Goal: Task Accomplishment & Management: Manage account settings

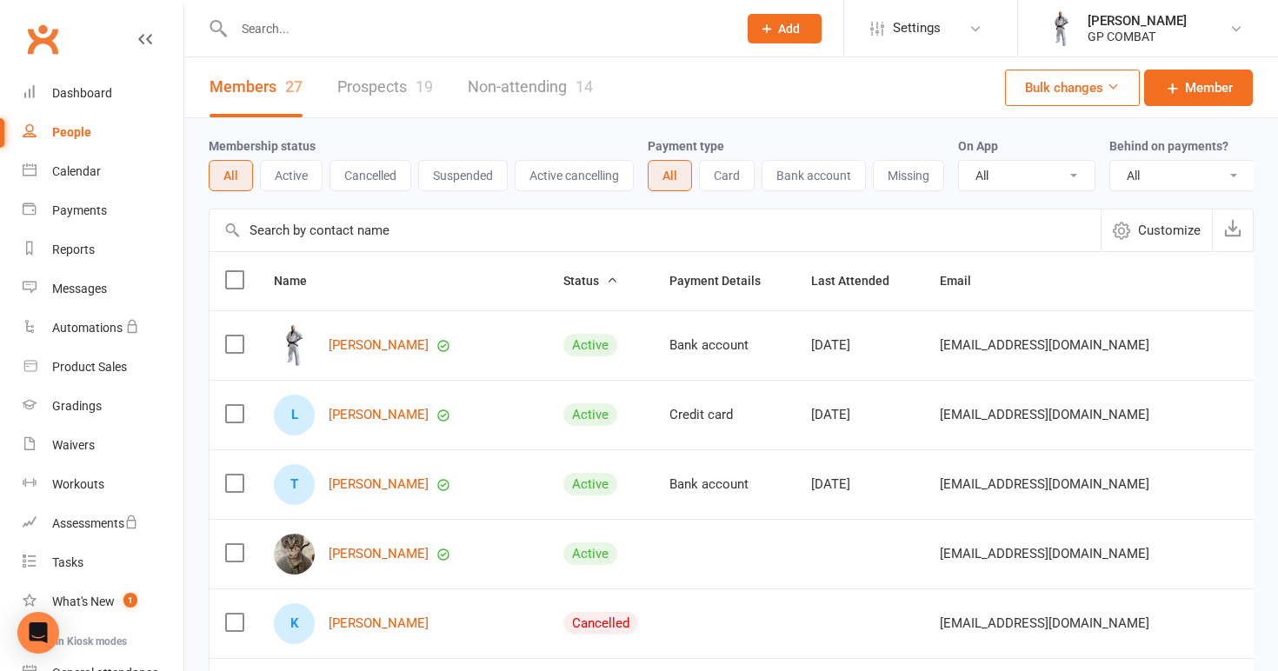
select select "100"
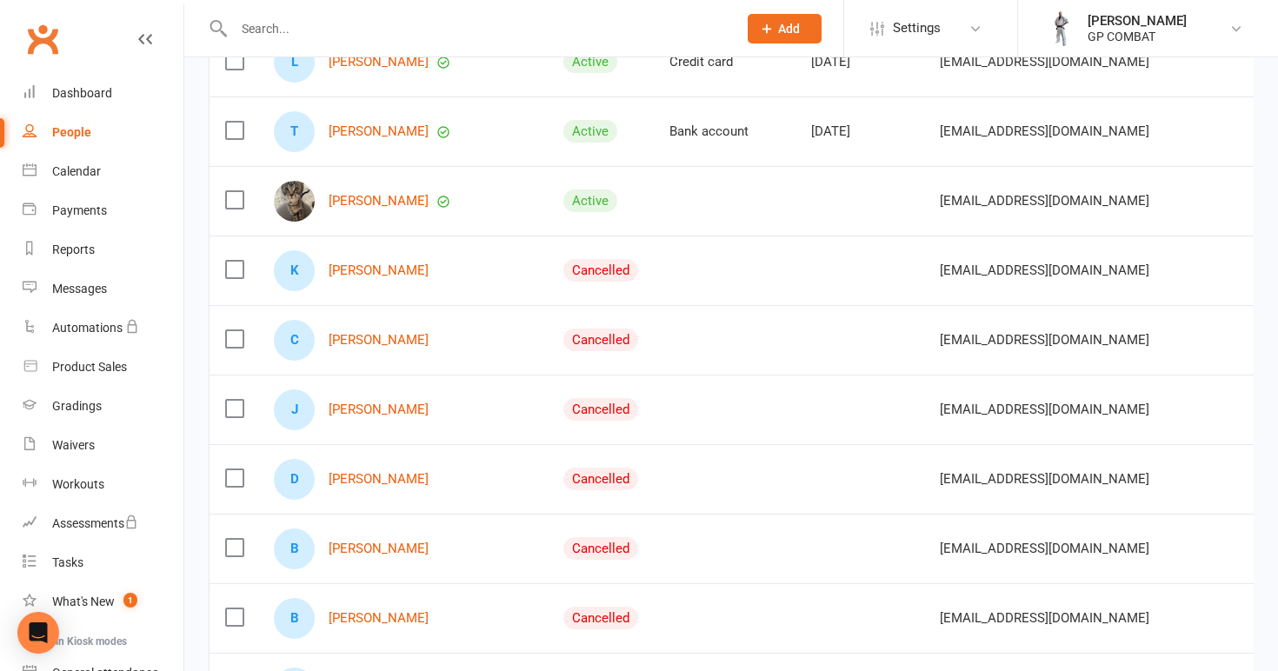
scroll to position [356, 0]
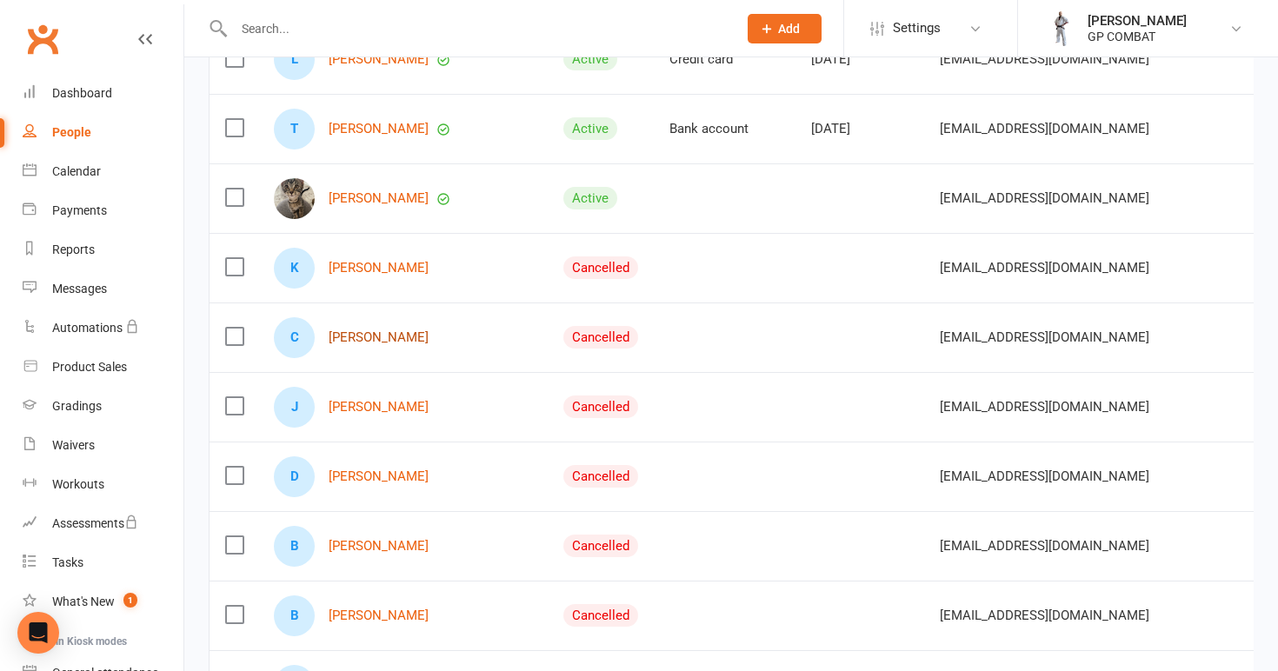
click at [373, 337] on link "[PERSON_NAME]" at bounding box center [379, 337] width 100 height 15
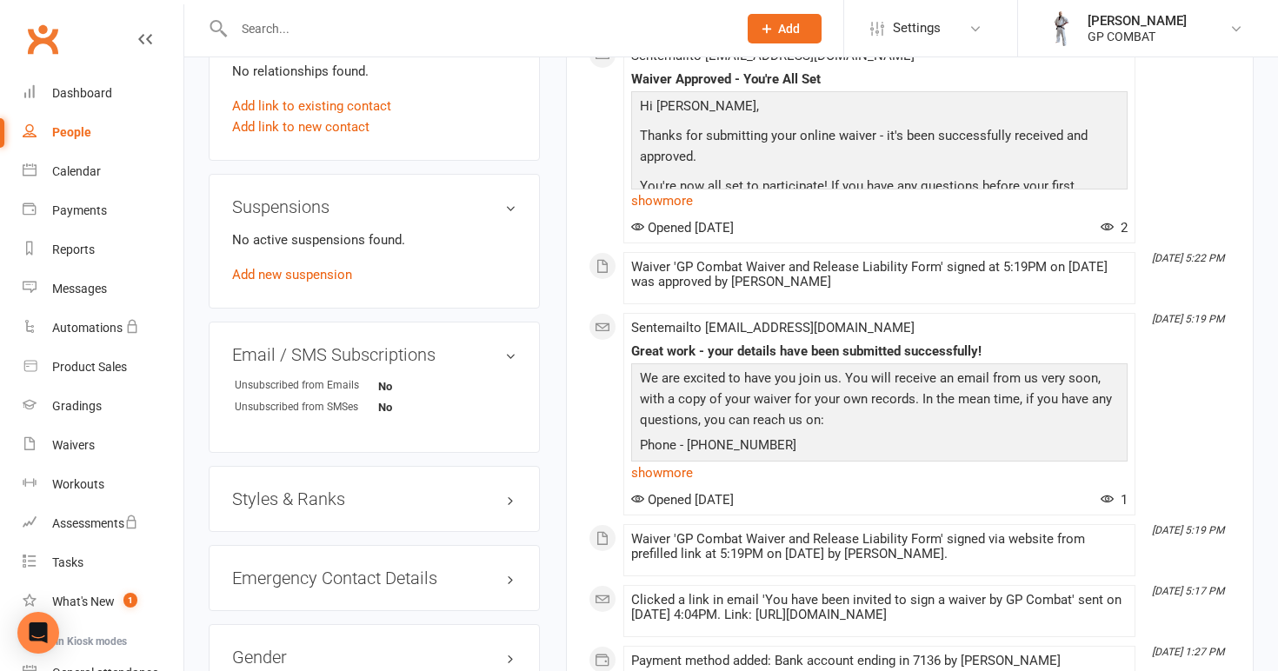
scroll to position [901, 0]
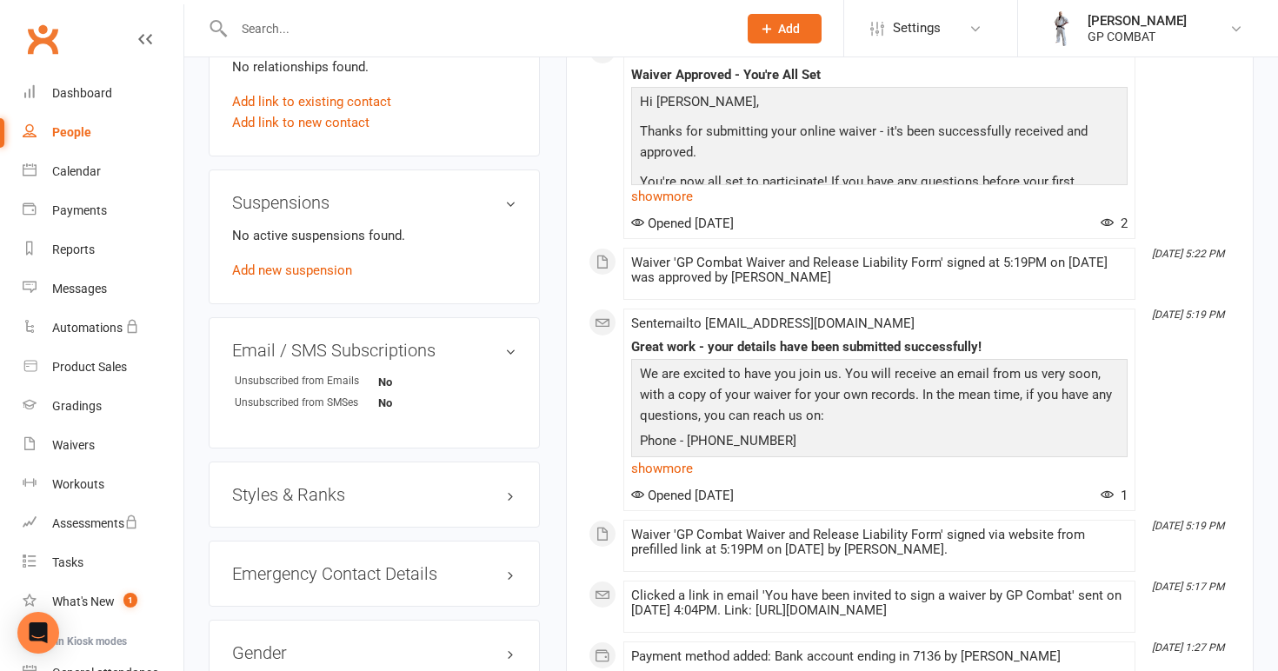
click at [349, 501] on h3 "Styles & Ranks" at bounding box center [374, 494] width 284 height 19
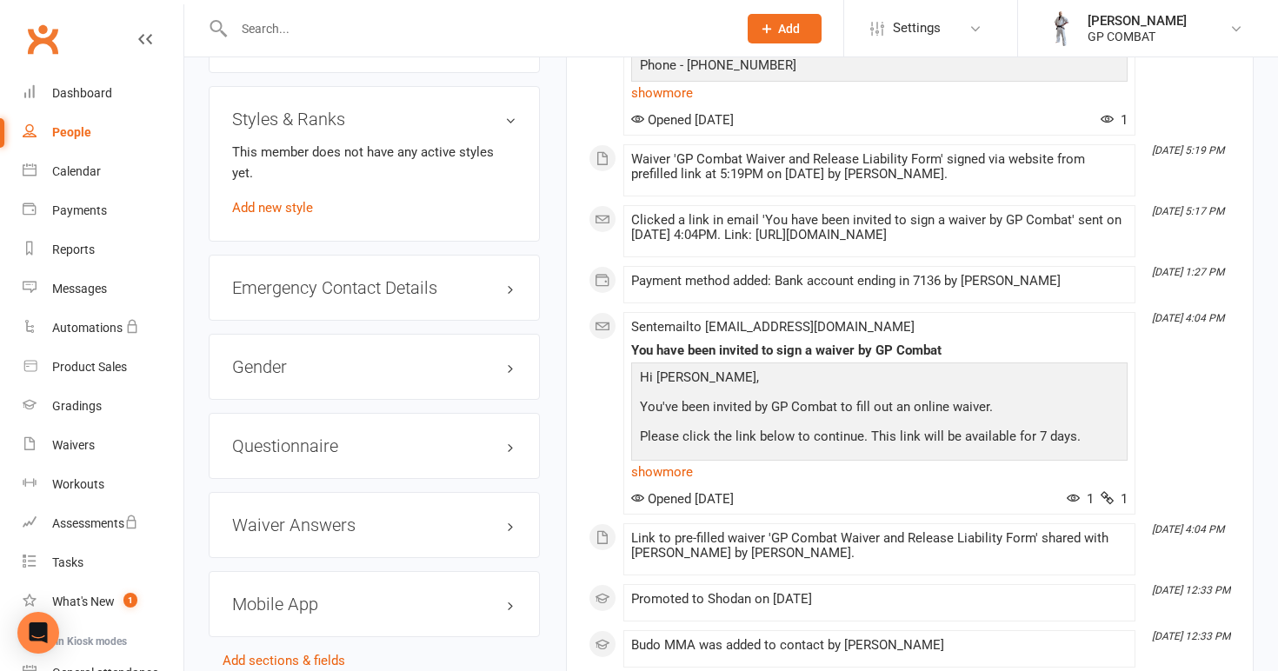
scroll to position [1274, 0]
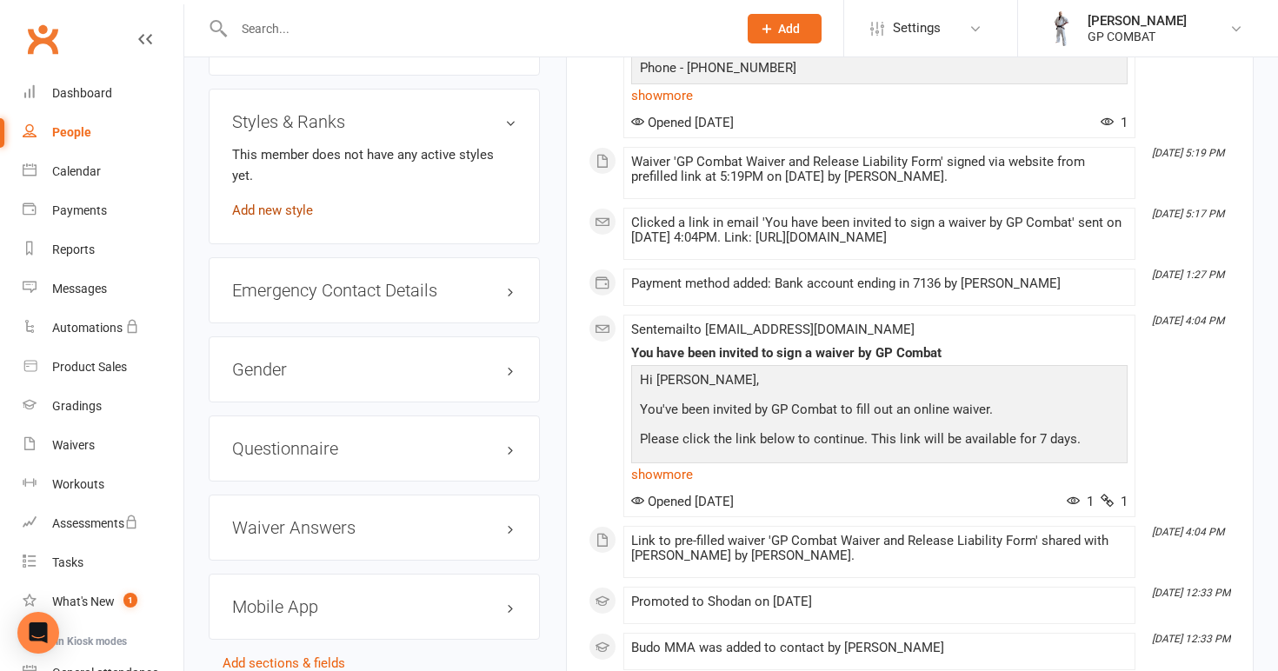
click at [276, 203] on link "Add new style" at bounding box center [272, 211] width 81 height 16
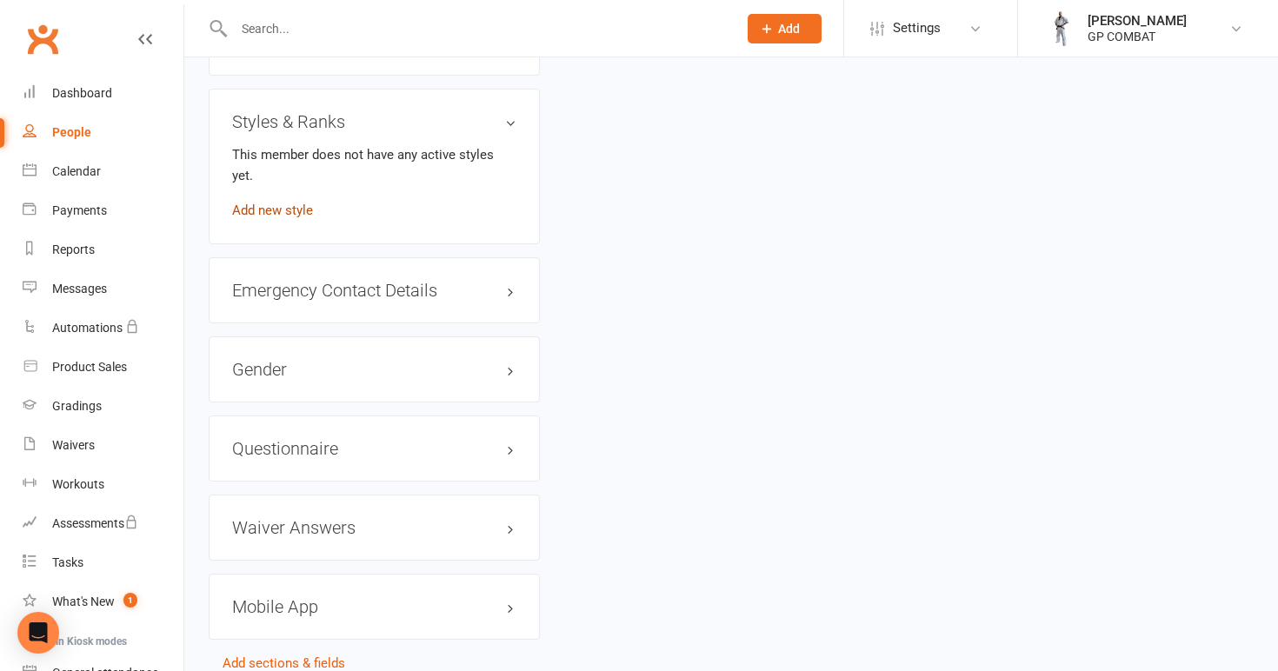
scroll to position [133, 0]
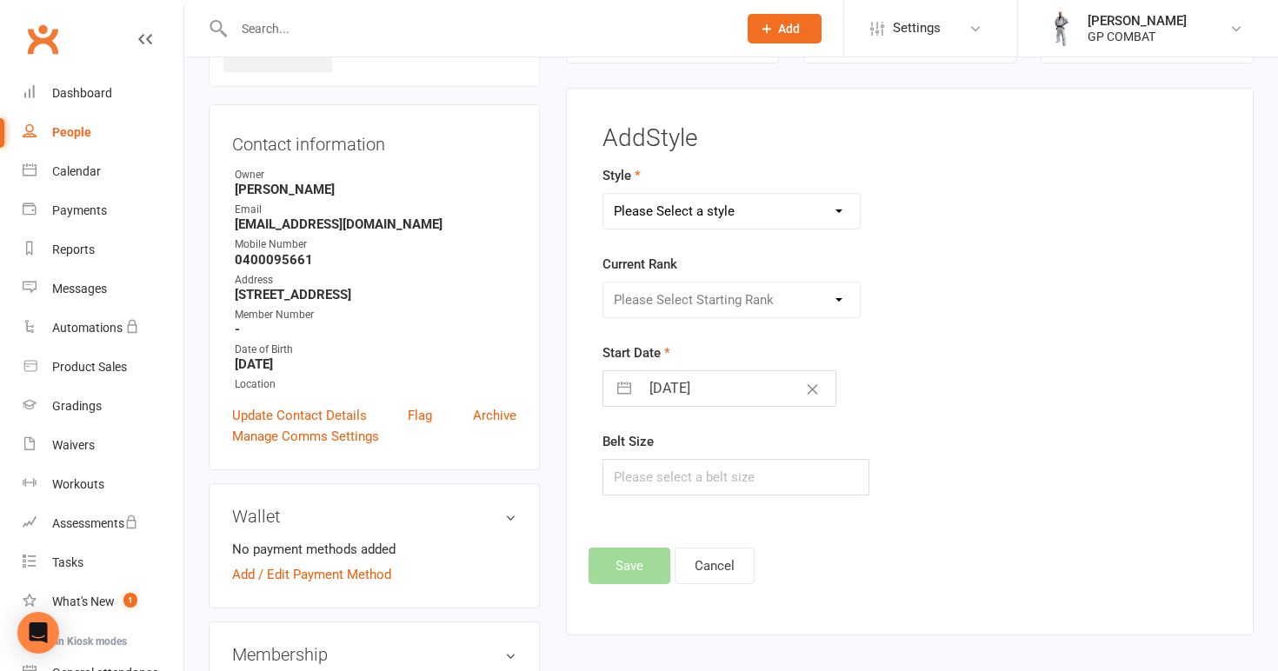
select select "3679"
select select "43523"
click at [723, 392] on input "[DATE]" at bounding box center [738, 388] width 196 height 35
select select "7"
select select "2025"
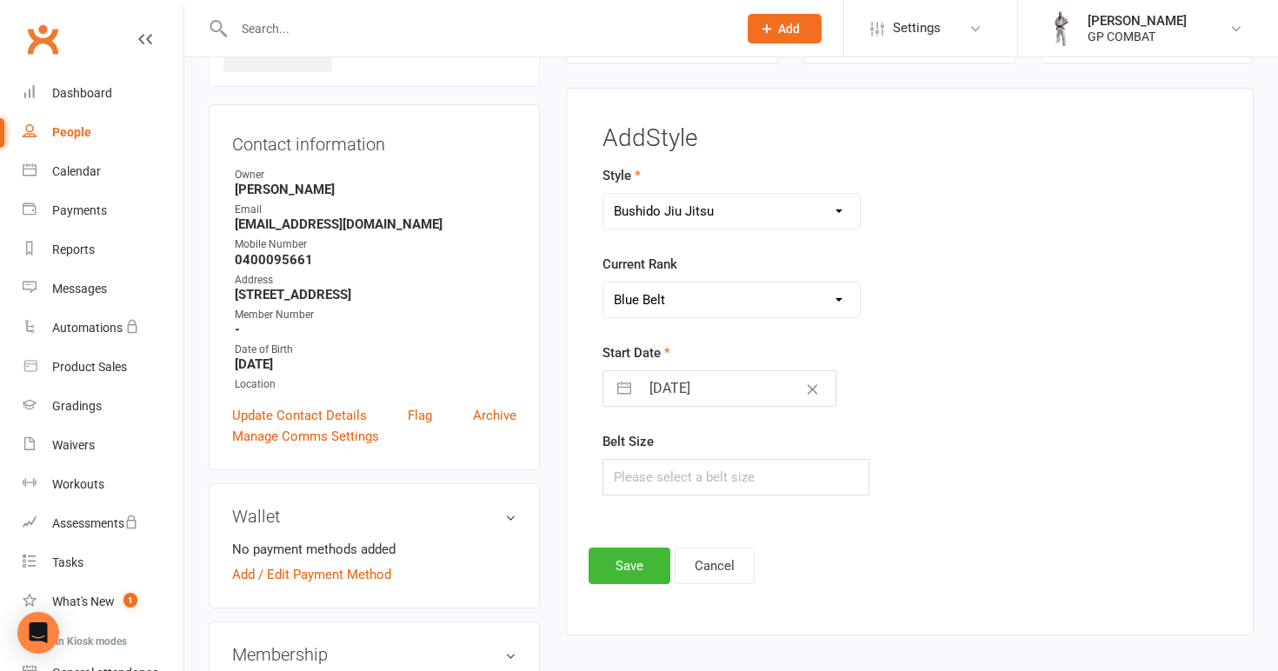
select select "8"
select select "2025"
select select "9"
select select "2025"
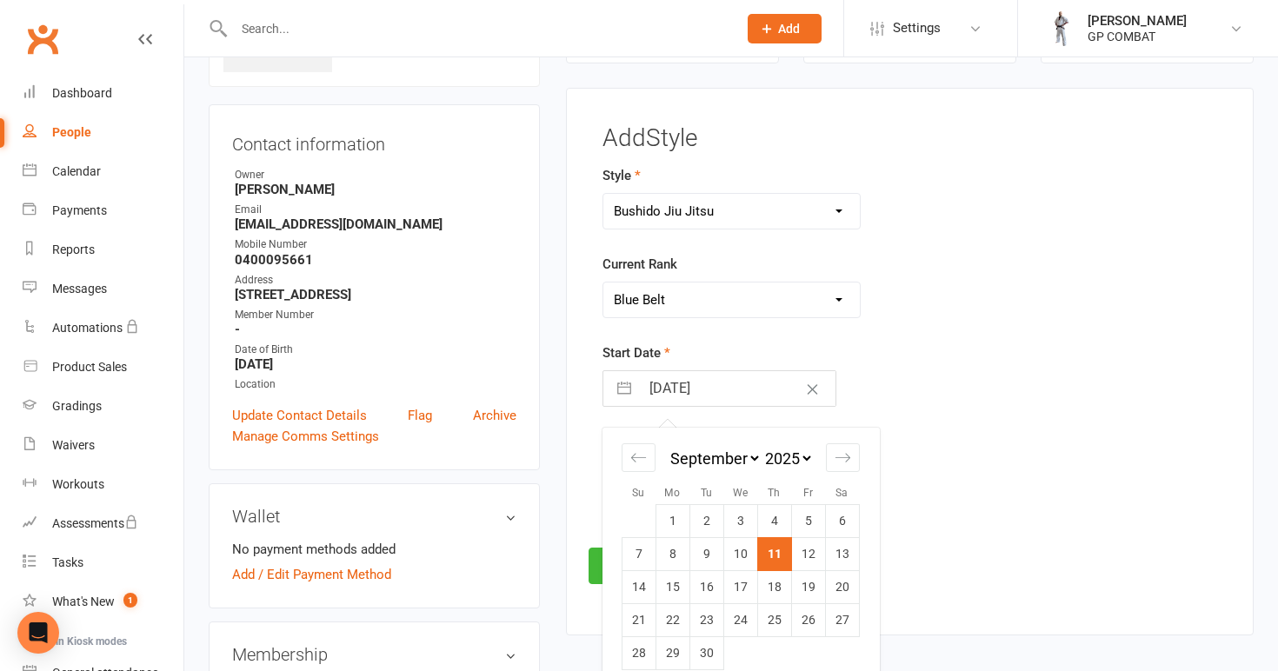
select select "7"
select select "2023"
select select "8"
select select "2023"
select select "9"
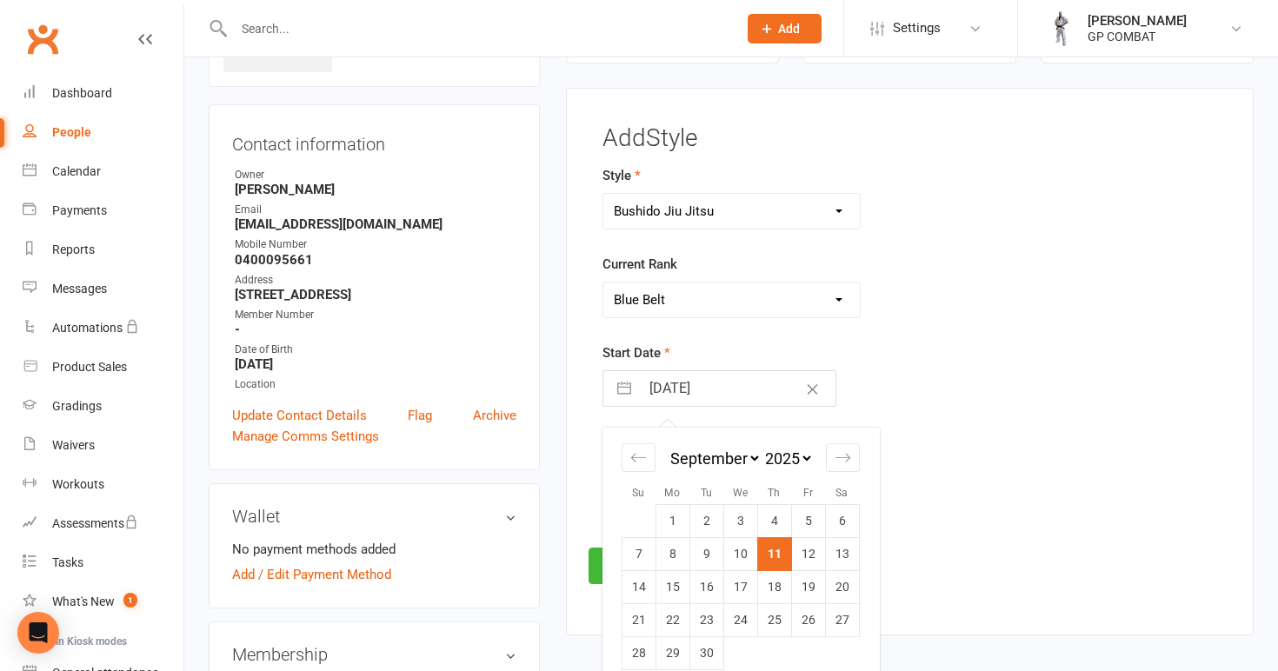
select select "2023"
click at [836, 582] on td "16" at bounding box center [842, 587] width 34 height 33
type input "[DATE]"
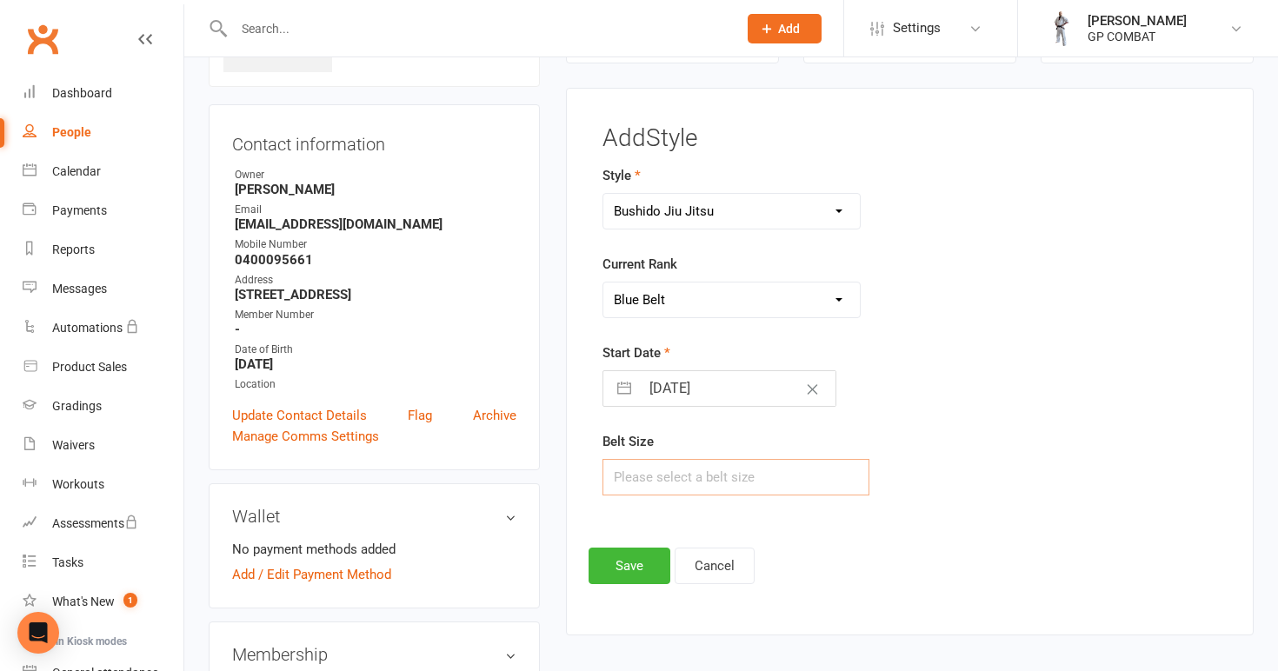
click at [677, 476] on input "text" at bounding box center [736, 477] width 268 height 37
type input "A2"
click at [625, 569] on button "Save" at bounding box center [630, 566] width 82 height 37
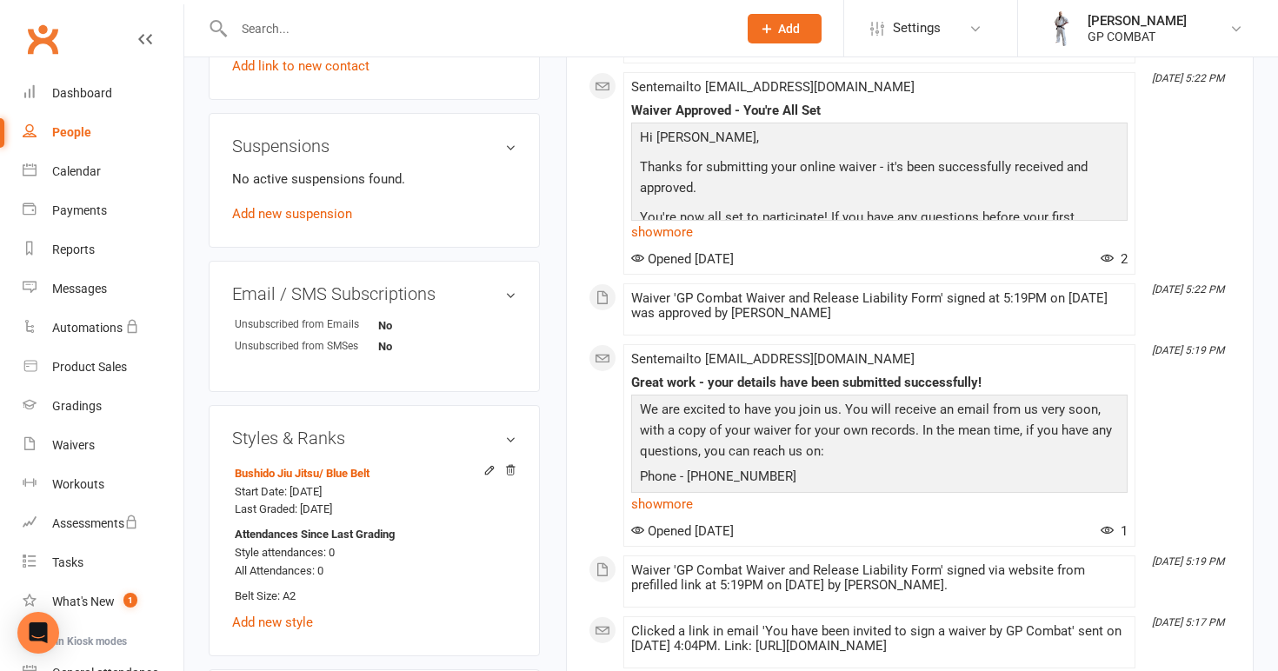
scroll to position [1032, 0]
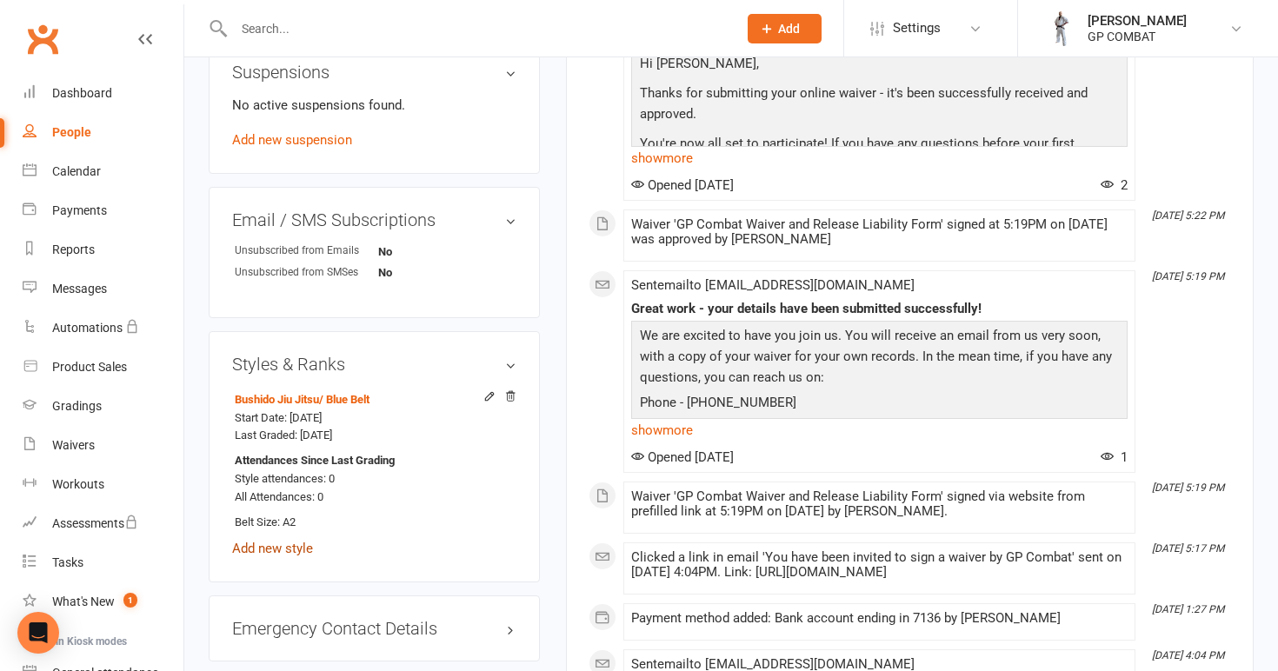
click at [277, 541] on link "Add new style" at bounding box center [272, 549] width 81 height 16
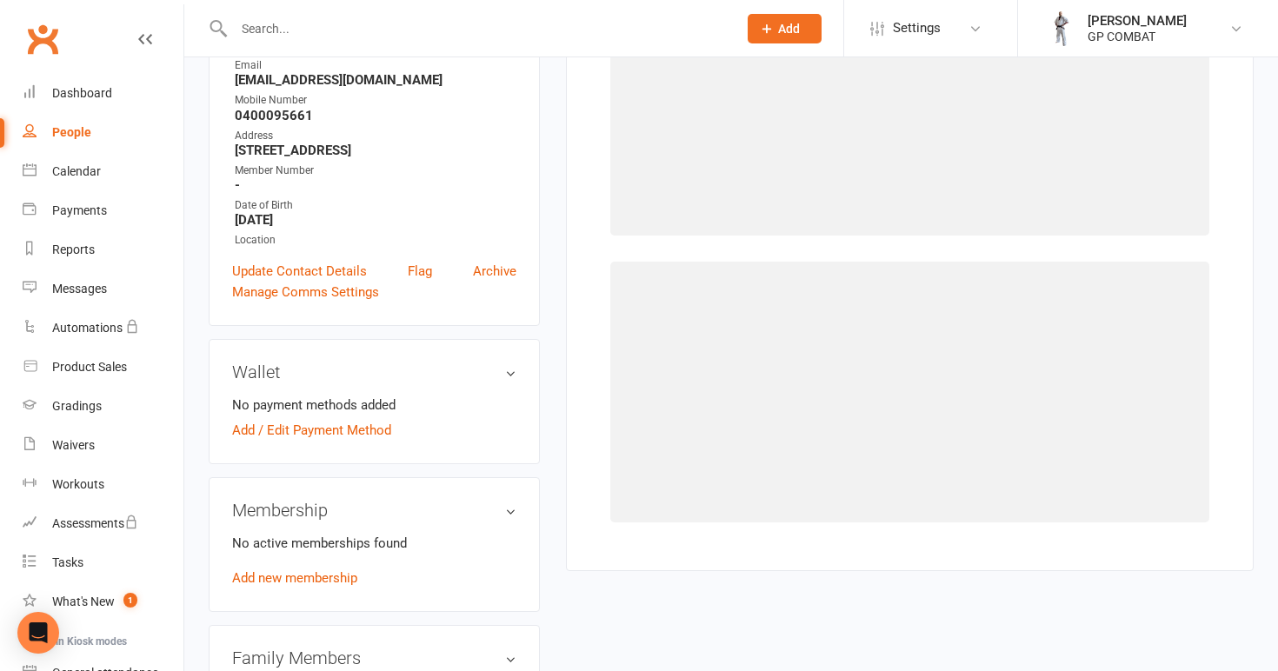
scroll to position [133, 0]
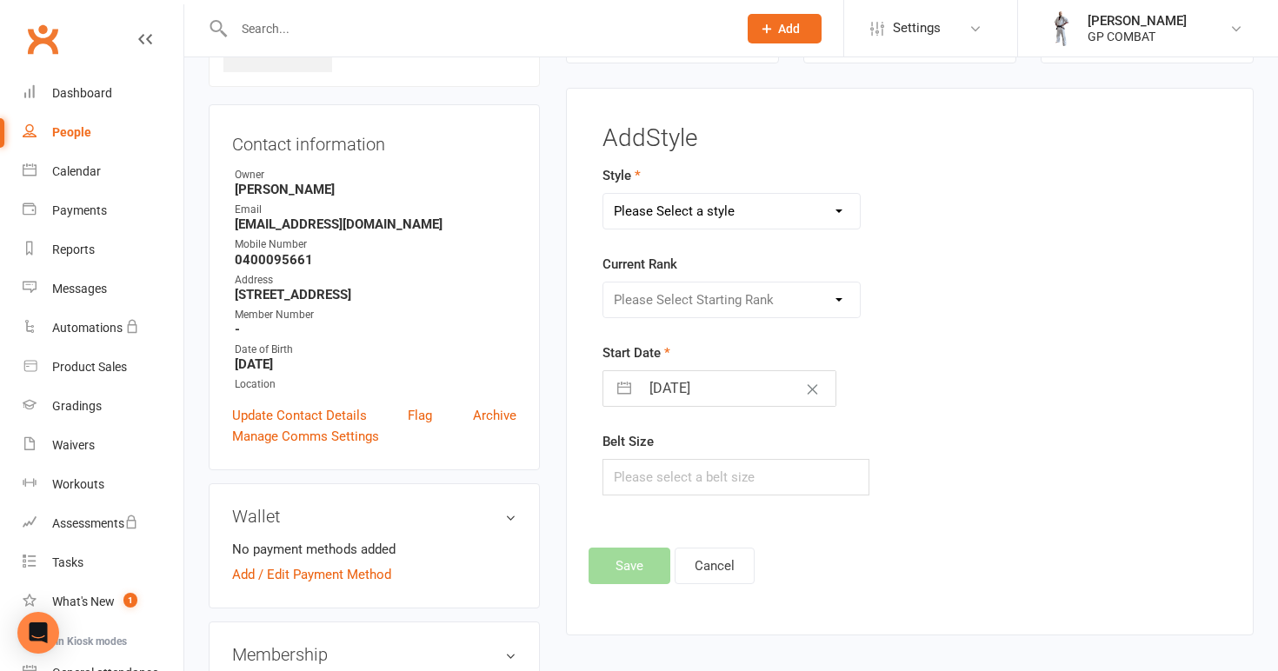
select select "3678"
select select "43518"
click at [732, 389] on input "[DATE]" at bounding box center [738, 388] width 196 height 35
select select "7"
select select "2025"
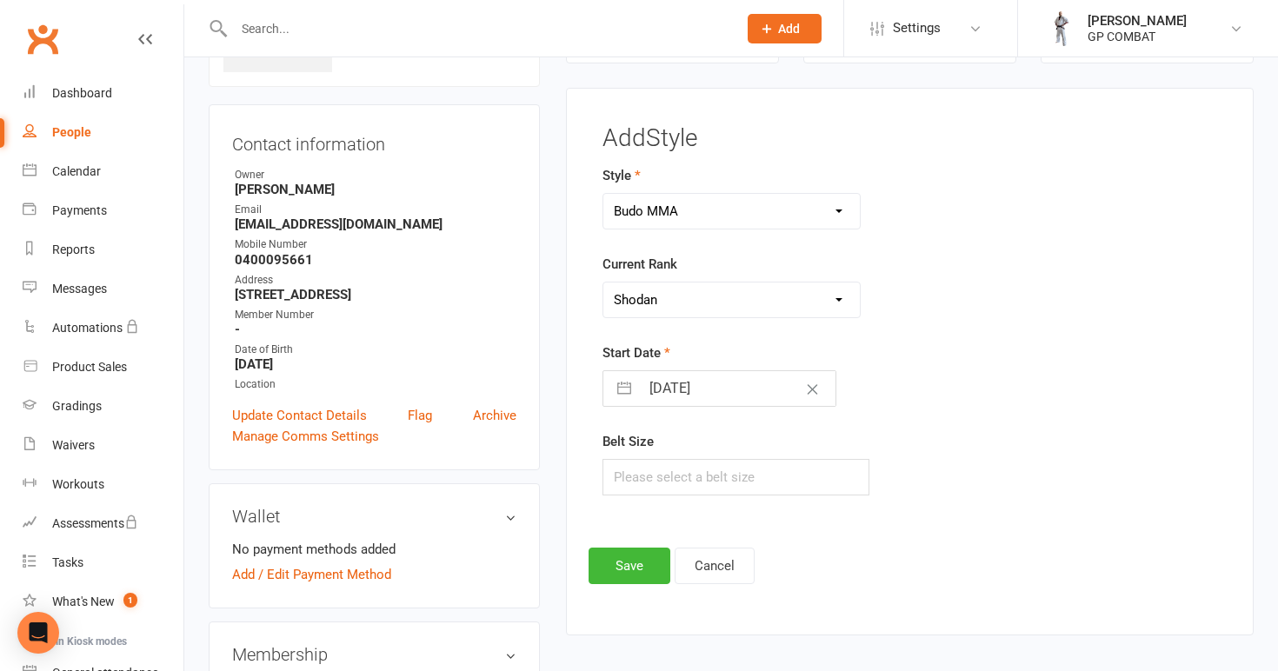
select select "8"
select select "2025"
select select "9"
select select "2025"
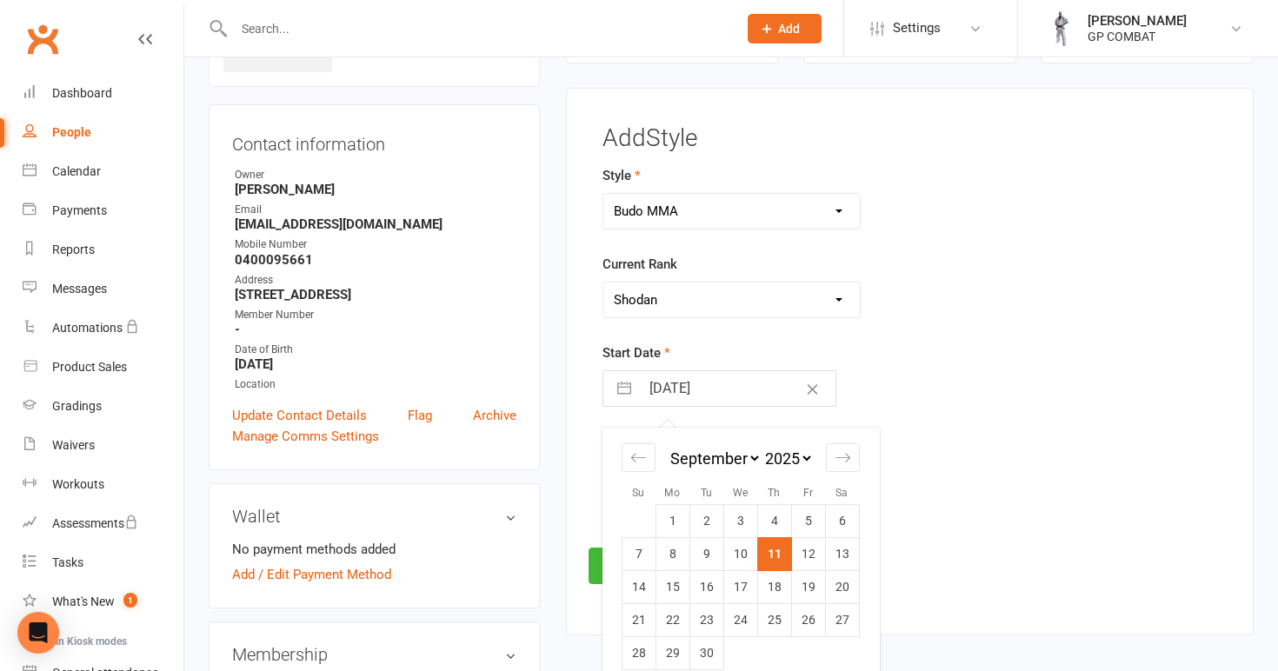
select select "7"
select select "2022"
select select "8"
select select "2022"
select select "9"
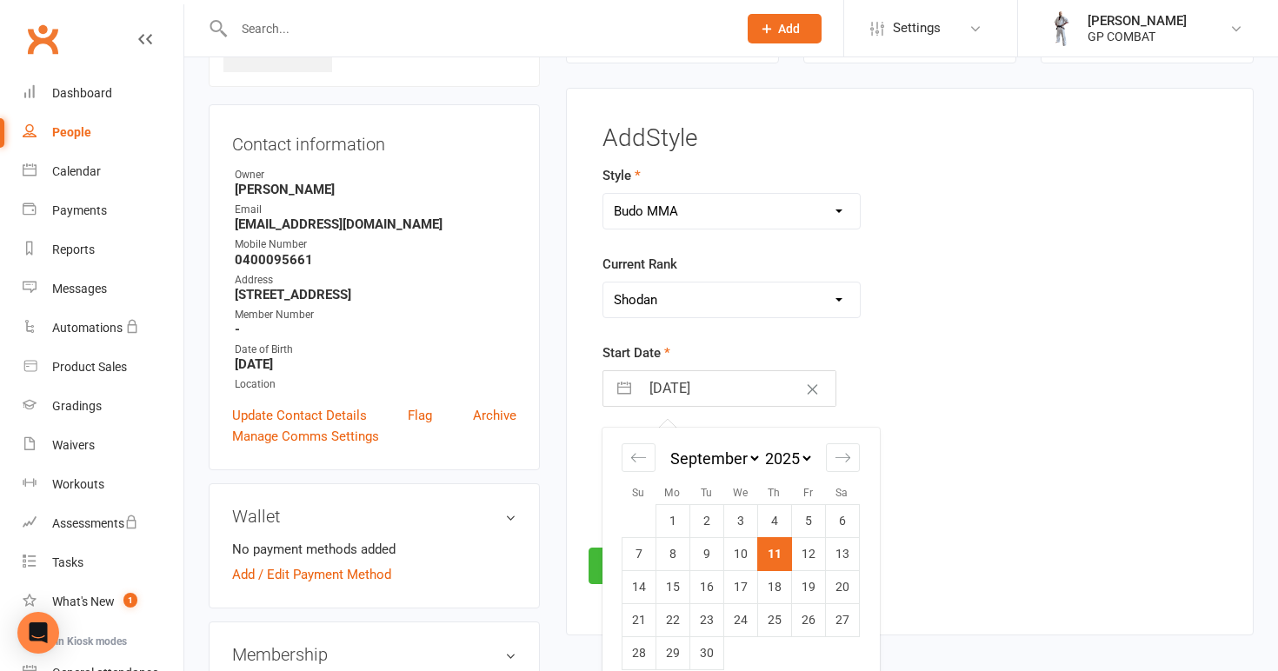
select select "2022"
select select "10"
select select "2022"
select select "11"
select select "2022"
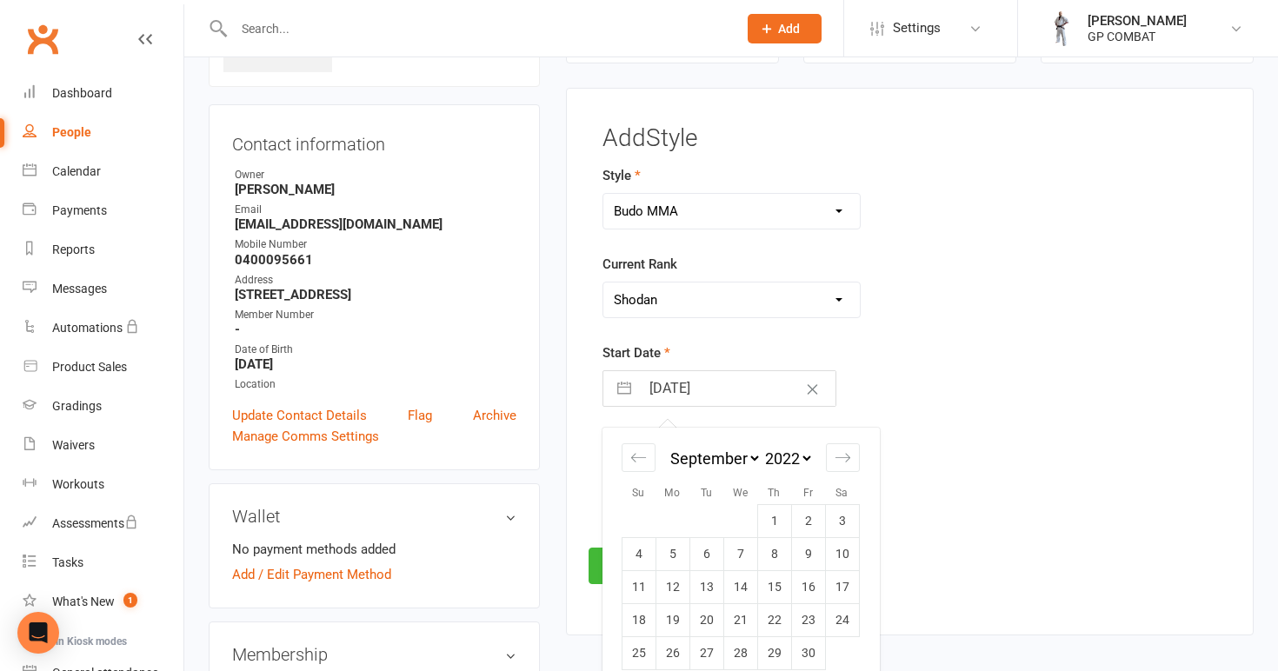
select select "2023"
click at [839, 519] on td "3" at bounding box center [842, 521] width 34 height 33
type input "[DATE]"
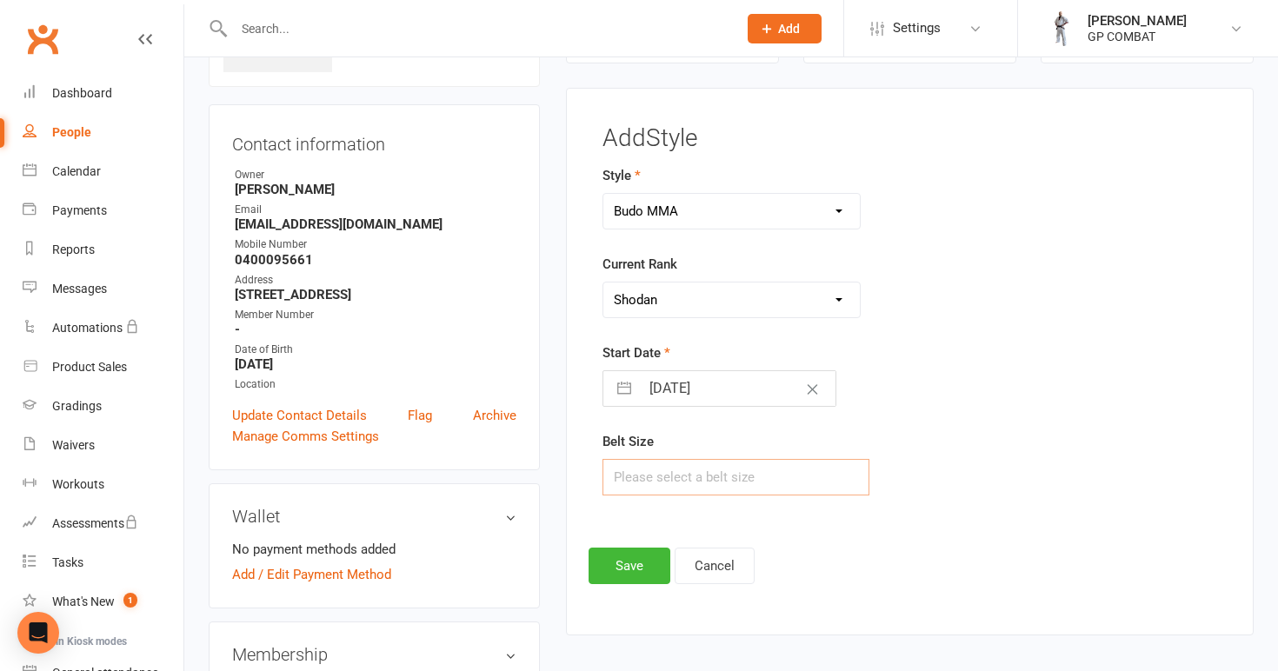
click at [720, 475] on input "text" at bounding box center [736, 477] width 268 height 37
type input "5"
click at [637, 560] on button "Save" at bounding box center [630, 566] width 82 height 37
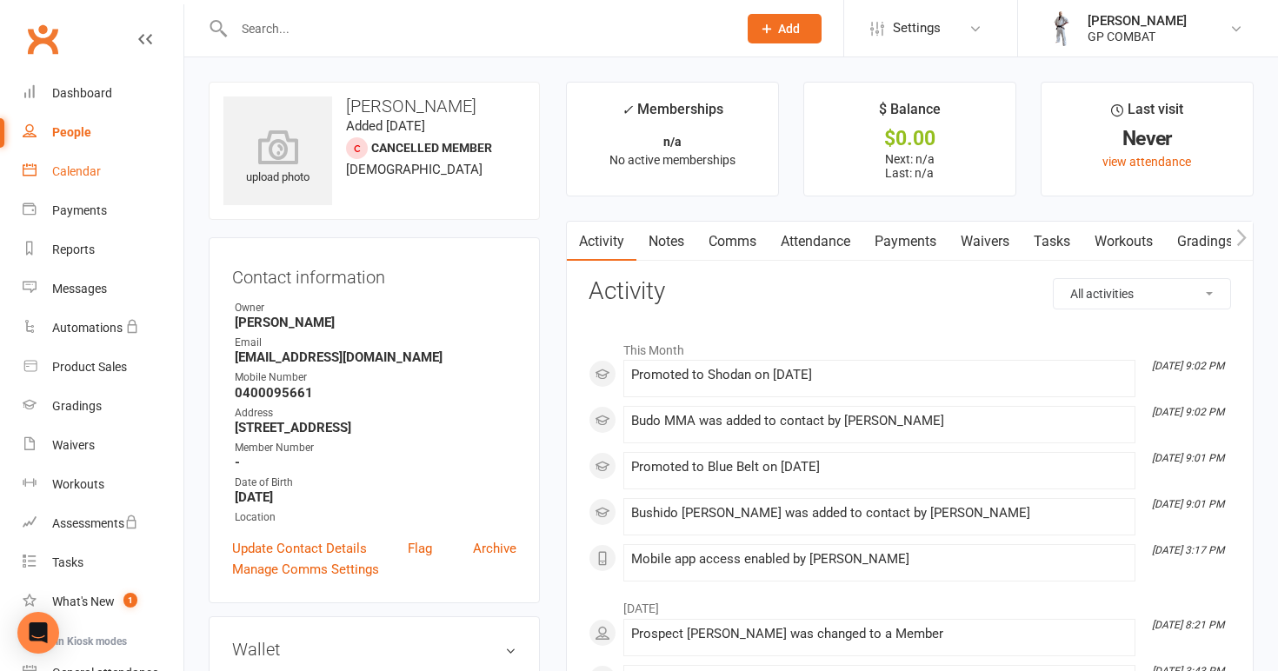
scroll to position [0, 0]
click at [83, 129] on div "People" at bounding box center [71, 132] width 39 height 14
select select "100"
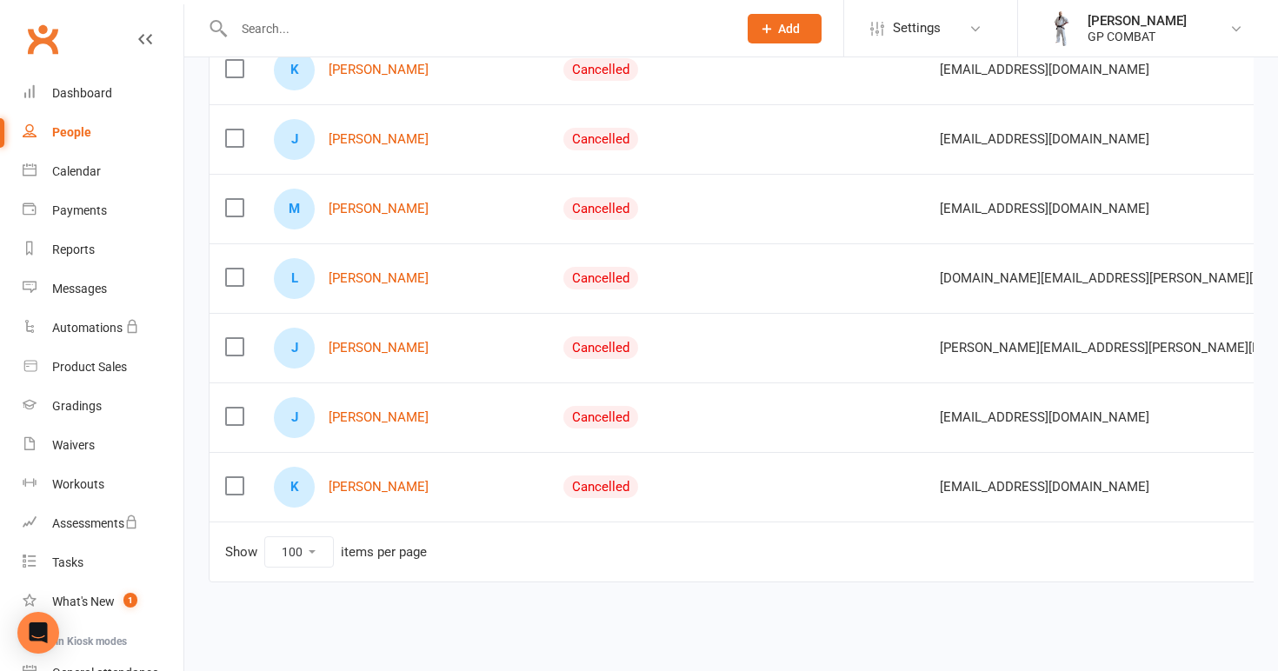
scroll to position [1673, 0]
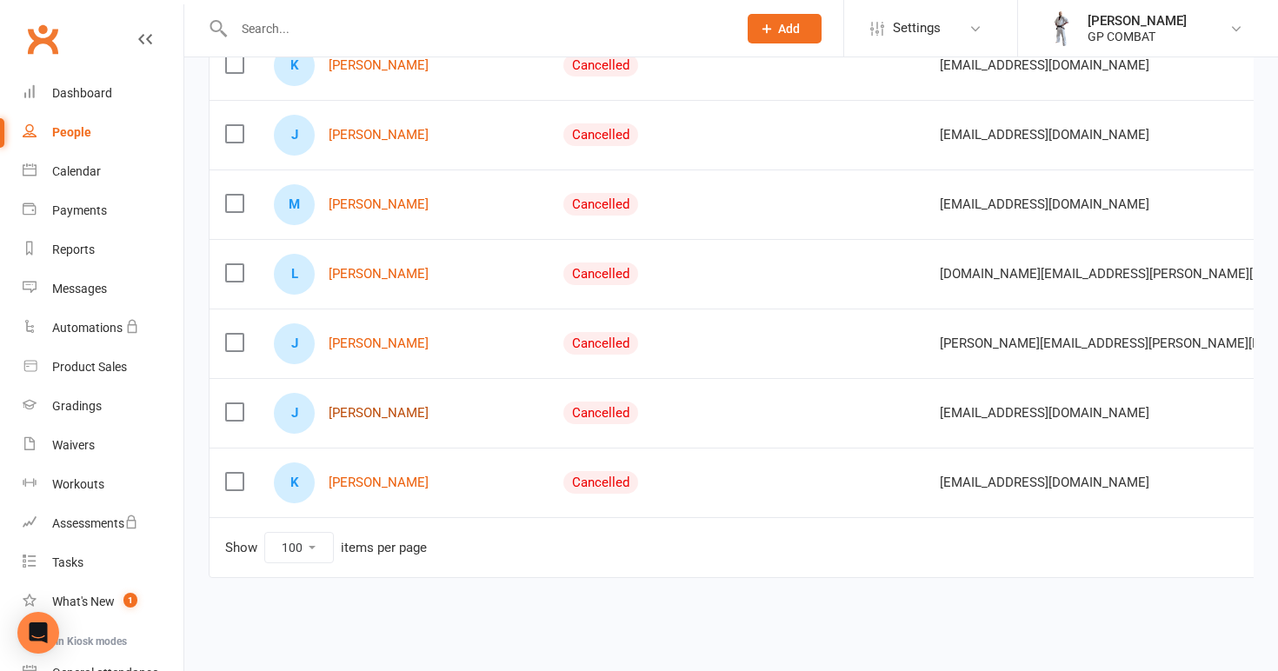
click at [389, 408] on link "[PERSON_NAME]" at bounding box center [379, 413] width 100 height 15
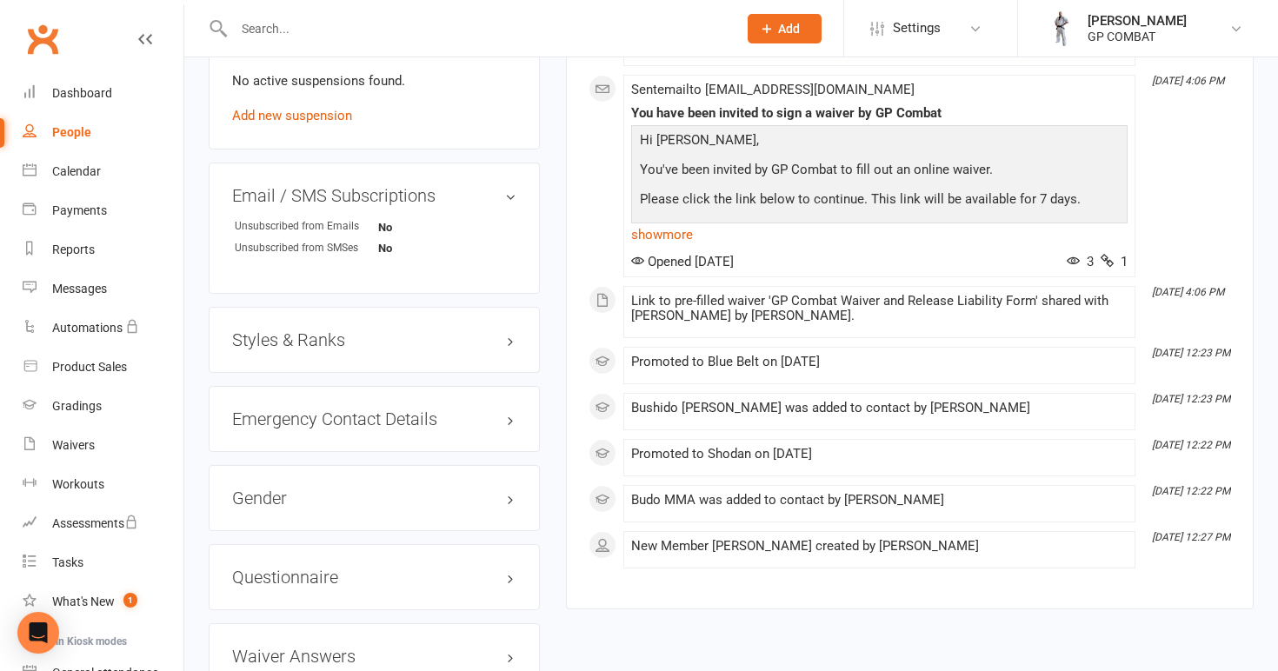
scroll to position [1083, 0]
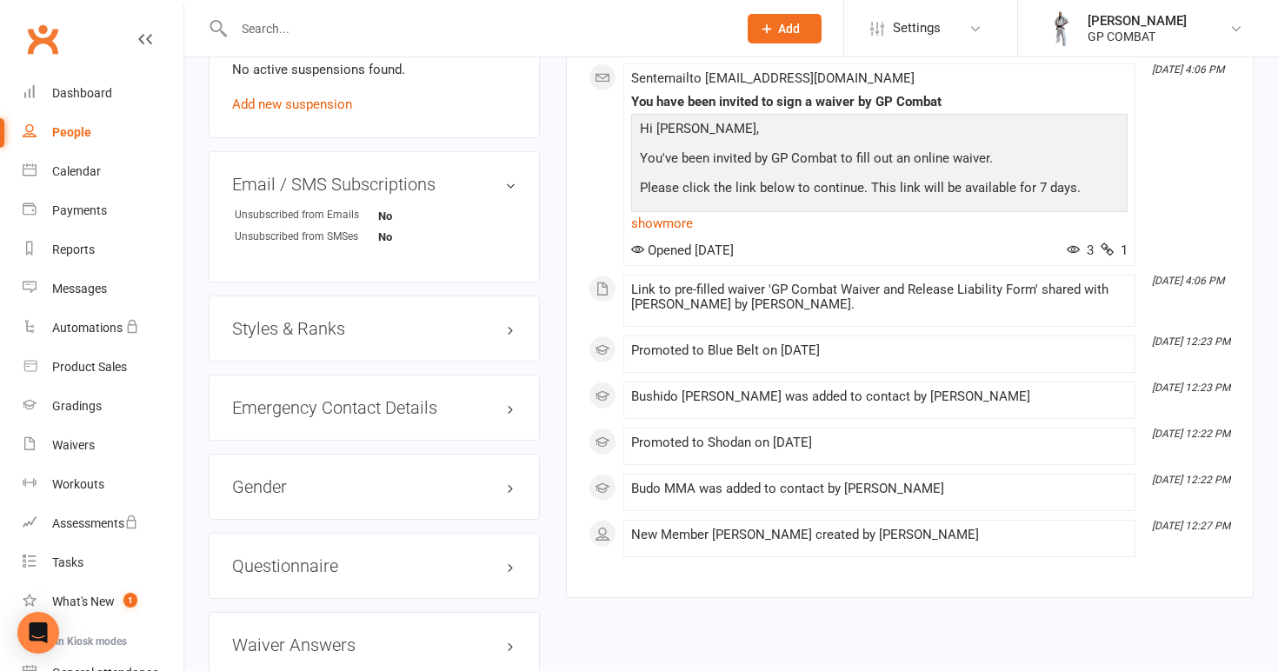
click at [493, 323] on h3 "Styles & Ranks" at bounding box center [374, 328] width 284 height 19
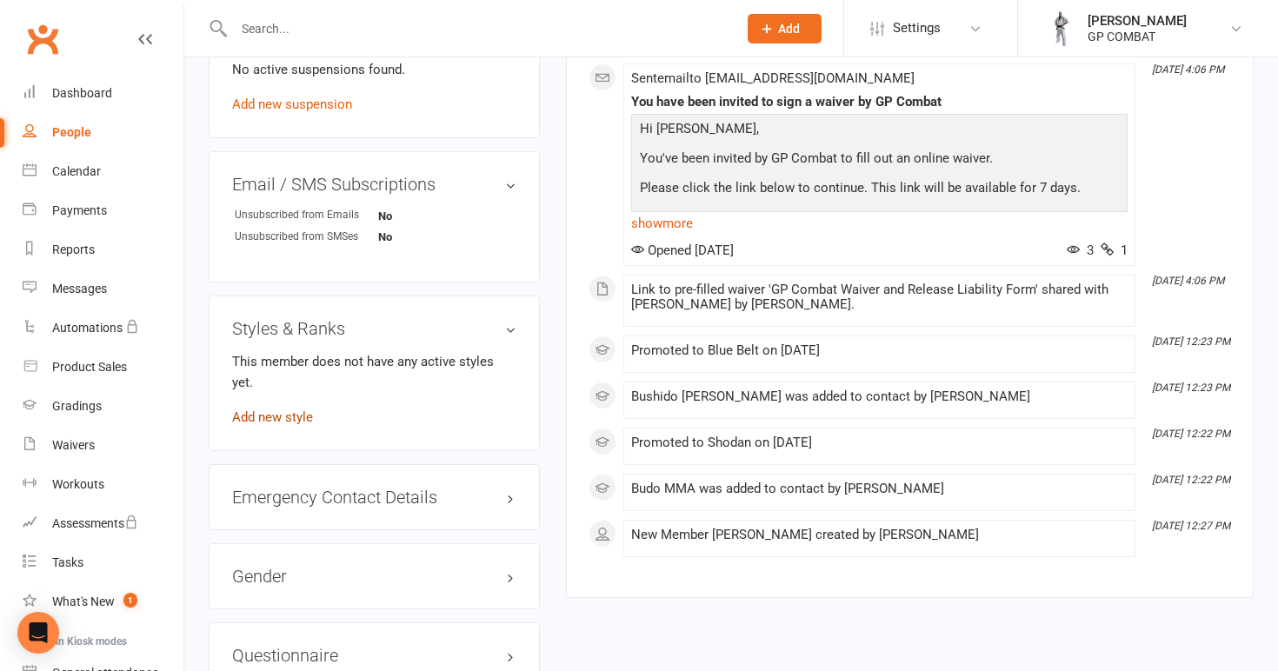
click at [297, 409] on link "Add new style" at bounding box center [272, 417] width 81 height 16
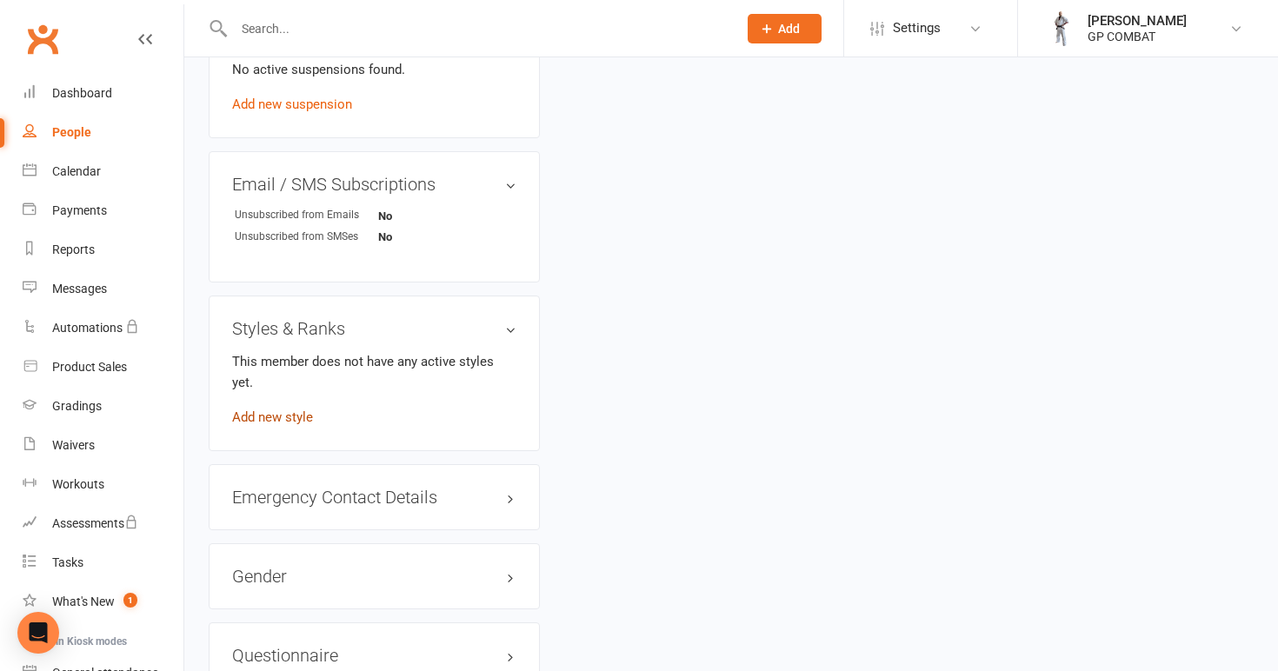
scroll to position [133, 0]
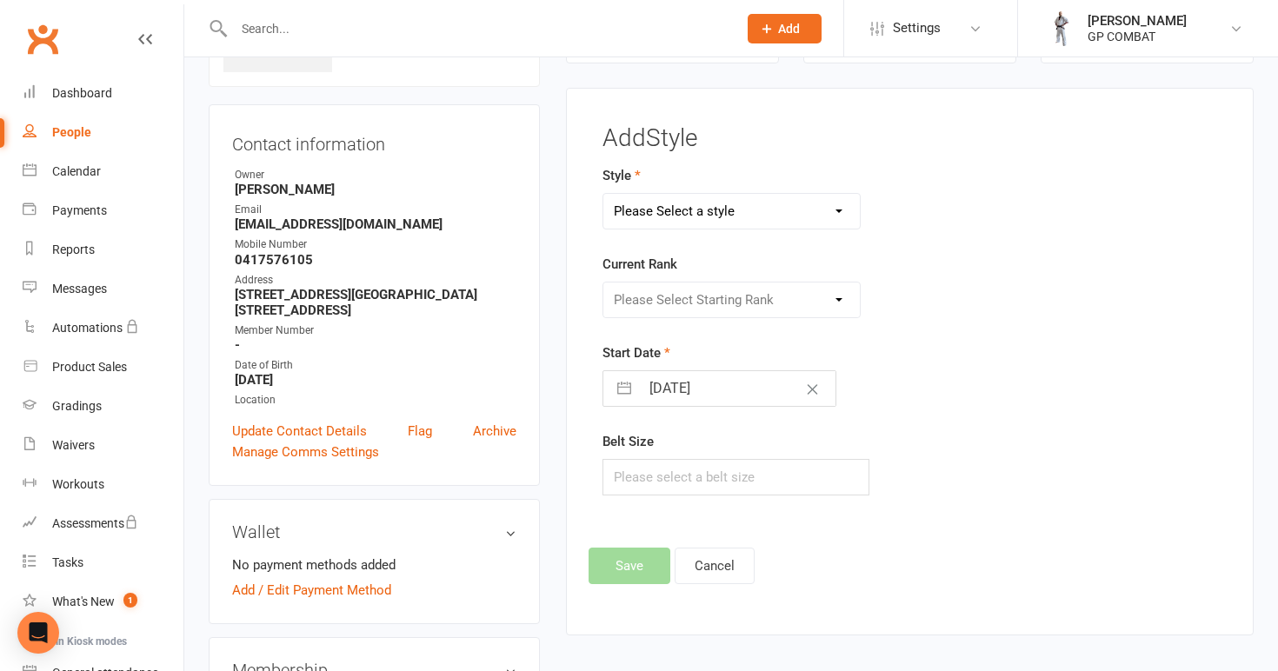
select select "3679"
select select "43523"
click at [748, 389] on input "[DATE]" at bounding box center [738, 388] width 196 height 35
select select "7"
select select "2025"
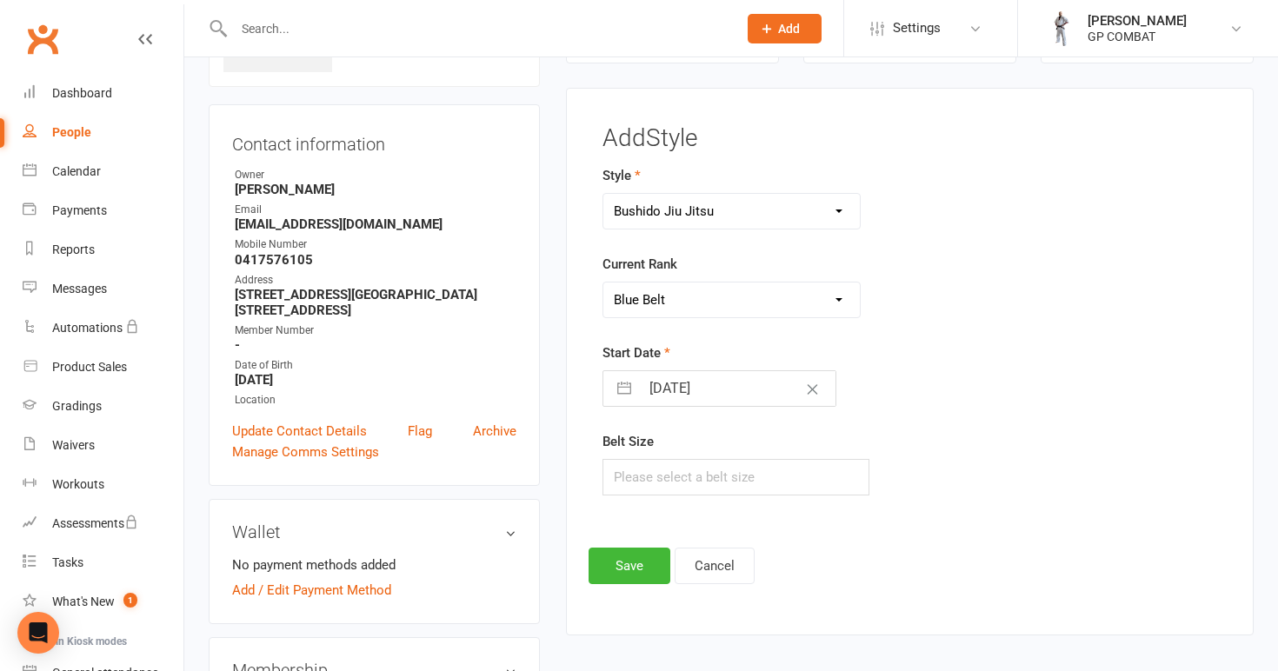
select select "8"
select select "2025"
select select "9"
select select "2025"
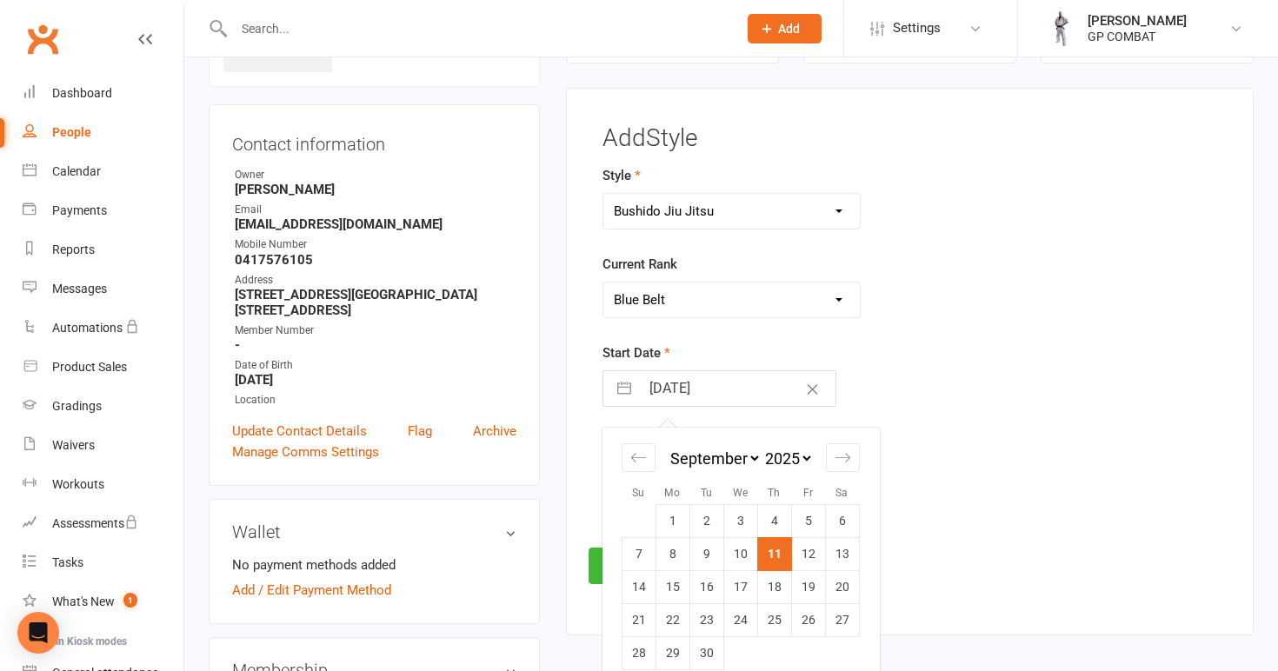
select select "7"
select select "2024"
select select "8"
select select "2024"
select select "9"
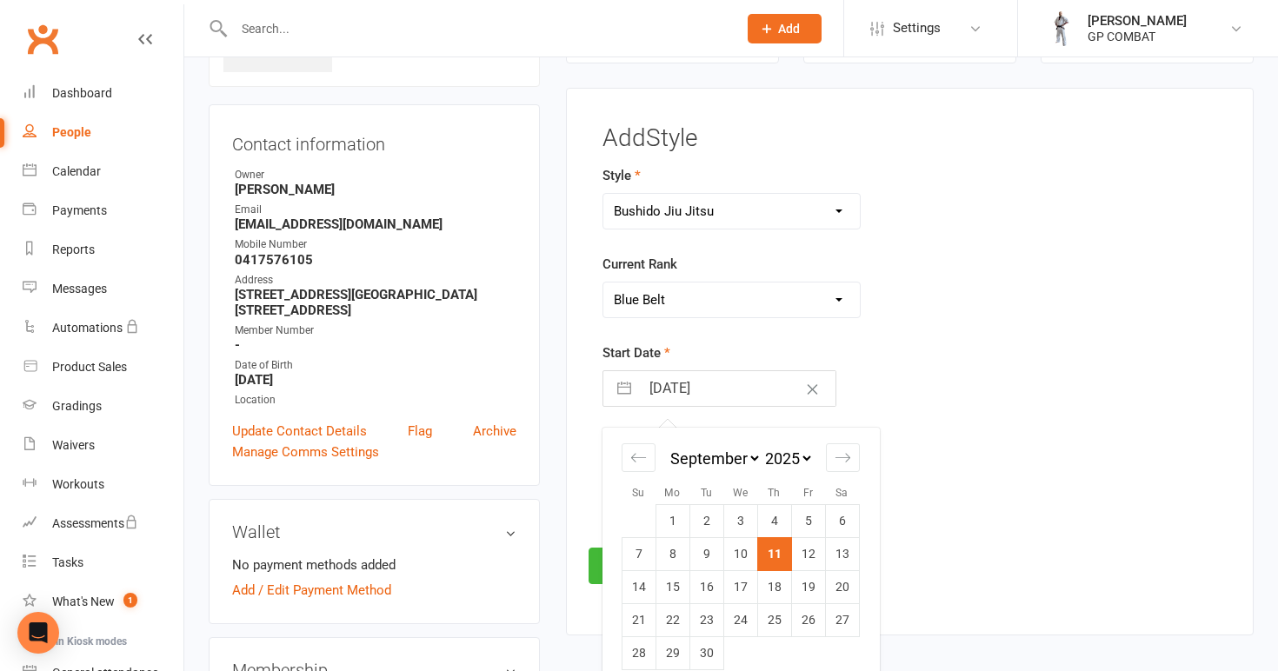
select select "2024"
select select "10"
select select "2024"
select select "11"
select select "2024"
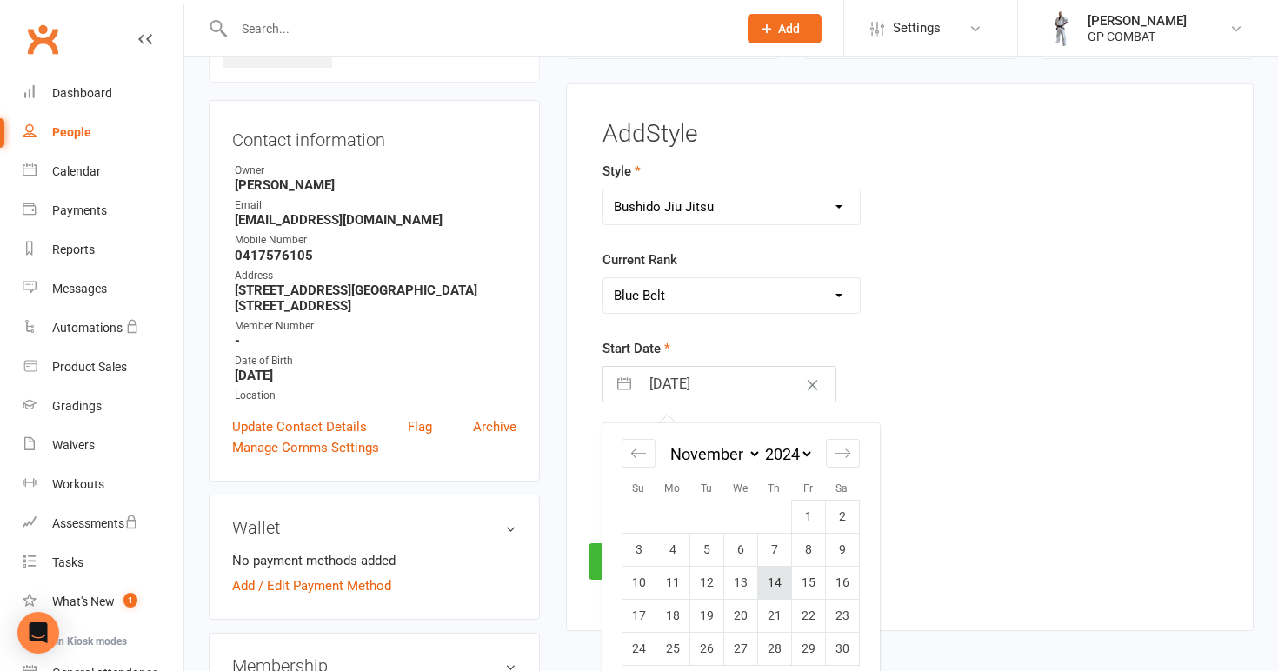
scroll to position [141, 0]
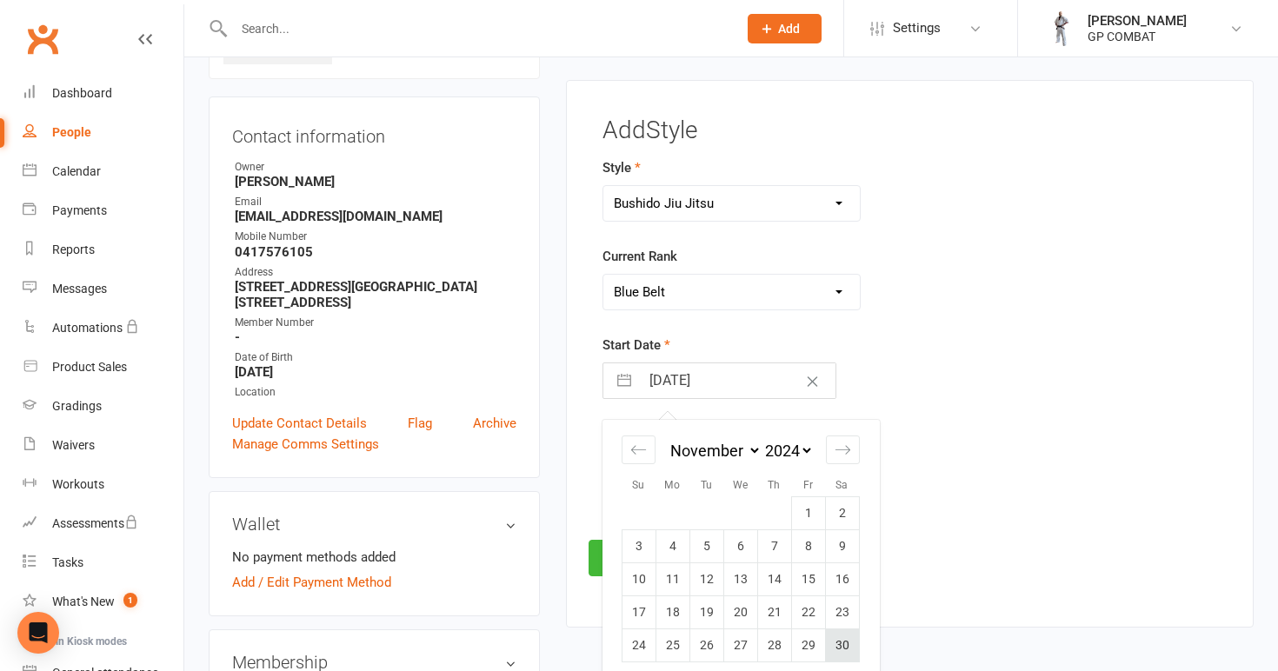
click at [843, 640] on td "30" at bounding box center [842, 645] width 34 height 33
type input "[DATE]"
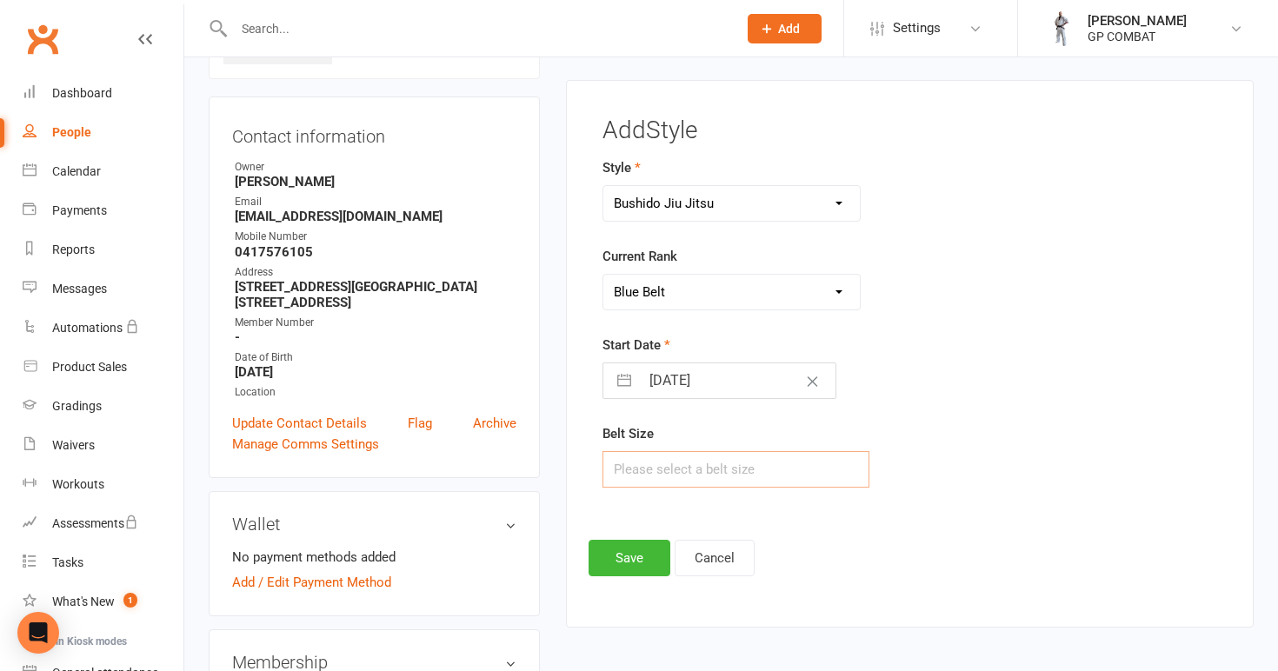
click at [709, 471] on input "text" at bounding box center [736, 469] width 268 height 37
type input "A3"
click at [641, 549] on button "Save" at bounding box center [630, 558] width 82 height 37
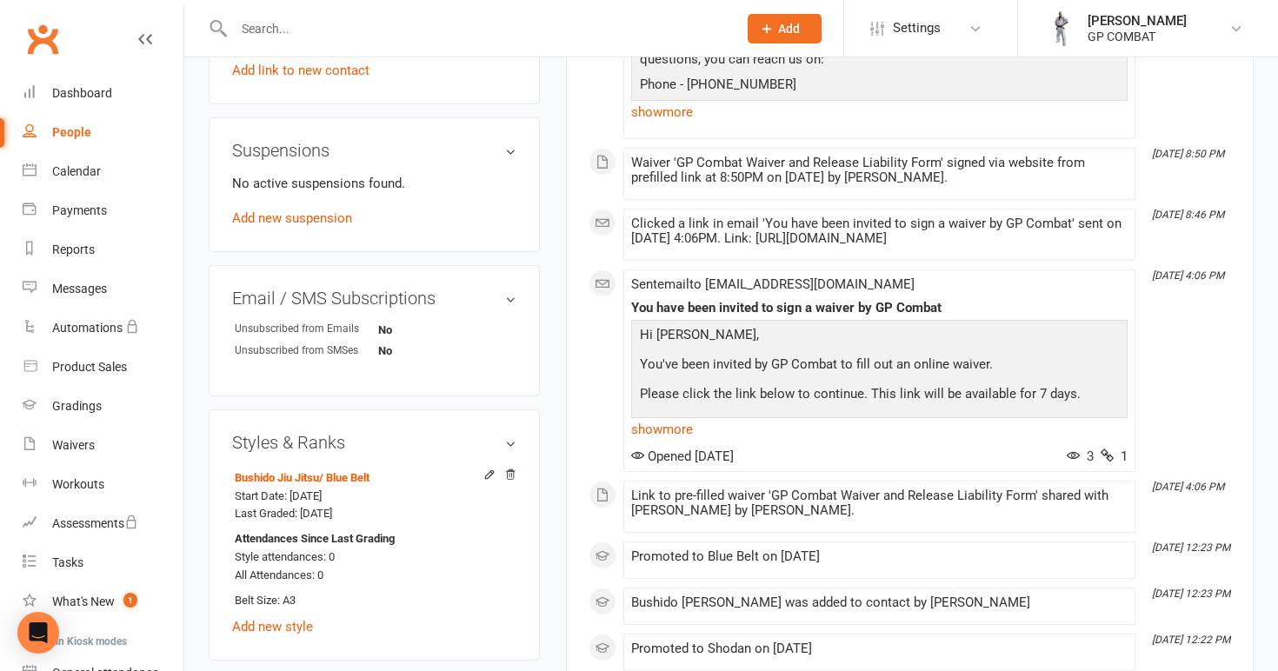
scroll to position [970, 0]
click at [283, 622] on link "Add new style" at bounding box center [272, 626] width 81 height 16
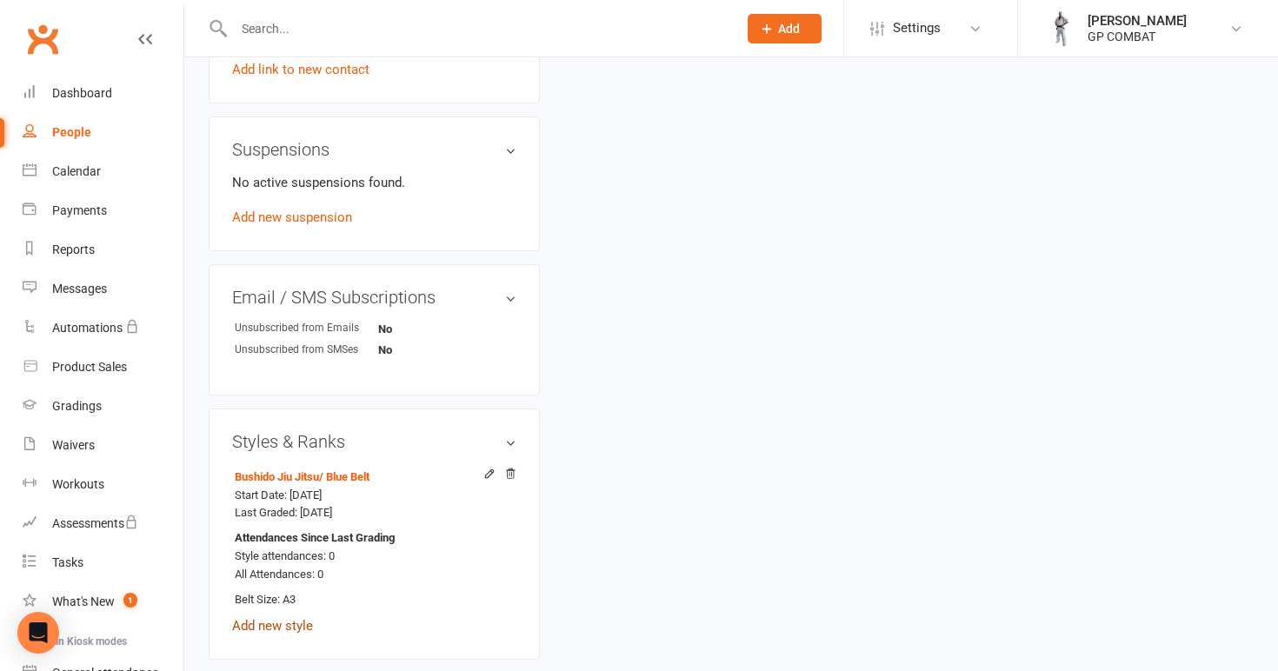
scroll to position [133, 0]
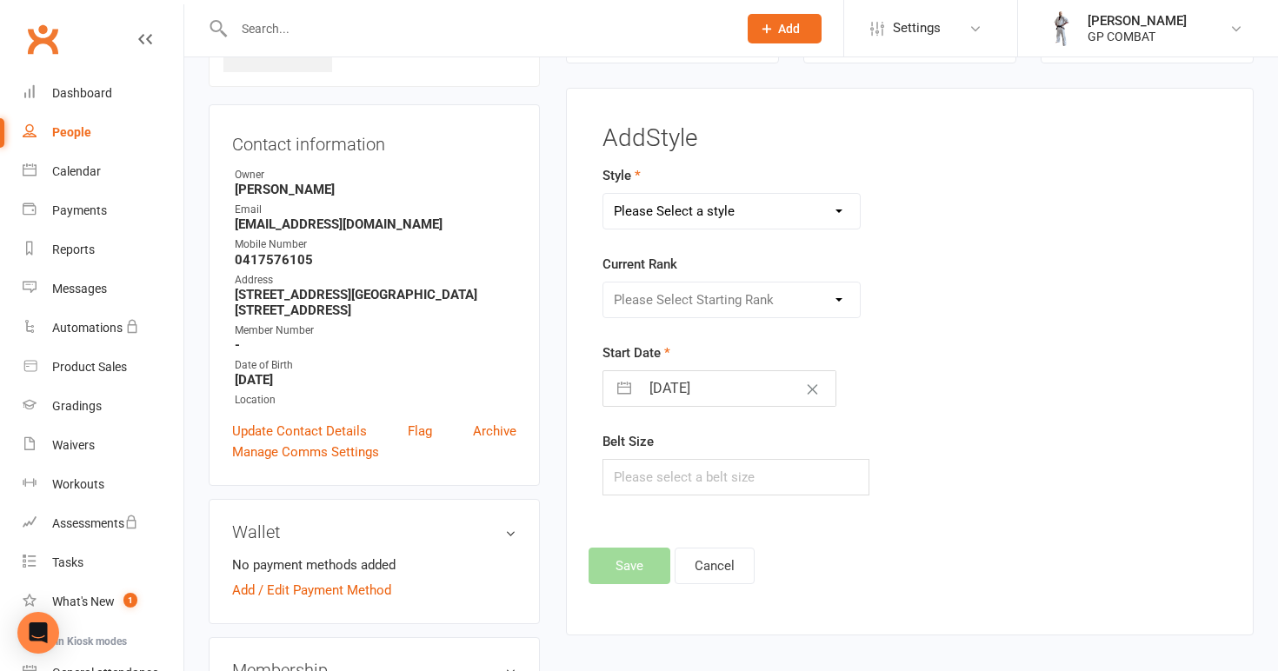
select select "3678"
select select "43518"
click at [761, 392] on input "[DATE]" at bounding box center [738, 388] width 196 height 35
select select "7"
select select "2025"
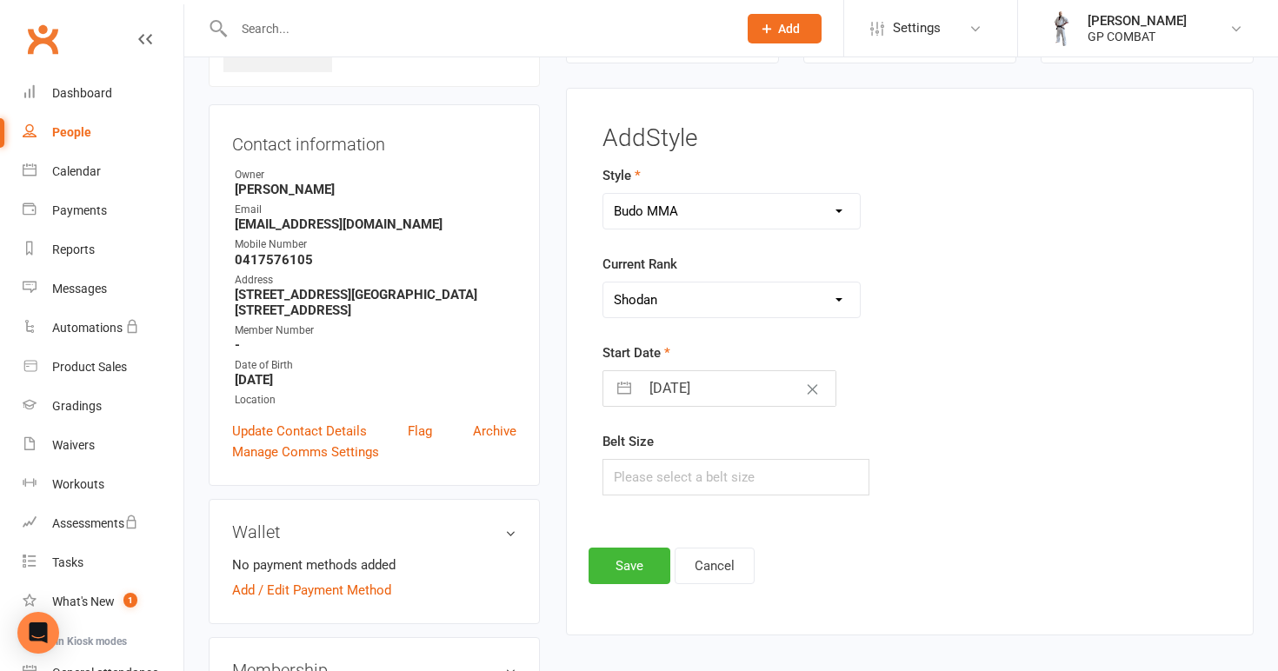
select select "8"
select select "2025"
select select "9"
select select "2025"
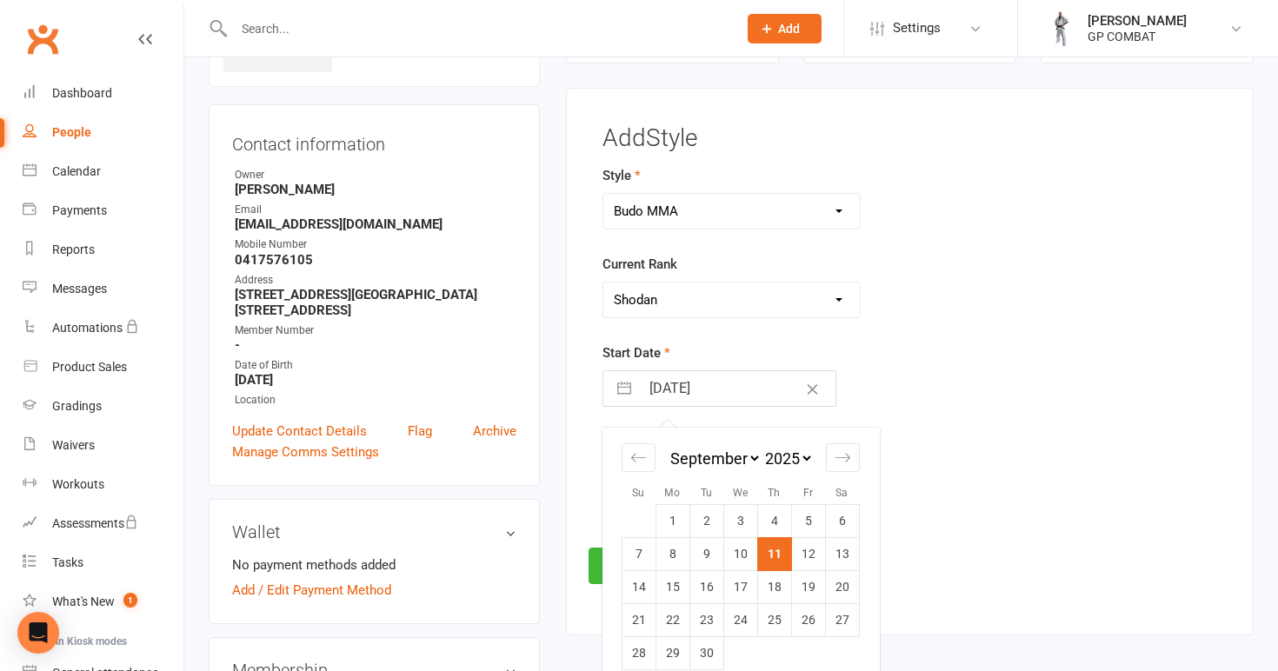
select select "7"
select select "2023"
select select "8"
select select "2023"
select select "9"
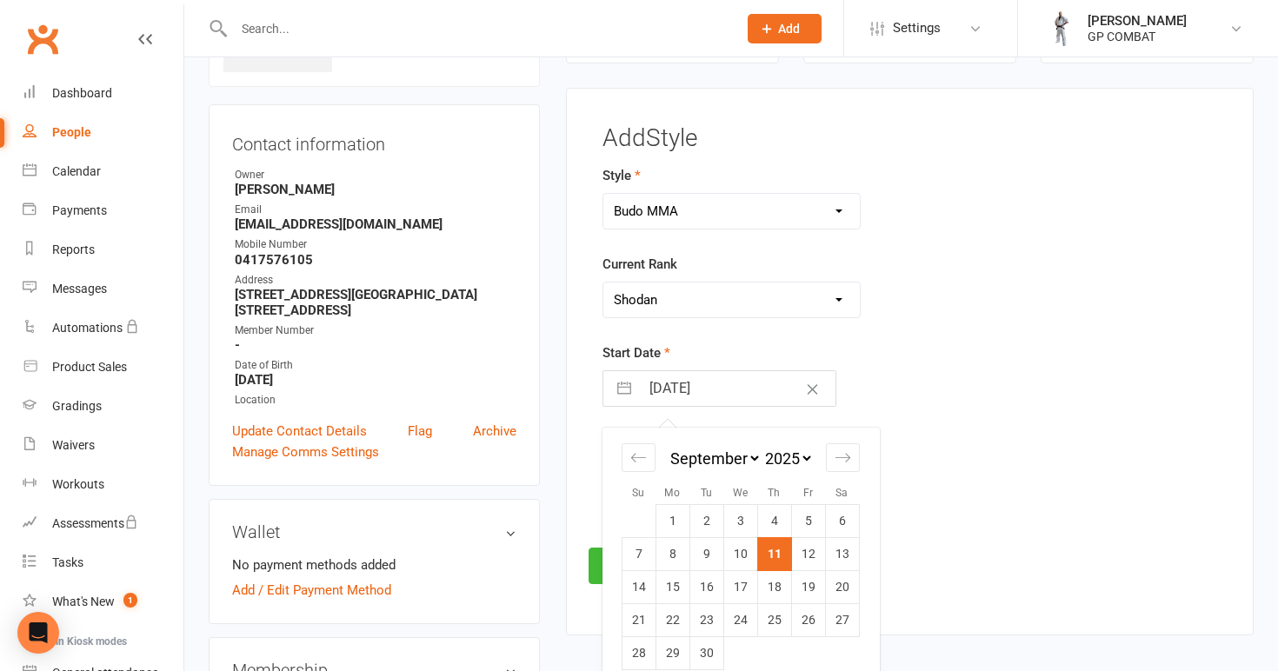
select select "2023"
select select "10"
select select "2023"
select select "11"
select select "2023"
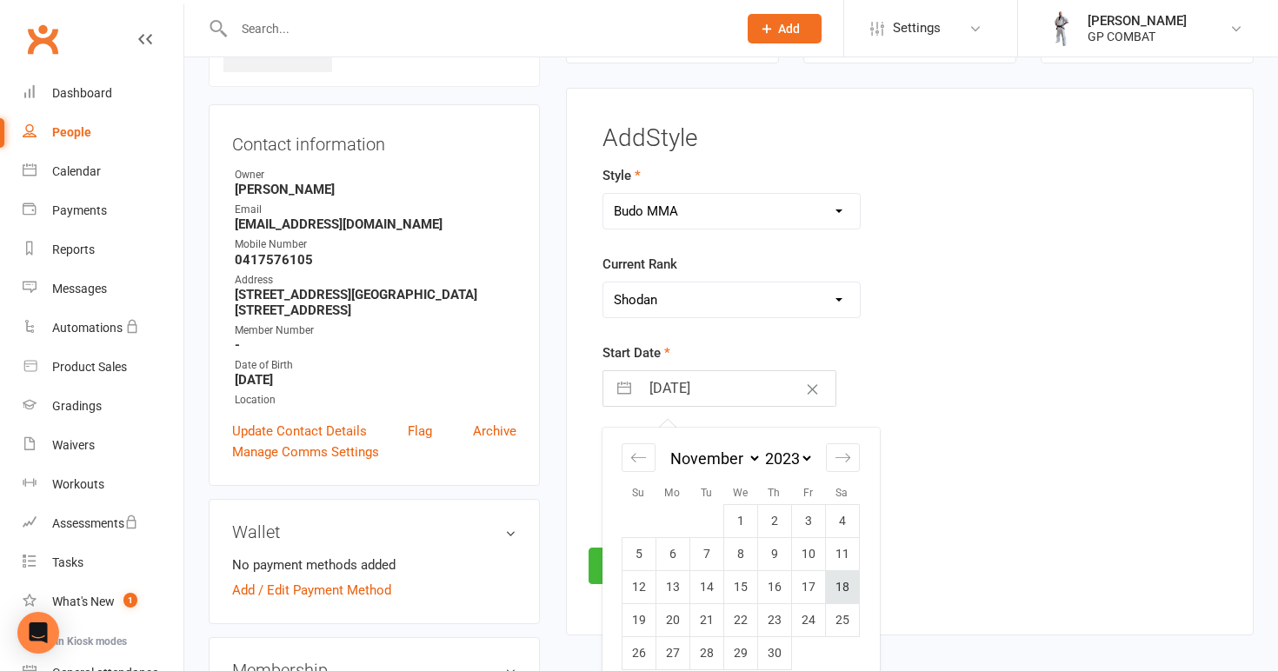
click at [842, 587] on td "18" at bounding box center [842, 587] width 34 height 33
type input "[DATE]"
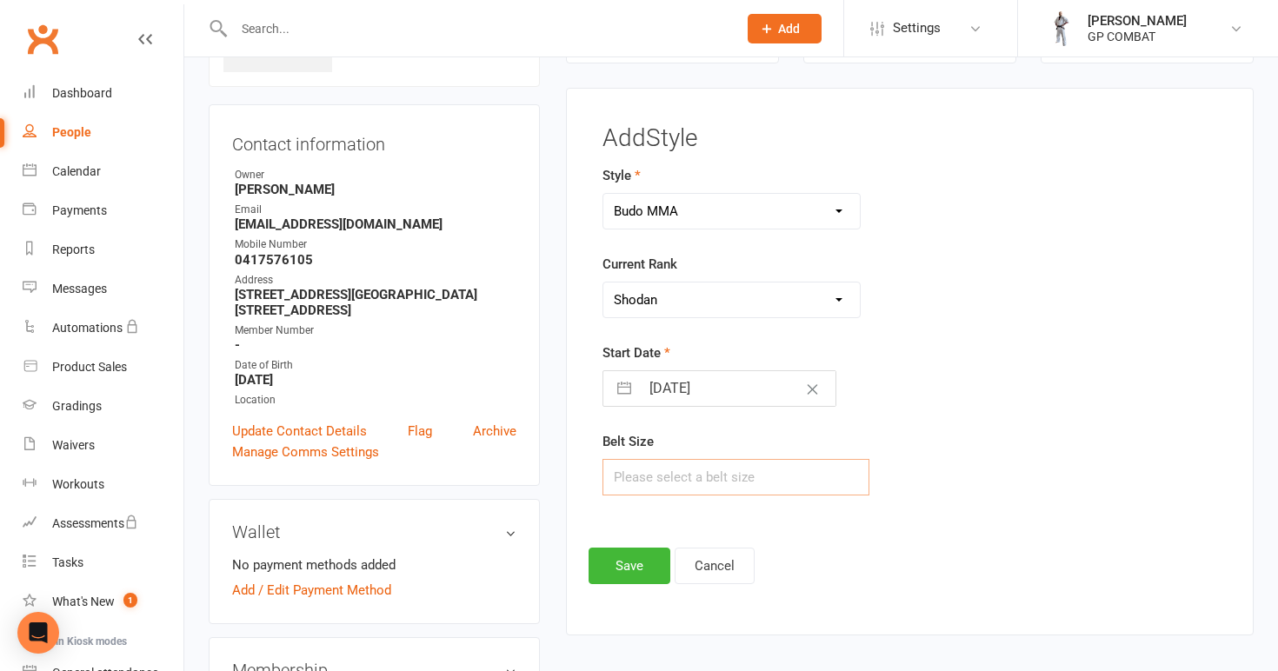
click at [692, 484] on input "text" at bounding box center [736, 477] width 268 height 37
type input "6"
click at [633, 562] on button "Save" at bounding box center [630, 566] width 82 height 37
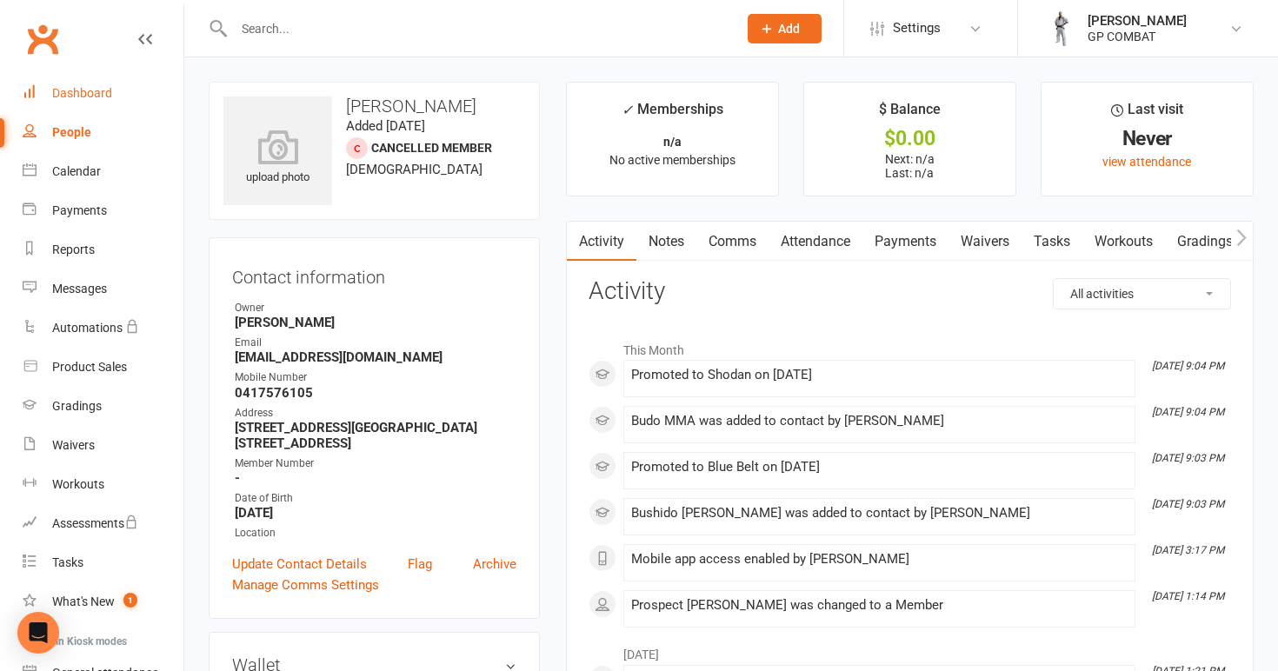
scroll to position [0, 0]
click at [121, 128] on link "People" at bounding box center [103, 132] width 161 height 39
select select "100"
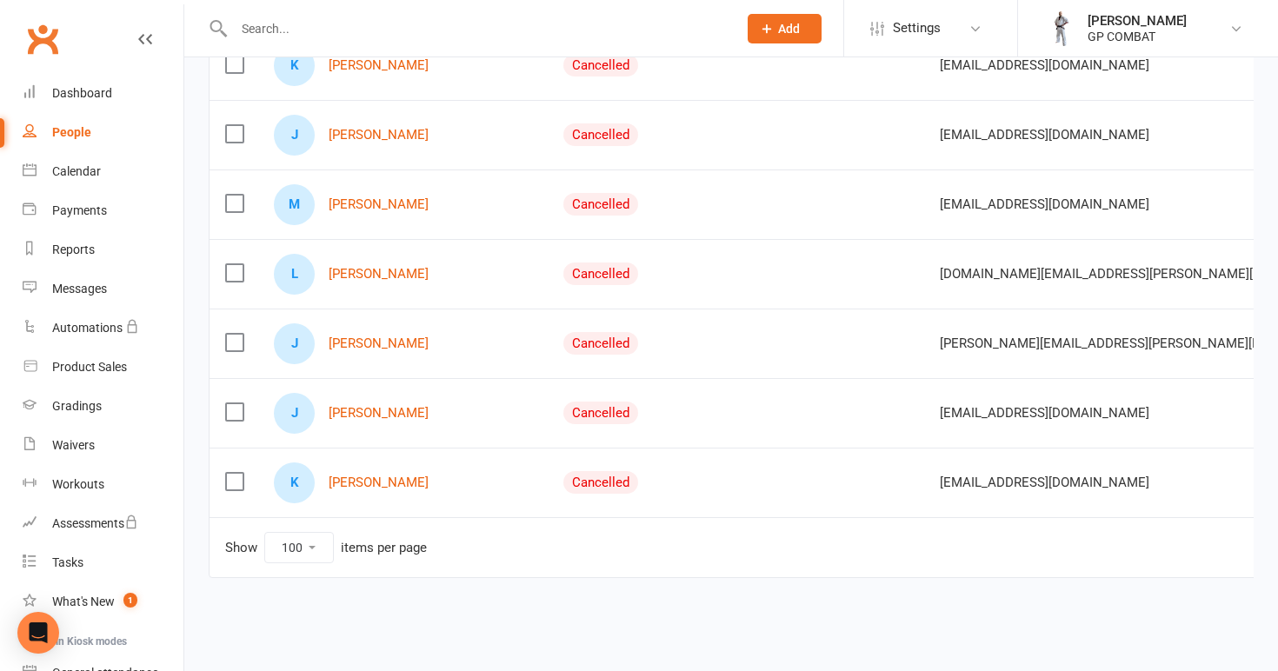
scroll to position [1685, 0]
click at [360, 476] on link "[PERSON_NAME]" at bounding box center [379, 483] width 100 height 15
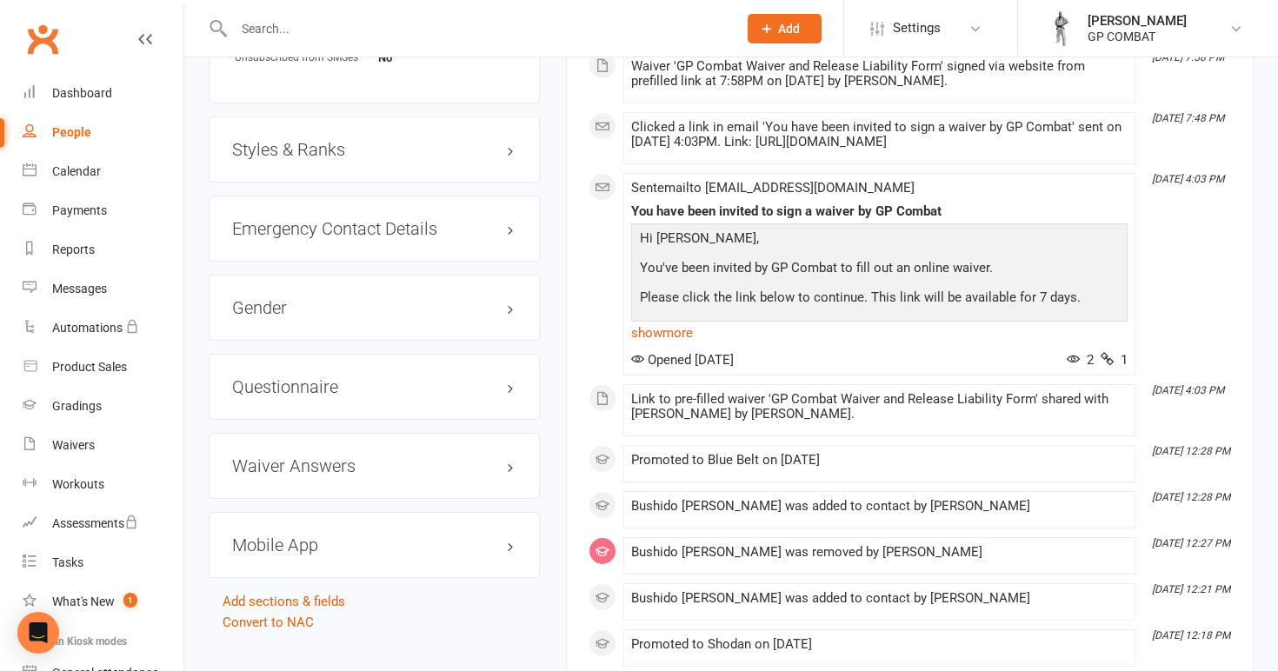
scroll to position [1241, 0]
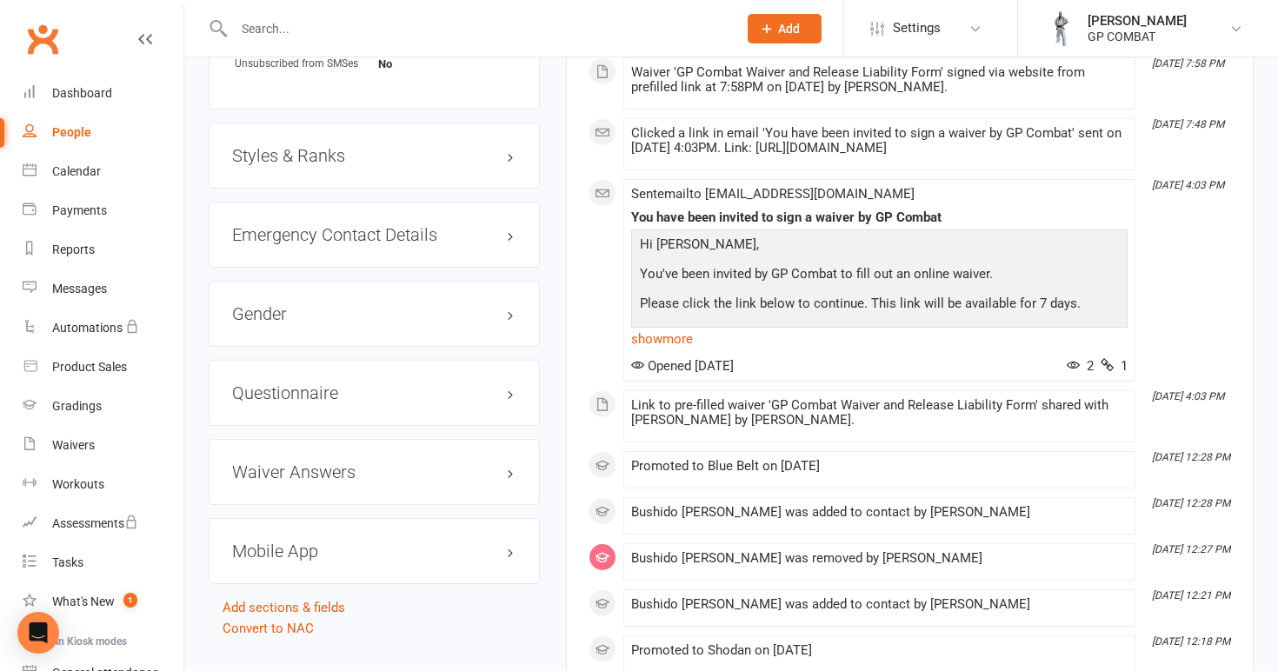
click at [410, 154] on h3 "Styles & Ranks" at bounding box center [374, 155] width 284 height 19
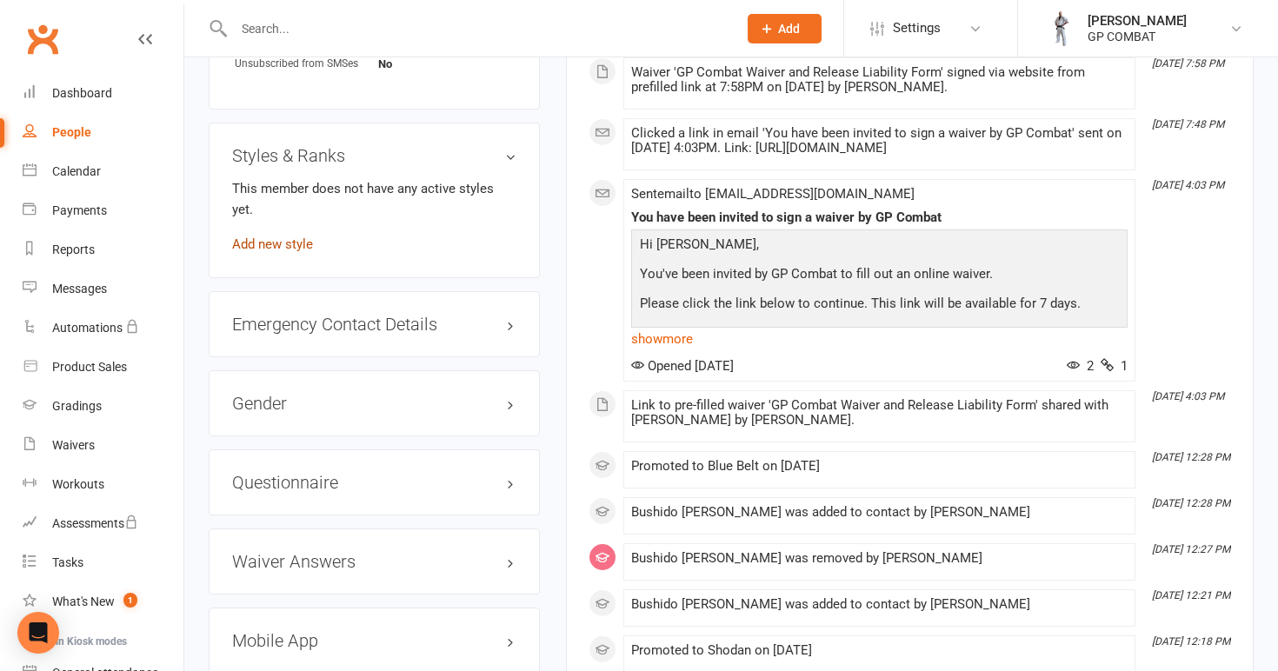
click at [288, 236] on link "Add new style" at bounding box center [272, 244] width 81 height 16
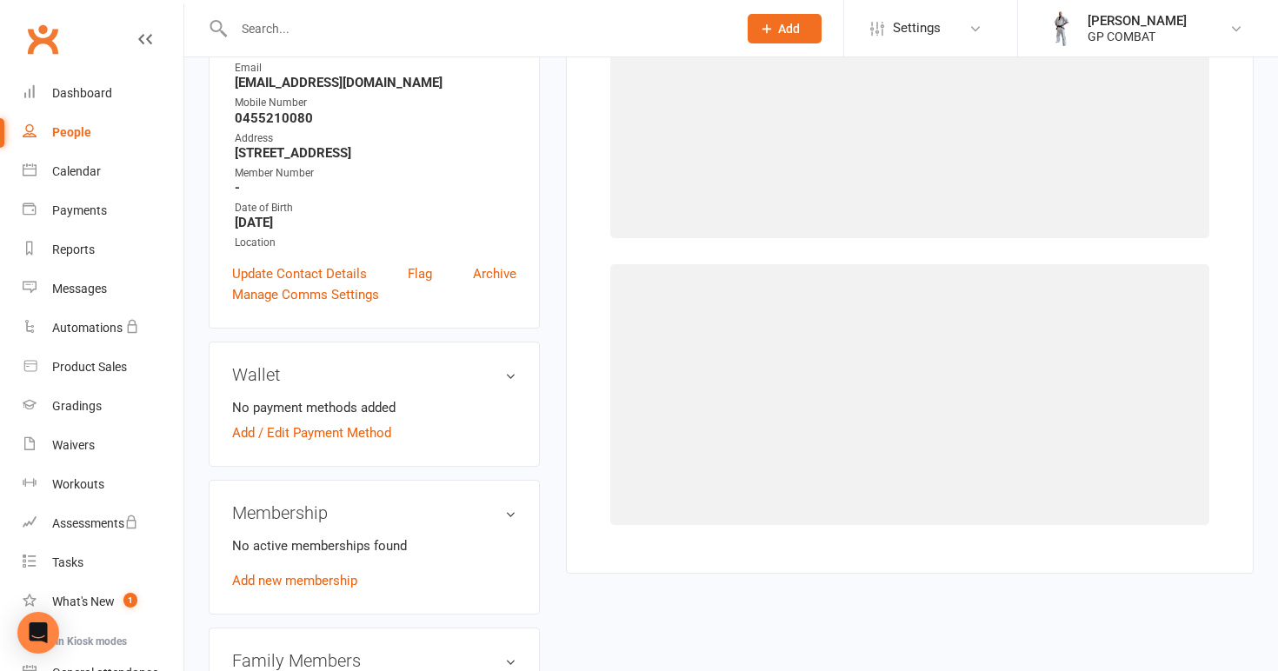
scroll to position [133, 0]
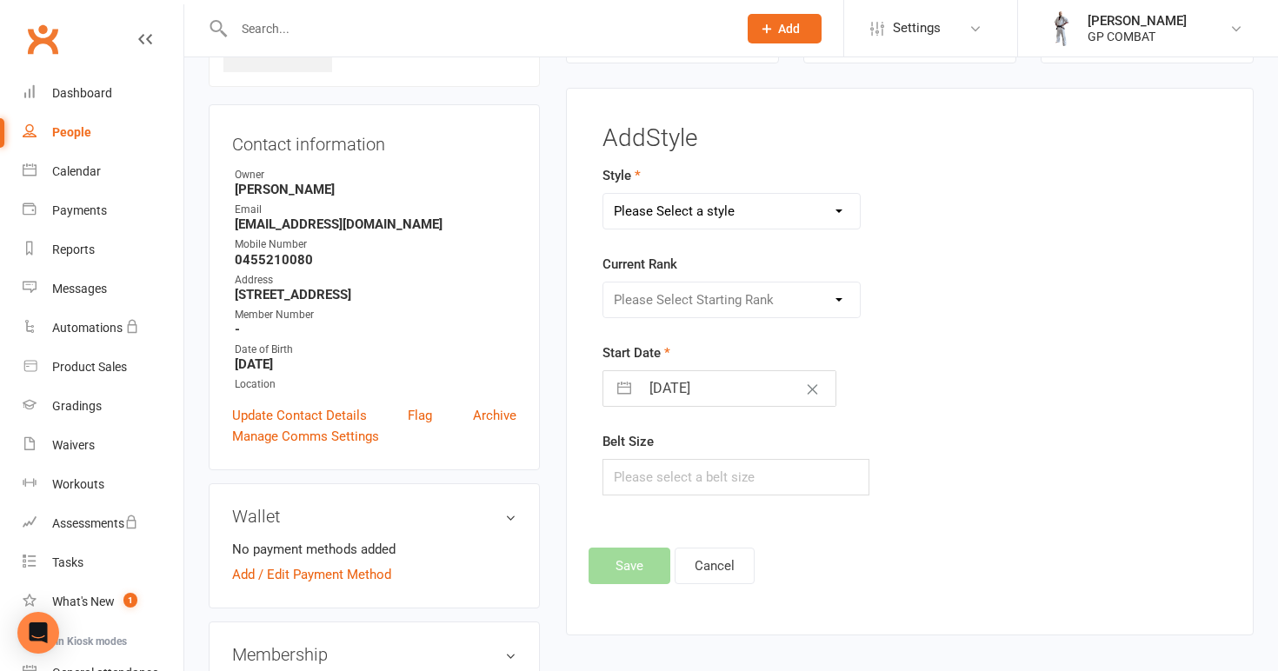
select select "3679"
select select "43523"
click at [730, 389] on input "[DATE]" at bounding box center [738, 388] width 196 height 35
select select "7"
select select "2025"
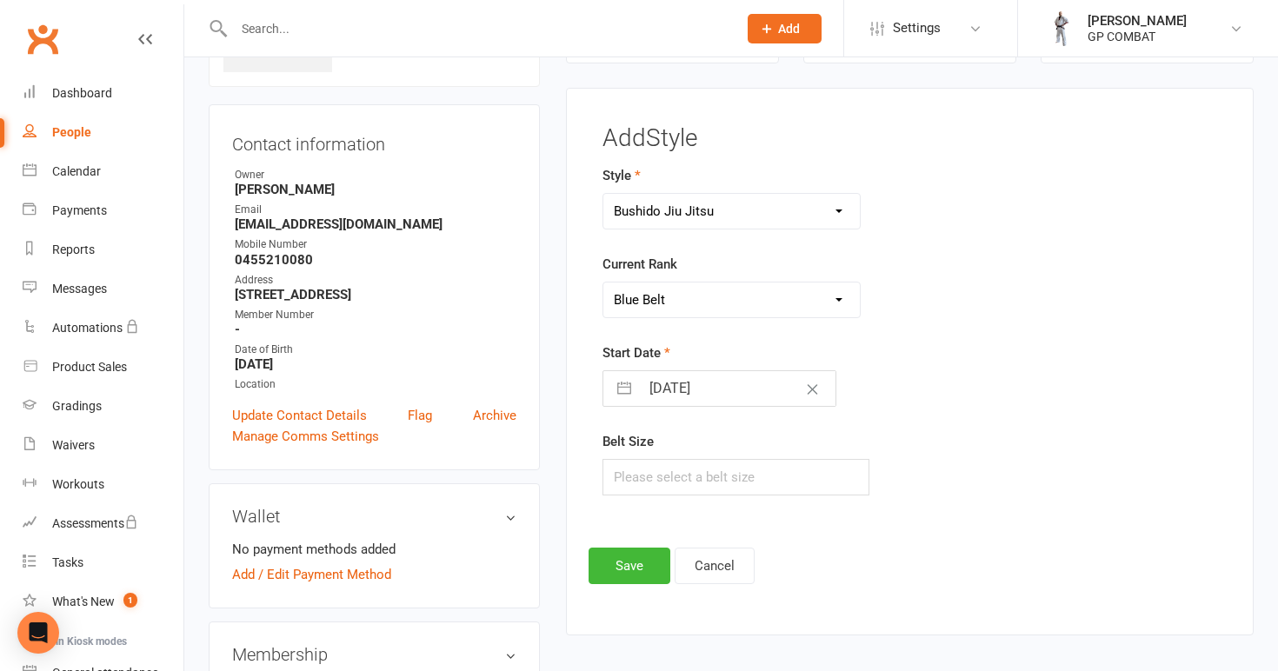
select select "8"
select select "2025"
select select "9"
select select "2025"
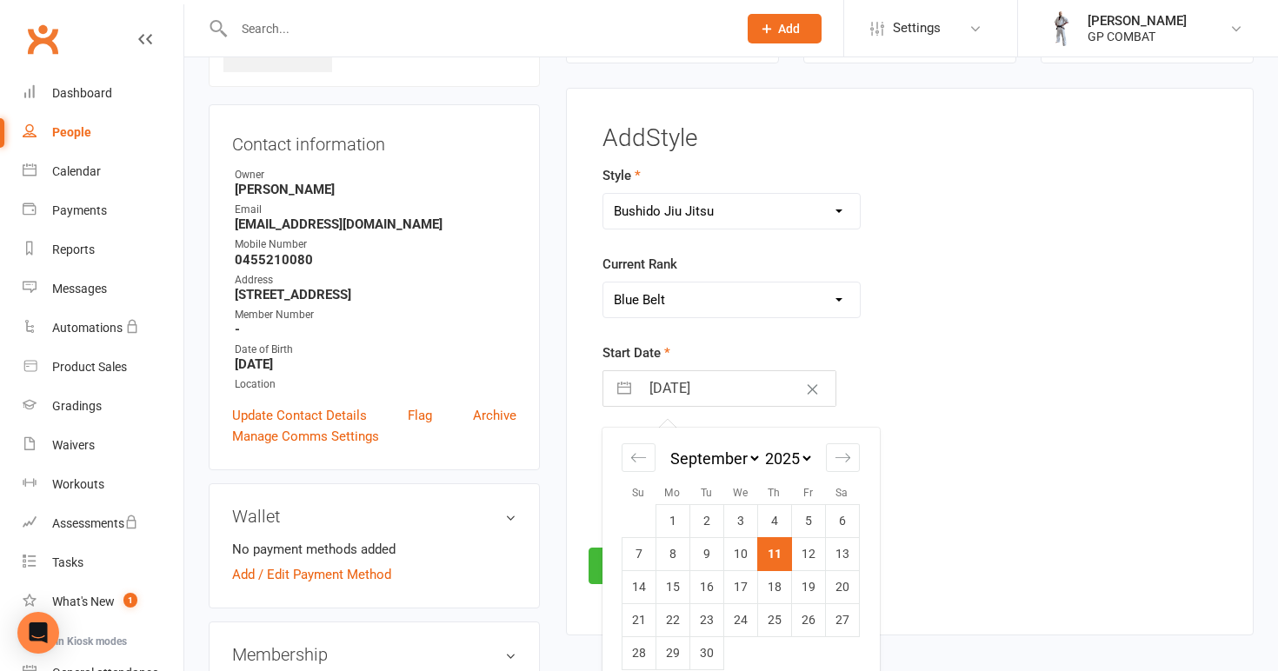
select select "7"
select select "2024"
select select "8"
select select "2024"
select select "9"
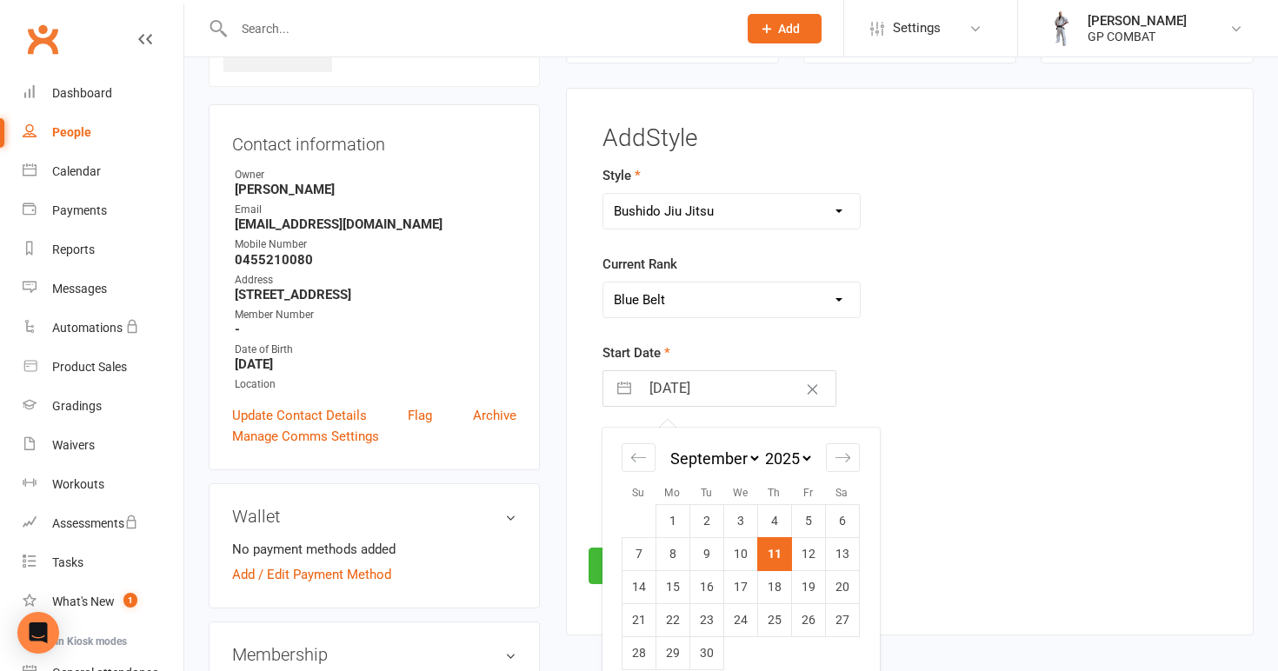
select select "2024"
select select "10"
select select "2024"
select select "11"
select select "2024"
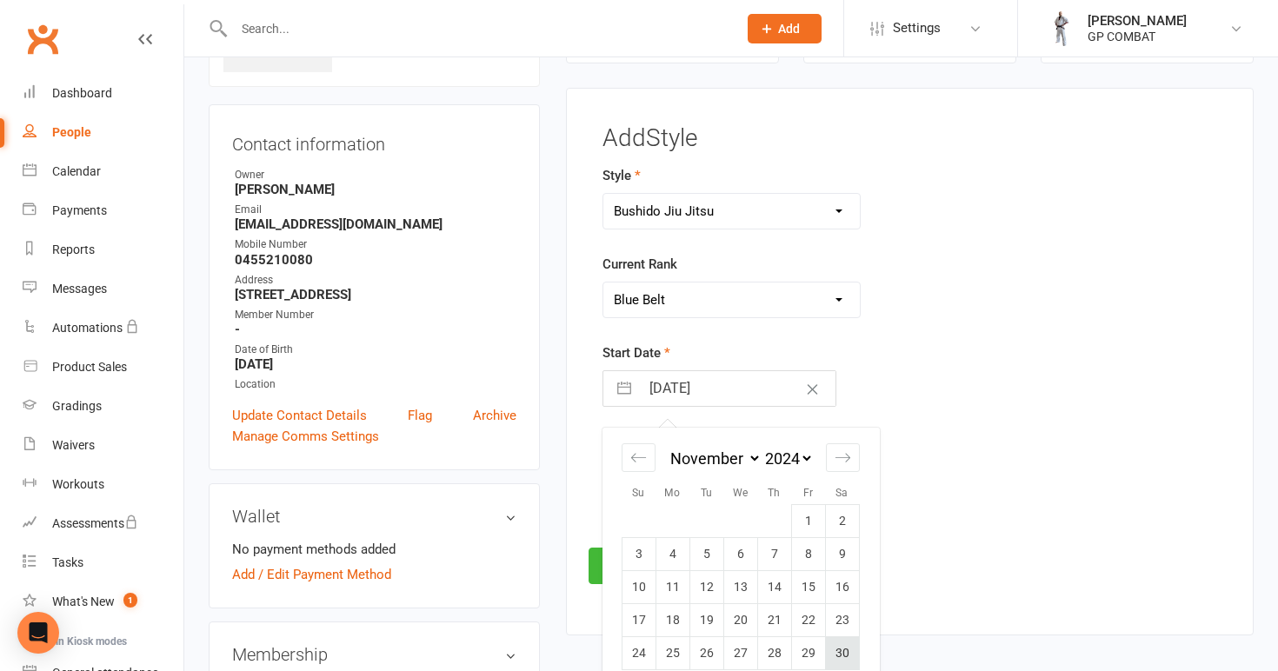
click at [844, 643] on td "30" at bounding box center [842, 653] width 34 height 33
type input "[DATE]"
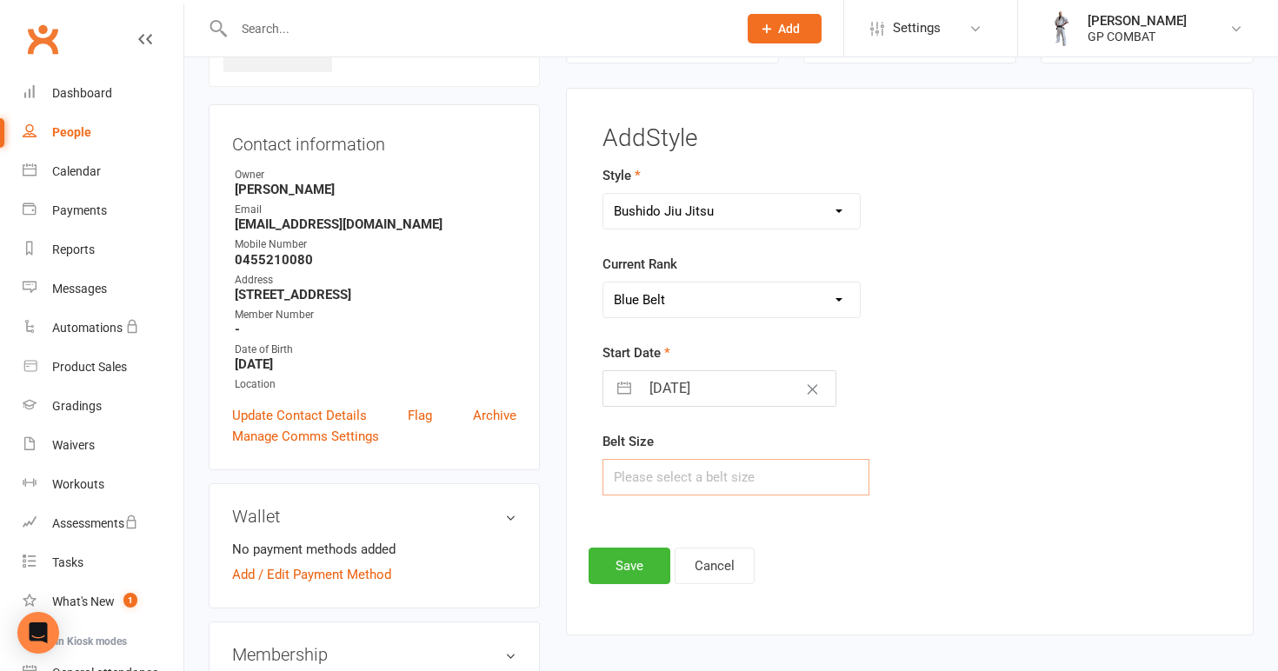
click at [688, 467] on input "text" at bounding box center [736, 477] width 268 height 37
type input "A2"
click at [628, 569] on button "Save" at bounding box center [630, 566] width 82 height 37
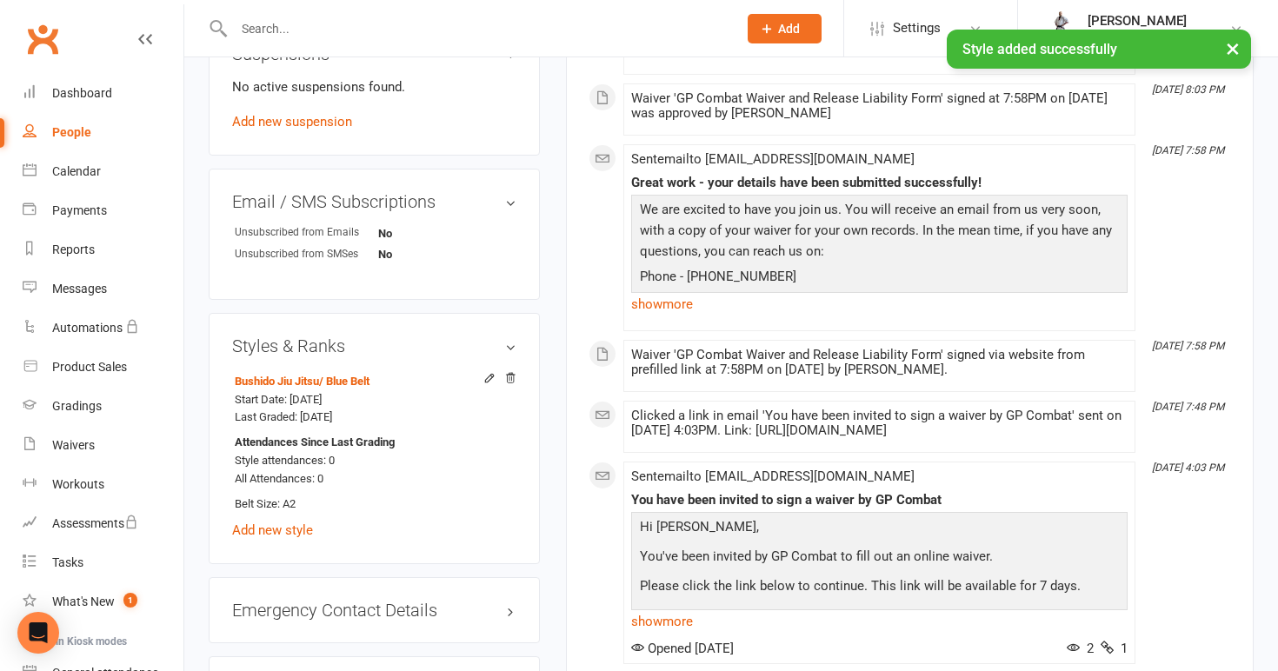
scroll to position [1053, 0]
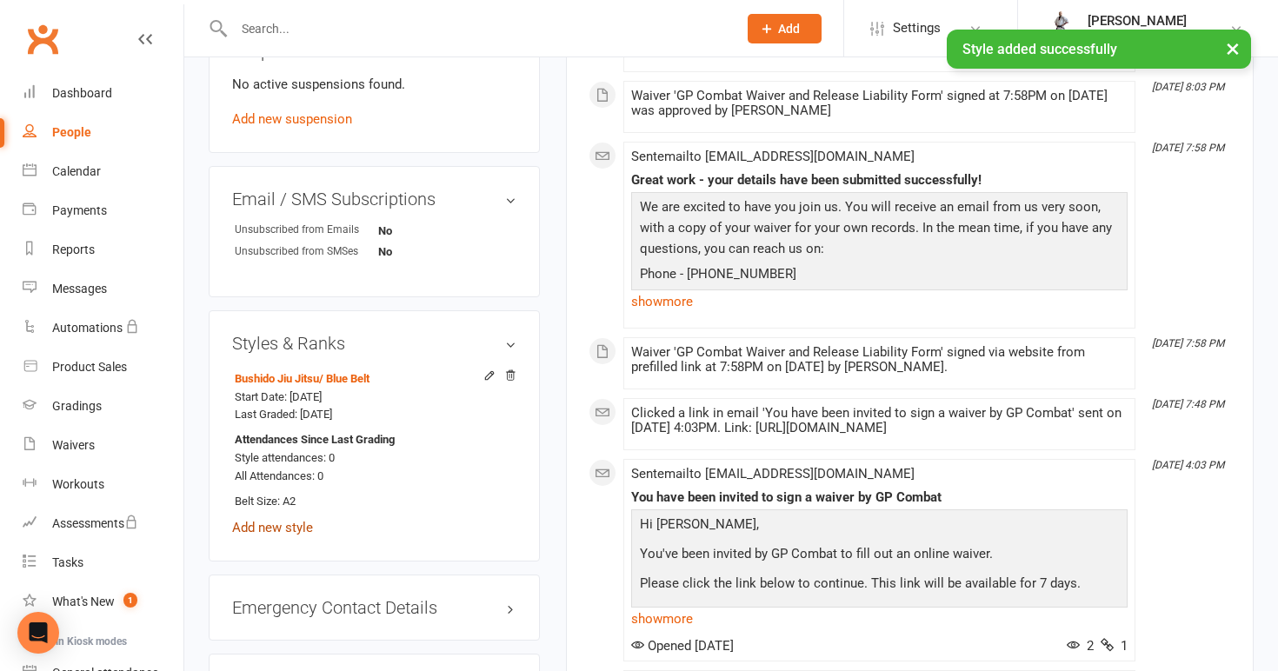
click at [297, 528] on link "Add new style" at bounding box center [272, 528] width 81 height 16
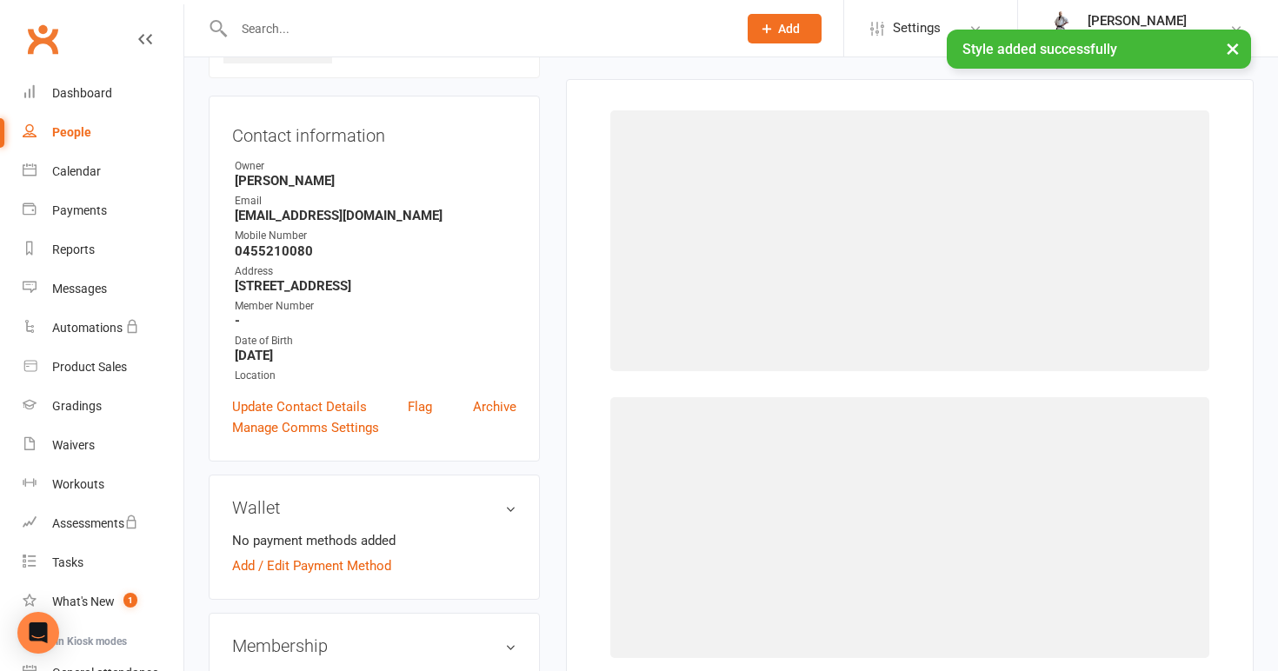
scroll to position [133, 0]
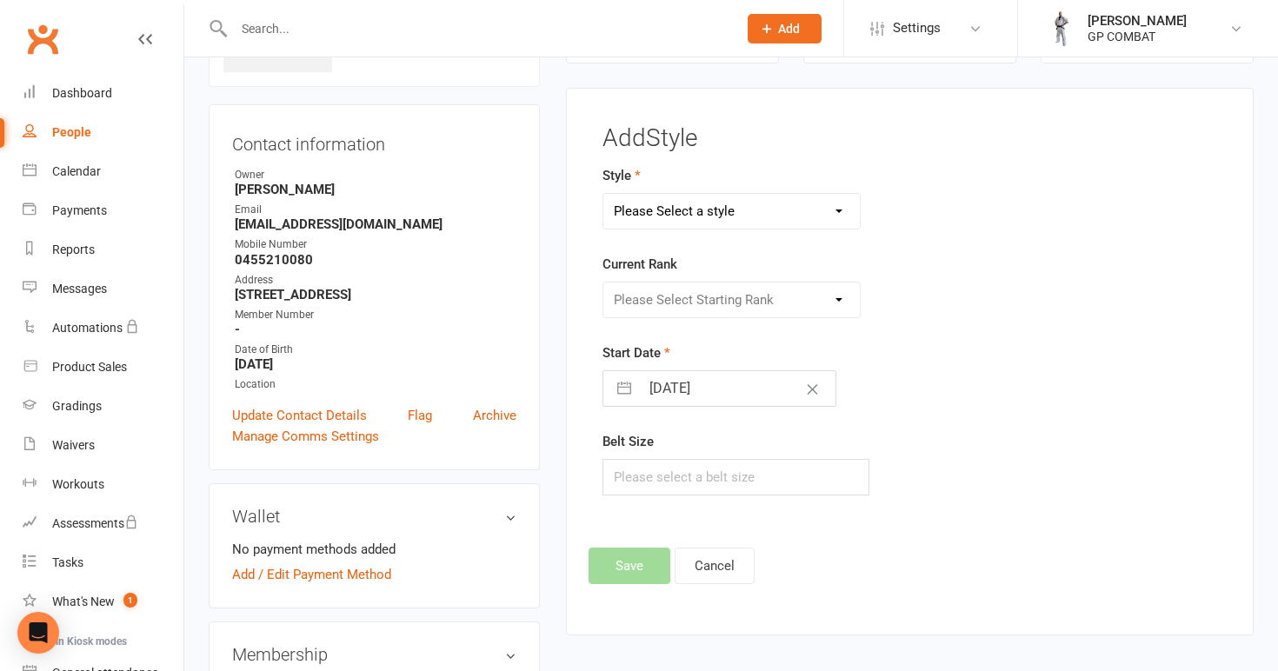
click at [784, 190] on div "Style Please Select a style Budo MMA Bushido Jiu Jitsu" at bounding box center [803, 197] width 402 height 64
select select "3678"
select select "43518"
click at [765, 389] on input "[DATE]" at bounding box center [738, 388] width 196 height 35
select select "7"
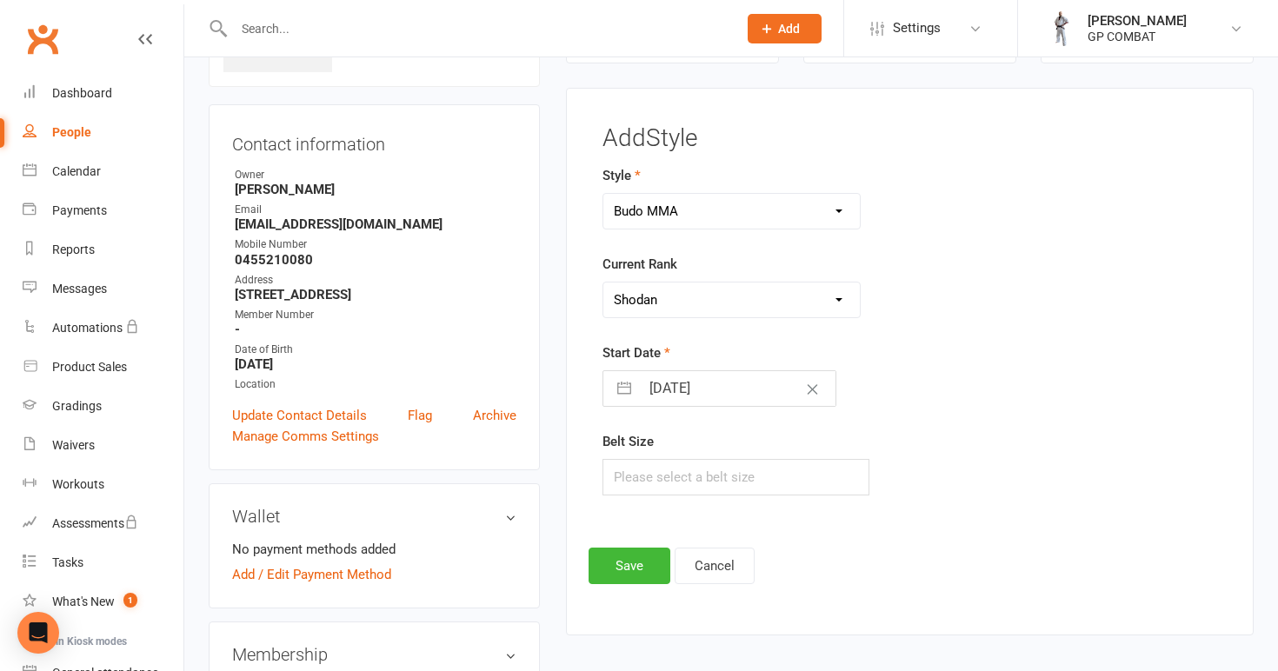
select select "2025"
select select "8"
select select "2025"
select select "9"
select select "2025"
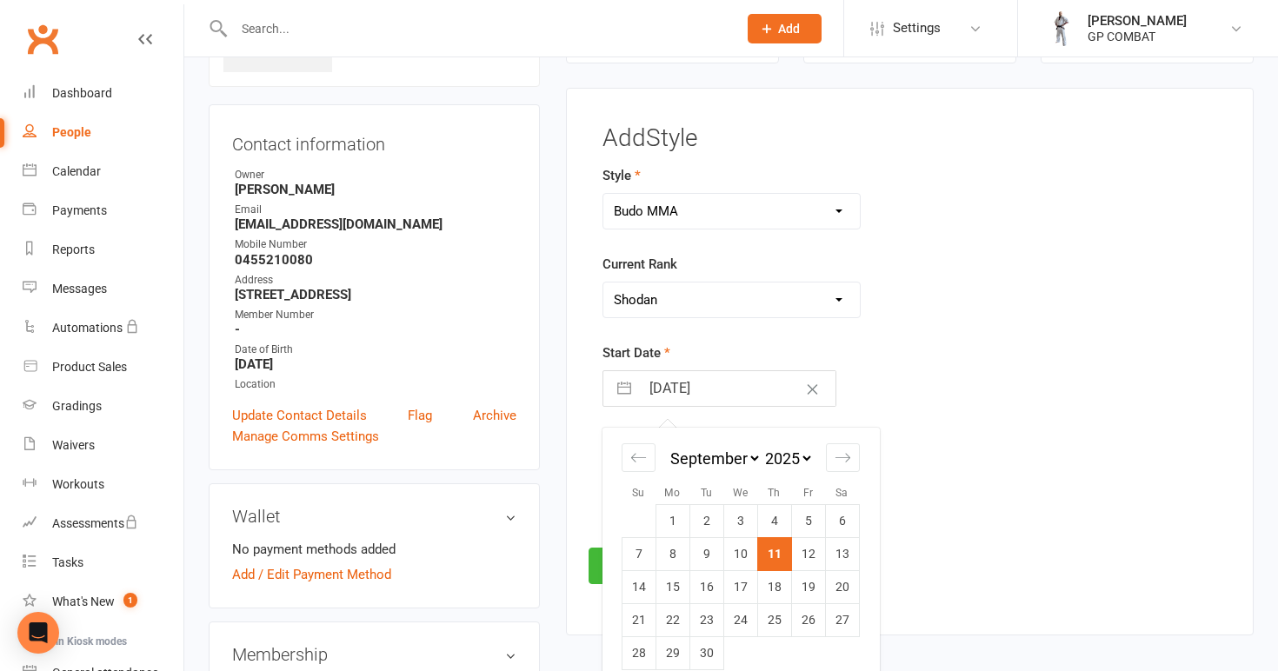
select select "7"
select select "2023"
select select "8"
select select "2023"
select select "9"
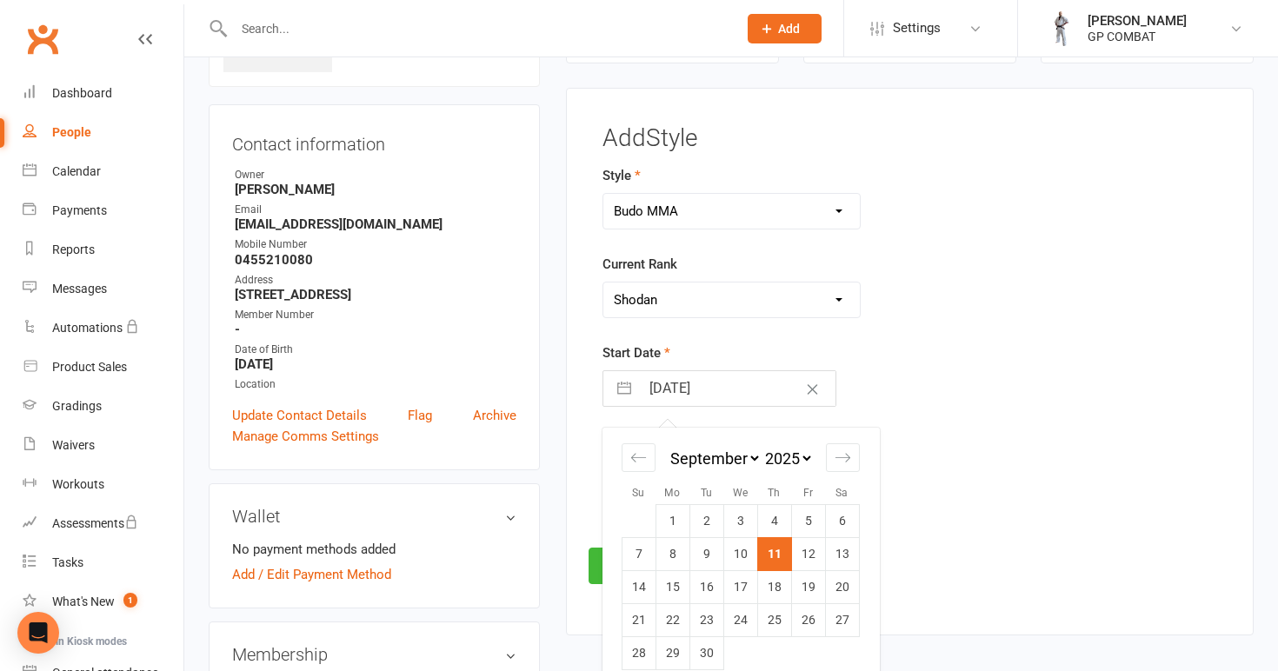
select select "2023"
select select "10"
select select "2023"
select select "11"
select select "2023"
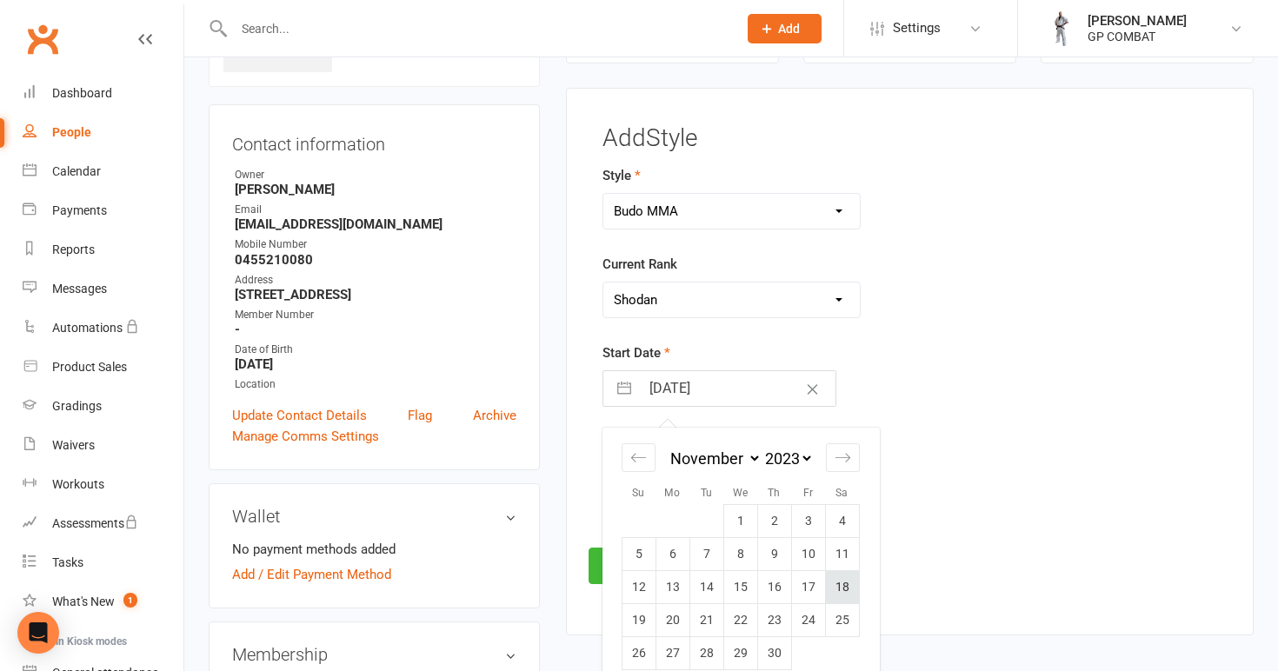
click at [839, 580] on td "18" at bounding box center [842, 587] width 34 height 33
type input "[DATE]"
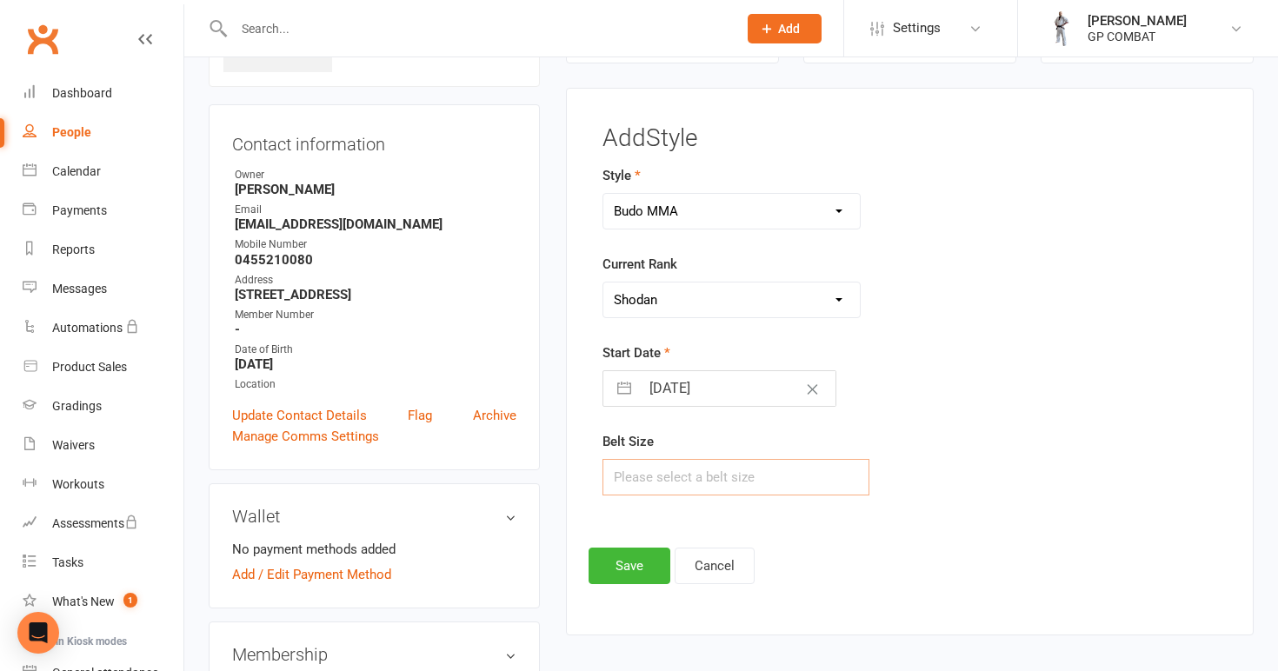
click at [764, 474] on input "text" at bounding box center [736, 477] width 268 height 37
type input "5"
click at [635, 563] on button "Save" at bounding box center [630, 566] width 82 height 37
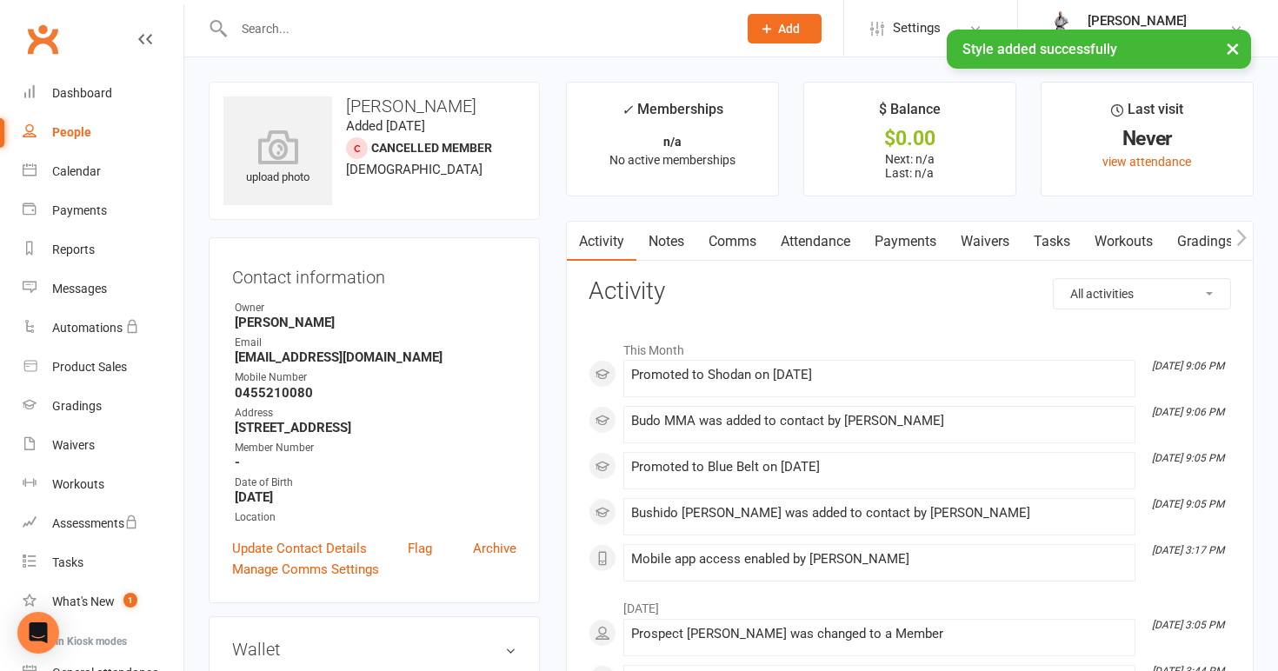
scroll to position [0, 0]
click at [73, 131] on div "People" at bounding box center [71, 132] width 39 height 14
select select "100"
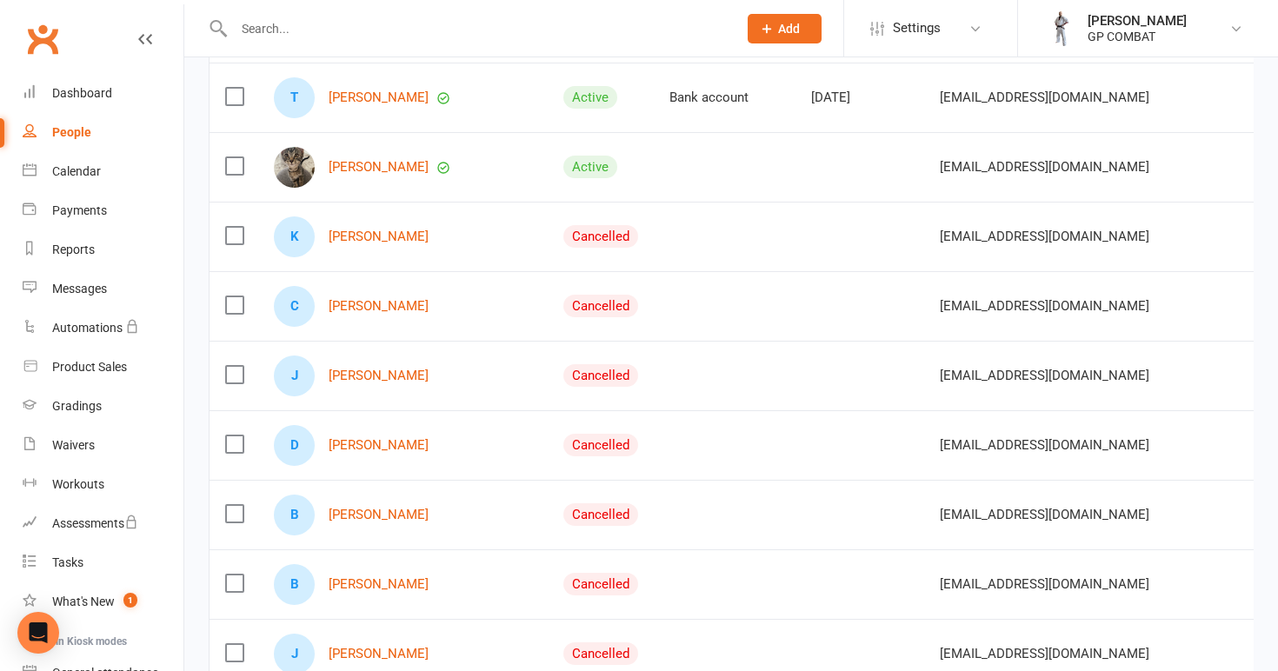
scroll to position [417, 0]
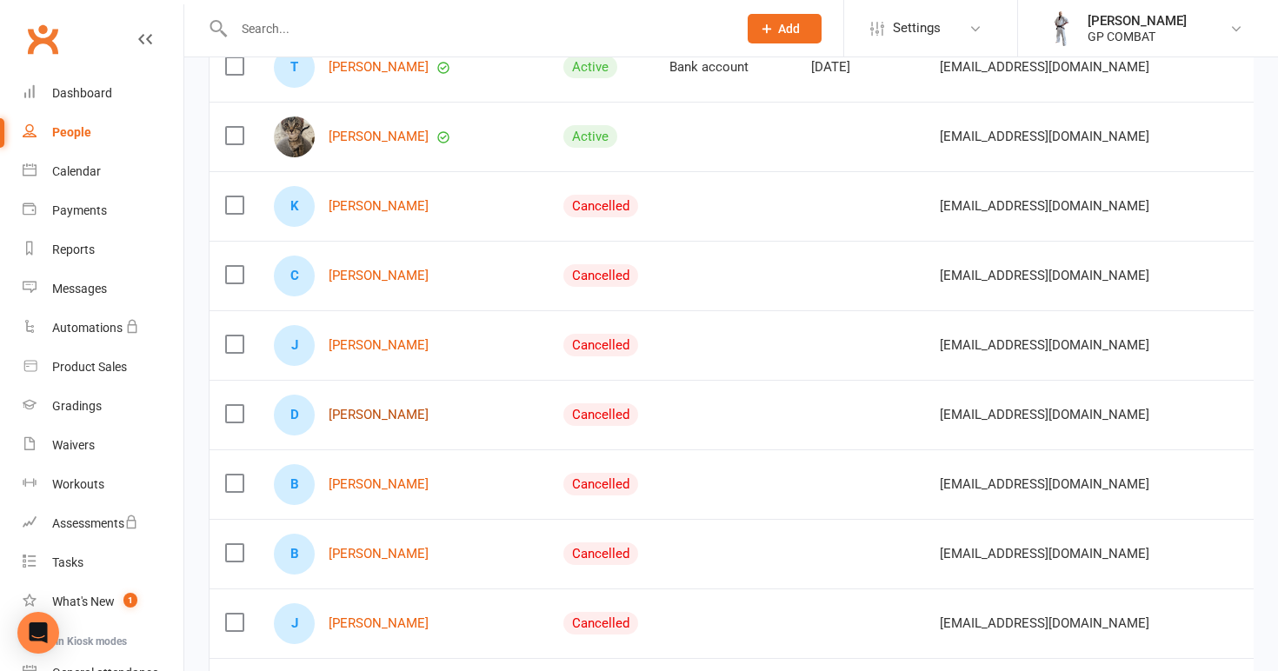
click at [368, 415] on link "[PERSON_NAME]" at bounding box center [379, 415] width 100 height 15
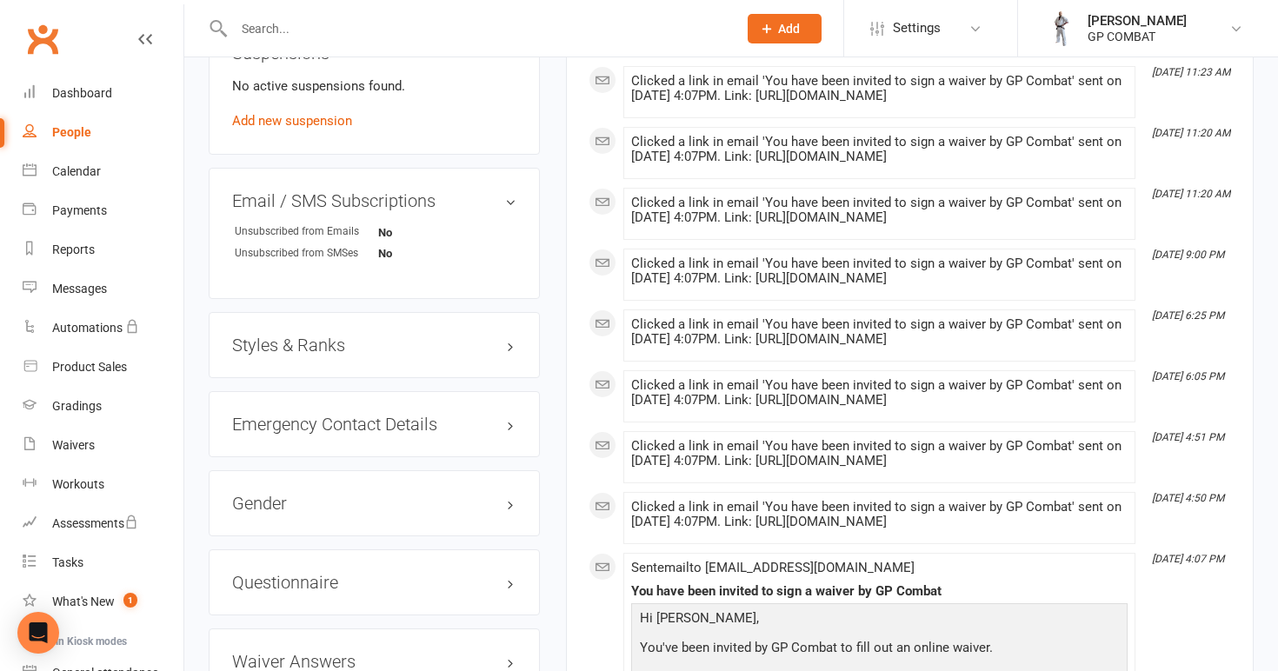
scroll to position [1040, 0]
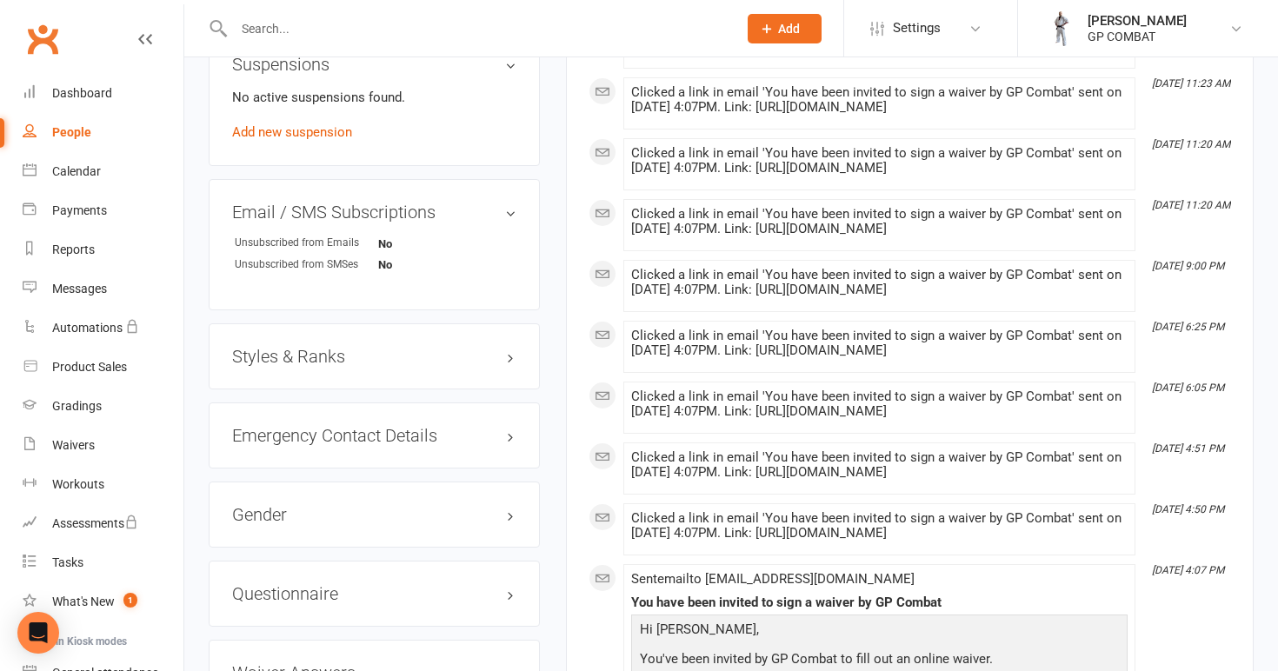
click at [402, 350] on h3 "Styles & Ranks" at bounding box center [374, 356] width 284 height 19
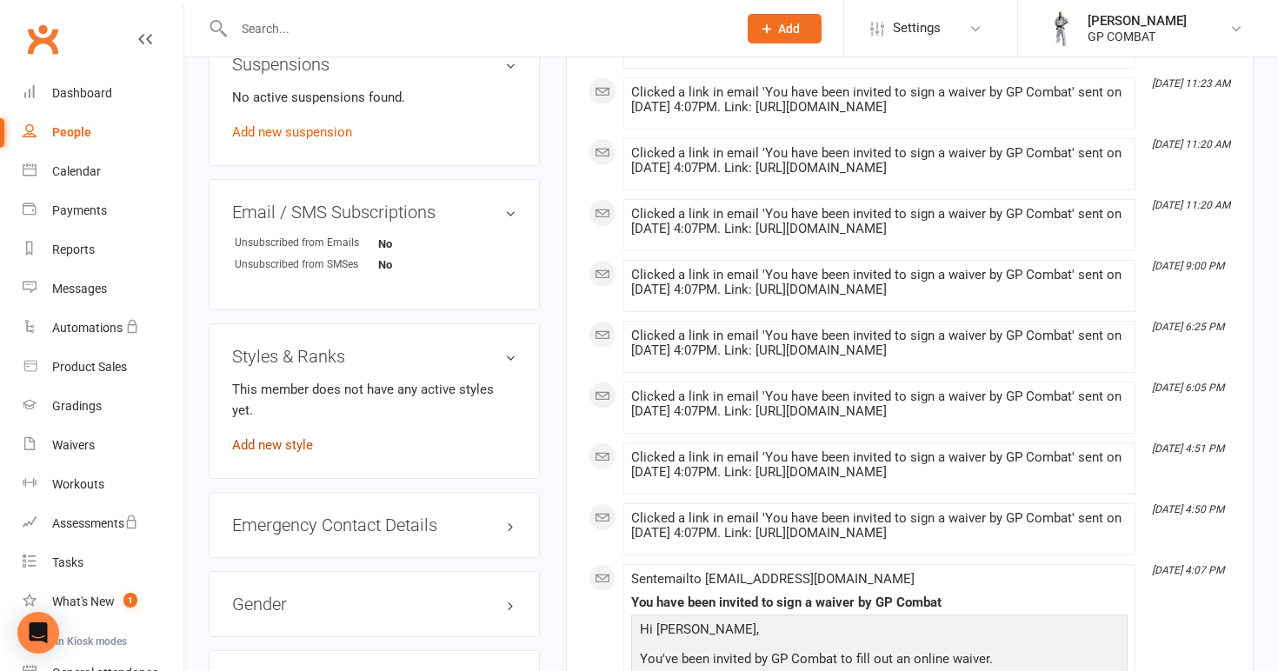
click at [268, 437] on link "Add new style" at bounding box center [272, 445] width 81 height 16
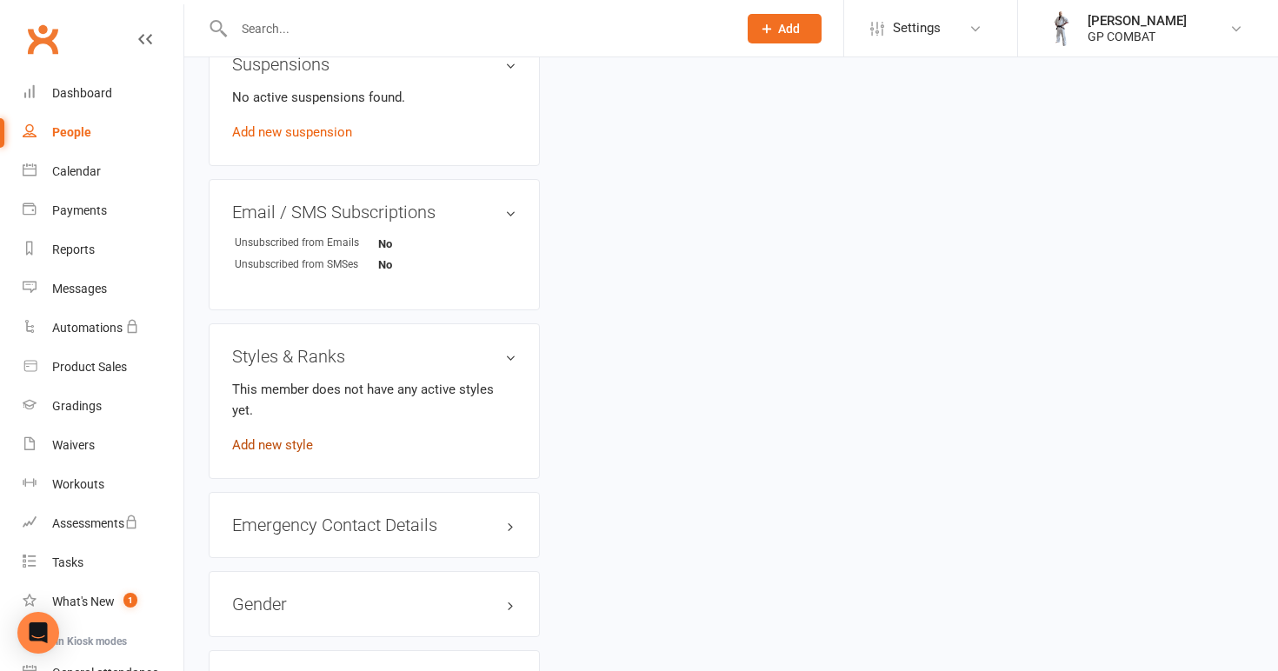
scroll to position [133, 0]
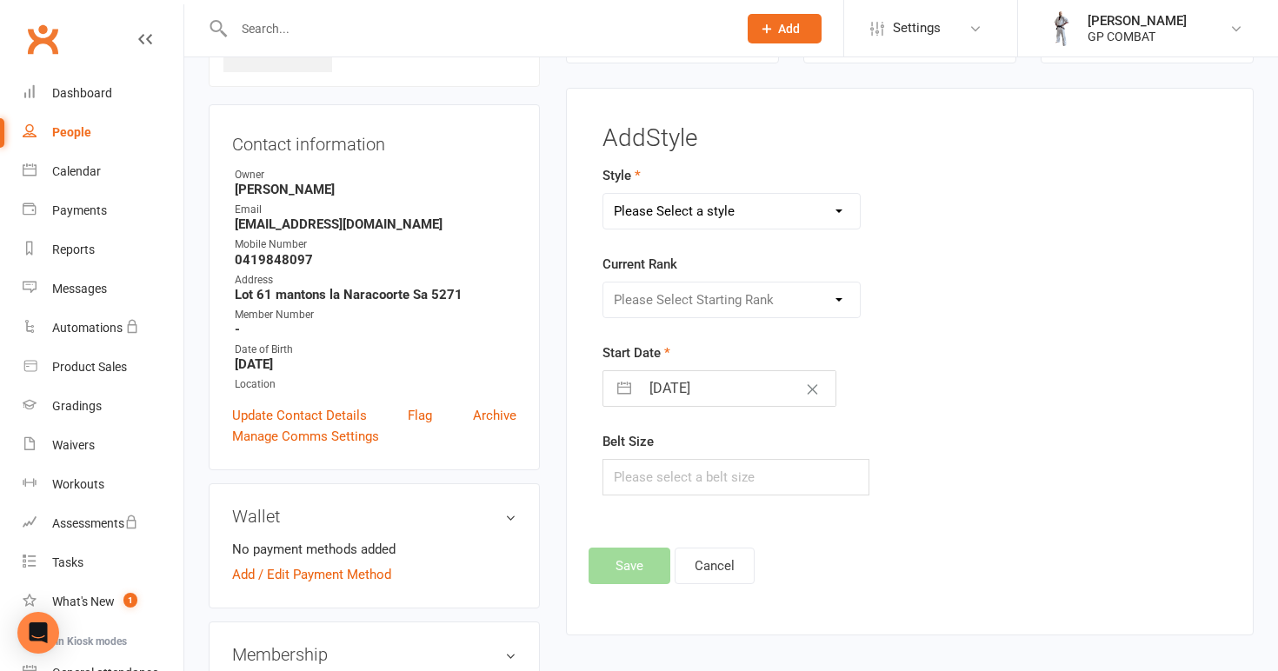
select select "3679"
select select "43528"
click at [711, 390] on input "[DATE]" at bounding box center [738, 388] width 196 height 35
select select "7"
select select "2025"
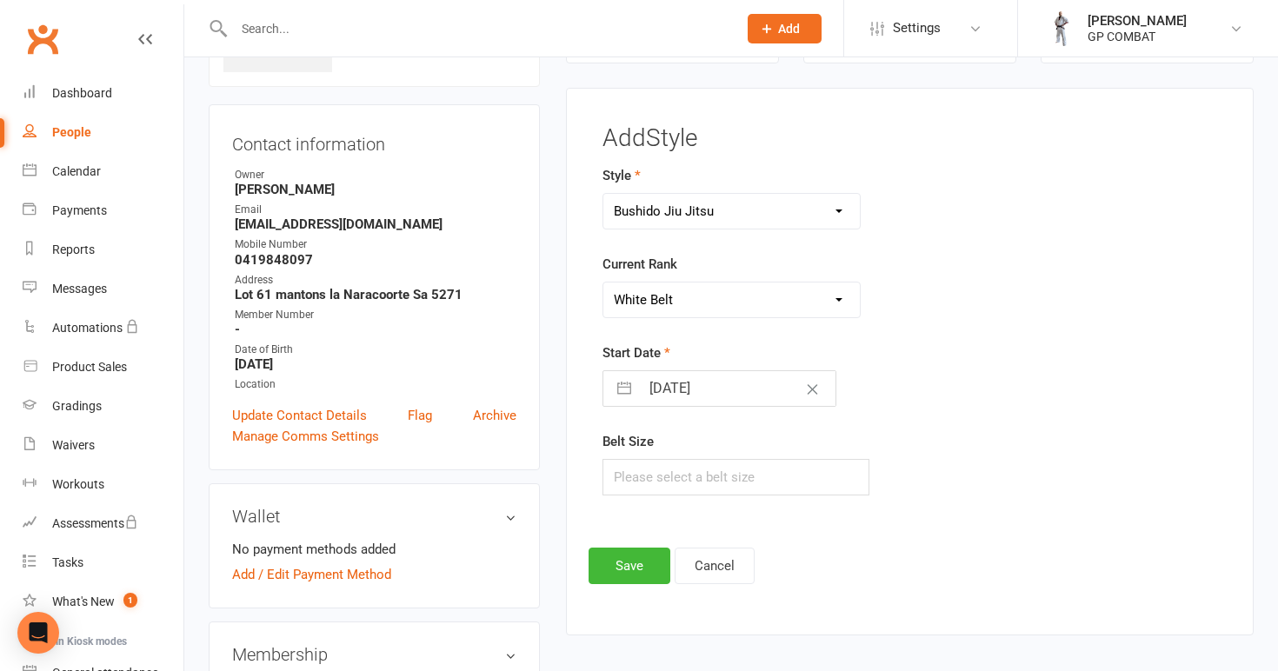
select select "8"
select select "2025"
select select "9"
select select "2025"
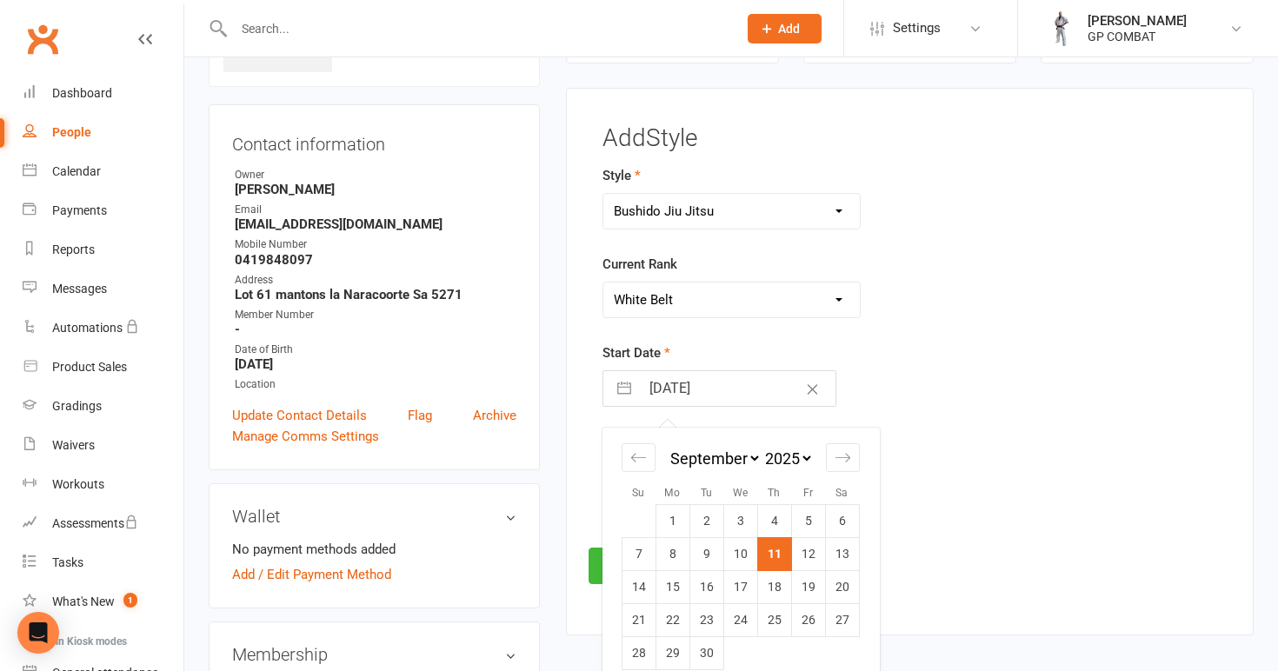
select select "7"
select select "2021"
select select "8"
select select "2021"
select select "9"
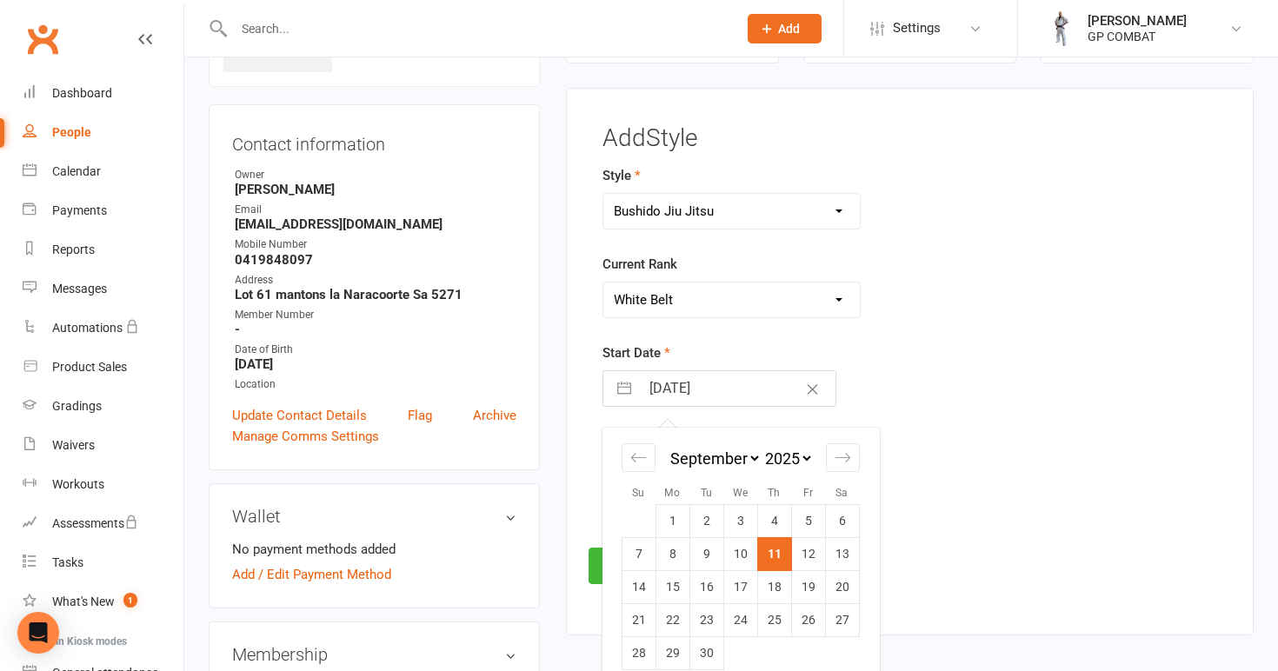
select select "2021"
select select "11"
select select "2020"
select select "2021"
select select "1"
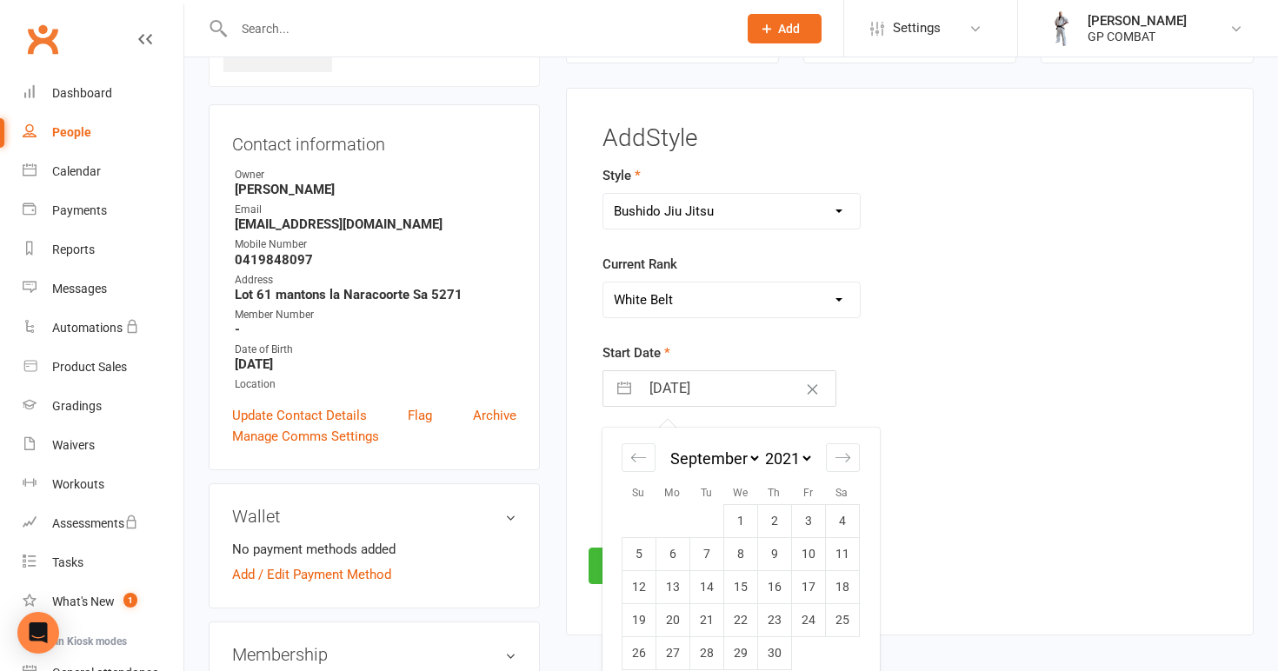
select select "2021"
click at [805, 516] on td "1" at bounding box center [808, 521] width 34 height 33
type input "[DATE]"
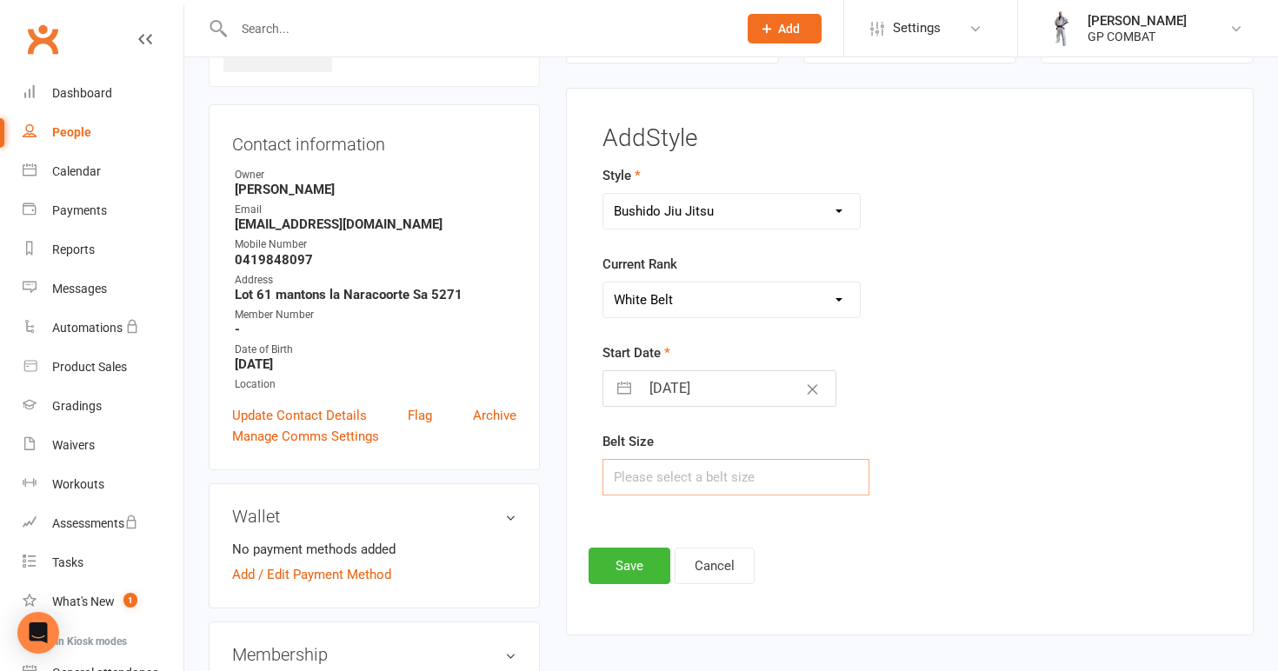
click at [702, 471] on input "text" at bounding box center [736, 477] width 268 height 37
type input "A3"
click at [630, 561] on button "Save" at bounding box center [630, 566] width 82 height 37
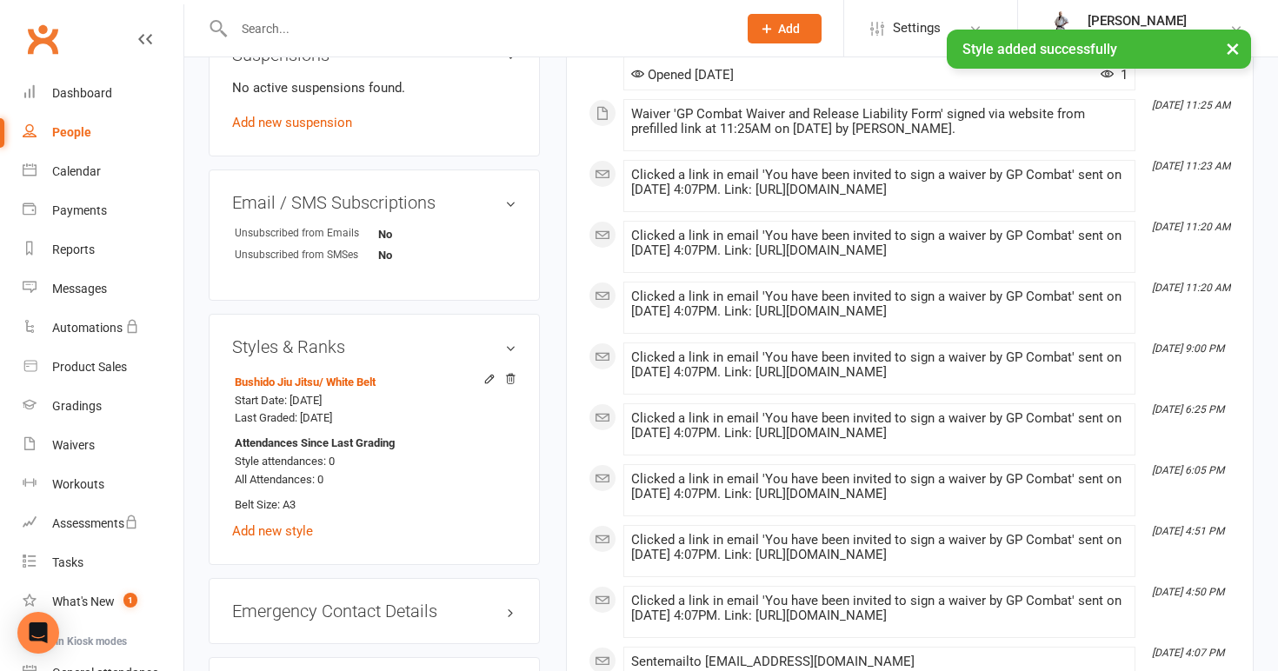
scroll to position [1057, 0]
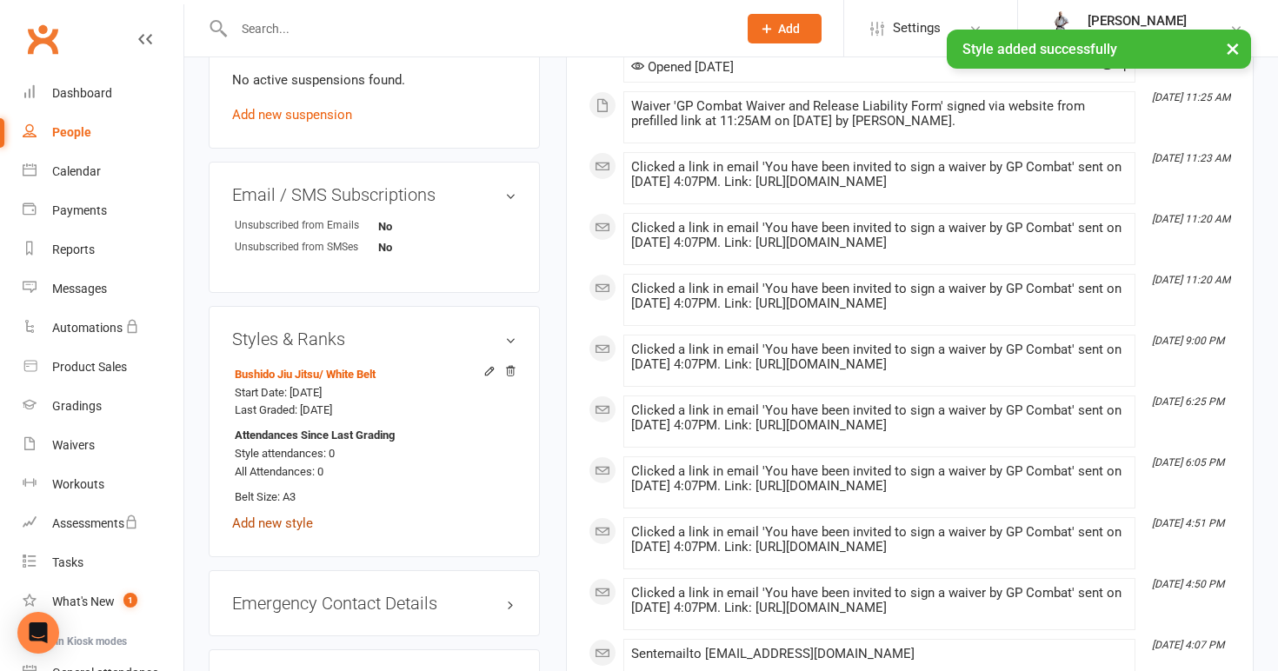
click at [295, 520] on link "Add new style" at bounding box center [272, 524] width 81 height 16
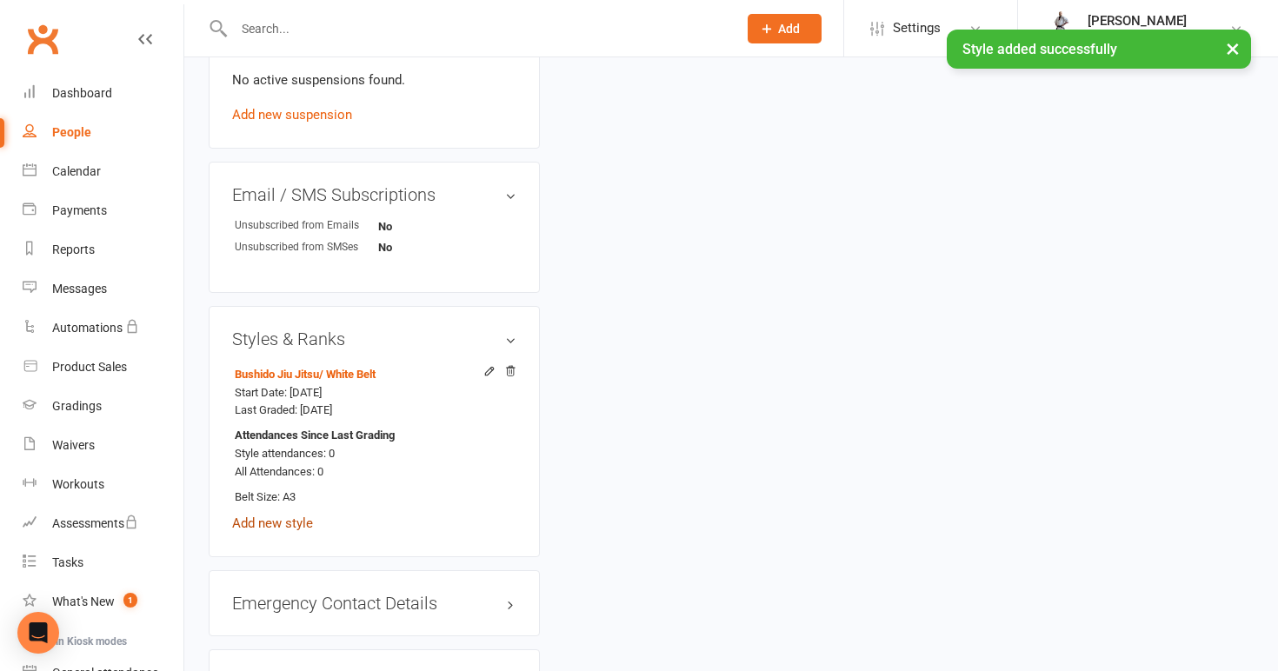
scroll to position [133, 0]
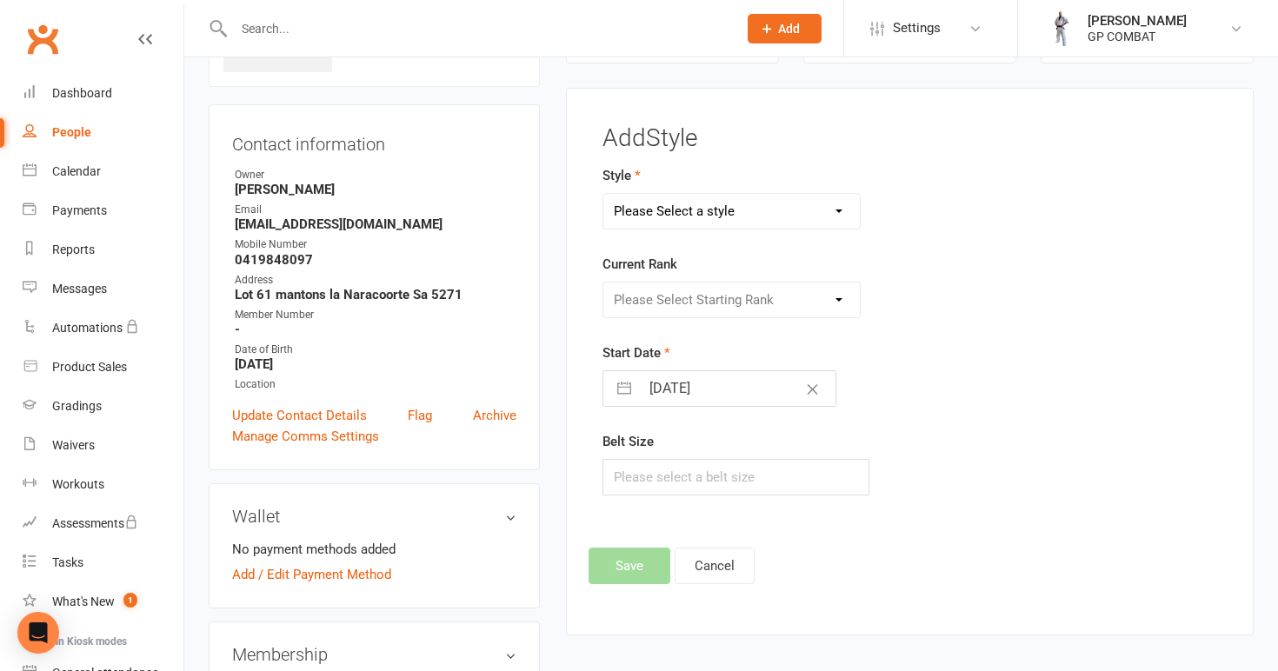
select select "3678"
select select "43518"
click at [699, 387] on input "[DATE]" at bounding box center [738, 388] width 196 height 35
select select "7"
select select "2025"
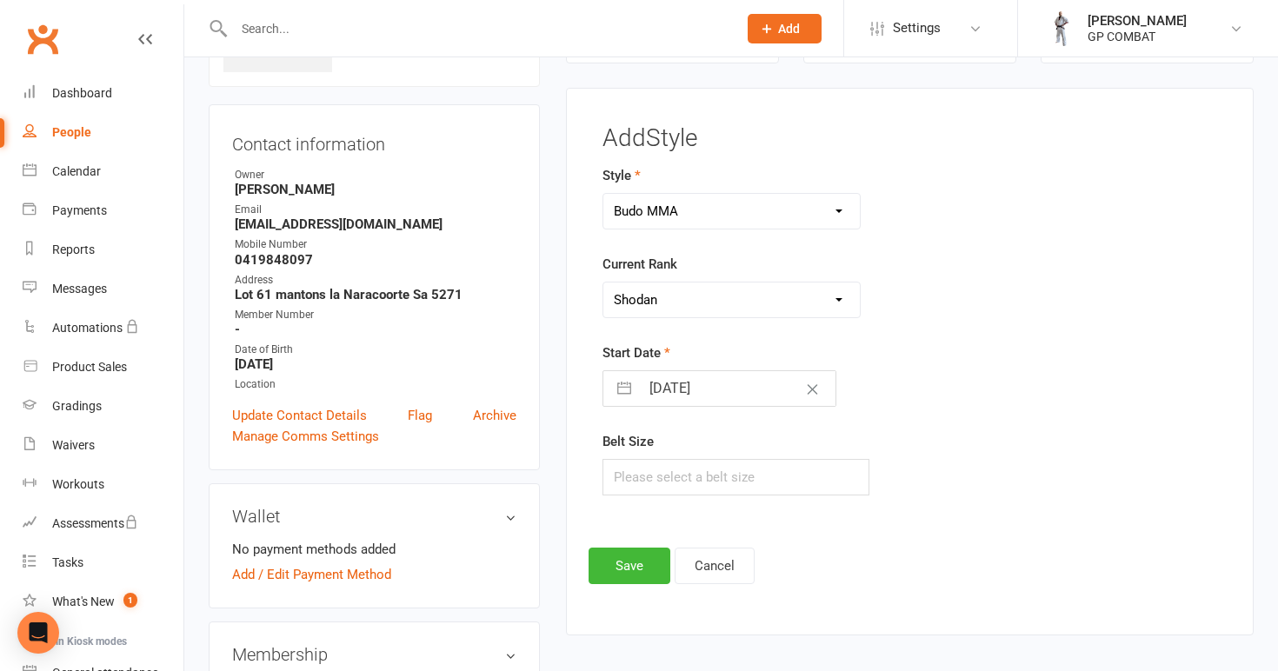
select select "8"
select select "2025"
select select "9"
select select "2025"
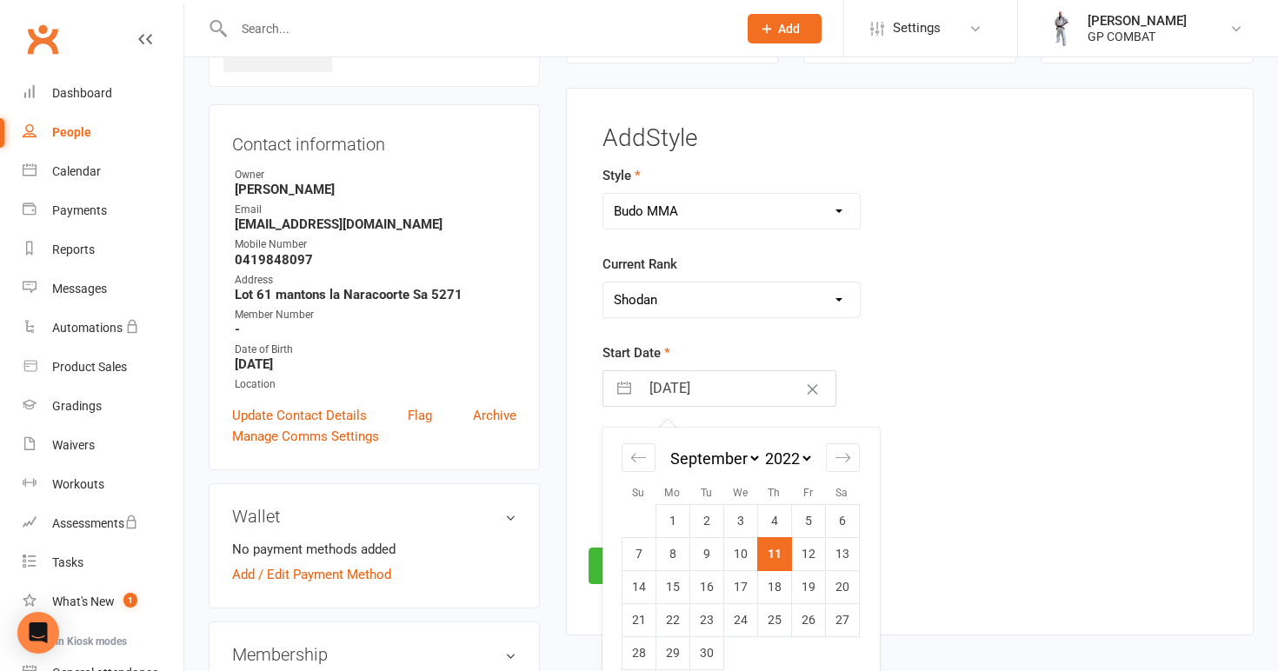
select select "7"
select select "2022"
select select "8"
select select "2022"
select select "9"
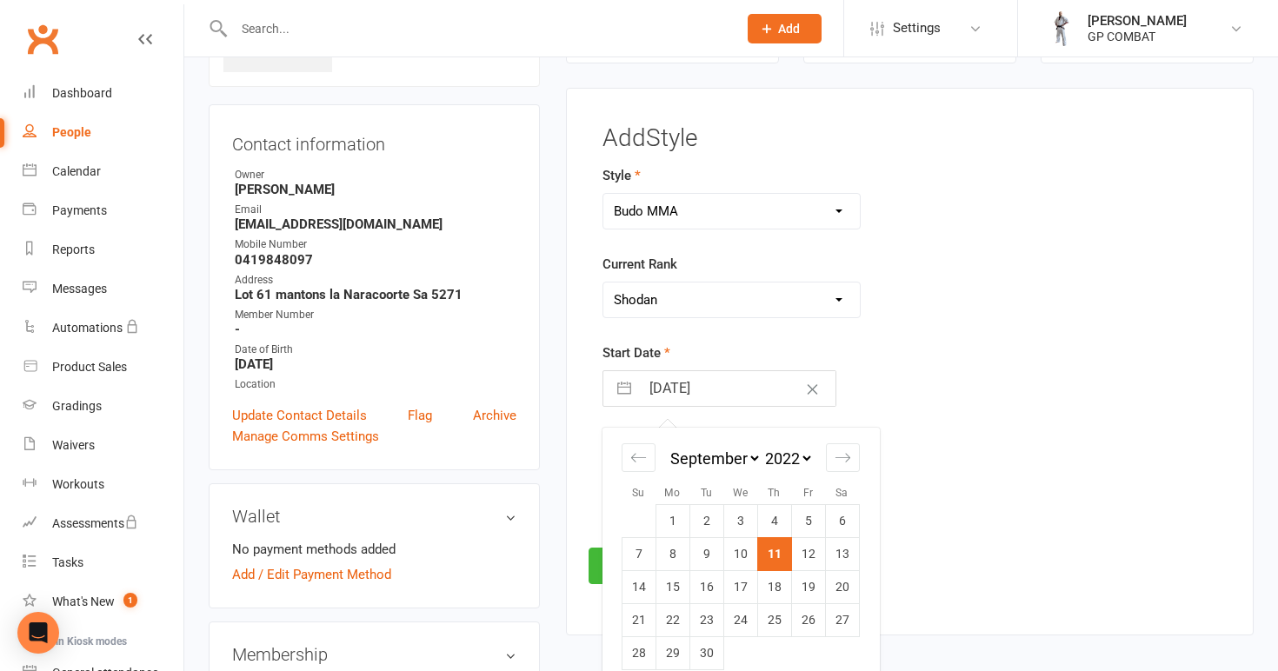
select select "2022"
select select "10"
select select "2022"
select select "11"
select select "2022"
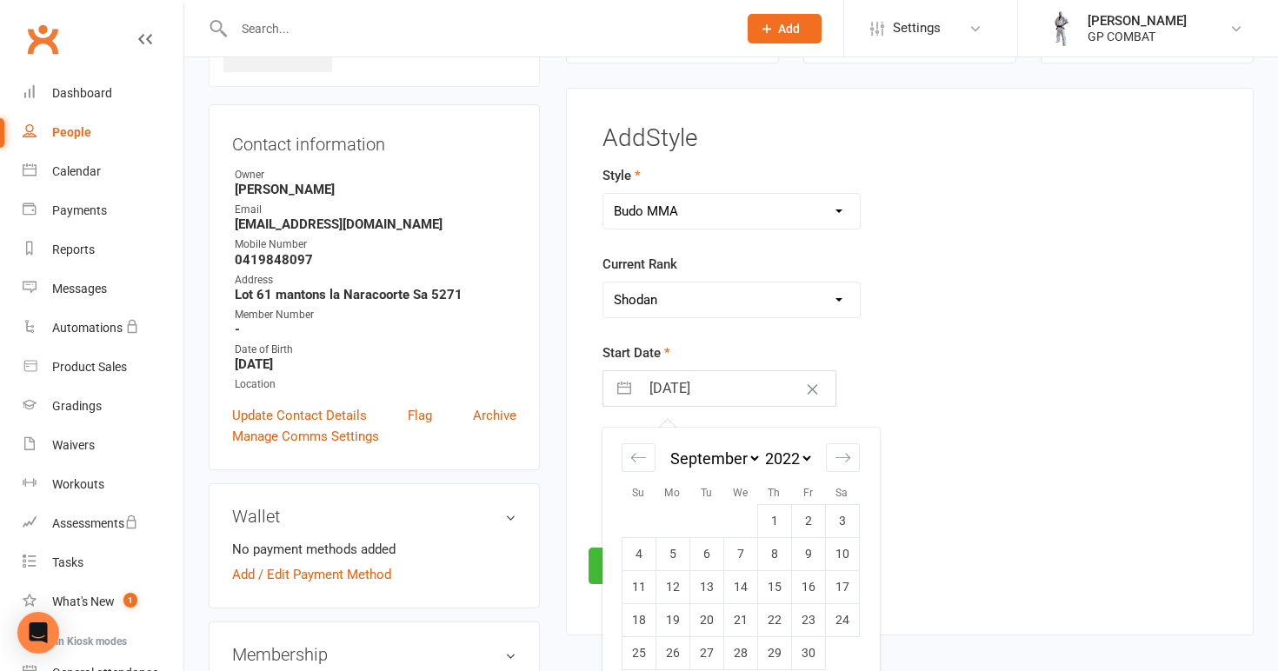
select select "2023"
click at [838, 523] on td "3" at bounding box center [842, 521] width 34 height 33
type input "[DATE]"
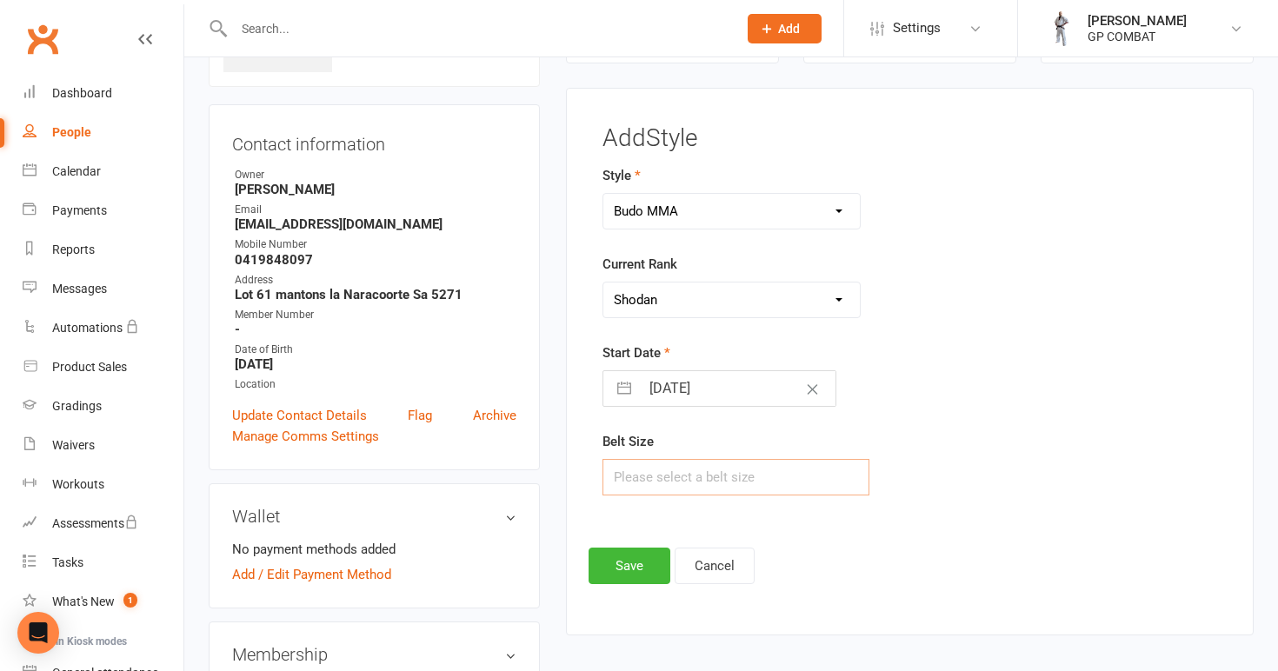
click at [738, 473] on input "text" at bounding box center [736, 477] width 268 height 37
type input "6"
click at [615, 562] on button "Save" at bounding box center [630, 566] width 82 height 37
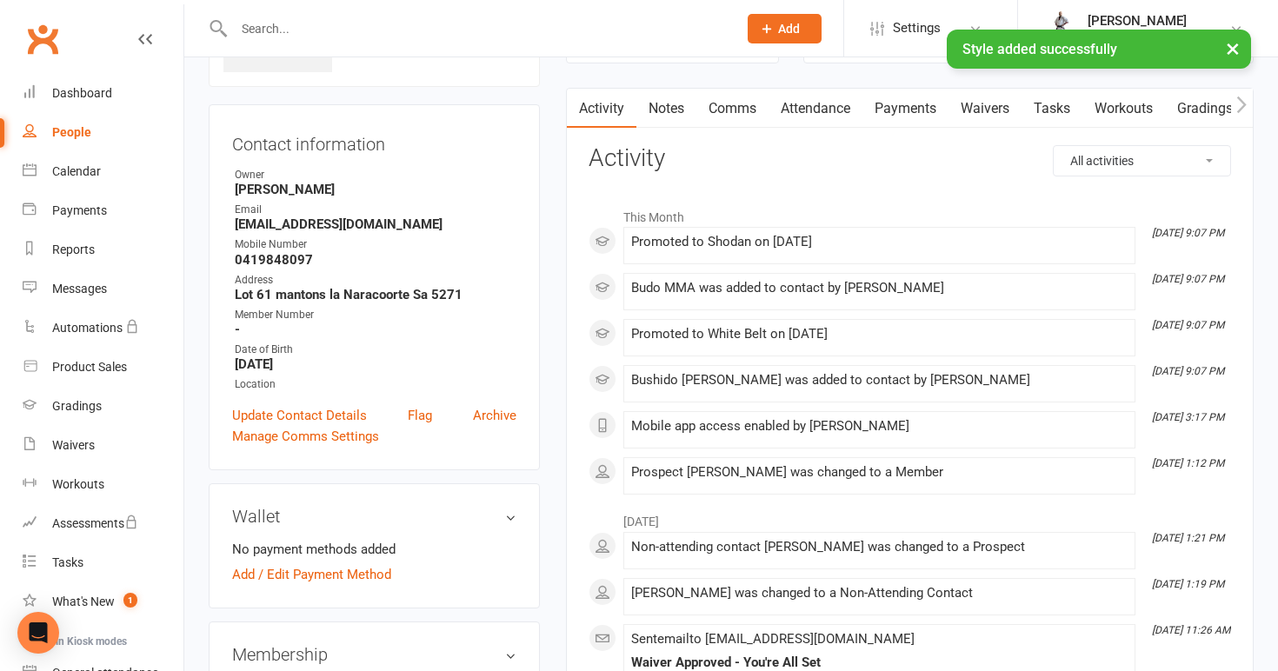
click at [89, 130] on div "People" at bounding box center [71, 132] width 39 height 14
select select "100"
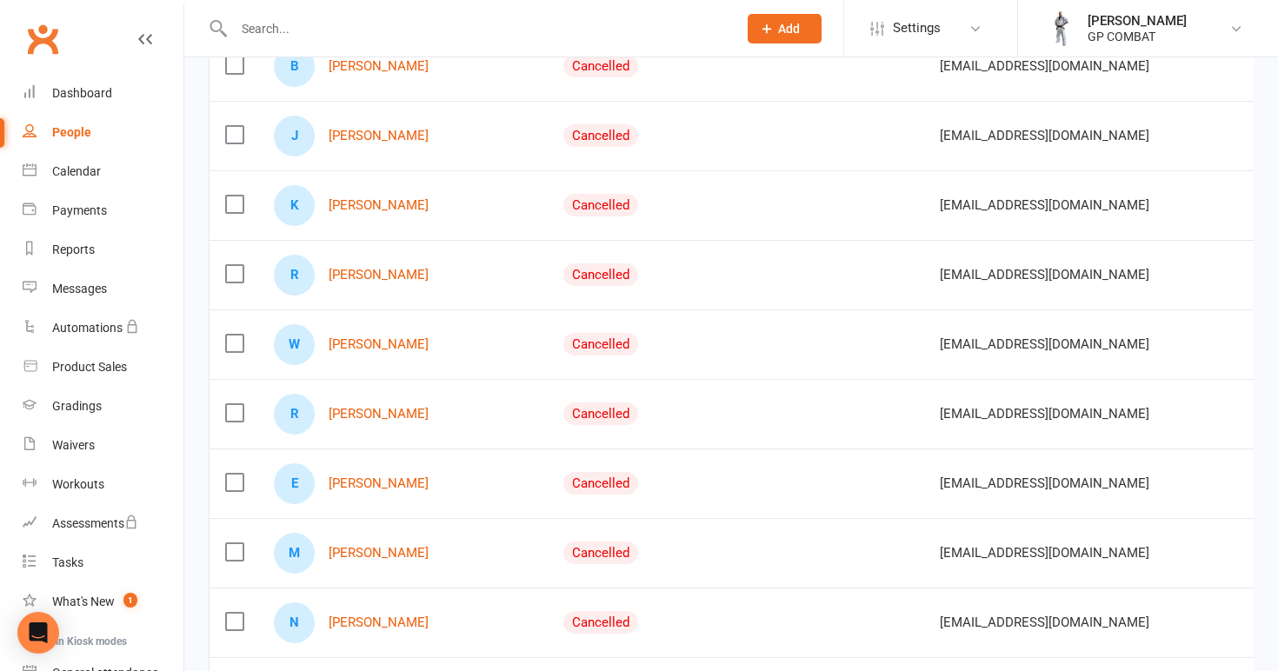
scroll to position [911, 0]
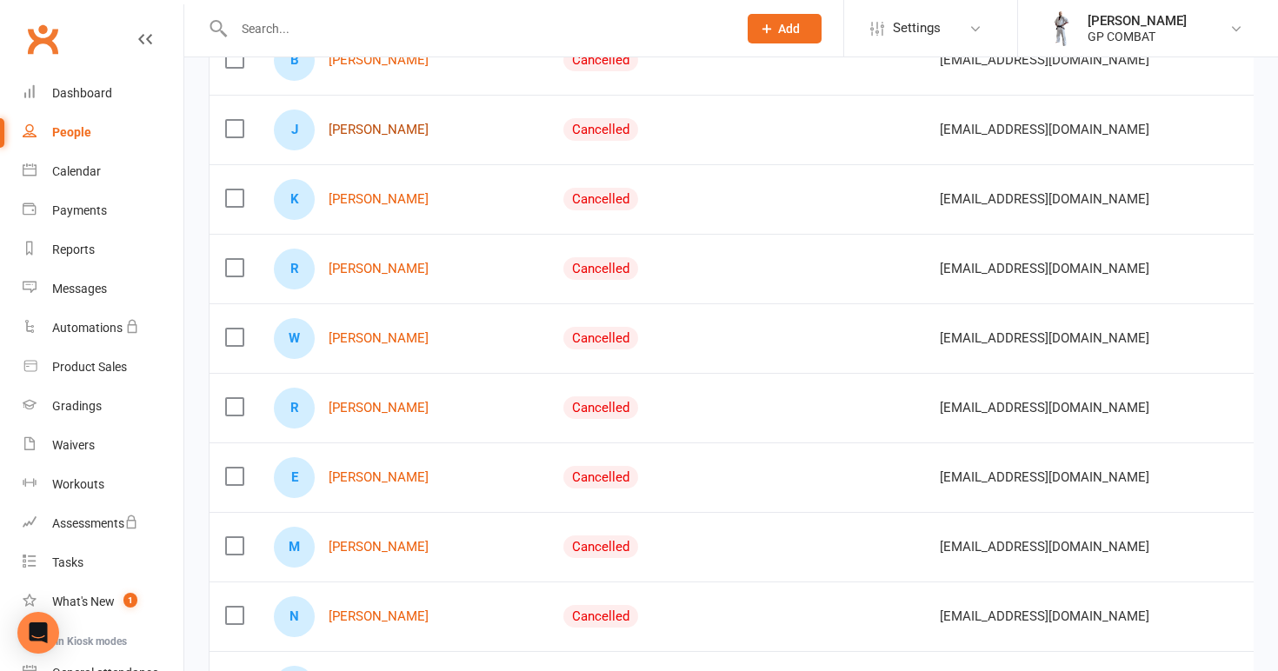
click at [366, 132] on link "[PERSON_NAME]" at bounding box center [379, 130] width 100 height 15
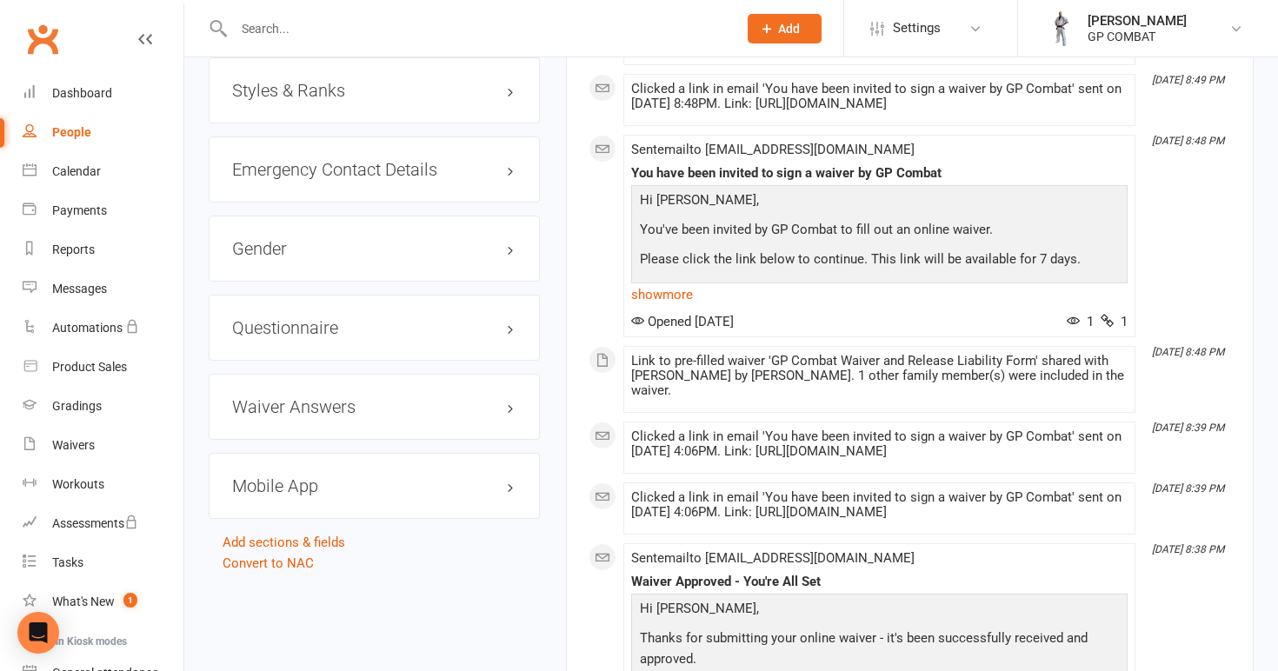
scroll to position [1287, 0]
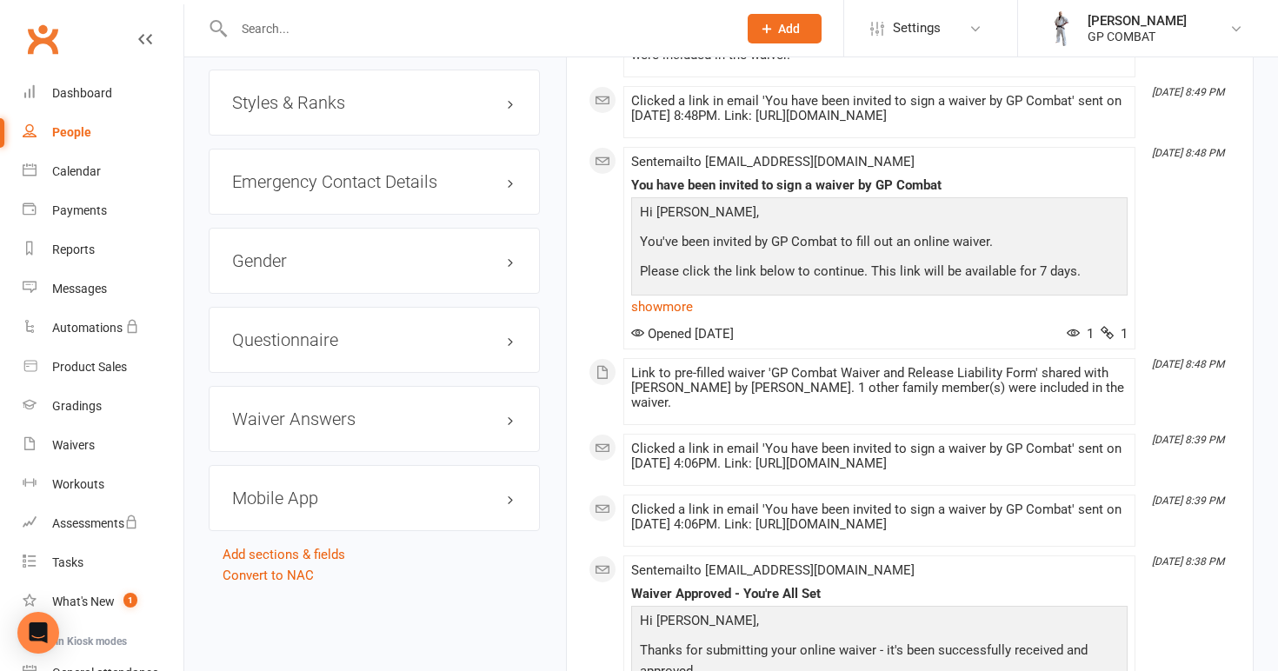
click at [386, 99] on h3 "Styles & Ranks" at bounding box center [374, 102] width 284 height 19
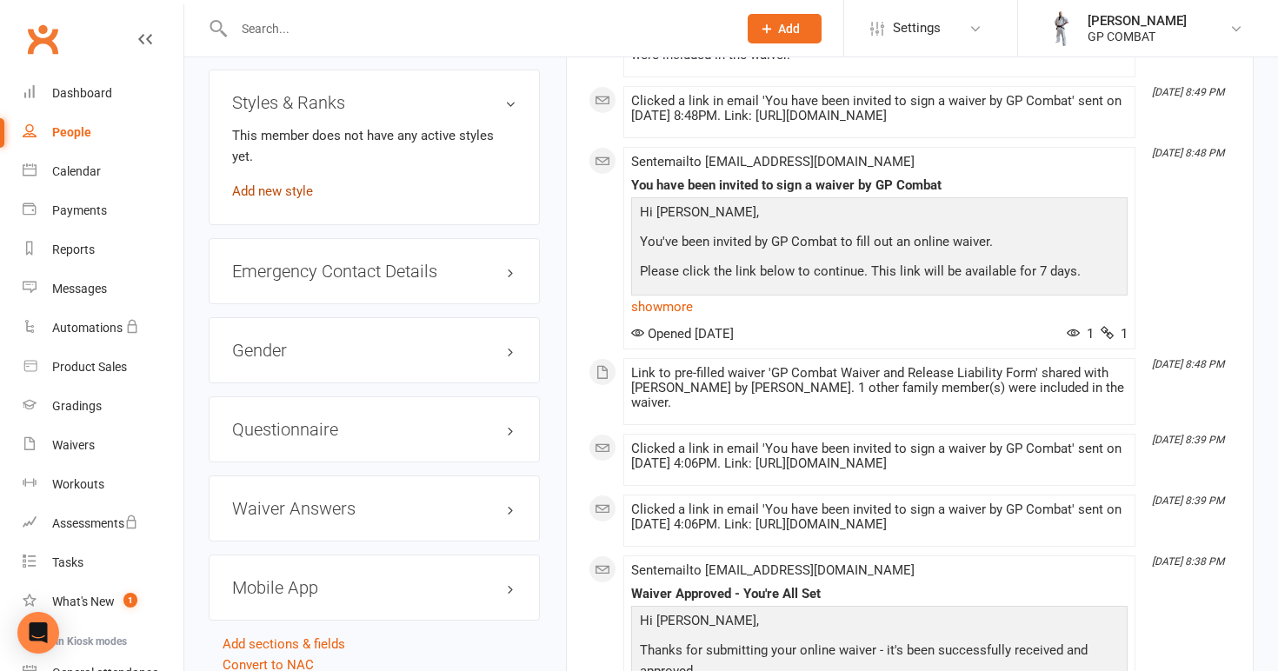
click at [287, 183] on link "Add new style" at bounding box center [272, 191] width 81 height 16
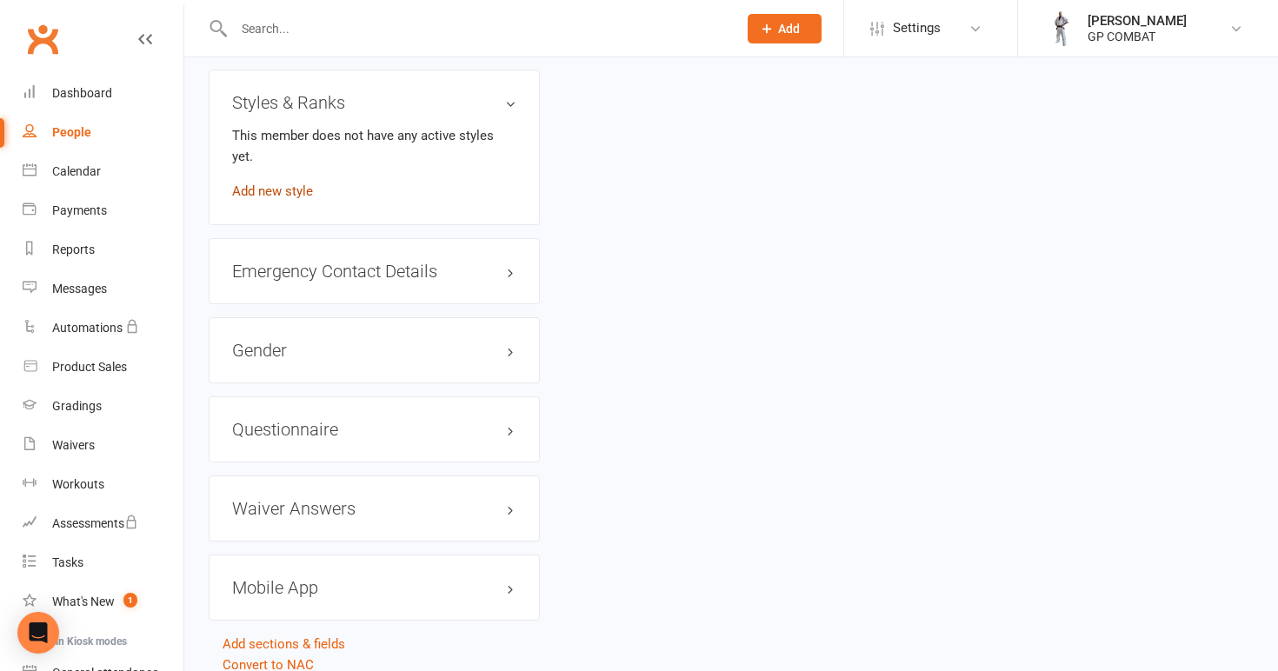
scroll to position [133, 0]
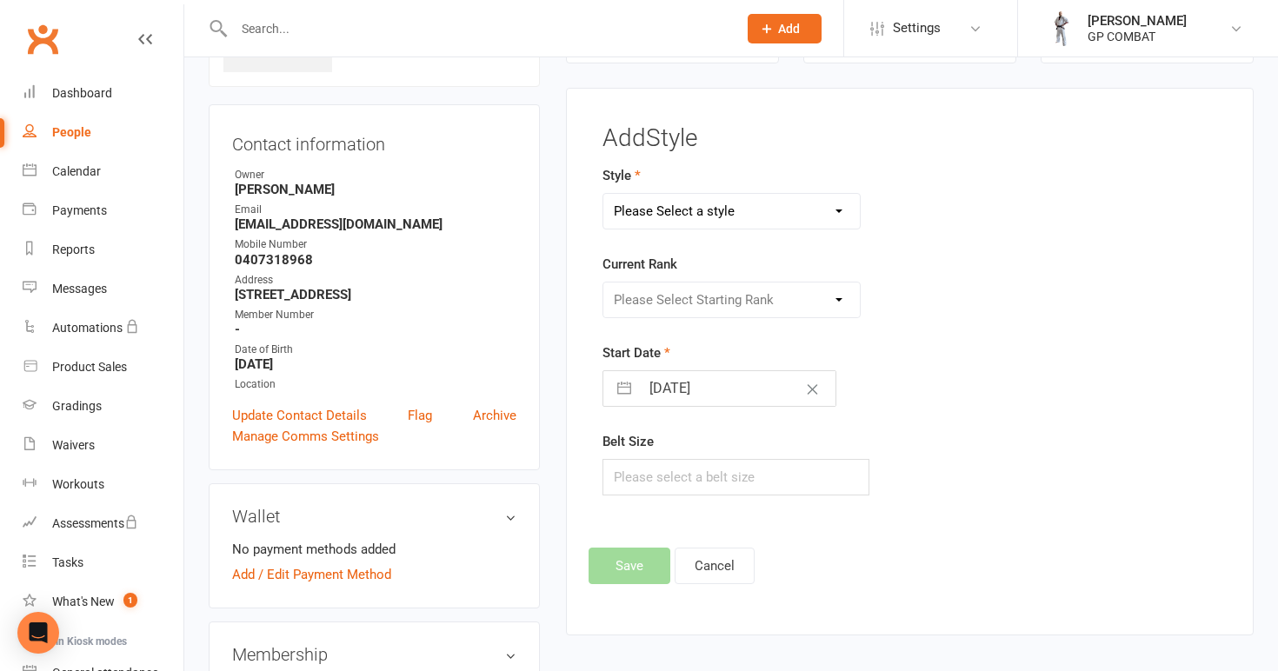
select select "3679"
select select "43523"
click at [729, 388] on input "[DATE]" at bounding box center [738, 388] width 196 height 35
select select "7"
select select "2025"
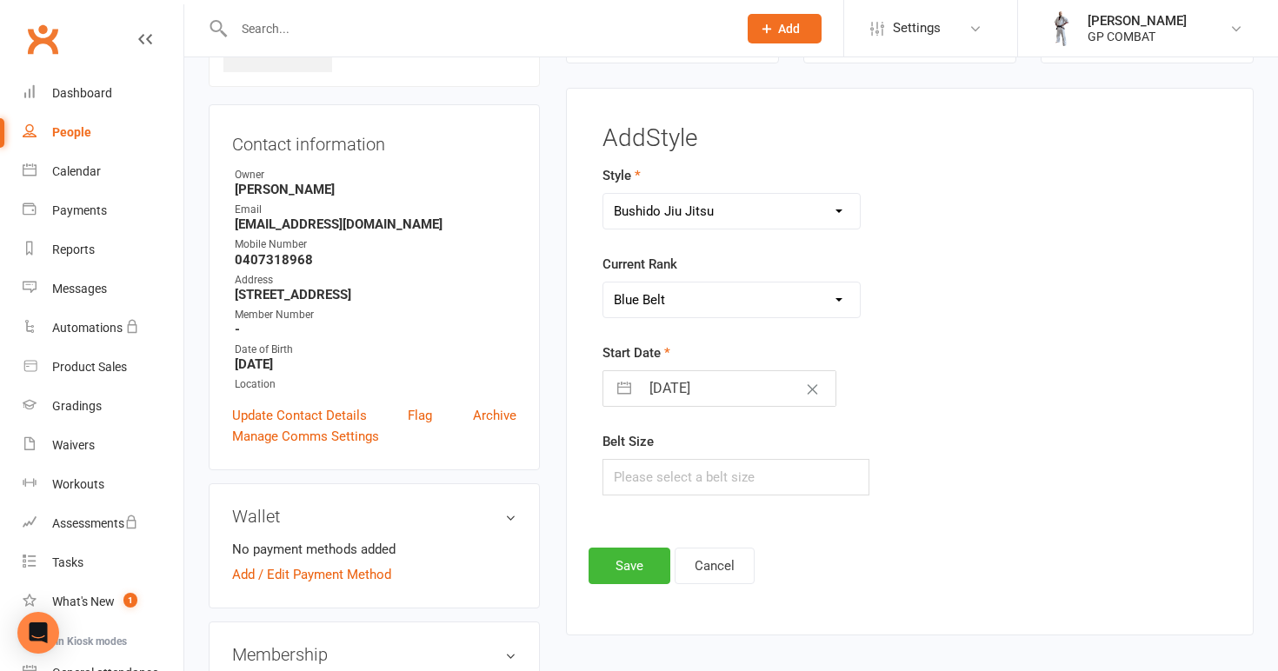
select select "8"
select select "2025"
select select "9"
select select "2025"
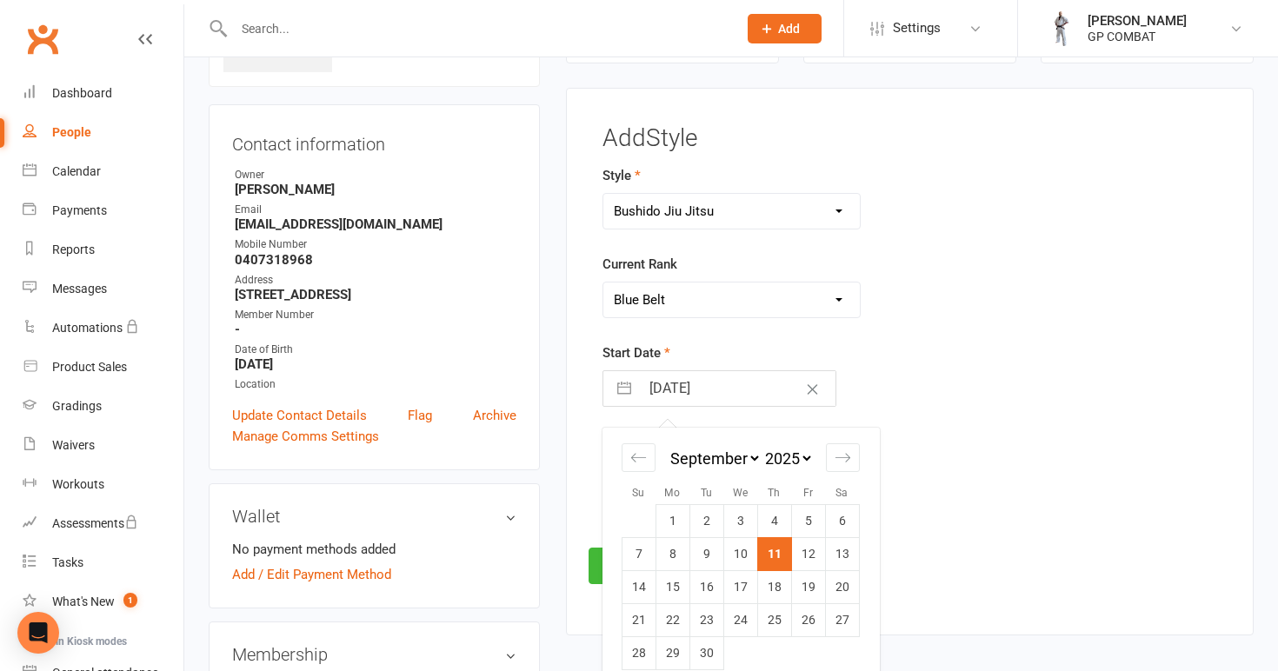
select select "7"
select select "2024"
select select "8"
select select "2024"
select select "9"
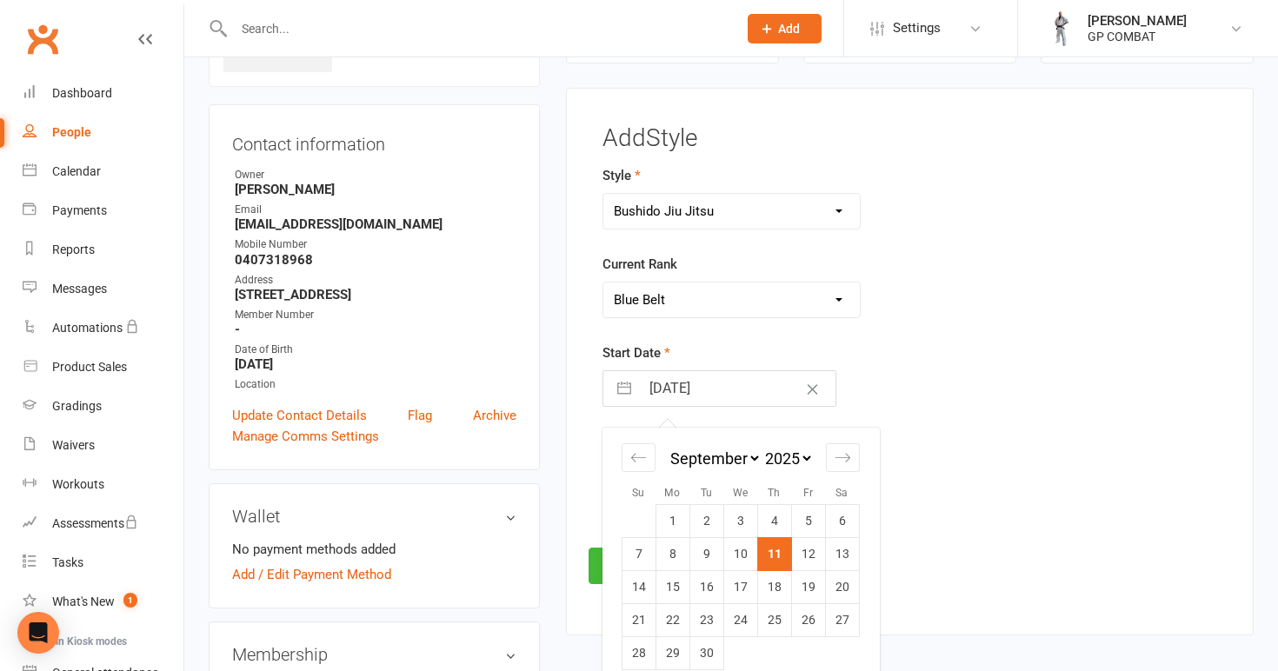
select select "2024"
select select "10"
select select "2024"
select select "11"
select select "2024"
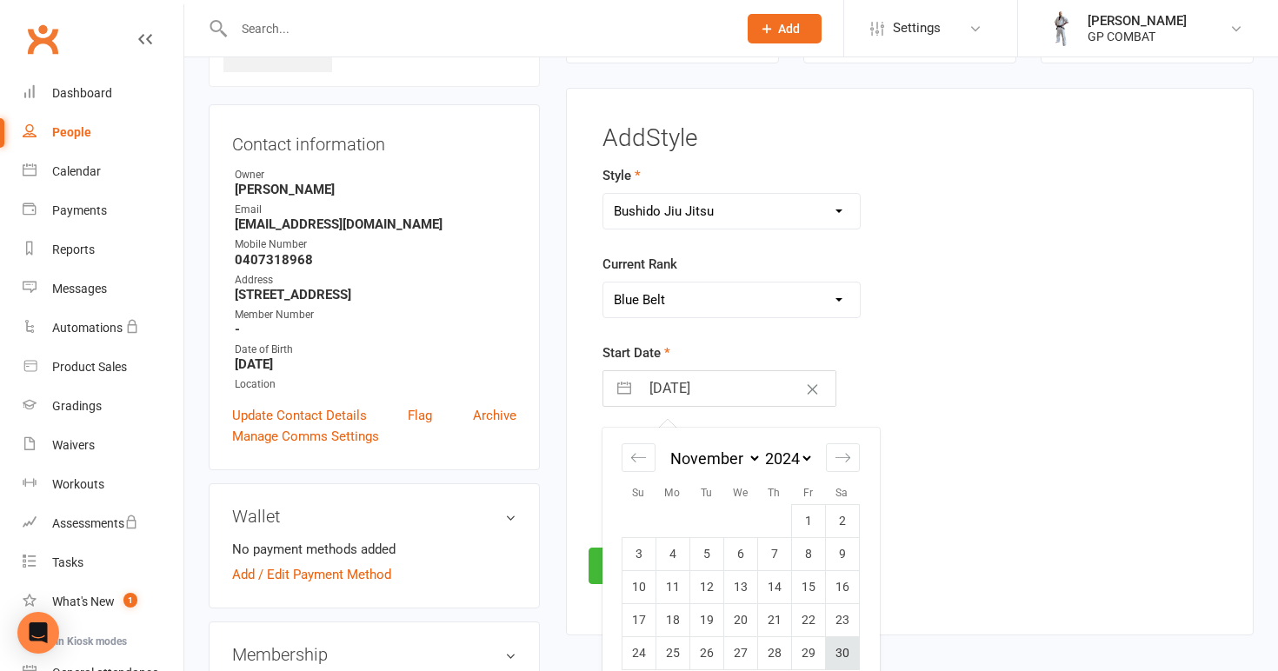
click at [842, 649] on td "30" at bounding box center [842, 653] width 34 height 33
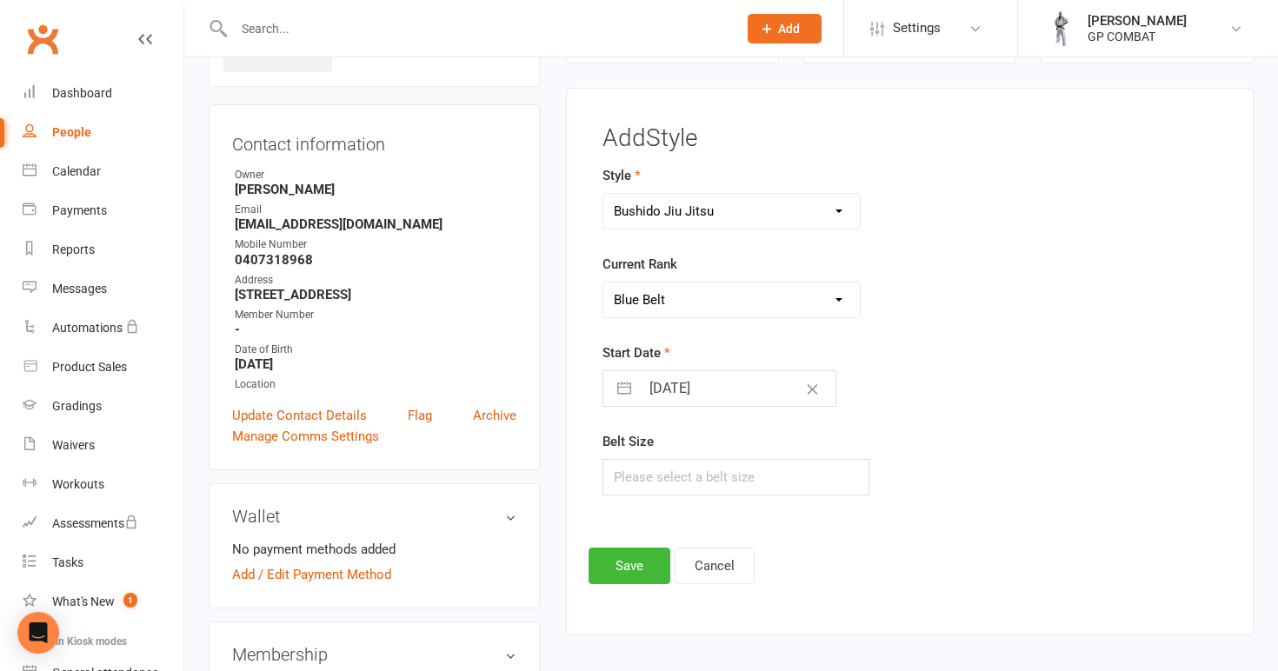
type input "[DATE]"
click at [763, 475] on input "text" at bounding box center [736, 477] width 268 height 37
type input "A3"
click at [636, 561] on button "Save" at bounding box center [630, 566] width 82 height 37
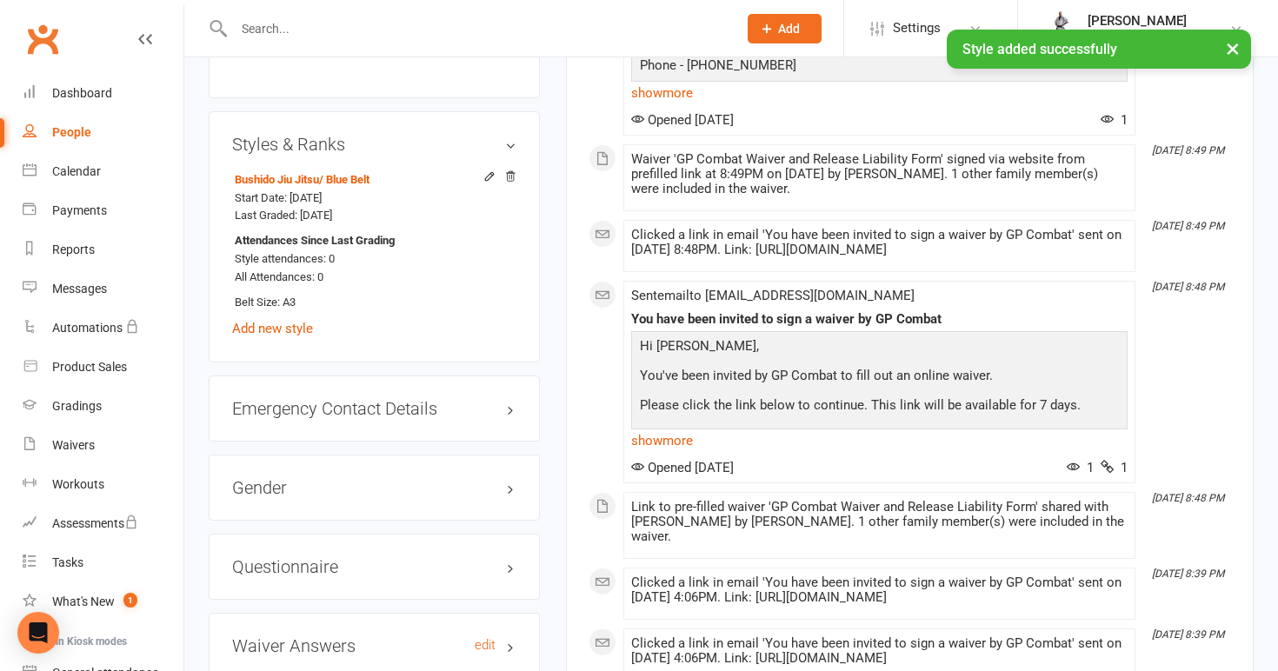
scroll to position [1241, 0]
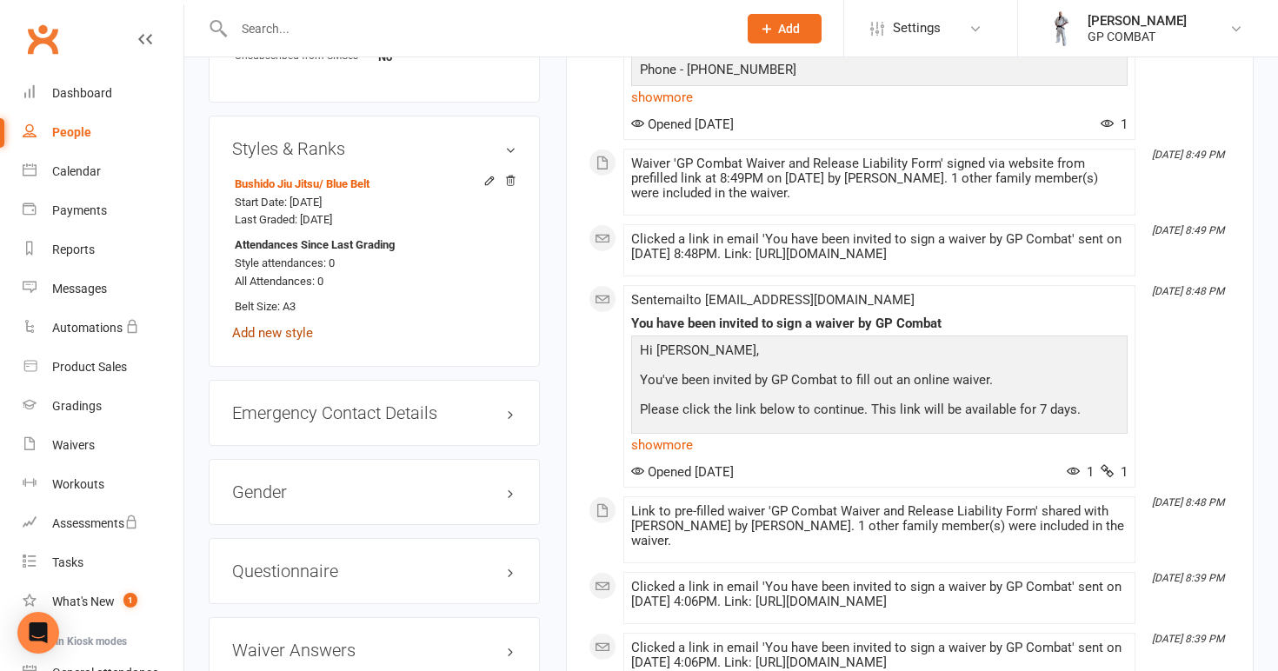
click at [283, 330] on link "Add new style" at bounding box center [272, 333] width 81 height 16
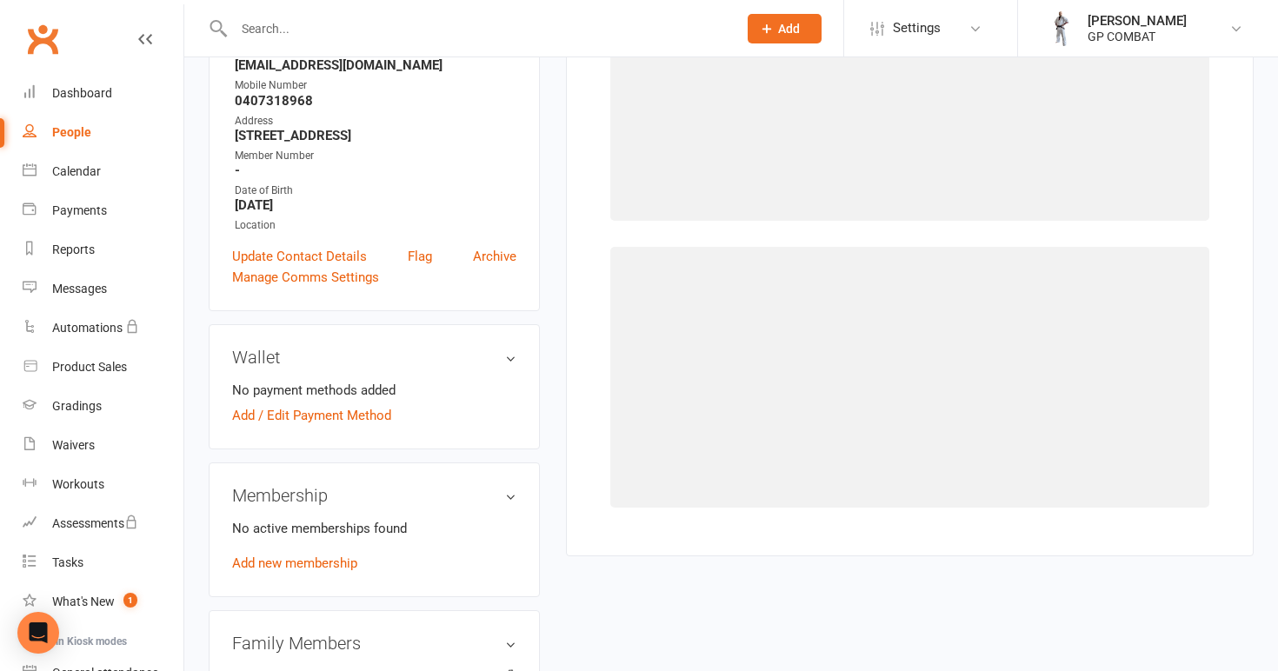
scroll to position [133, 0]
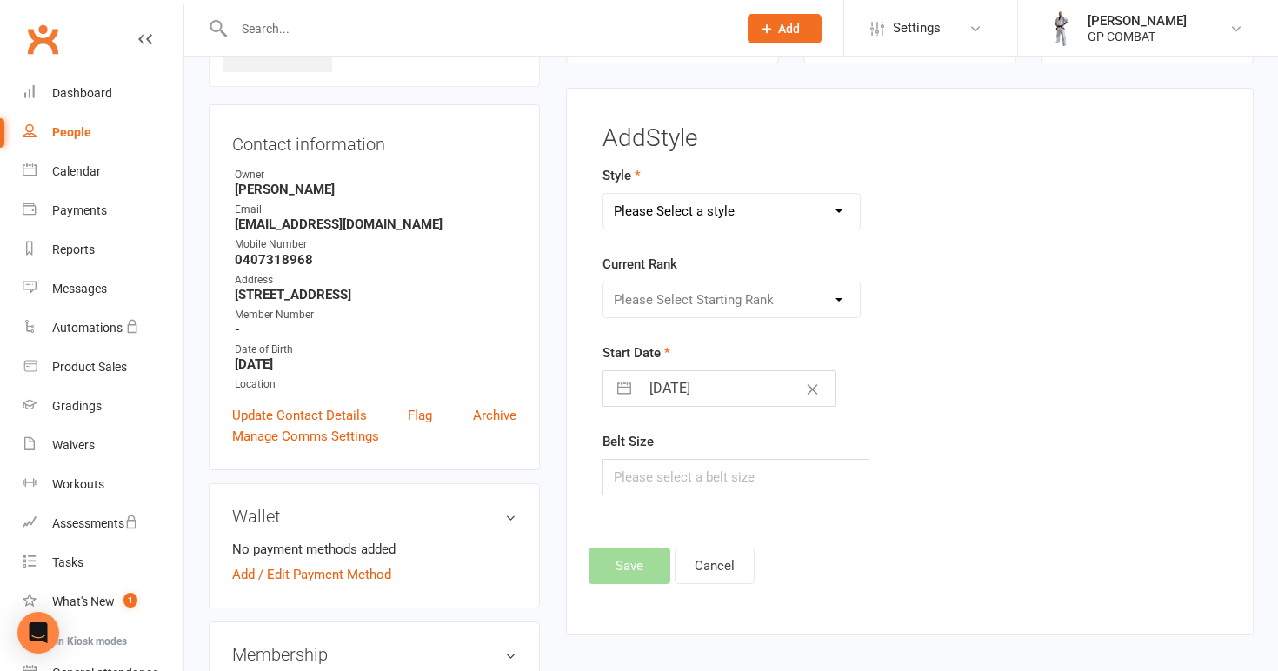
select select "3678"
select select "43514"
click at [687, 393] on input "[DATE]" at bounding box center [738, 388] width 196 height 35
select select "7"
select select "2025"
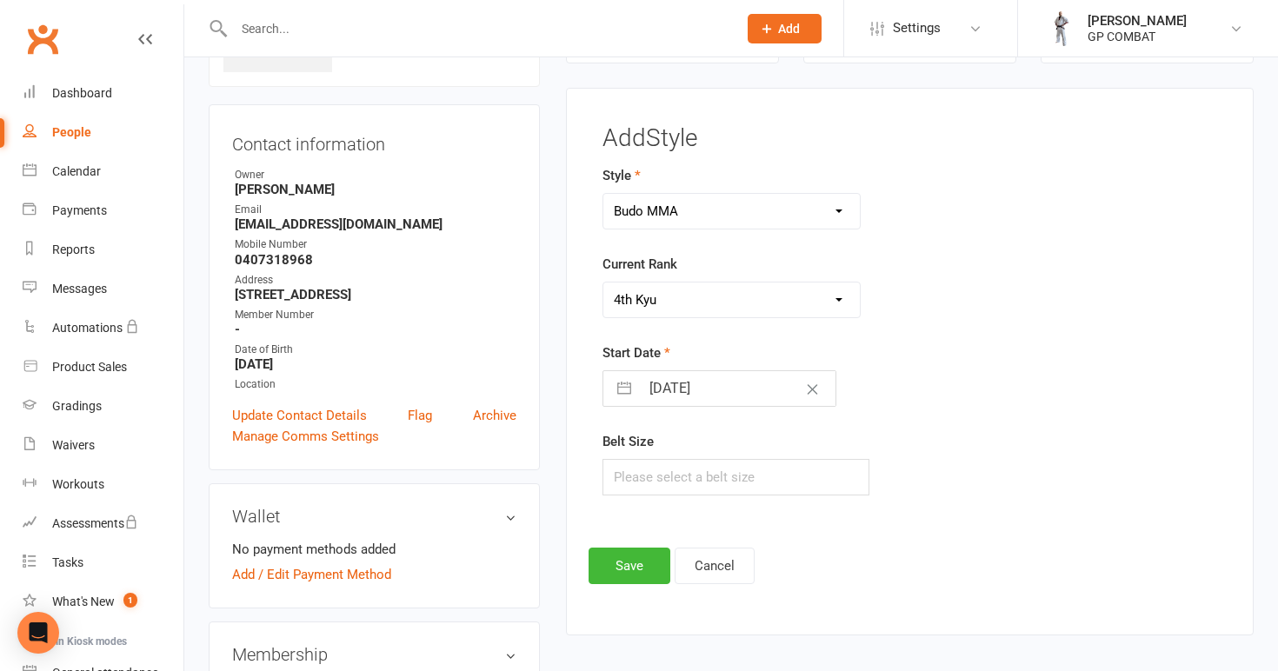
select select "8"
select select "2025"
select select "9"
select select "2025"
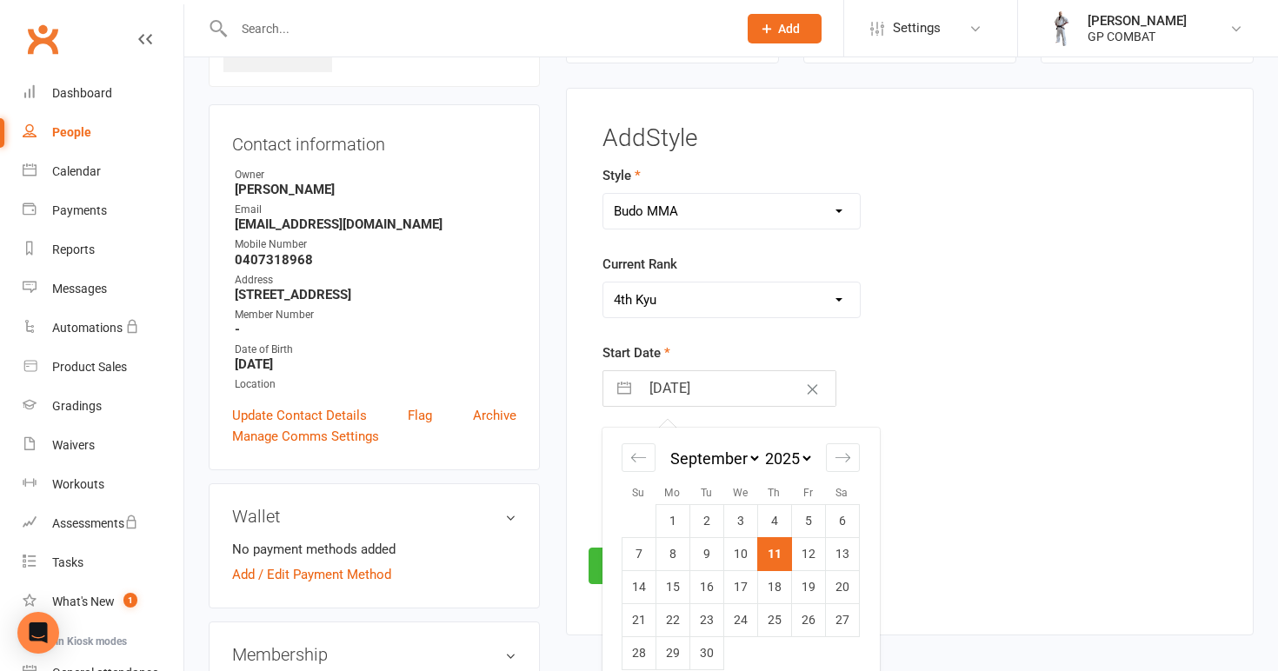
select select "7"
select select "2024"
select select "8"
select select "2024"
select select "9"
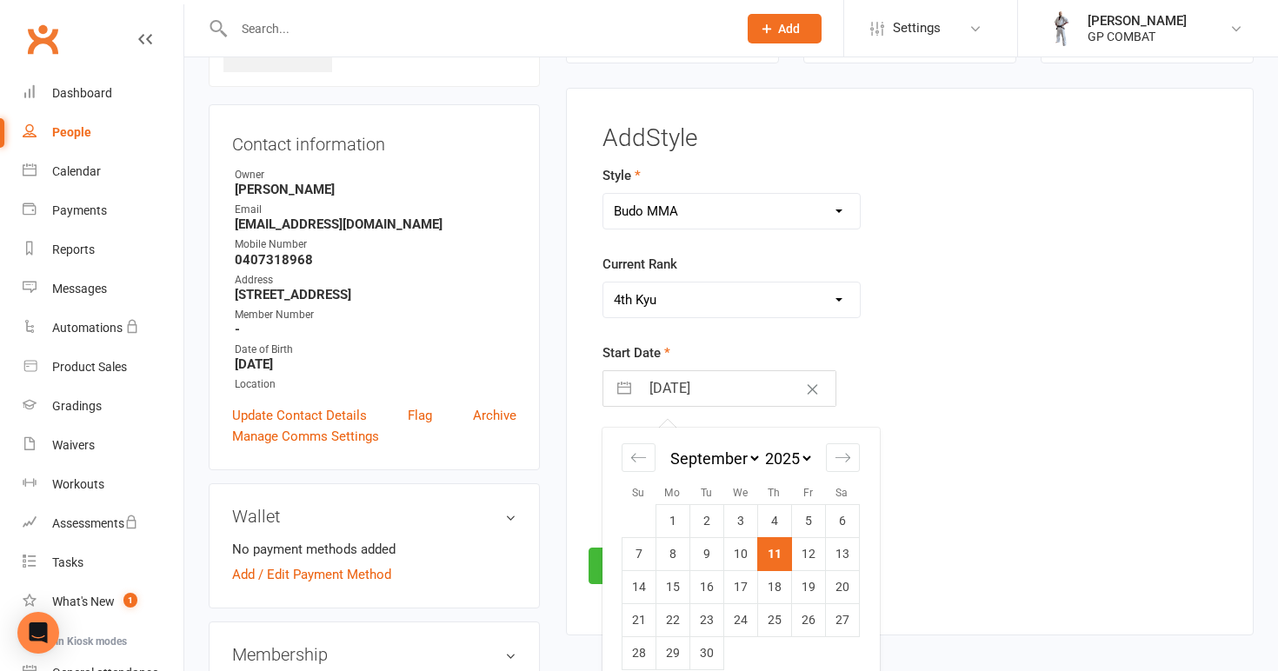
select select "2024"
select select "10"
select select "2024"
click at [833, 517] on td "7" at bounding box center [842, 521] width 34 height 33
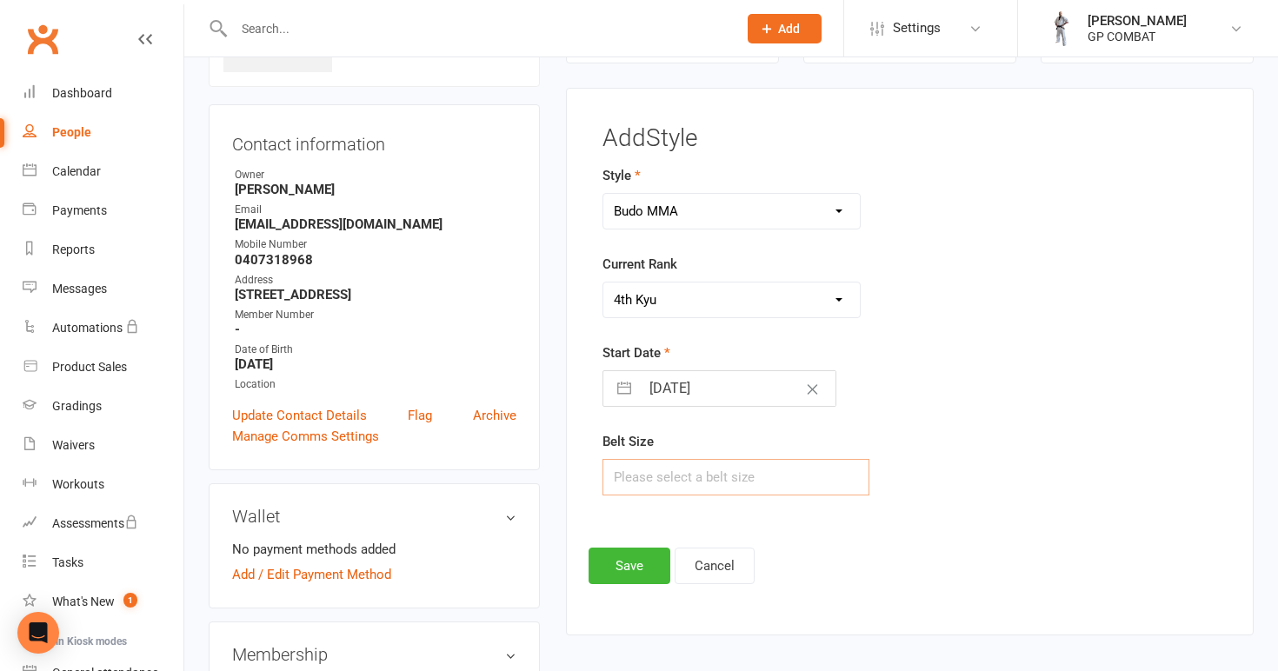
click at [720, 475] on input "text" at bounding box center [736, 477] width 268 height 37
click at [632, 564] on button "Save" at bounding box center [630, 566] width 82 height 37
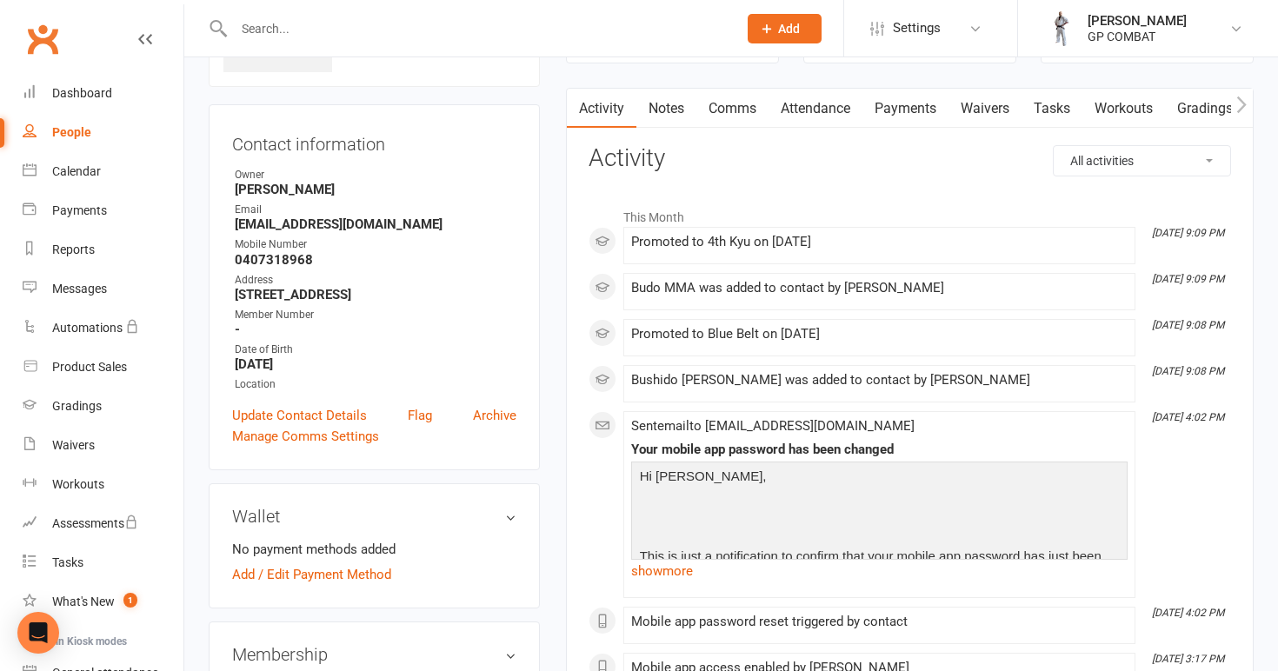
click at [98, 130] on link "People" at bounding box center [103, 132] width 161 height 39
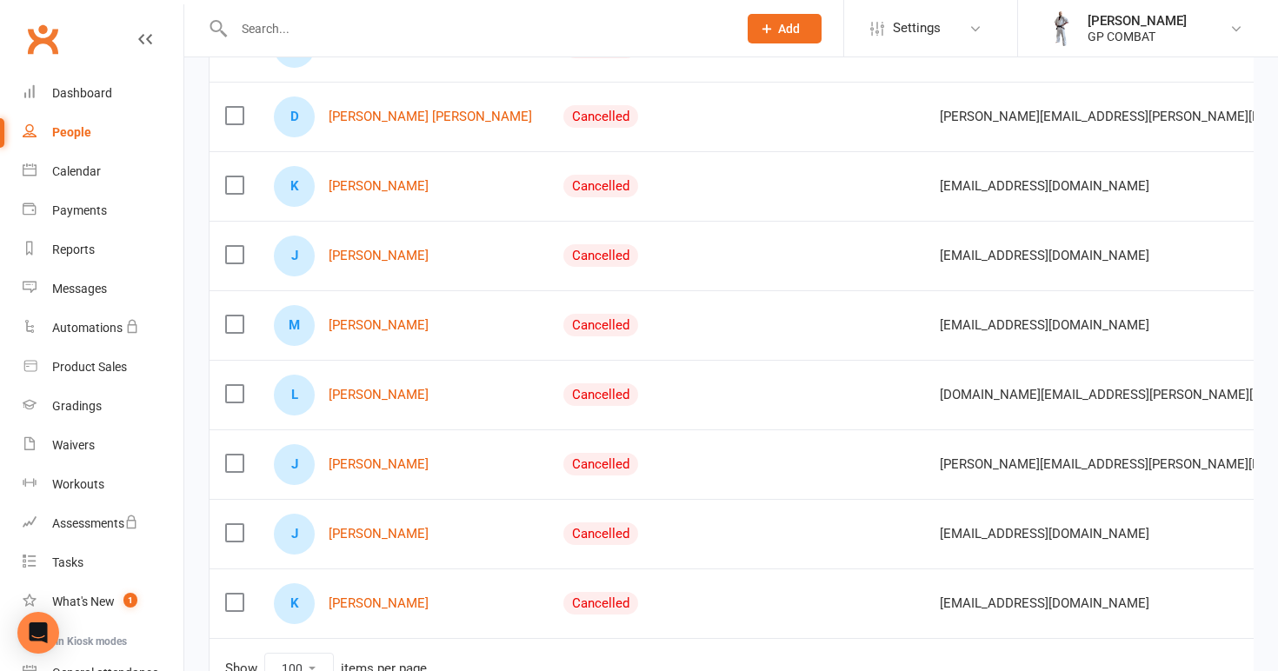
scroll to position [1554, 0]
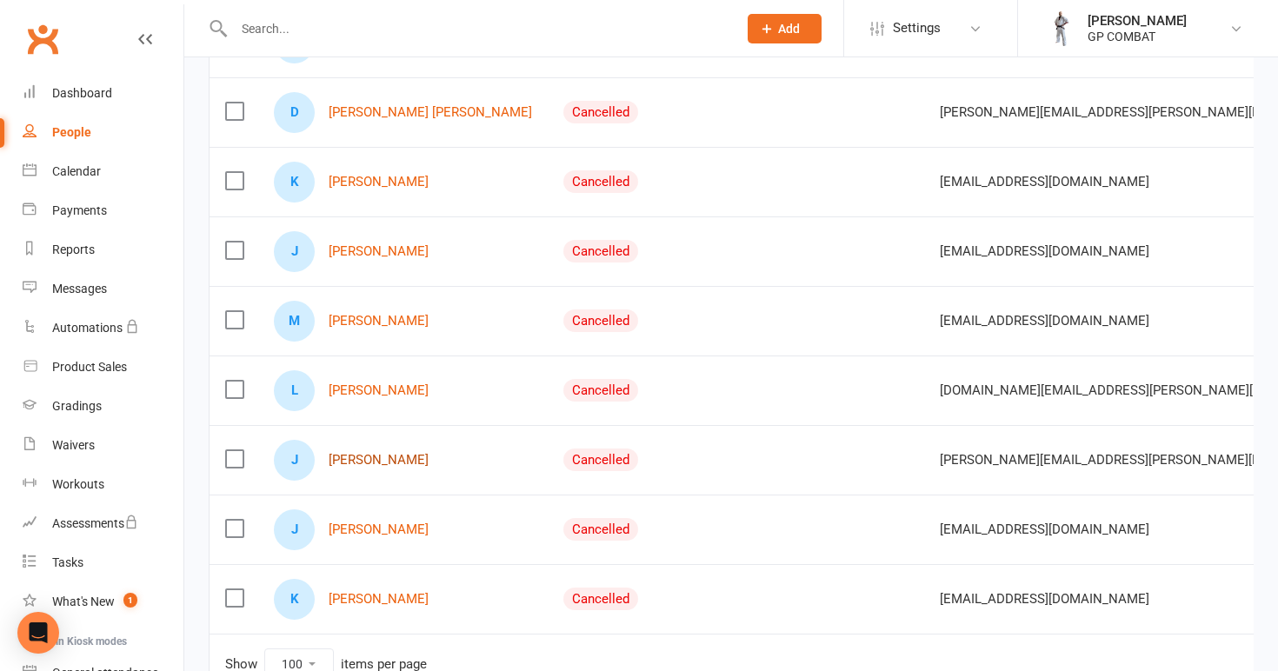
click at [365, 459] on link "[PERSON_NAME]" at bounding box center [379, 460] width 100 height 15
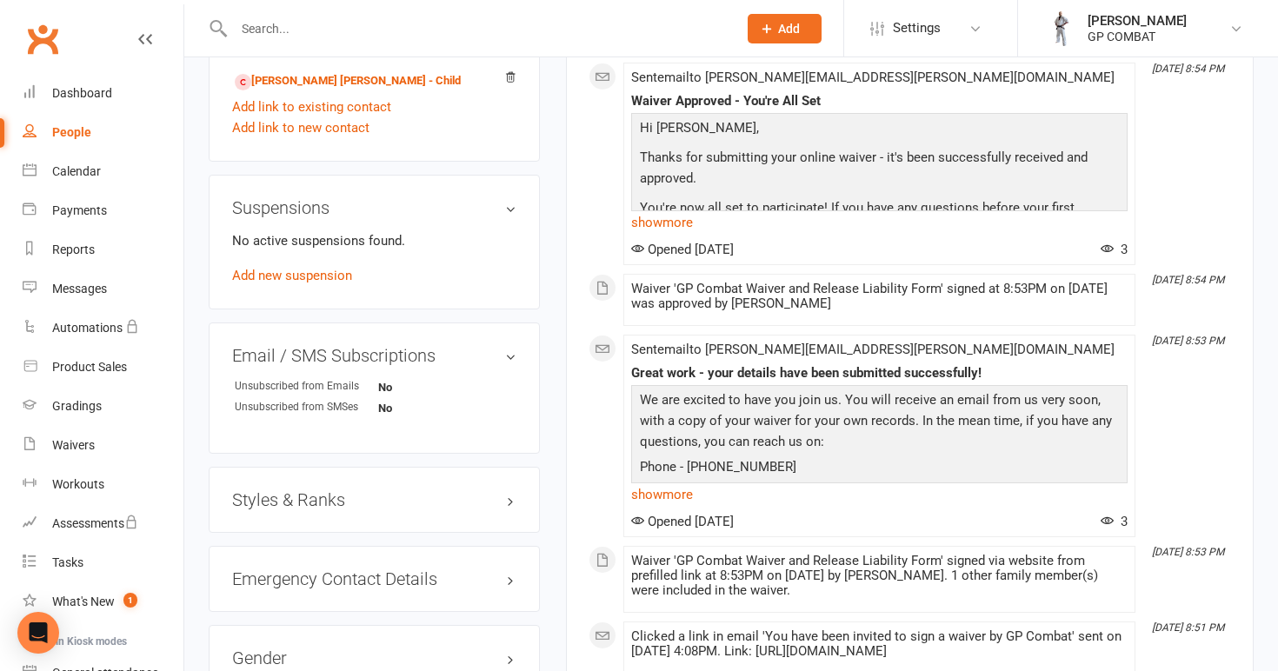
scroll to position [908, 0]
click at [442, 489] on h3 "Styles & Ranks" at bounding box center [374, 498] width 284 height 19
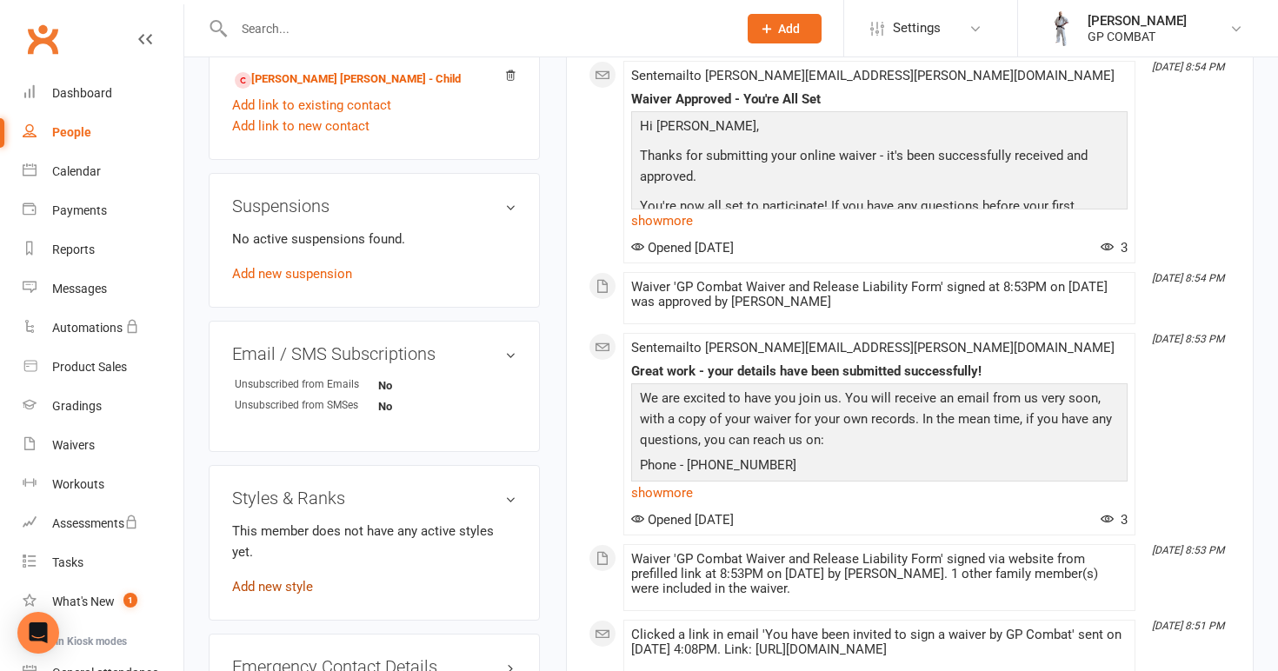
click at [274, 579] on link "Add new style" at bounding box center [272, 587] width 81 height 16
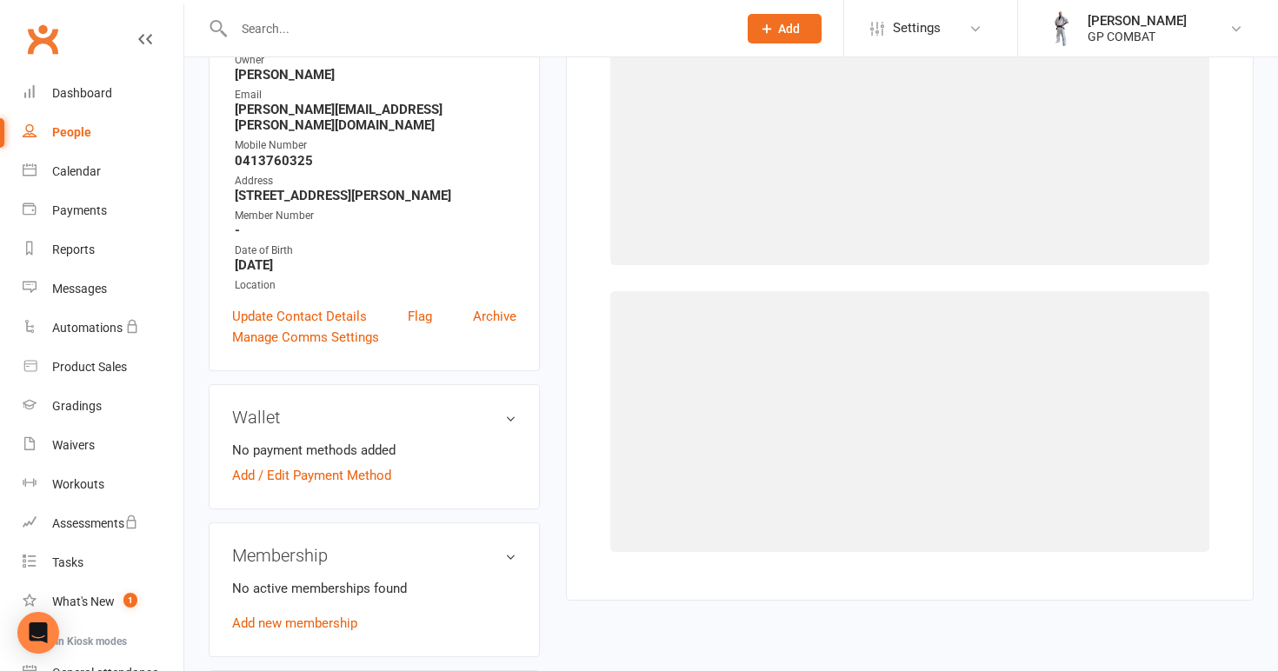
scroll to position [133, 0]
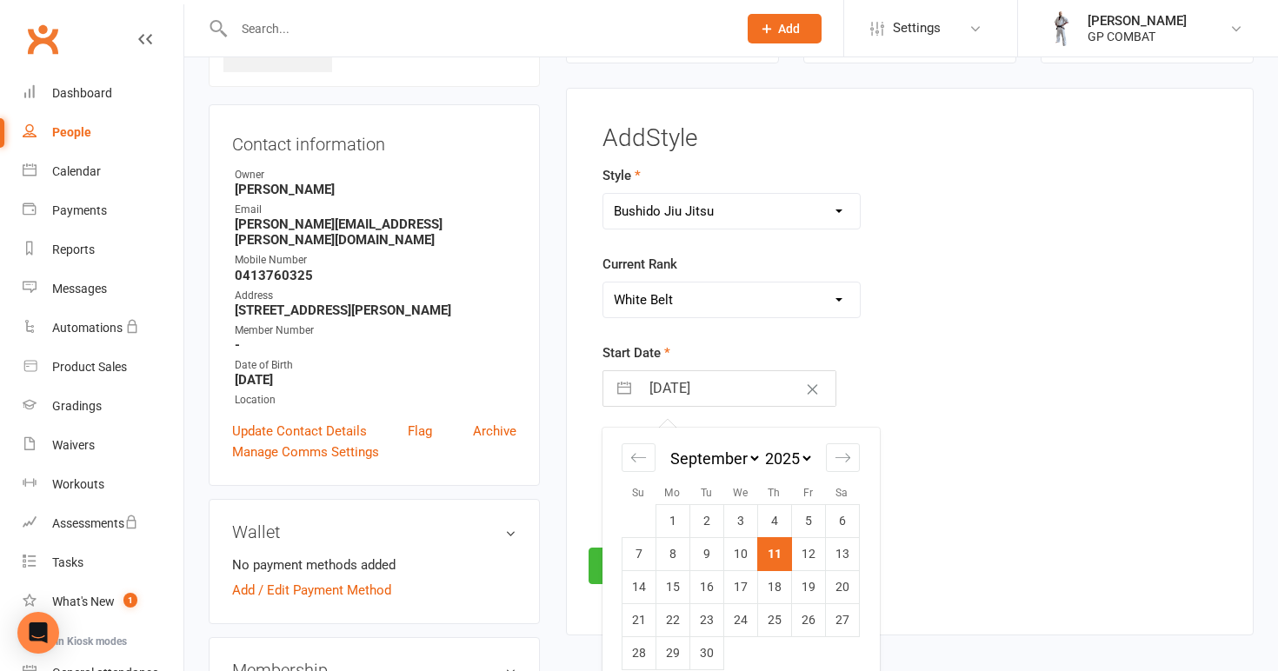
click at [713, 391] on input "[DATE]" at bounding box center [738, 388] width 196 height 35
click at [678, 509] on td "1" at bounding box center [672, 521] width 34 height 33
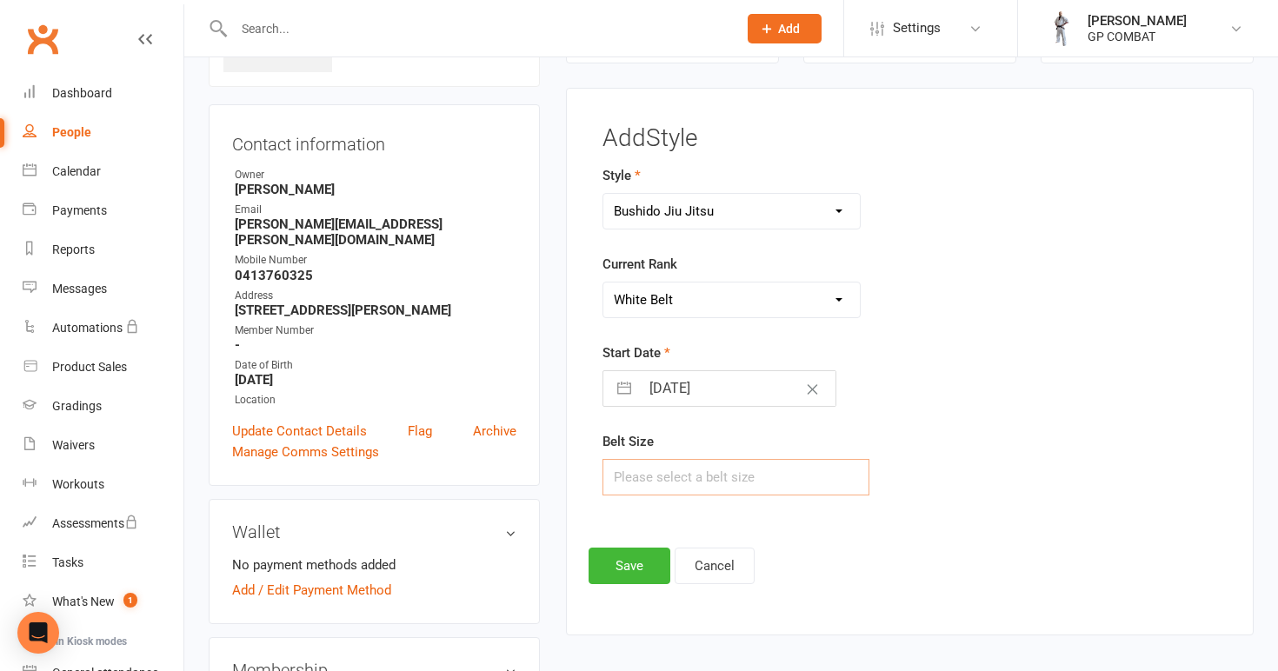
click at [669, 482] on input "text" at bounding box center [736, 477] width 268 height 37
click at [623, 575] on button "Save" at bounding box center [630, 566] width 82 height 37
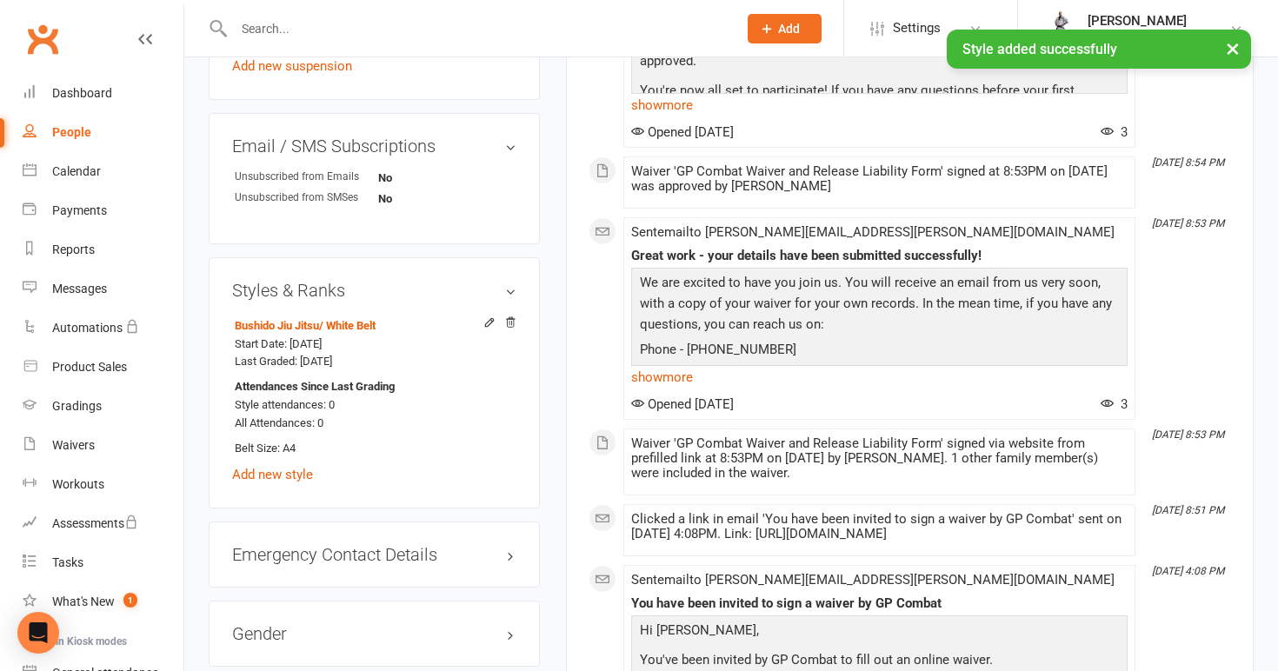
scroll to position [1119, 0]
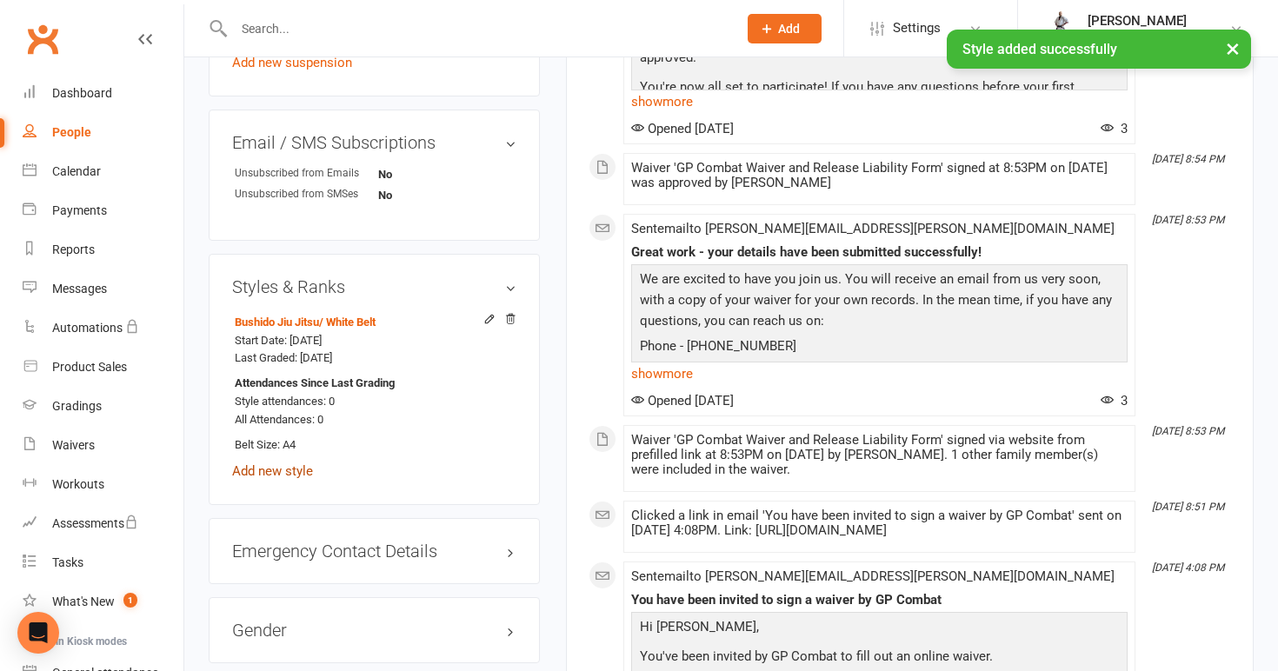
click at [285, 463] on link "Add new style" at bounding box center [272, 471] width 81 height 16
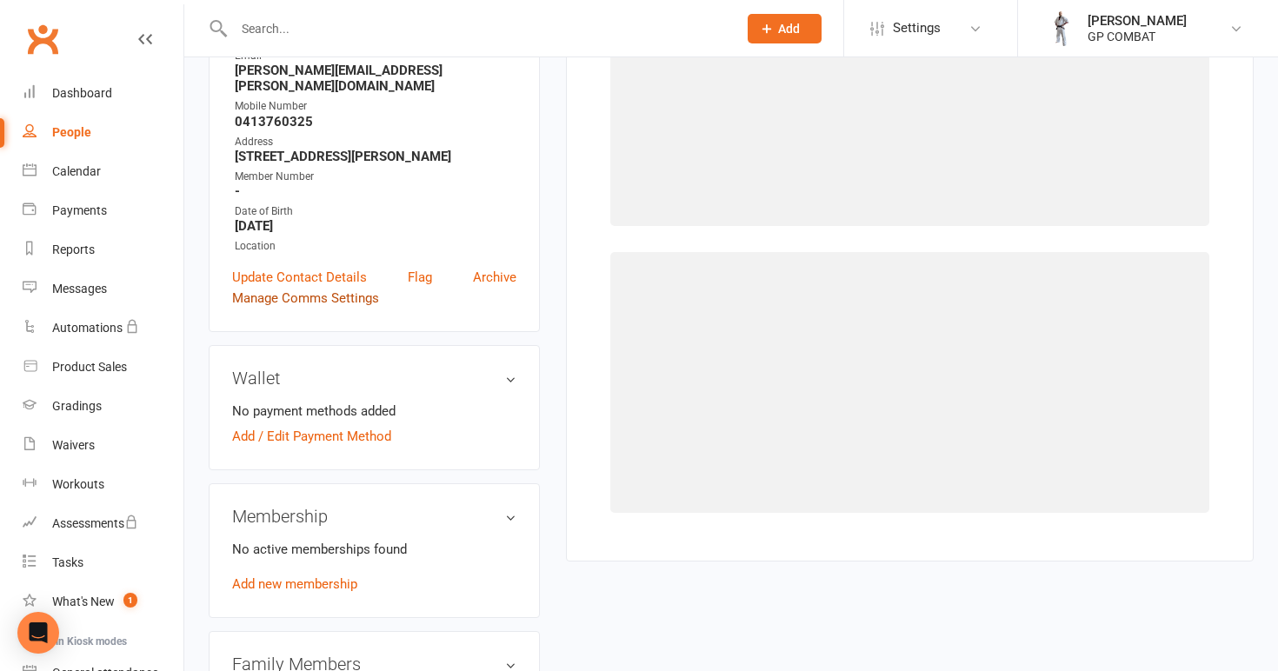
scroll to position [133, 0]
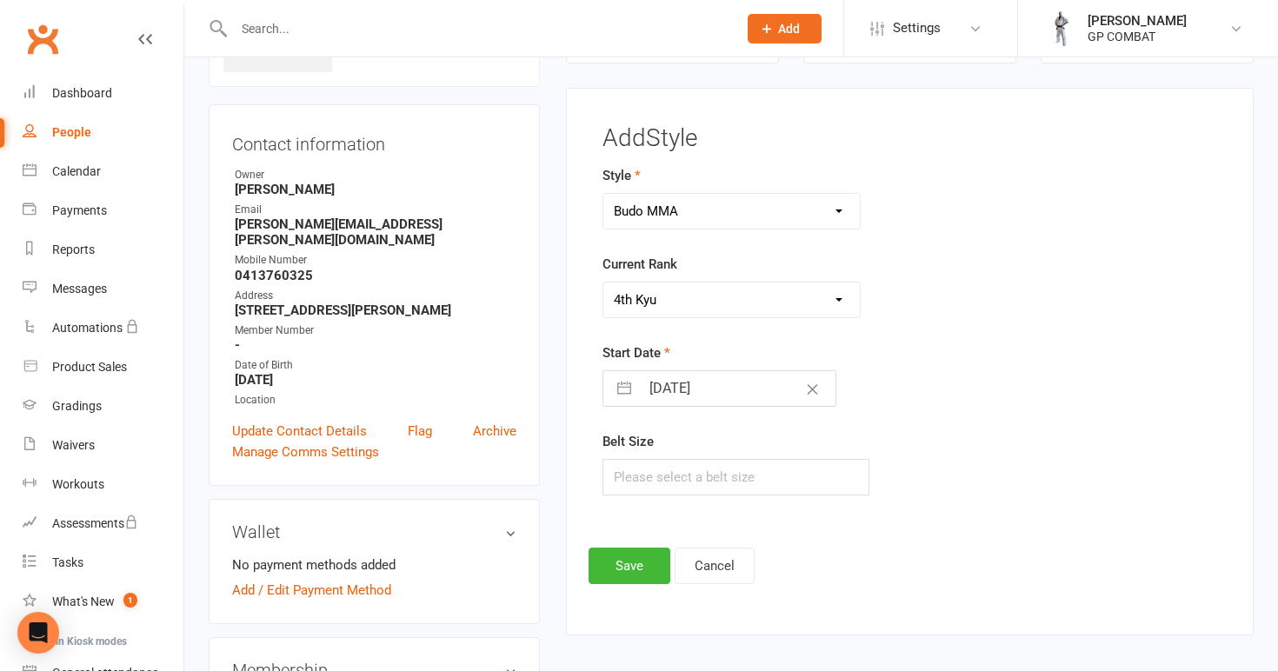
click at [714, 384] on input "[DATE]" at bounding box center [738, 388] width 196 height 35
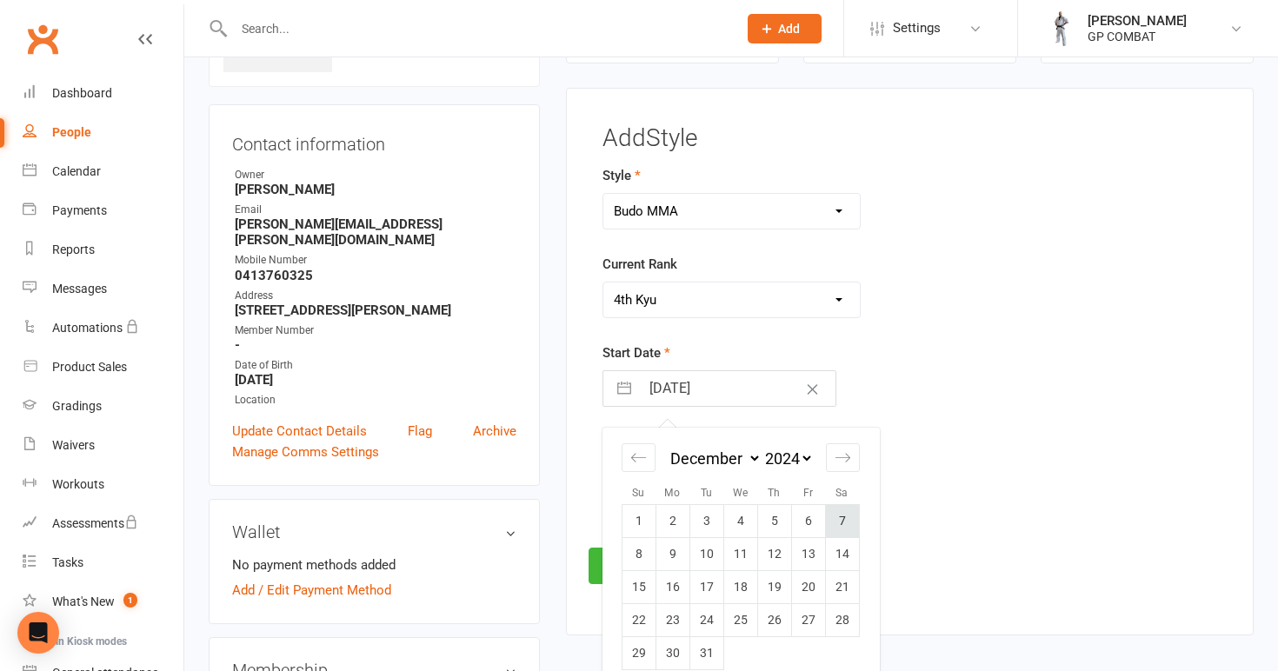
click at [842, 518] on td "7" at bounding box center [842, 521] width 34 height 33
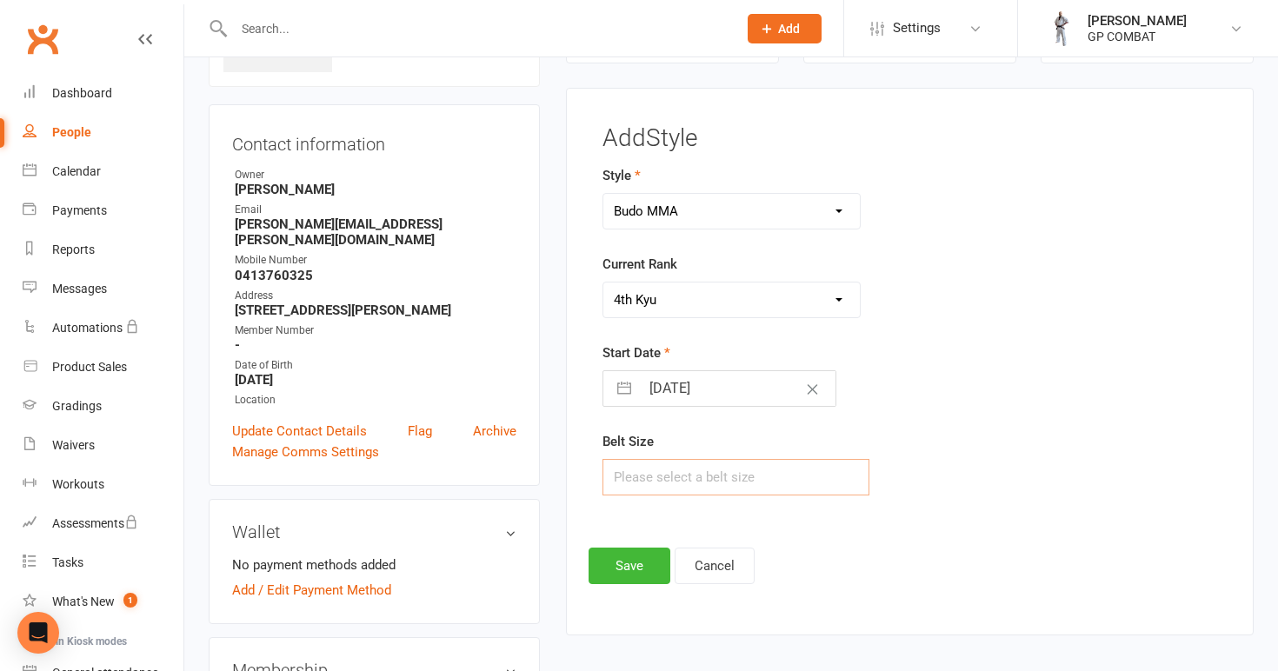
click at [733, 476] on input "text" at bounding box center [736, 477] width 268 height 37
click at [627, 559] on button "Save" at bounding box center [630, 566] width 82 height 37
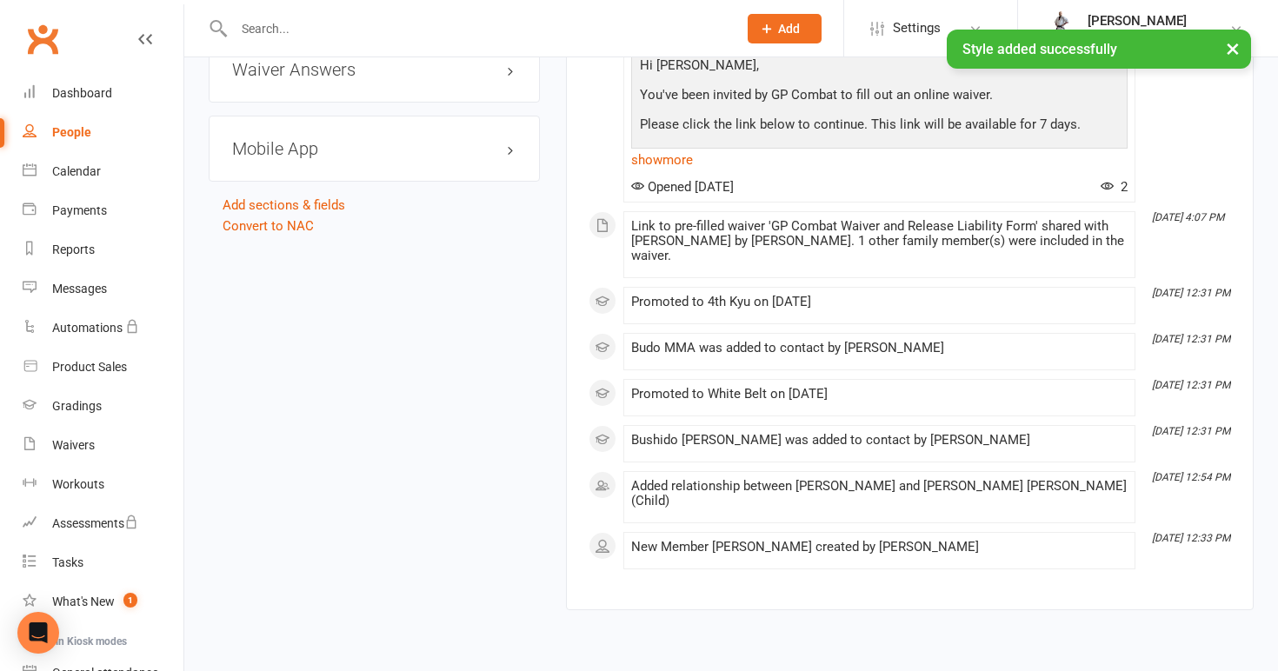
scroll to position [1983, 0]
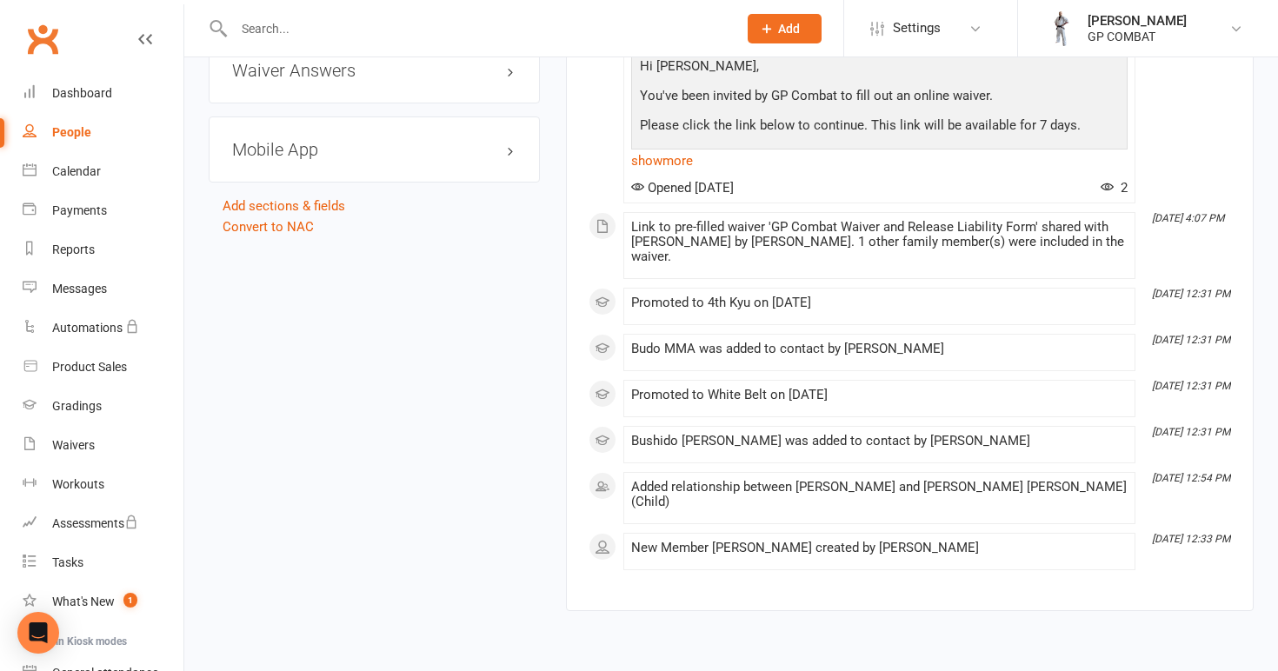
click at [122, 136] on link "People" at bounding box center [103, 132] width 161 height 39
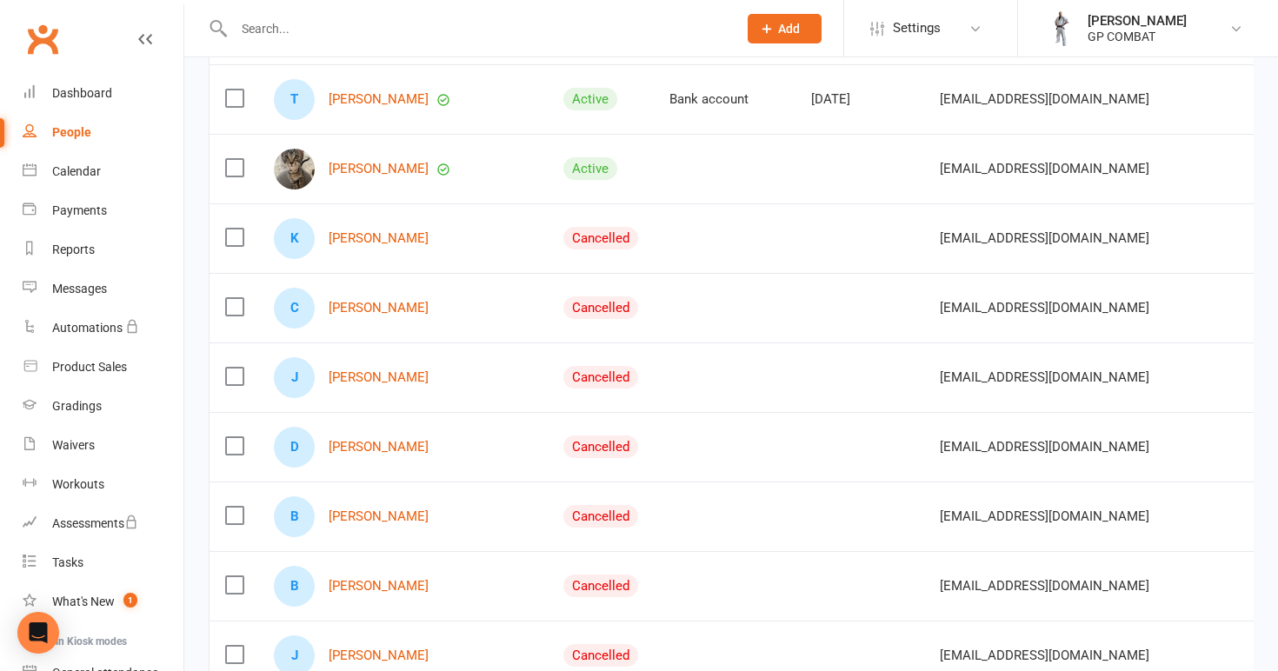
scroll to position [387, 0]
click at [362, 233] on link "[PERSON_NAME]" at bounding box center [379, 236] width 100 height 15
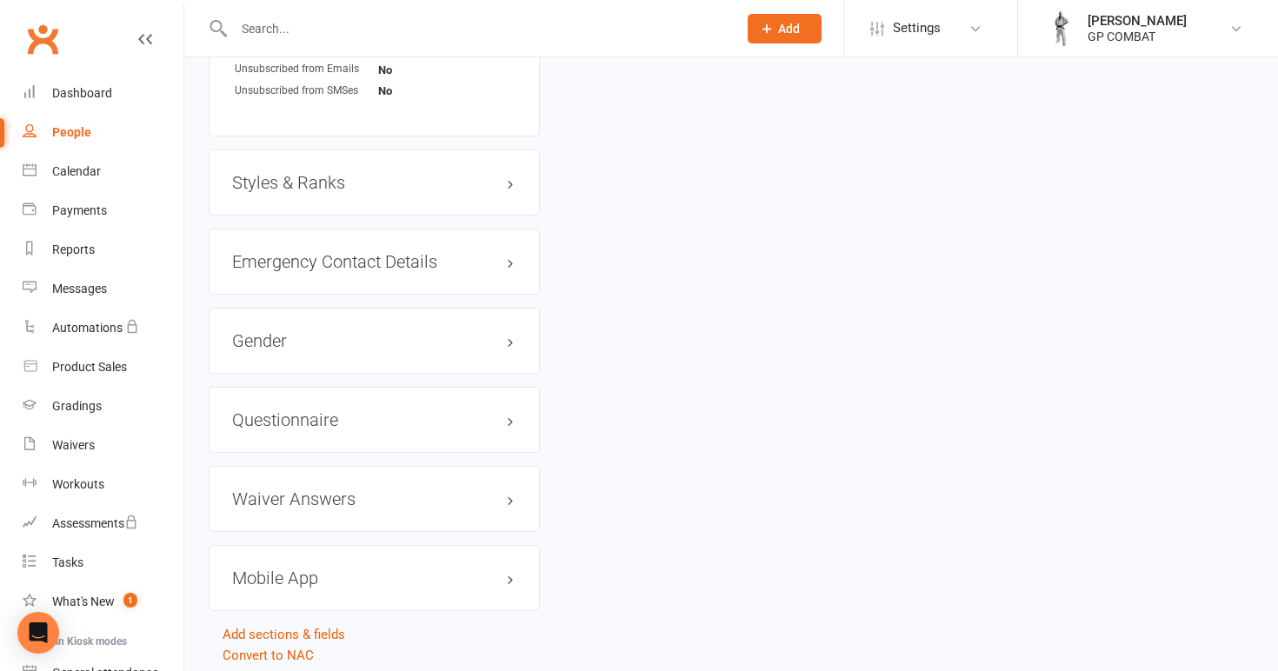
scroll to position [1207, 0]
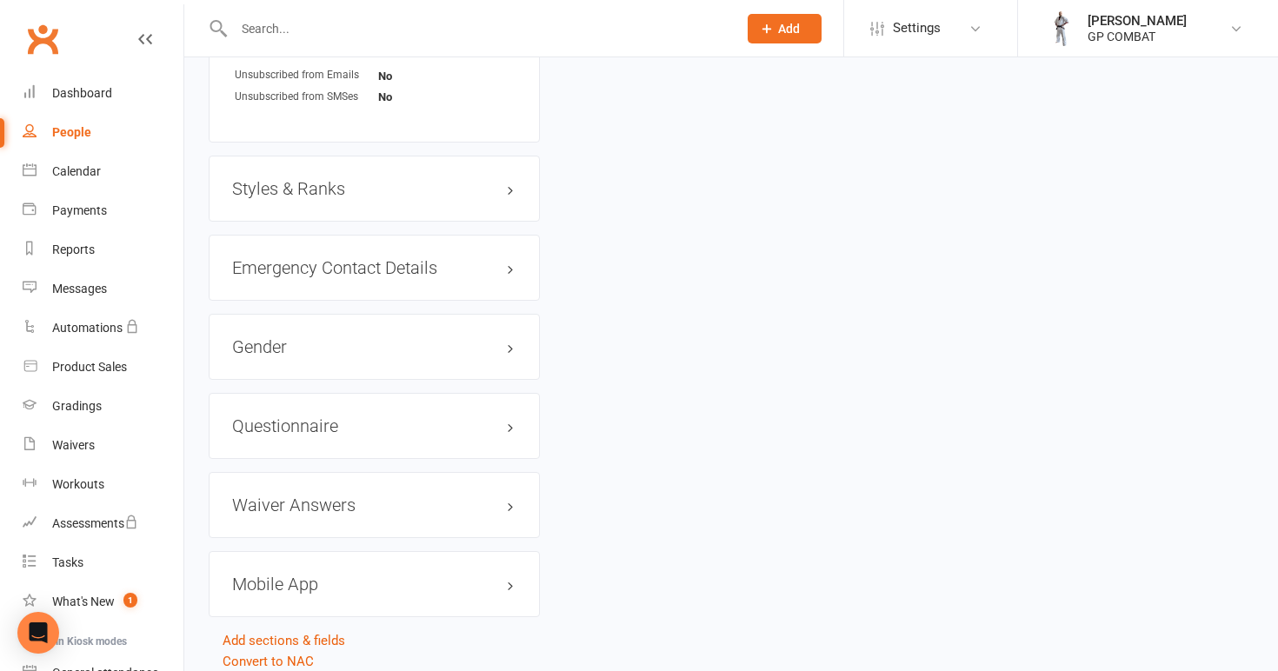
click at [378, 185] on h3 "Styles & Ranks" at bounding box center [374, 188] width 284 height 19
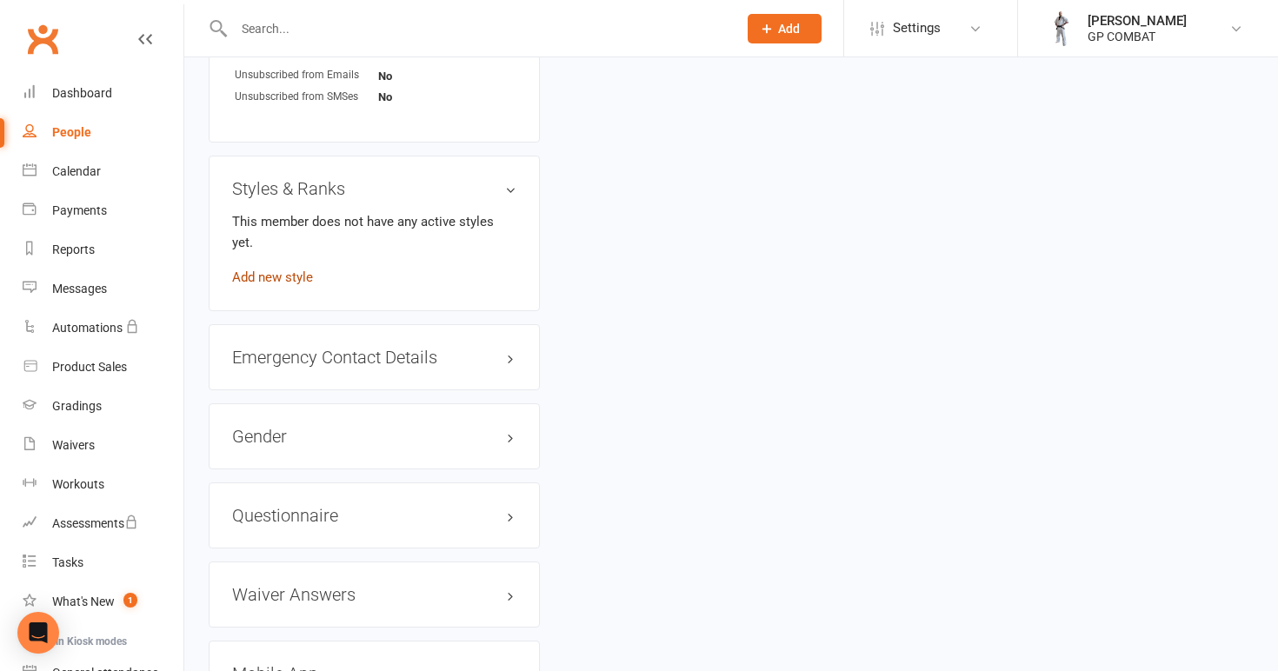
click at [289, 269] on link "Add new style" at bounding box center [272, 277] width 81 height 16
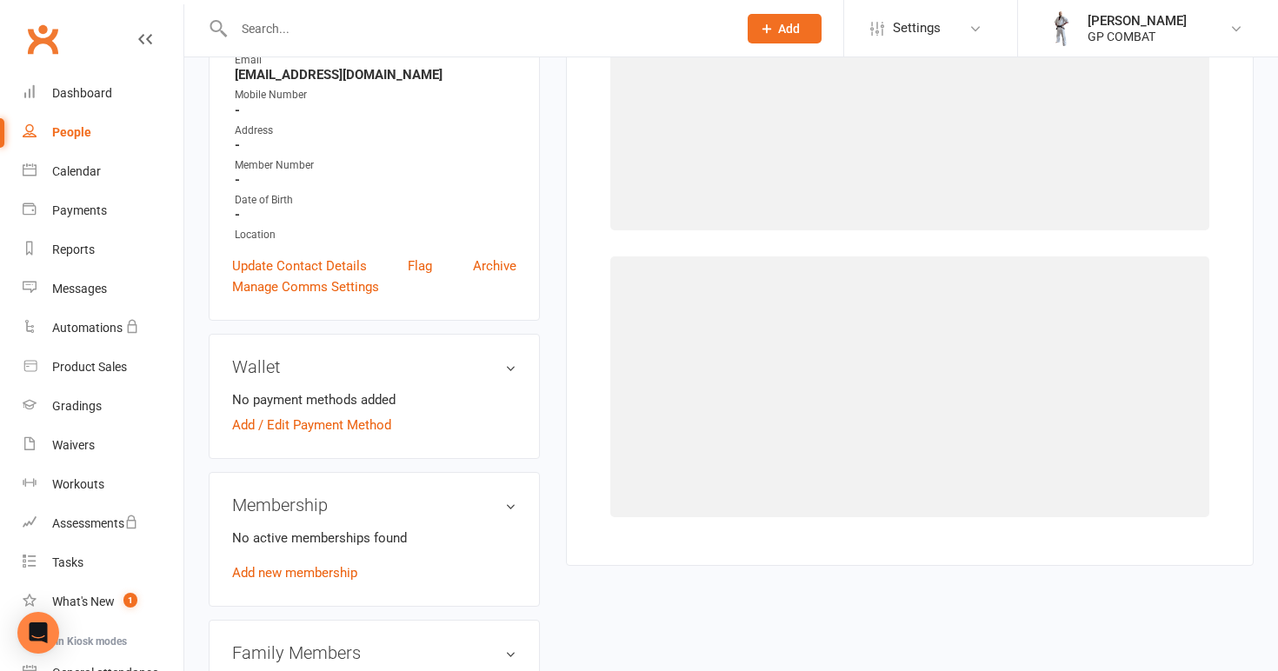
scroll to position [133, 0]
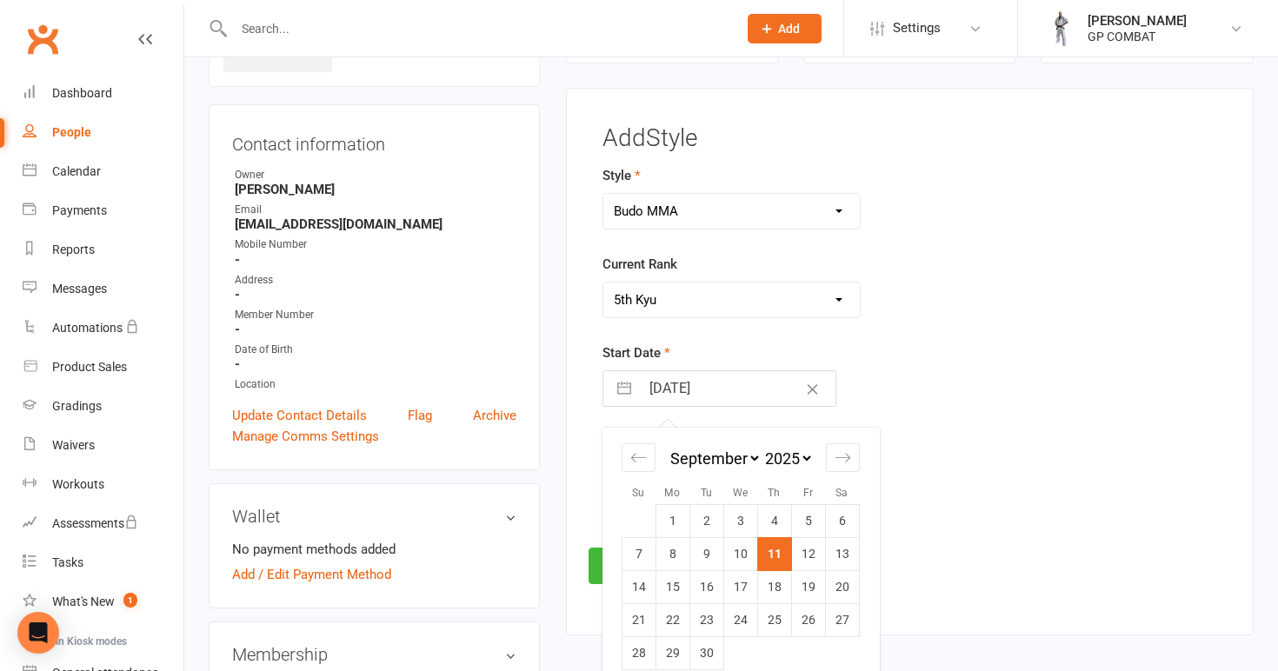
click at [738, 390] on input "[DATE]" at bounding box center [738, 388] width 196 height 35
click at [843, 523] on td "3" at bounding box center [842, 521] width 34 height 33
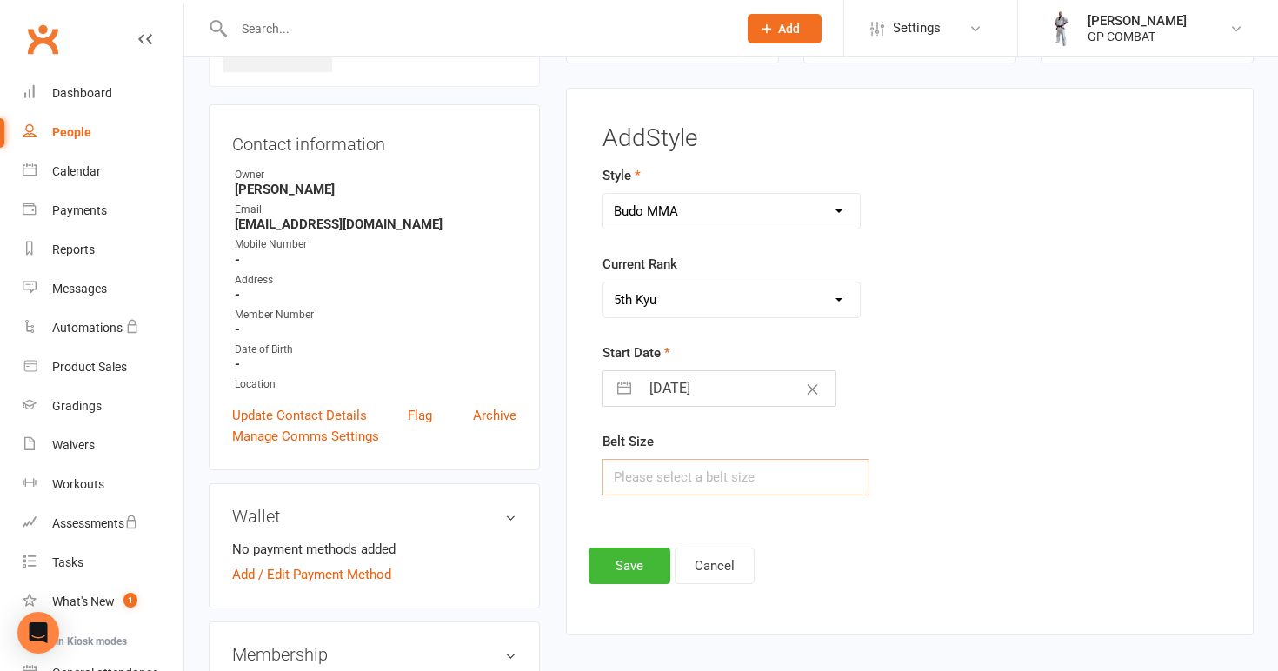
click at [675, 484] on input "text" at bounding box center [736, 477] width 268 height 37
click at [629, 561] on button "Save" at bounding box center [630, 566] width 82 height 37
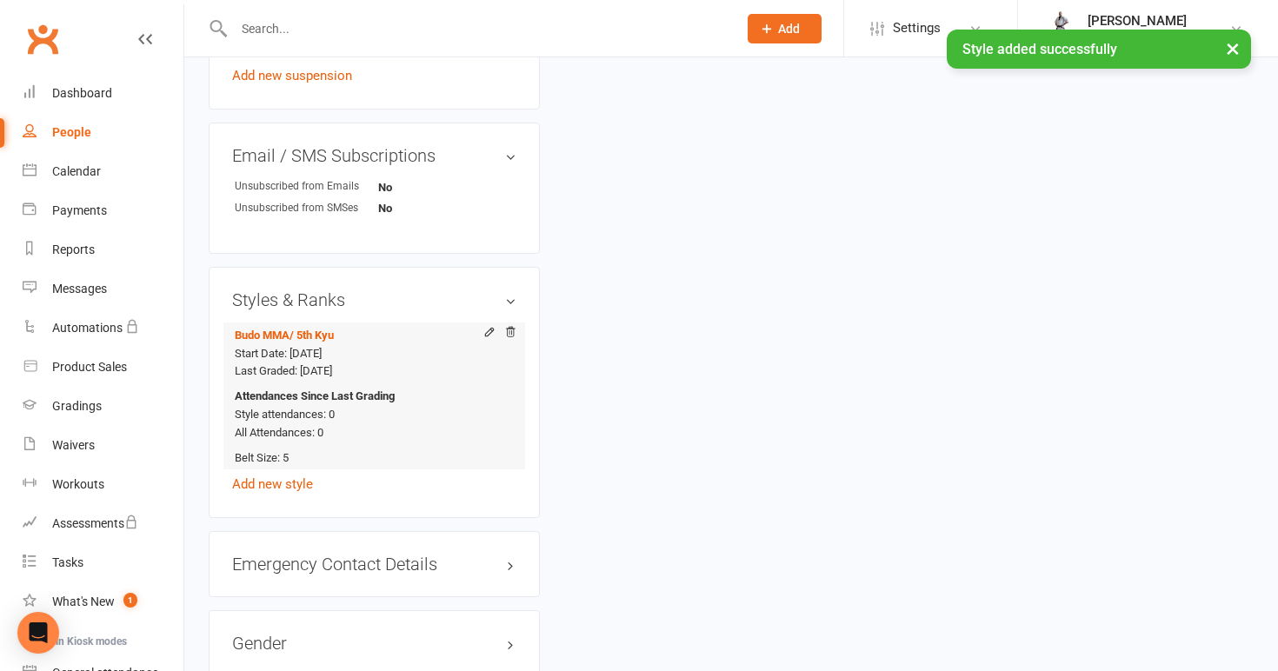
scroll to position [1098, 0]
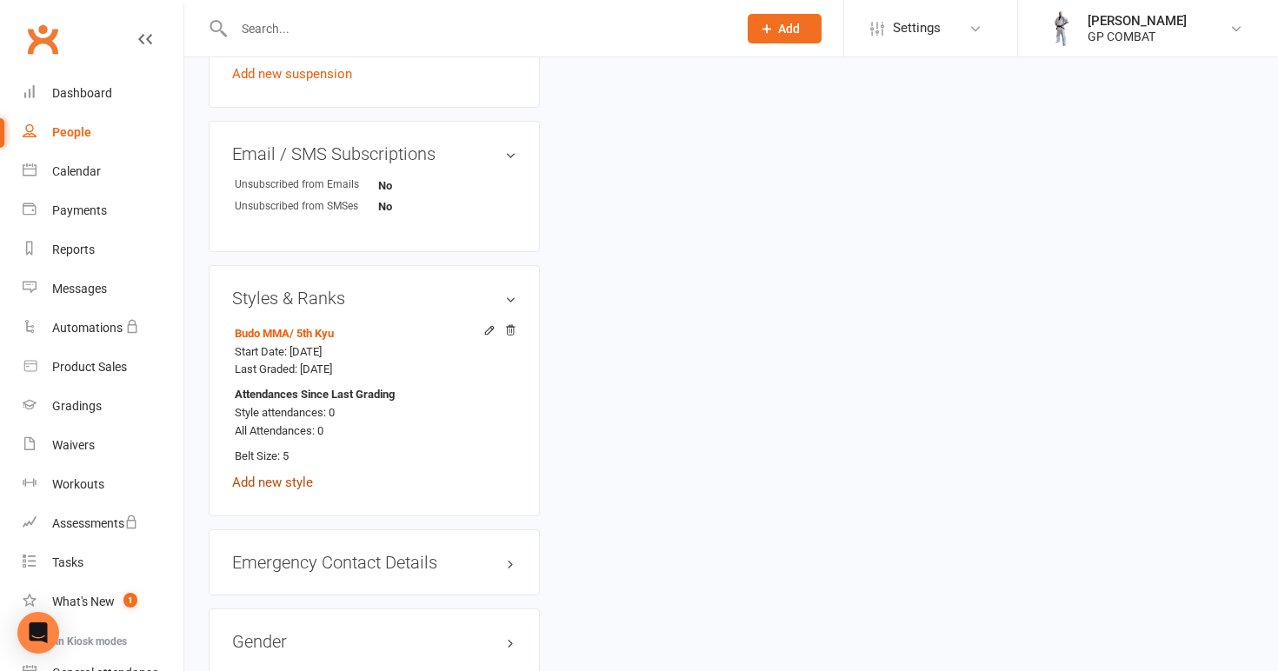
click at [284, 476] on link "Add new style" at bounding box center [272, 483] width 81 height 16
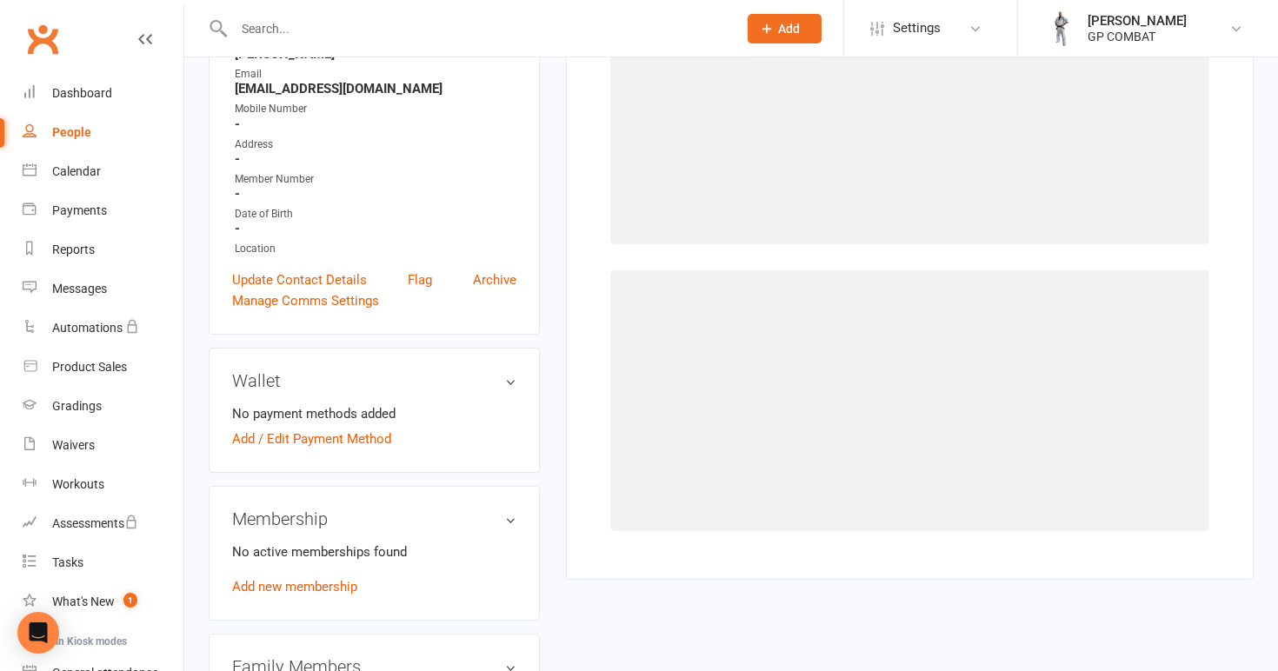
scroll to position [133, 0]
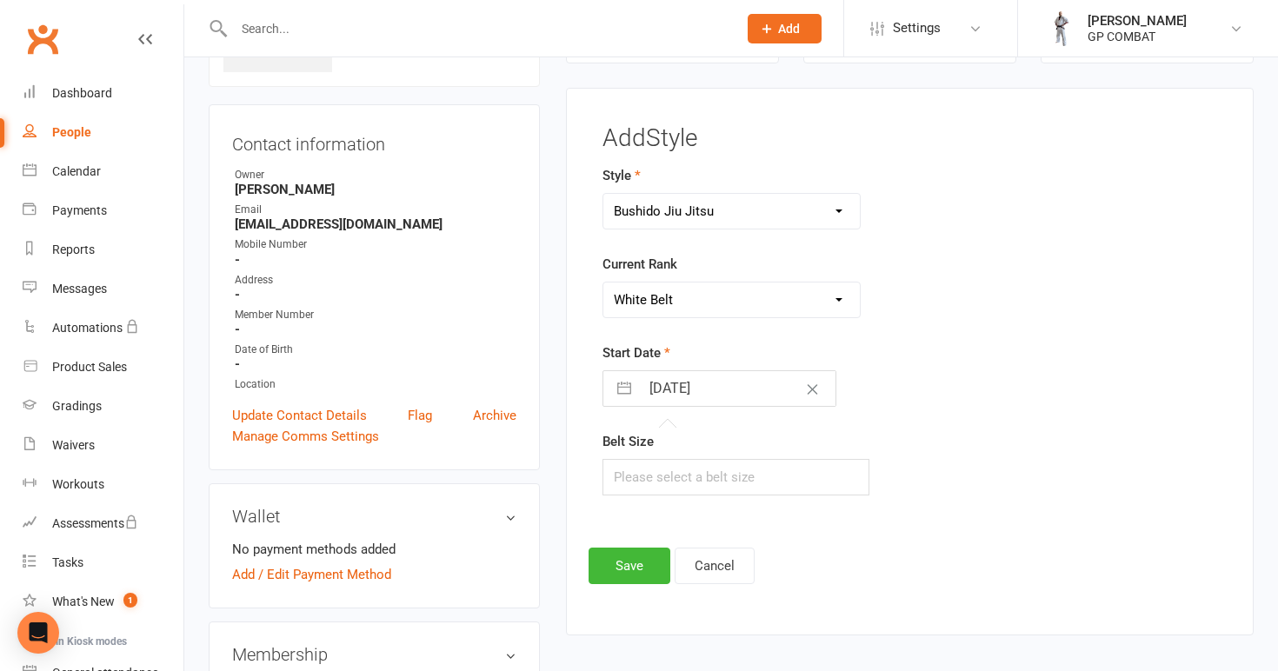
click at [742, 389] on input "[DATE]" at bounding box center [738, 388] width 196 height 35
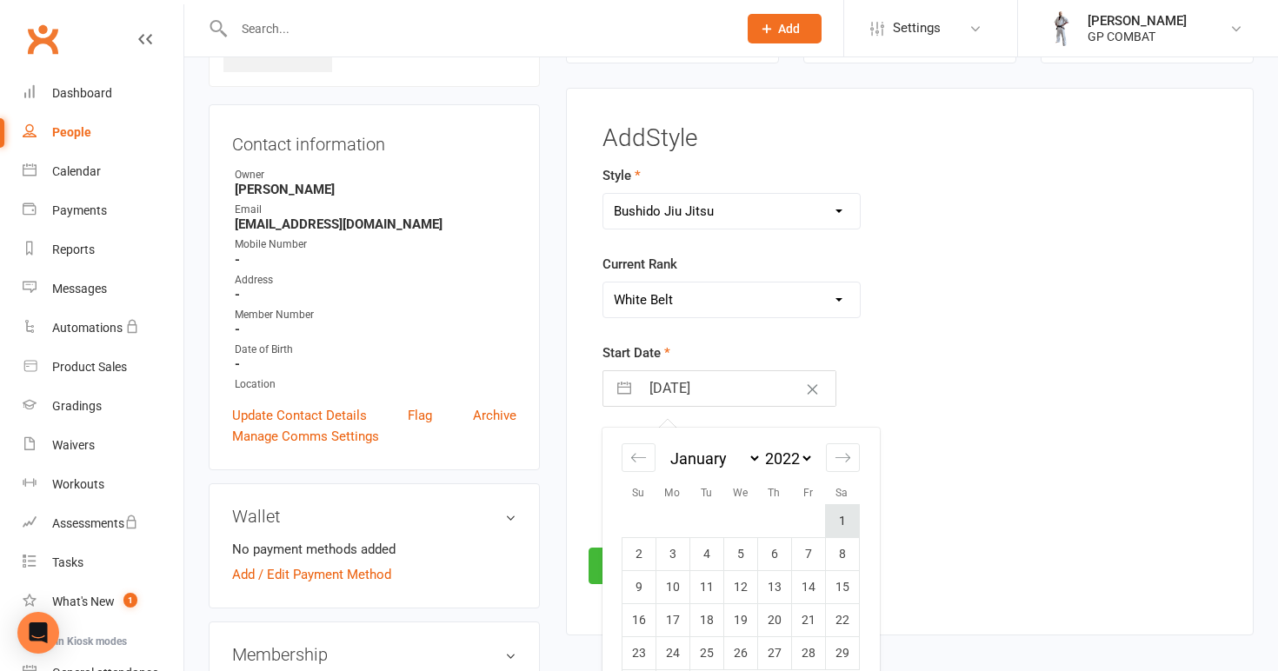
click at [845, 519] on td "1" at bounding box center [842, 521] width 34 height 33
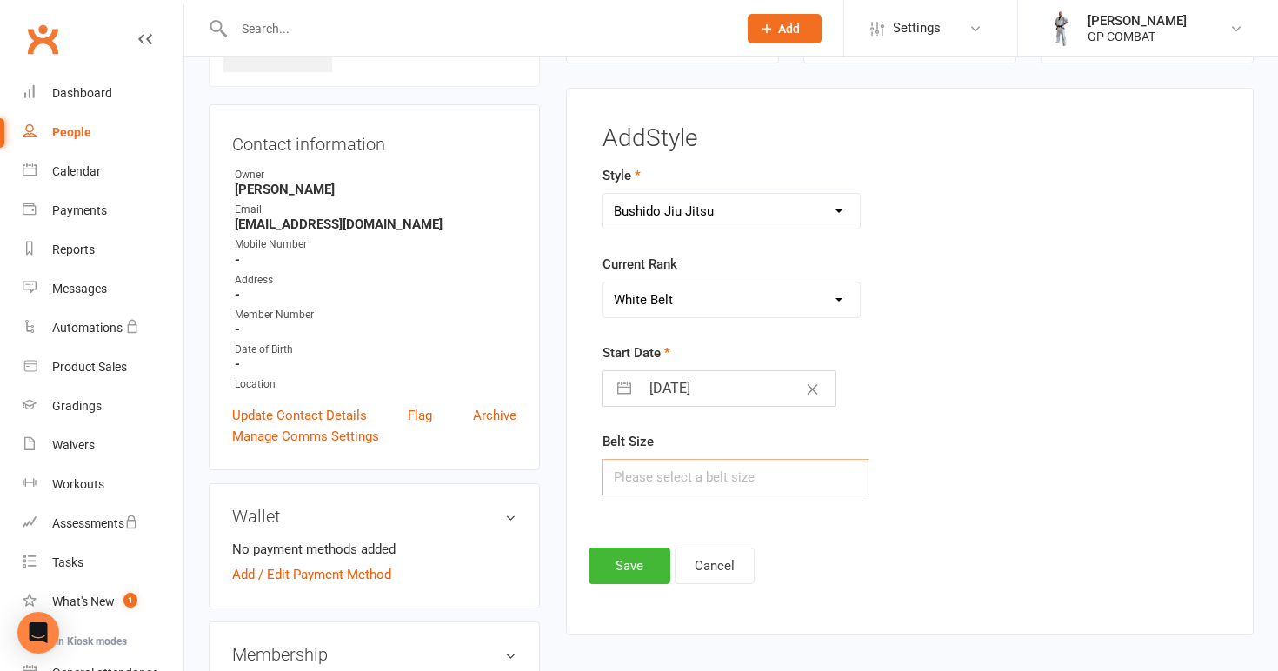
click at [736, 478] on input "text" at bounding box center [736, 477] width 268 height 37
click at [629, 560] on button "Save" at bounding box center [630, 566] width 82 height 37
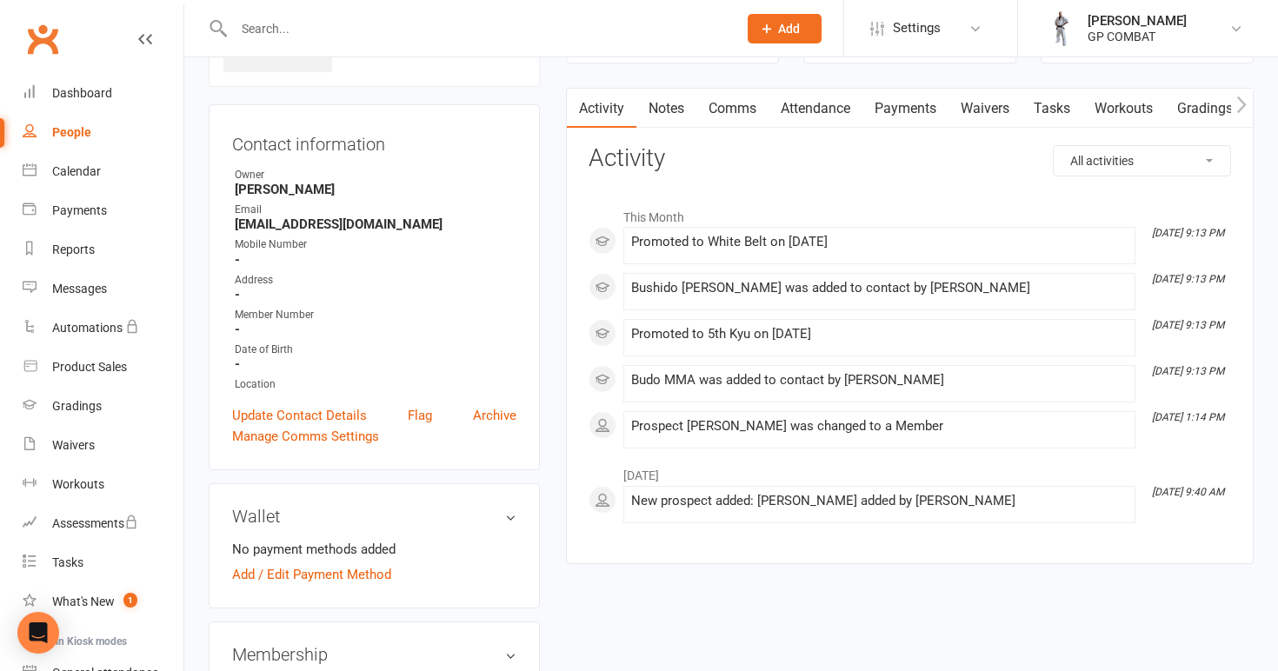
click at [79, 135] on div "People" at bounding box center [71, 132] width 39 height 14
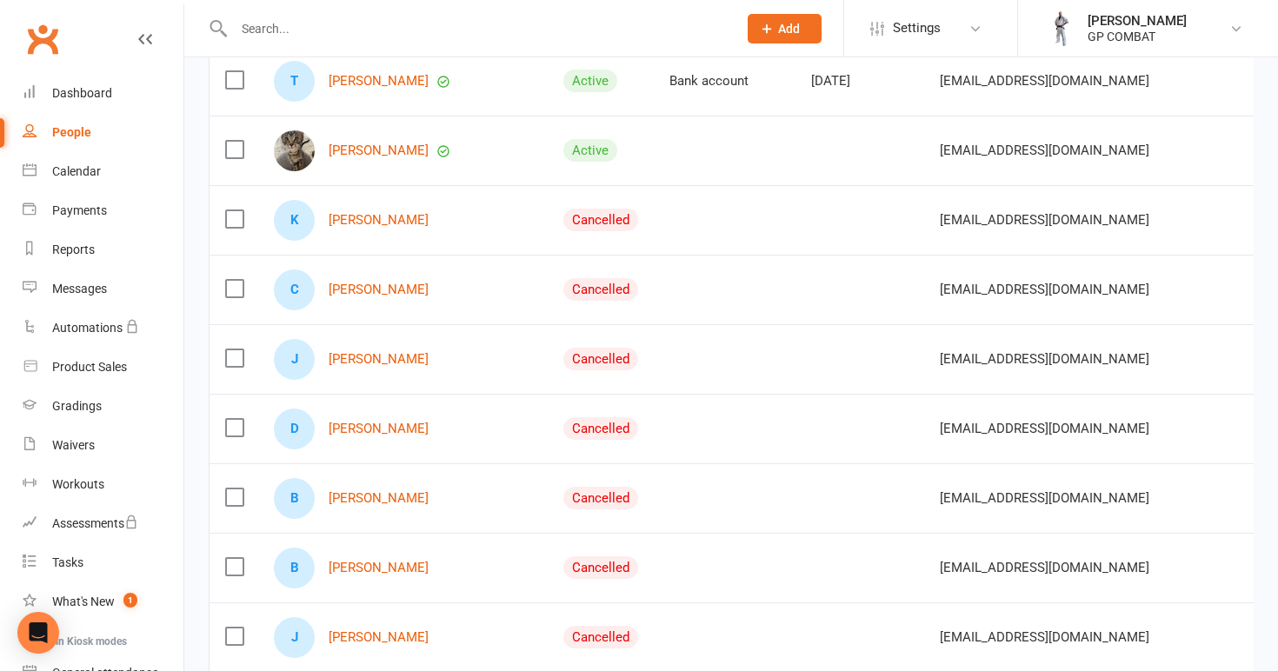
scroll to position [416, 0]
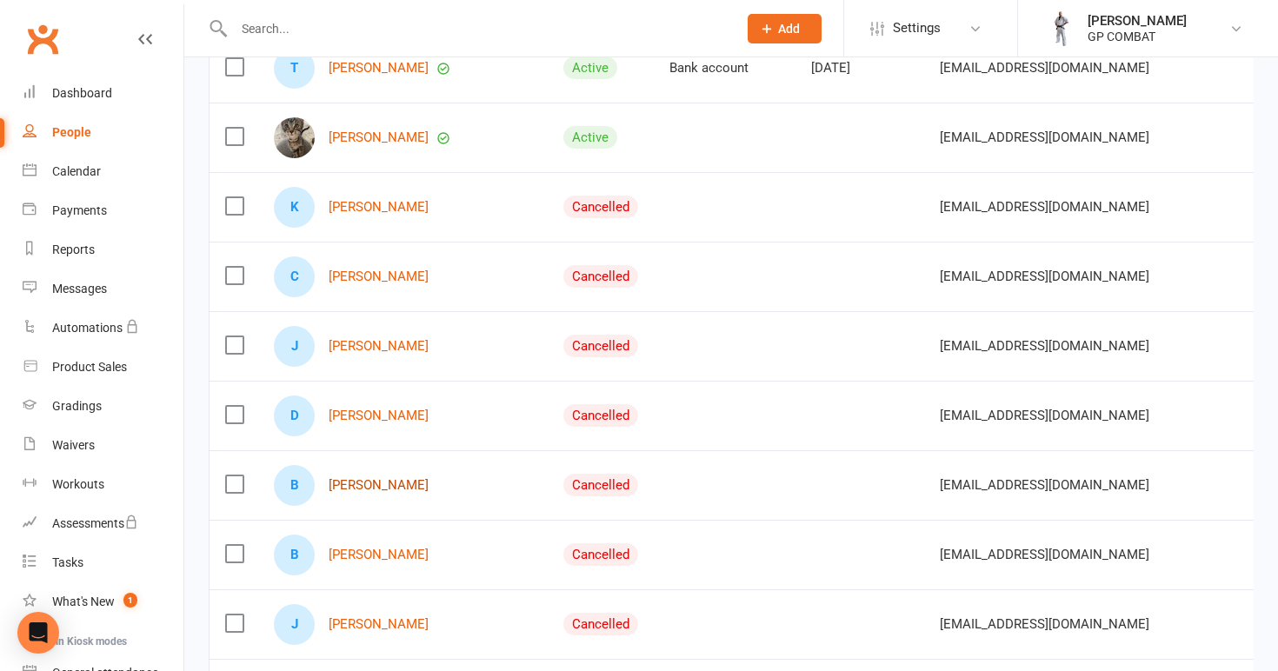
click at [369, 485] on link "[PERSON_NAME]" at bounding box center [379, 485] width 100 height 15
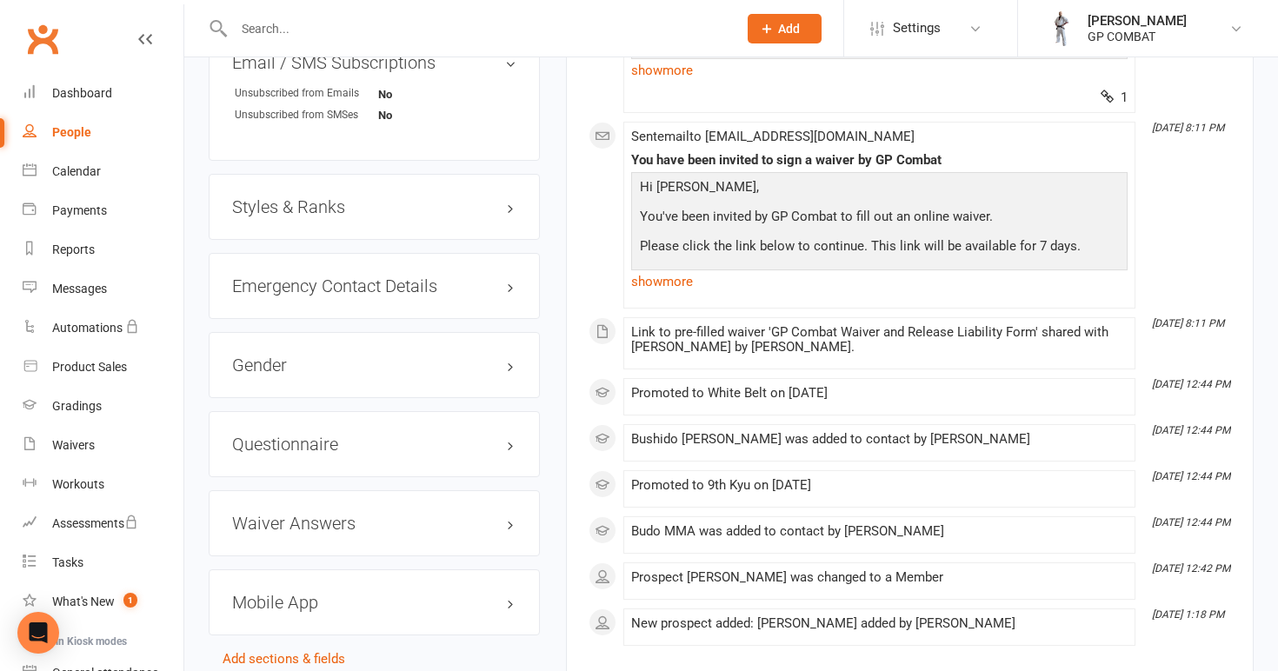
scroll to position [1231, 0]
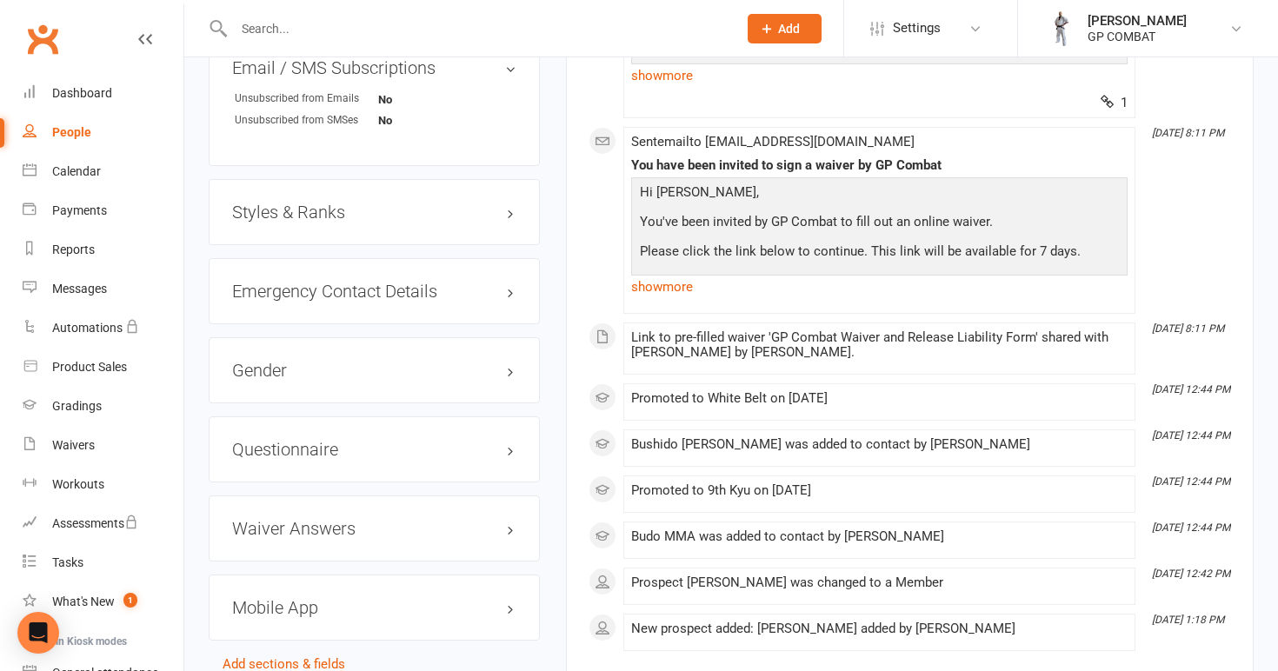
click at [321, 203] on h3 "Styles & Ranks" at bounding box center [374, 212] width 284 height 19
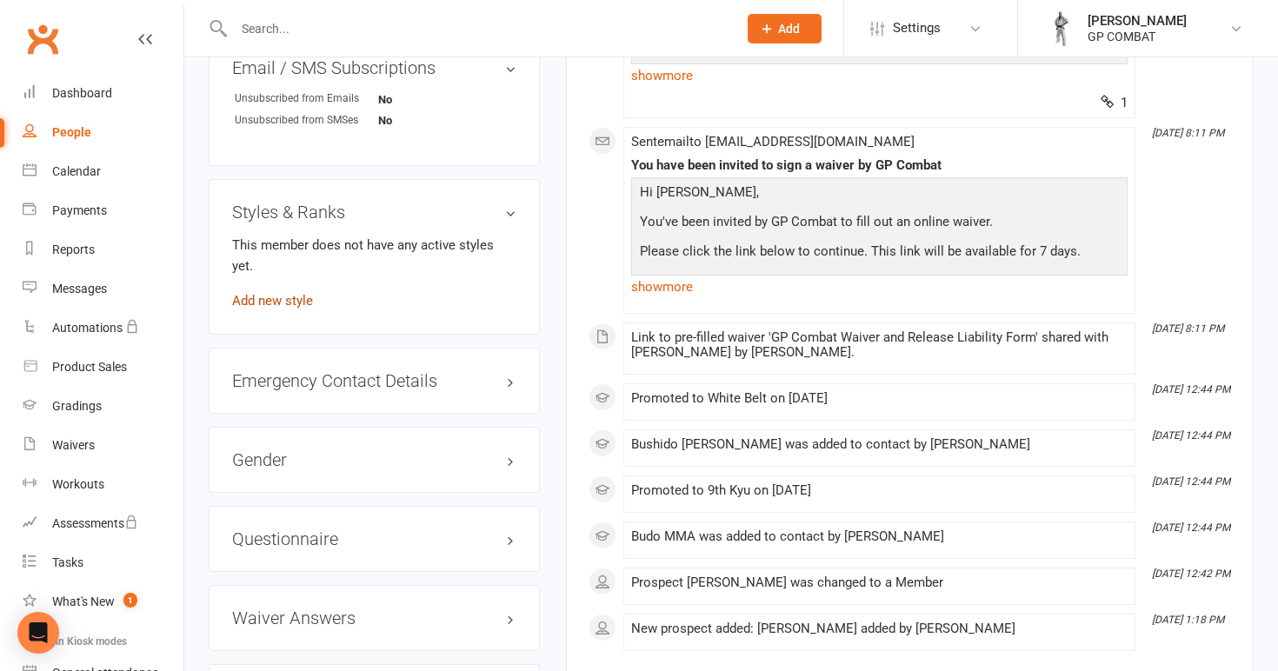
click at [284, 293] on link "Add new style" at bounding box center [272, 301] width 81 height 16
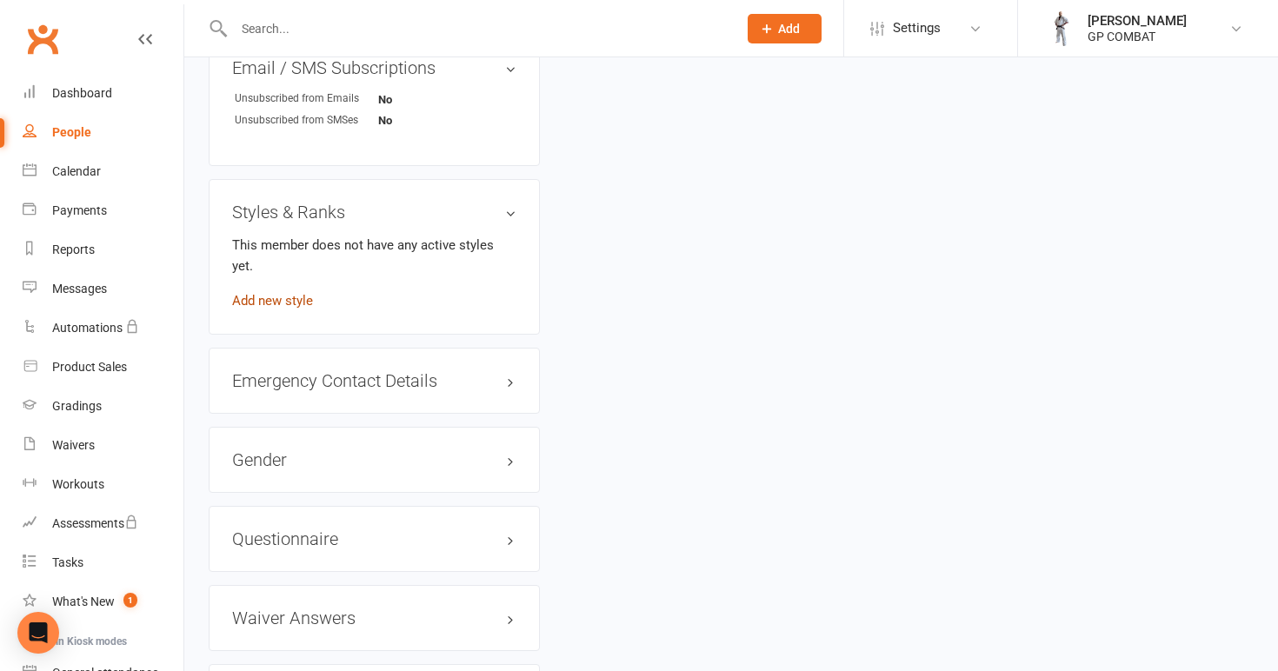
scroll to position [133, 0]
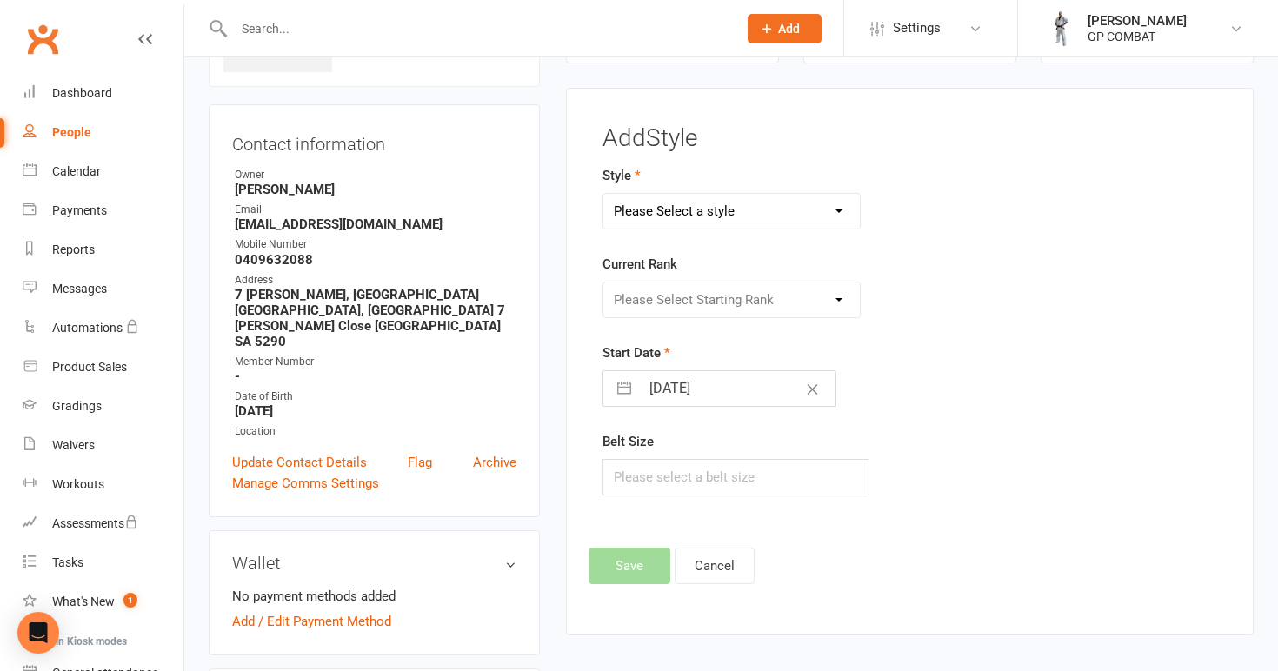
click at [722, 193] on div "Please Select a style Budo MMA Bushido Jiu Jitsu" at bounding box center [731, 211] width 259 height 37
click at [702, 391] on input "[DATE]" at bounding box center [738, 388] width 196 height 35
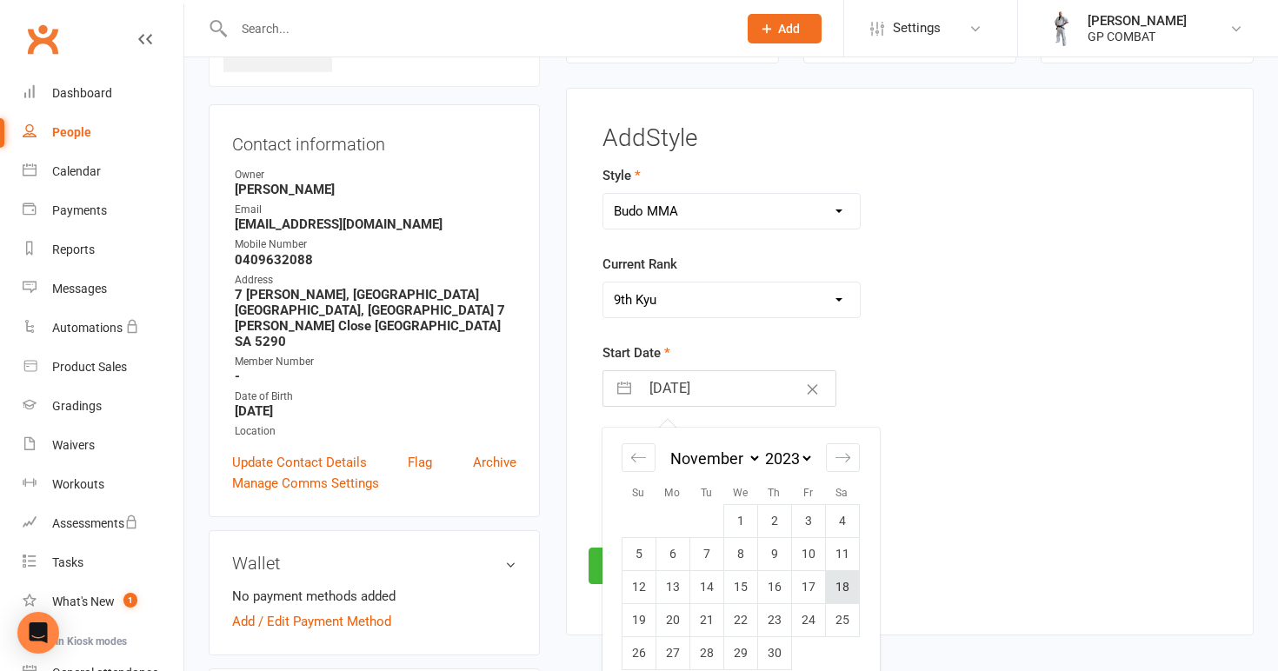
click at [840, 582] on td "18" at bounding box center [842, 587] width 34 height 33
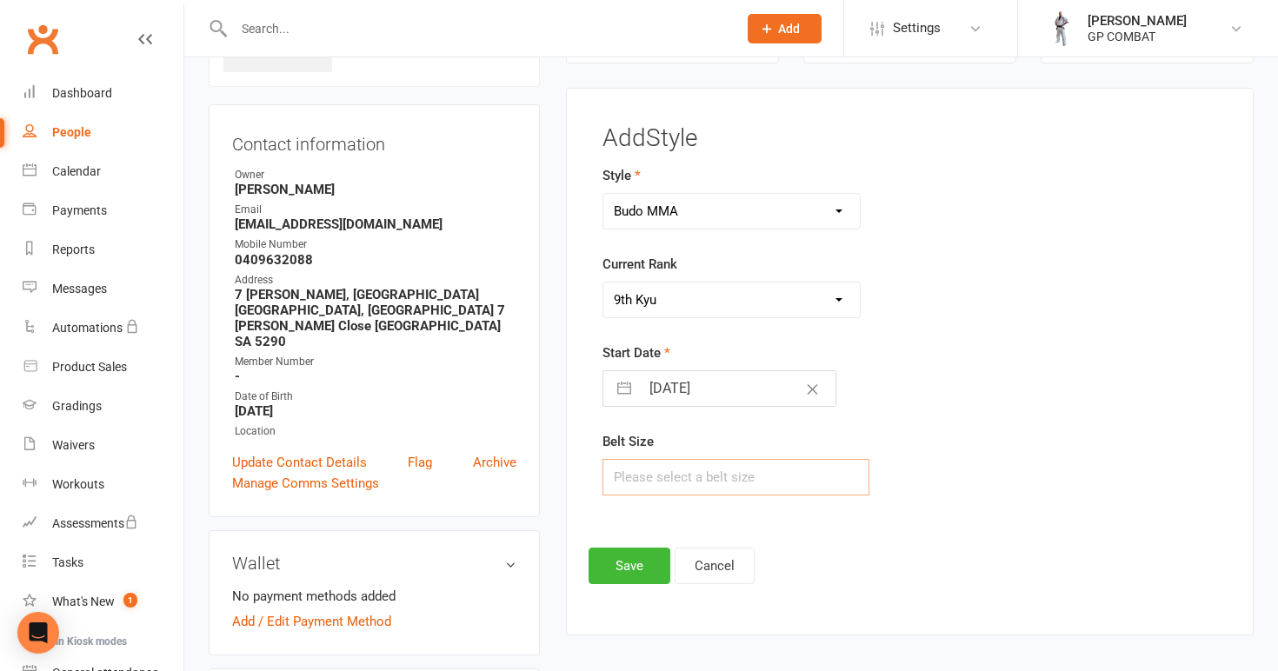
click at [684, 477] on input "text" at bounding box center [736, 477] width 268 height 37
click at [633, 557] on button "Save" at bounding box center [630, 566] width 82 height 37
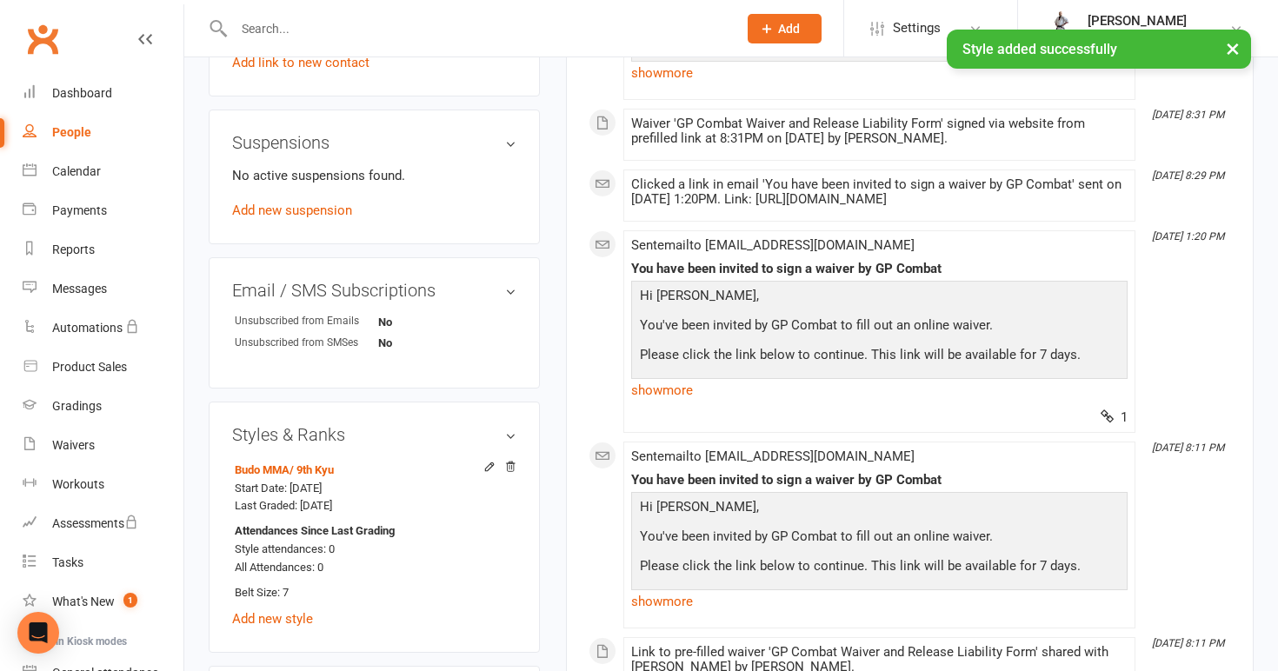
scroll to position [1015, 0]
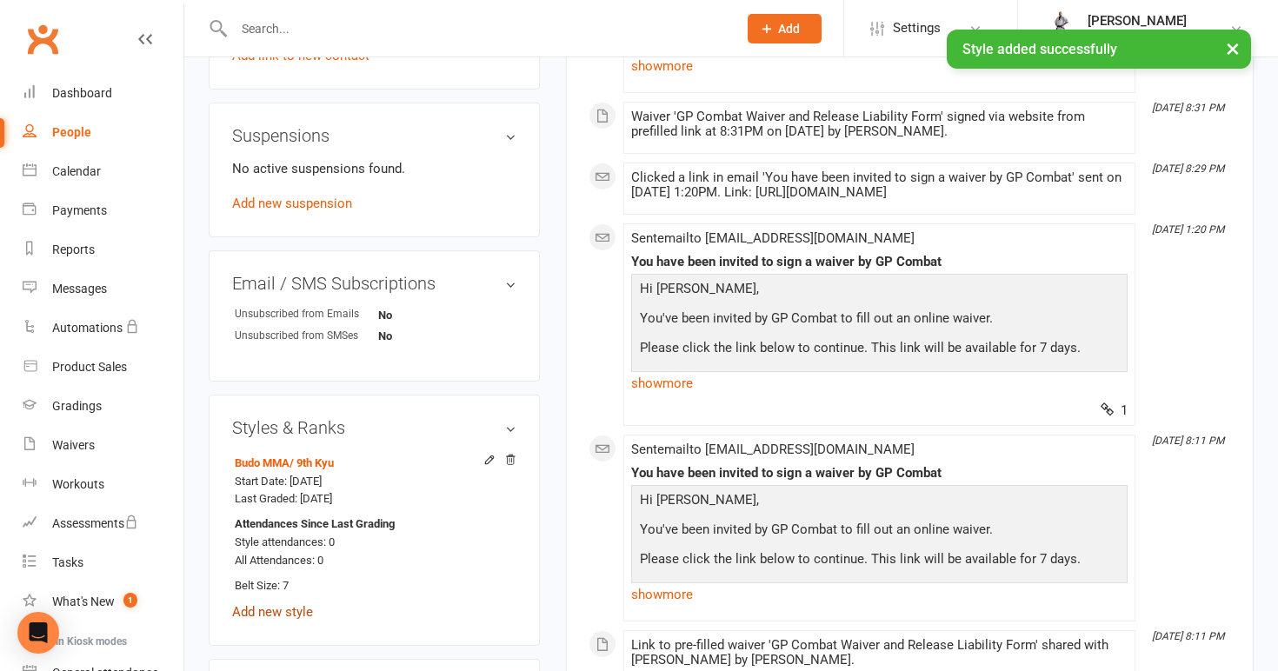
click at [285, 604] on link "Add new style" at bounding box center [272, 612] width 81 height 16
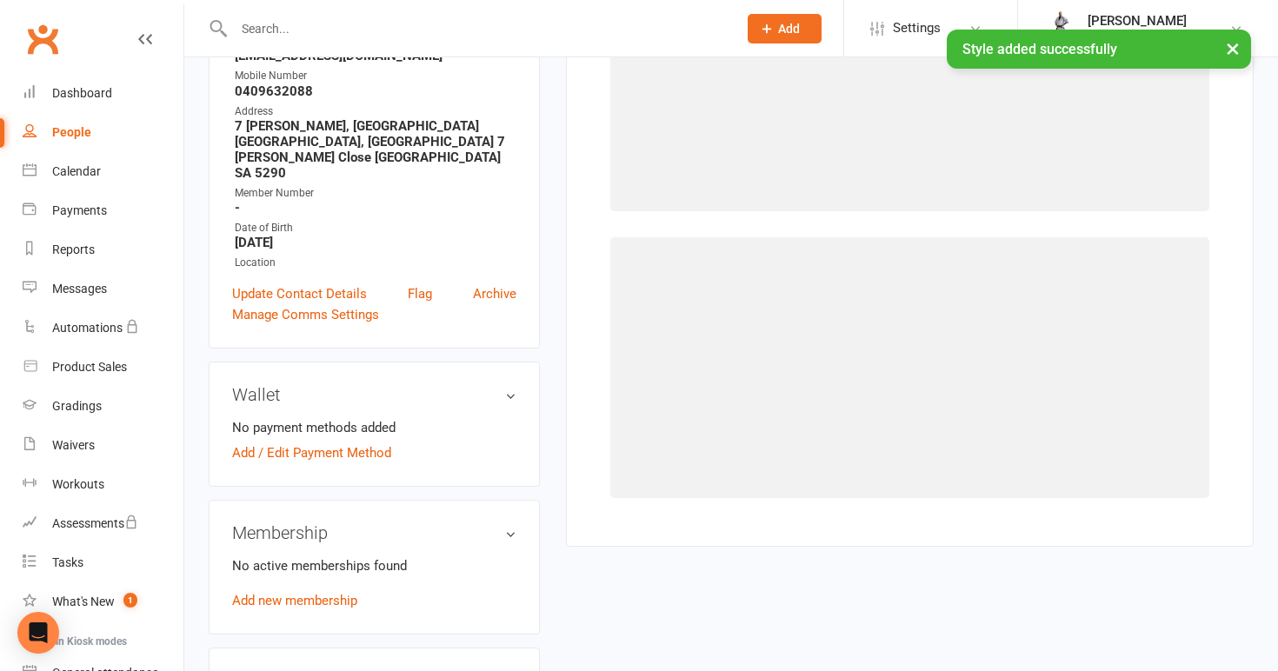
scroll to position [133, 0]
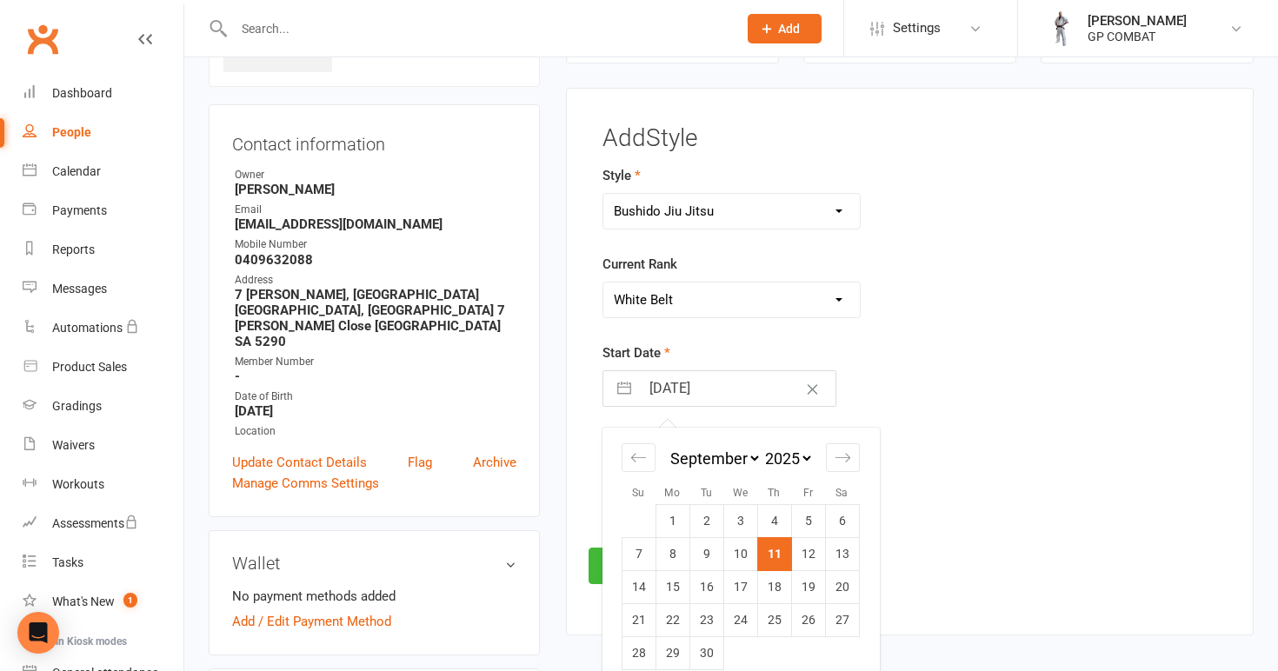
click at [714, 383] on input "[DATE]" at bounding box center [738, 388] width 196 height 35
click at [838, 517] on td "1" at bounding box center [842, 521] width 34 height 33
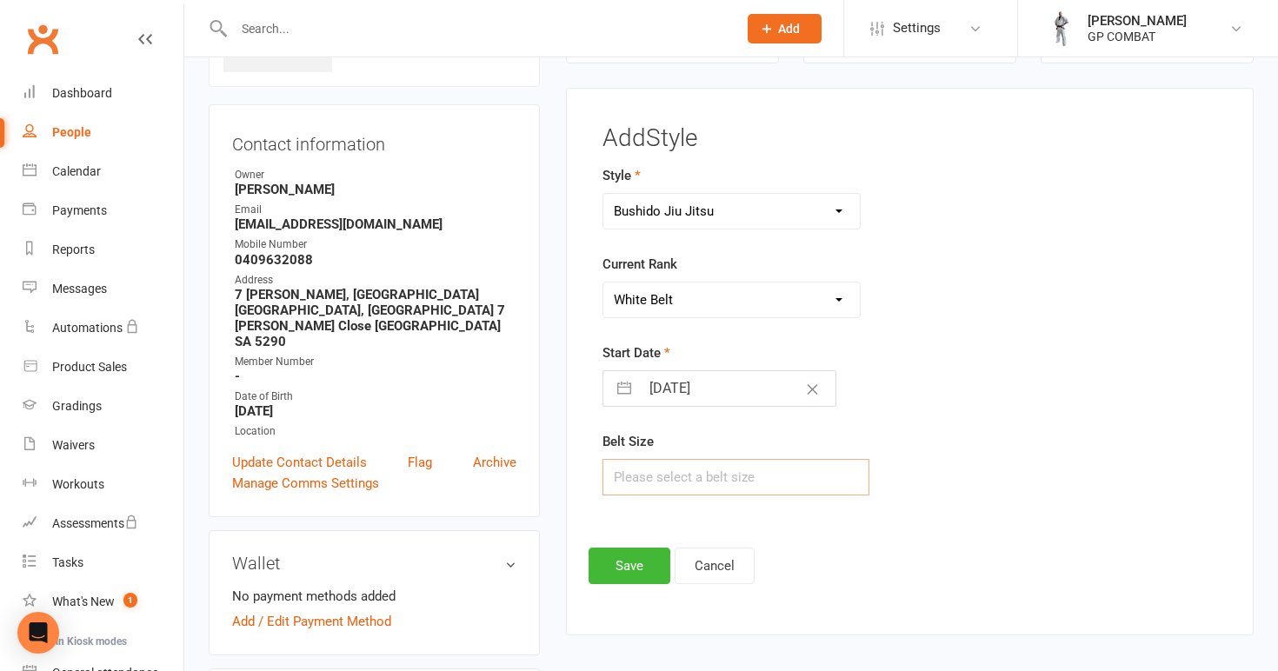
click at [662, 467] on input "text" at bounding box center [736, 477] width 268 height 37
click at [628, 559] on button "Save" at bounding box center [630, 566] width 82 height 37
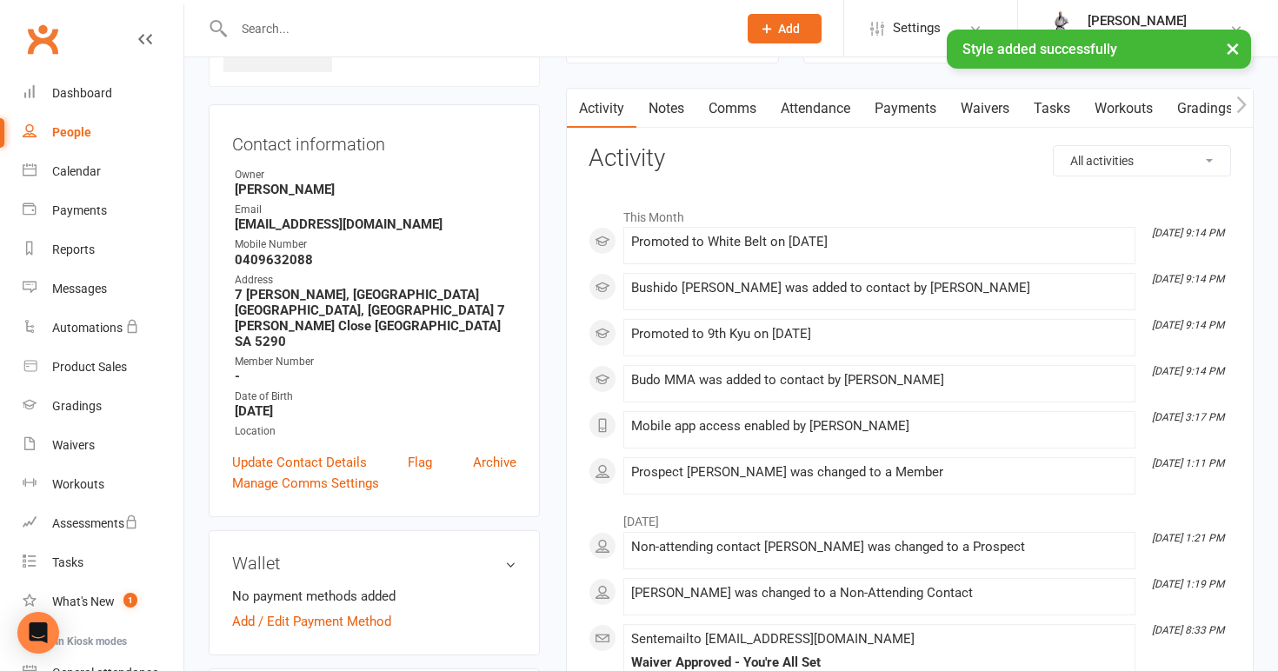
click at [82, 134] on div "People" at bounding box center [71, 132] width 39 height 14
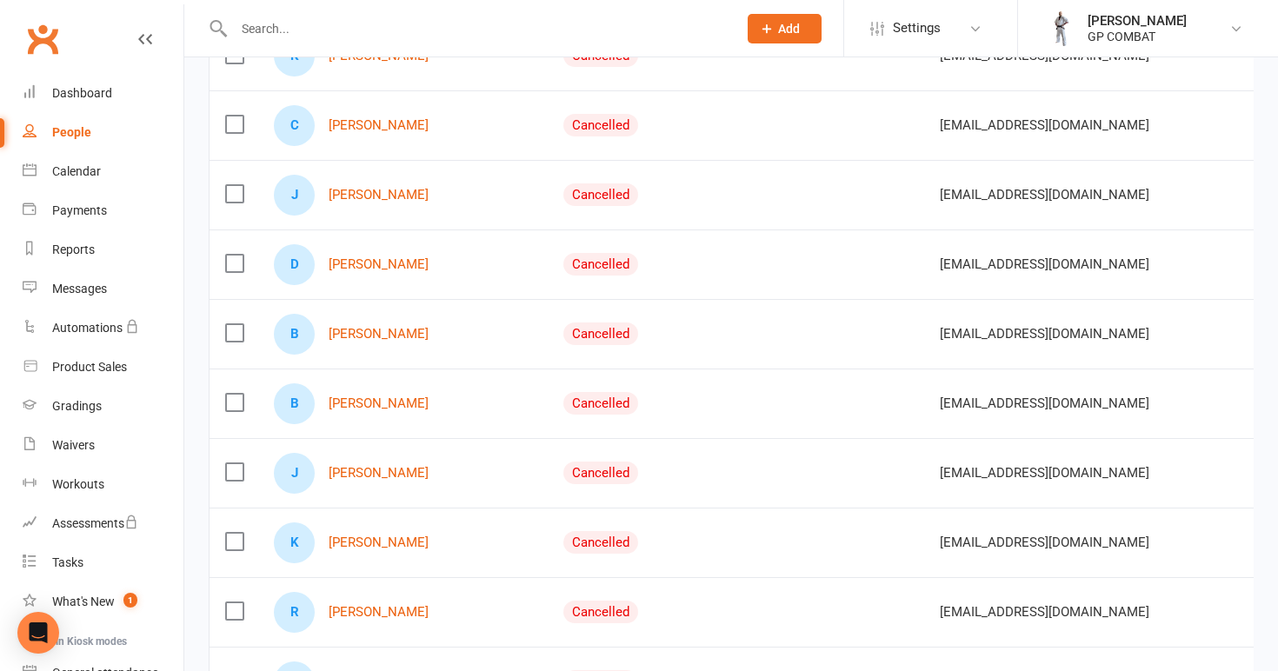
scroll to position [571, 0]
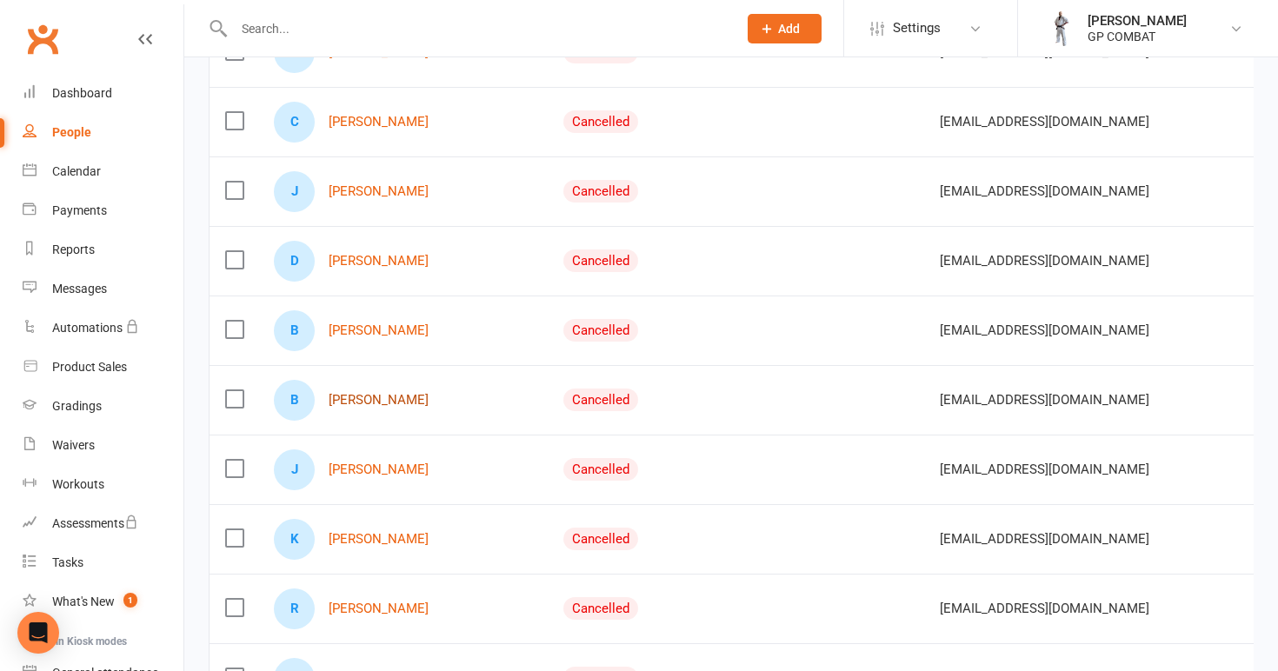
click at [349, 399] on link "[PERSON_NAME]" at bounding box center [379, 400] width 100 height 15
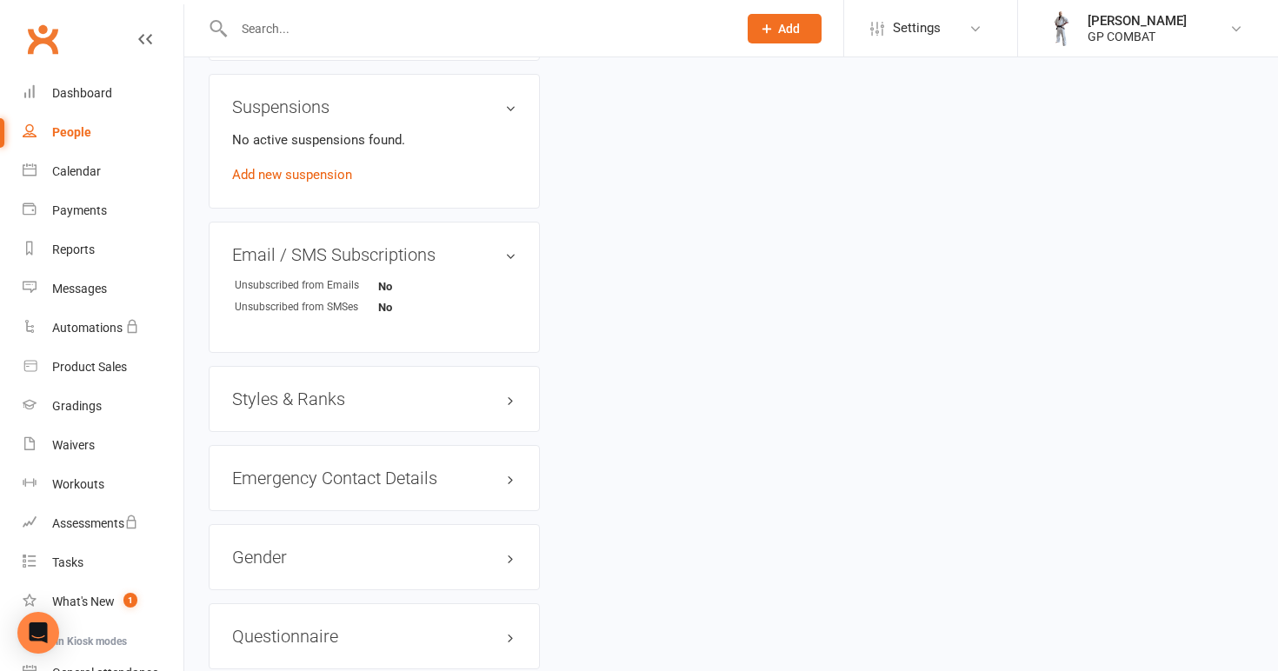
scroll to position [999, 0]
click at [311, 397] on h3 "Styles & Ranks" at bounding box center [374, 397] width 284 height 19
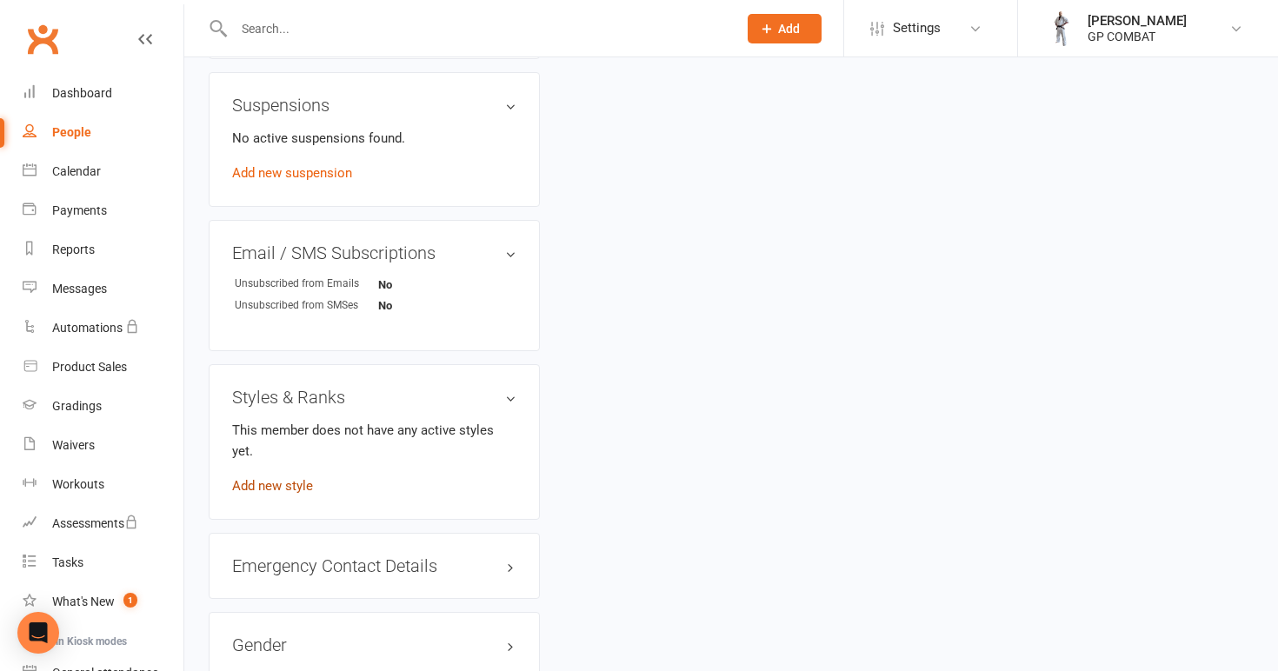
click at [283, 478] on link "Add new style" at bounding box center [272, 486] width 81 height 16
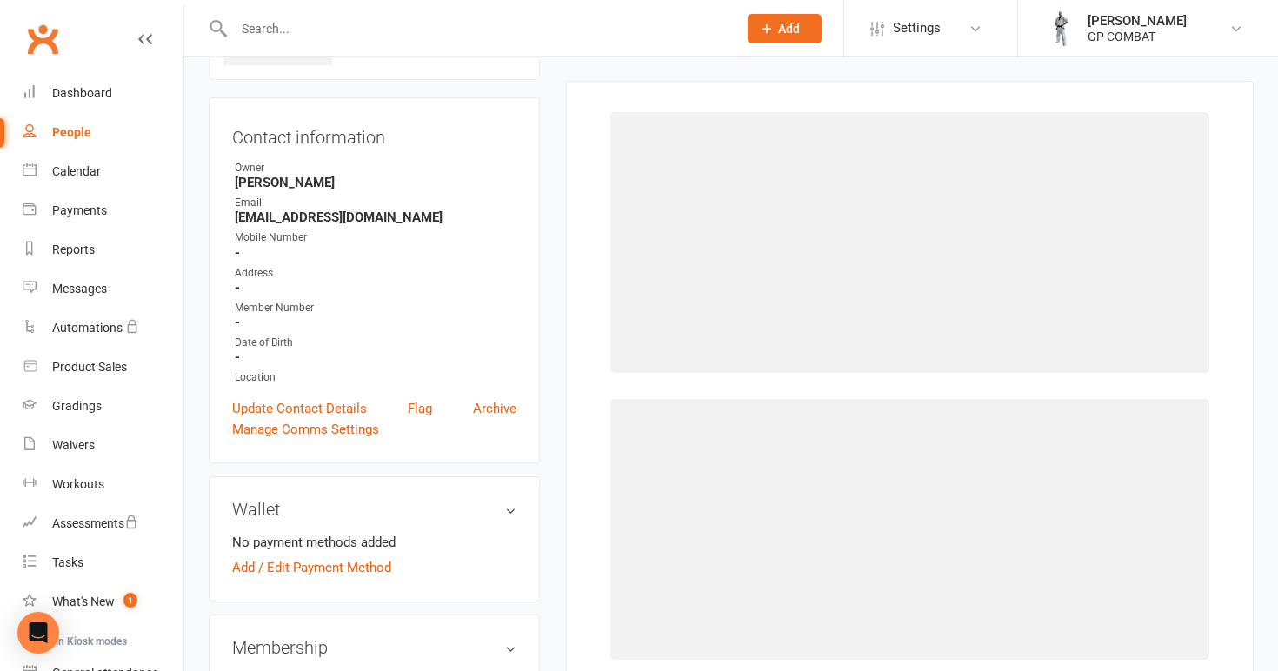
scroll to position [133, 0]
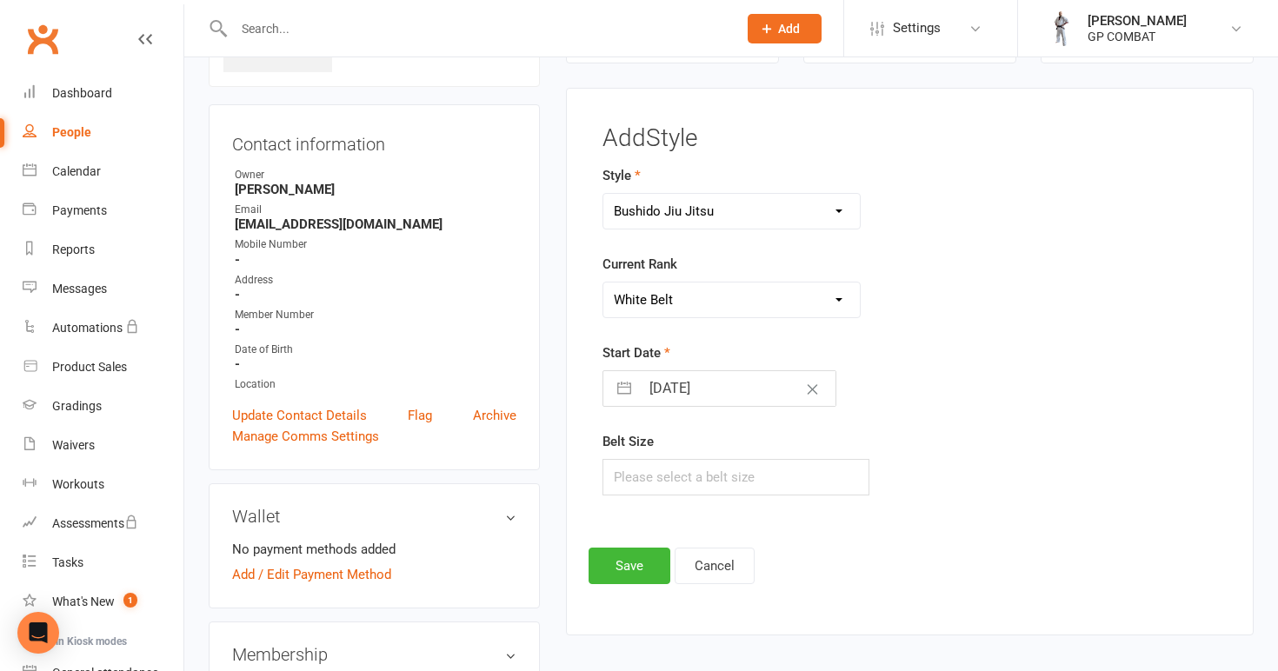
click at [699, 386] on input "[DATE]" at bounding box center [738, 388] width 196 height 35
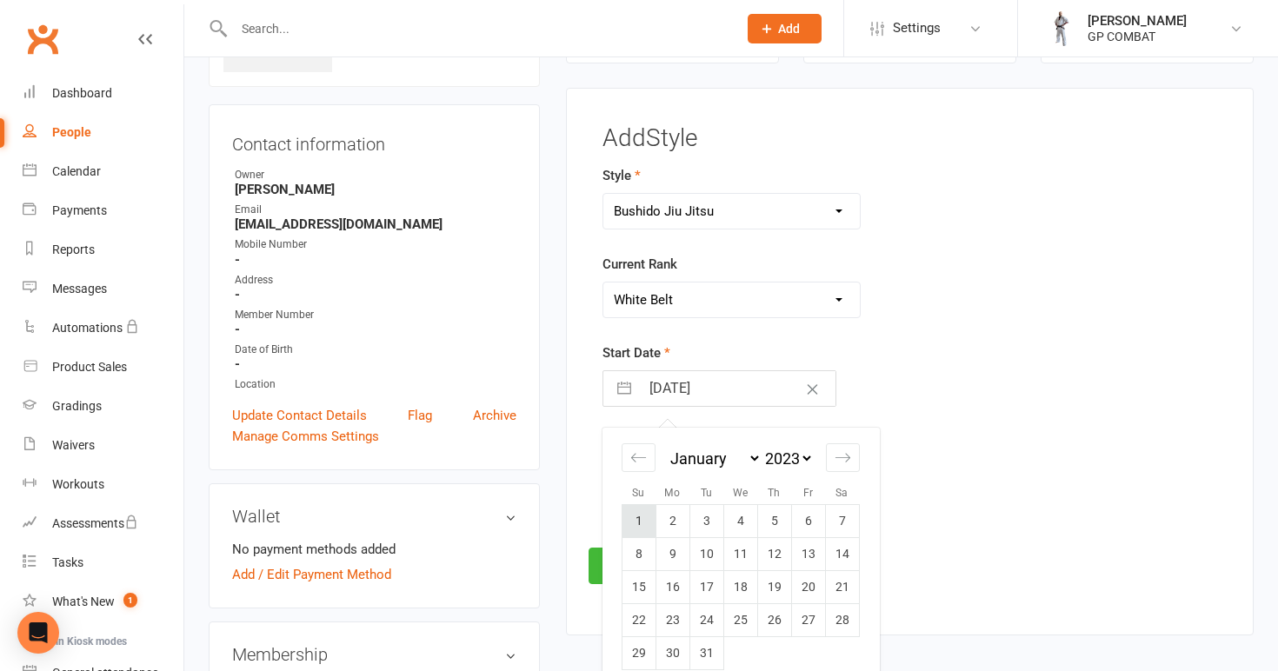
click at [641, 516] on td "1" at bounding box center [639, 521] width 34 height 33
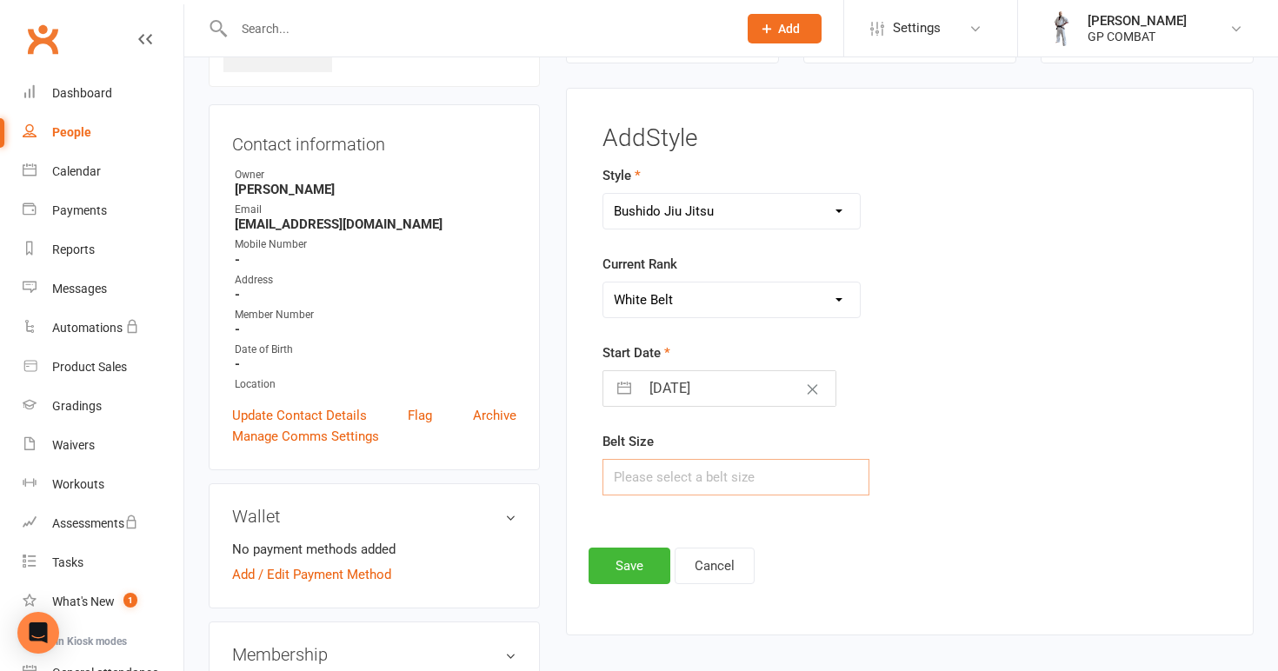
click at [675, 480] on input "text" at bounding box center [736, 477] width 268 height 37
click at [646, 569] on button "Save" at bounding box center [630, 566] width 82 height 37
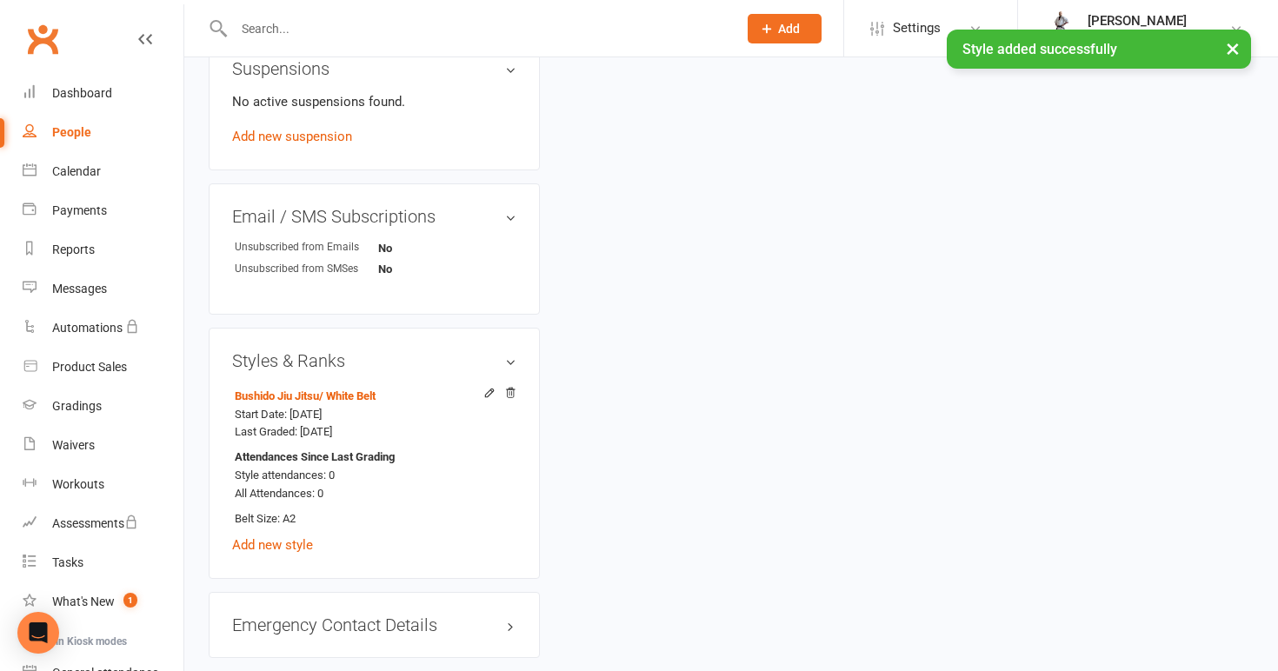
scroll to position [1043, 0]
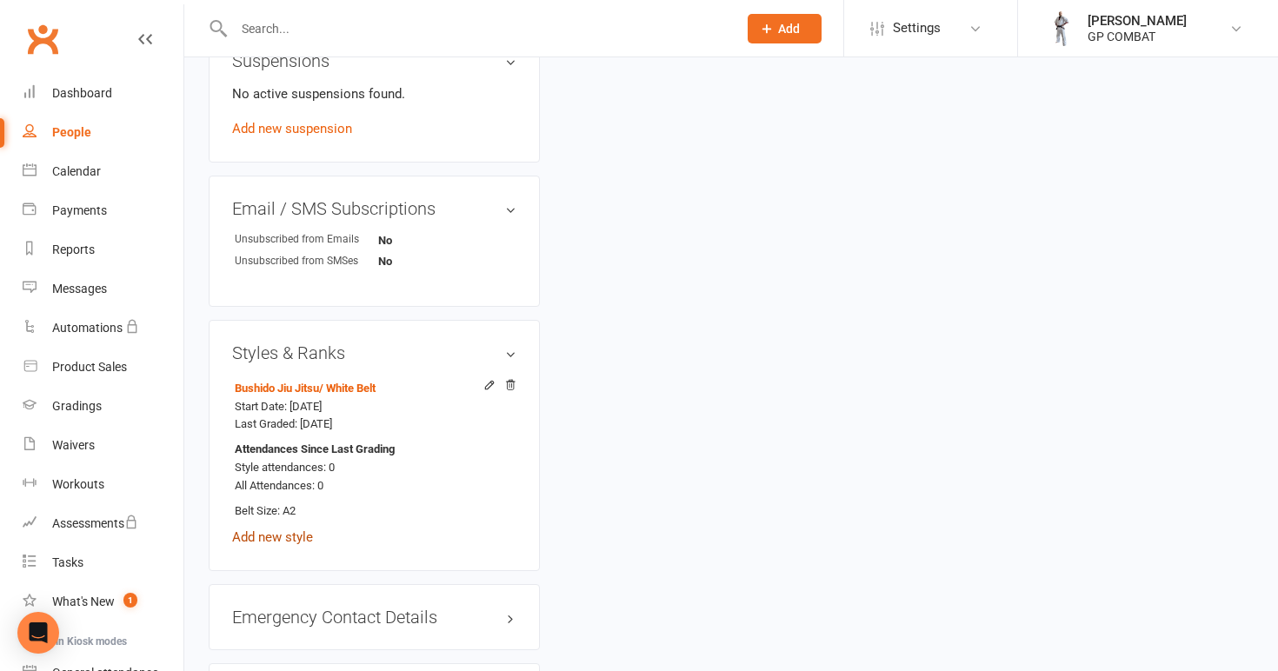
click at [289, 533] on link "Add new style" at bounding box center [272, 537] width 81 height 16
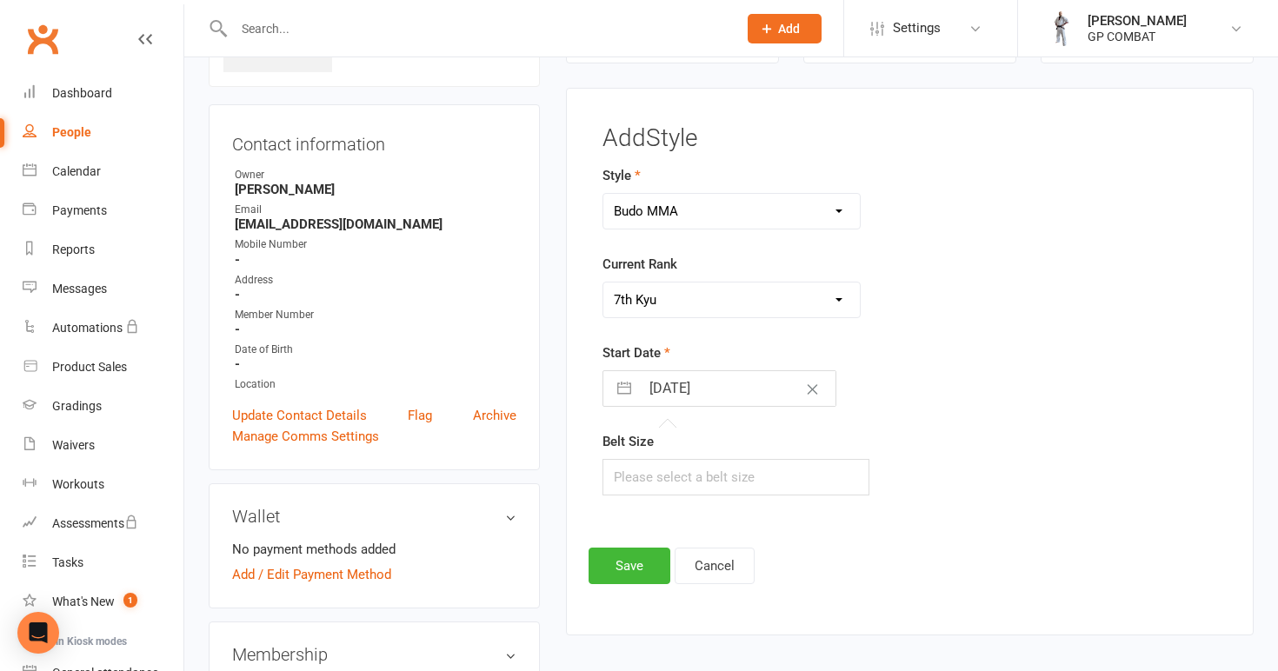
click at [715, 393] on input "[DATE]" at bounding box center [738, 388] width 196 height 35
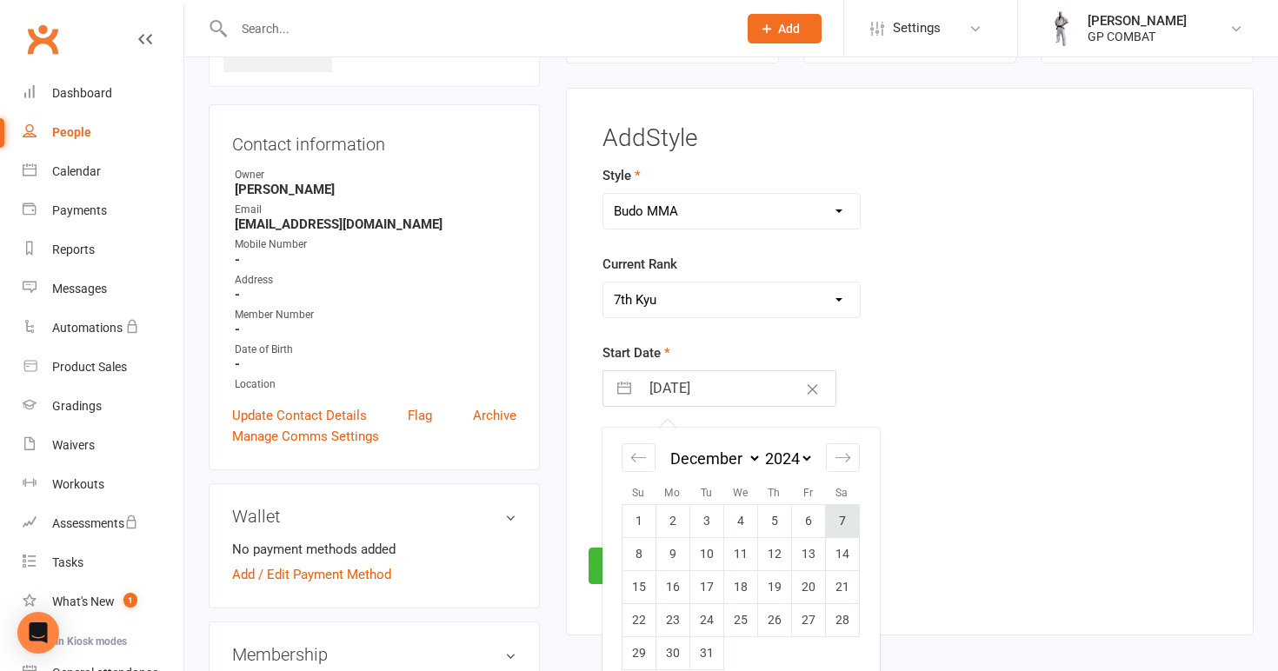
click at [844, 520] on td "7" at bounding box center [842, 521] width 34 height 33
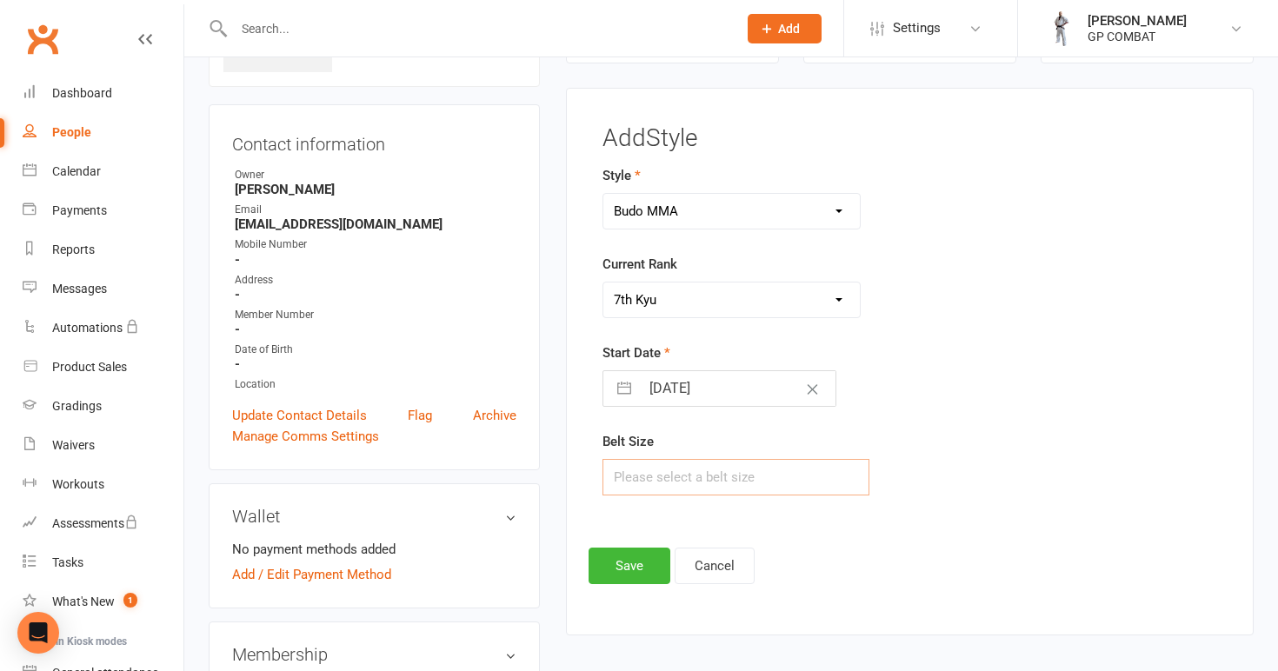
click at [669, 471] on input "text" at bounding box center [736, 477] width 268 height 37
click at [620, 571] on button "Save" at bounding box center [630, 566] width 82 height 37
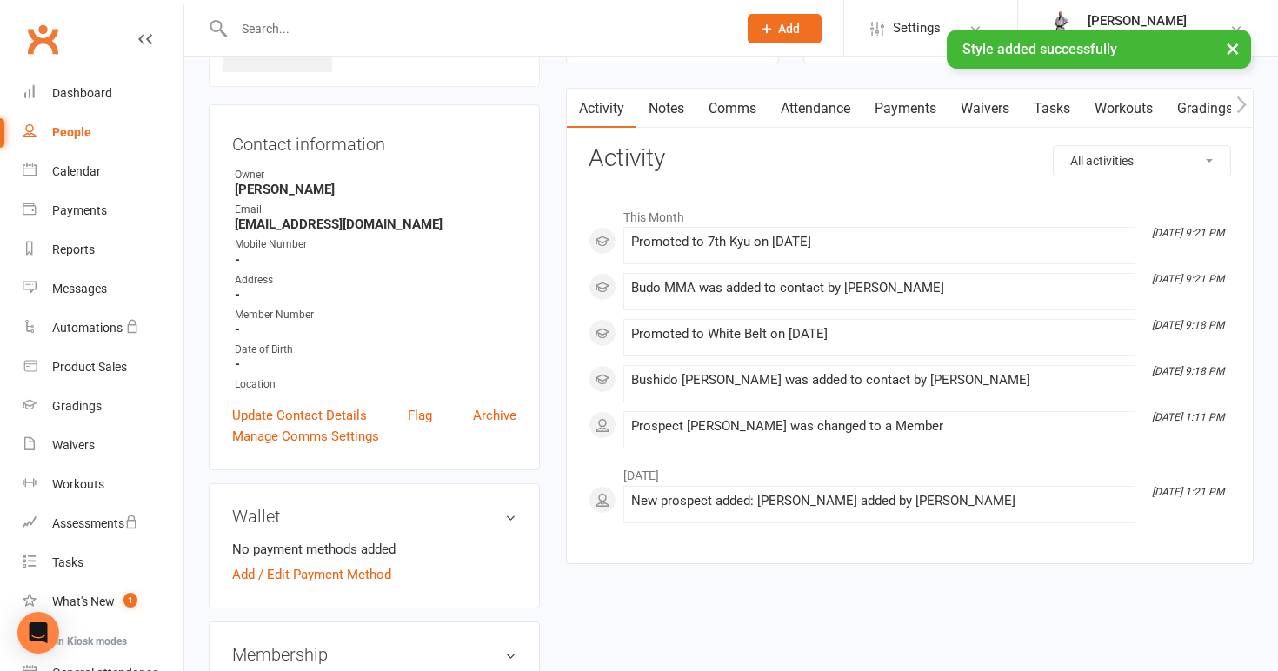
scroll to position [177, 0]
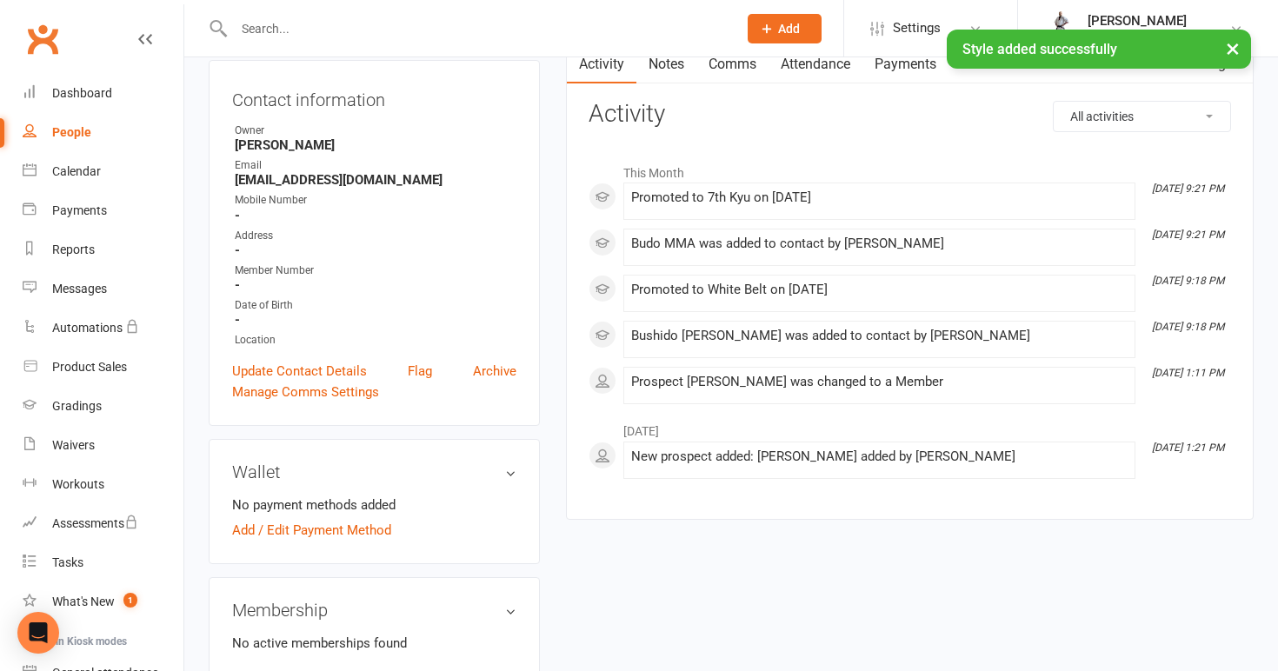
click at [79, 134] on div "People" at bounding box center [71, 132] width 39 height 14
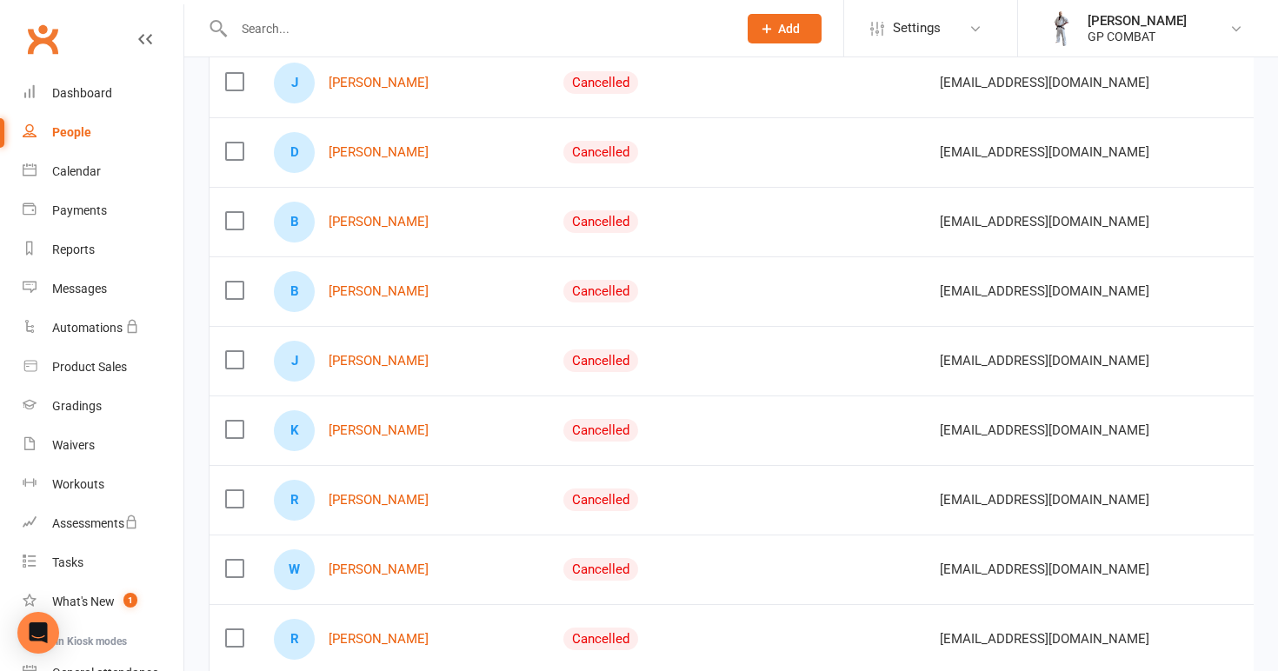
scroll to position [697, 0]
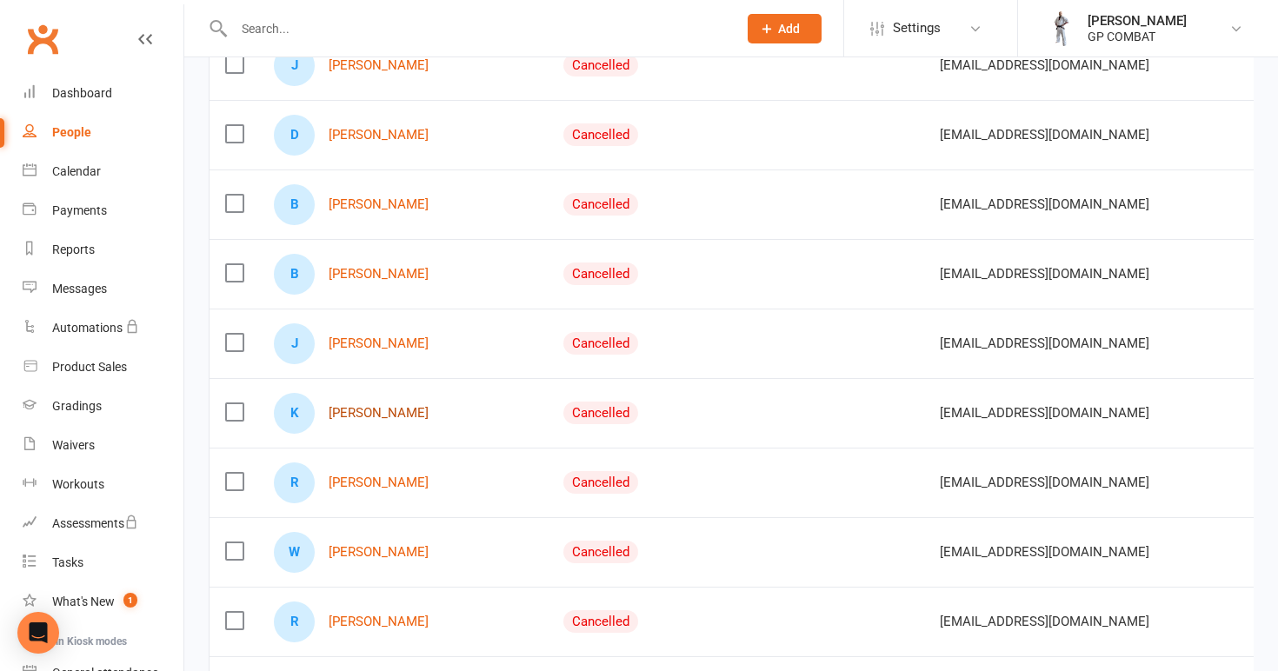
click at [400, 412] on link "[PERSON_NAME]" at bounding box center [379, 413] width 100 height 15
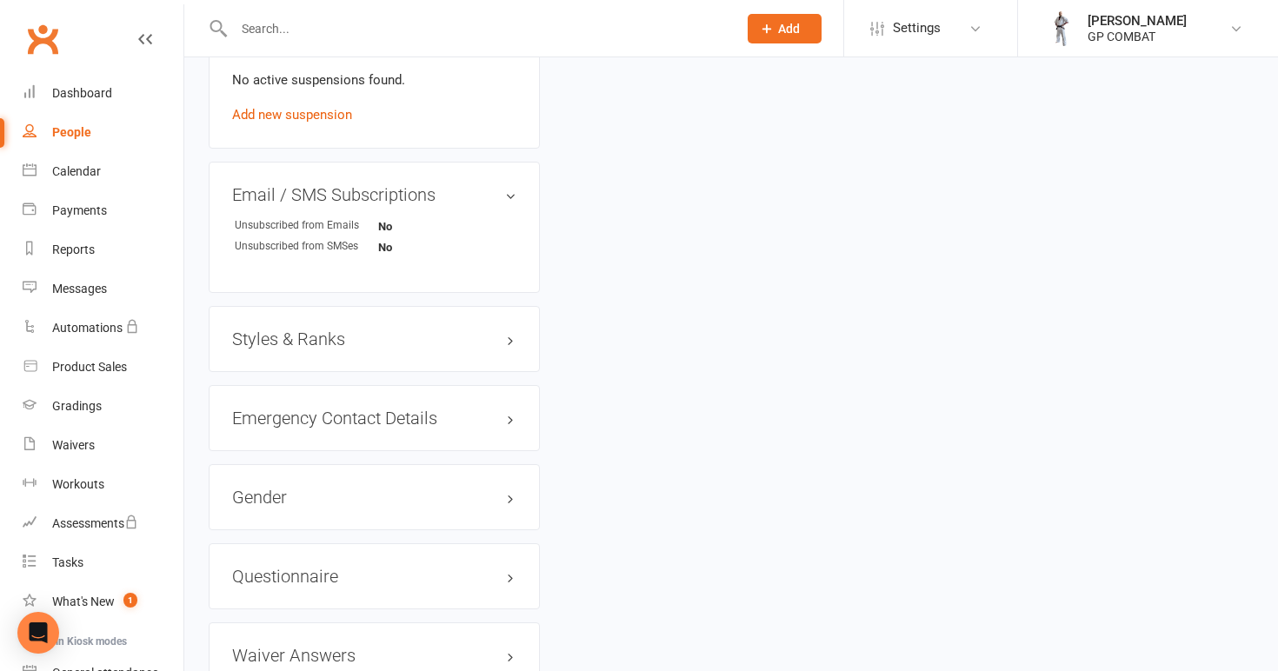
scroll to position [1054, 0]
click at [396, 331] on h3 "Styles & Ranks" at bounding box center [374, 335] width 284 height 19
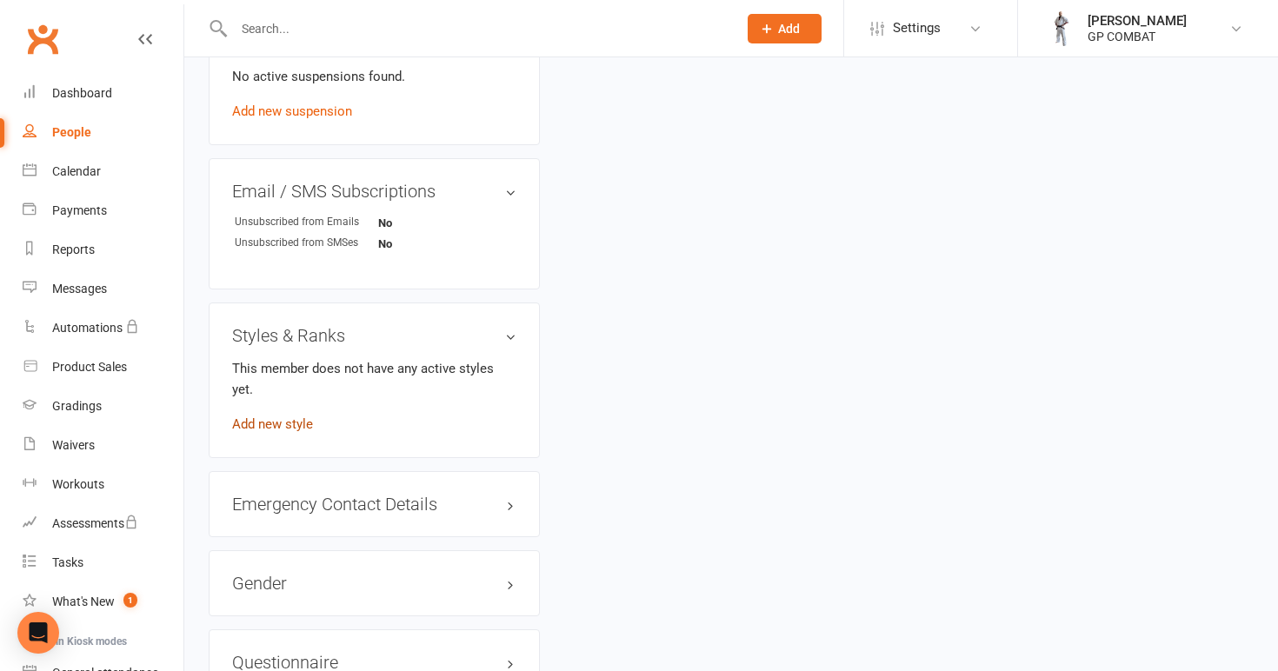
click at [301, 416] on link "Add new style" at bounding box center [272, 424] width 81 height 16
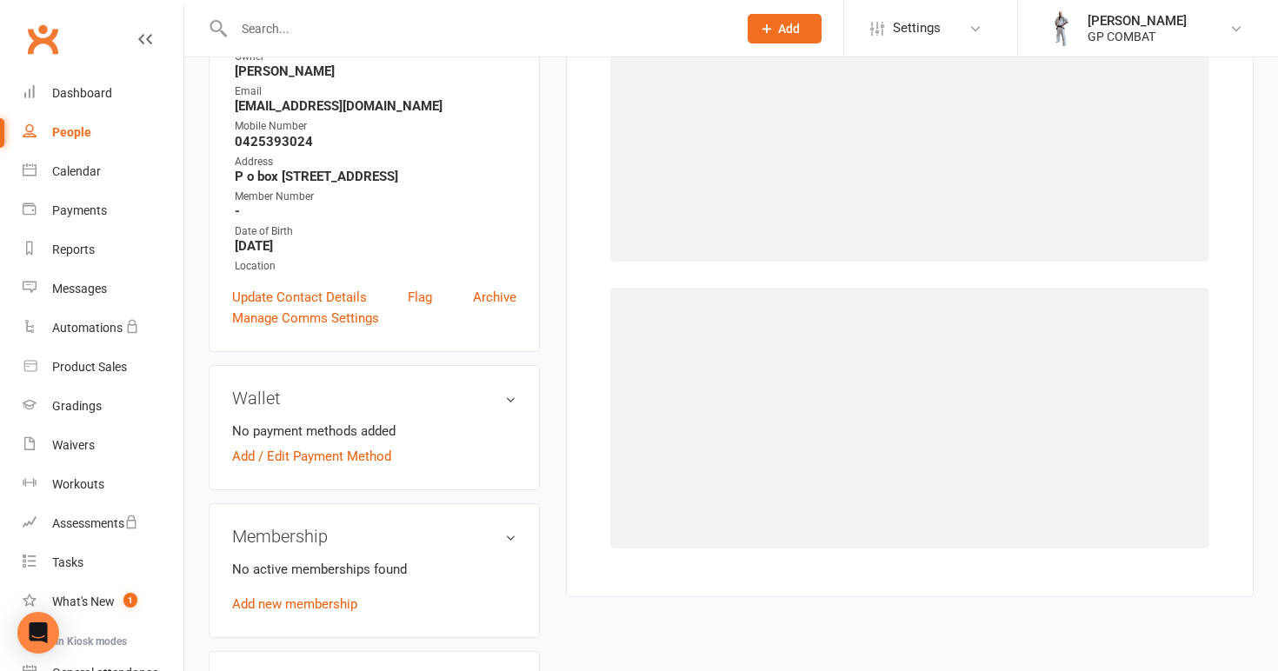
scroll to position [133, 0]
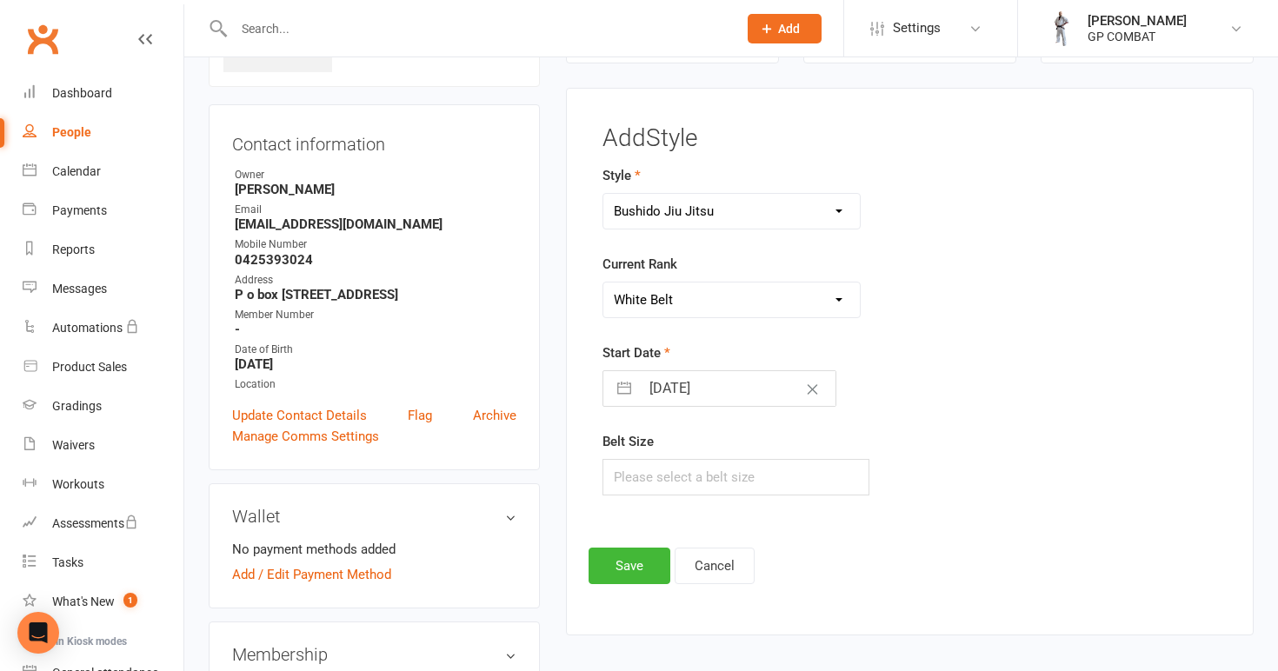
click at [709, 402] on input "[DATE]" at bounding box center [738, 388] width 196 height 35
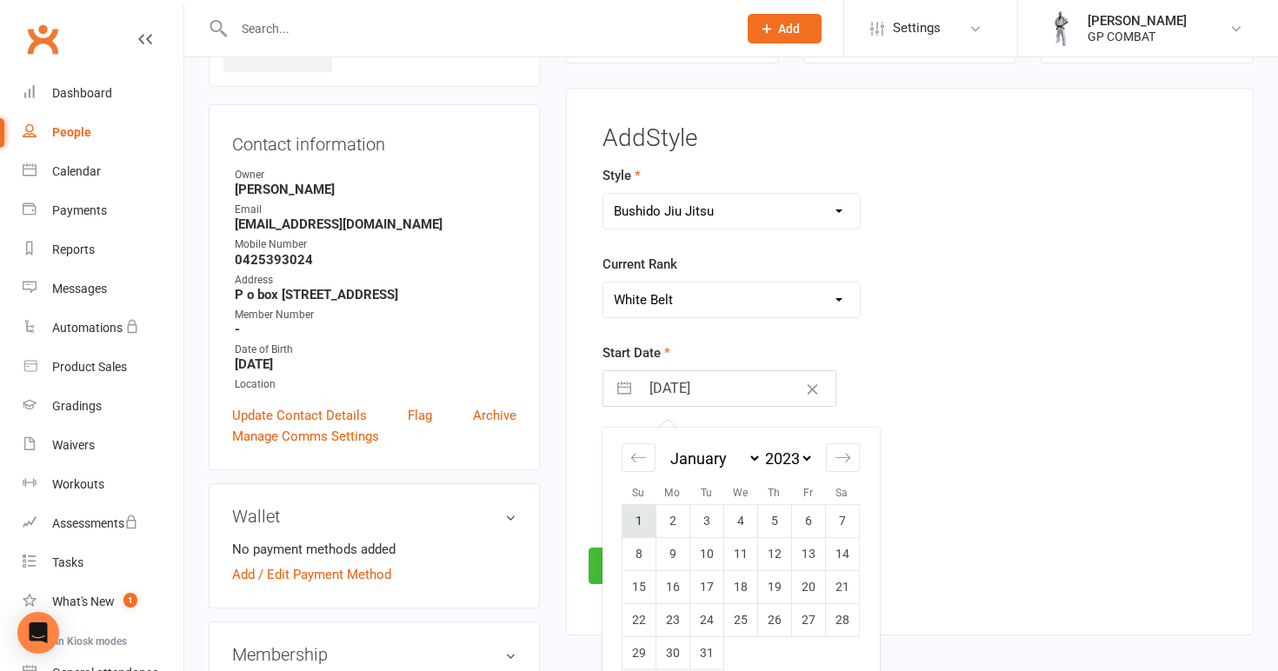
click at [640, 517] on td "1" at bounding box center [639, 521] width 34 height 33
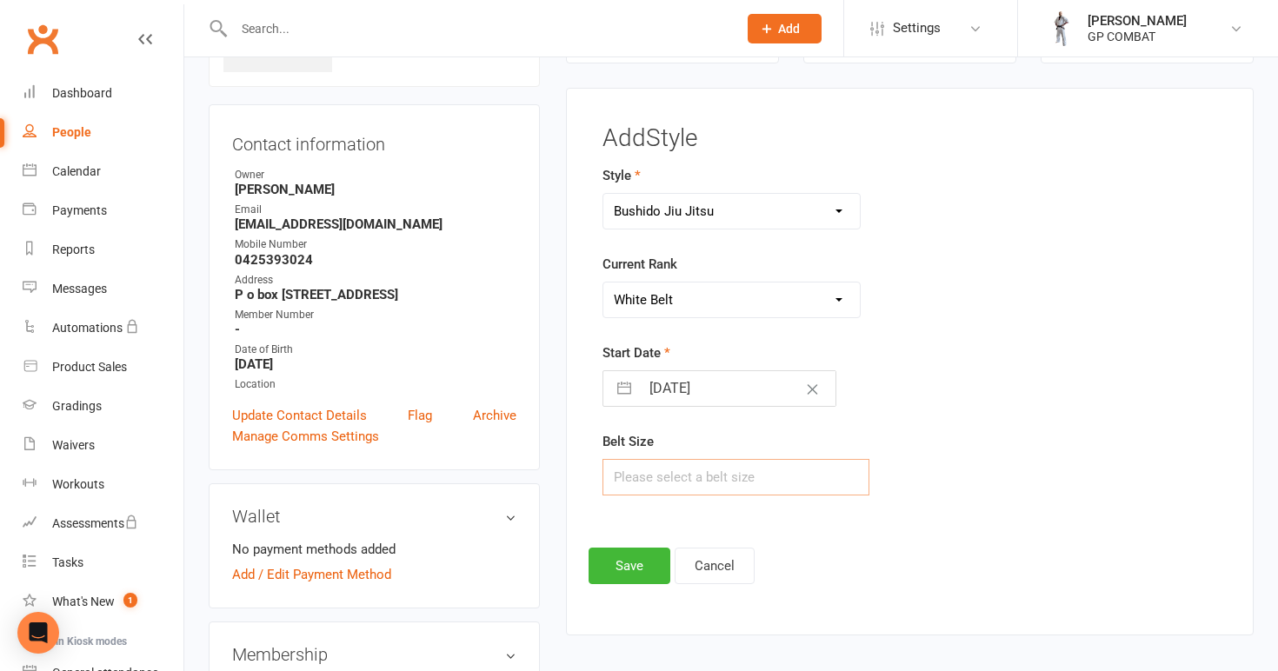
click at [655, 465] on input "text" at bounding box center [736, 477] width 268 height 37
click at [632, 572] on button "Save" at bounding box center [630, 566] width 82 height 37
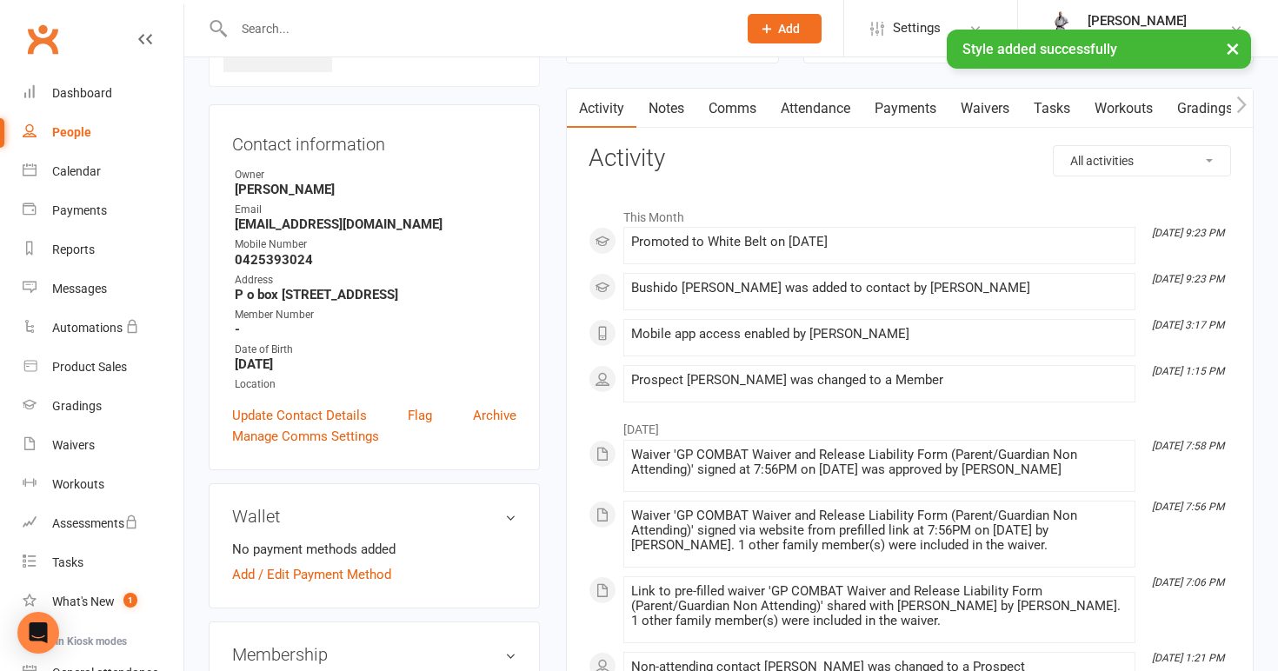
click at [76, 135] on div "People" at bounding box center [71, 132] width 39 height 14
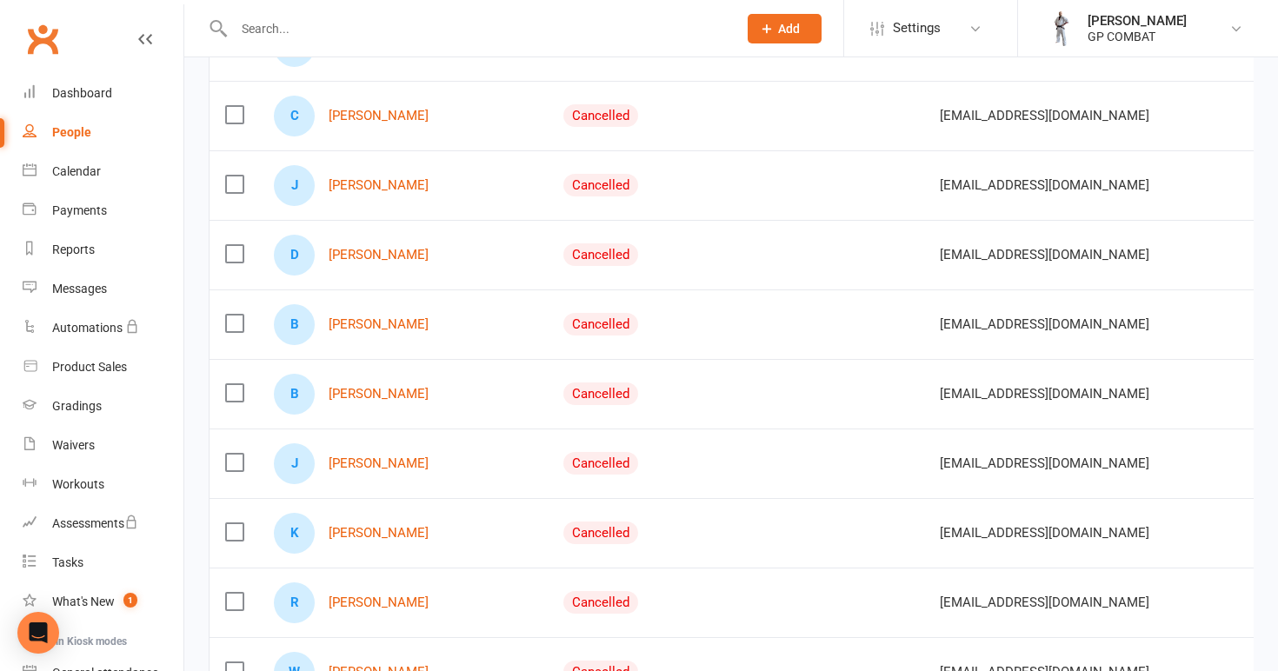
scroll to position [629, 0]
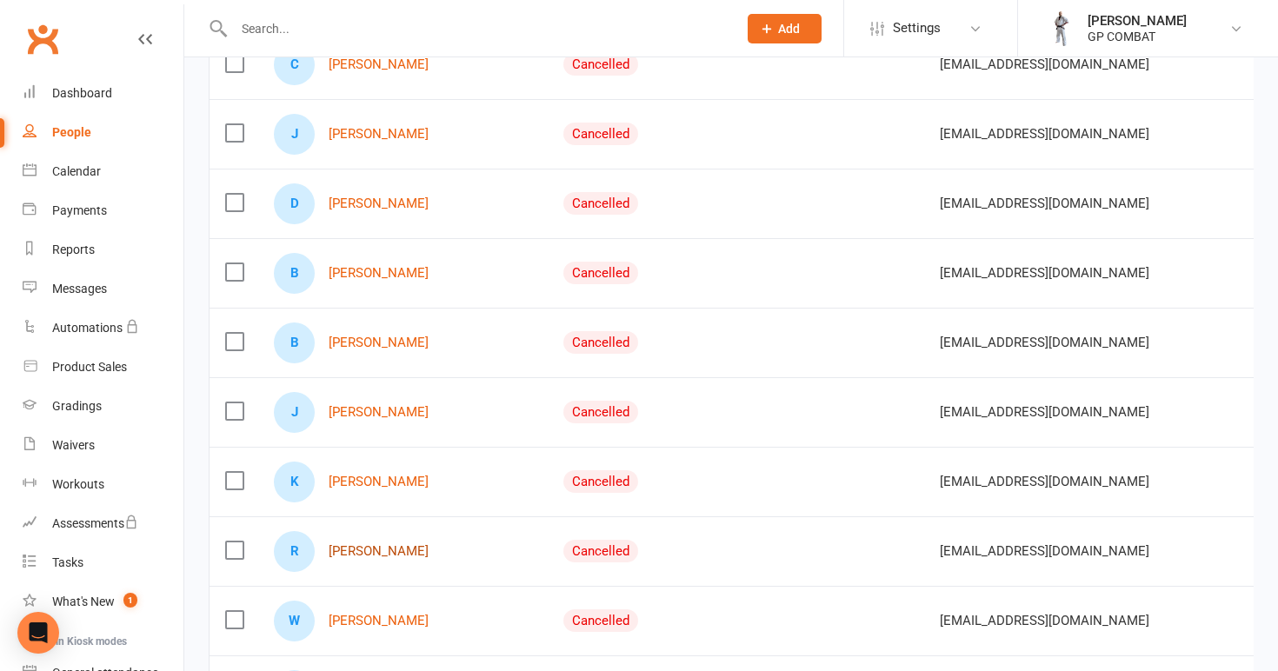
click at [362, 554] on link "[PERSON_NAME]" at bounding box center [379, 551] width 100 height 15
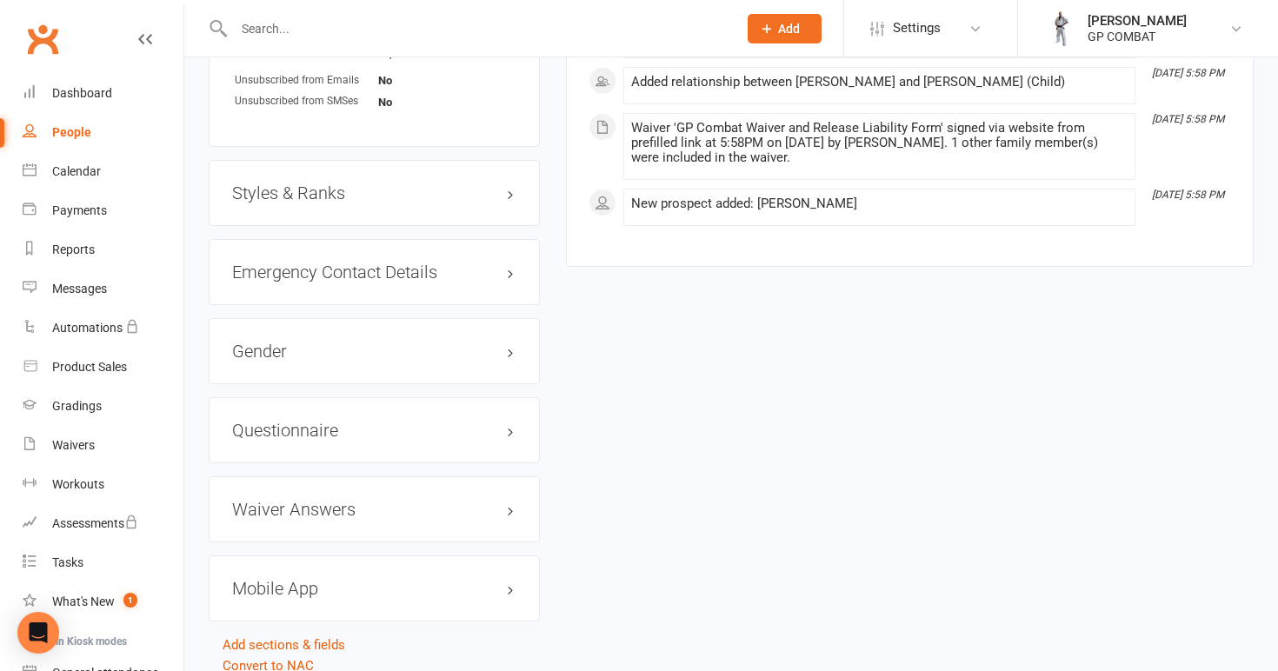
scroll to position [1204, 0]
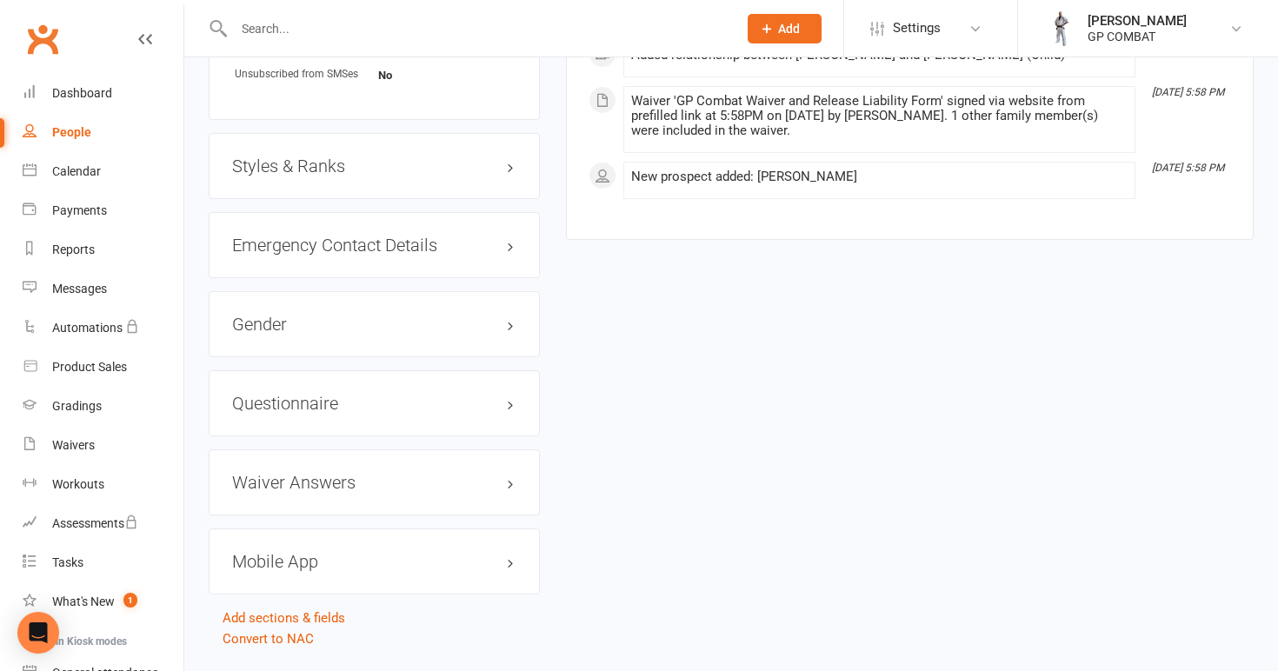
click at [323, 156] on h3 "Styles & Ranks" at bounding box center [374, 165] width 284 height 19
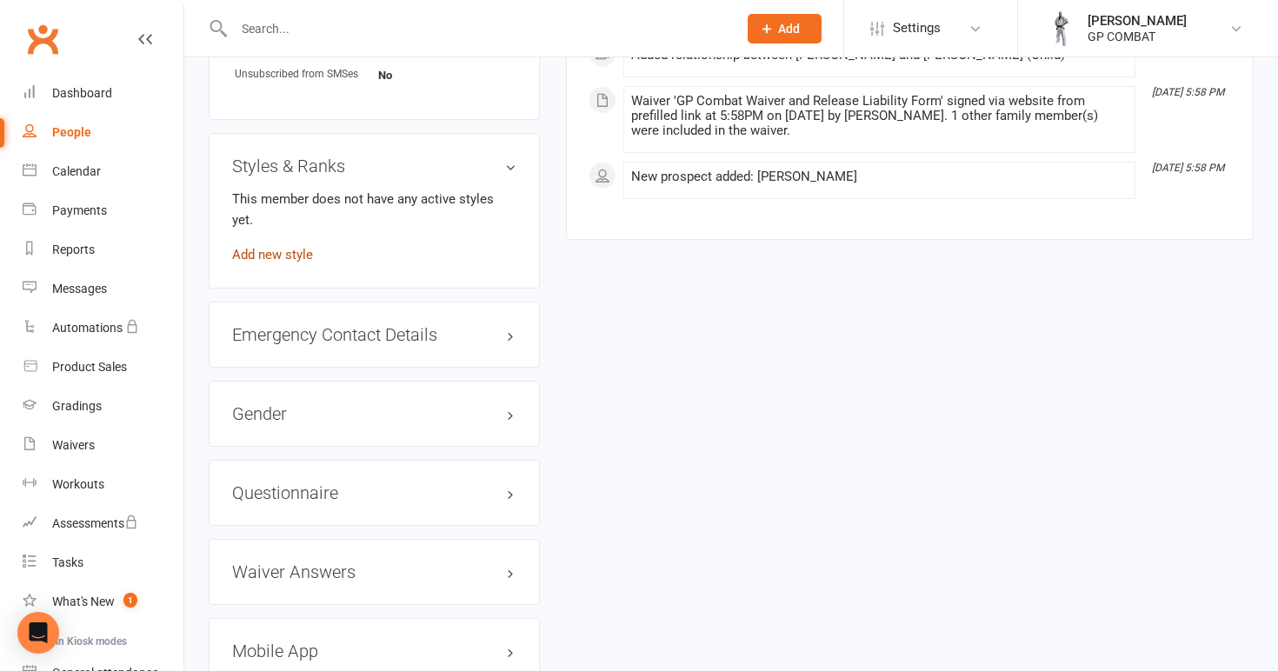
click at [295, 247] on link "Add new style" at bounding box center [272, 255] width 81 height 16
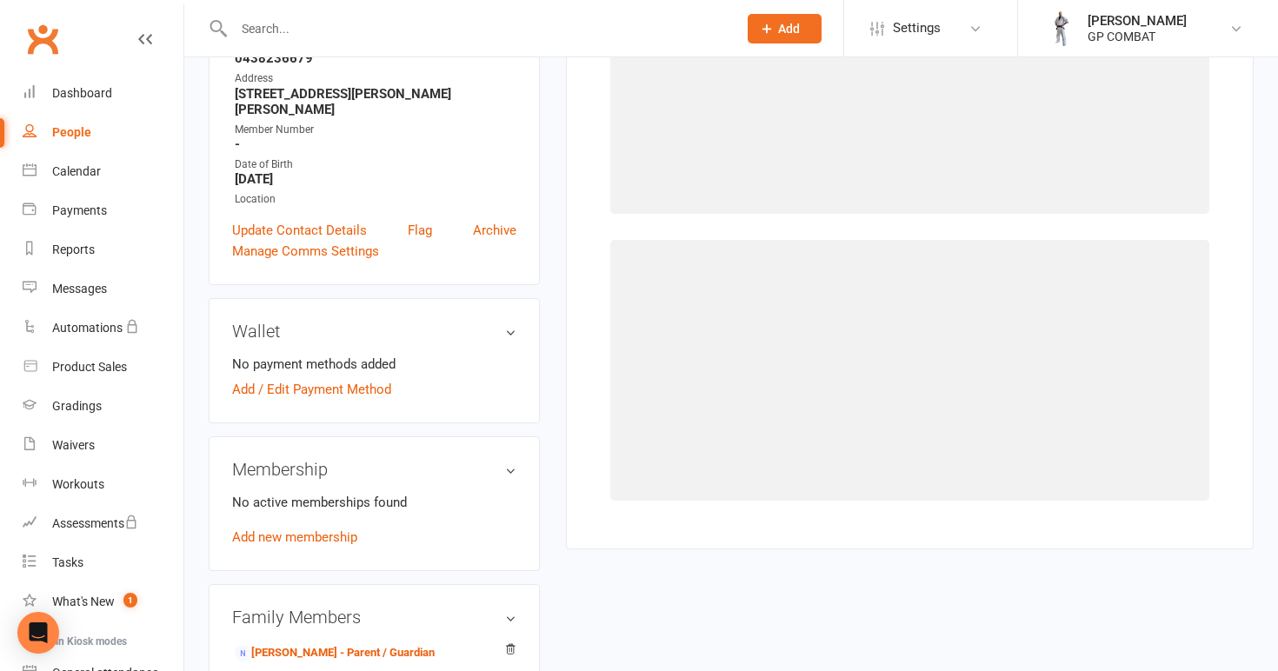
scroll to position [133, 0]
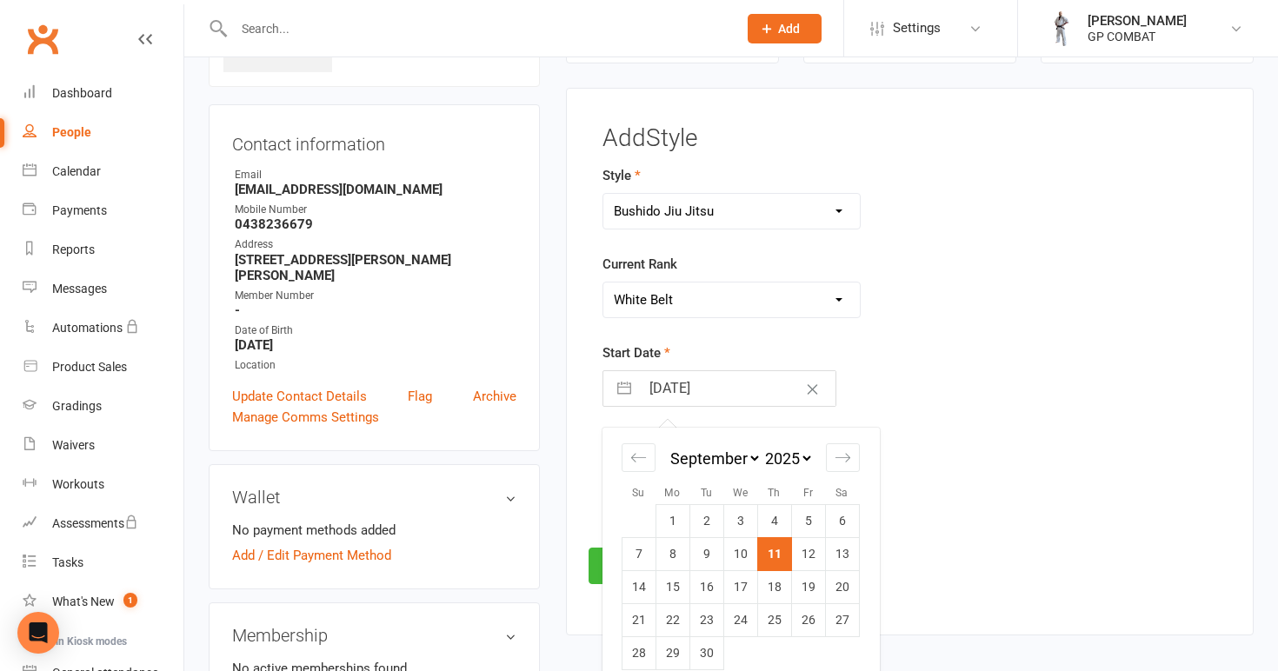
click at [704, 394] on input "[DATE]" at bounding box center [738, 388] width 196 height 35
click at [741, 511] on td "1" at bounding box center [740, 521] width 34 height 33
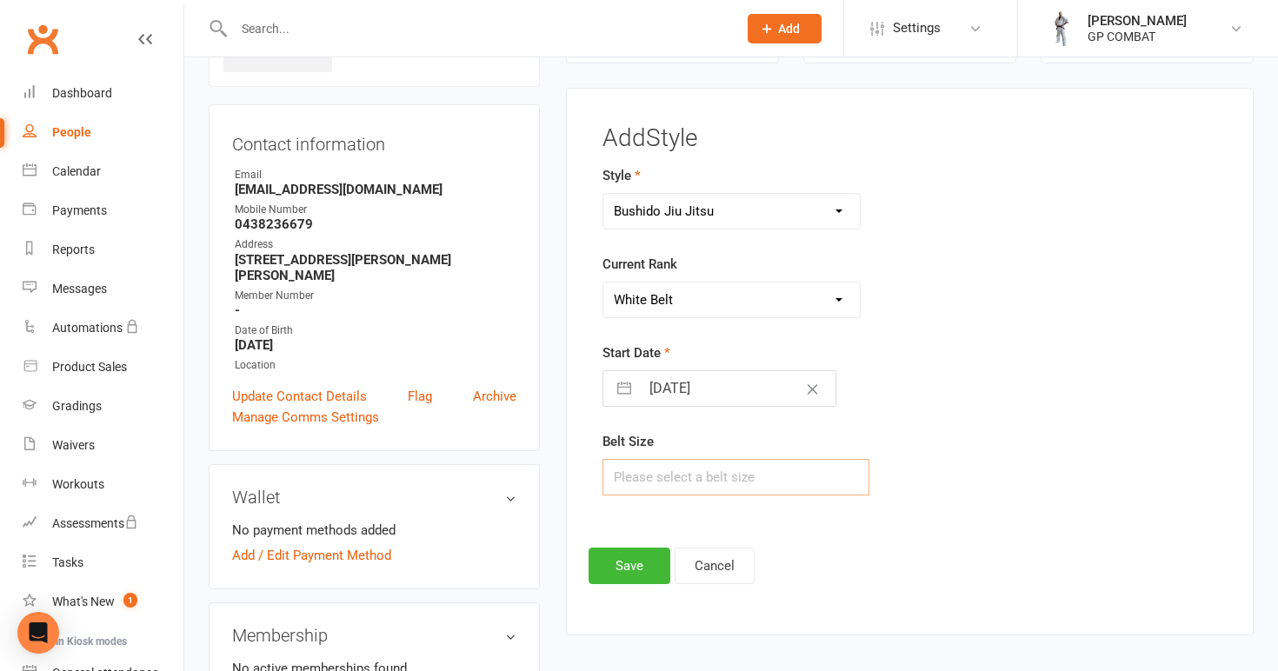
click at [694, 471] on input "text" at bounding box center [736, 477] width 268 height 37
click at [628, 558] on button "Save" at bounding box center [630, 566] width 82 height 37
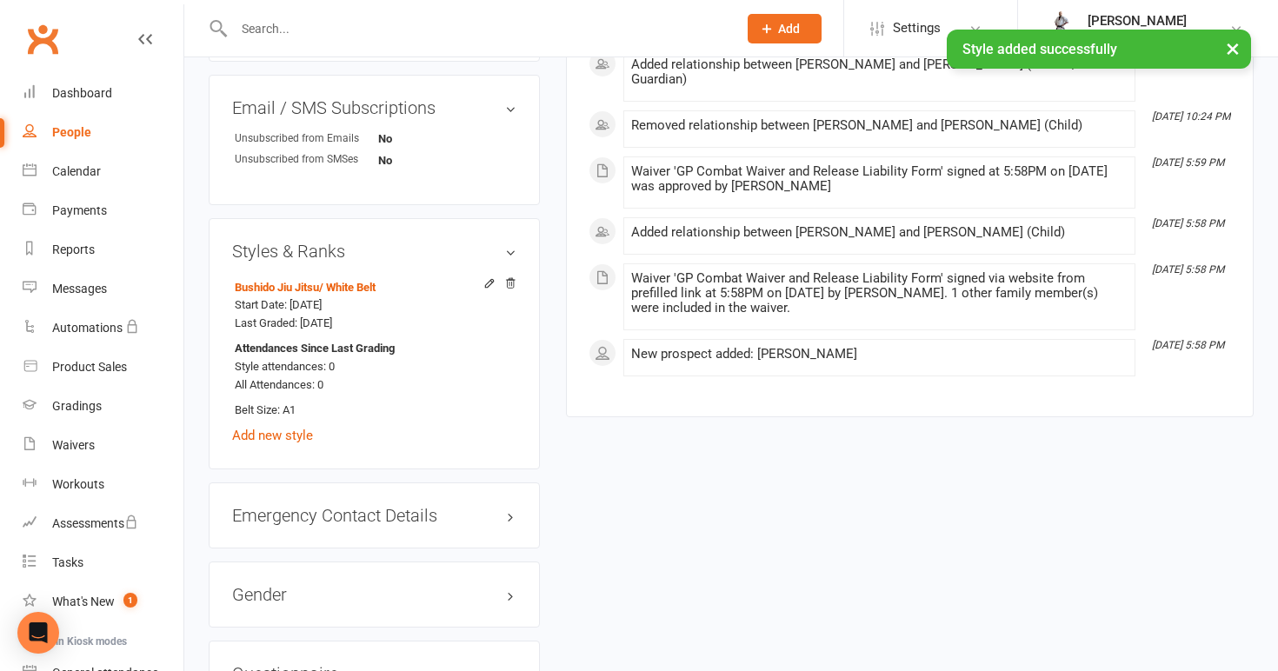
scroll to position [1134, 0]
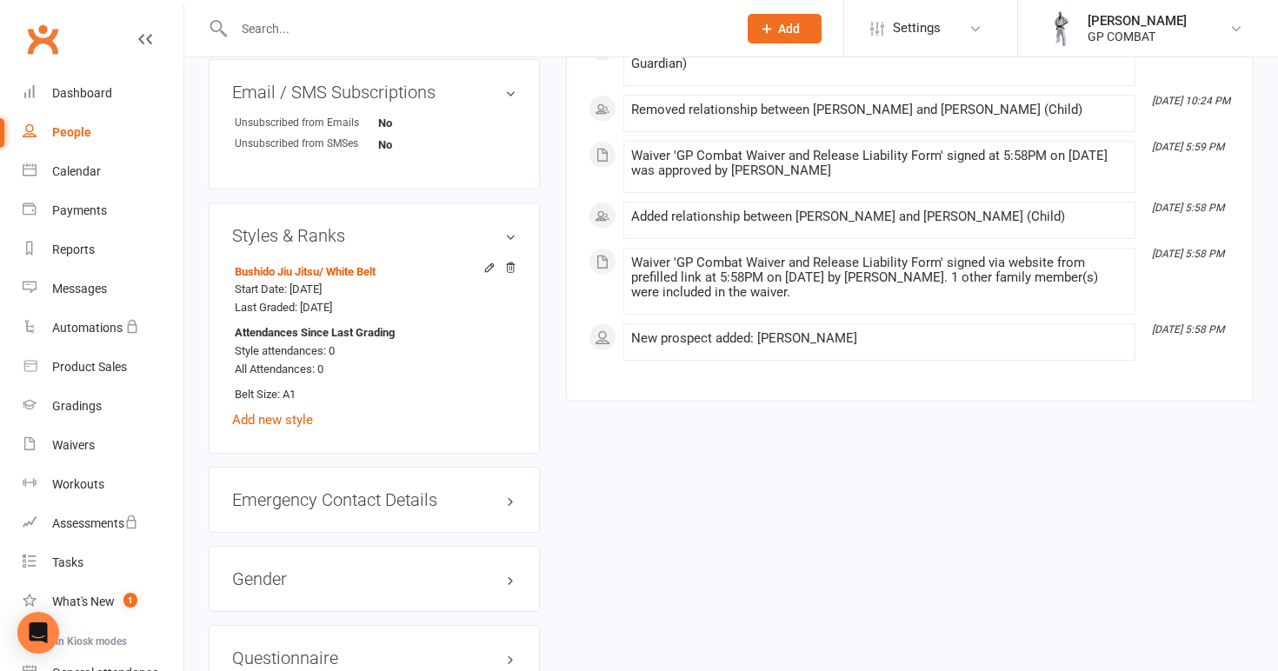
click at [282, 388] on div "Bushido [PERSON_NAME] / White Belt Start Date: [DATE] Last Graded: [DATE] Atten…" at bounding box center [374, 344] width 284 height 172
click at [284, 412] on link "Add new style" at bounding box center [272, 420] width 81 height 16
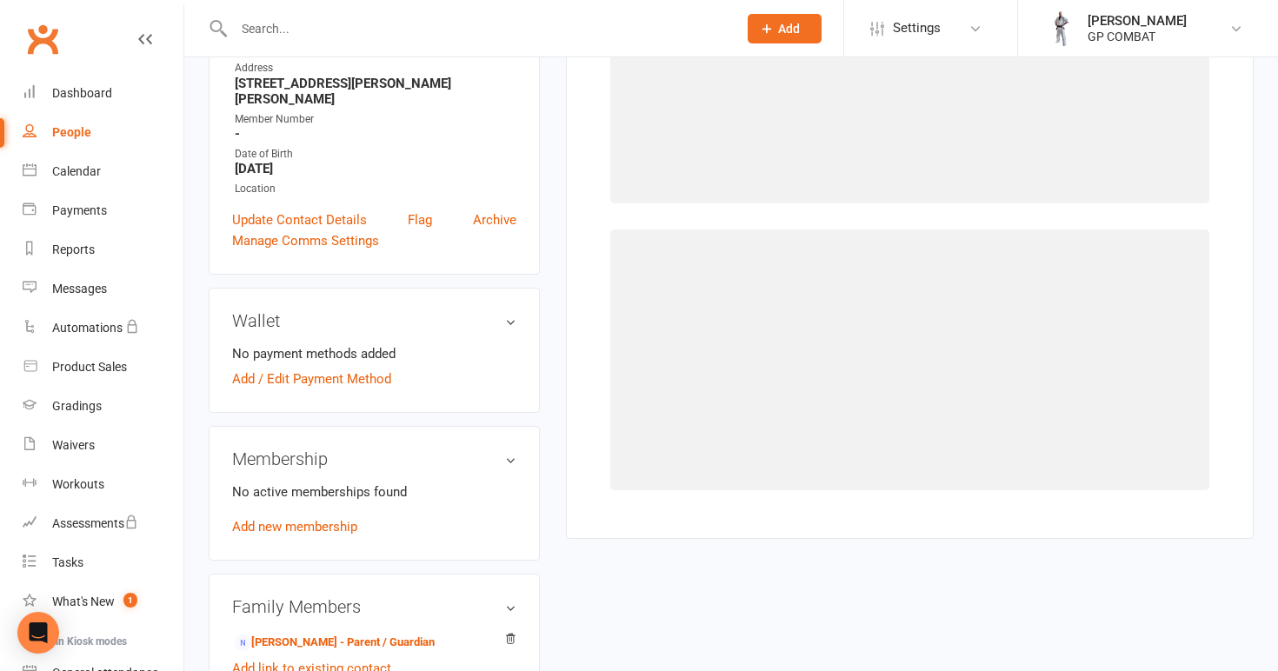
scroll to position [133, 0]
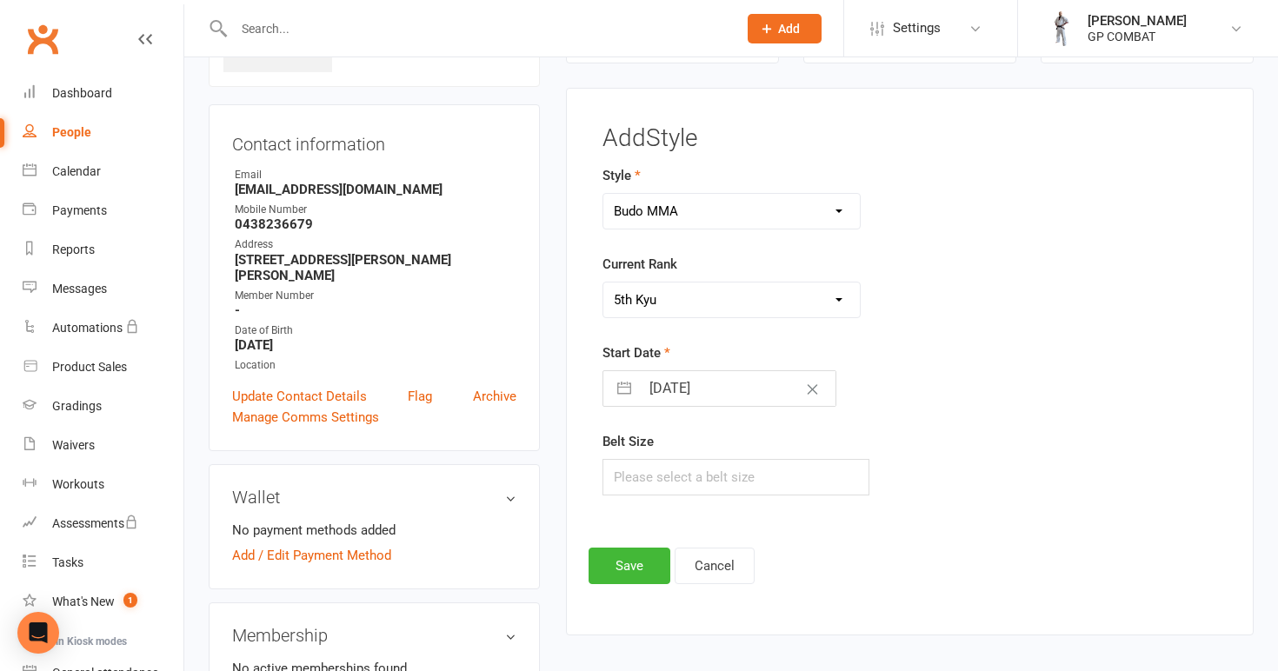
click at [711, 399] on input "[DATE]" at bounding box center [738, 388] width 196 height 35
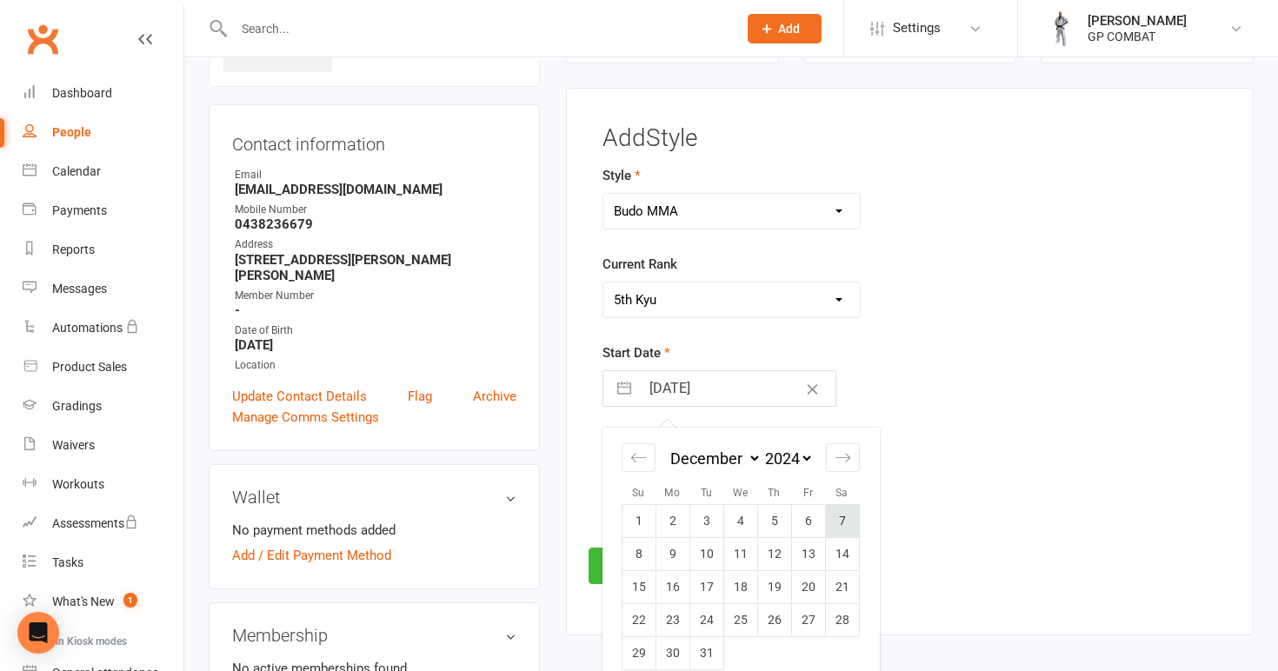
click at [839, 516] on td "7" at bounding box center [842, 521] width 34 height 33
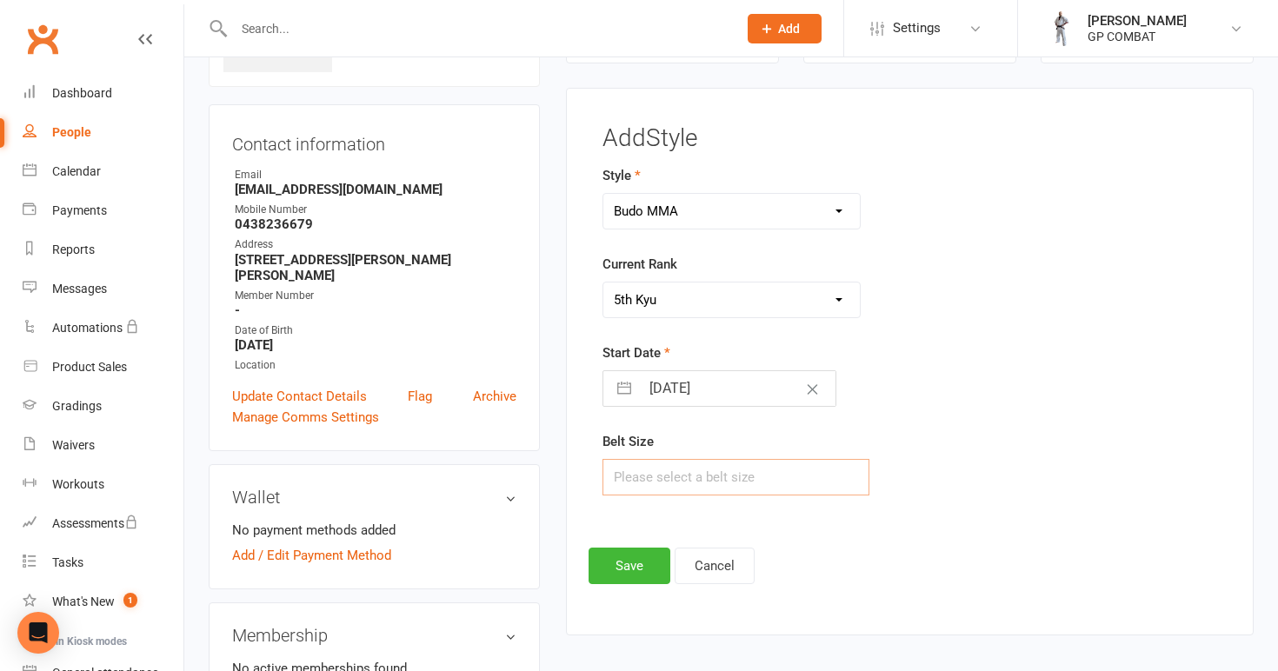
click at [709, 473] on input "text" at bounding box center [736, 477] width 268 height 37
click at [632, 562] on button "Save" at bounding box center [630, 566] width 82 height 37
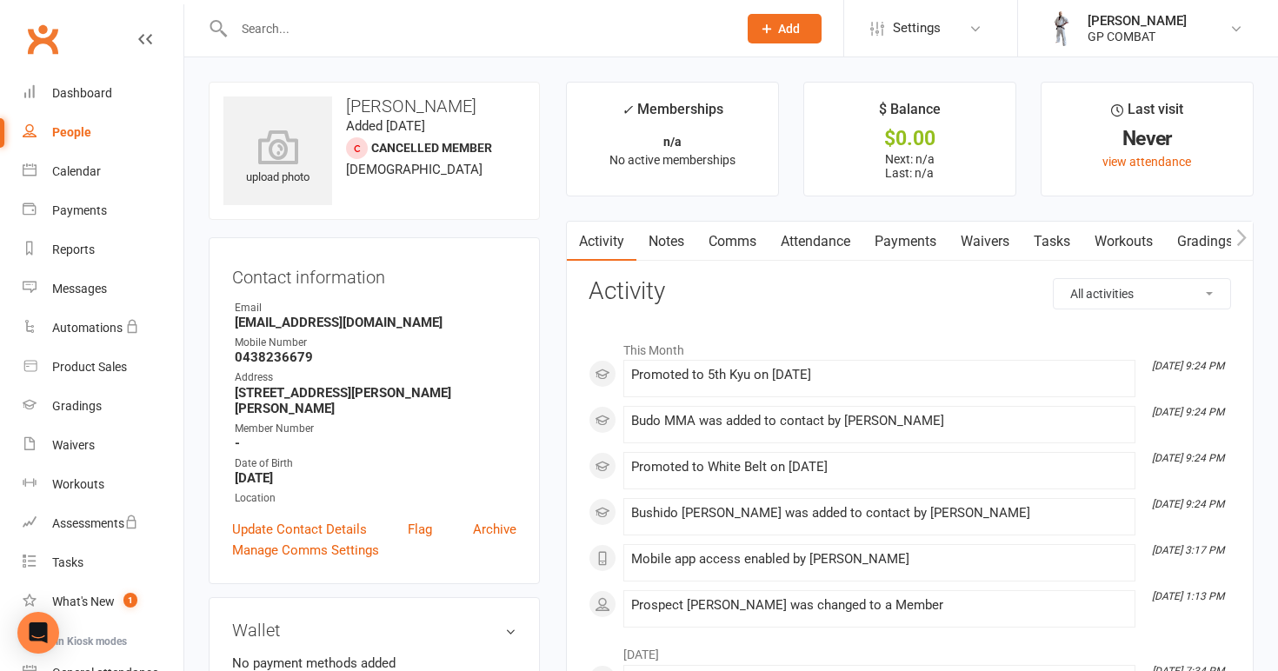
scroll to position [0, 0]
click at [102, 136] on link "People" at bounding box center [103, 132] width 161 height 39
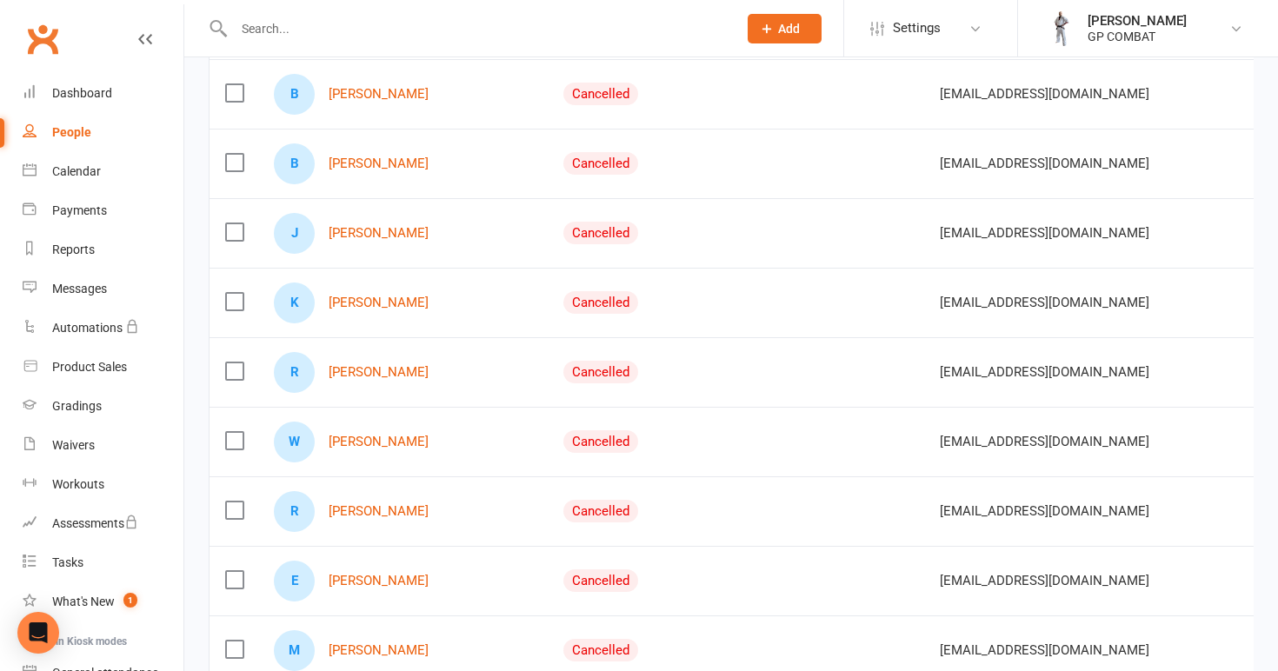
scroll to position [820, 0]
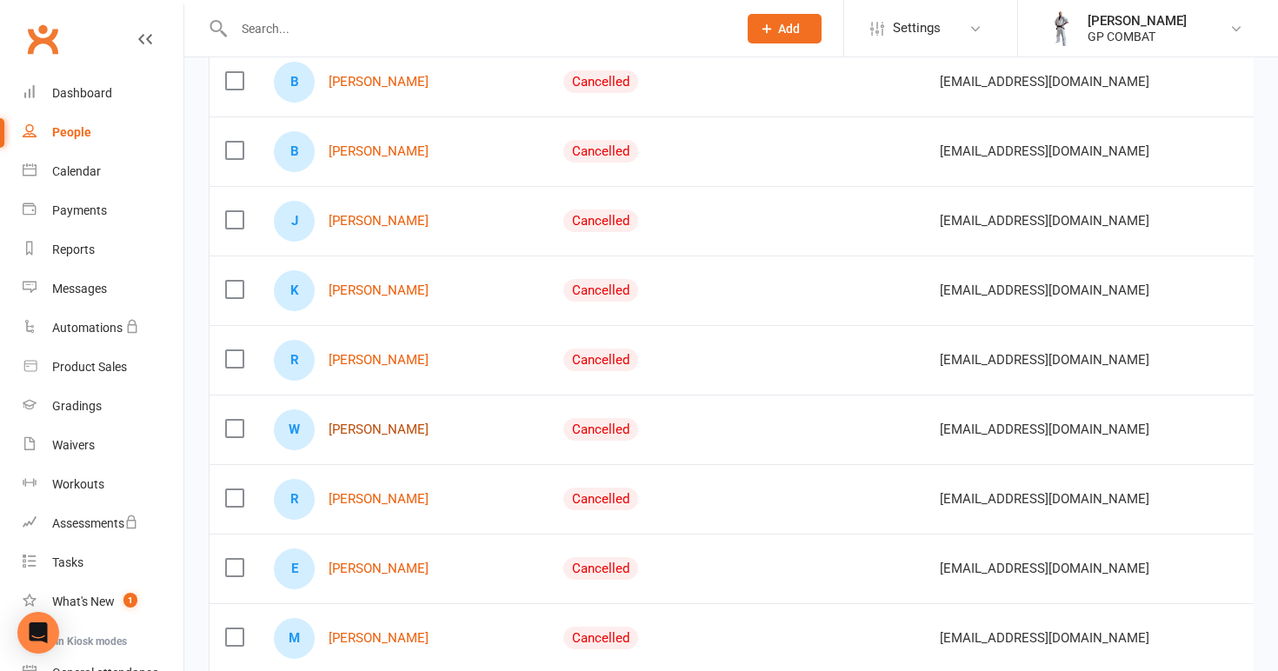
click at [360, 431] on link "[PERSON_NAME]" at bounding box center [379, 429] width 100 height 15
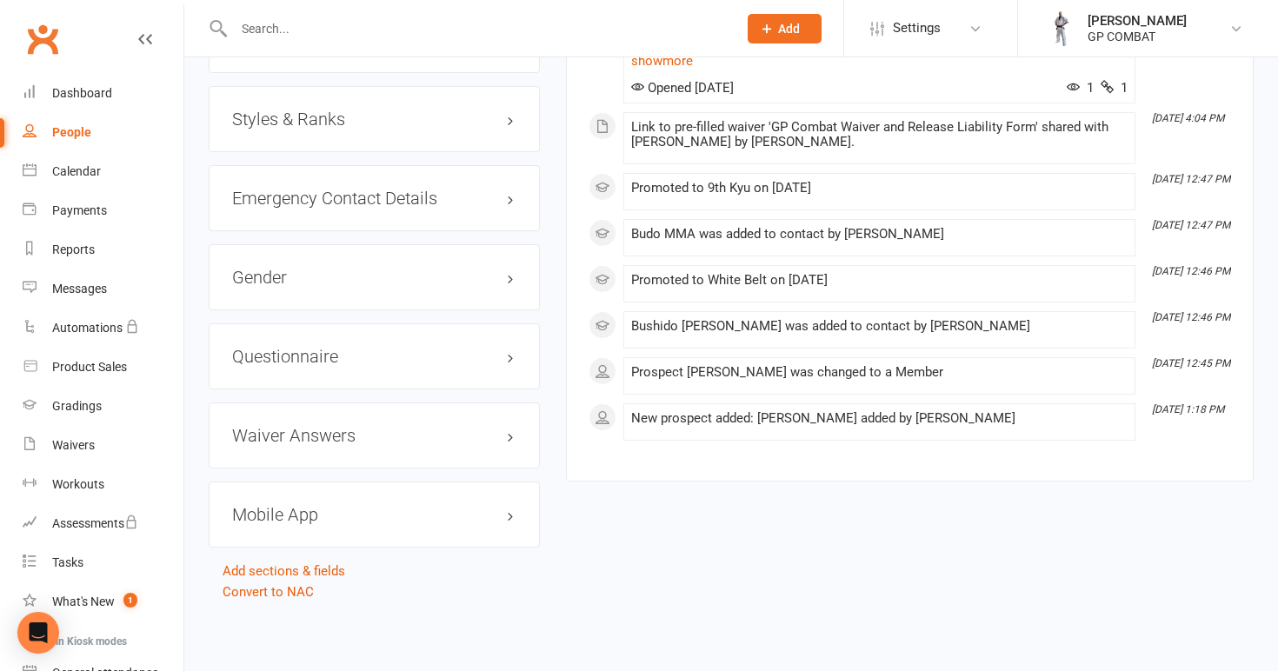
scroll to position [1290, 0]
click at [344, 110] on h3 "Styles & Ranks" at bounding box center [374, 119] width 284 height 19
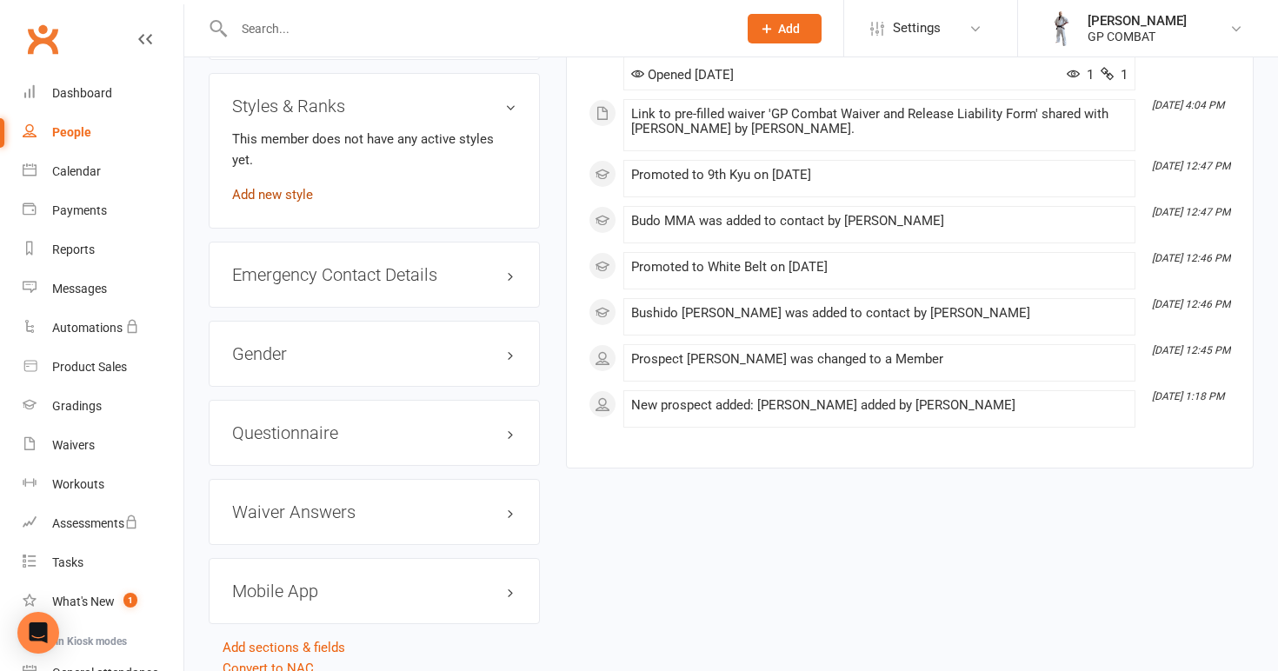
click at [290, 187] on link "Add new style" at bounding box center [272, 195] width 81 height 16
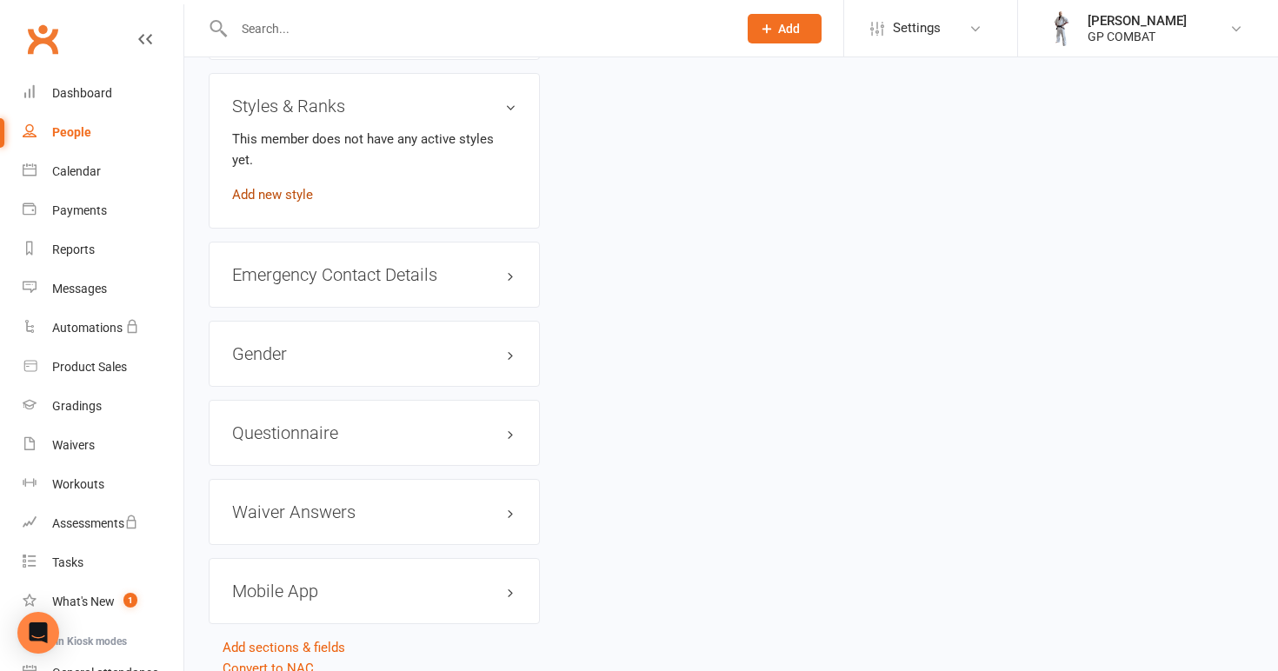
scroll to position [133, 0]
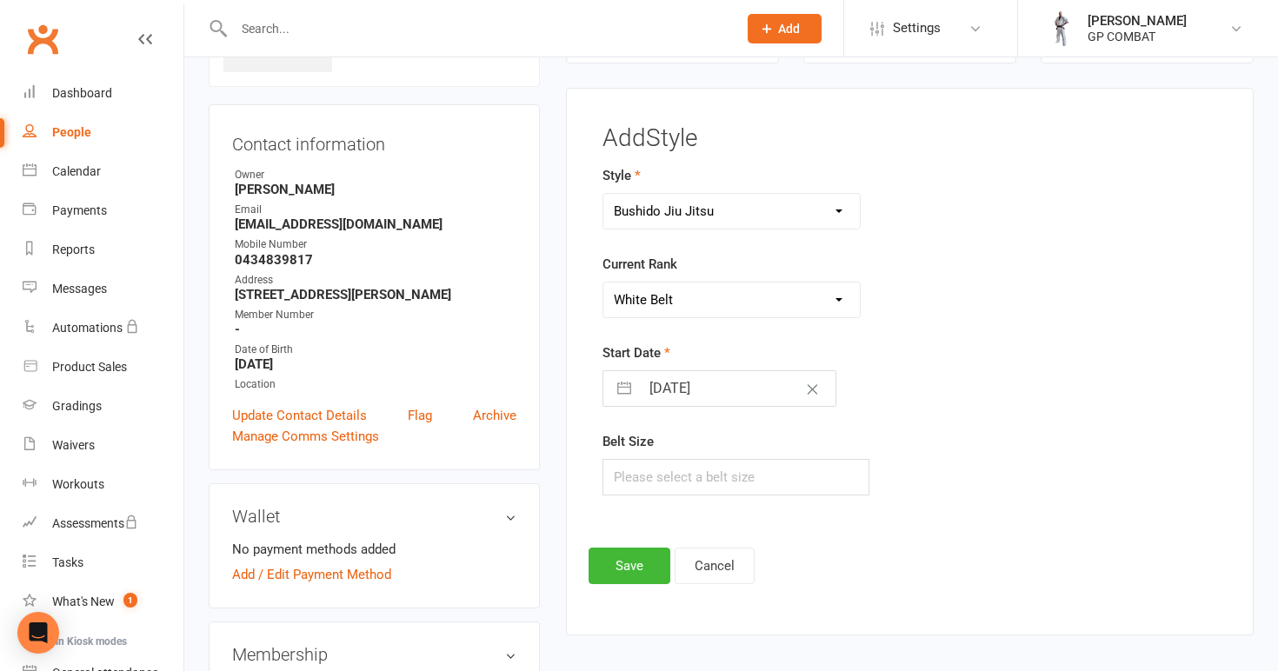
click at [699, 400] on input "[DATE]" at bounding box center [738, 388] width 196 height 35
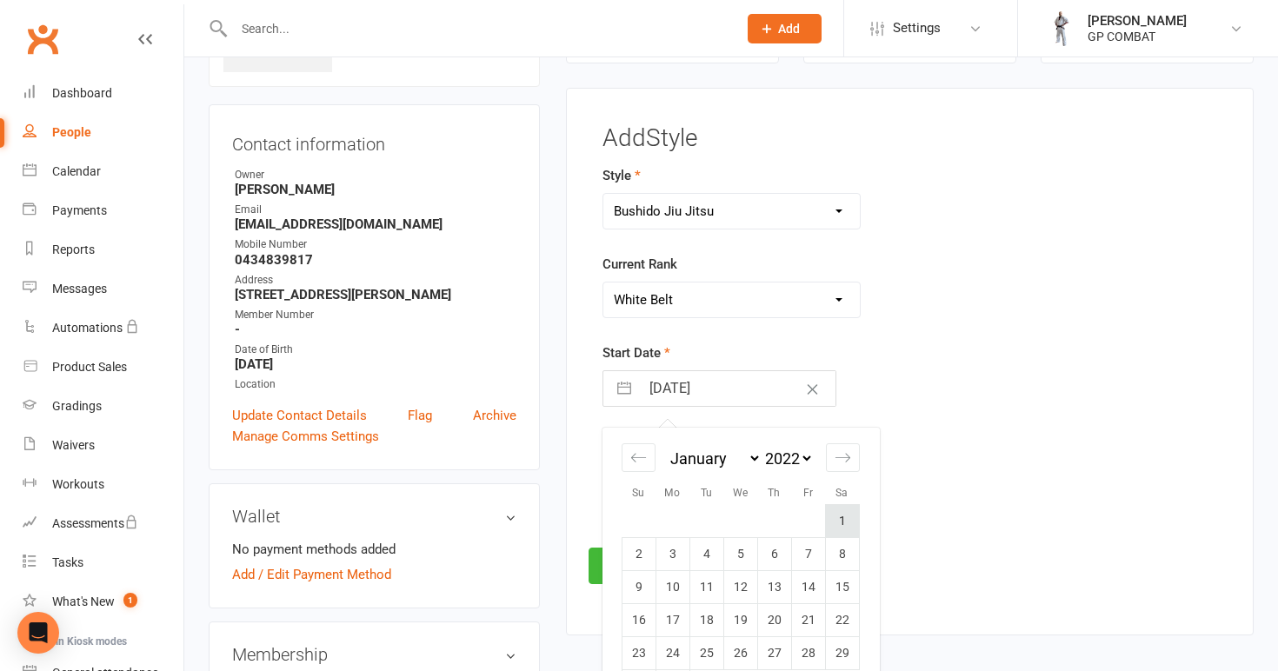
click at [841, 521] on td "1" at bounding box center [842, 521] width 34 height 33
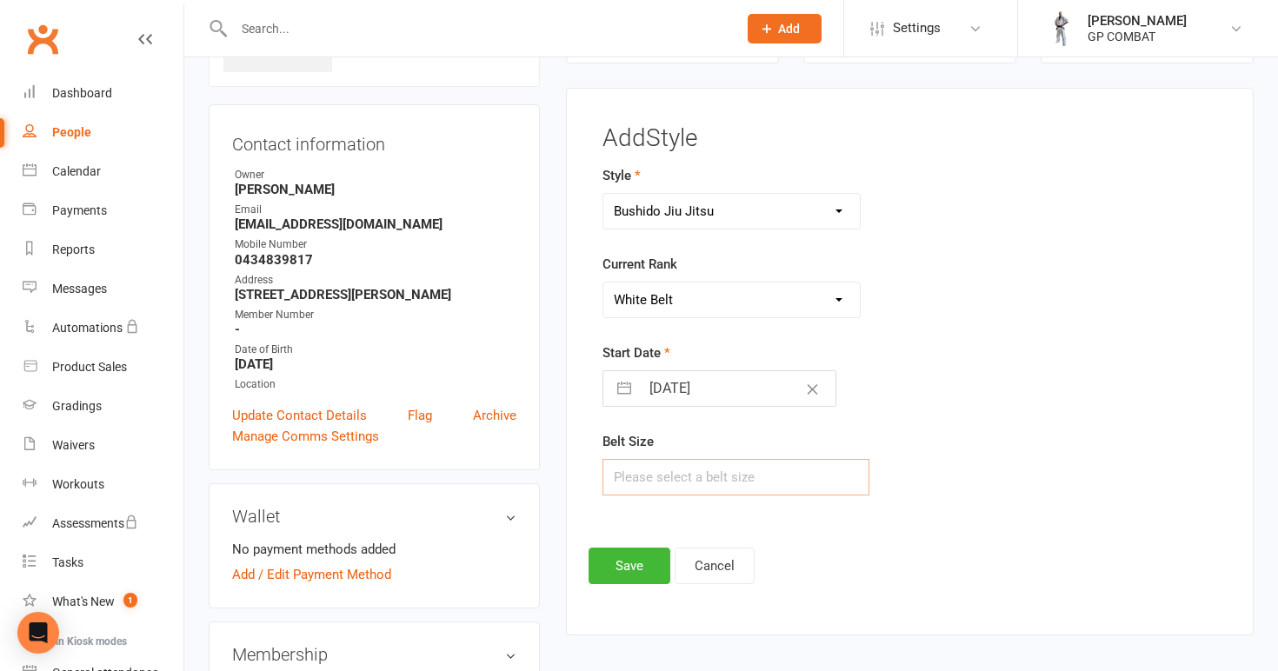
click at [701, 471] on input "text" at bounding box center [736, 477] width 268 height 37
click at [636, 566] on button "Save" at bounding box center [630, 566] width 82 height 37
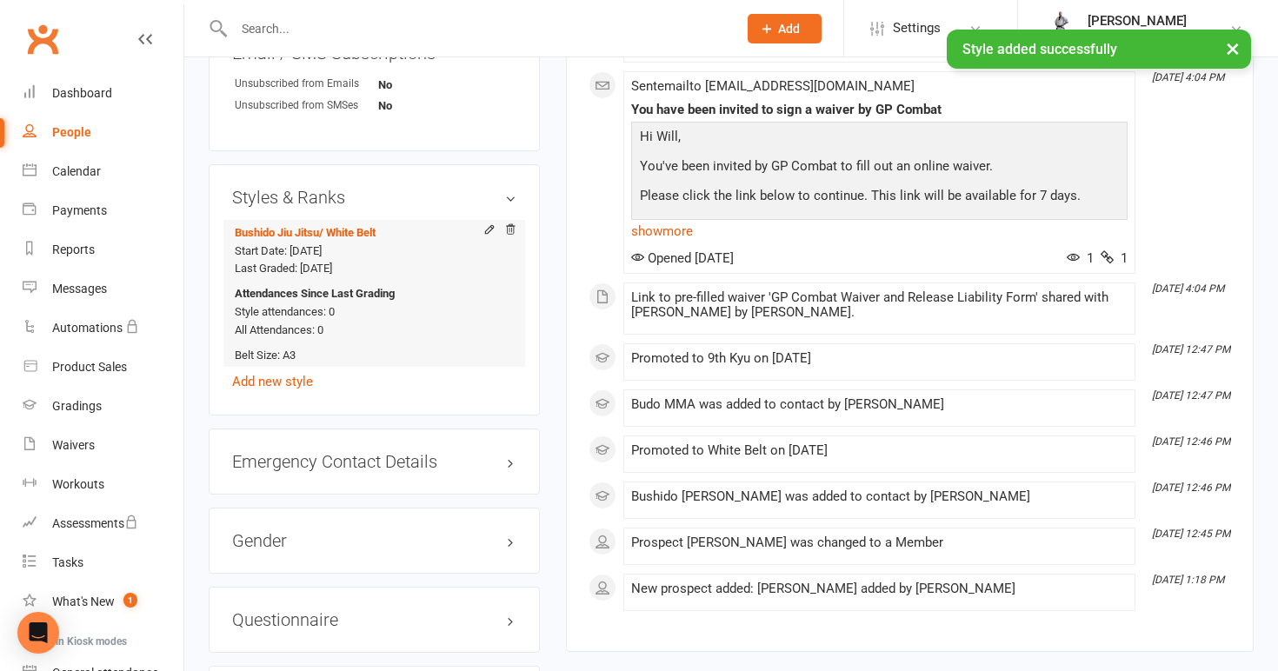
scroll to position [1201, 0]
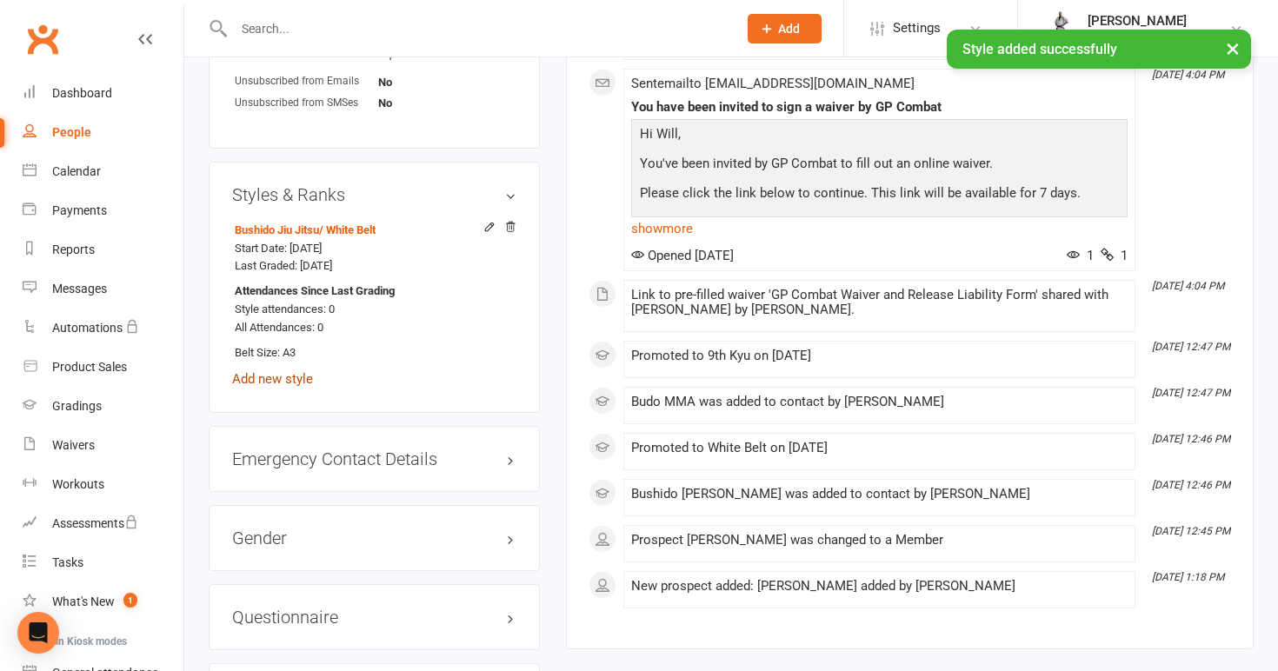
click at [299, 371] on link "Add new style" at bounding box center [272, 379] width 81 height 16
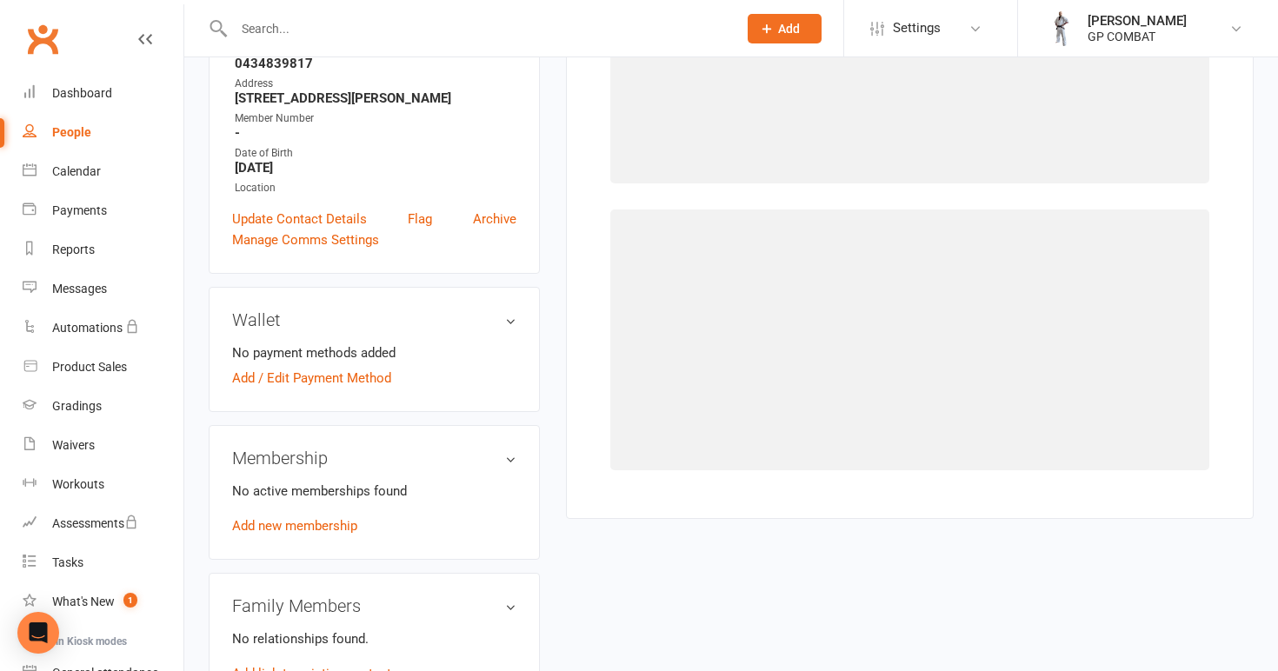
scroll to position [133, 0]
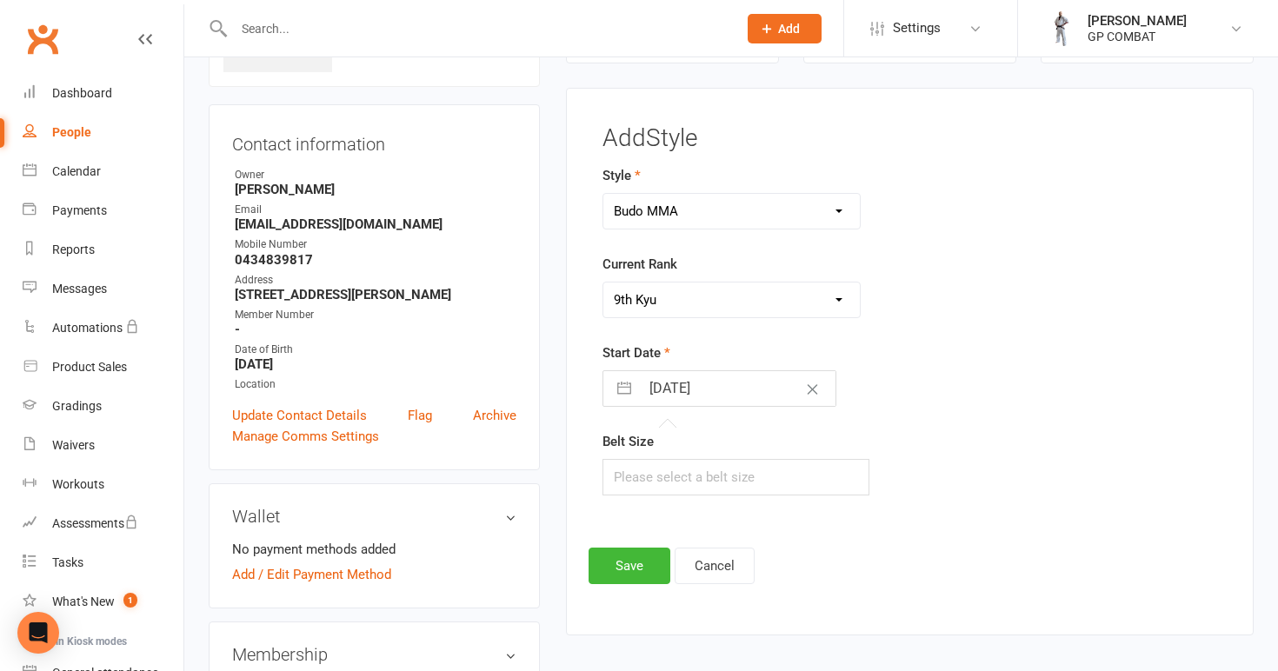
click at [688, 389] on input "[DATE]" at bounding box center [738, 388] width 196 height 35
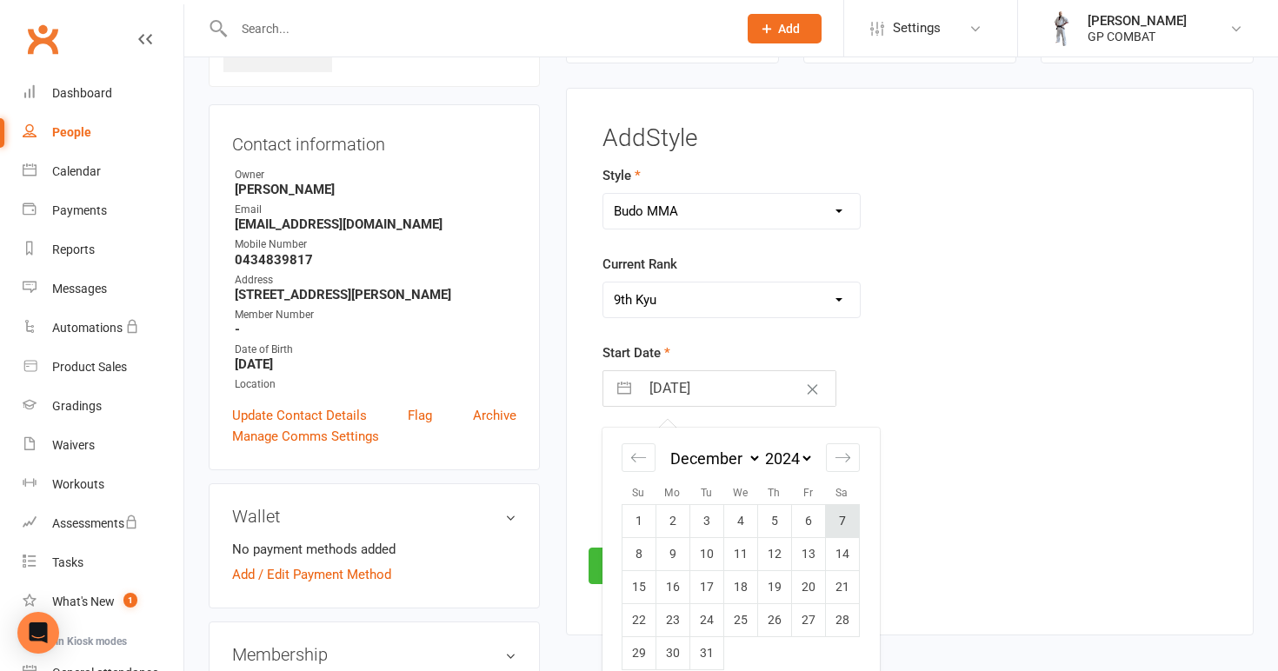
click at [847, 520] on td "7" at bounding box center [842, 521] width 34 height 33
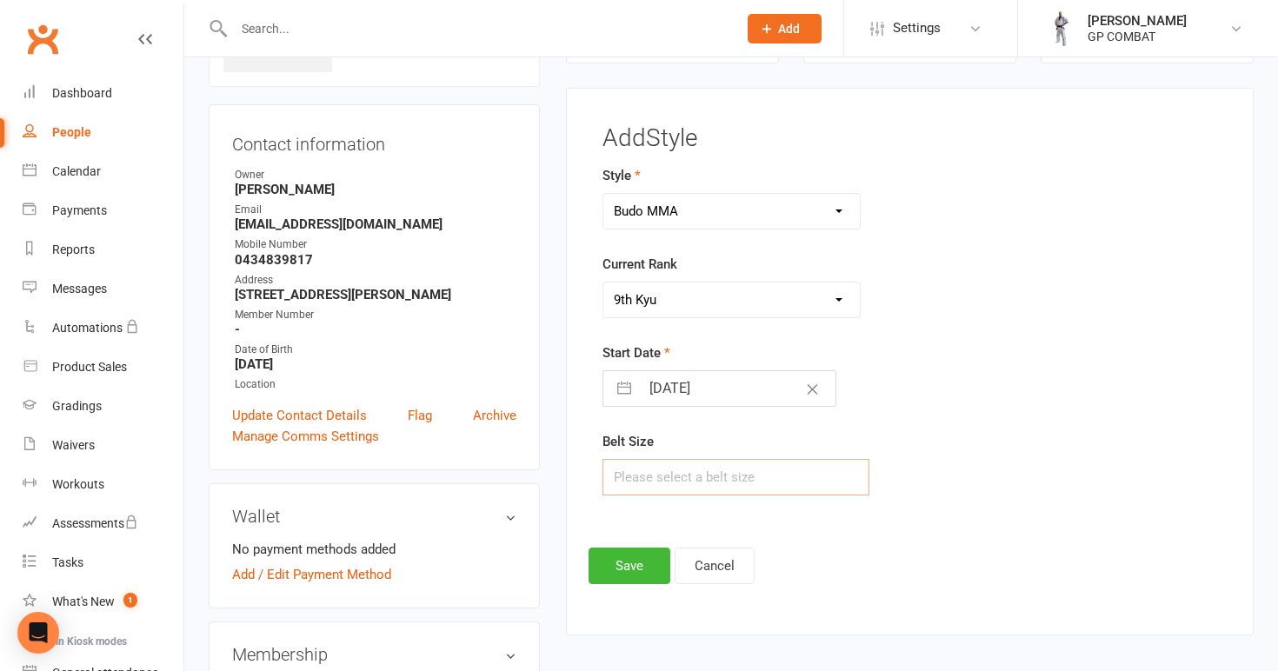
click at [715, 480] on input "text" at bounding box center [736, 477] width 268 height 37
click at [631, 564] on button "Save" at bounding box center [630, 566] width 82 height 37
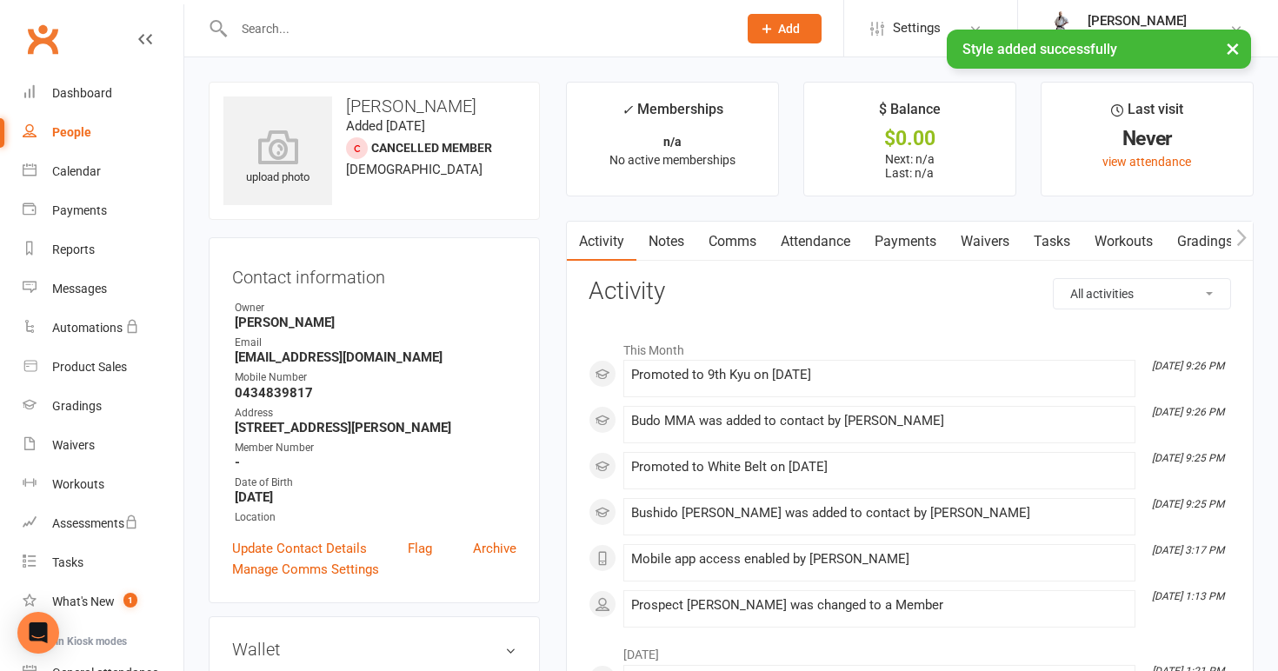
scroll to position [0, 0]
click at [96, 135] on link "People" at bounding box center [103, 132] width 161 height 39
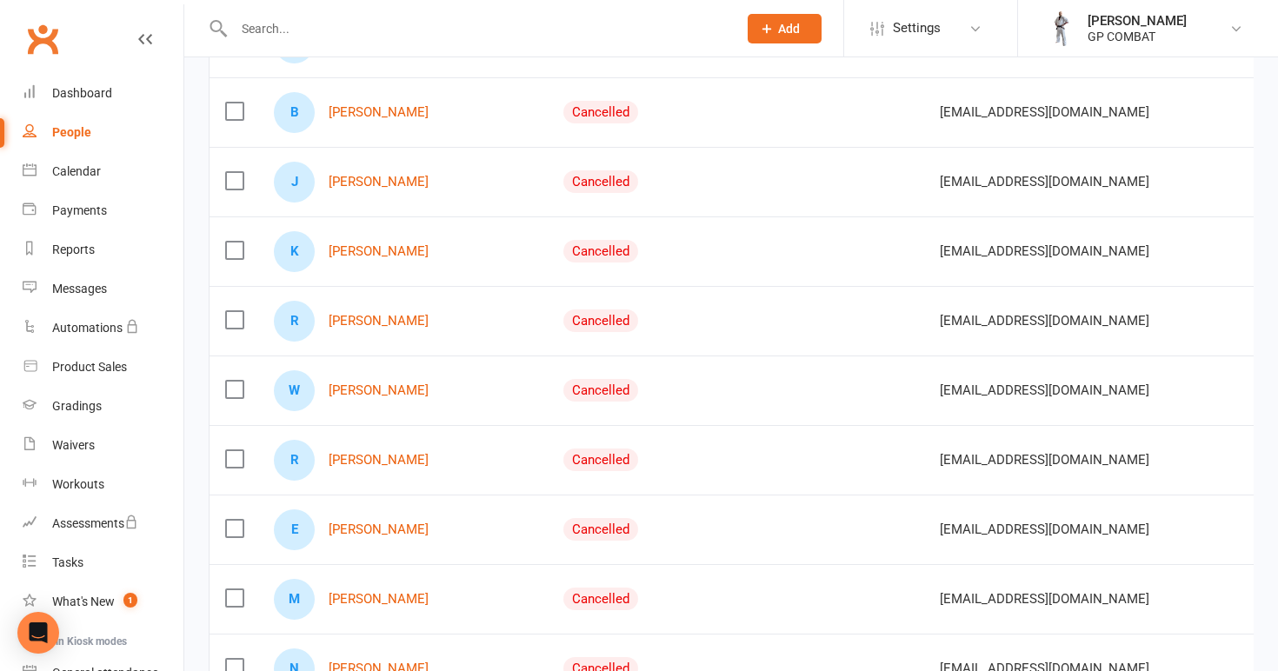
scroll to position [863, 0]
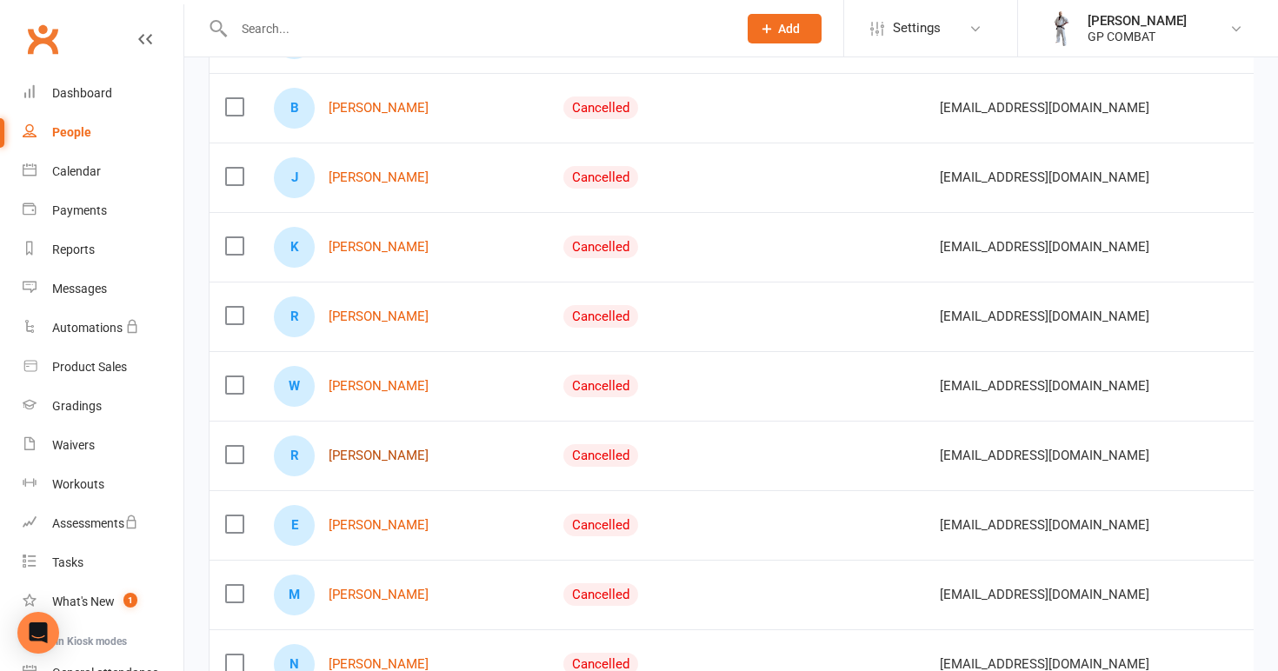
click at [359, 451] on link "[PERSON_NAME]" at bounding box center [379, 456] width 100 height 15
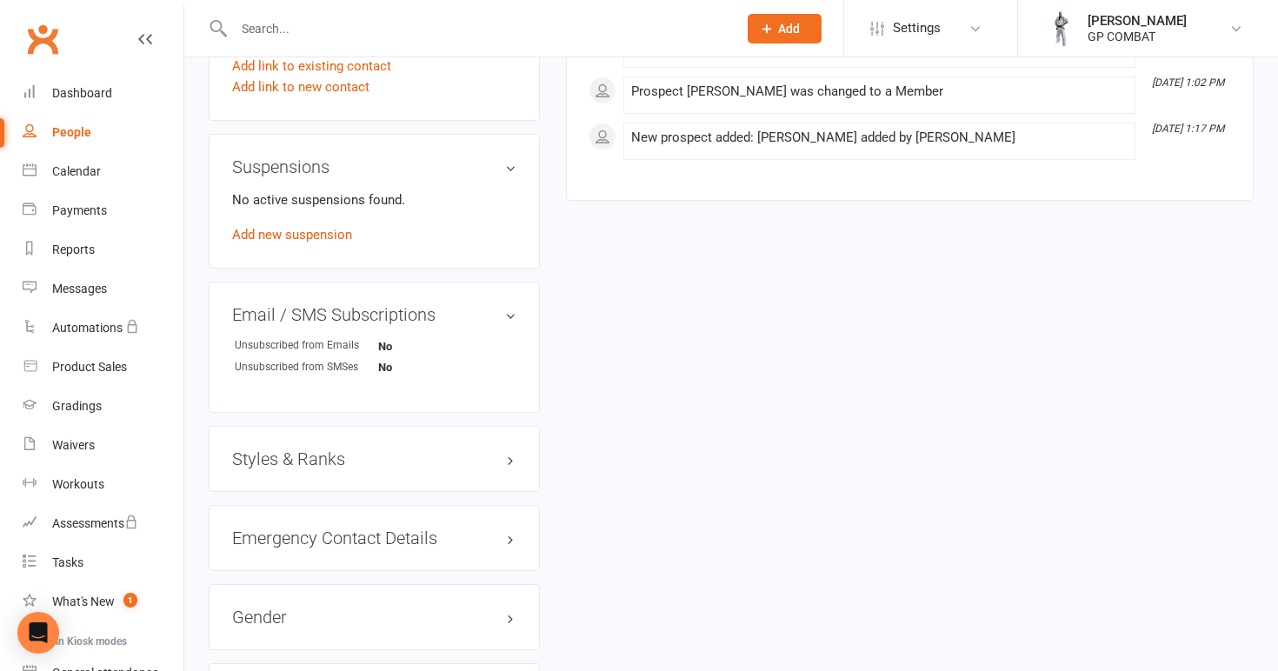
scroll to position [963, 0]
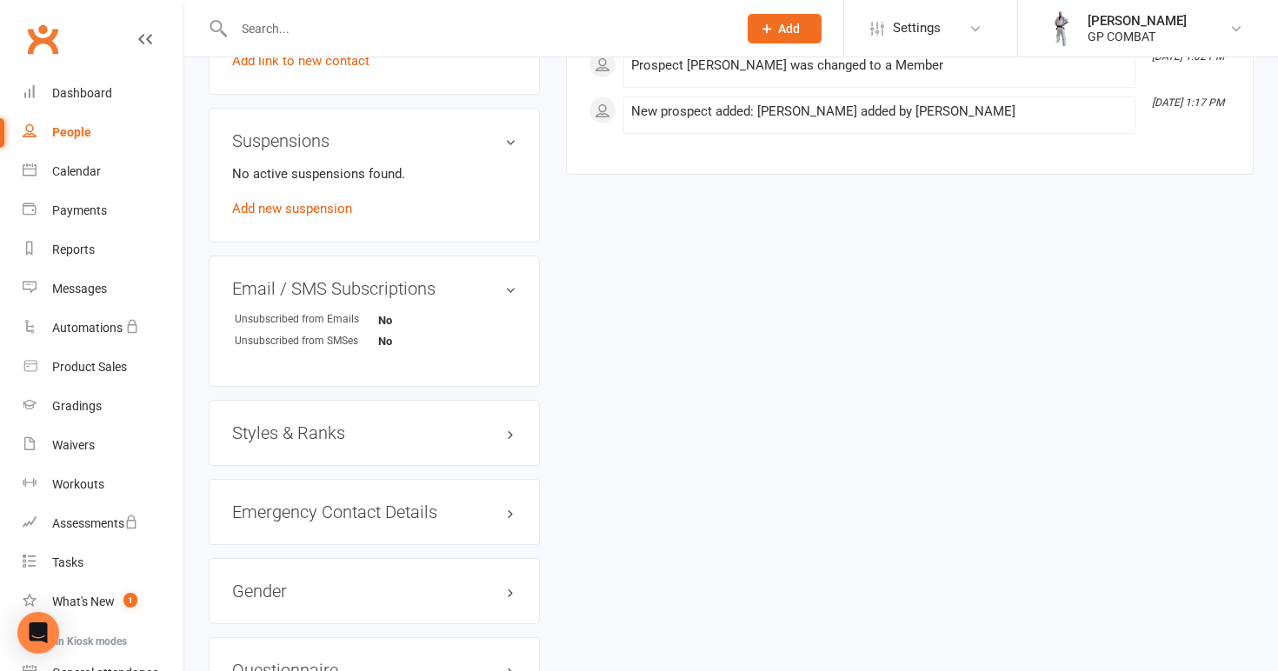
click at [289, 430] on h3 "Styles & Ranks" at bounding box center [374, 432] width 284 height 19
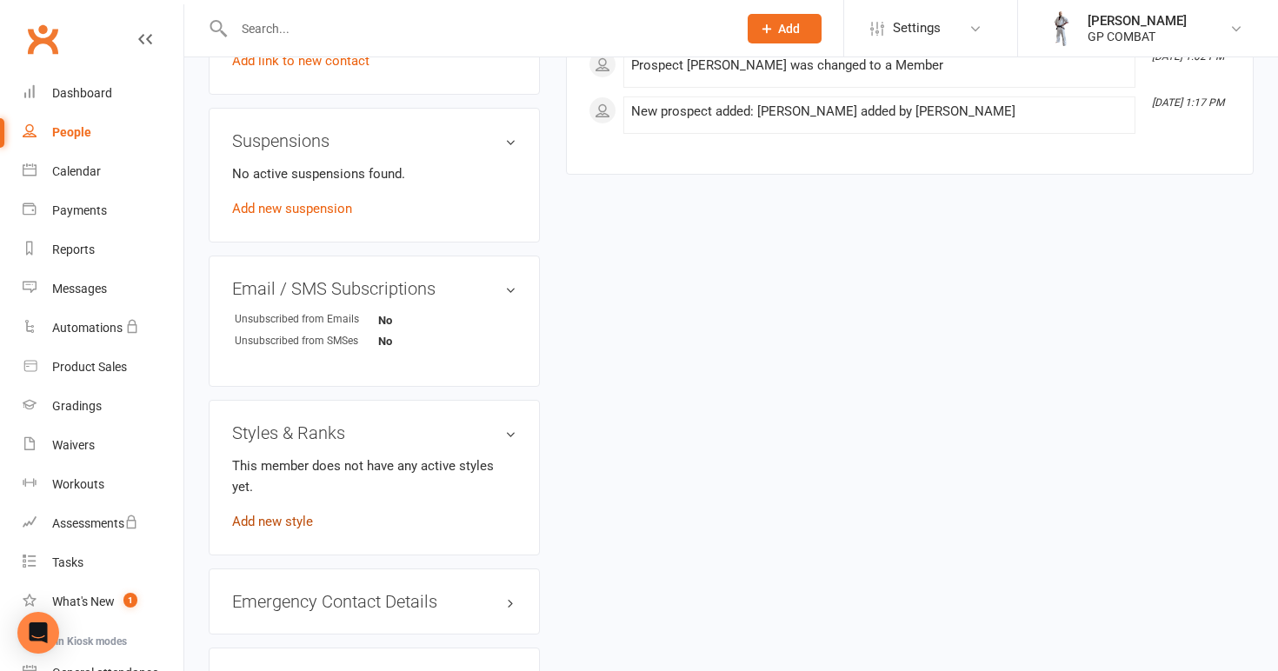
click at [291, 514] on link "Add new style" at bounding box center [272, 522] width 81 height 16
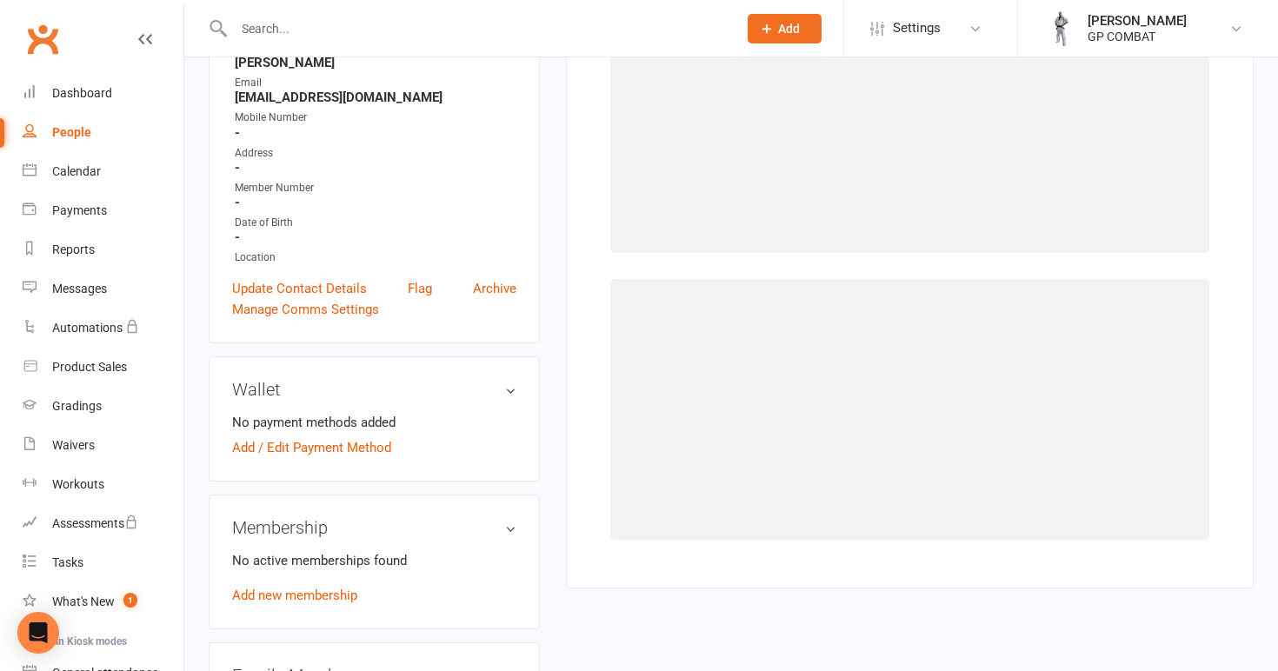
scroll to position [133, 0]
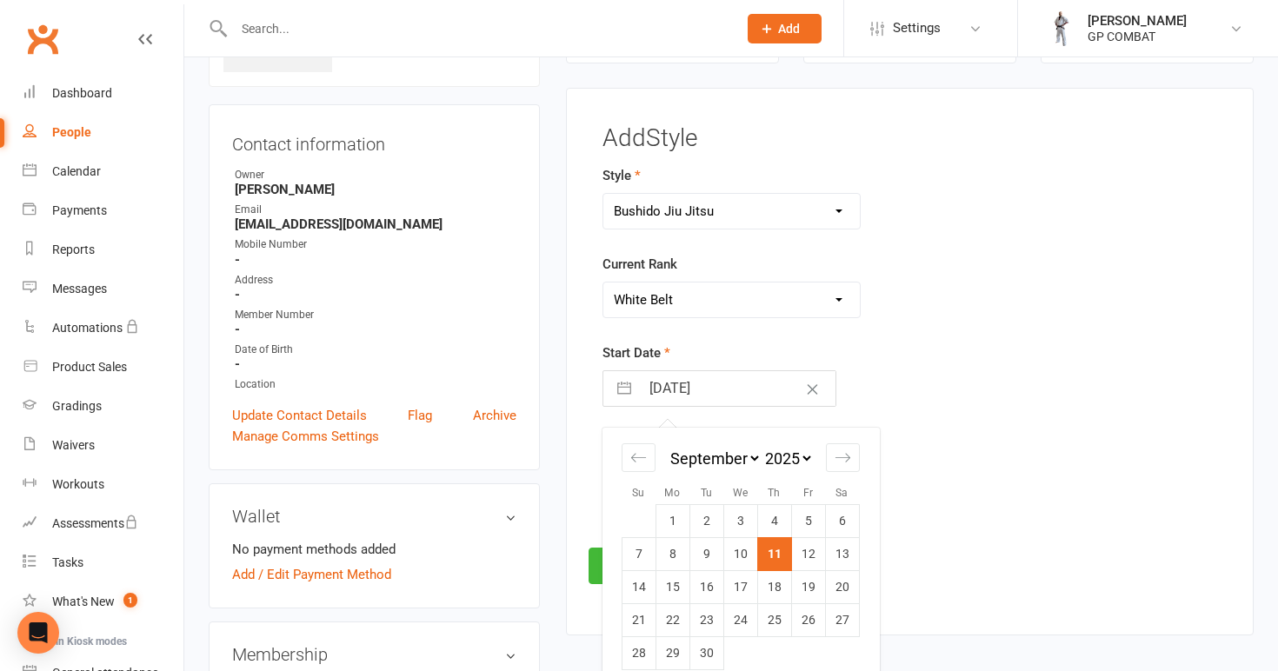
click at [731, 390] on input "[DATE]" at bounding box center [738, 388] width 196 height 35
click at [636, 516] on td "1" at bounding box center [639, 521] width 34 height 33
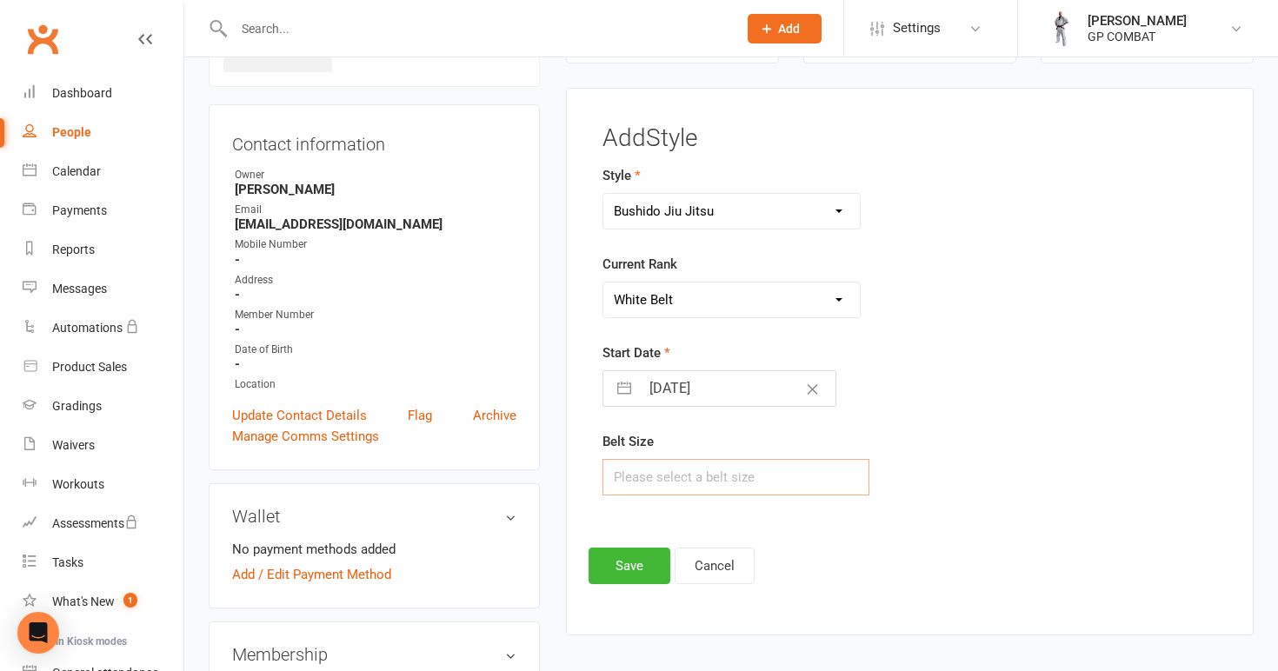
click at [641, 480] on input "text" at bounding box center [736, 477] width 268 height 37
click at [624, 564] on button "Save" at bounding box center [630, 566] width 82 height 37
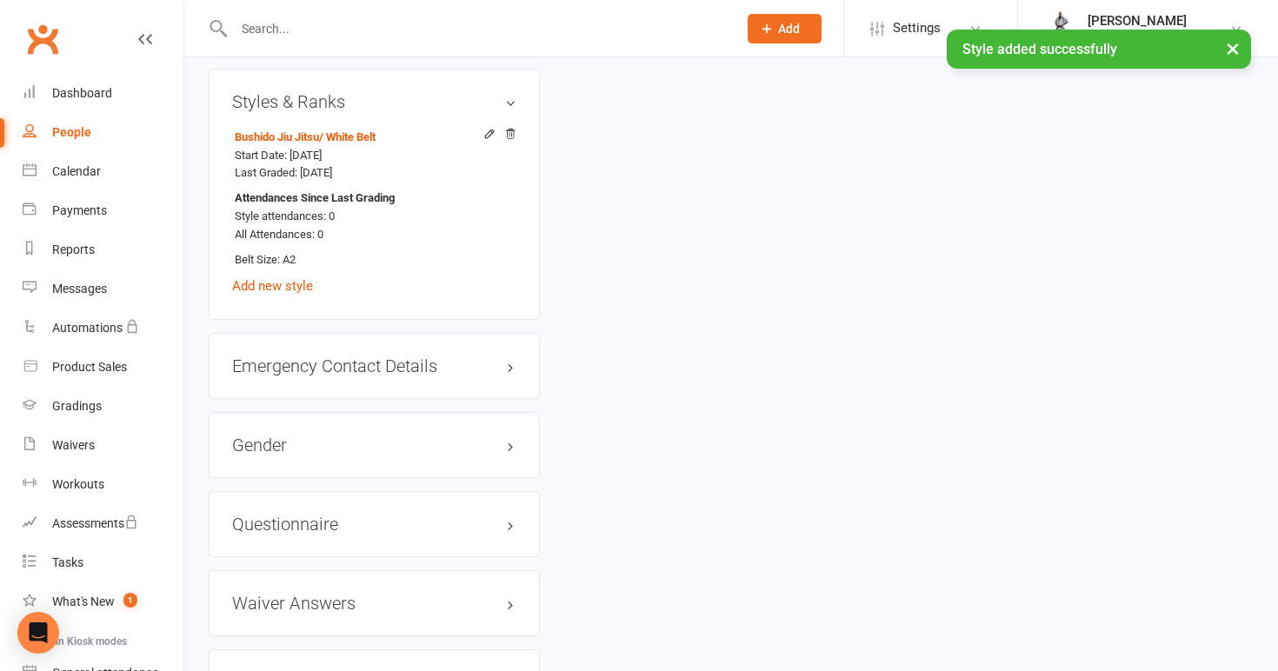
scroll to position [1288, 0]
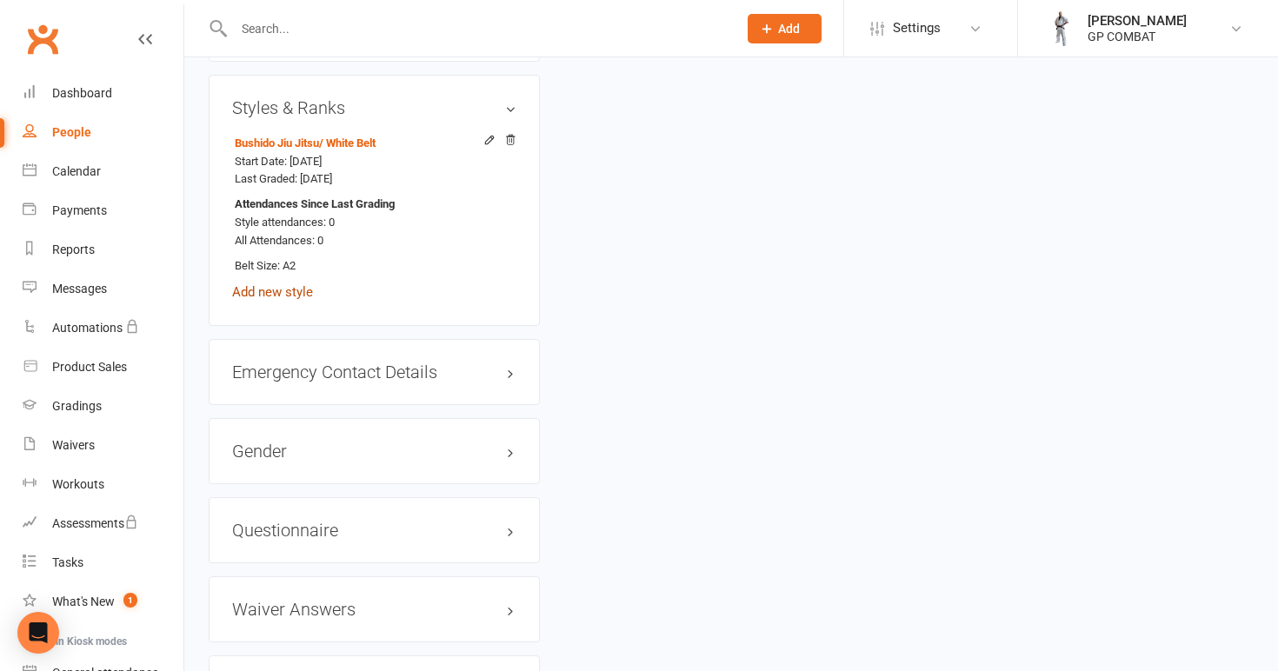
click at [285, 288] on link "Add new style" at bounding box center [272, 292] width 81 height 16
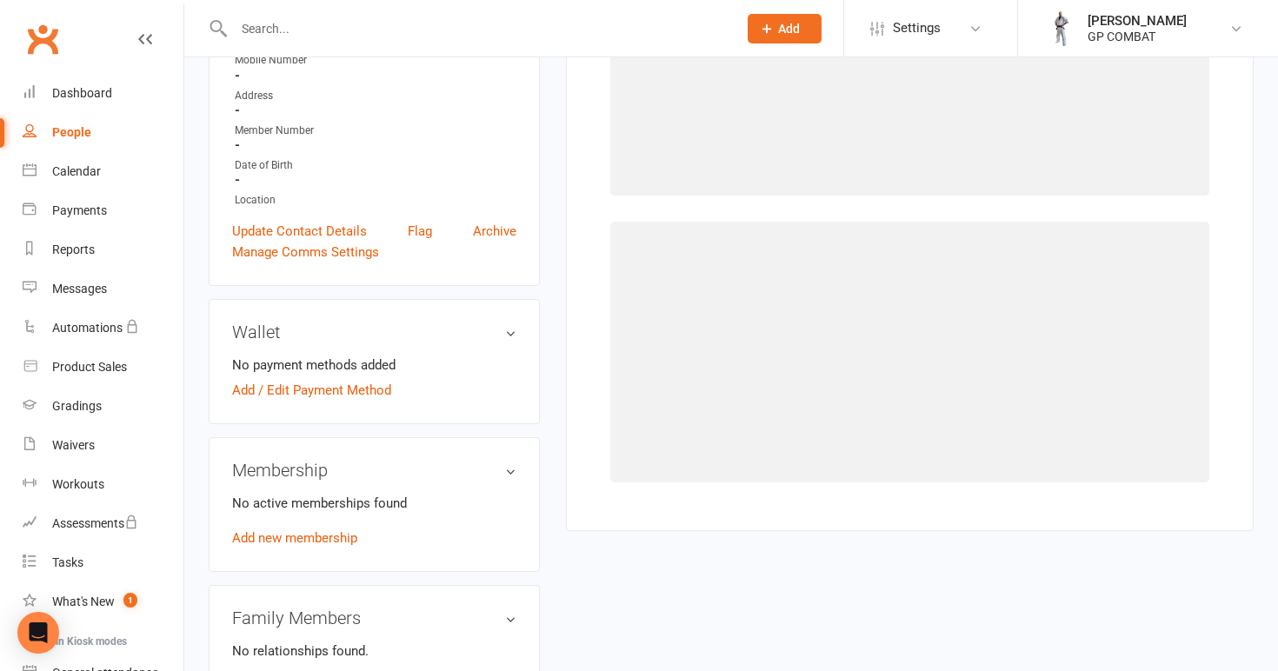
scroll to position [133, 0]
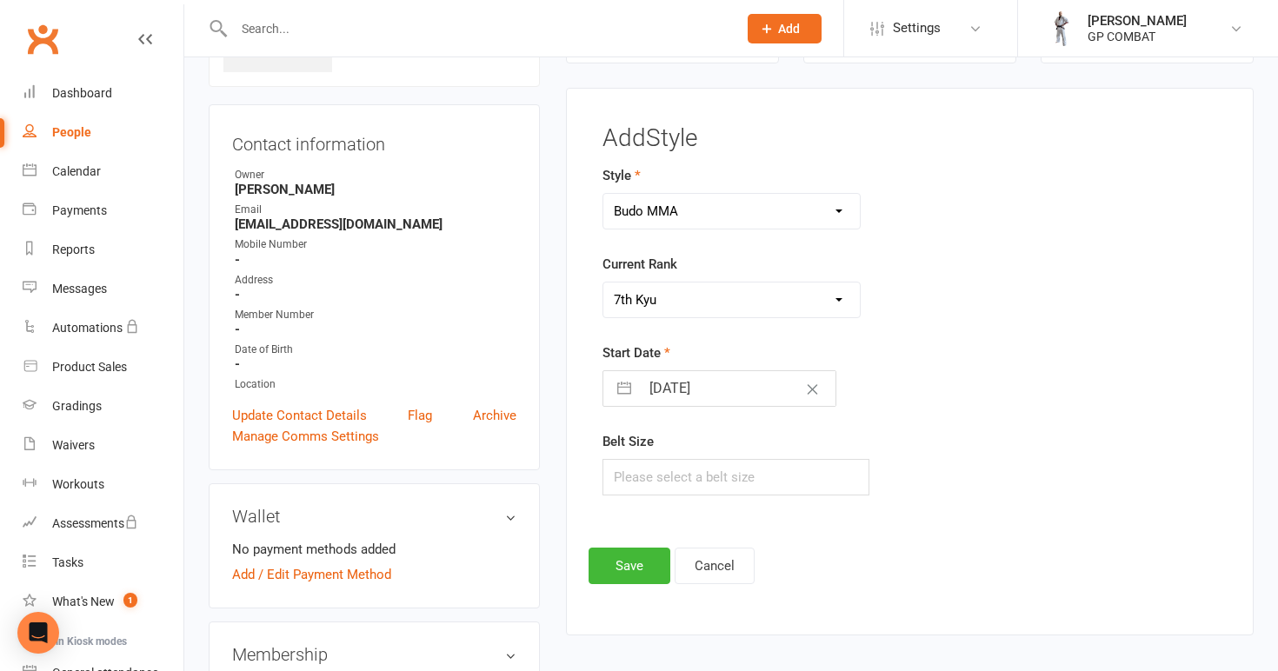
click at [729, 389] on input "[DATE]" at bounding box center [738, 388] width 196 height 35
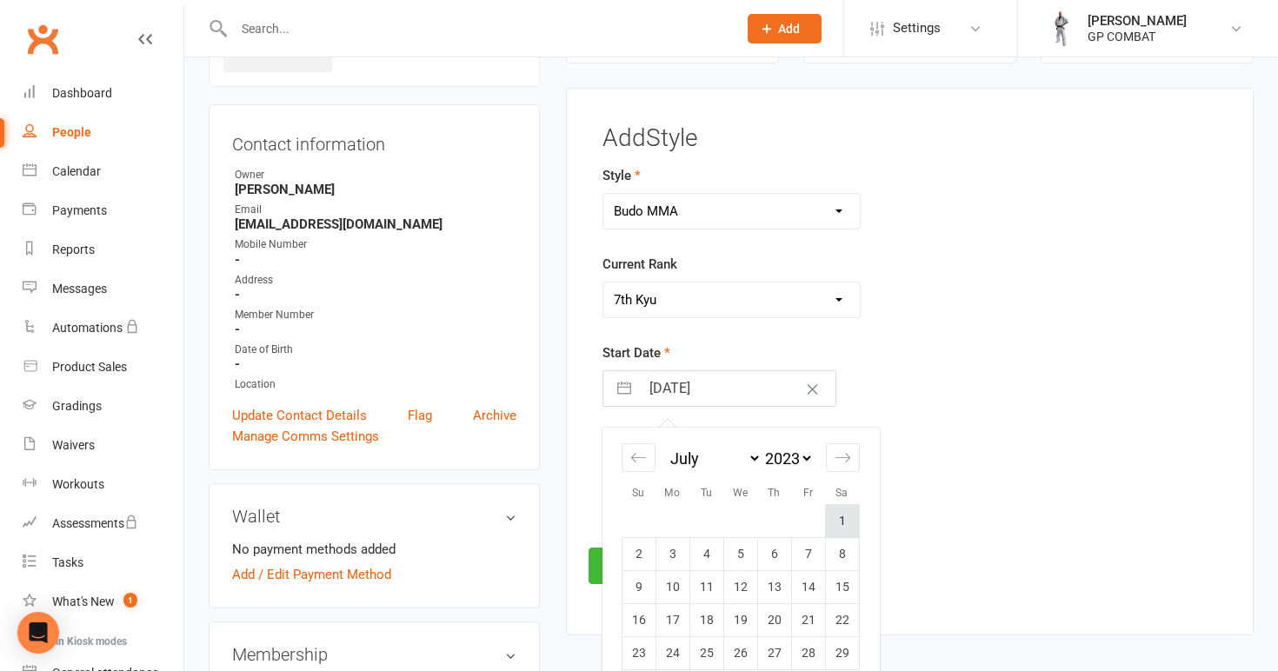
click at [835, 509] on td "1" at bounding box center [842, 521] width 34 height 33
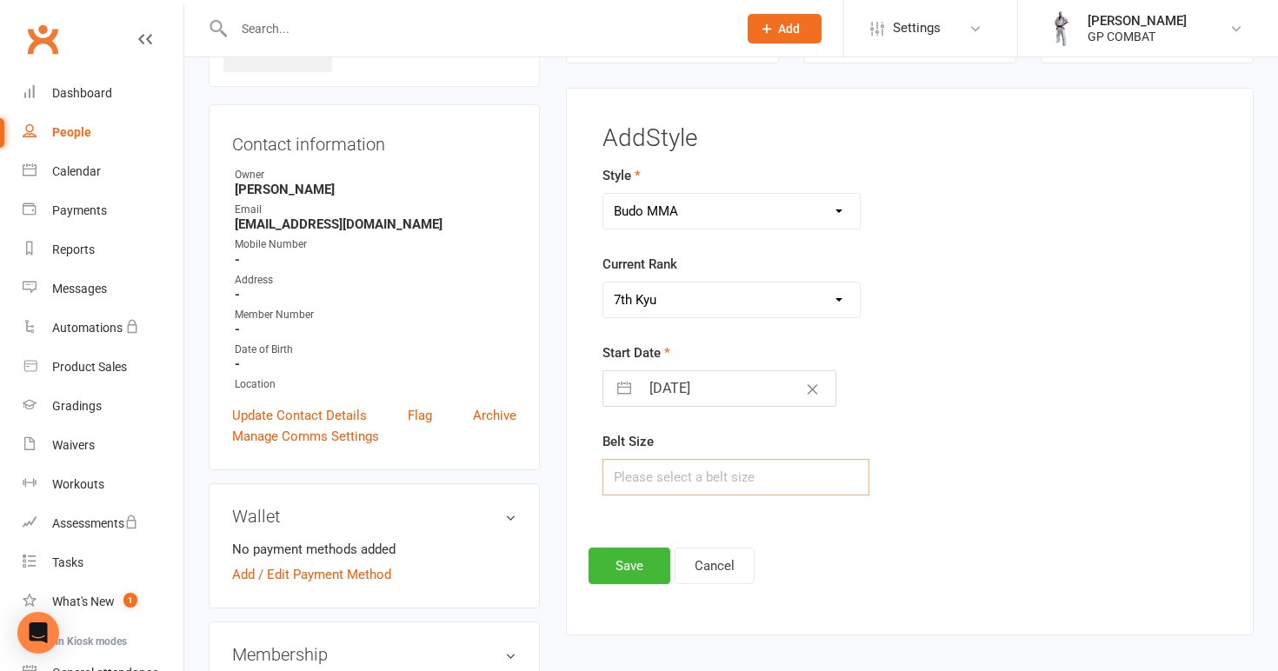
click at [706, 476] on input "text" at bounding box center [736, 477] width 268 height 37
click at [641, 561] on button "Save" at bounding box center [630, 566] width 82 height 37
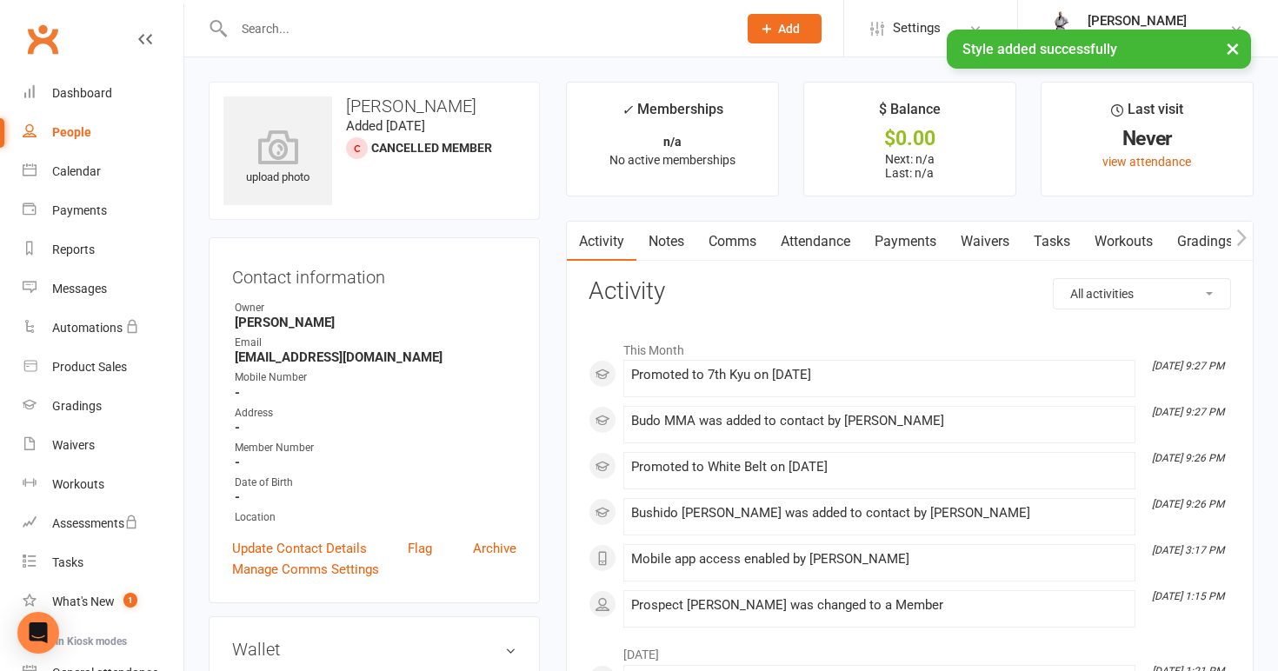
scroll to position [0, 0]
click at [109, 137] on link "People" at bounding box center [103, 132] width 161 height 39
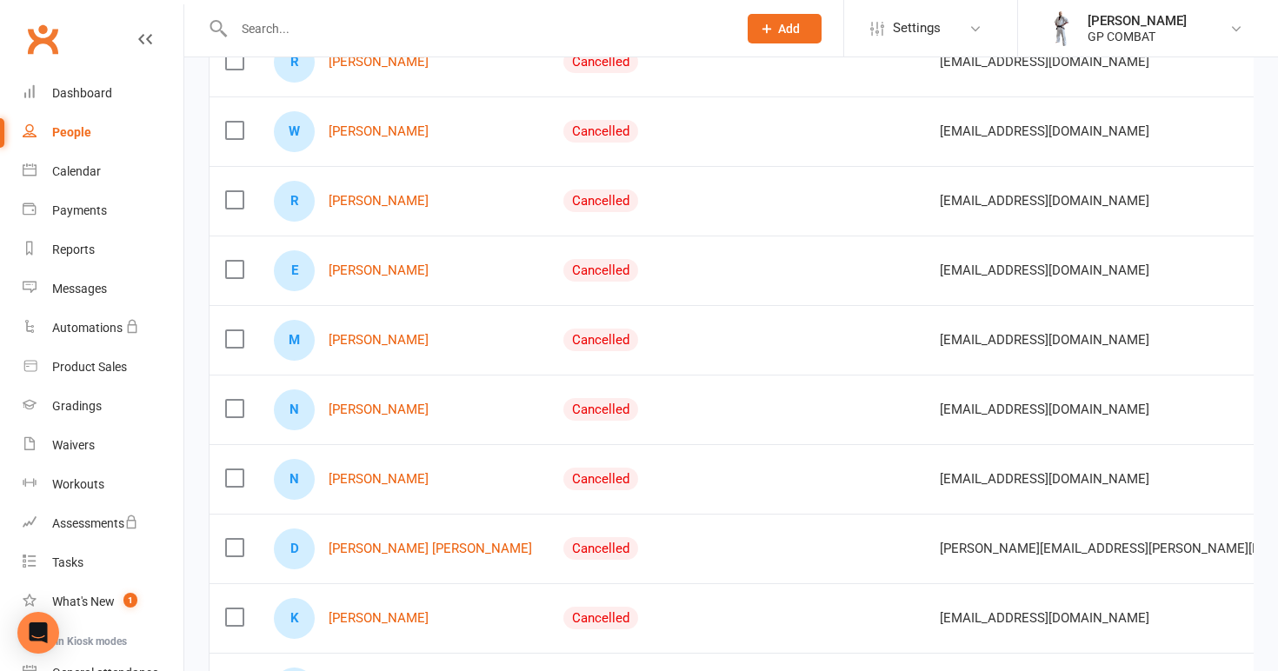
scroll to position [1134, 0]
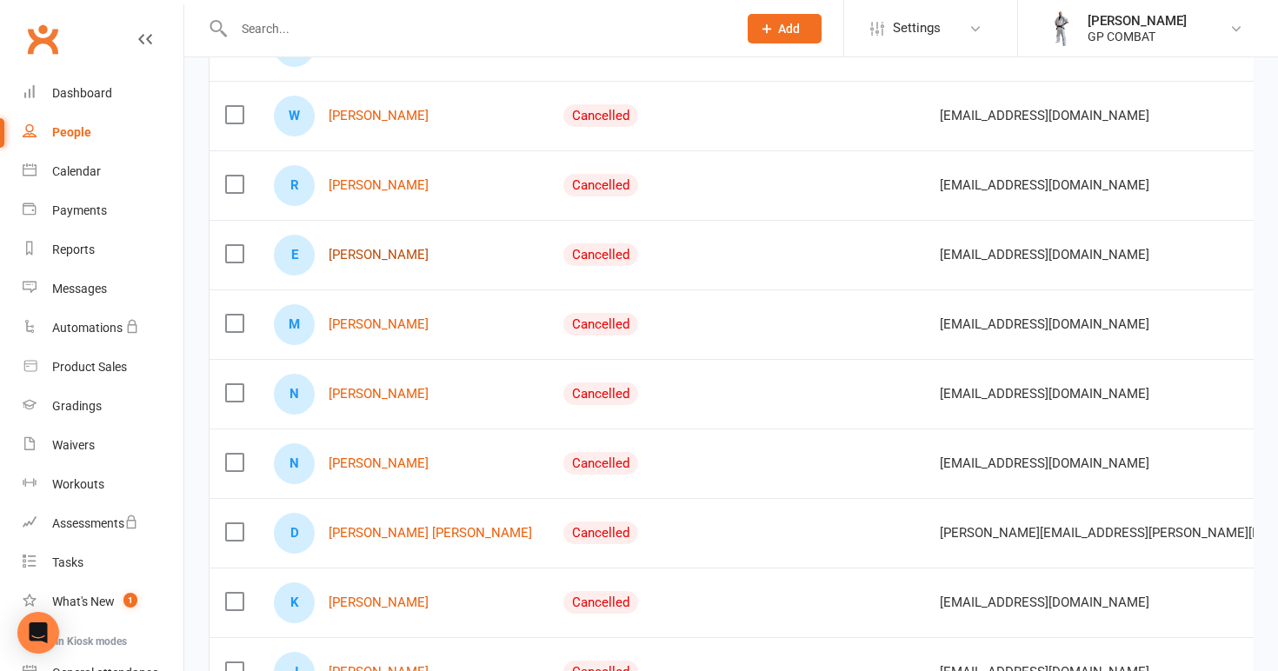
click at [393, 249] on link "[PERSON_NAME]" at bounding box center [379, 255] width 100 height 15
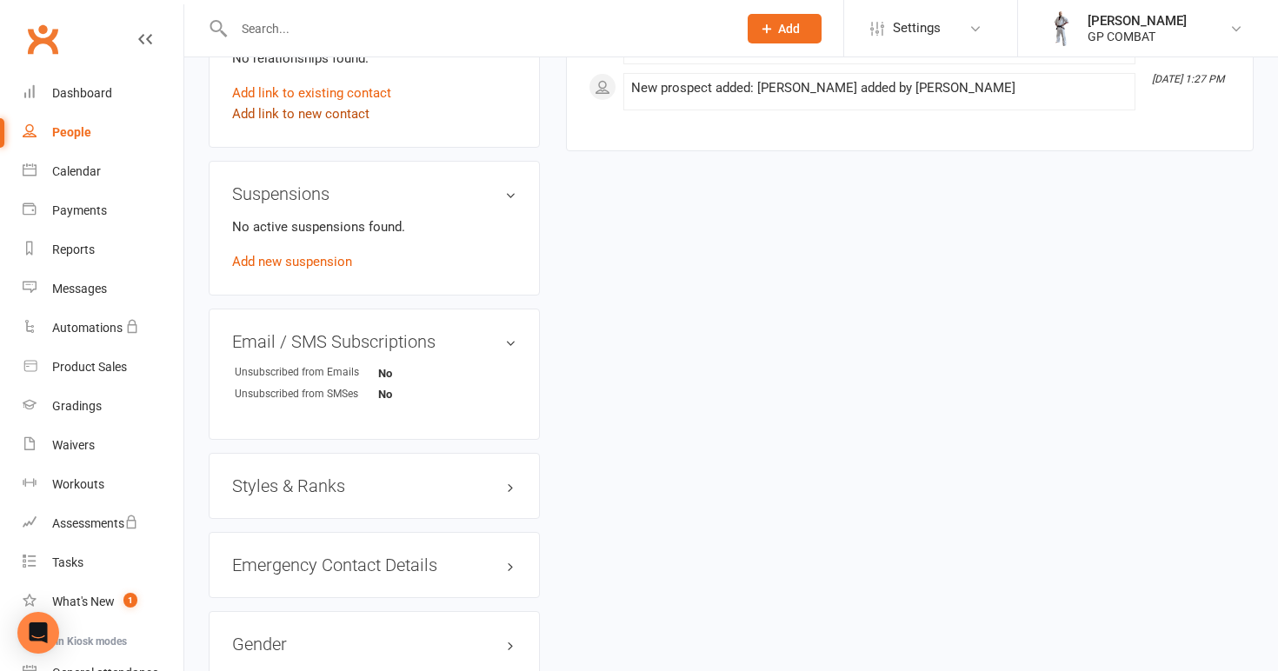
scroll to position [913, 0]
click at [312, 483] on h3 "Styles & Ranks" at bounding box center [374, 483] width 284 height 19
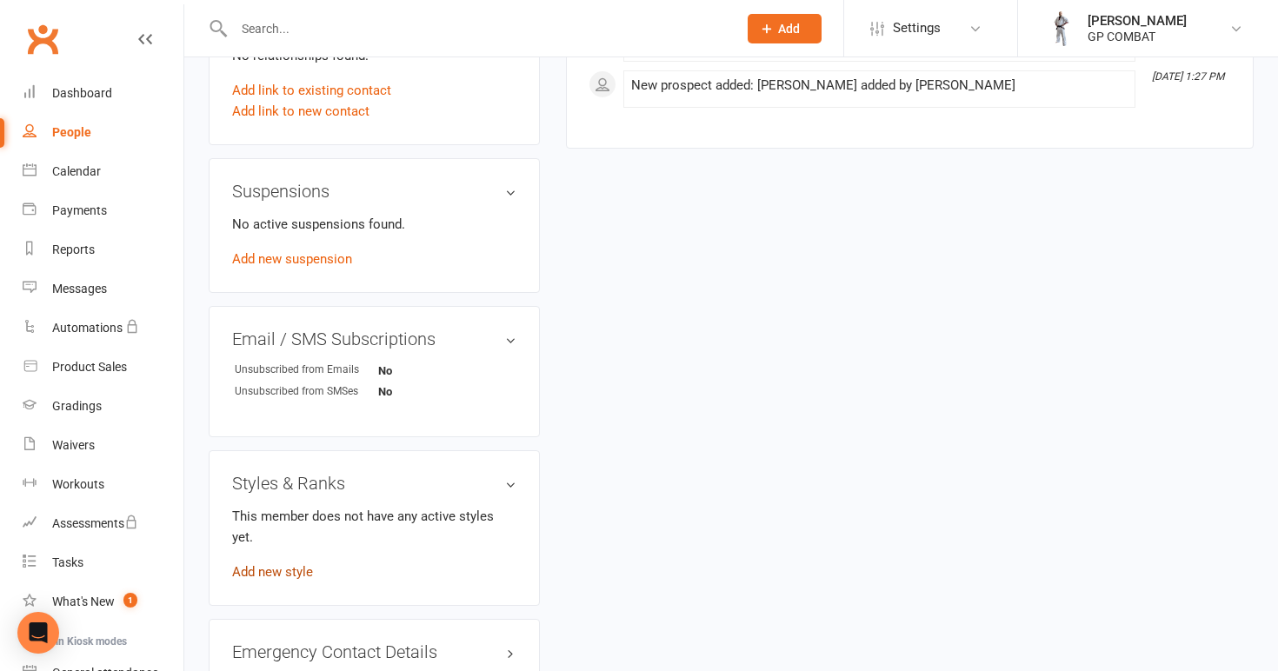
click at [280, 564] on link "Add new style" at bounding box center [272, 572] width 81 height 16
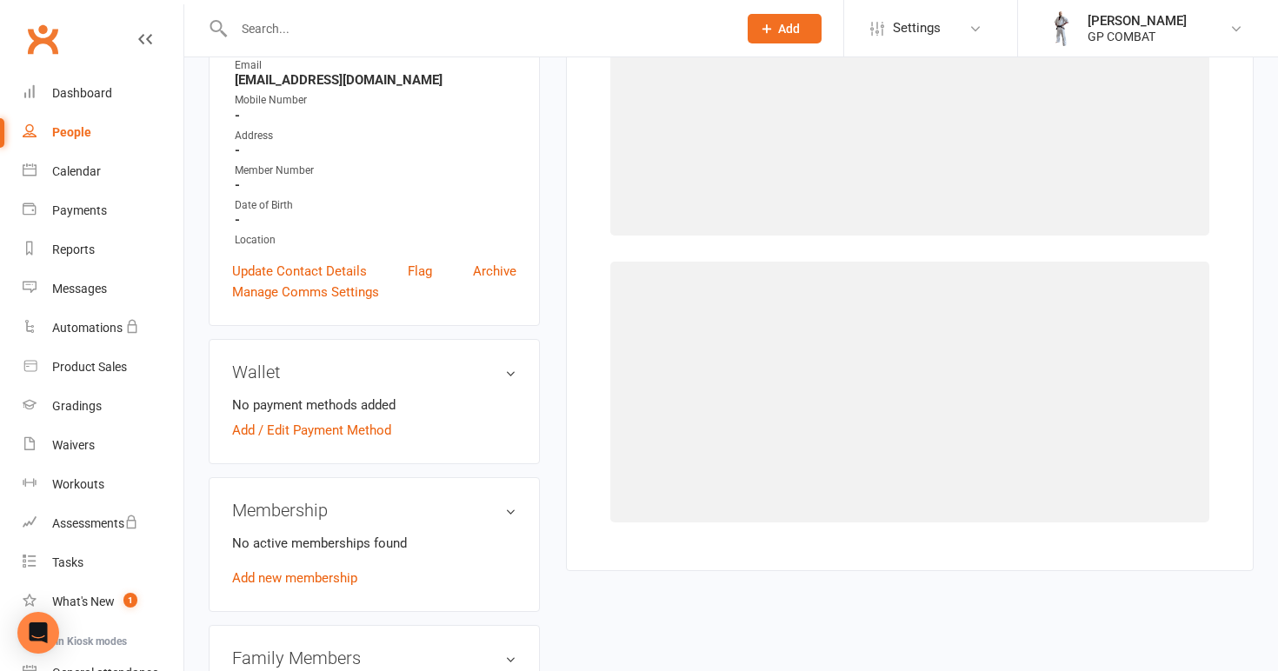
scroll to position [133, 0]
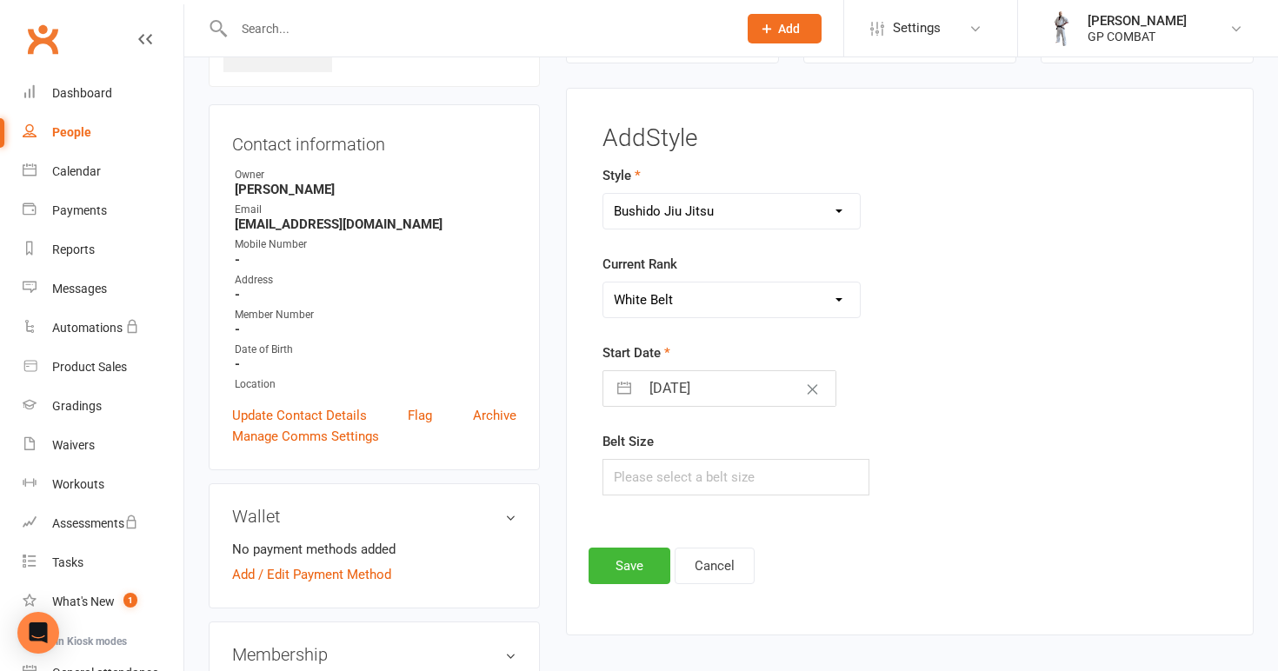
click at [695, 388] on input "[DATE]" at bounding box center [738, 388] width 196 height 35
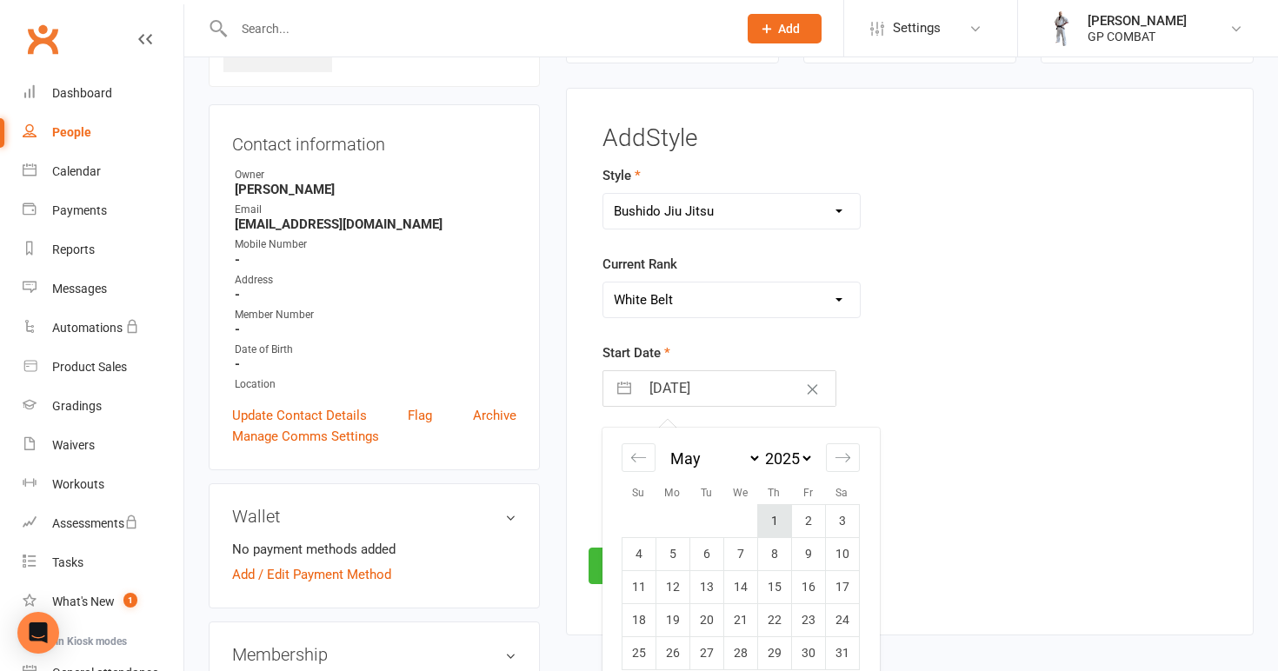
click at [773, 518] on td "1" at bounding box center [774, 521] width 34 height 33
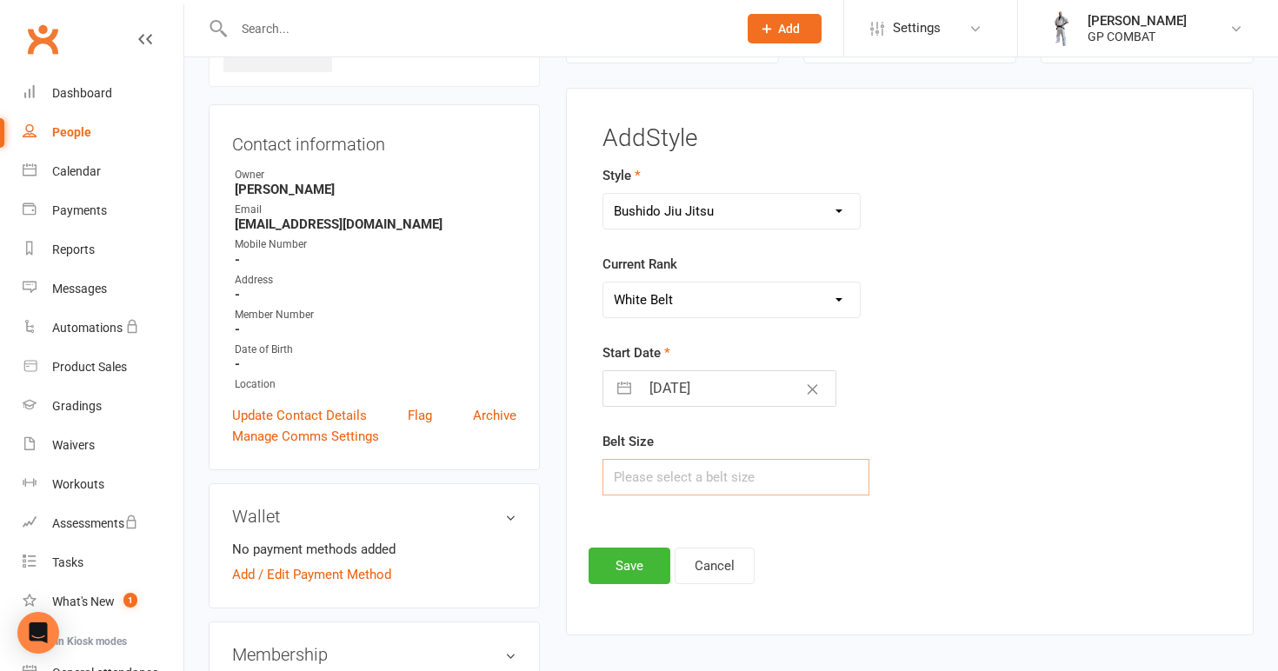
click at [689, 476] on input "text" at bounding box center [736, 477] width 268 height 37
click at [626, 565] on button "Save" at bounding box center [630, 566] width 82 height 37
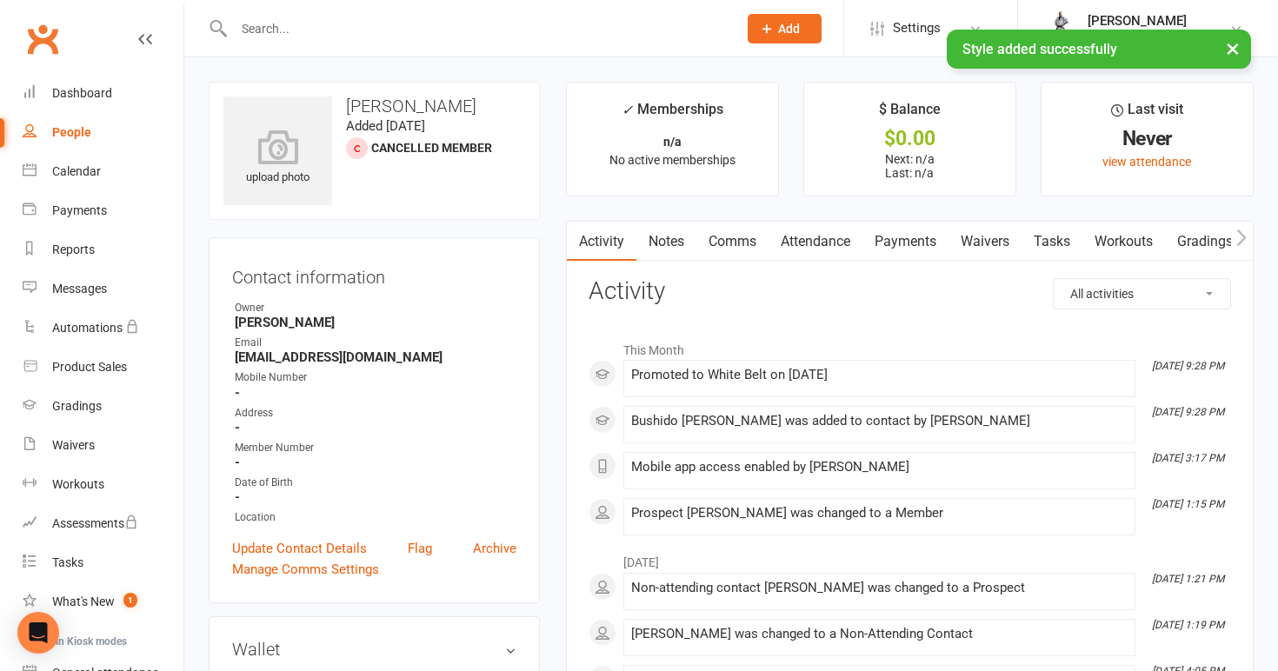
scroll to position [0, 0]
click at [116, 132] on link "People" at bounding box center [103, 132] width 161 height 39
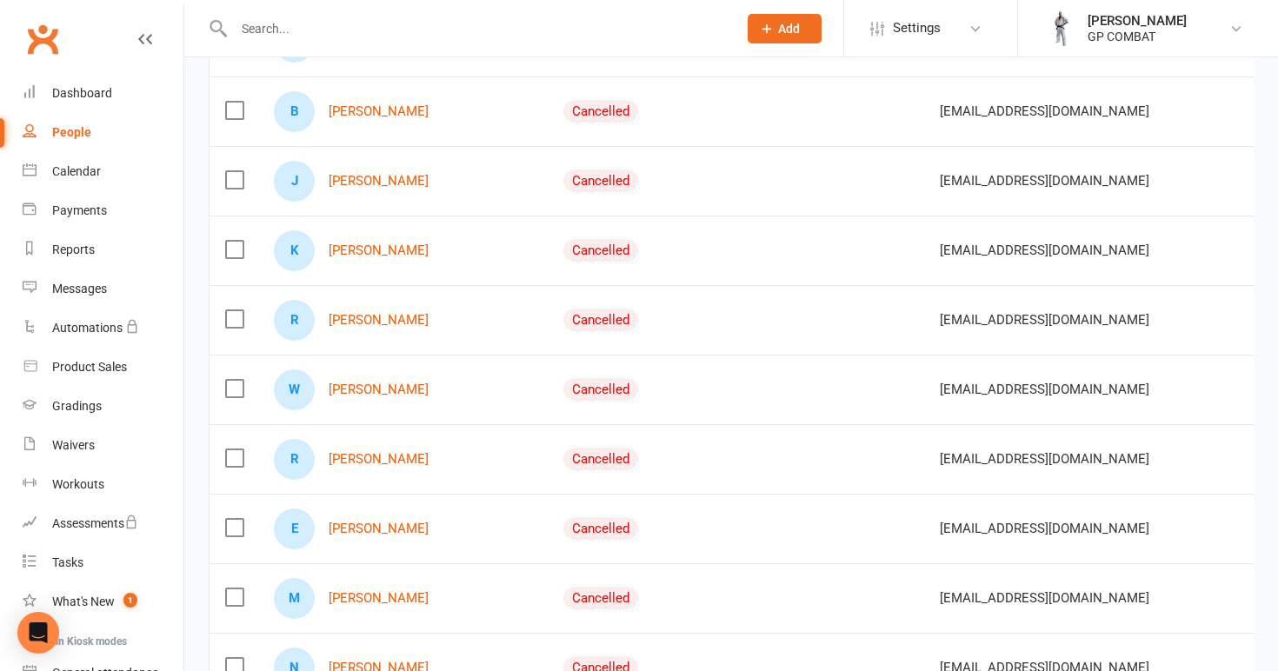
scroll to position [868, 0]
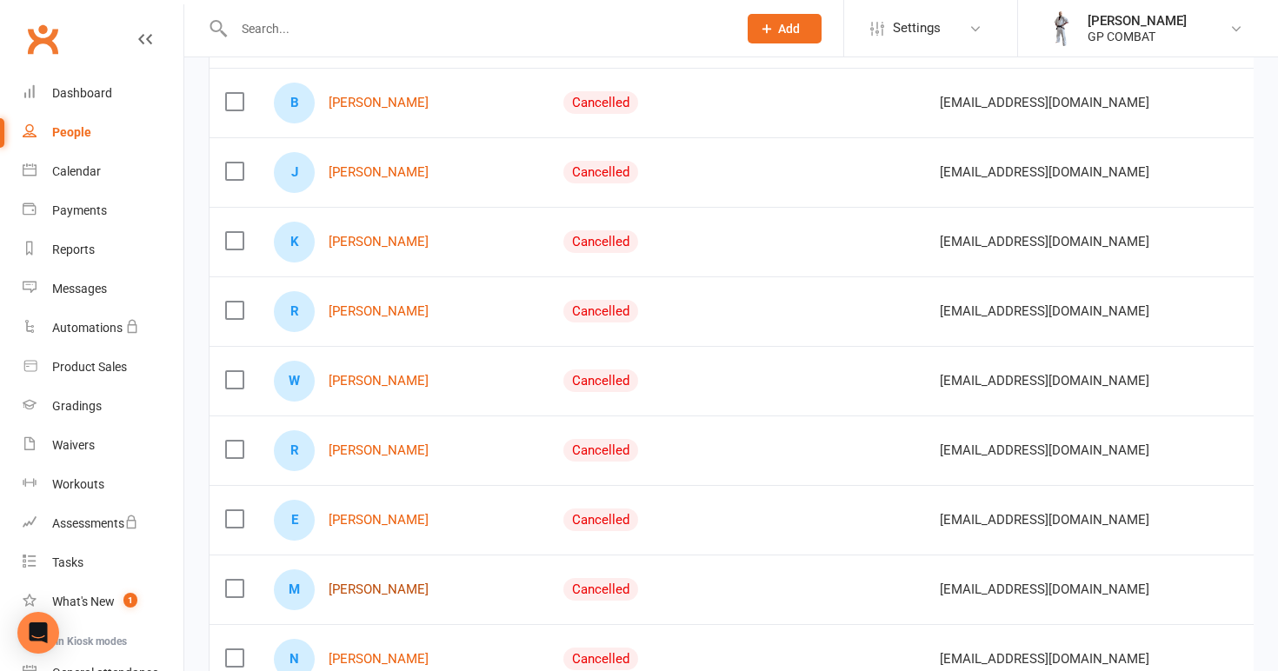
click at [369, 582] on link "[PERSON_NAME]" at bounding box center [379, 589] width 100 height 15
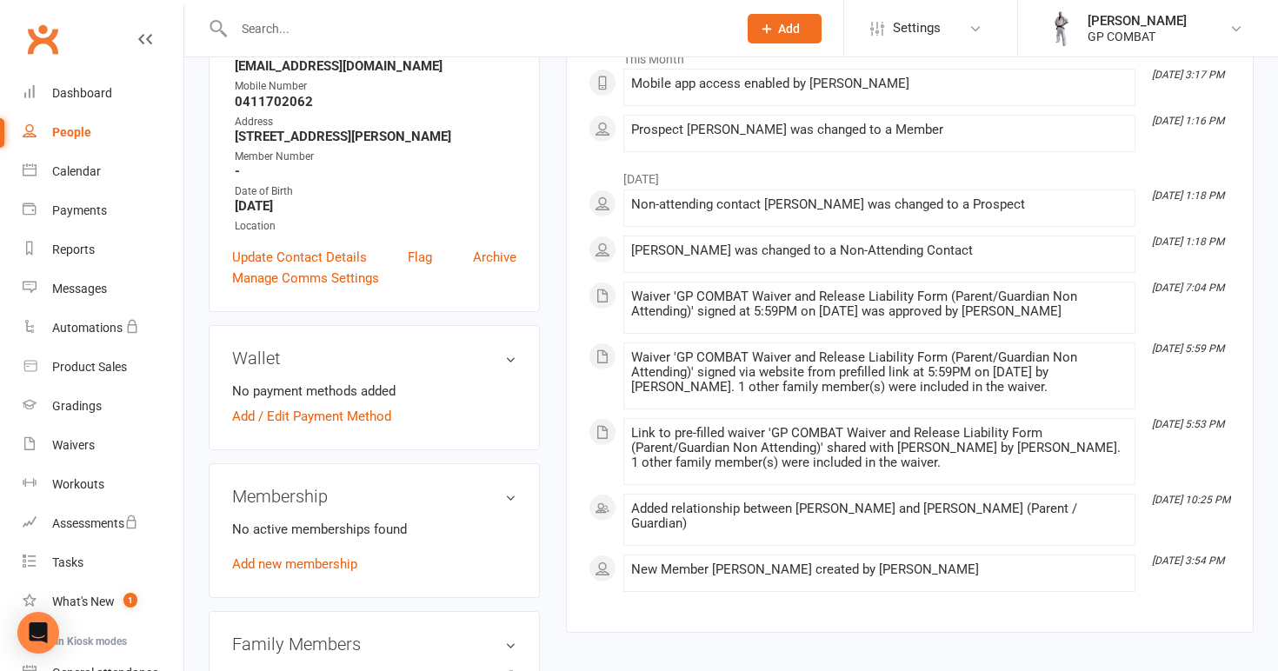
scroll to position [283, 0]
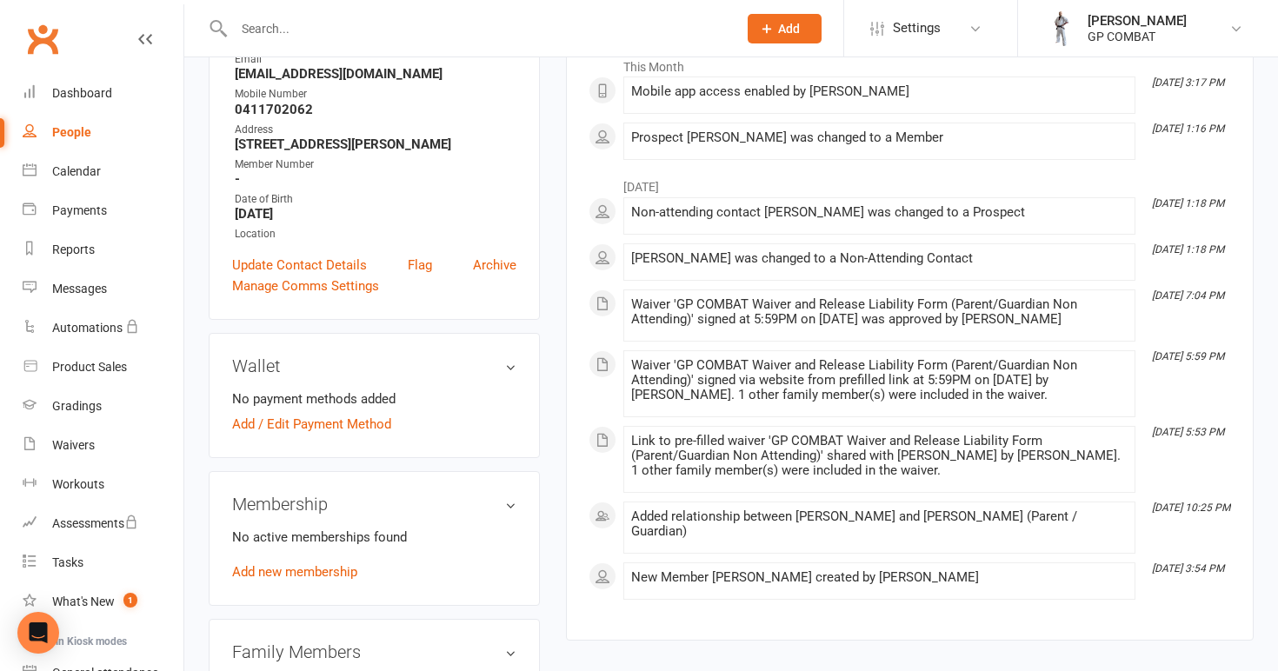
click at [94, 134] on link "People" at bounding box center [103, 132] width 161 height 39
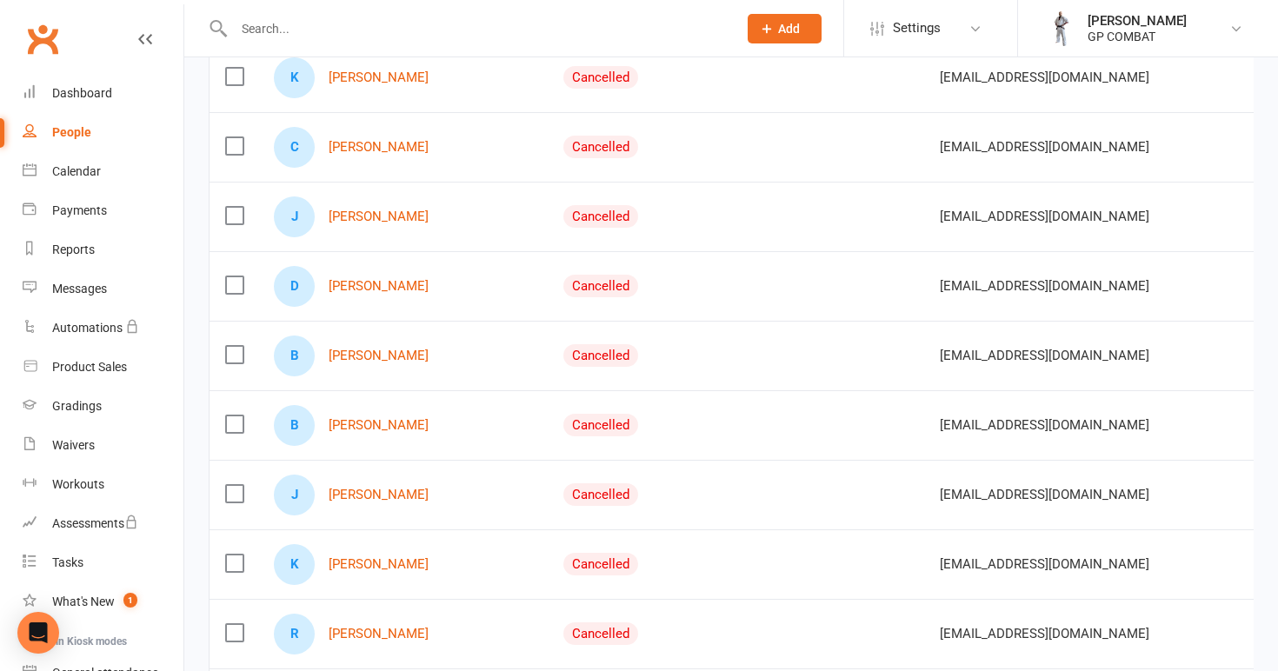
scroll to position [615, 0]
click at [365, 562] on link "[PERSON_NAME]" at bounding box center [379, 564] width 100 height 15
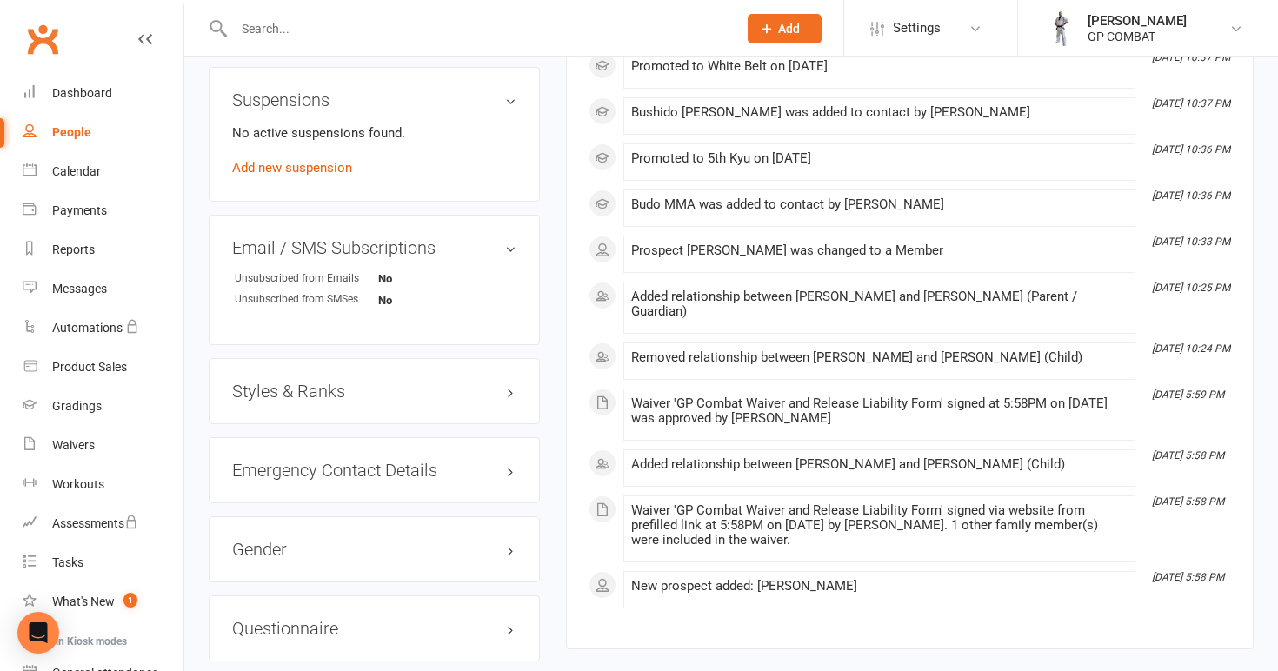
scroll to position [1028, 0]
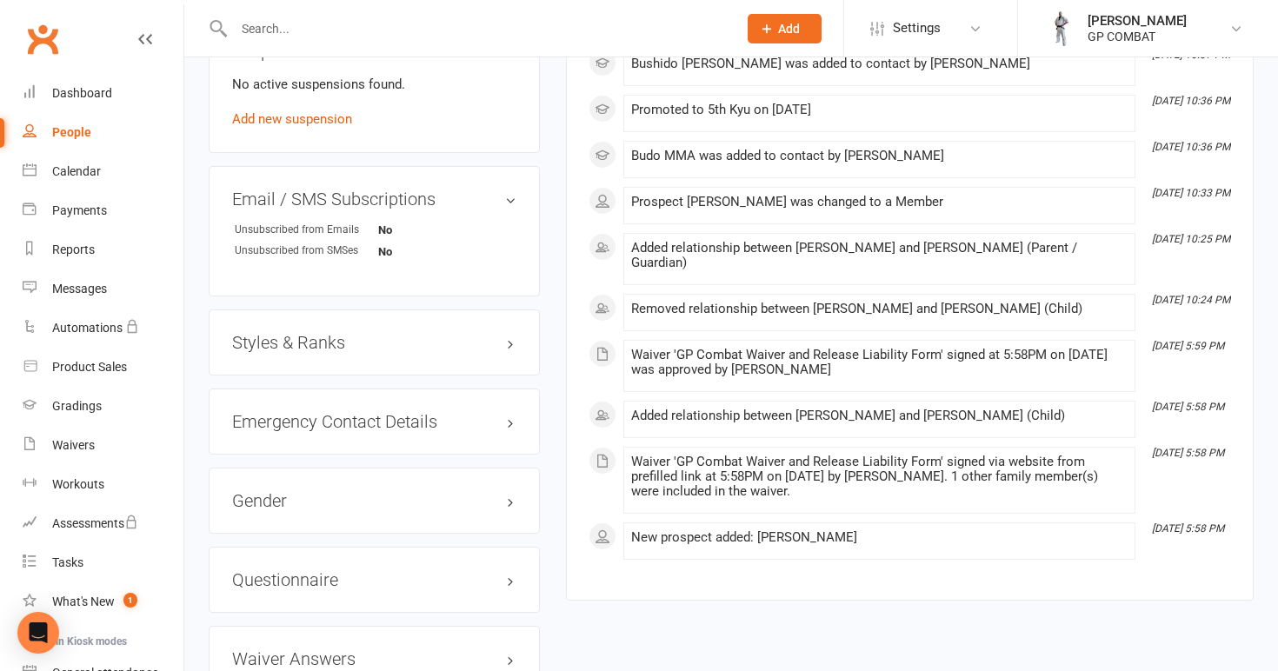
click at [303, 333] on h3 "Styles & Ranks" at bounding box center [374, 342] width 284 height 19
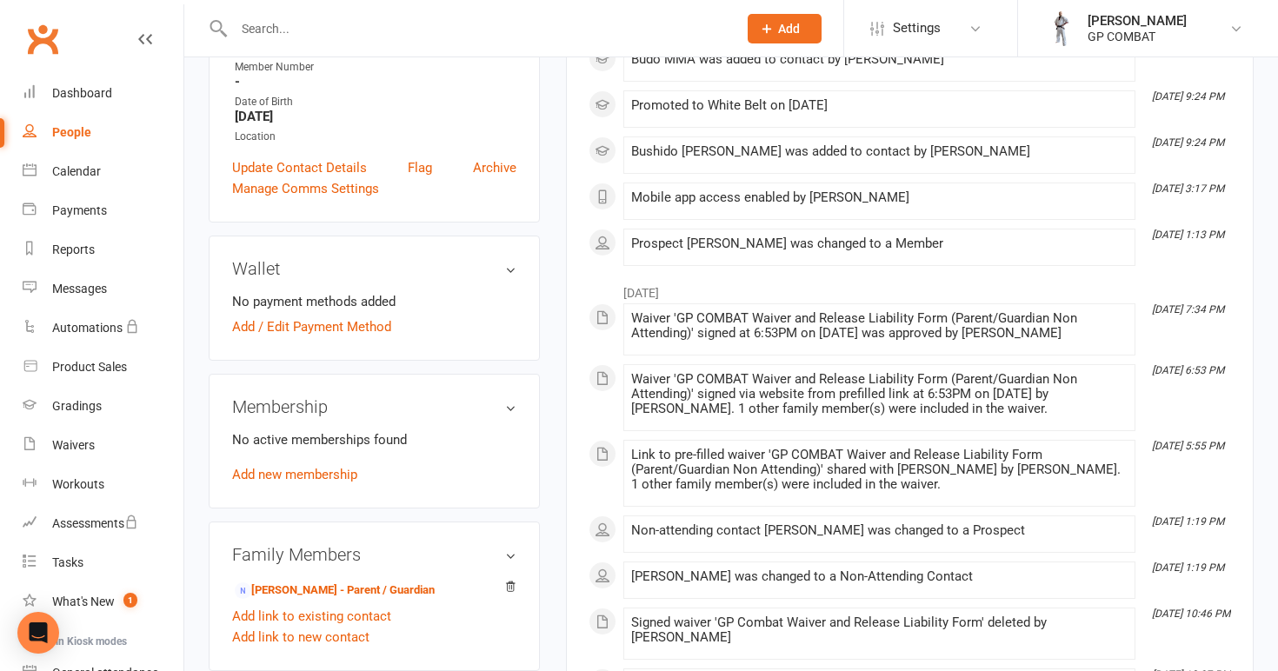
scroll to position [48, 0]
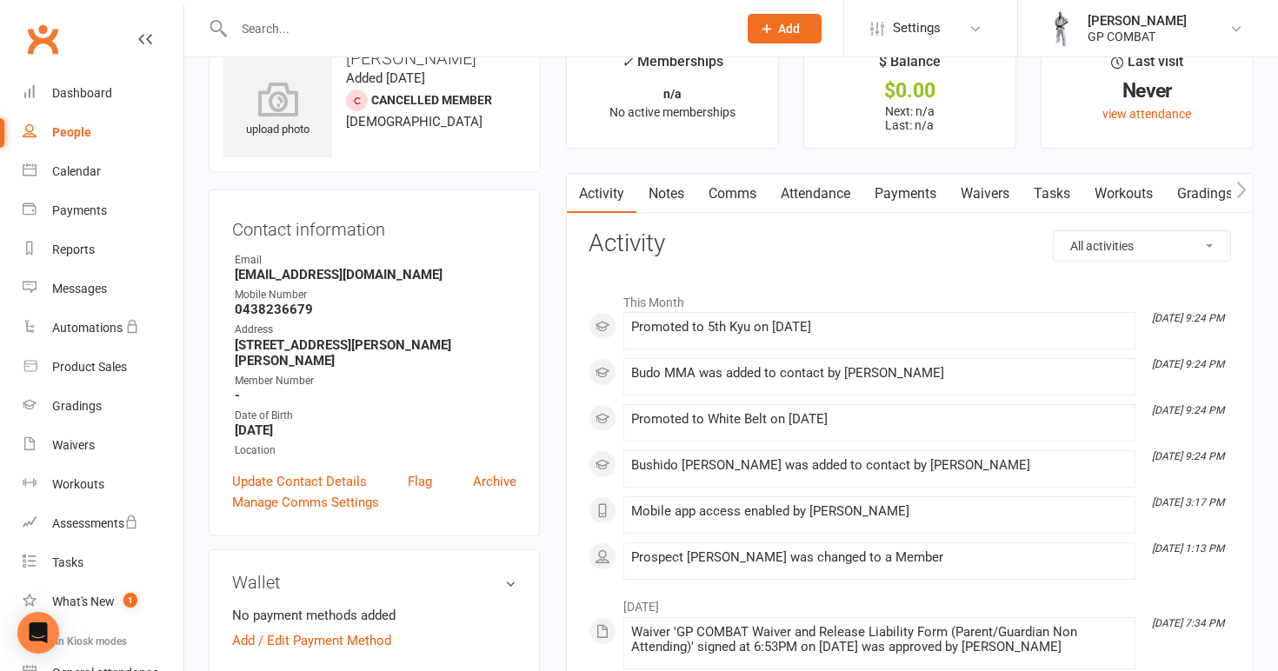
click at [109, 138] on link "People" at bounding box center [103, 132] width 161 height 39
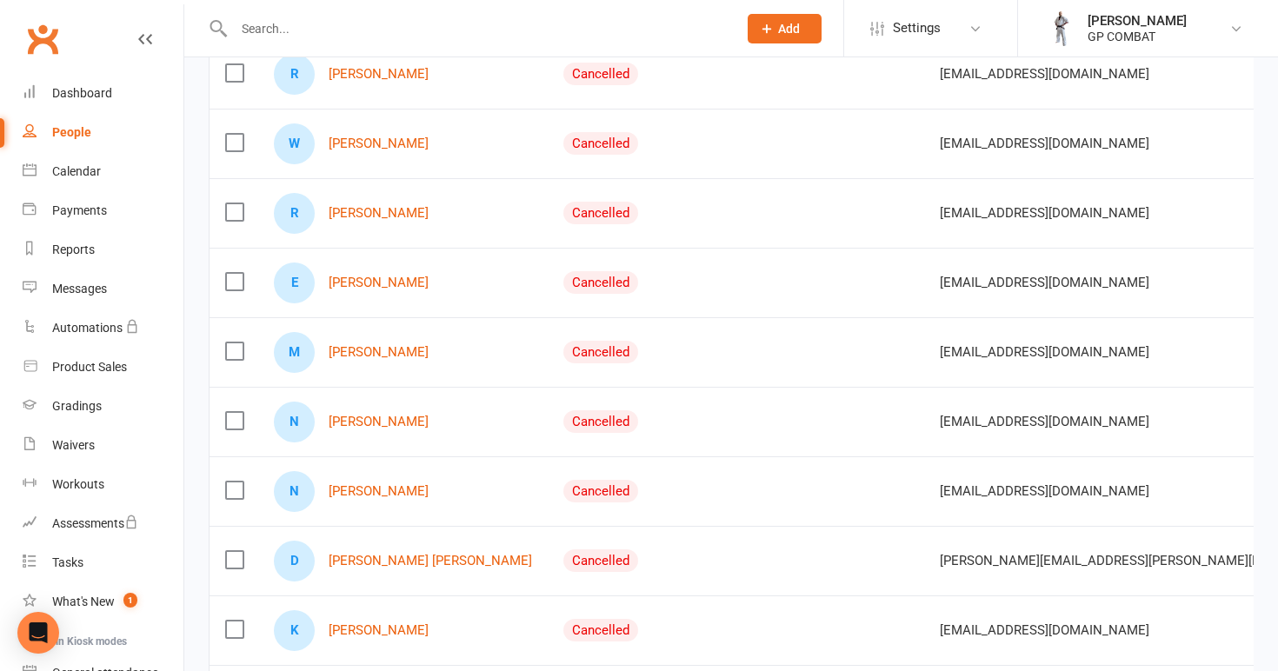
scroll to position [1108, 0]
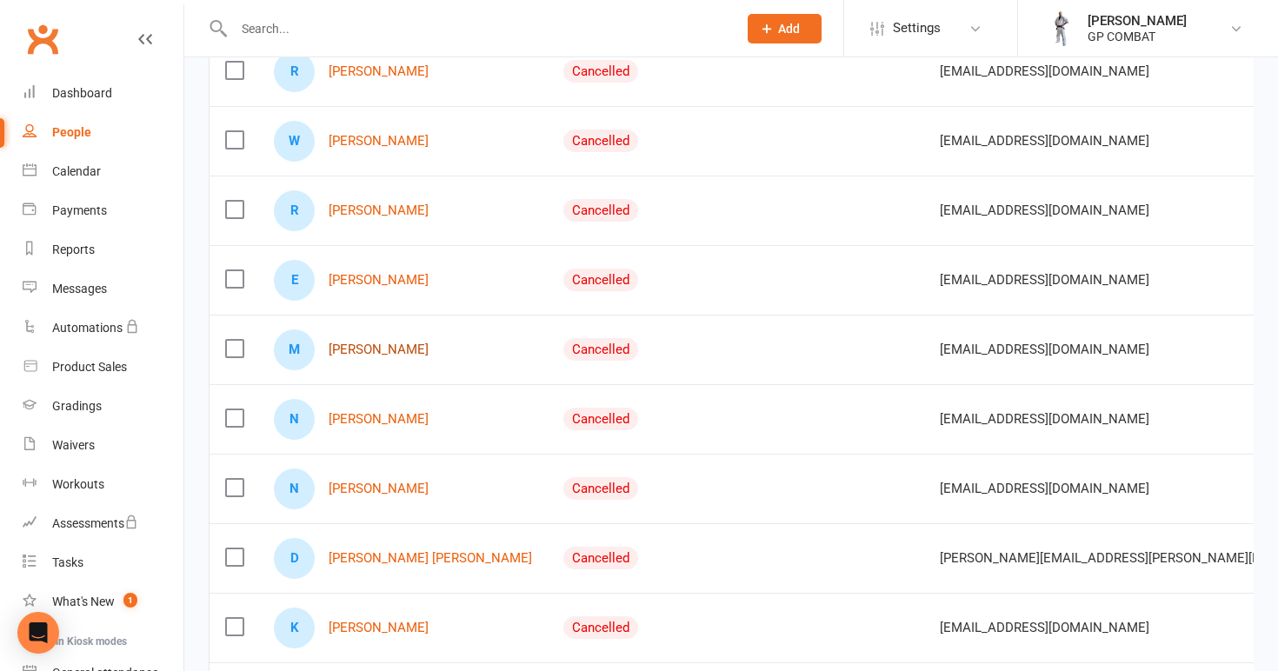
click at [372, 351] on link "[PERSON_NAME]" at bounding box center [379, 350] width 100 height 15
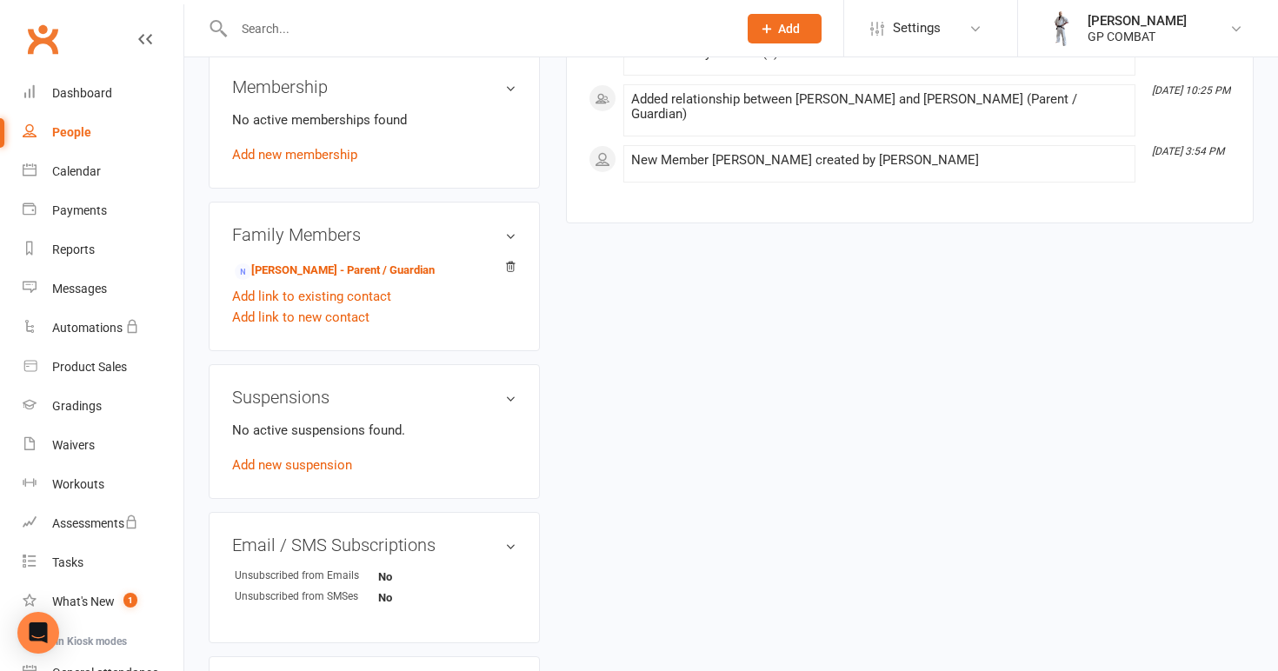
scroll to position [742, 0]
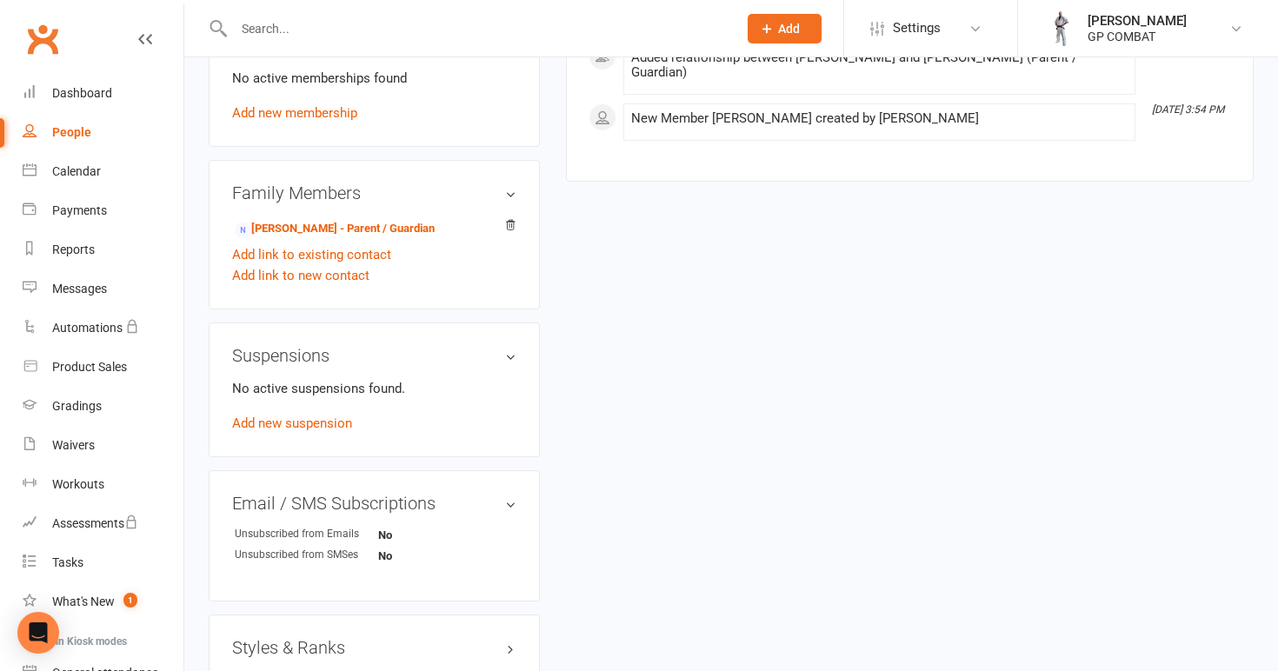
click at [327, 647] on h3 "Styles & Ranks" at bounding box center [374, 647] width 284 height 19
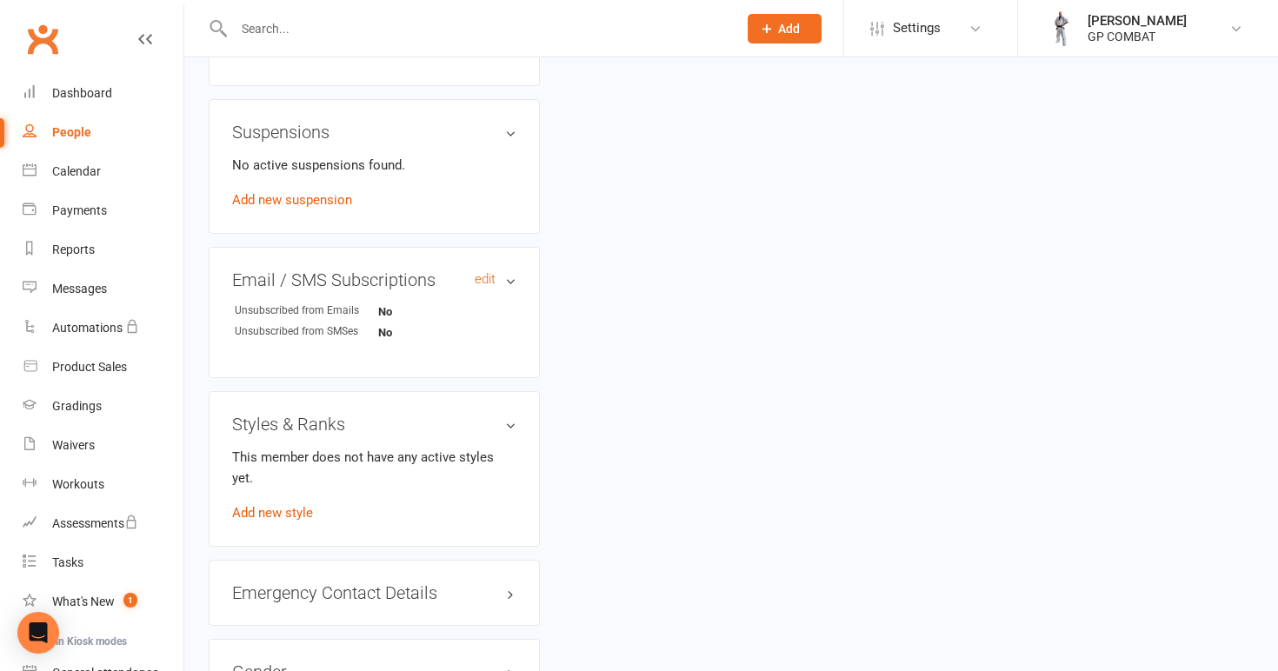
scroll to position [1005, 0]
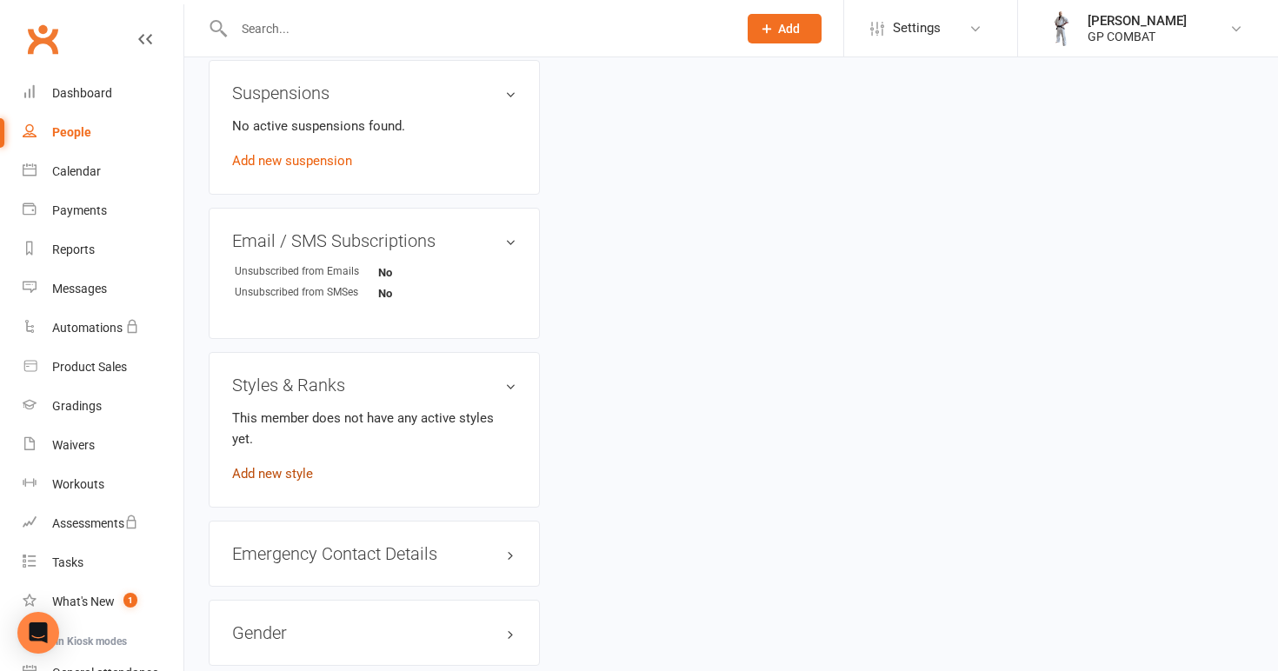
click at [276, 466] on link "Add new style" at bounding box center [272, 474] width 81 height 16
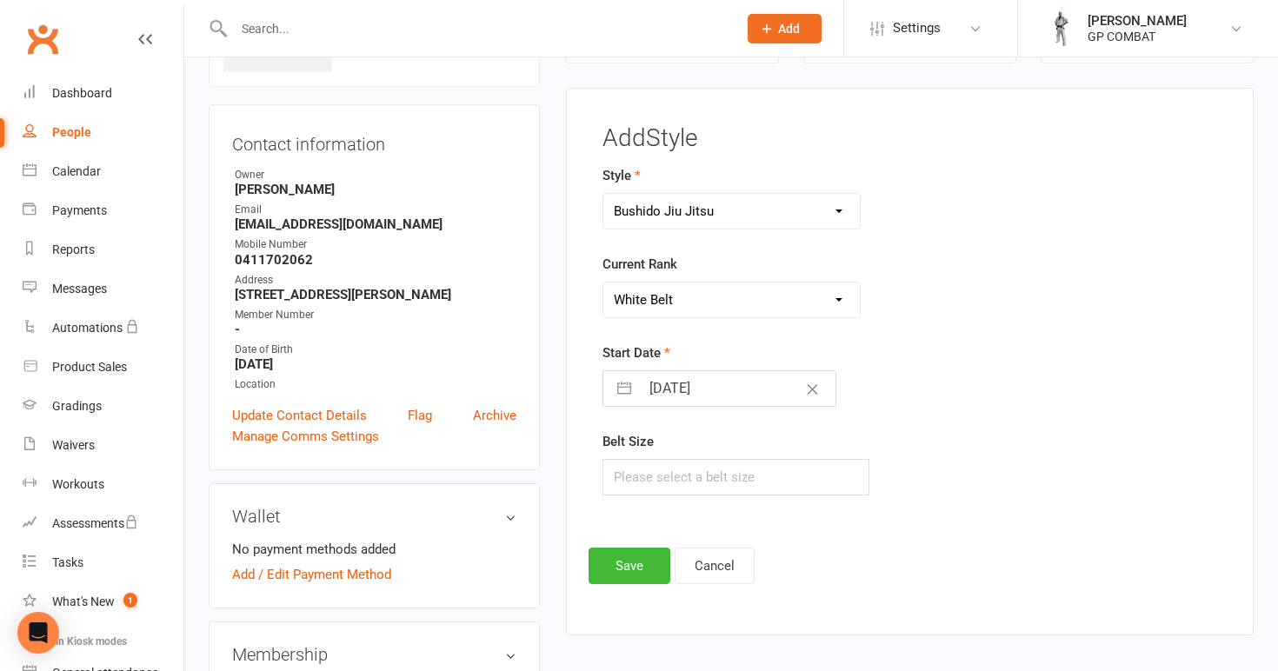
click at [748, 384] on input "[DATE]" at bounding box center [738, 388] width 196 height 35
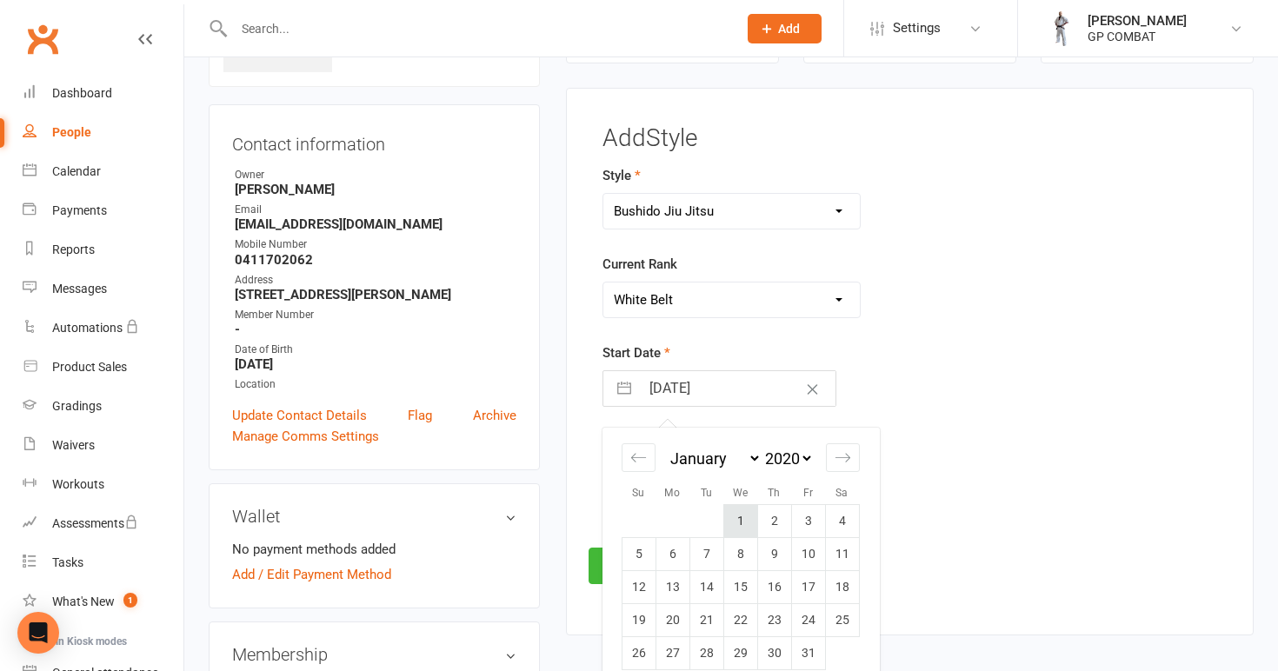
click at [740, 511] on td "1" at bounding box center [740, 521] width 34 height 33
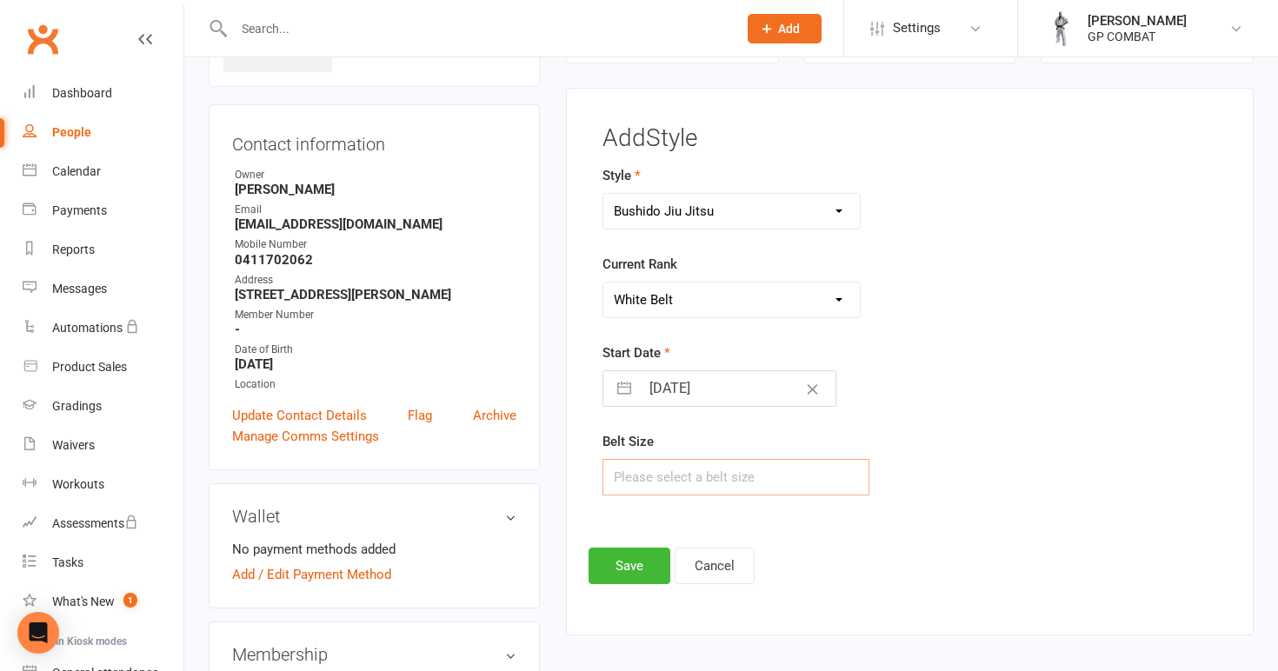
click at [702, 477] on input "text" at bounding box center [736, 477] width 268 height 37
click at [640, 567] on button "Save" at bounding box center [630, 566] width 82 height 37
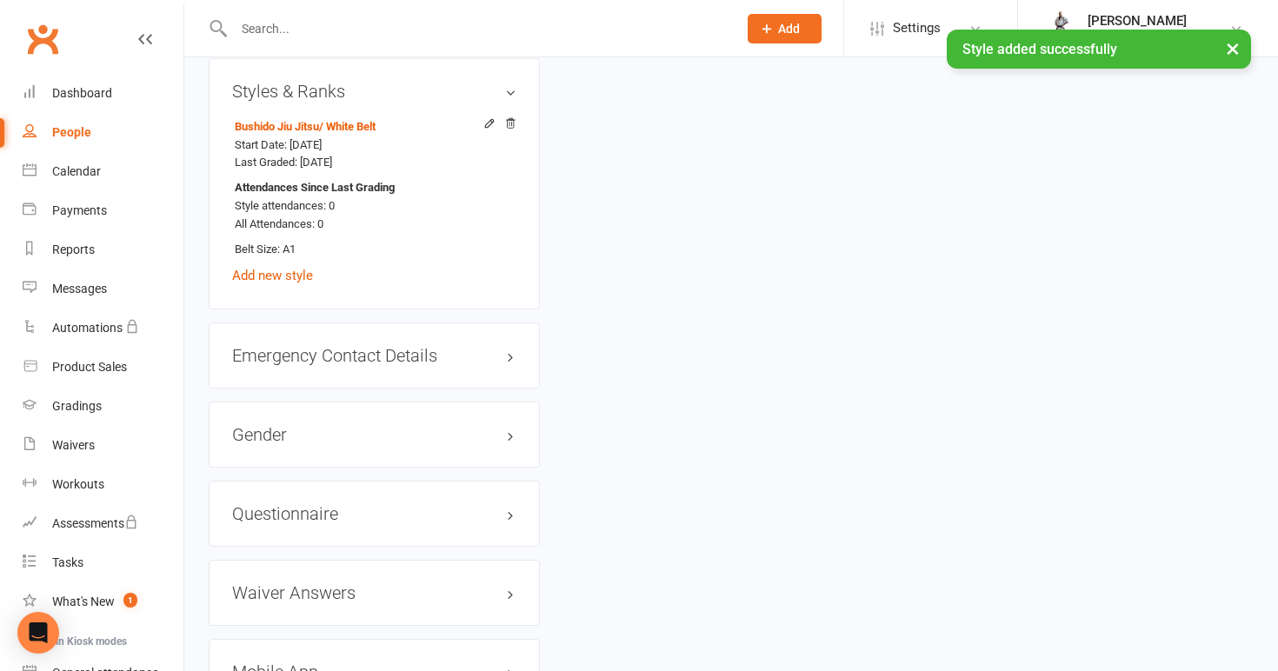
scroll to position [1283, 0]
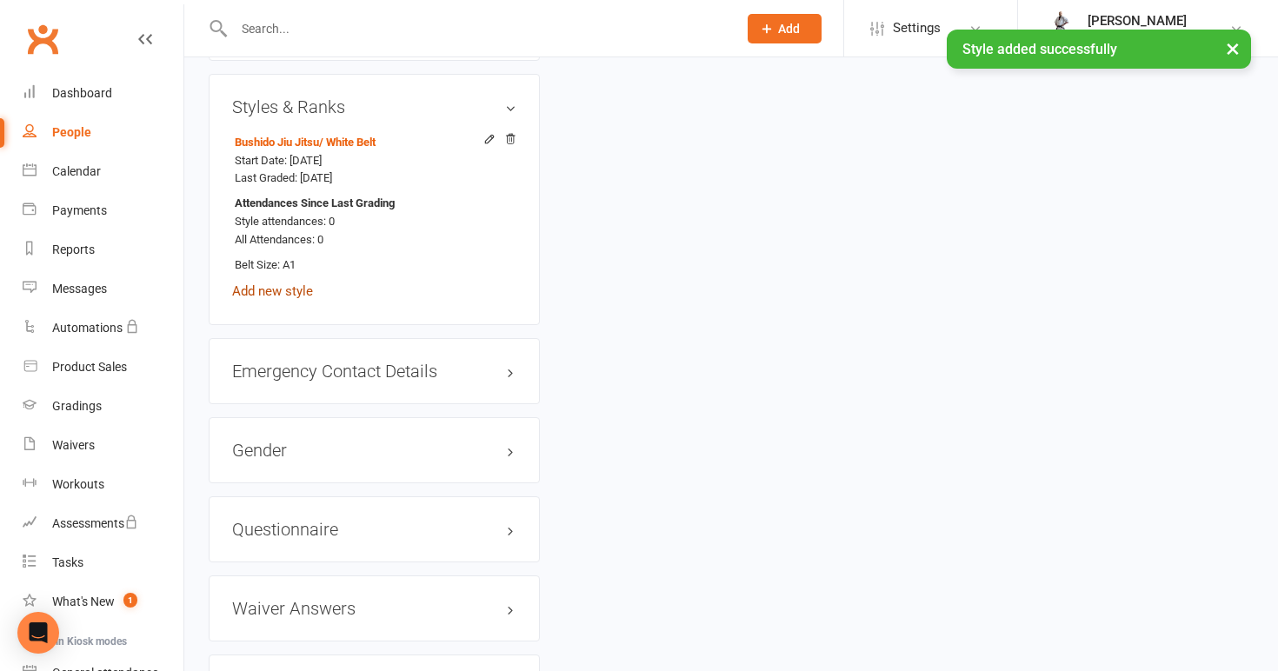
click at [303, 286] on link "Add new style" at bounding box center [272, 291] width 81 height 16
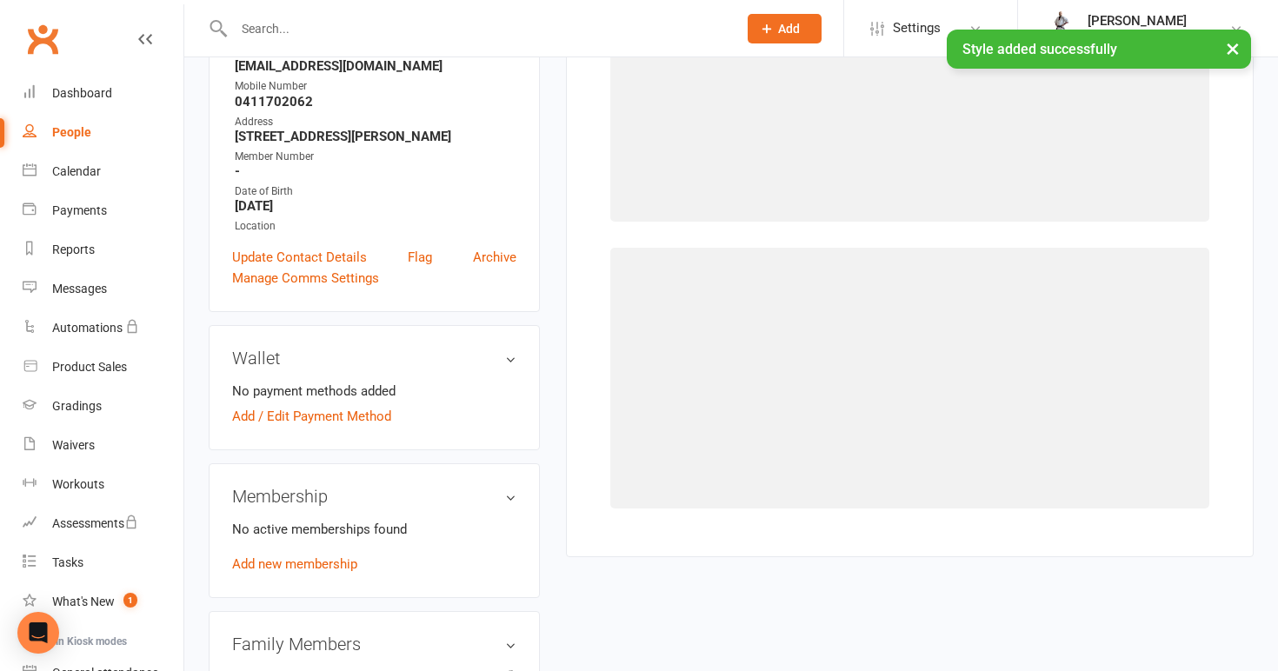
scroll to position [133, 0]
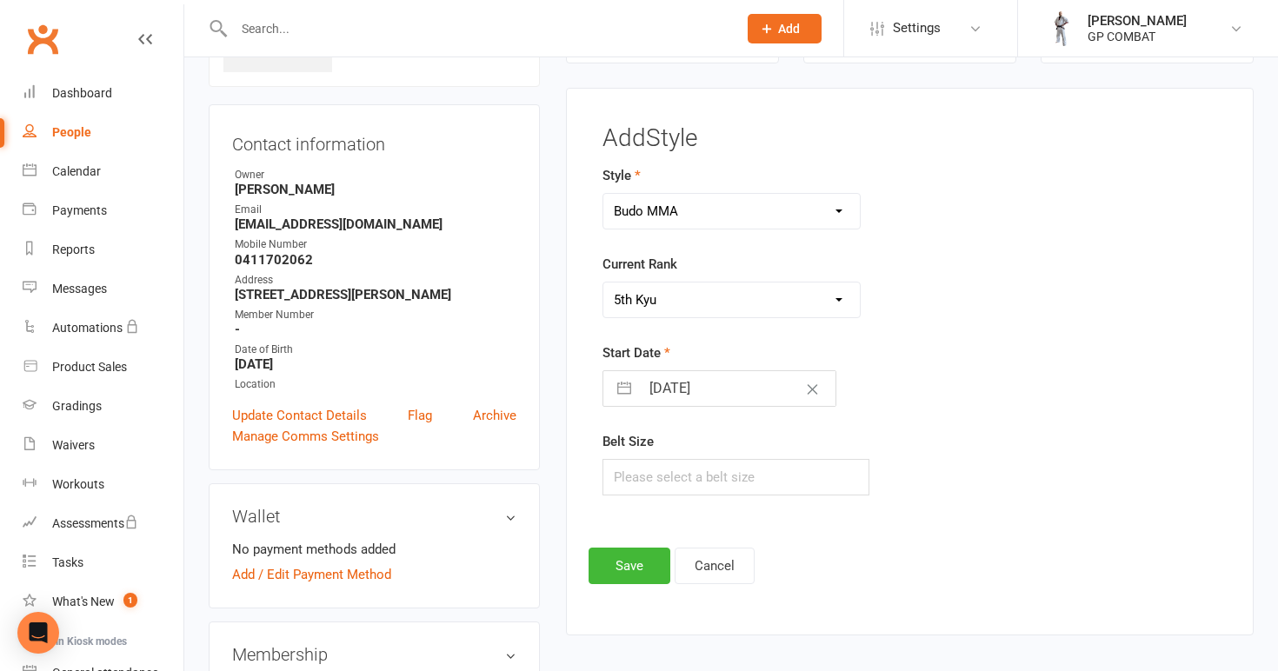
click at [700, 389] on input "[DATE]" at bounding box center [738, 388] width 196 height 35
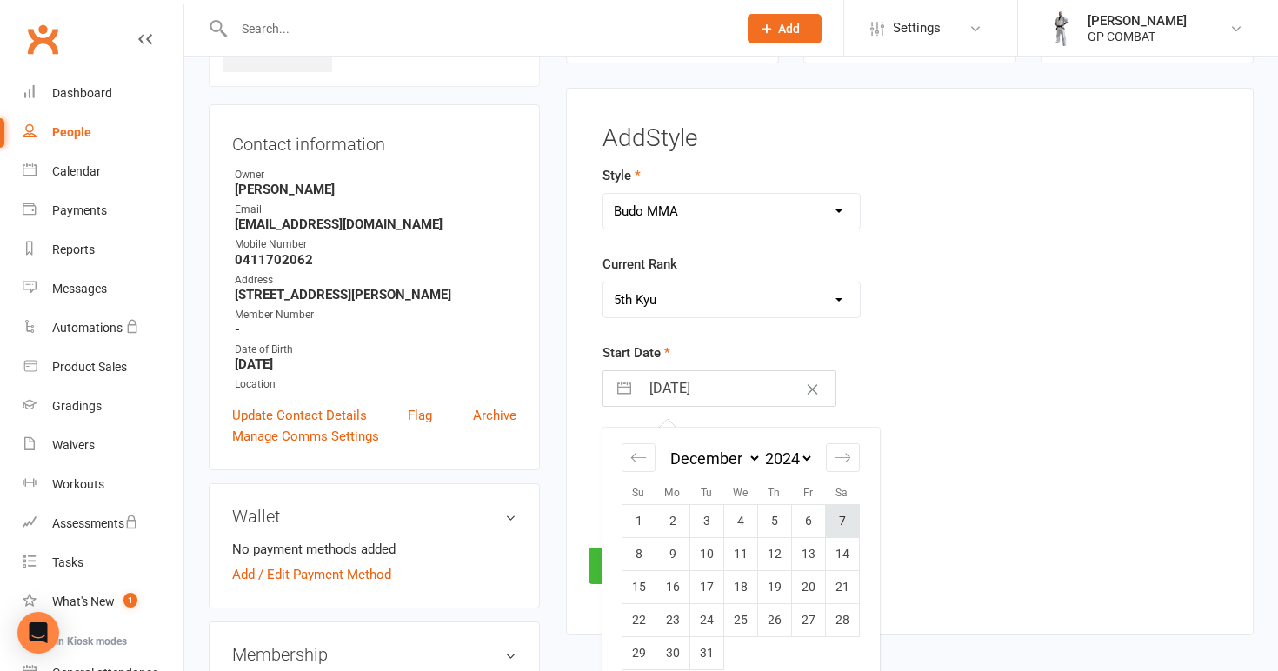
click at [847, 522] on td "7" at bounding box center [842, 521] width 34 height 33
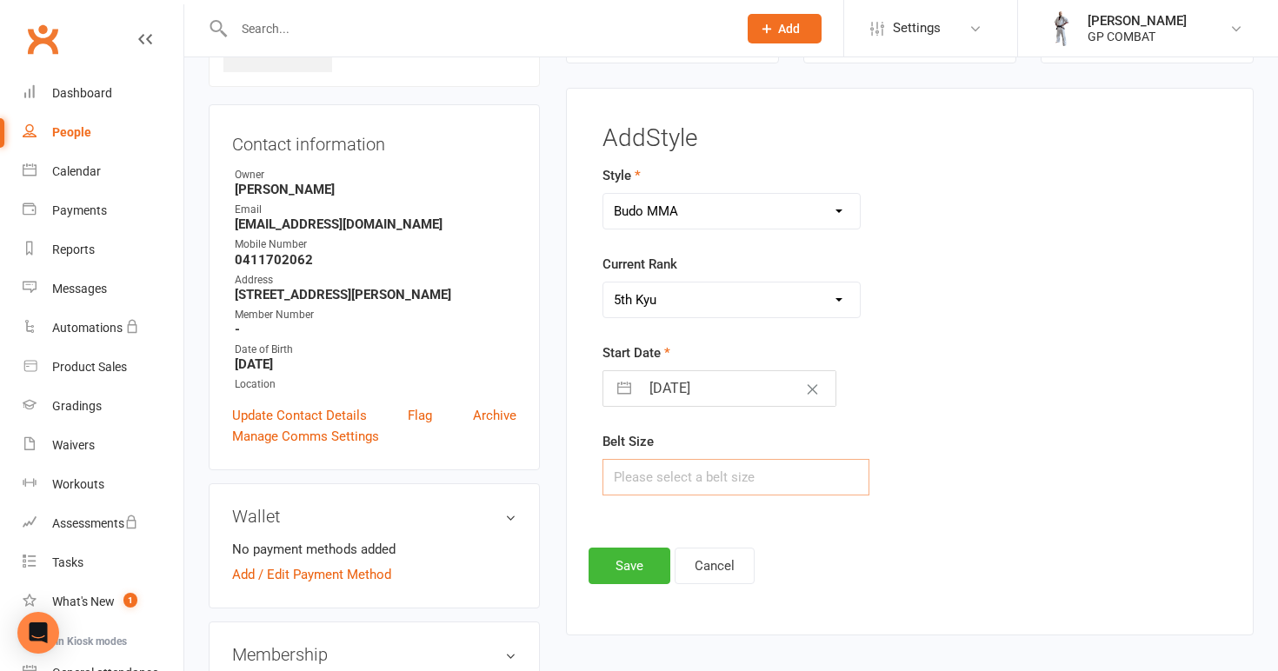
click at [728, 472] on input "text" at bounding box center [736, 477] width 268 height 37
click at [628, 566] on button "Save" at bounding box center [630, 566] width 82 height 37
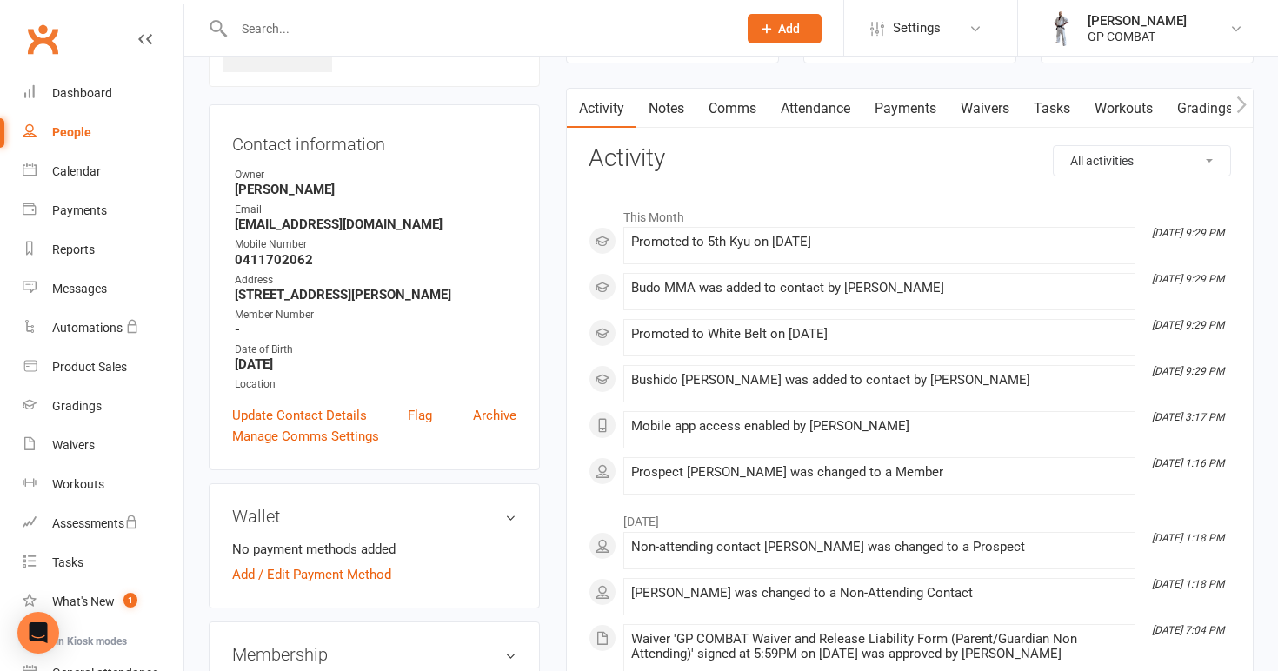
click at [96, 143] on link "People" at bounding box center [103, 132] width 161 height 39
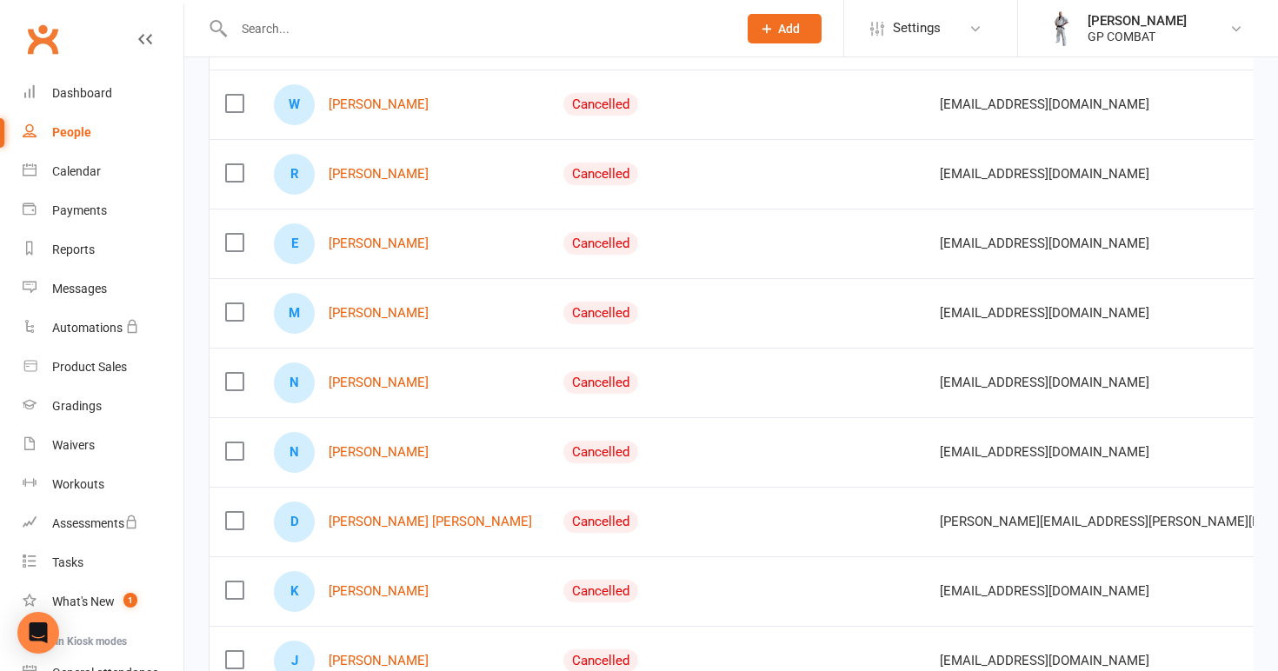
scroll to position [1148, 0]
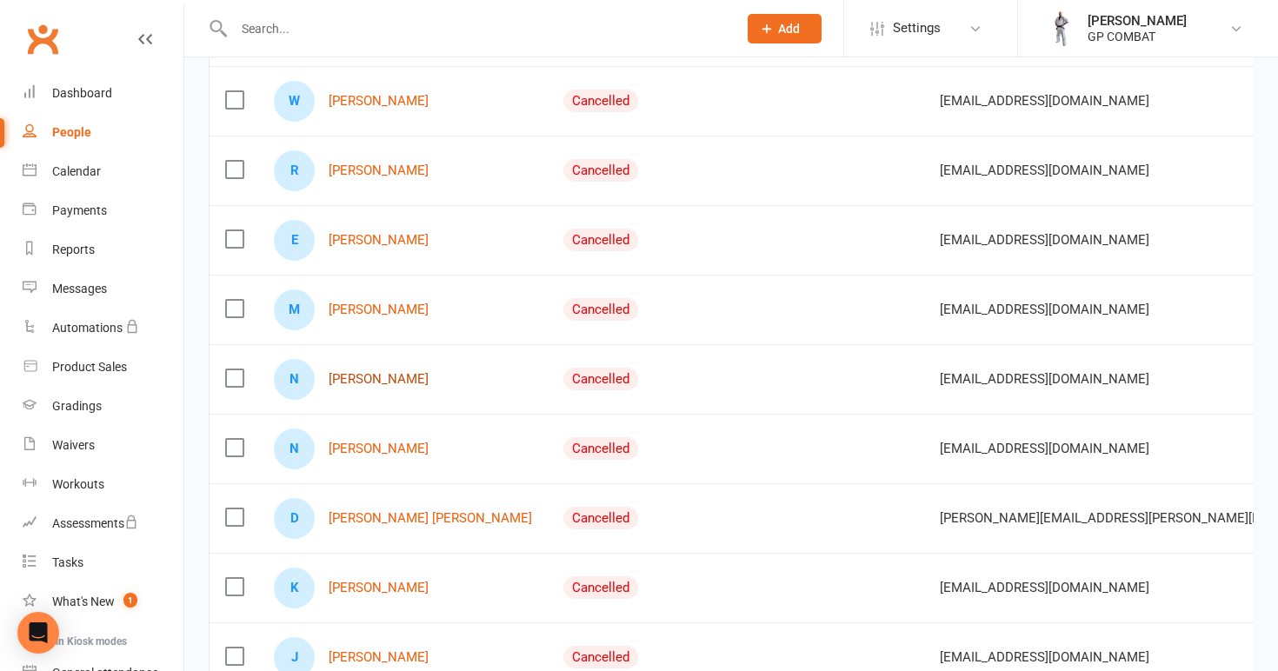
click at [374, 379] on link "[PERSON_NAME]" at bounding box center [379, 379] width 100 height 15
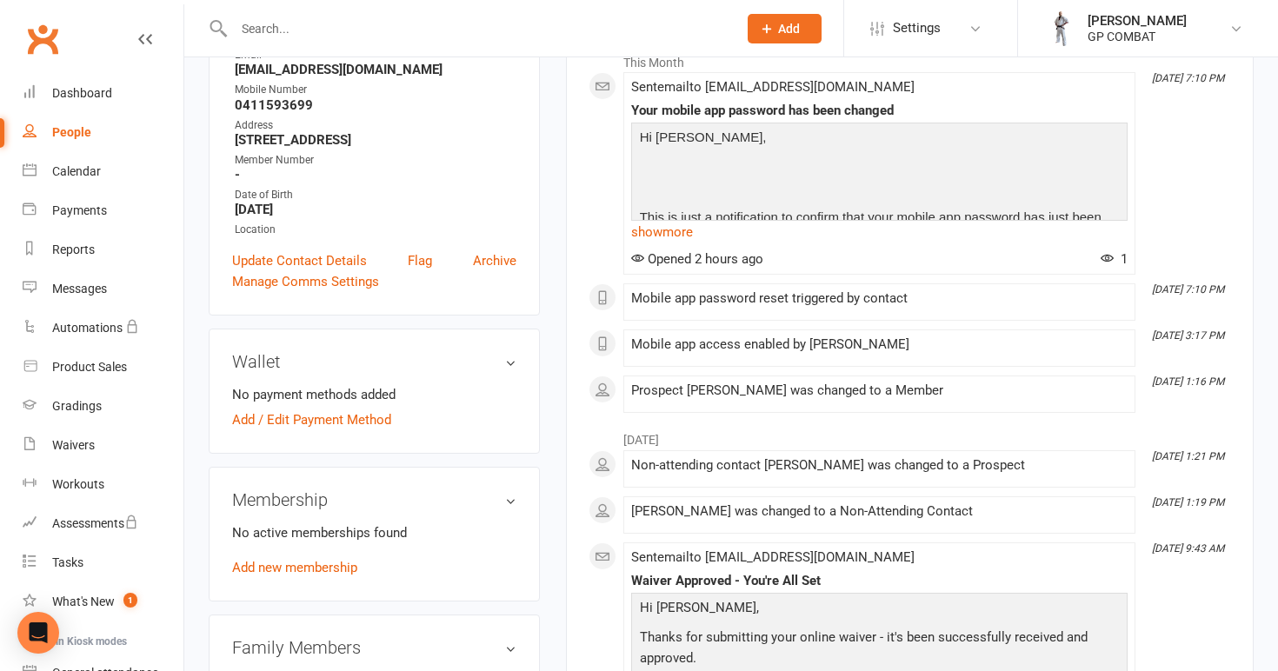
scroll to position [311, 0]
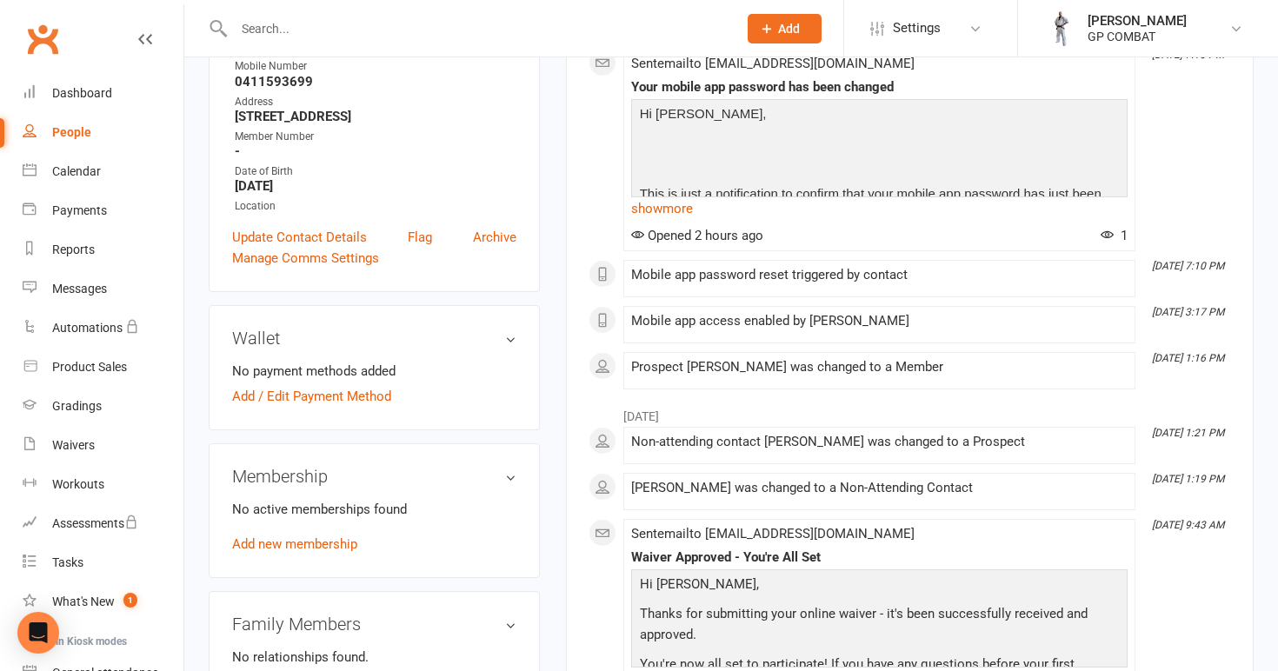
click at [96, 133] on link "People" at bounding box center [103, 132] width 161 height 39
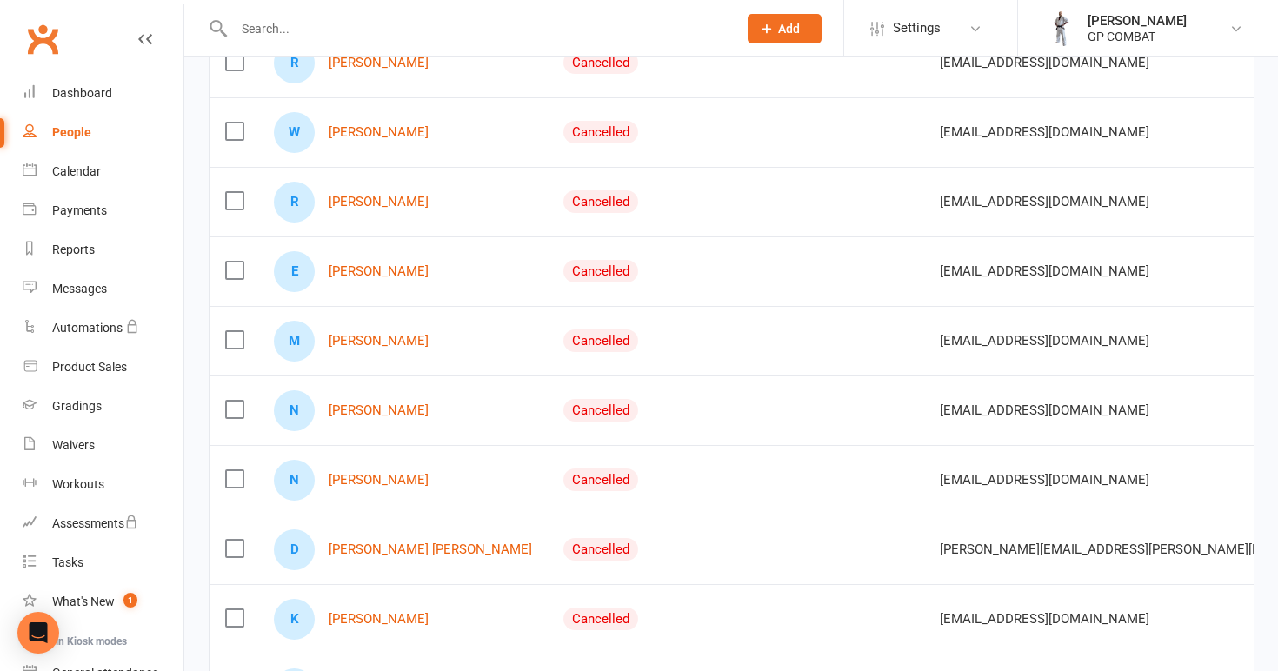
scroll to position [1123, 0]
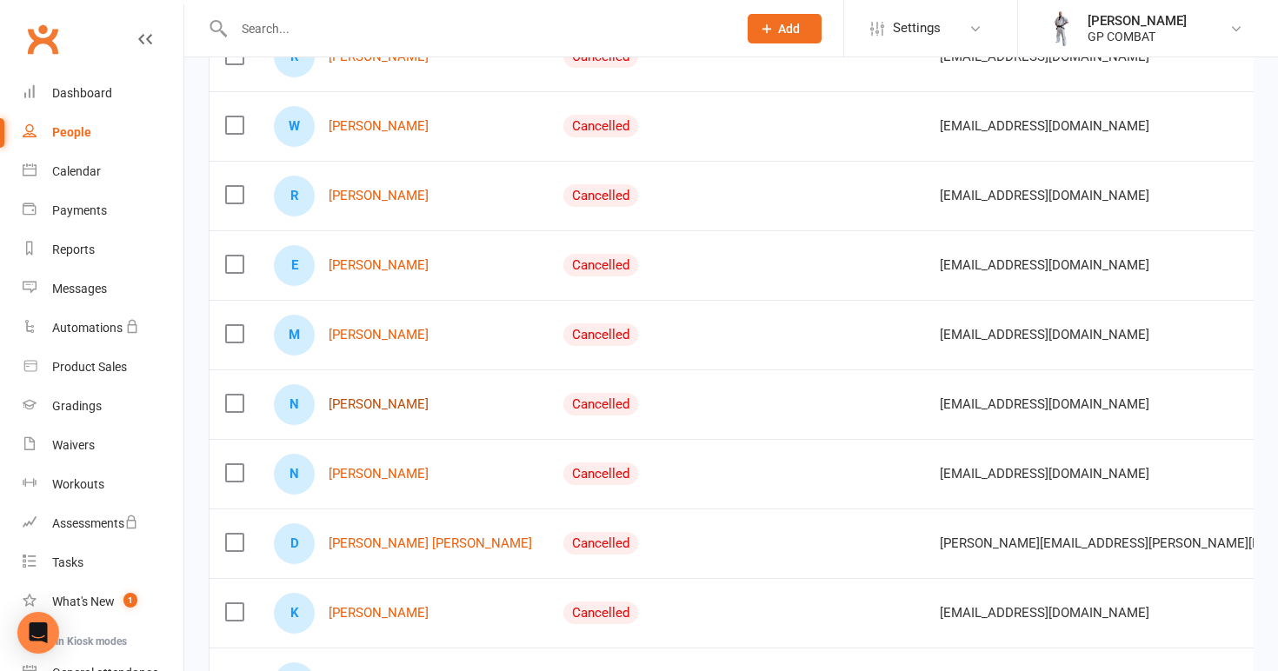
click at [376, 402] on link "[PERSON_NAME]" at bounding box center [379, 404] width 100 height 15
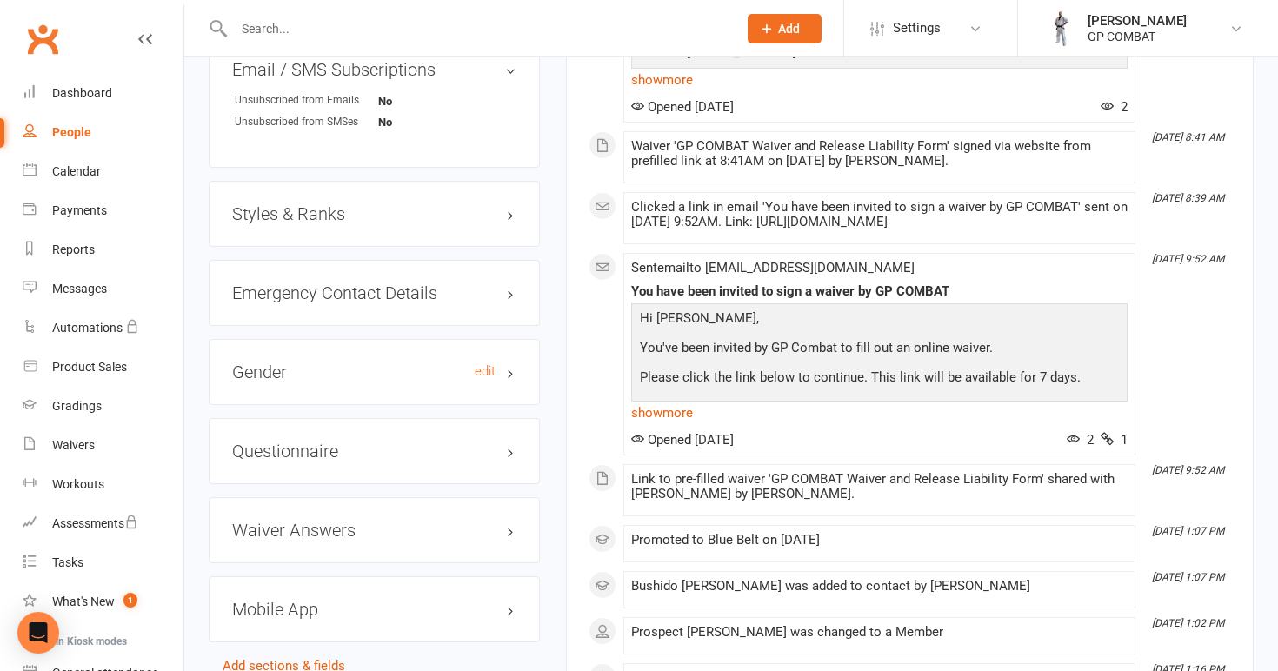
scroll to position [1172, 0]
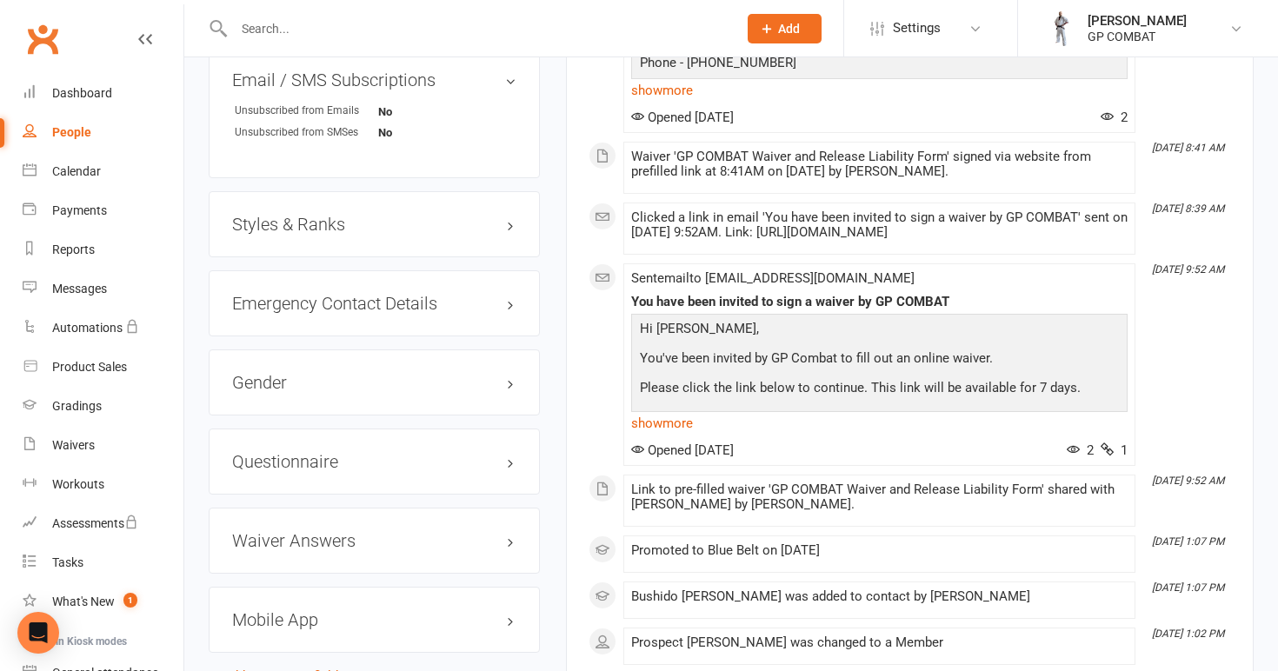
click at [299, 221] on h3 "Styles & Ranks" at bounding box center [374, 224] width 284 height 19
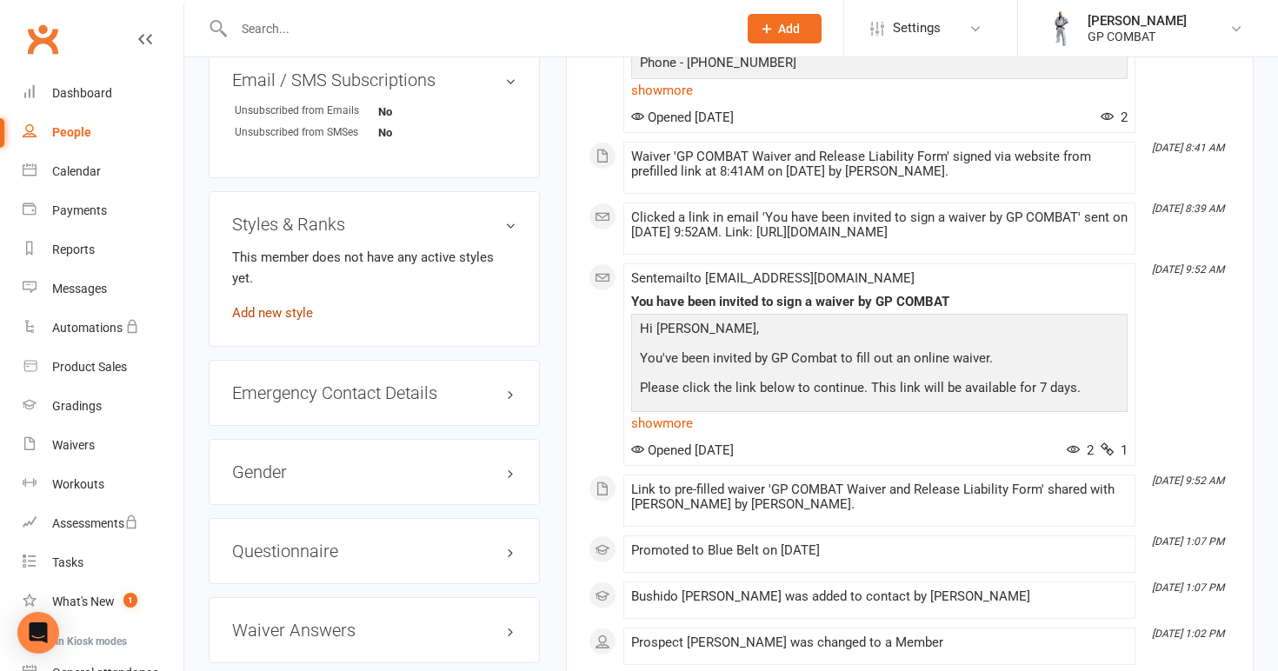
click at [287, 305] on link "Add new style" at bounding box center [272, 313] width 81 height 16
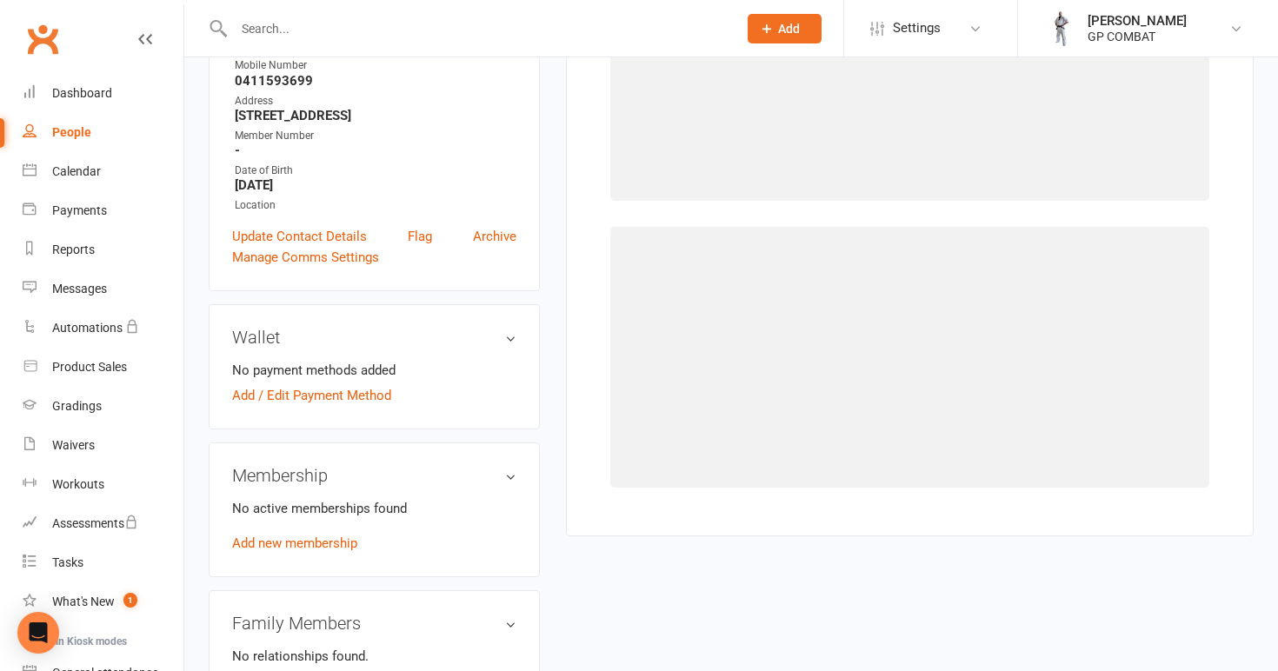
scroll to position [133, 0]
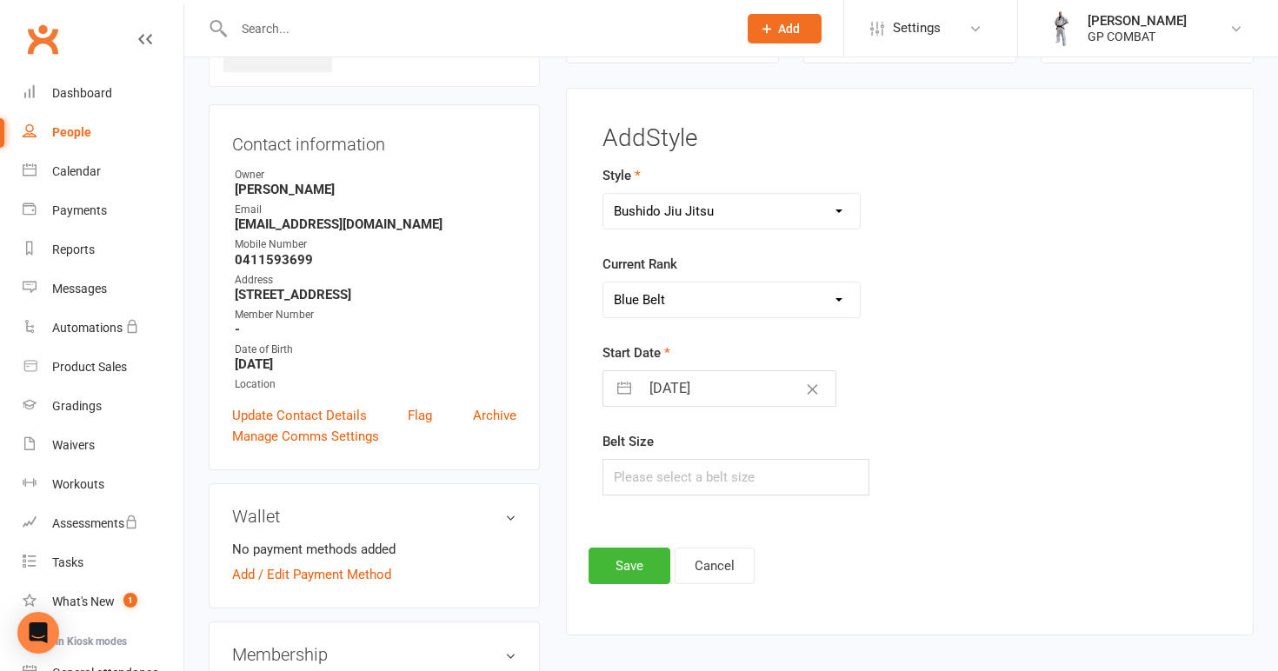
click at [700, 389] on input "[DATE]" at bounding box center [738, 388] width 196 height 35
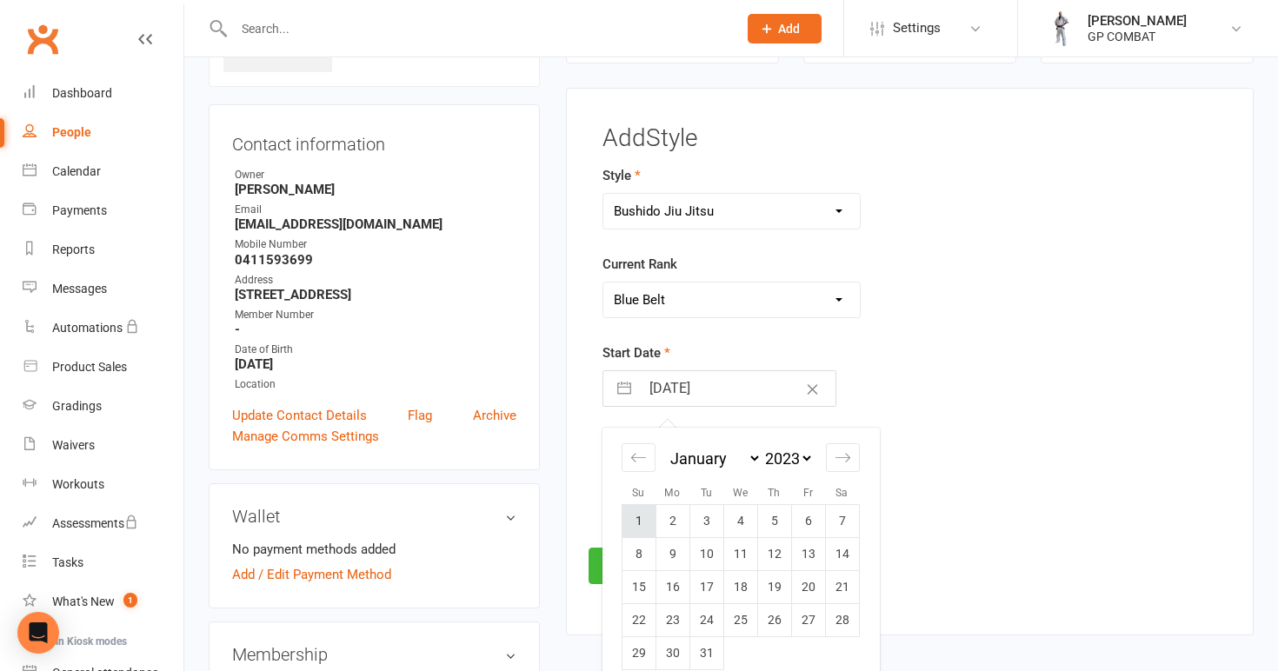
click at [642, 509] on td "1" at bounding box center [639, 521] width 34 height 33
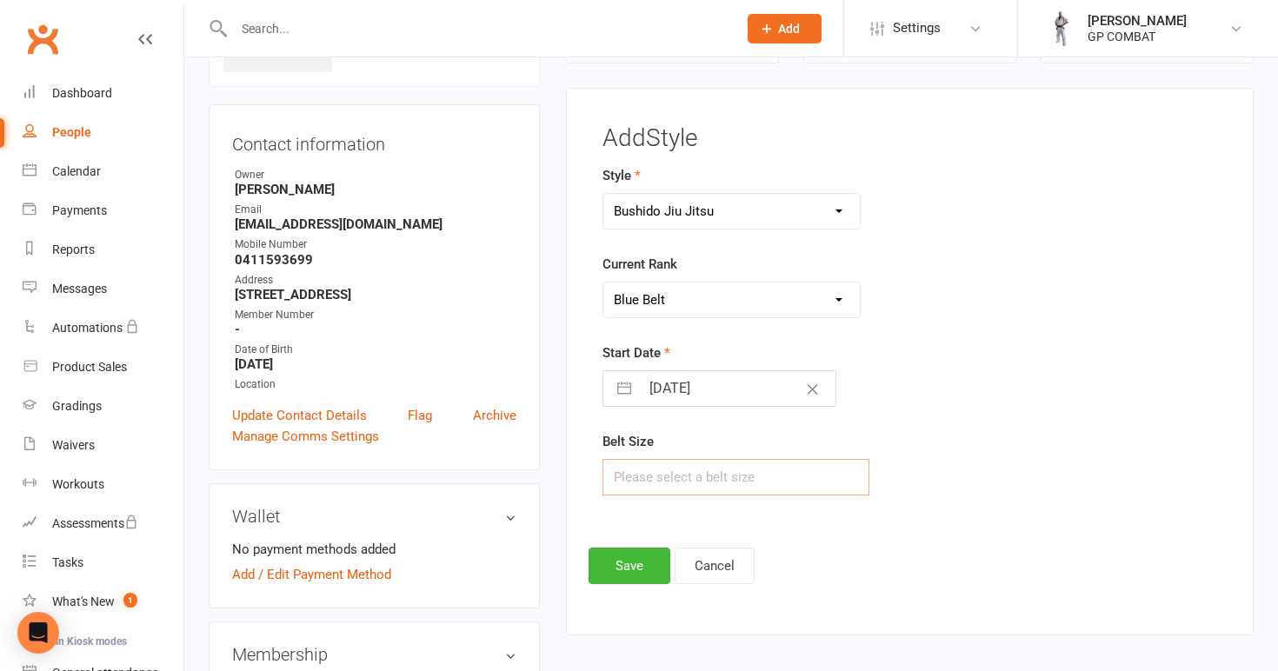
click at [652, 481] on input "text" at bounding box center [736, 477] width 268 height 37
click at [629, 559] on button "Save" at bounding box center [630, 566] width 82 height 37
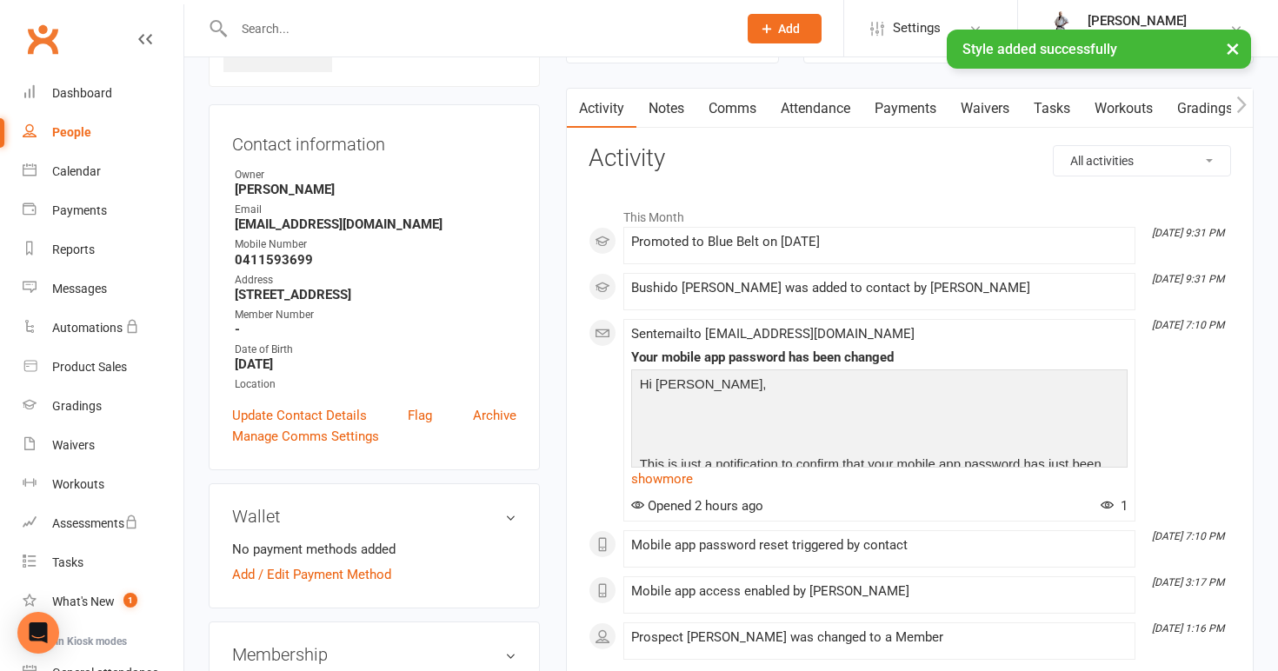
click at [103, 135] on link "People" at bounding box center [103, 132] width 161 height 39
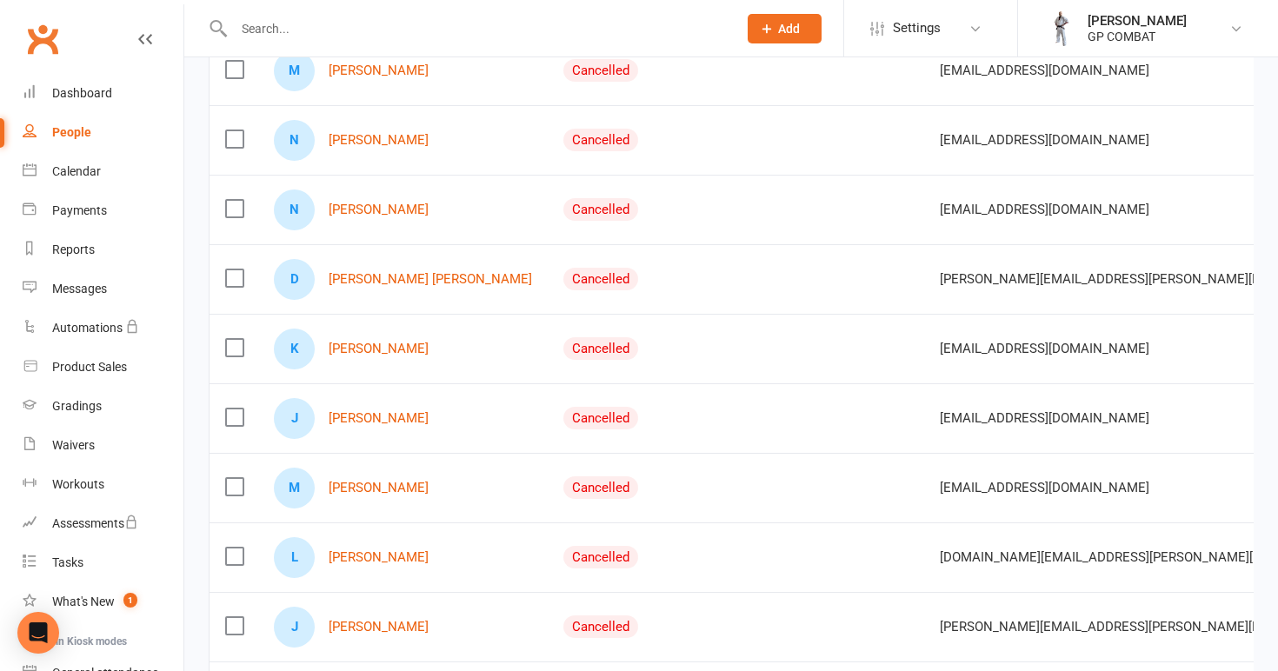
scroll to position [1370, 0]
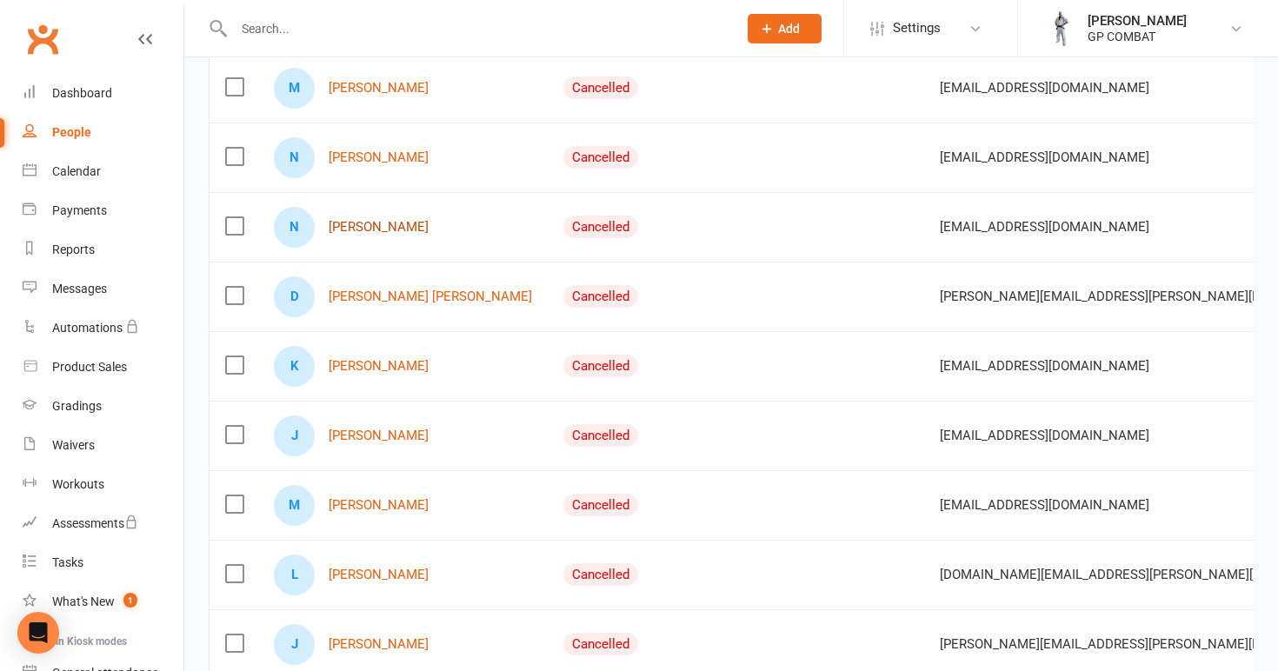
click at [375, 226] on link "[PERSON_NAME]" at bounding box center [379, 227] width 100 height 15
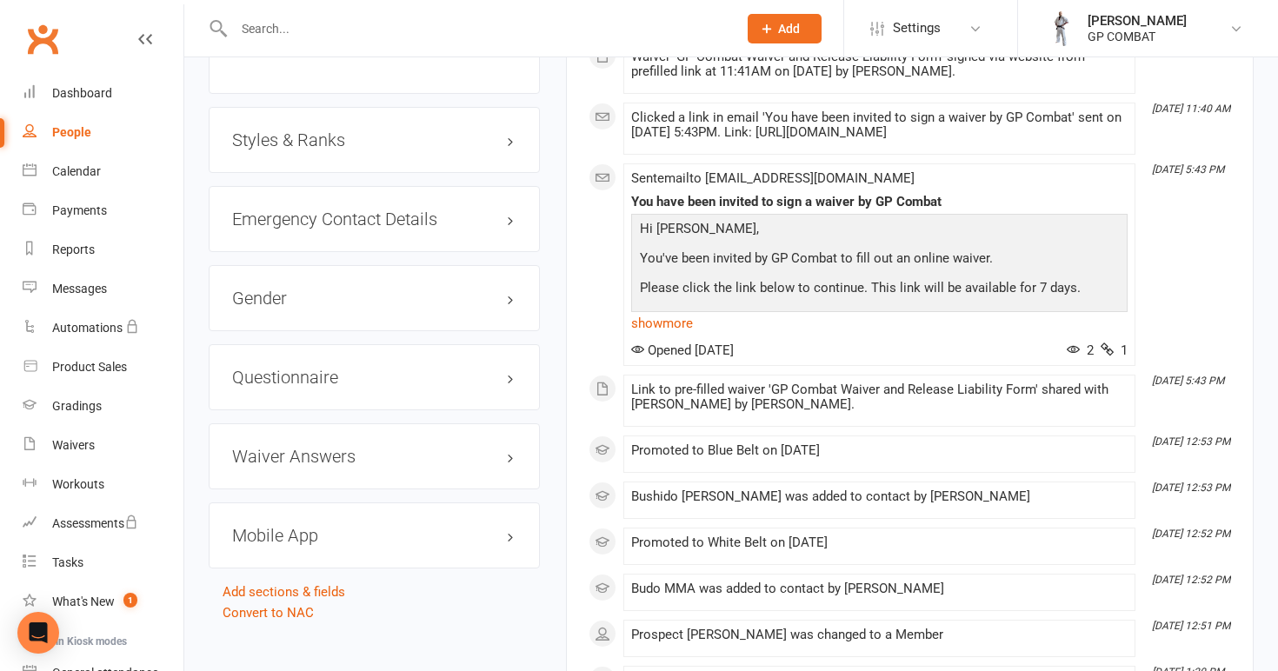
scroll to position [1254, 0]
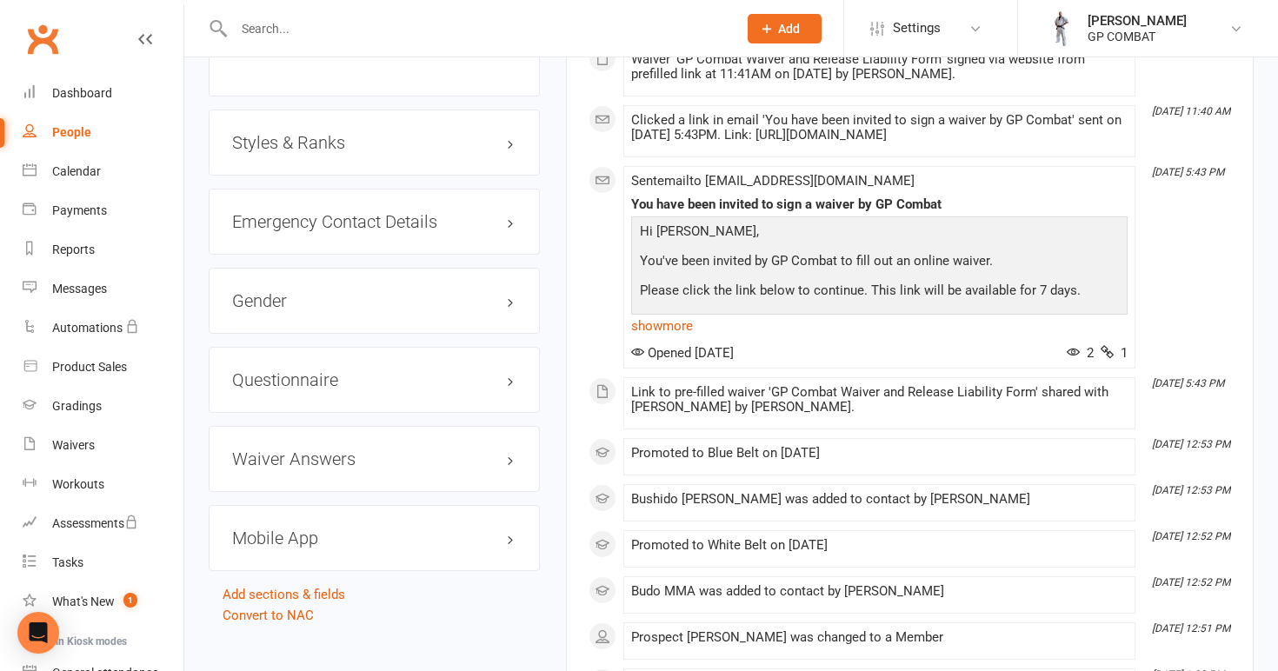
click at [307, 135] on h3 "Styles & Ranks" at bounding box center [374, 142] width 284 height 19
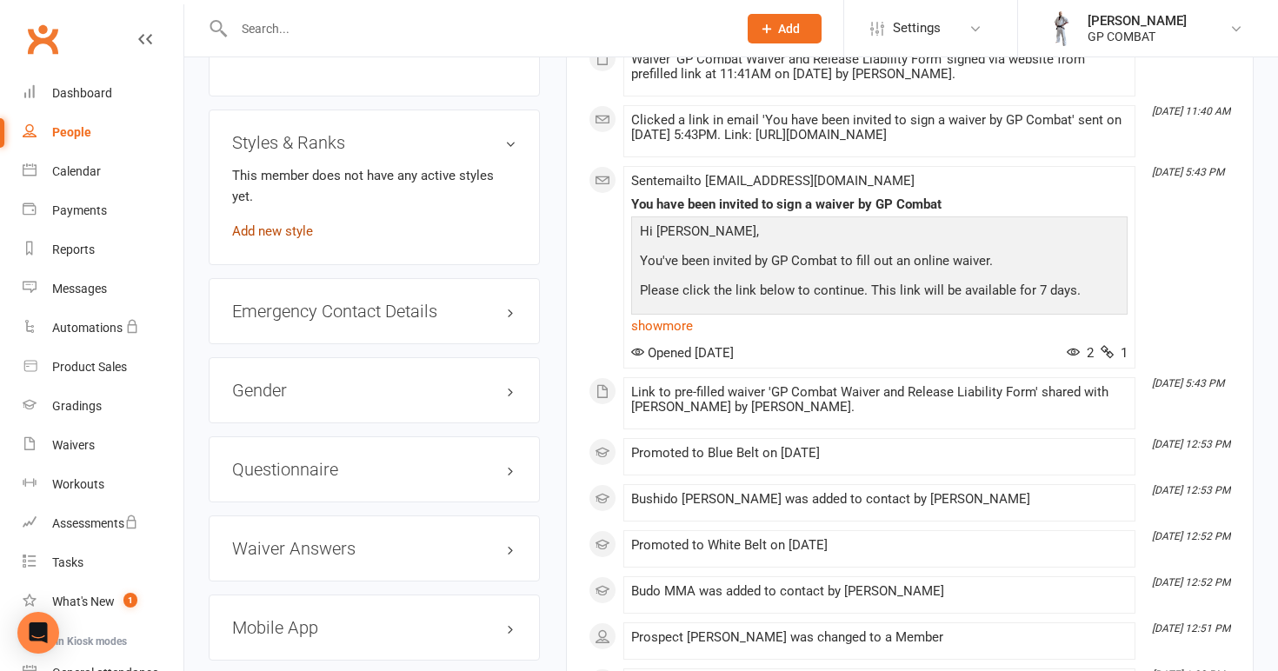
click at [288, 223] on link "Add new style" at bounding box center [272, 231] width 81 height 16
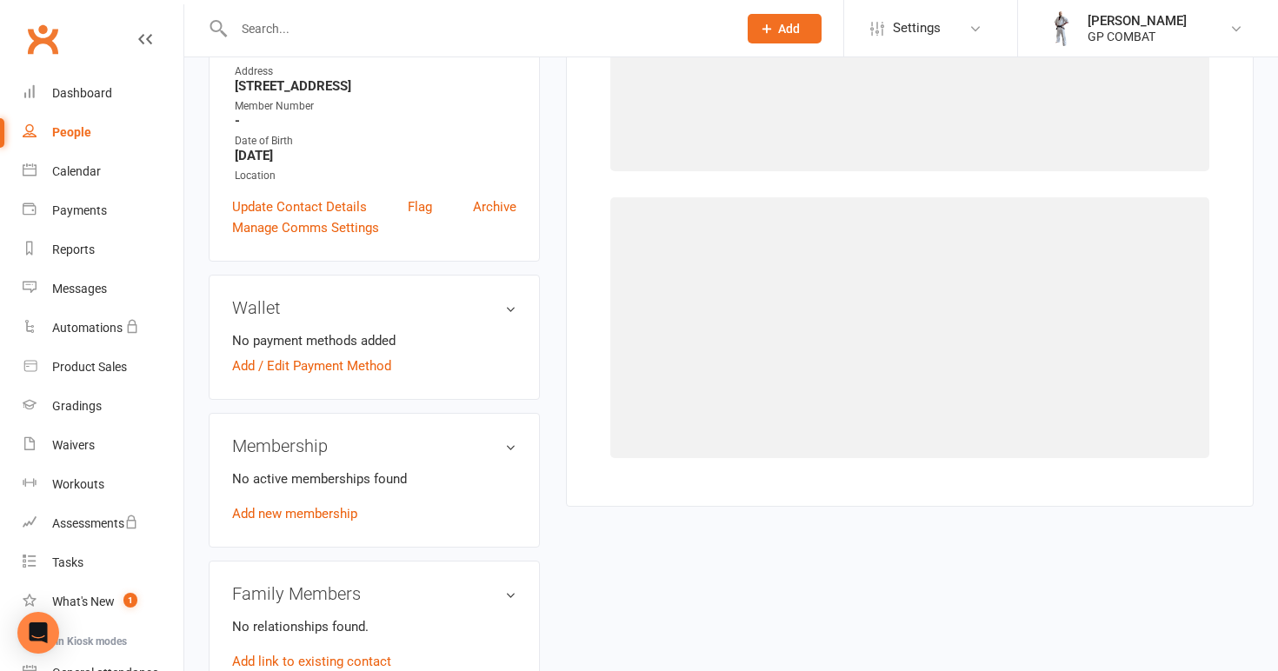
scroll to position [133, 0]
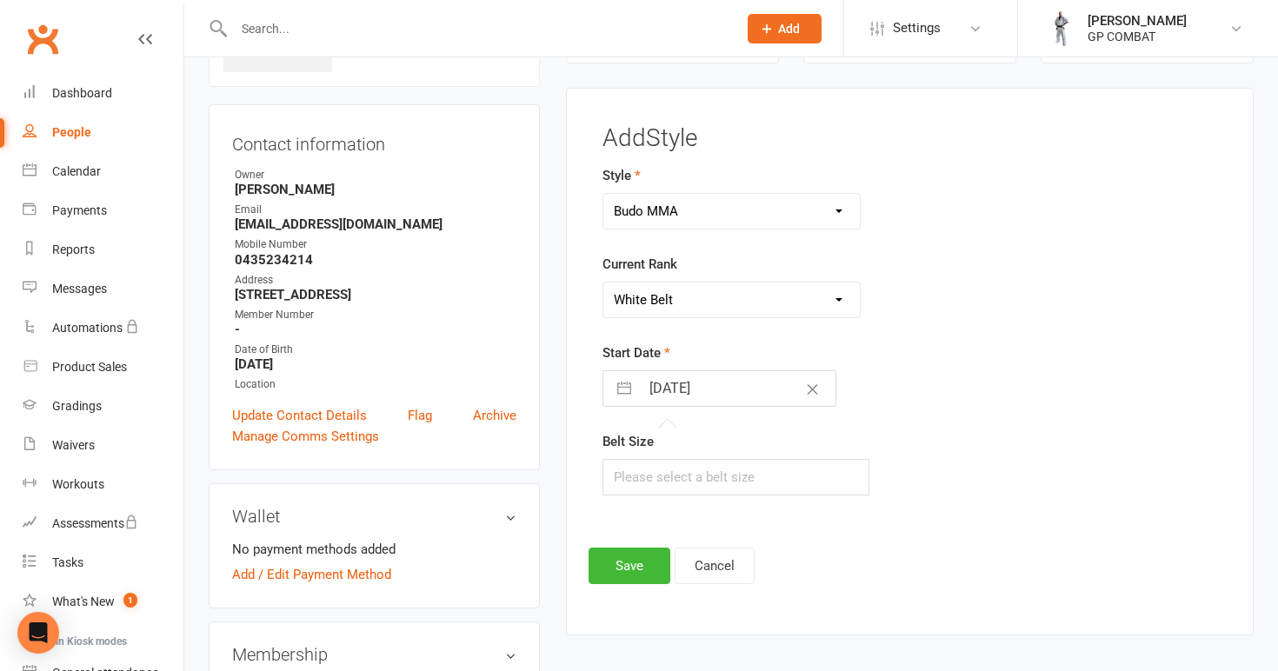
click at [708, 388] on input "[DATE]" at bounding box center [738, 388] width 196 height 35
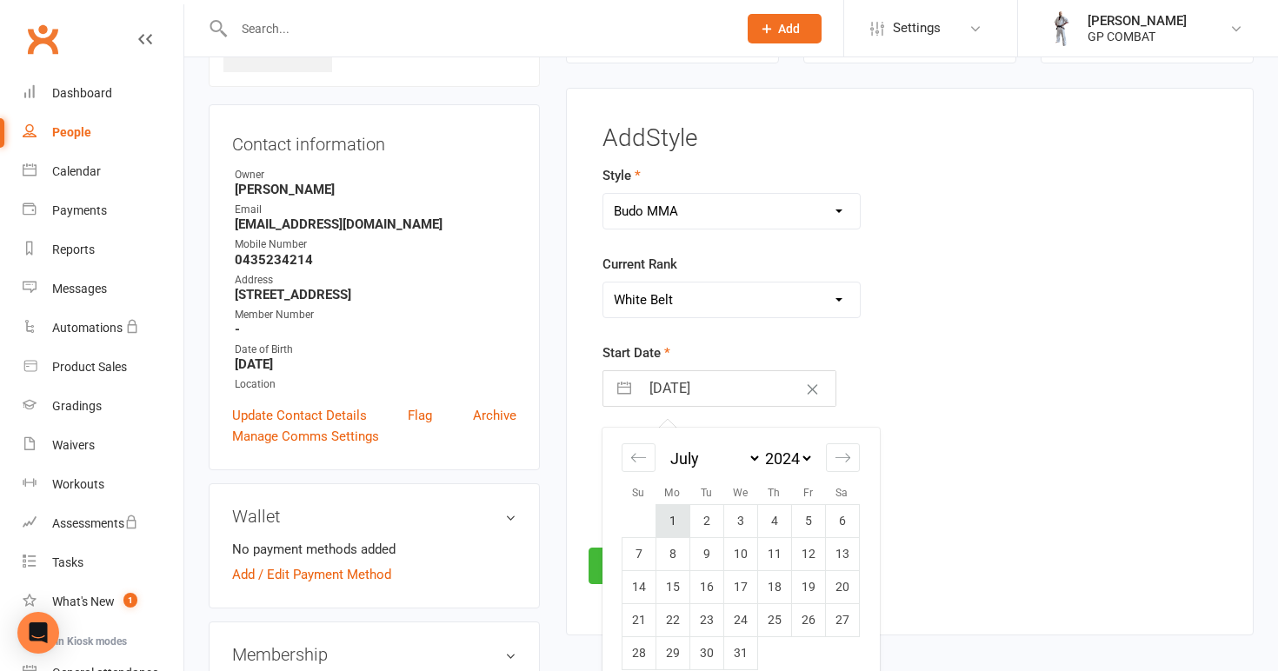
click at [672, 518] on td "1" at bounding box center [672, 521] width 34 height 33
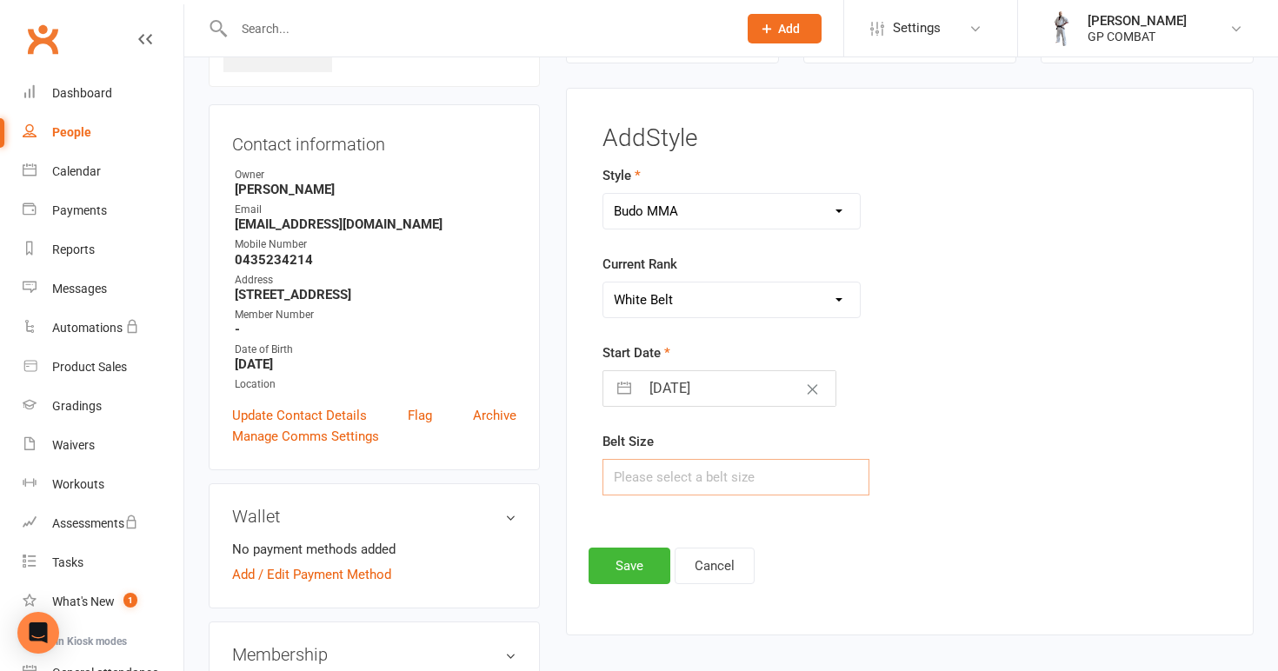
click at [647, 478] on input "text" at bounding box center [736, 477] width 268 height 37
click at [626, 562] on button "Save" at bounding box center [630, 566] width 82 height 37
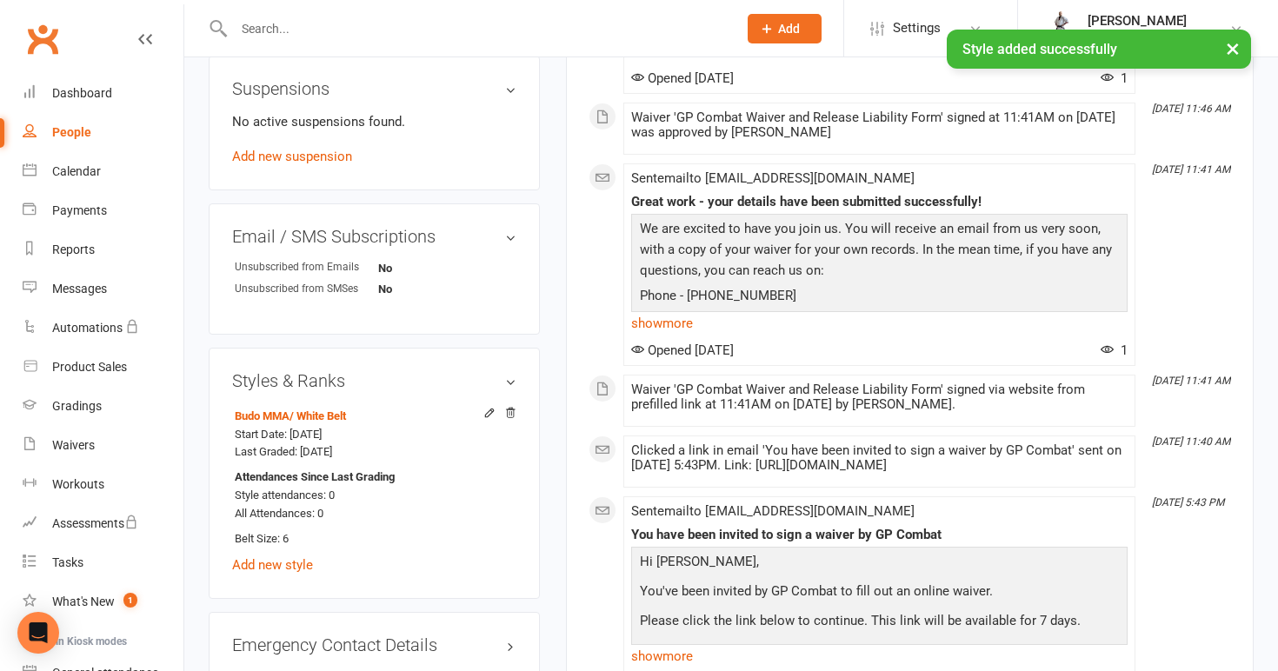
scroll to position [1029, 0]
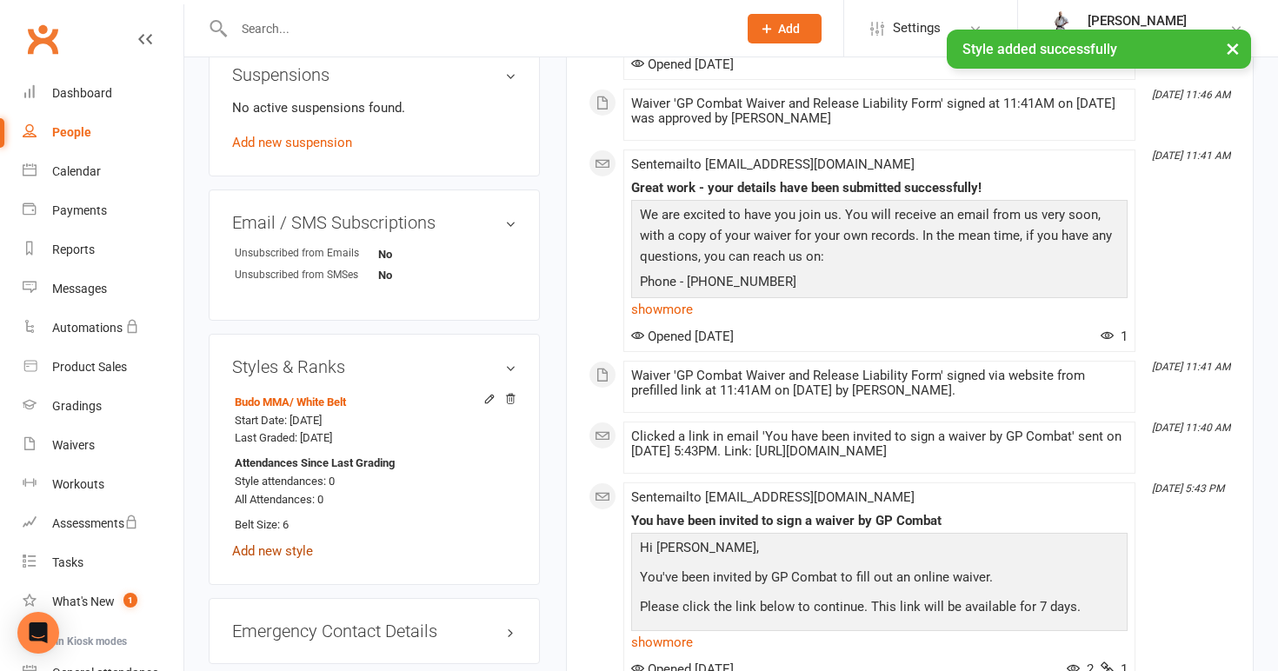
click at [287, 546] on link "Add new style" at bounding box center [272, 551] width 81 height 16
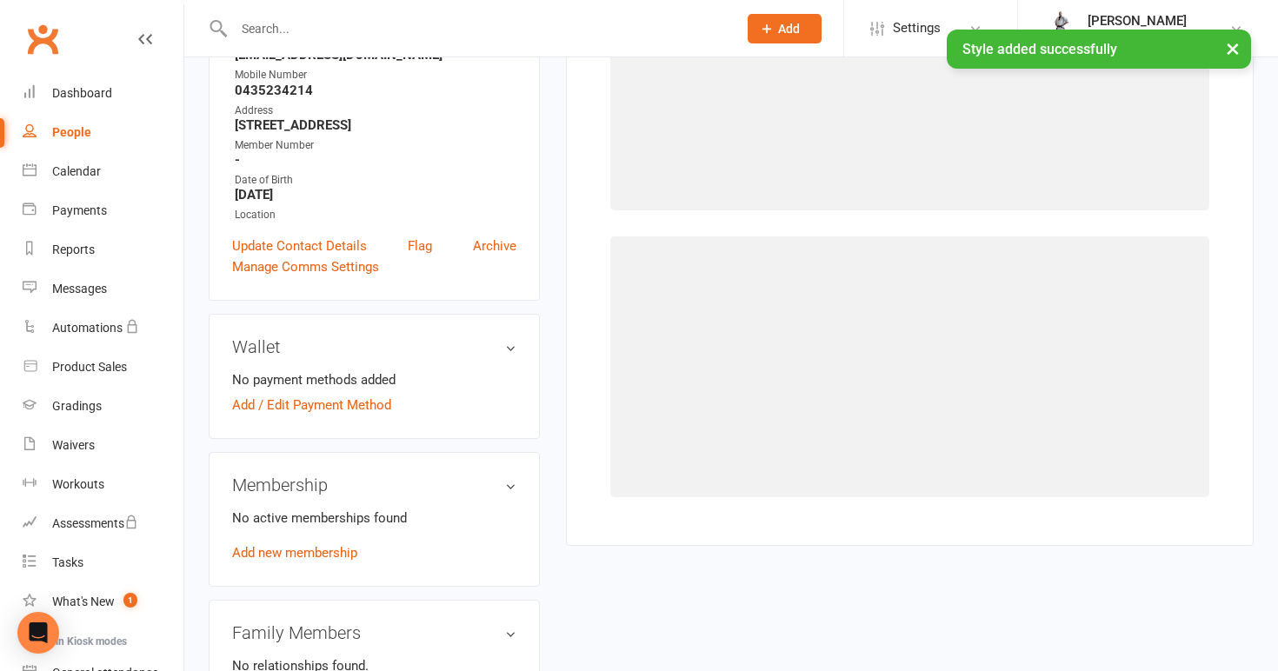
scroll to position [133, 0]
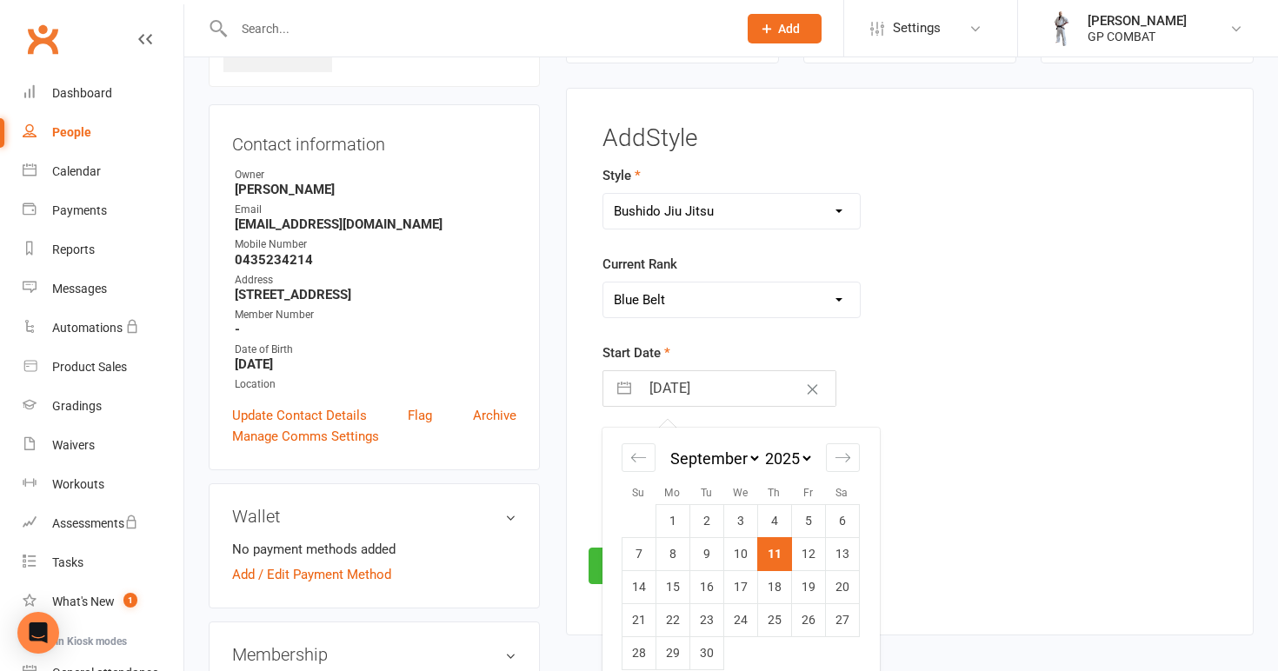
click at [706, 395] on input "[DATE]" at bounding box center [738, 388] width 196 height 35
click at [775, 615] on td "24" at bounding box center [774, 620] width 34 height 33
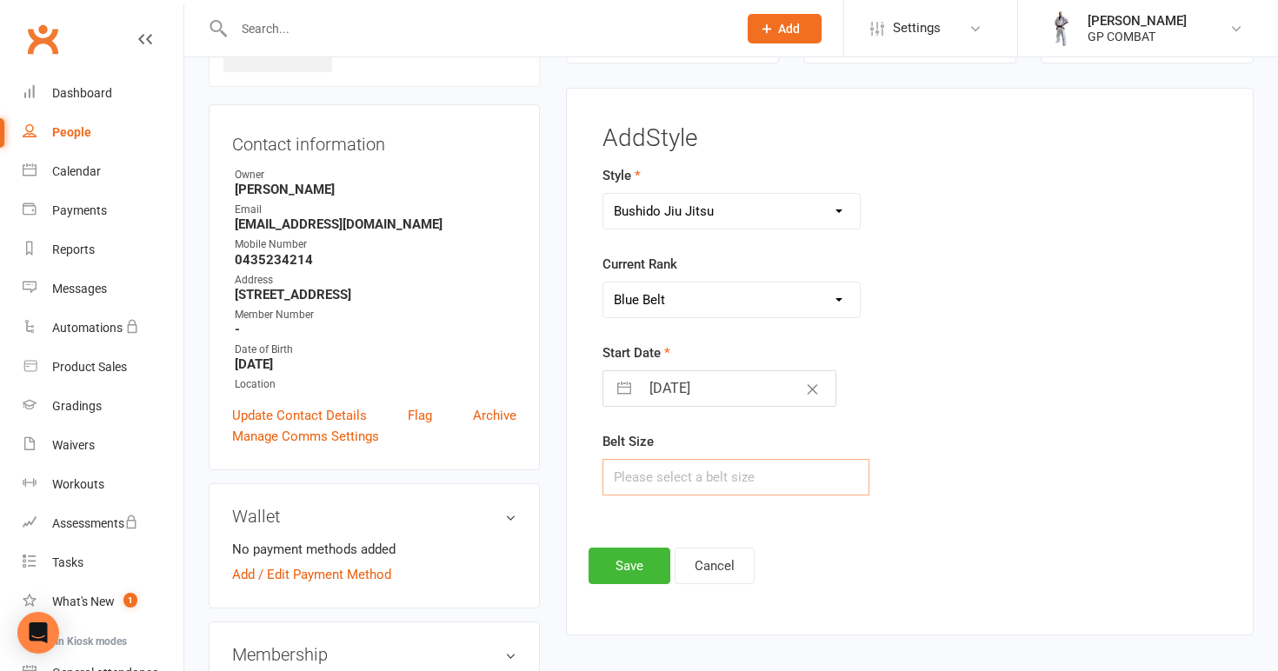
click at [653, 471] on input "text" at bounding box center [736, 477] width 268 height 37
click at [622, 557] on button "Save" at bounding box center [630, 566] width 82 height 37
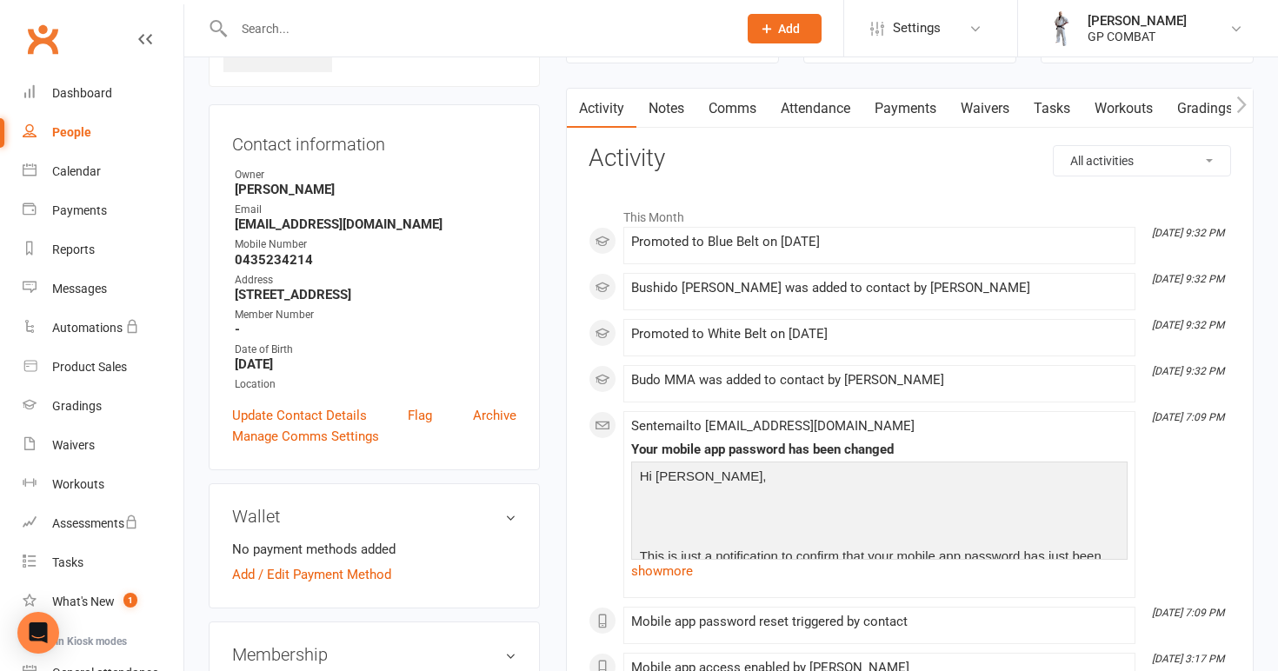
click at [105, 135] on link "People" at bounding box center [103, 132] width 161 height 39
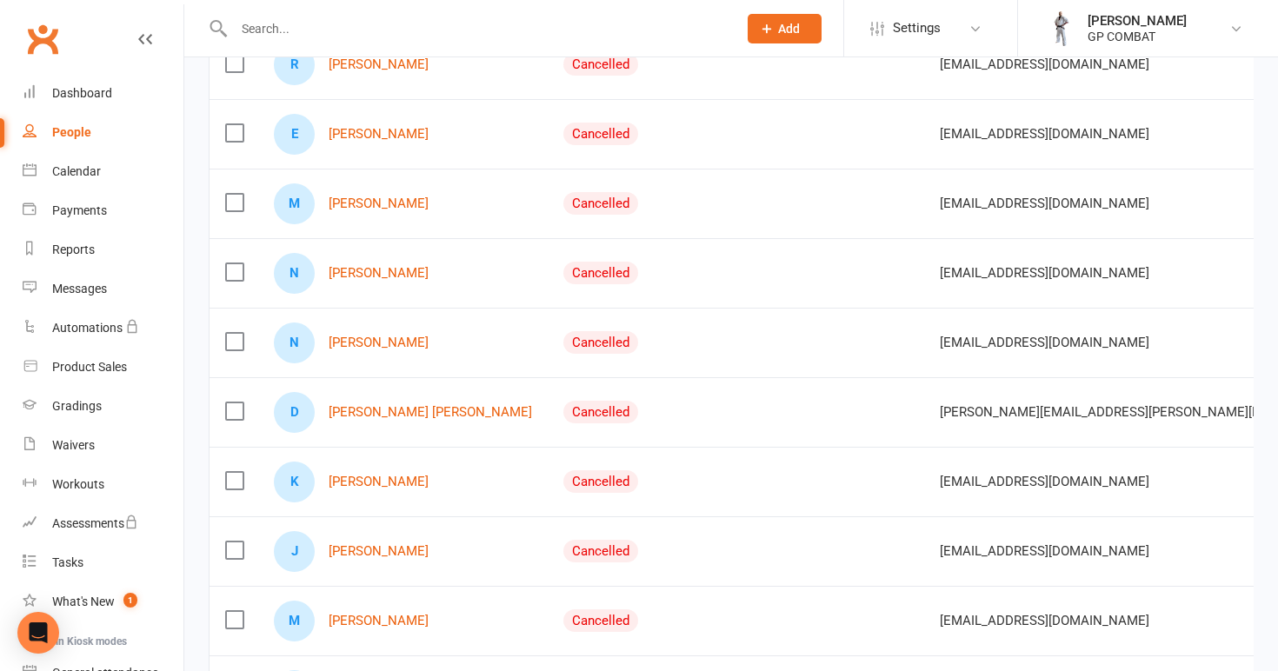
scroll to position [1263, 0]
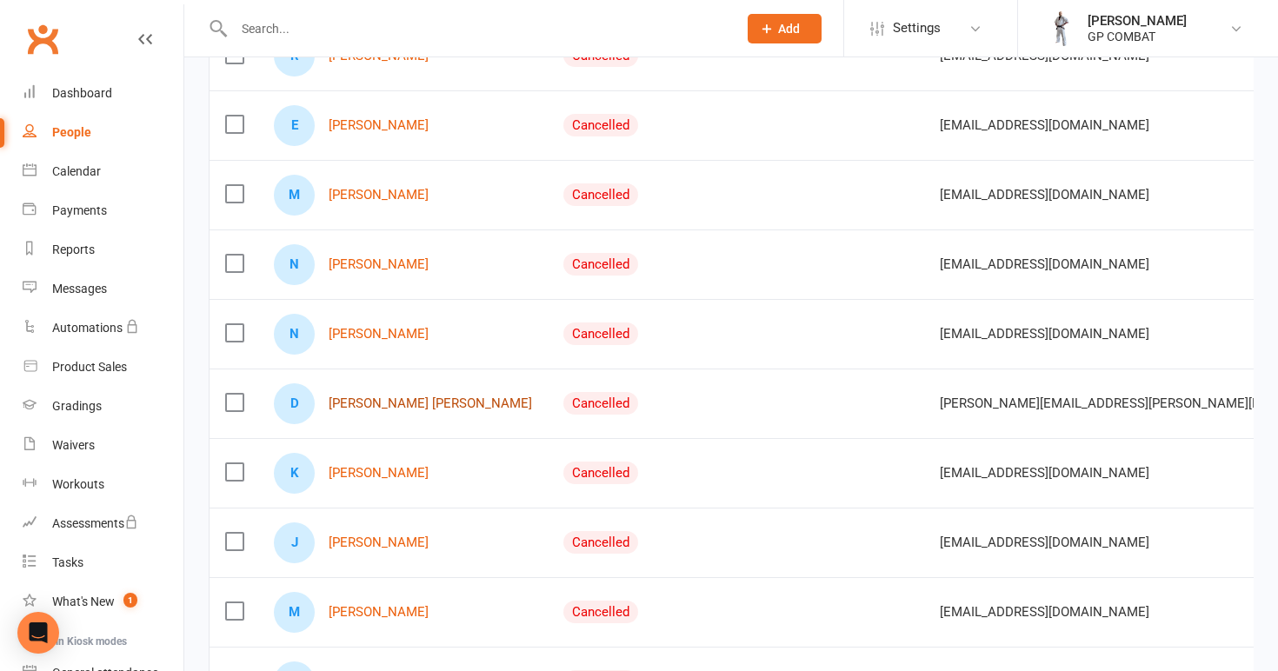
click at [372, 402] on link "[PERSON_NAME] [PERSON_NAME]" at bounding box center [430, 403] width 203 height 15
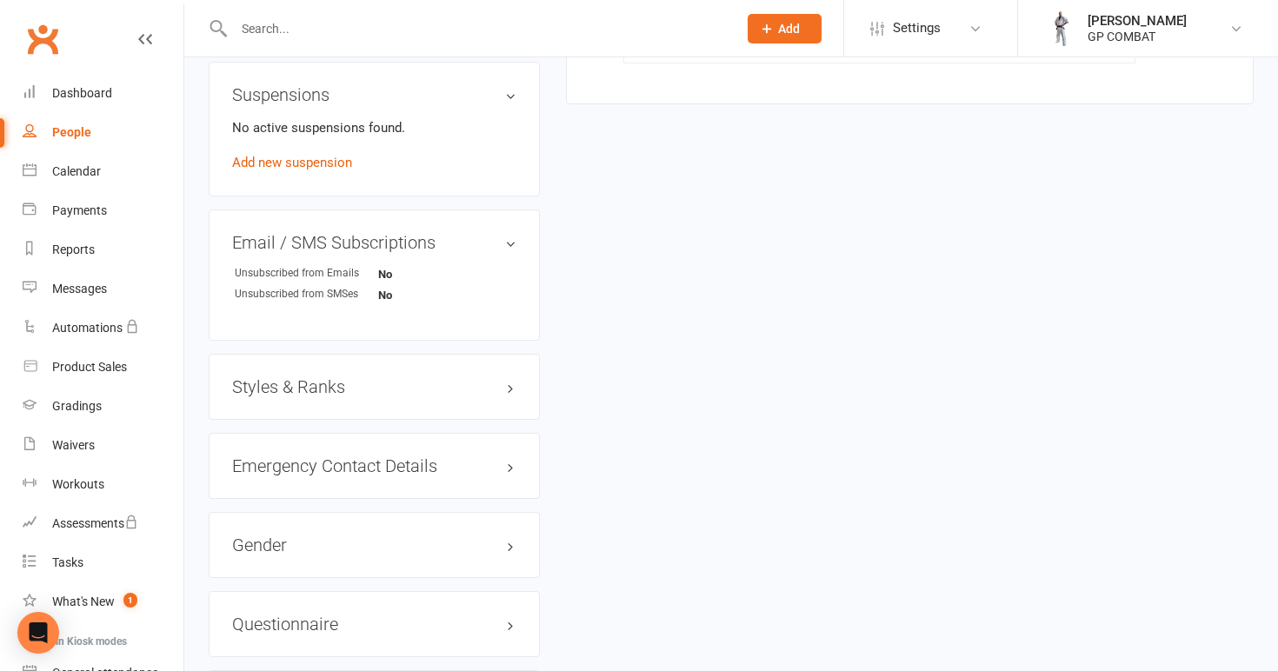
scroll to position [1026, 0]
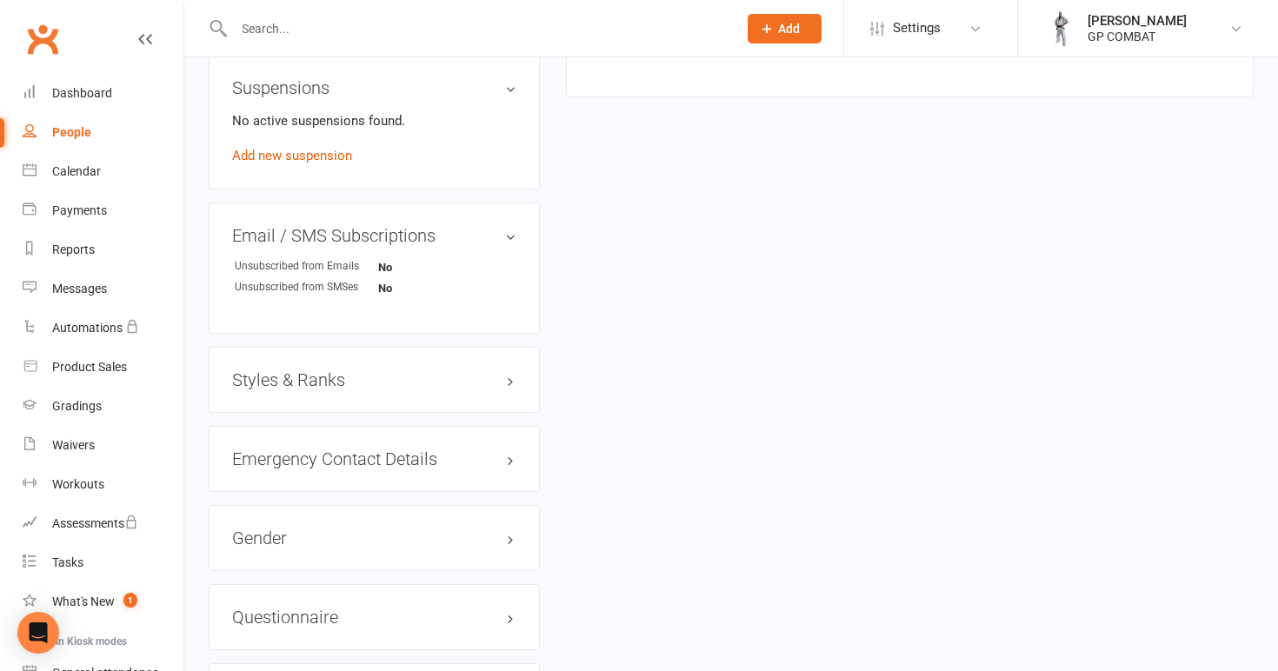
click at [303, 370] on h3 "Styles & Ranks" at bounding box center [374, 379] width 284 height 19
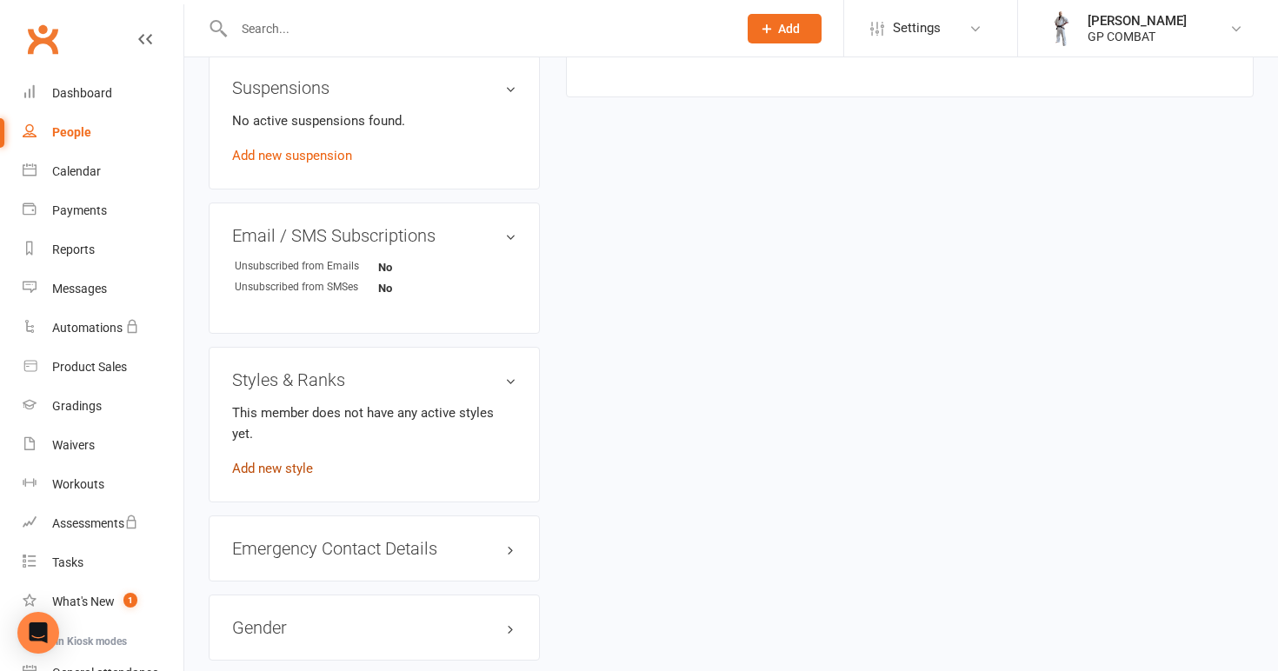
click at [283, 461] on link "Add new style" at bounding box center [272, 469] width 81 height 16
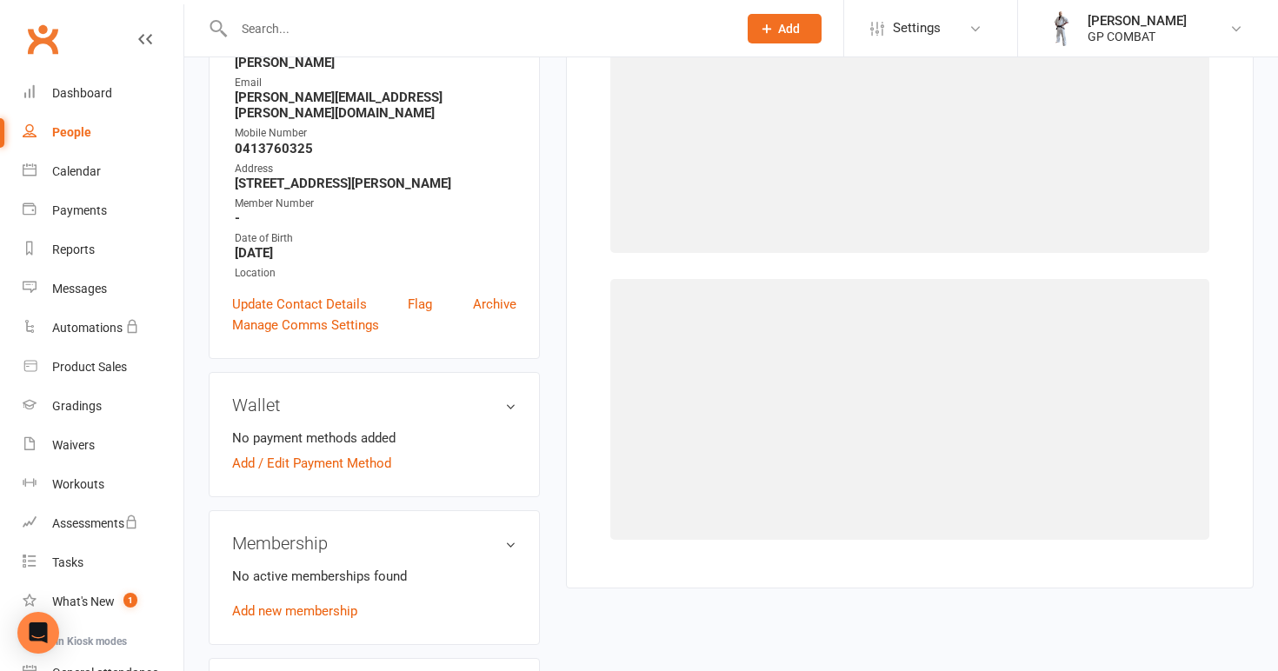
scroll to position [133, 0]
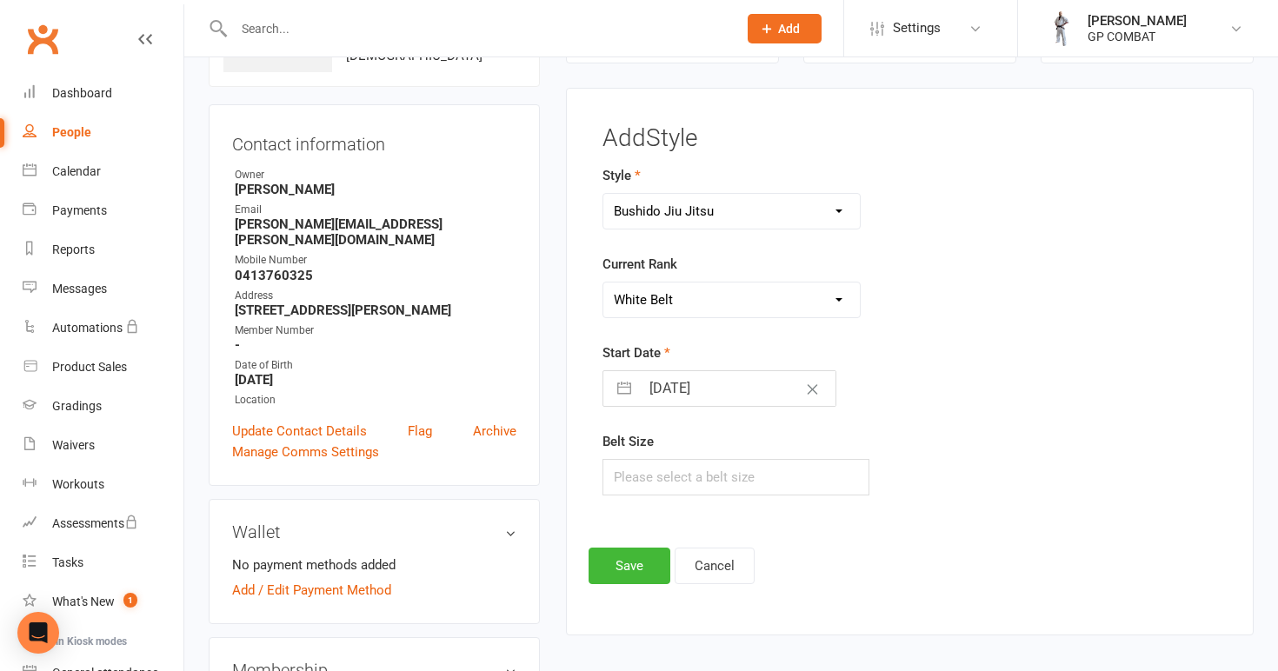
click at [715, 384] on input "[DATE]" at bounding box center [738, 388] width 196 height 35
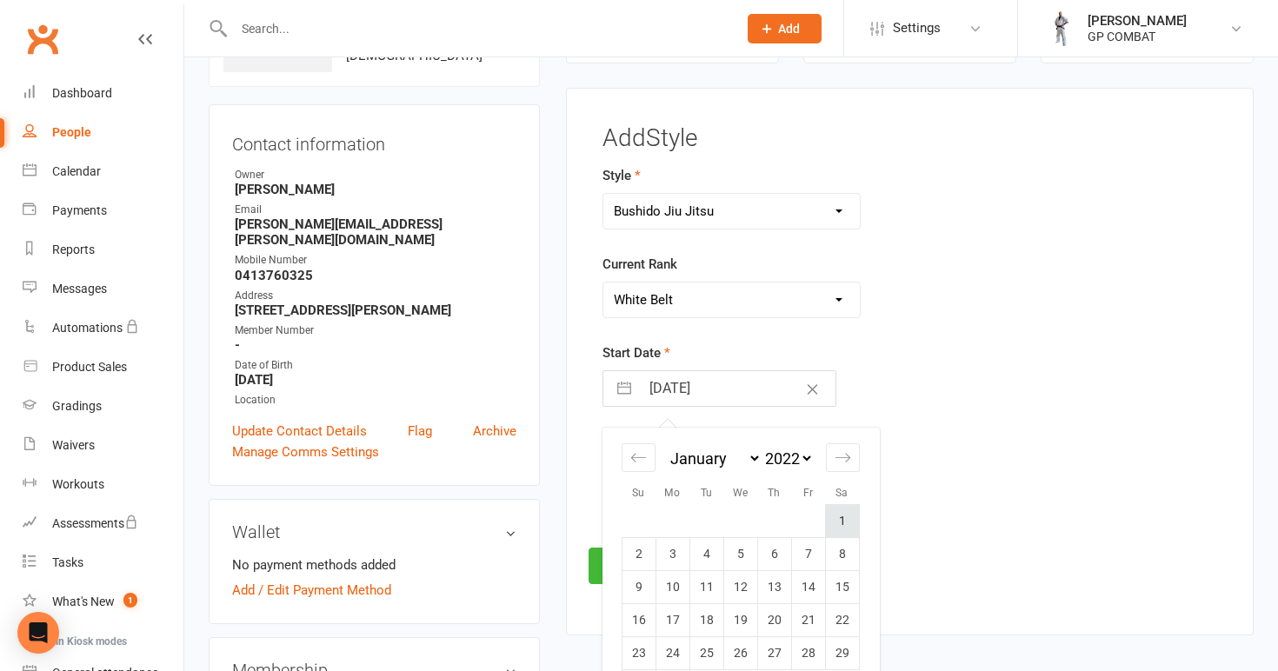
click at [839, 518] on td "1" at bounding box center [842, 521] width 34 height 33
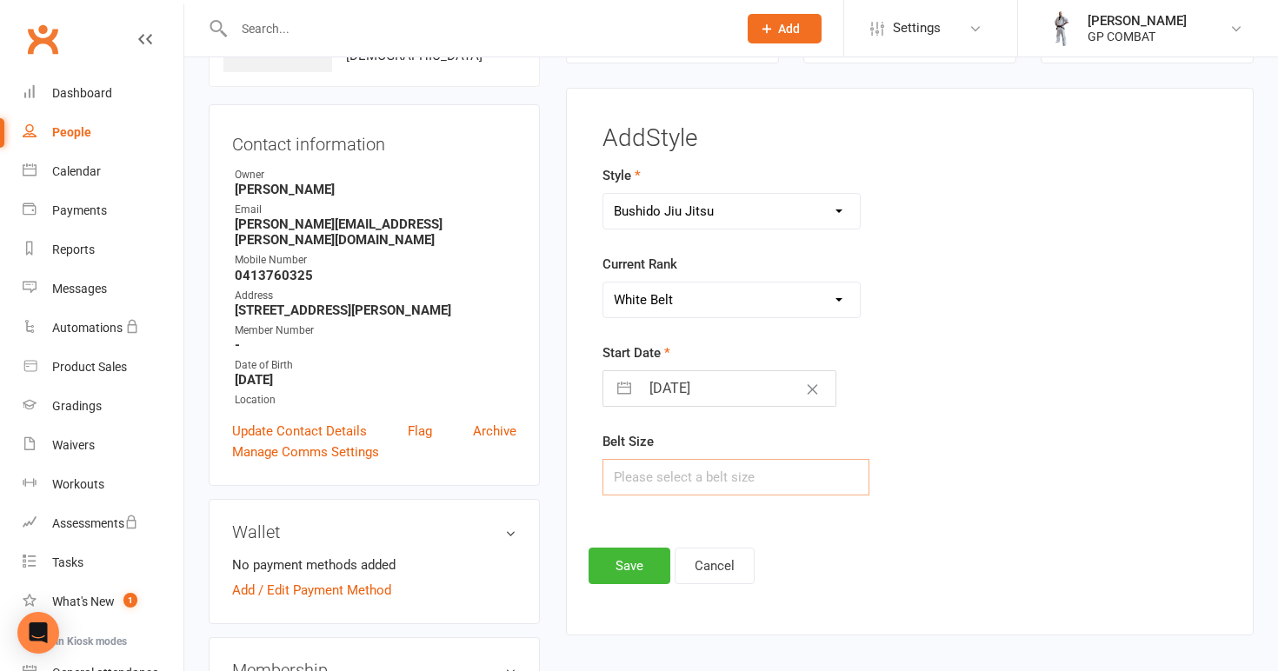
click at [688, 478] on input "text" at bounding box center [736, 477] width 268 height 37
click at [628, 567] on button "Save" at bounding box center [630, 566] width 82 height 37
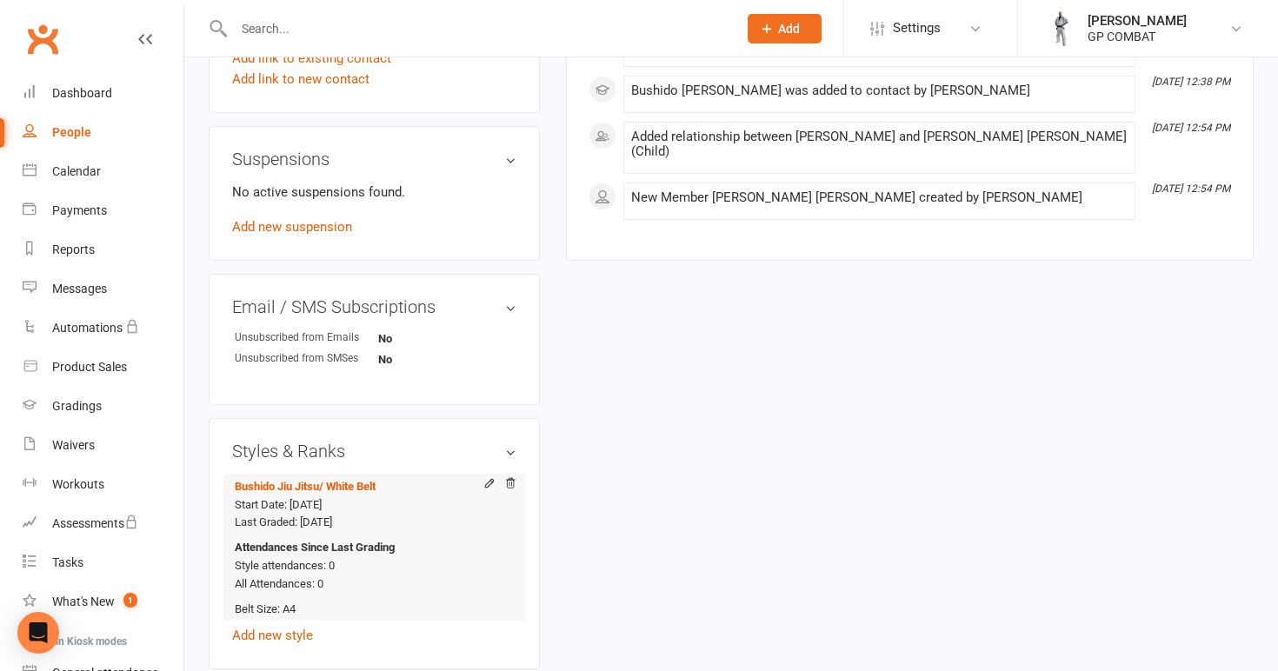
scroll to position [990, 0]
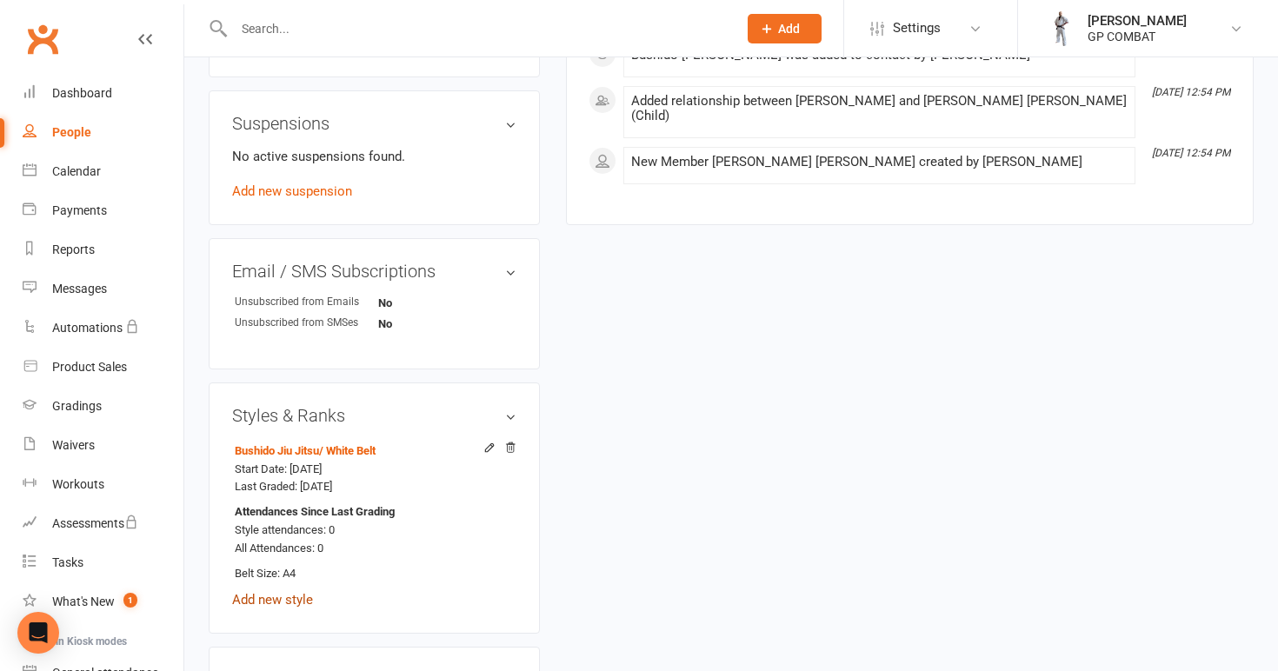
click at [286, 592] on link "Add new style" at bounding box center [272, 600] width 81 height 16
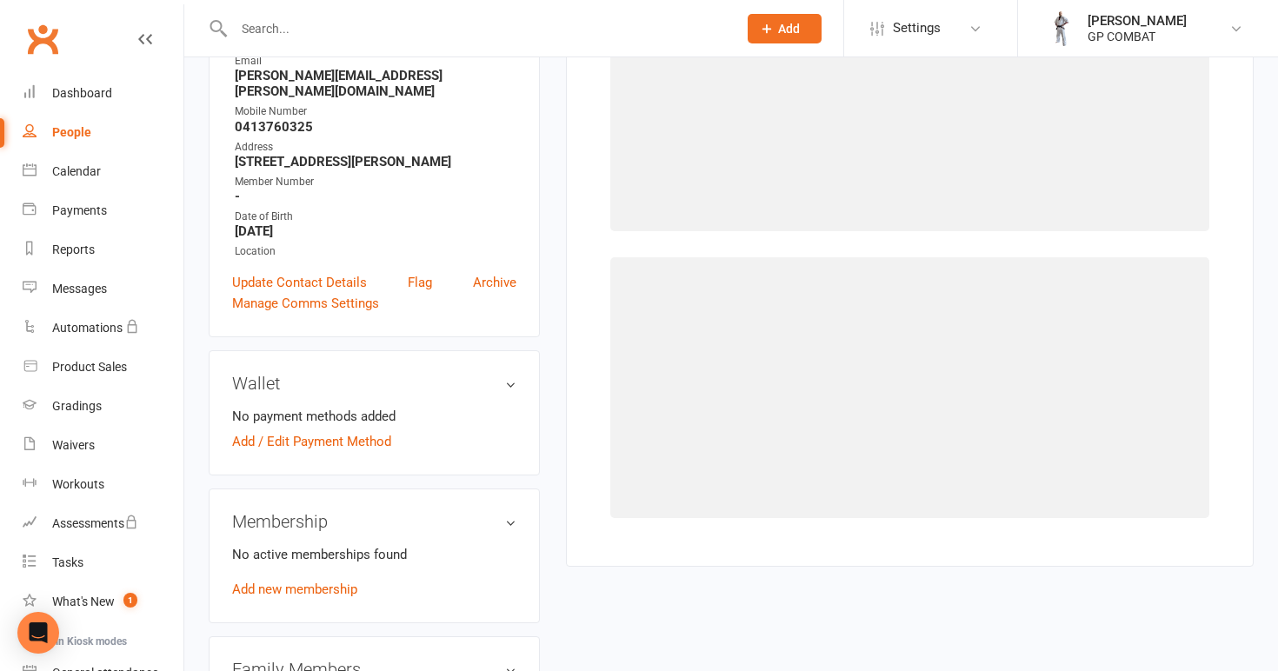
scroll to position [133, 0]
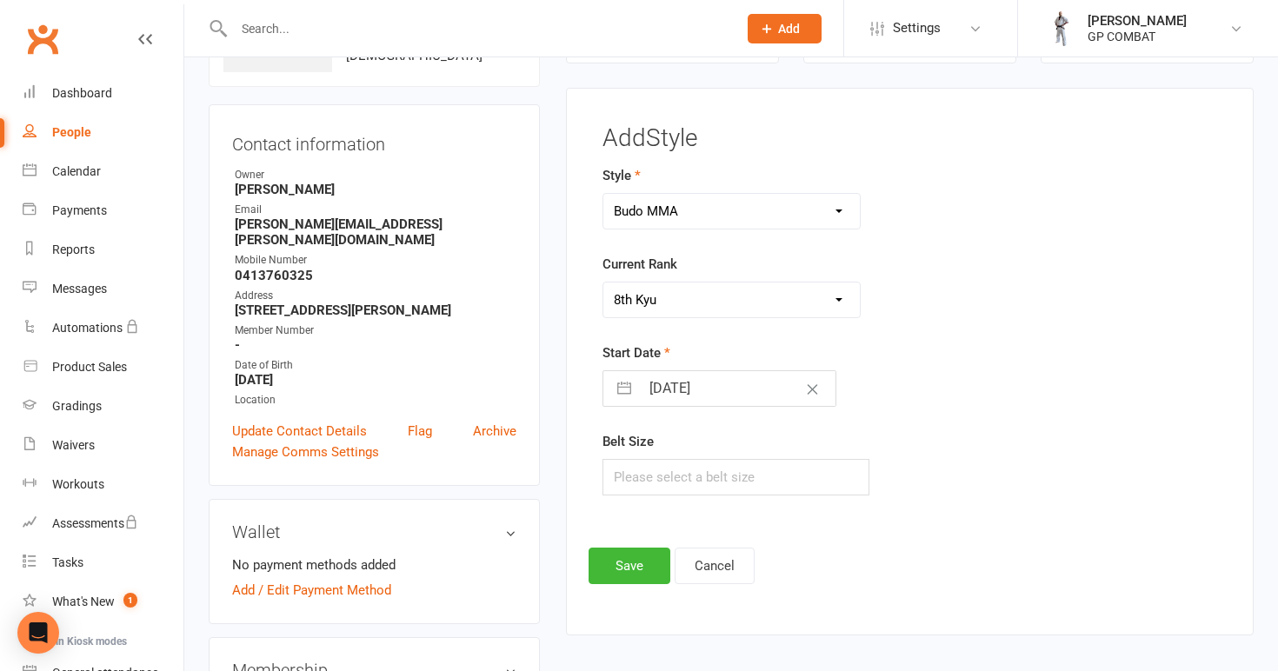
click at [707, 388] on input "[DATE]" at bounding box center [738, 388] width 196 height 35
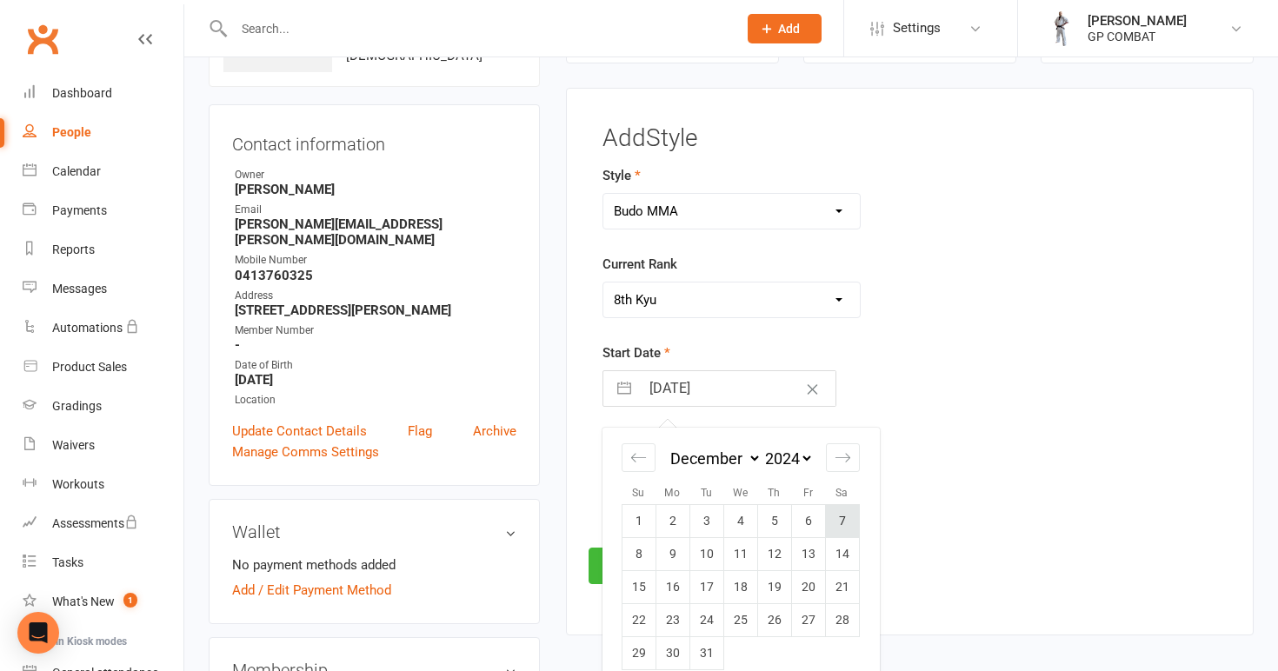
click at [844, 518] on td "7" at bounding box center [842, 521] width 34 height 33
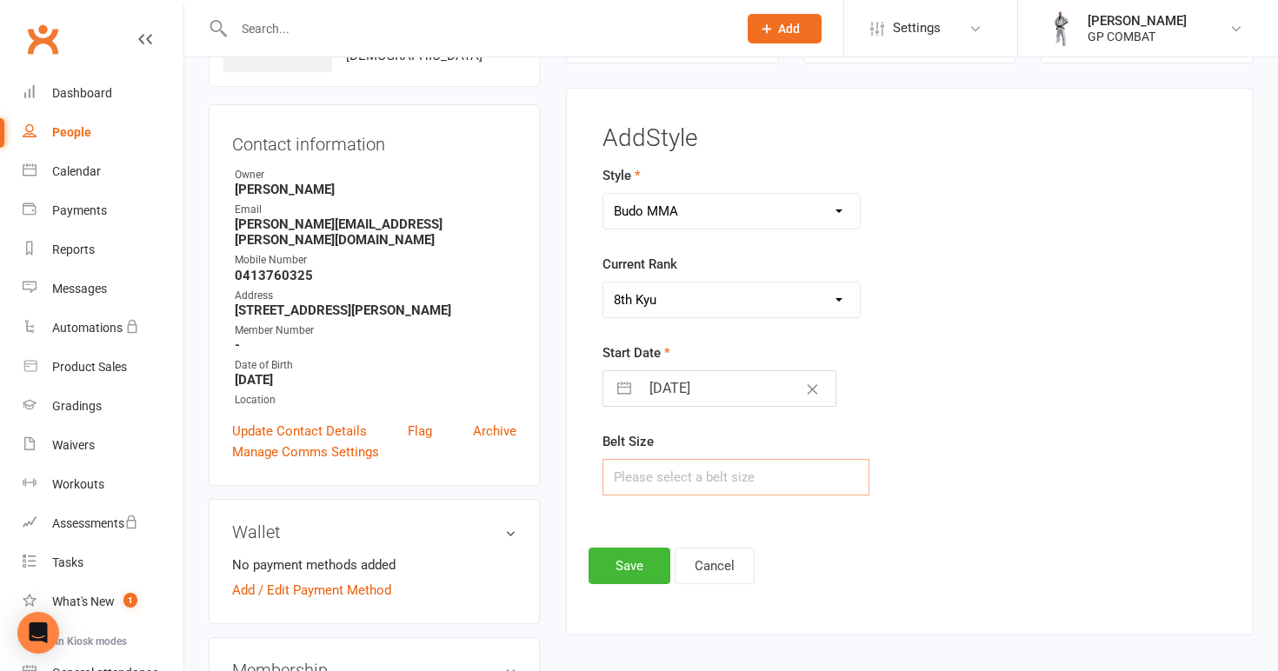
click at [696, 476] on input "text" at bounding box center [736, 477] width 268 height 37
click at [623, 570] on button "Save" at bounding box center [630, 566] width 82 height 37
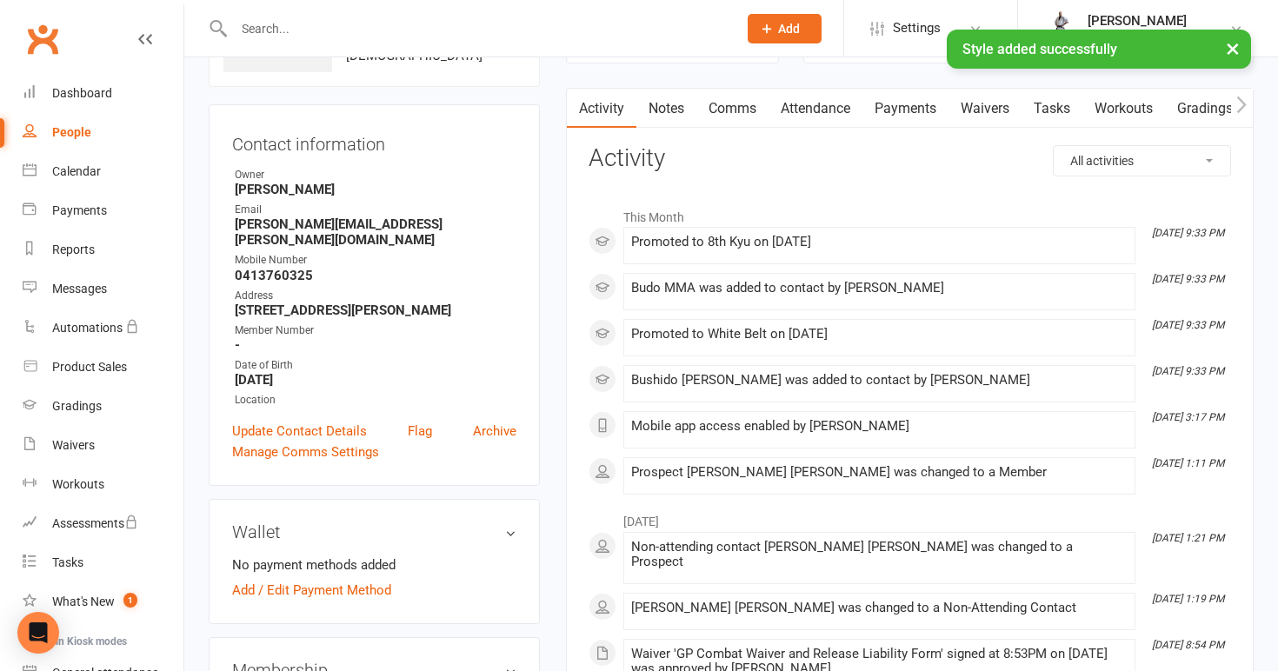
click at [71, 134] on div "People" at bounding box center [71, 132] width 39 height 14
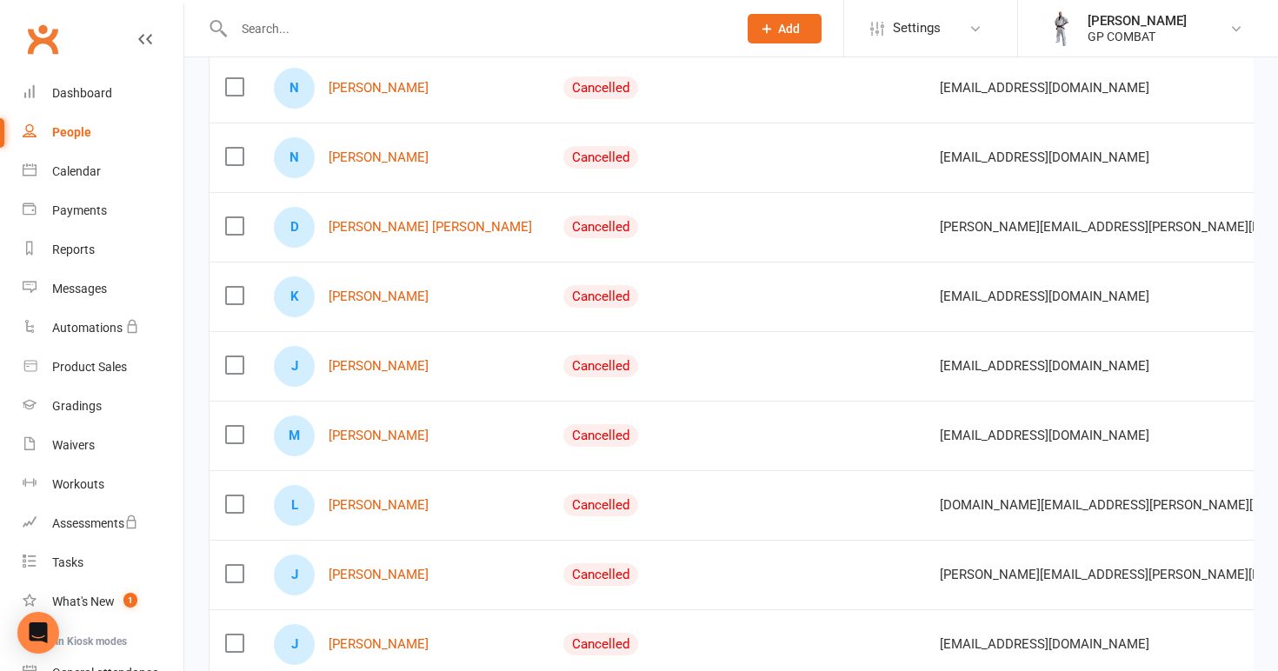
scroll to position [1407, 0]
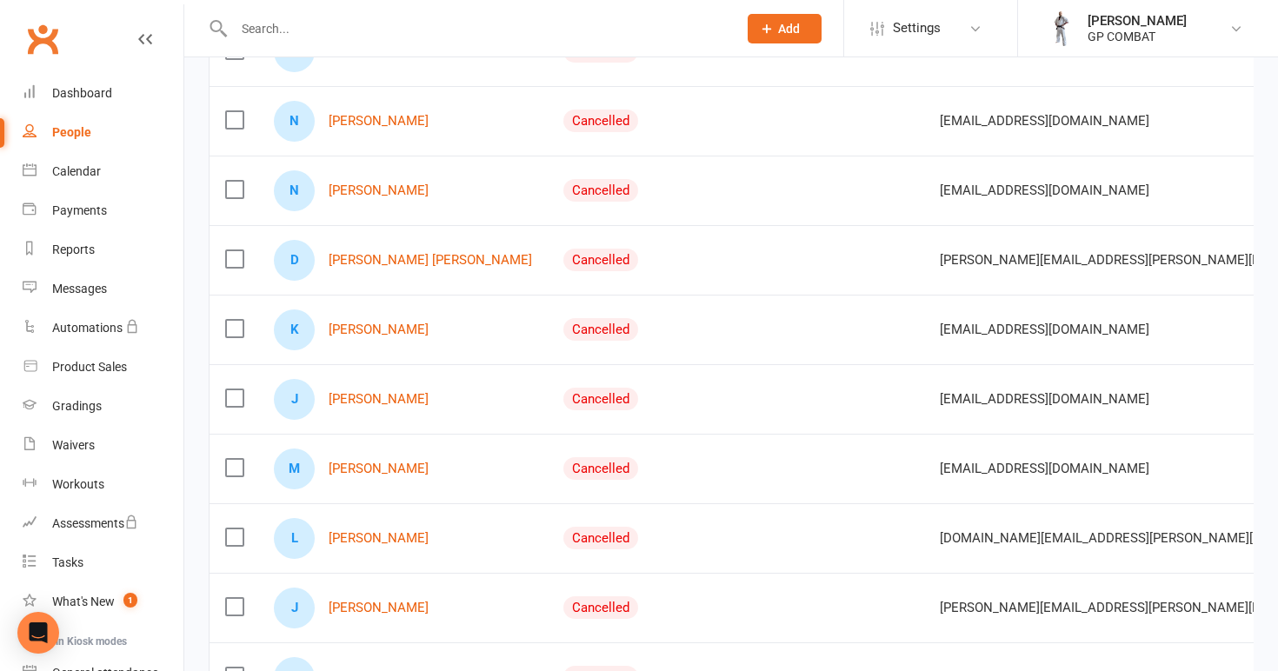
click at [381, 337] on div "[PERSON_NAME]" at bounding box center [403, 329] width 258 height 41
click at [377, 326] on link "[PERSON_NAME]" at bounding box center [379, 330] width 100 height 15
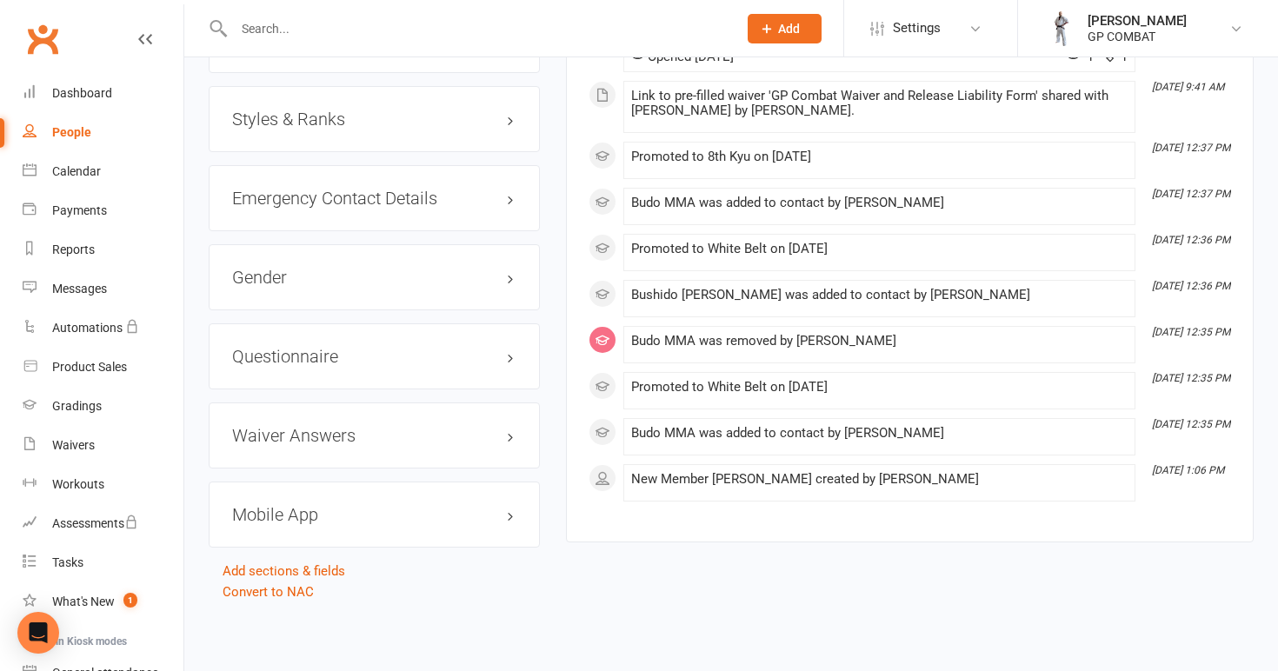
scroll to position [1300, 0]
click at [308, 110] on h3 "Styles & Ranks" at bounding box center [374, 119] width 284 height 19
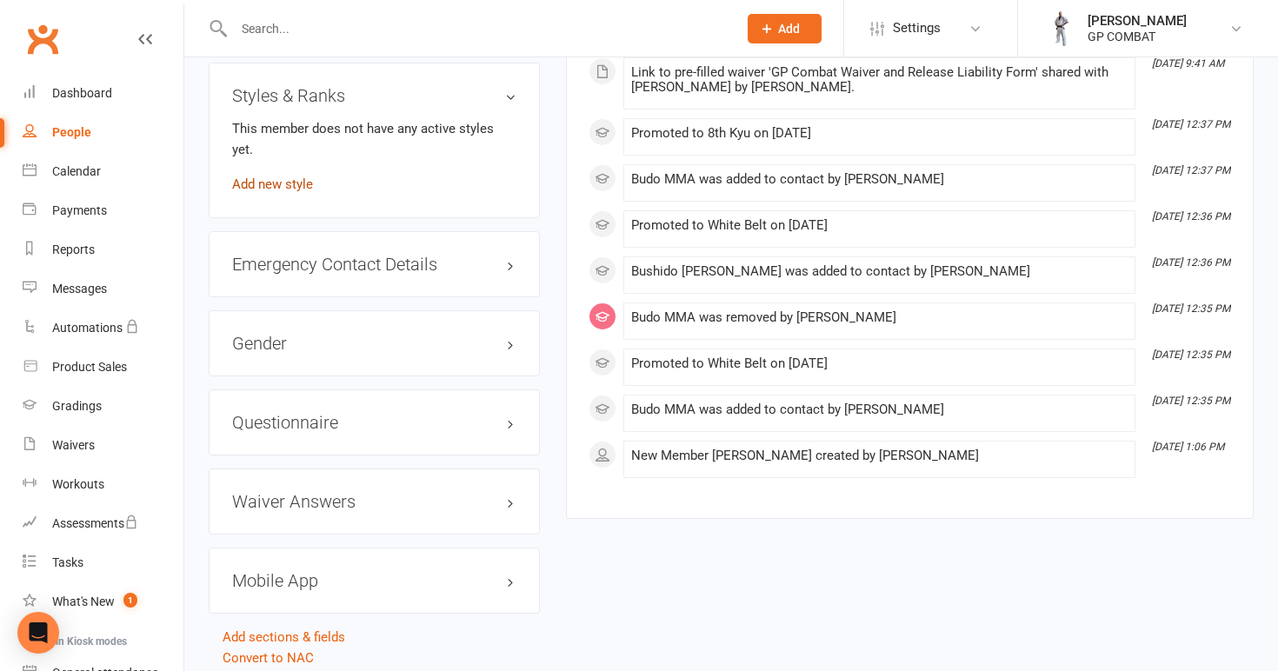
click at [298, 176] on link "Add new style" at bounding box center [272, 184] width 81 height 16
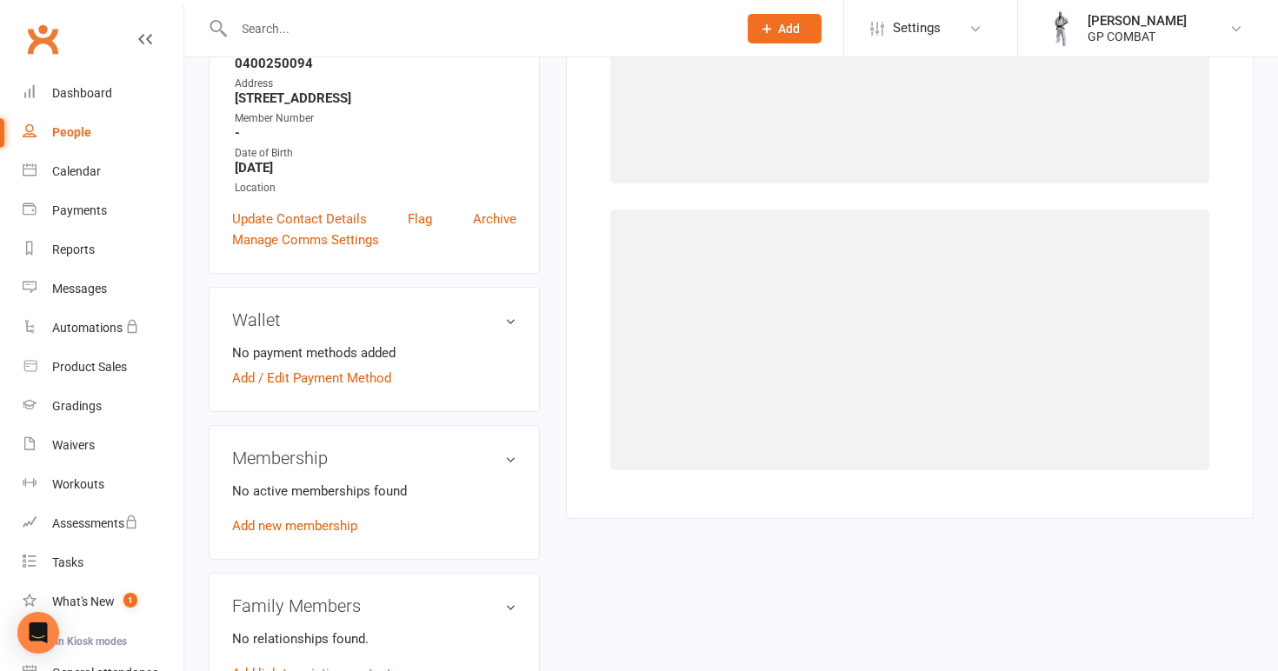
scroll to position [133, 0]
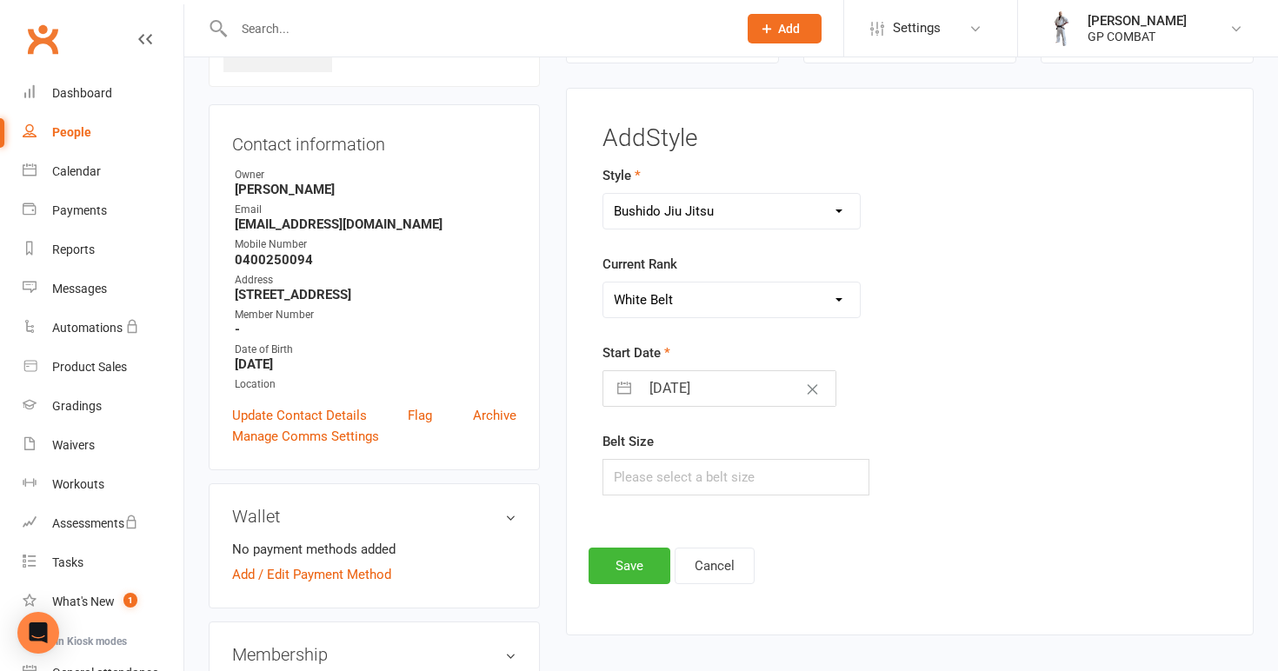
click at [696, 384] on input "[DATE]" at bounding box center [738, 388] width 196 height 35
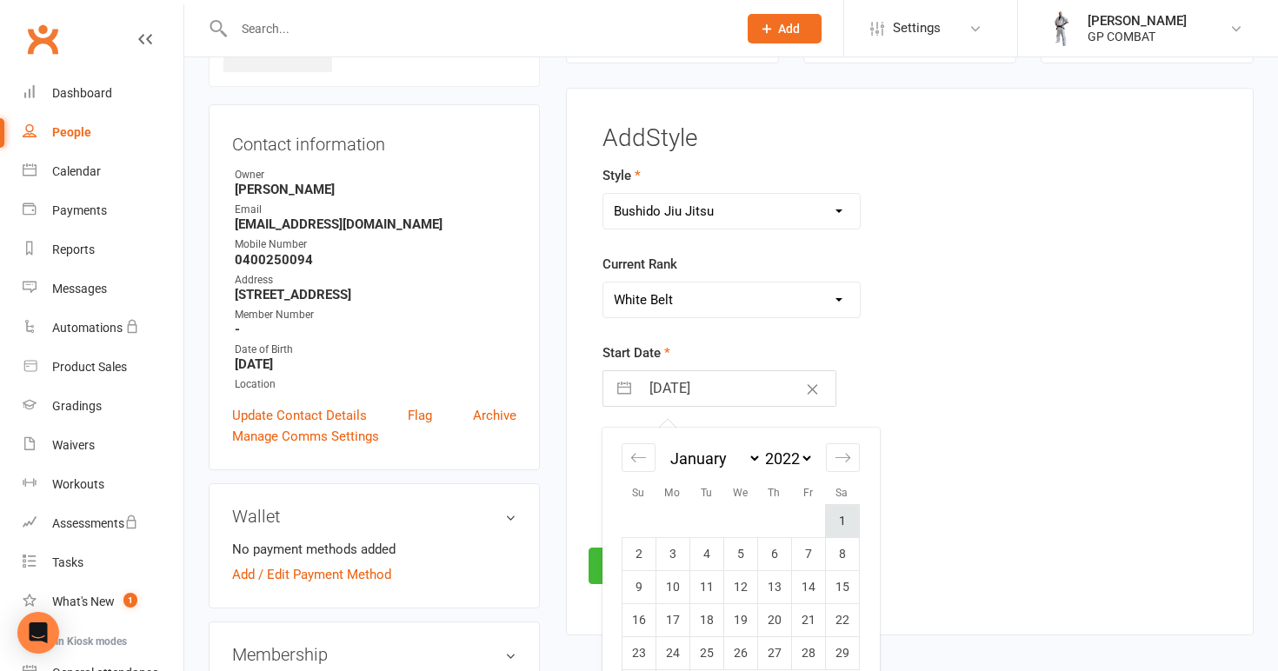
click at [841, 522] on td "1" at bounding box center [842, 521] width 34 height 33
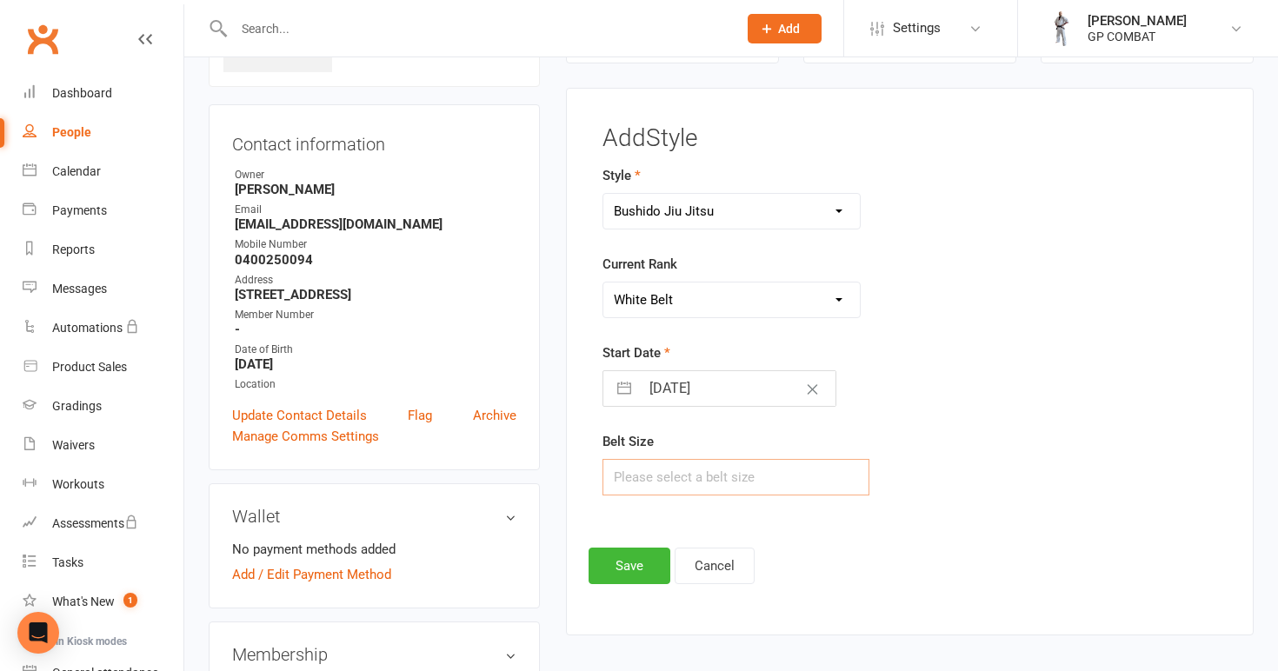
click at [739, 484] on input "text" at bounding box center [736, 477] width 268 height 37
click at [637, 556] on button "Save" at bounding box center [630, 566] width 82 height 37
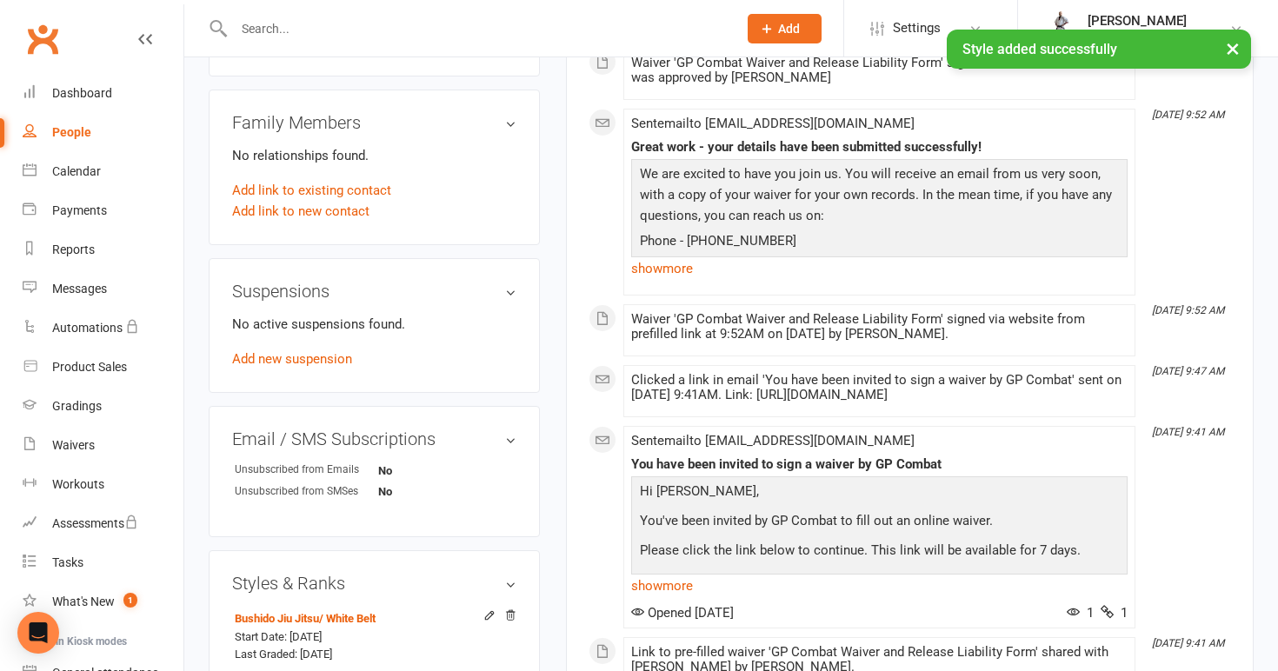
scroll to position [990, 0]
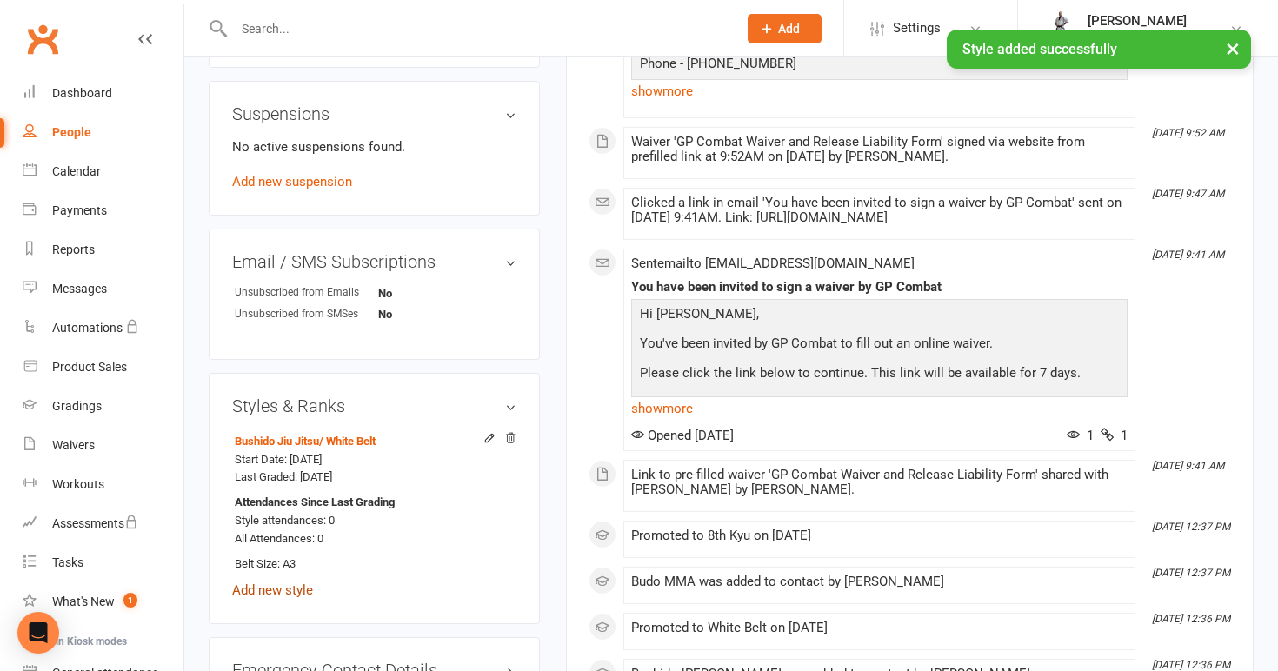
click at [298, 583] on link "Add new style" at bounding box center [272, 590] width 81 height 16
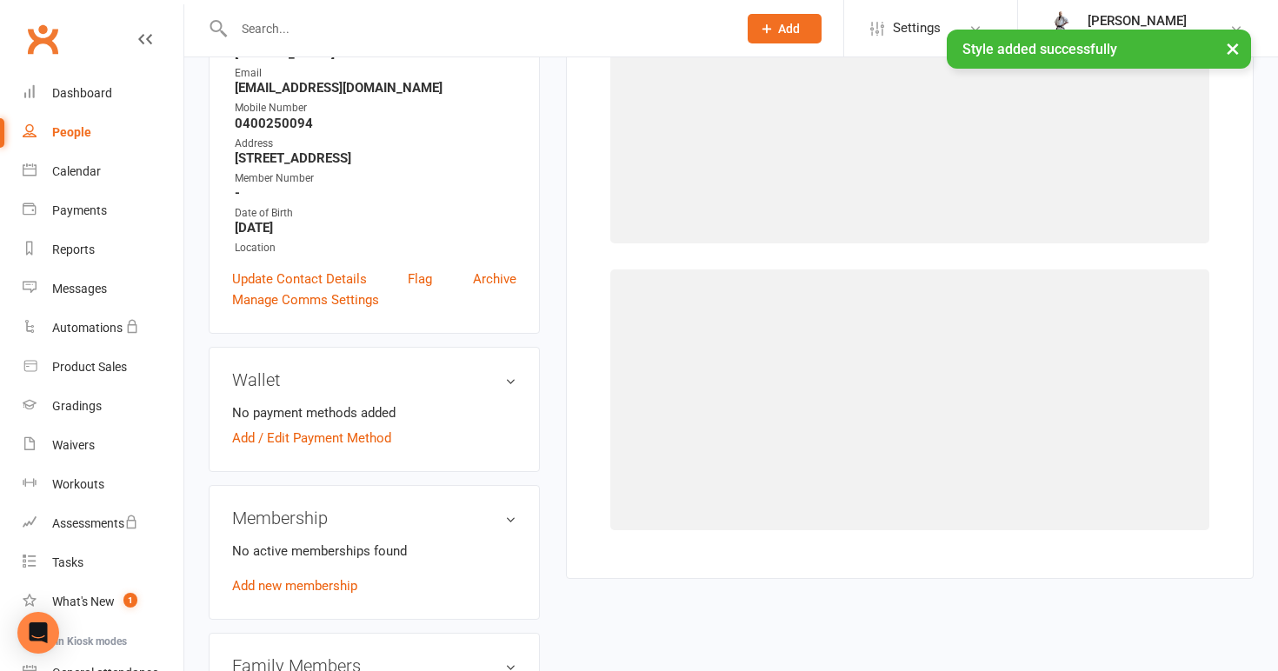
scroll to position [133, 0]
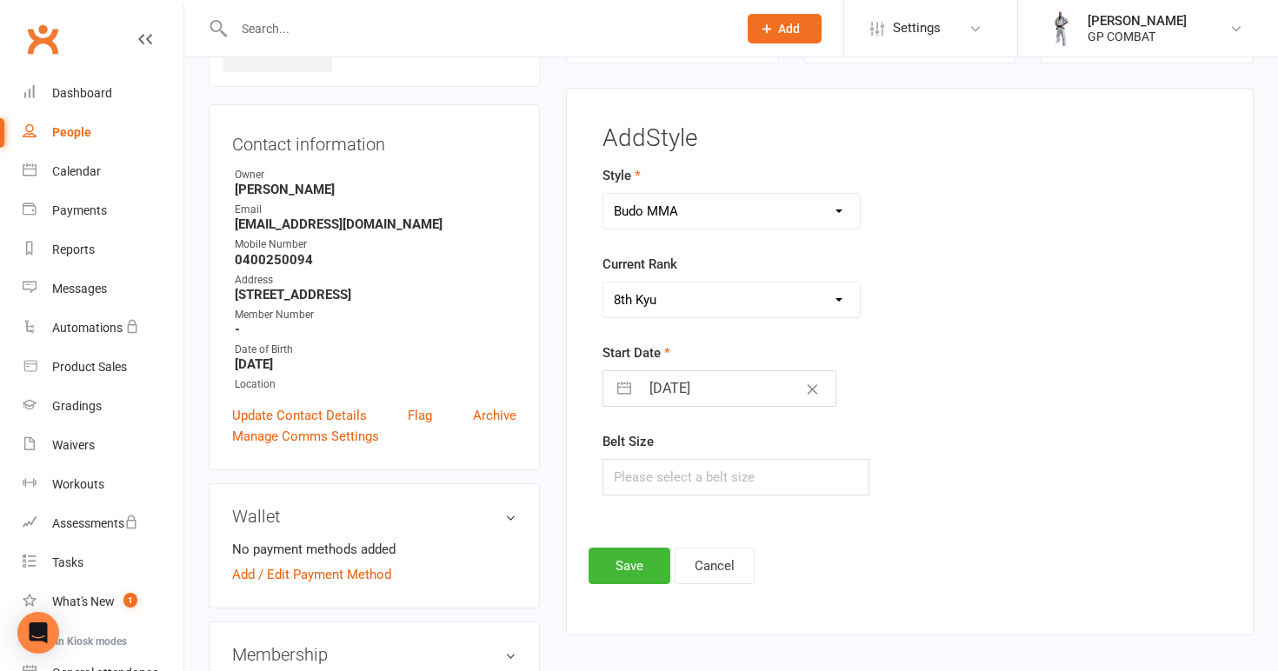
click at [747, 395] on input "[DATE]" at bounding box center [738, 388] width 196 height 35
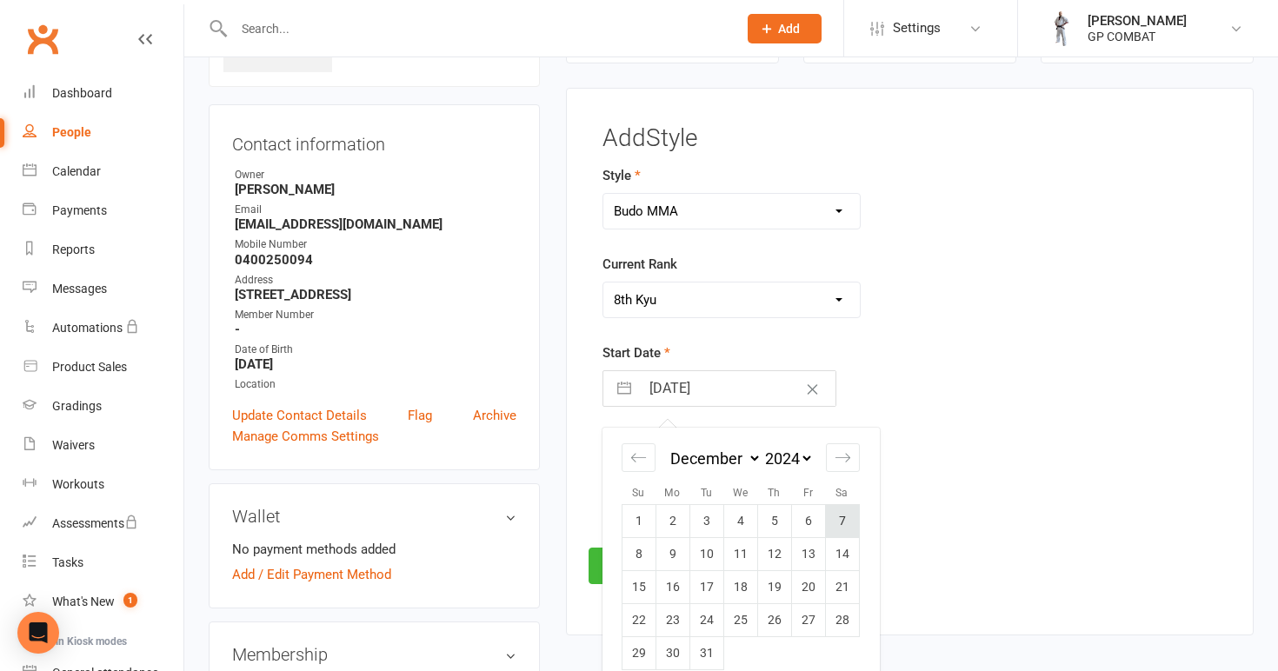
click at [834, 520] on td "7" at bounding box center [842, 521] width 34 height 33
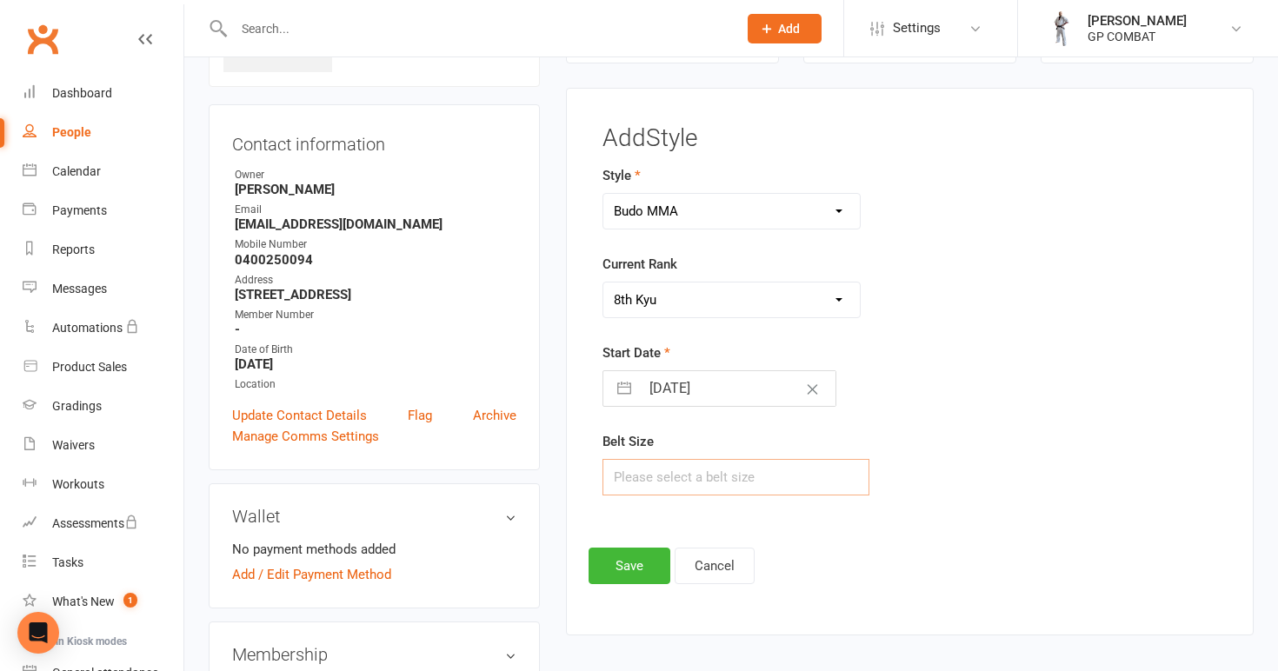
click at [668, 481] on input "text" at bounding box center [736, 477] width 268 height 37
click at [630, 563] on button "Save" at bounding box center [630, 566] width 82 height 37
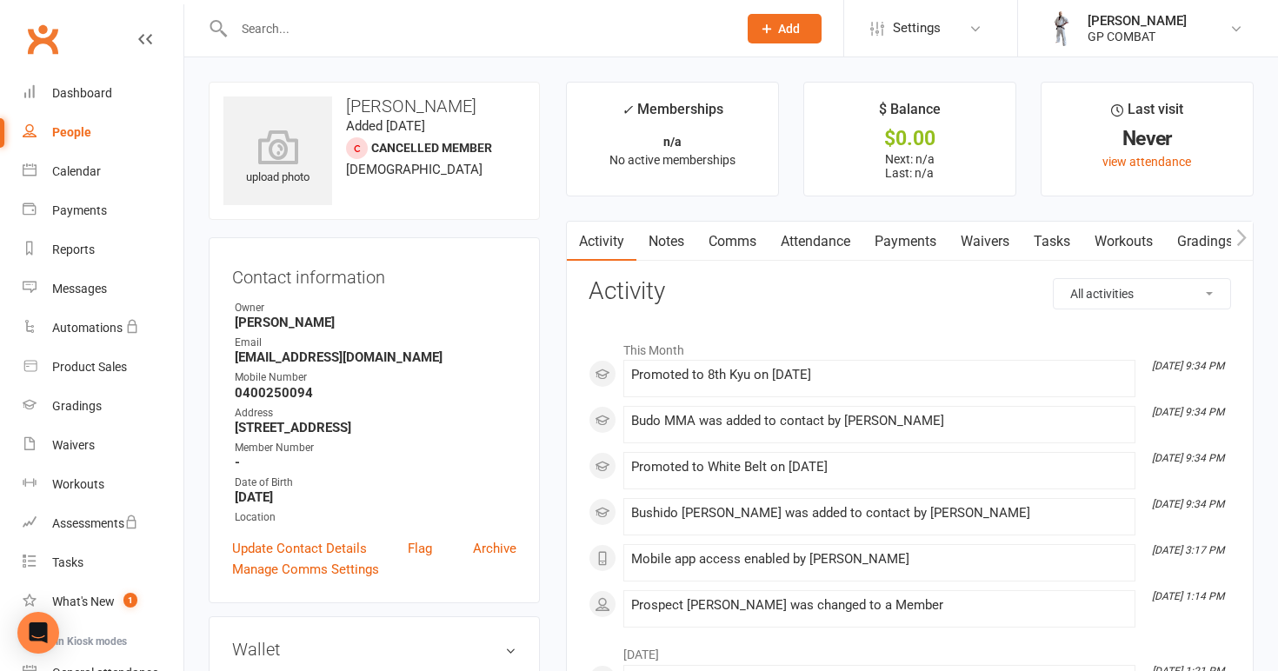
scroll to position [0, 0]
click at [73, 131] on div "People" at bounding box center [71, 132] width 39 height 14
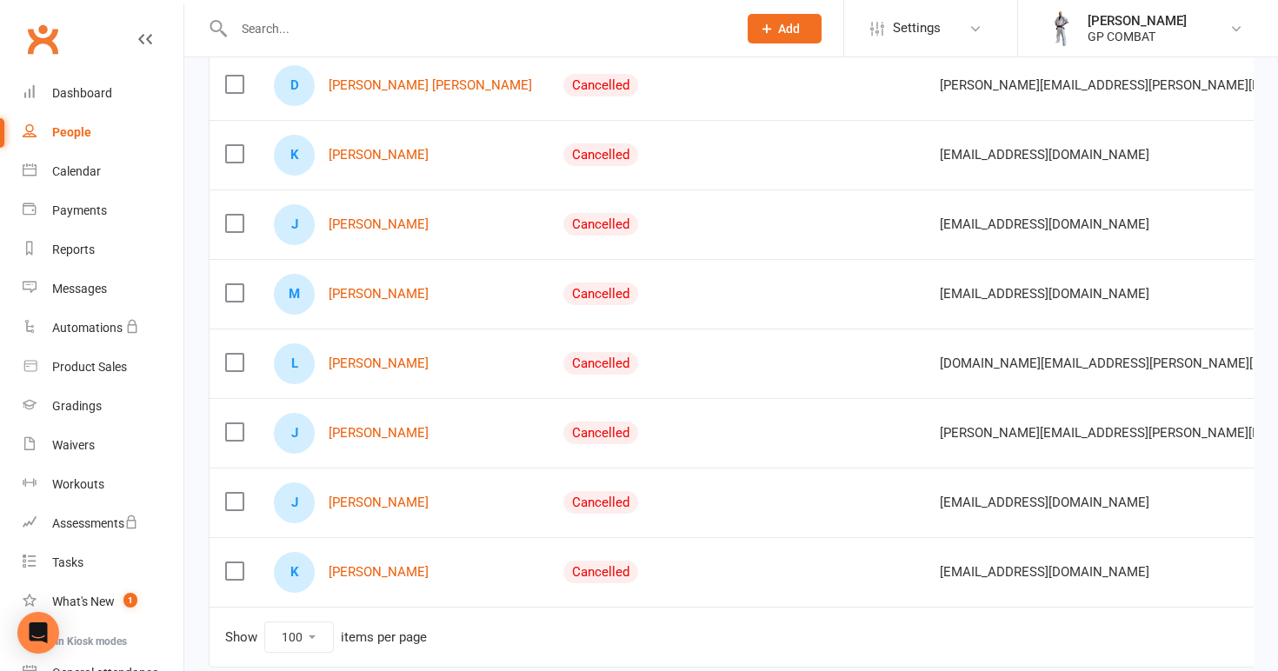
scroll to position [1587, 0]
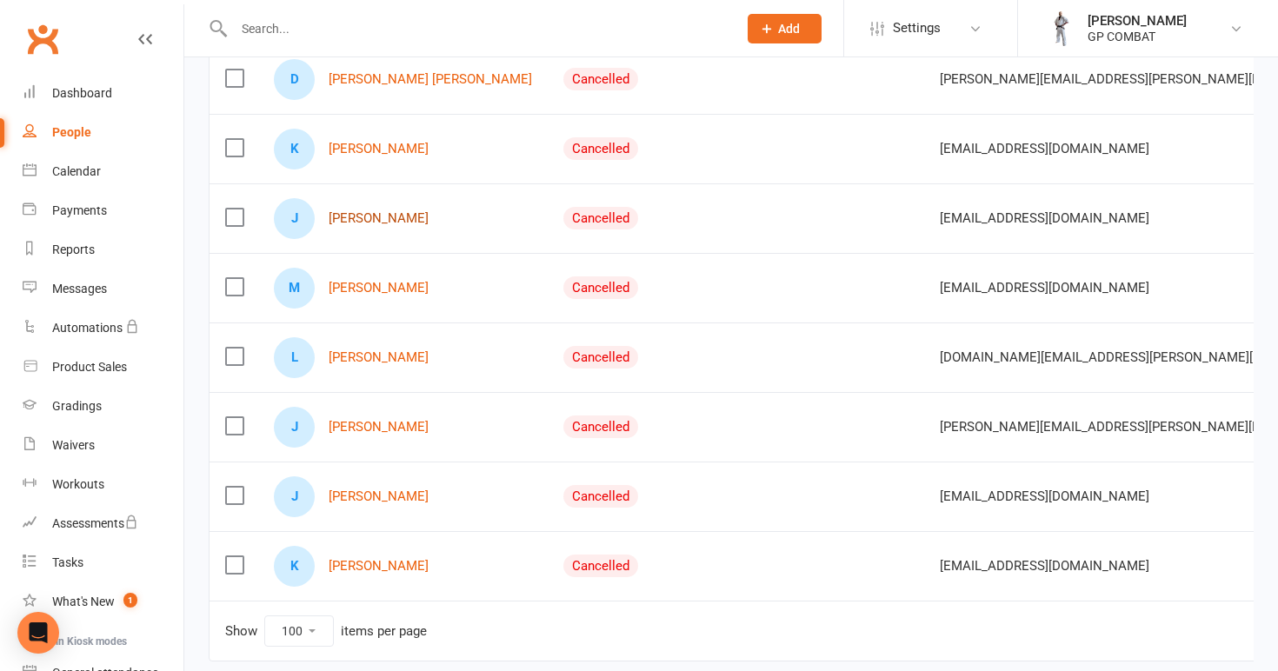
click at [376, 214] on link "[PERSON_NAME]" at bounding box center [379, 218] width 100 height 15
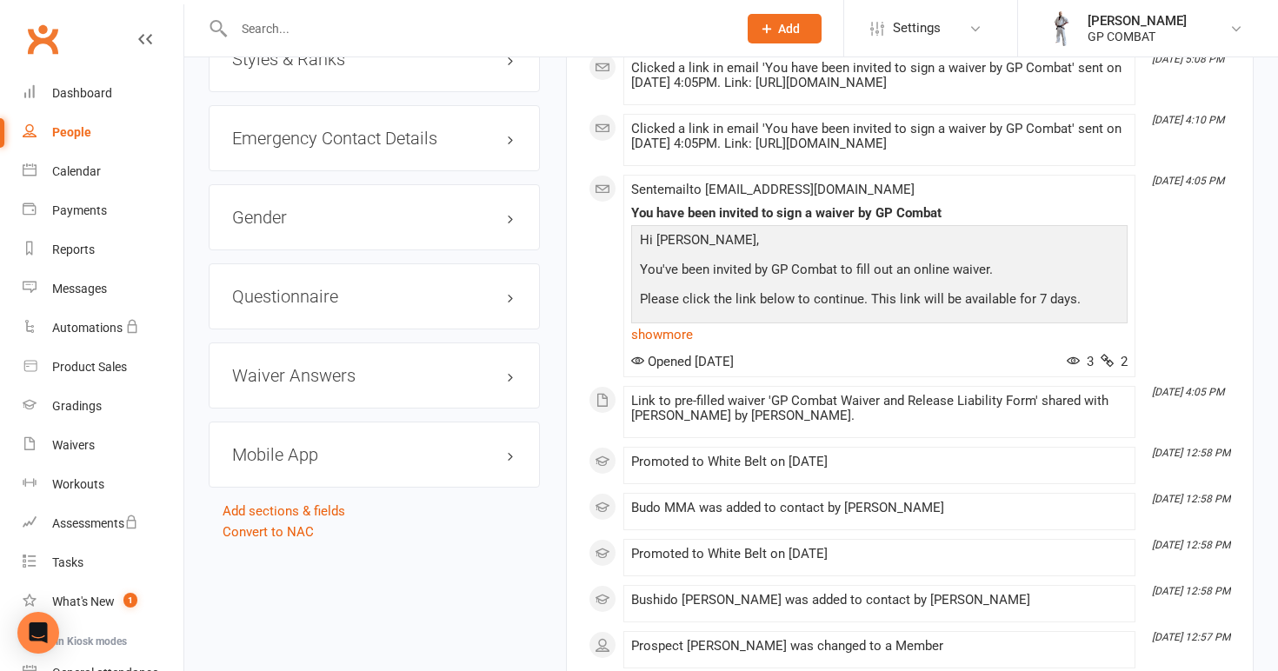
scroll to position [1319, 0]
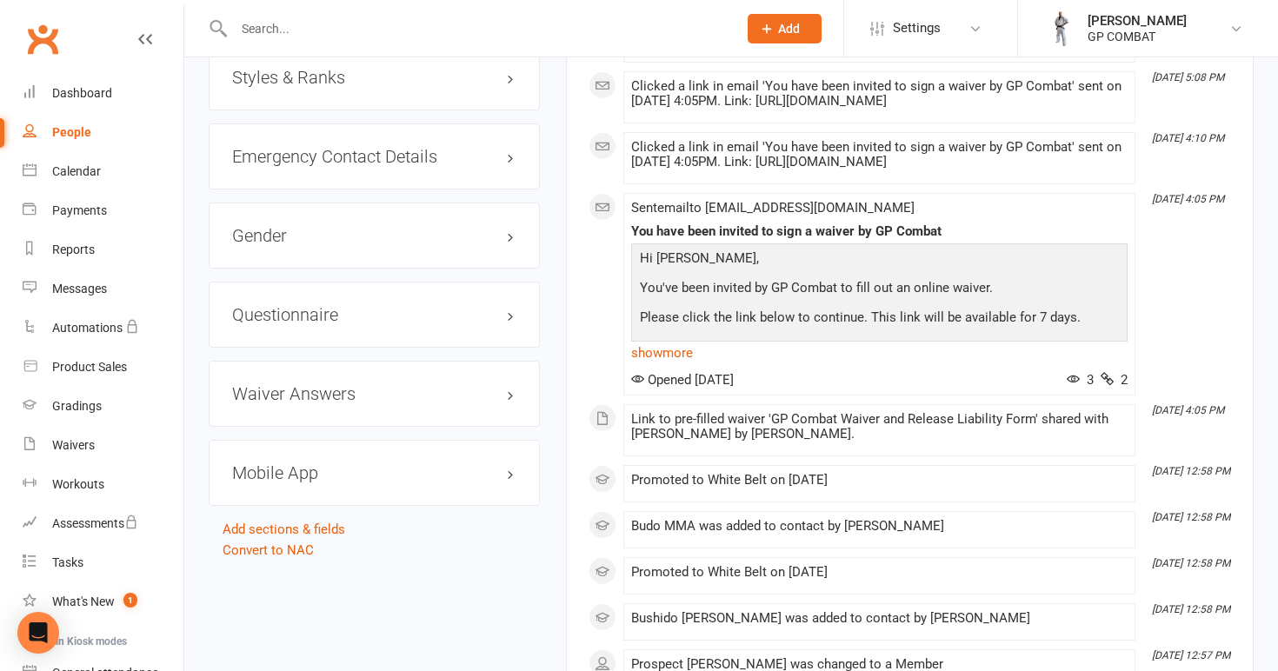
click at [323, 78] on h3 "Styles & Ranks" at bounding box center [374, 77] width 284 height 19
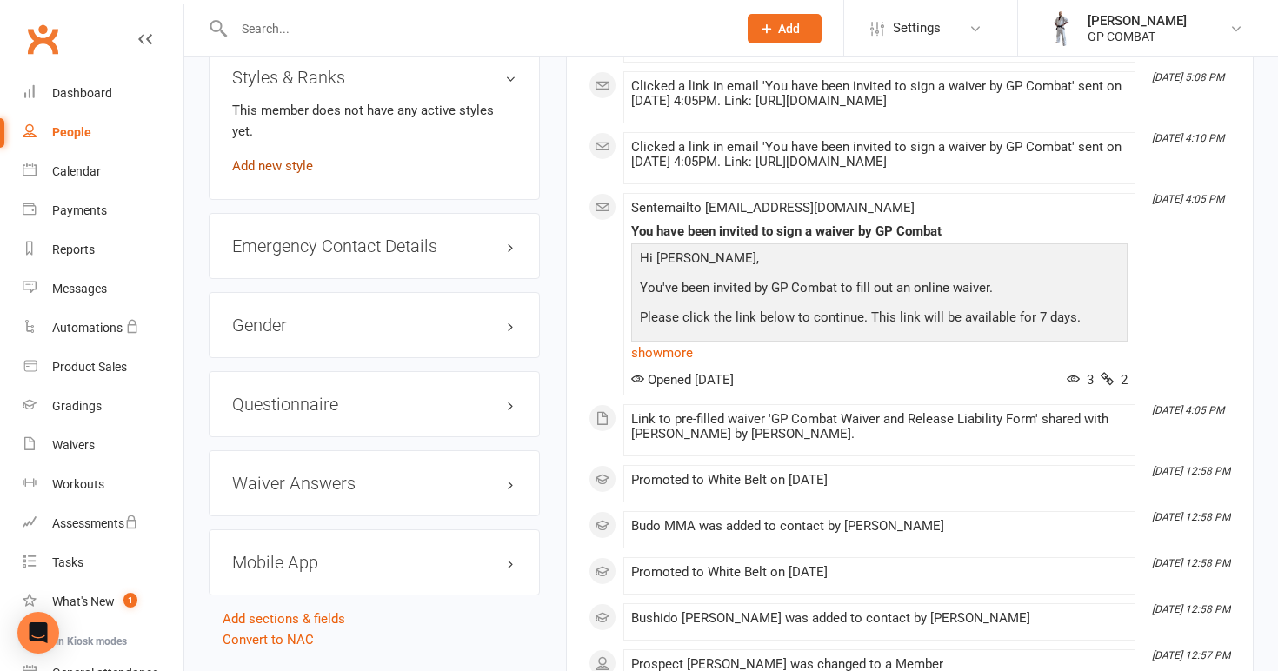
click at [286, 158] on link "Add new style" at bounding box center [272, 166] width 81 height 16
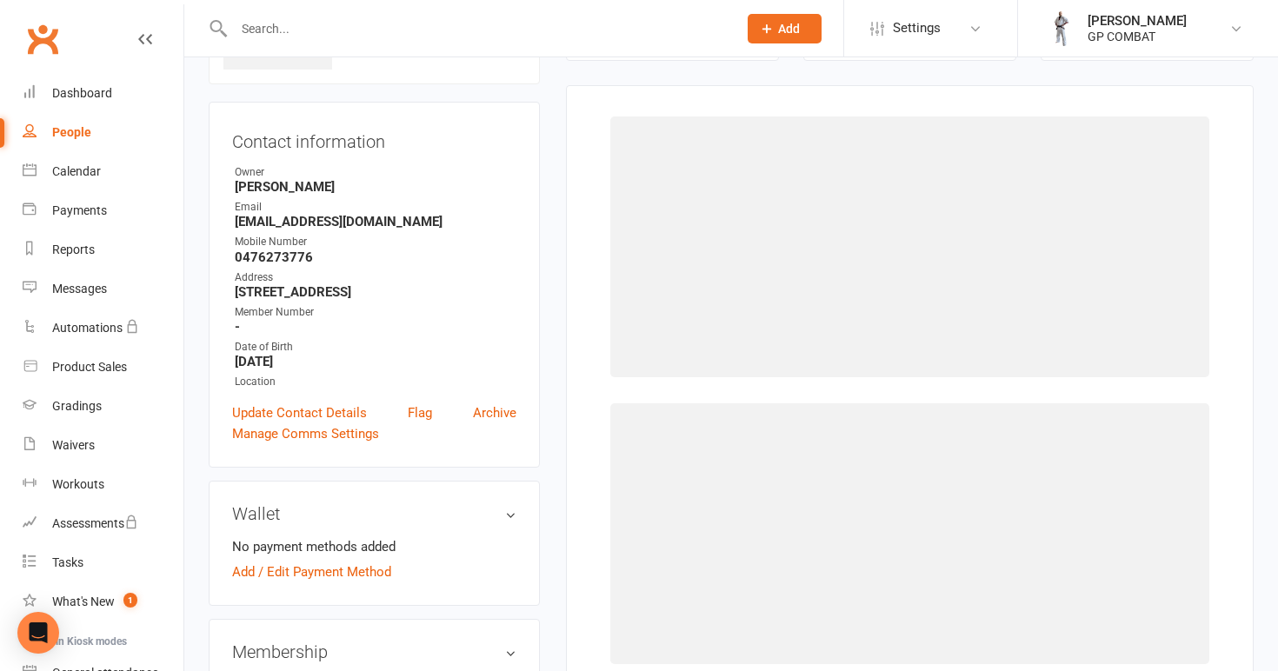
scroll to position [133, 0]
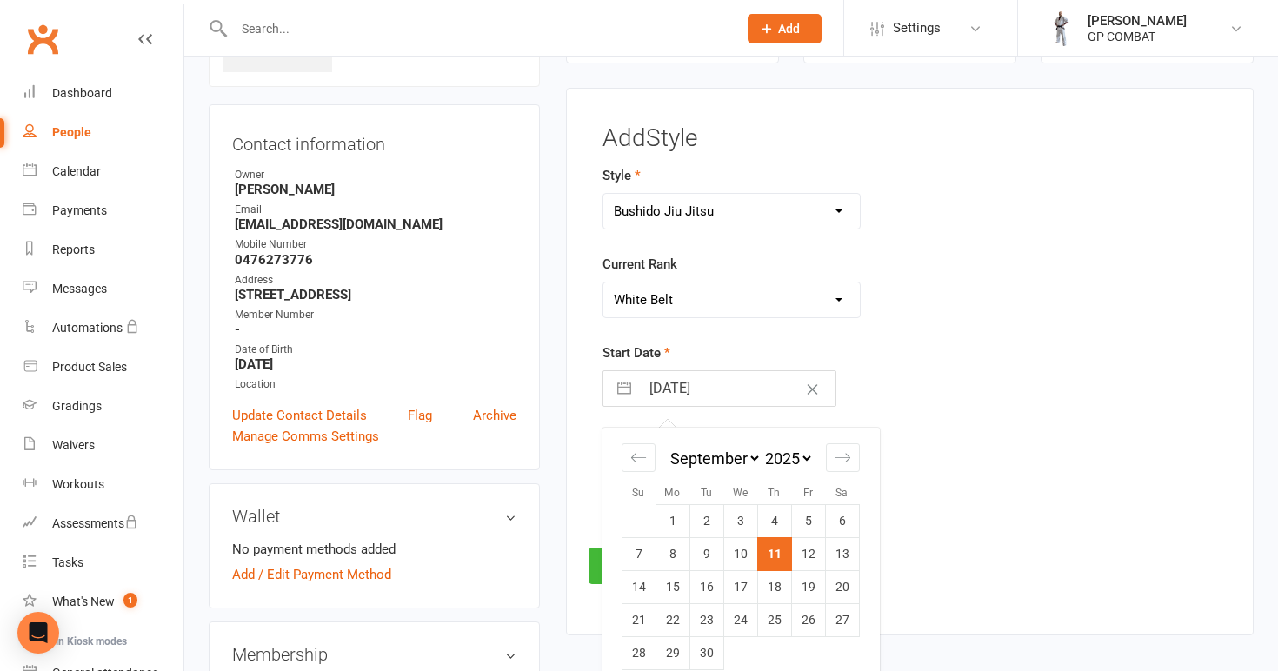
click at [688, 387] on input "[DATE]" at bounding box center [738, 388] width 196 height 35
click at [768, 522] on td "3" at bounding box center [774, 521] width 34 height 33
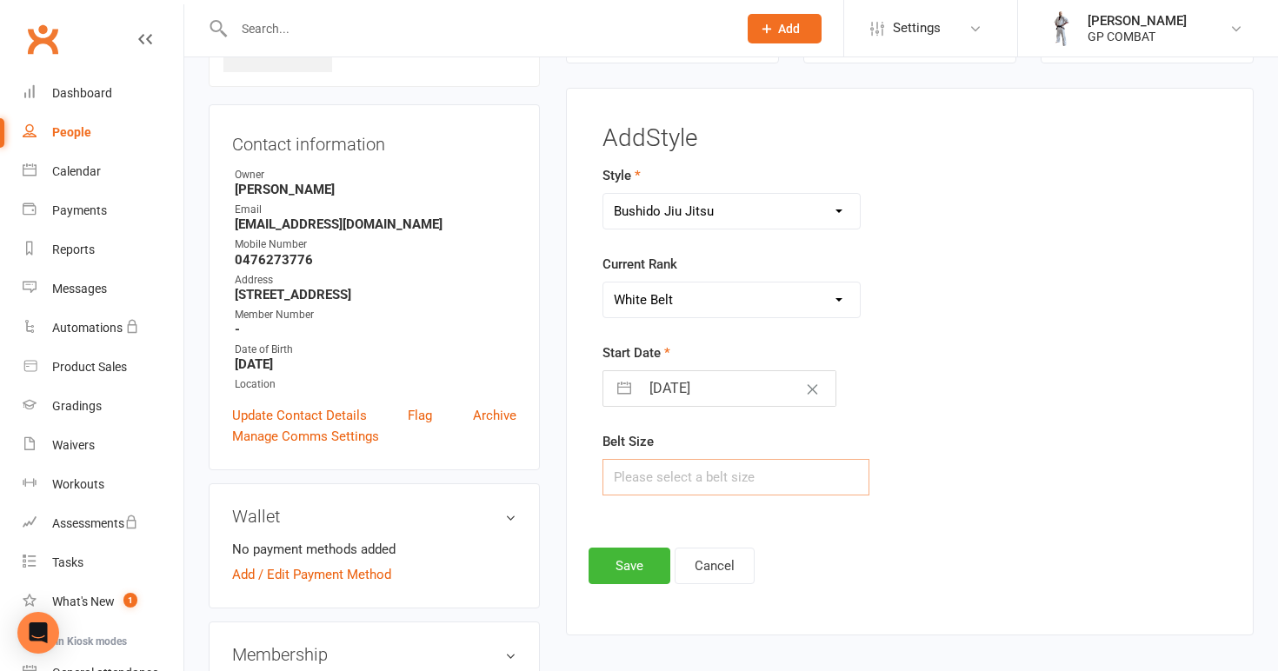
click at [714, 475] on input "text" at bounding box center [736, 477] width 268 height 37
click at [642, 559] on button "Save" at bounding box center [630, 566] width 82 height 37
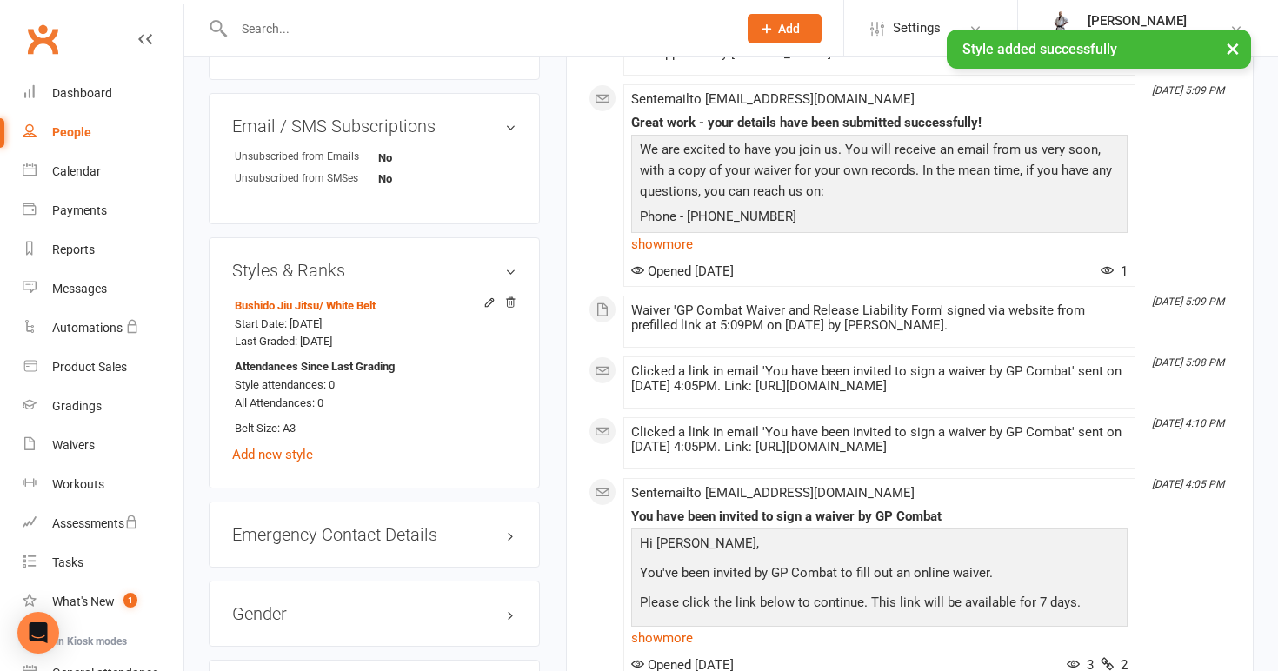
scroll to position [1196, 0]
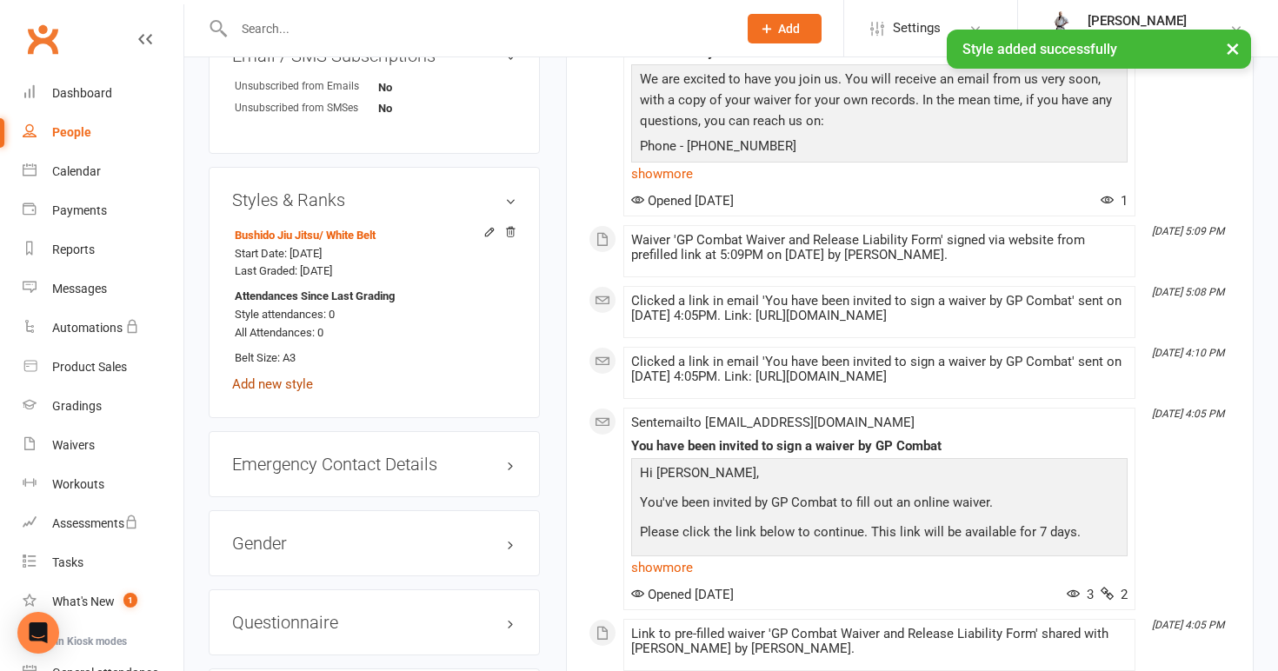
click at [303, 379] on link "Add new style" at bounding box center [272, 384] width 81 height 16
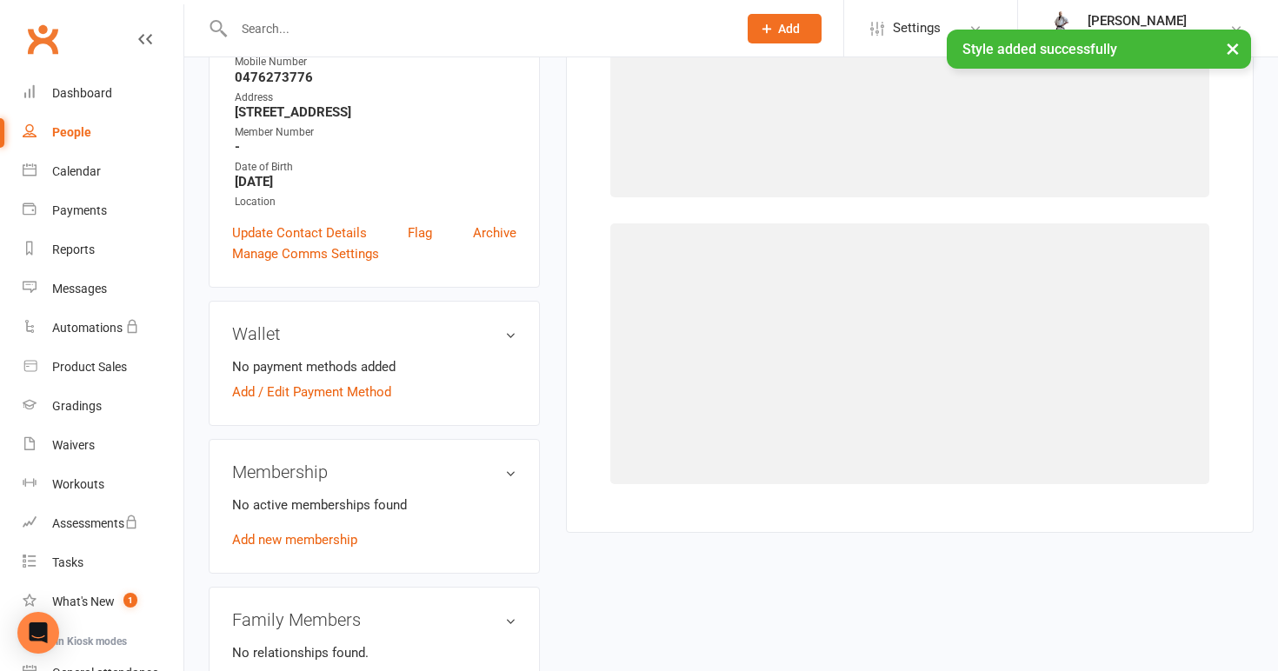
scroll to position [133, 0]
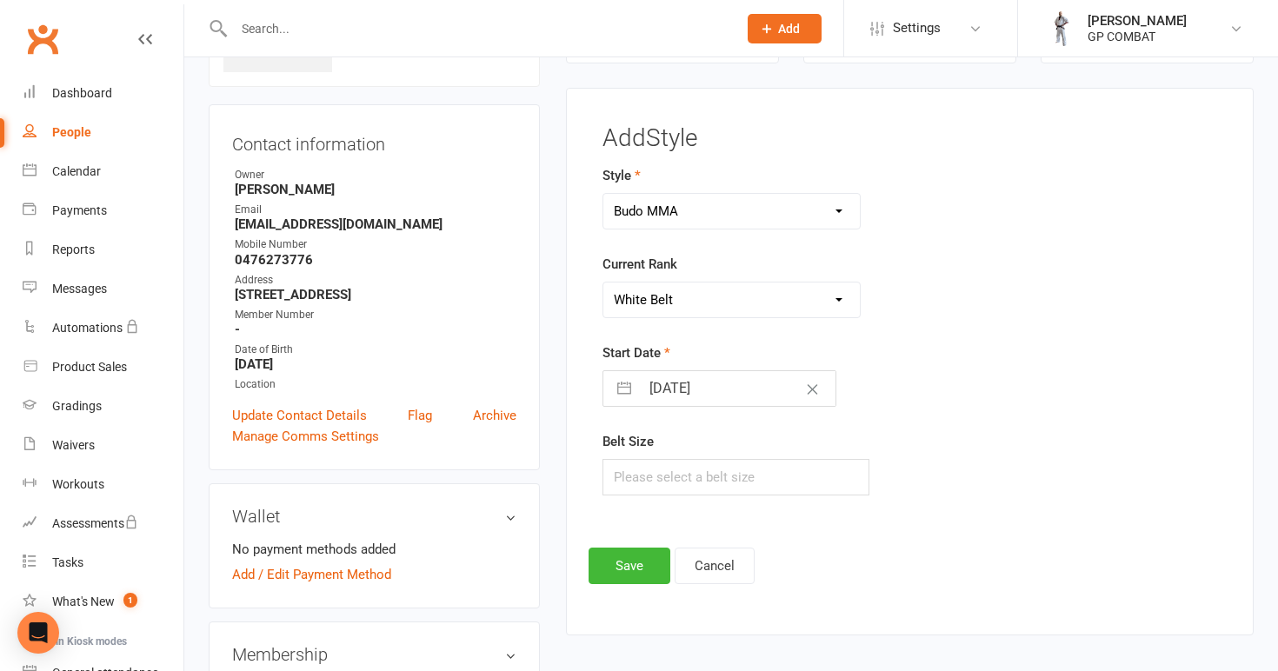
click at [711, 389] on input "[DATE]" at bounding box center [738, 388] width 196 height 35
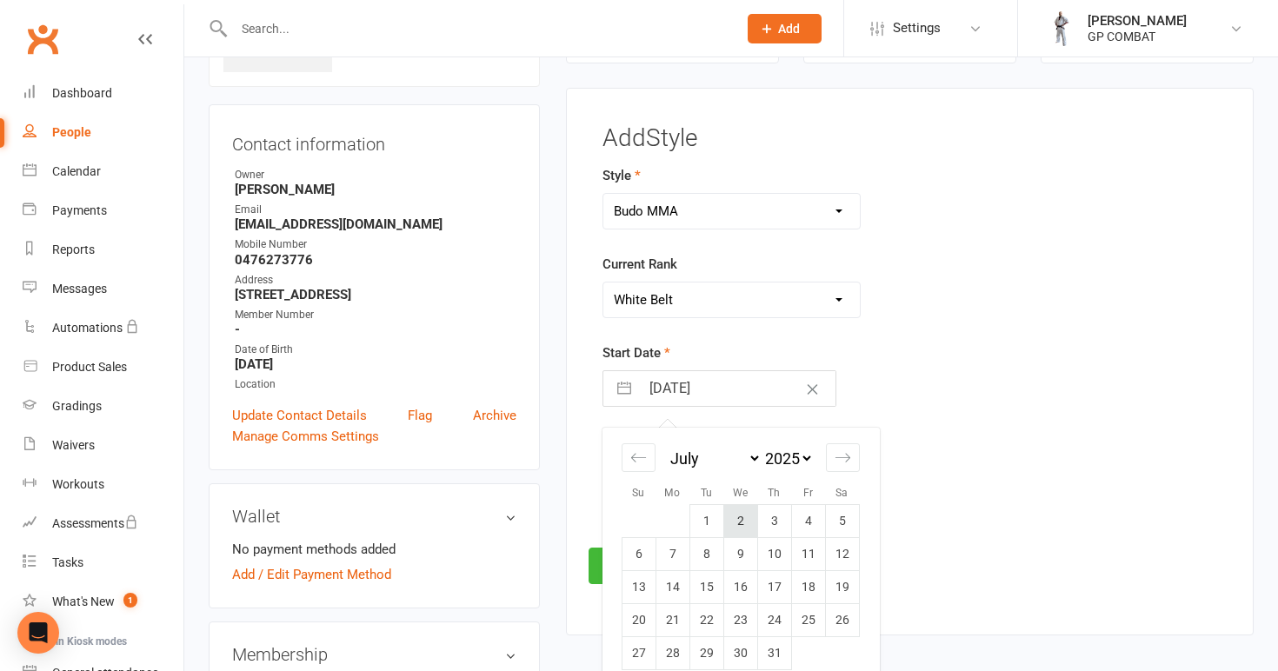
click at [739, 520] on td "2" at bounding box center [740, 521] width 34 height 33
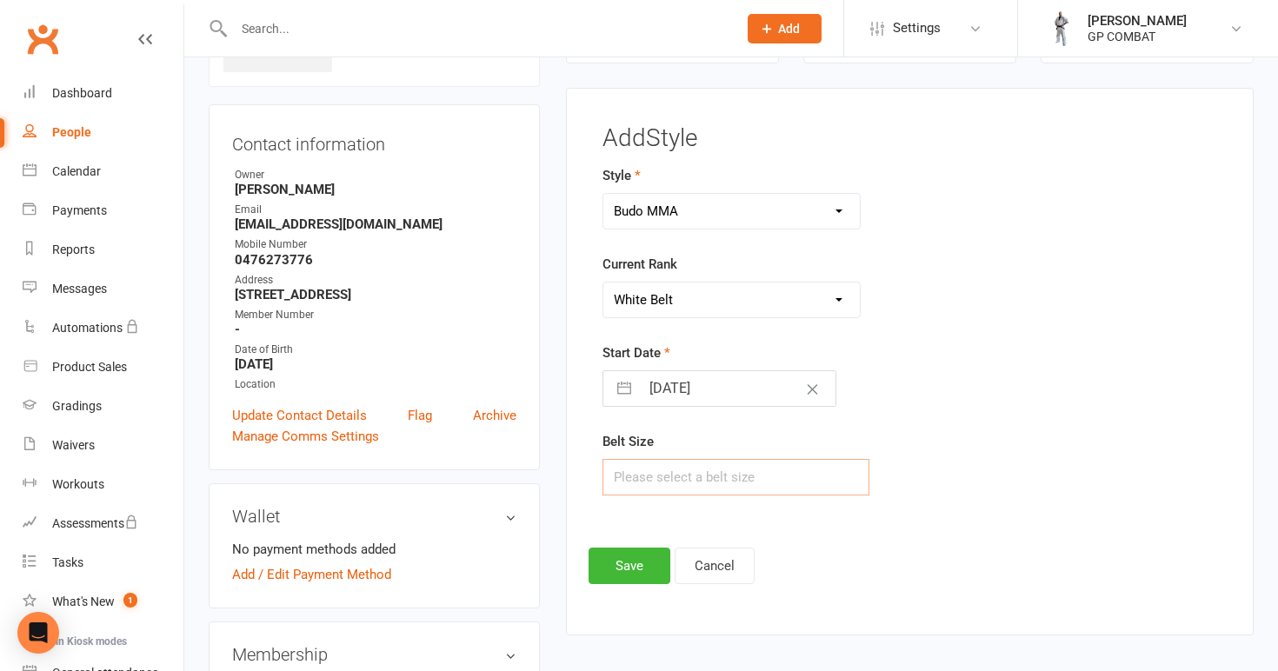
click at [679, 469] on input "text" at bounding box center [736, 477] width 268 height 37
click at [644, 570] on button "Save" at bounding box center [630, 566] width 82 height 37
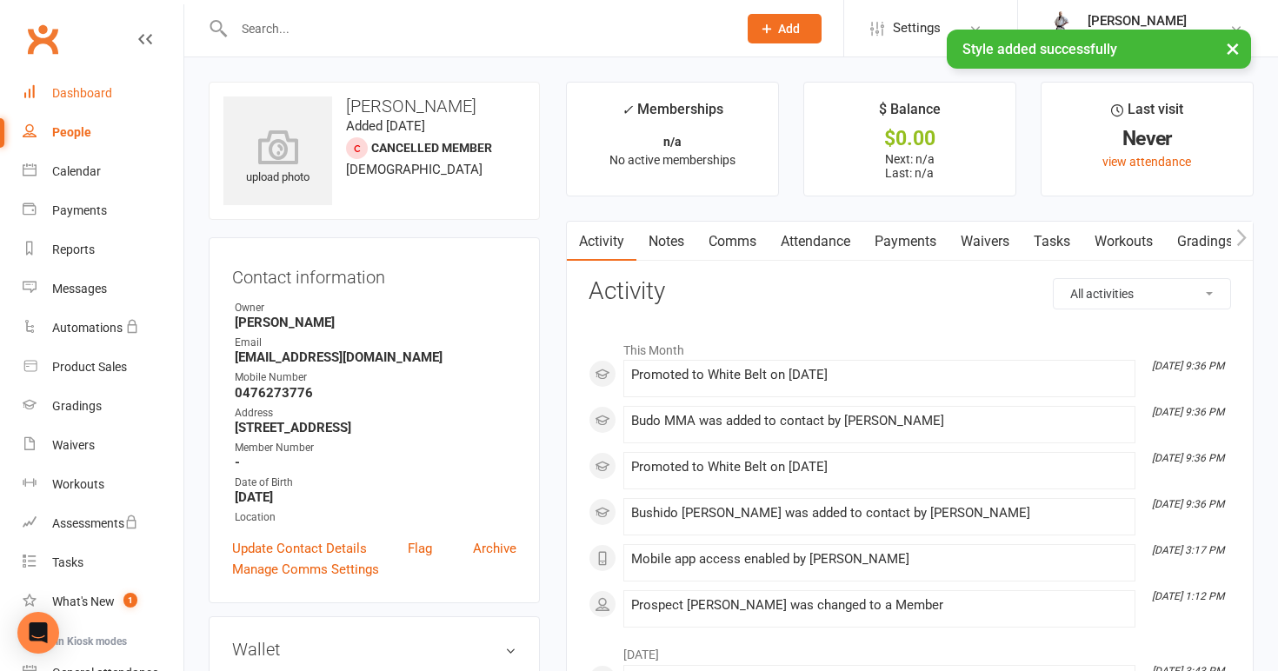
scroll to position [0, 0]
click at [85, 134] on div "People" at bounding box center [71, 132] width 39 height 14
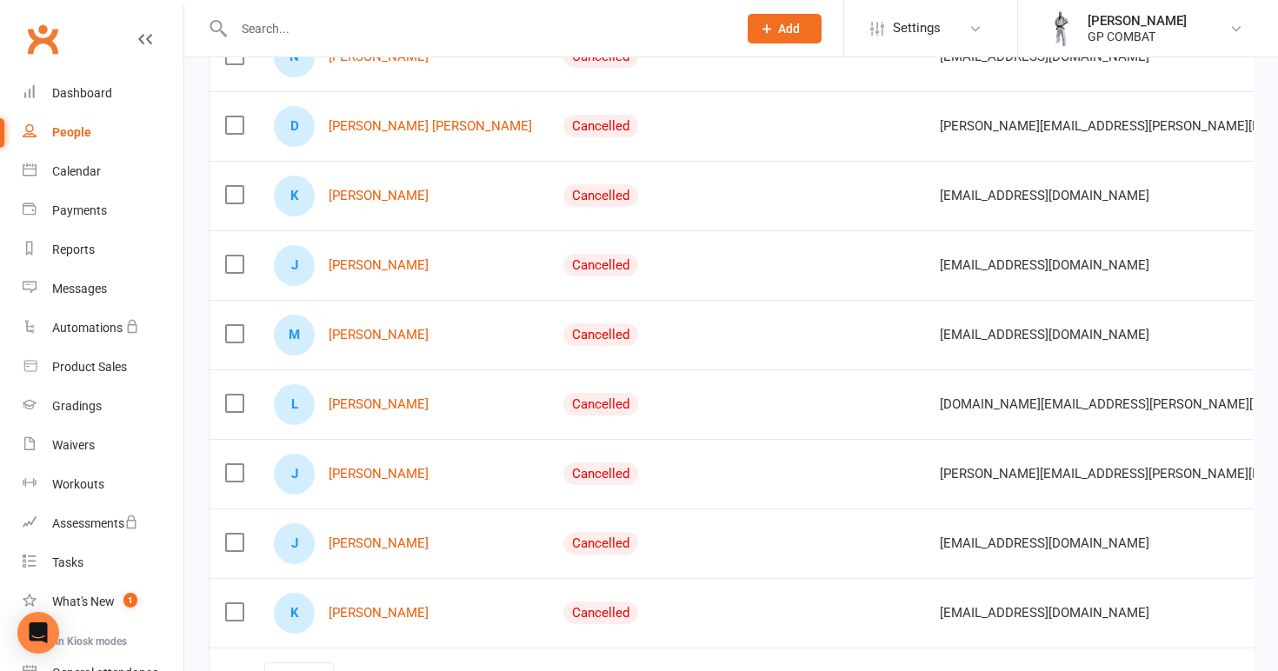
scroll to position [1543, 0]
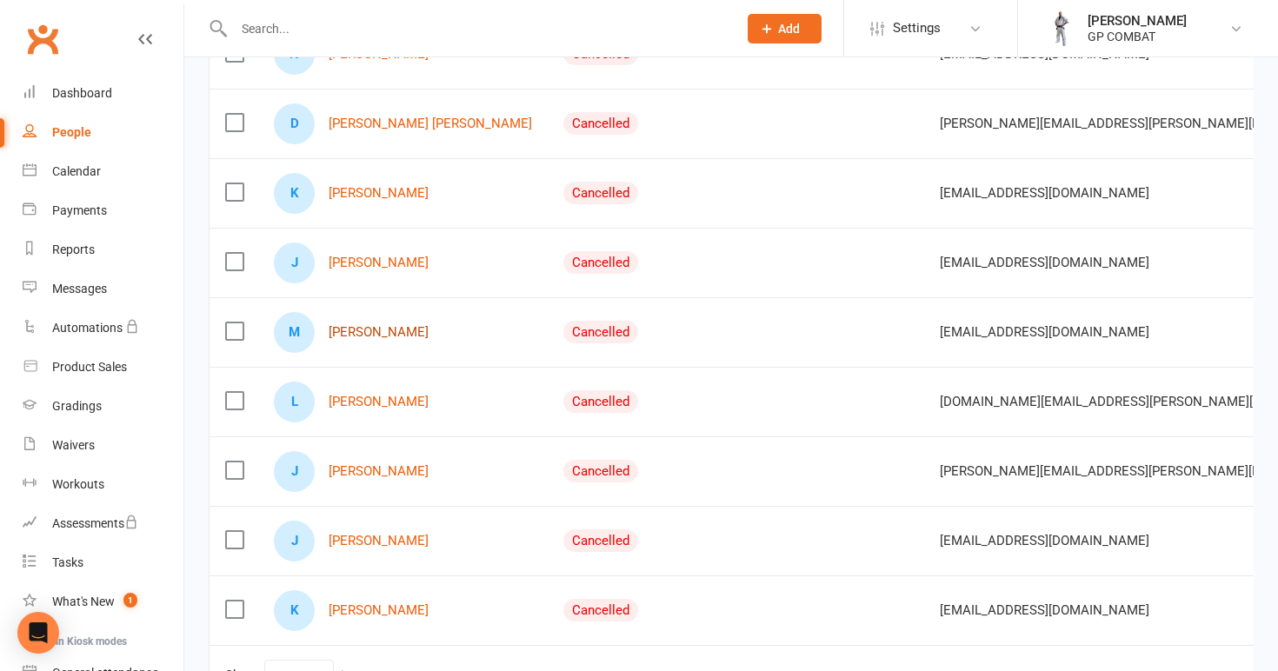
click at [393, 329] on link "[PERSON_NAME]" at bounding box center [379, 332] width 100 height 15
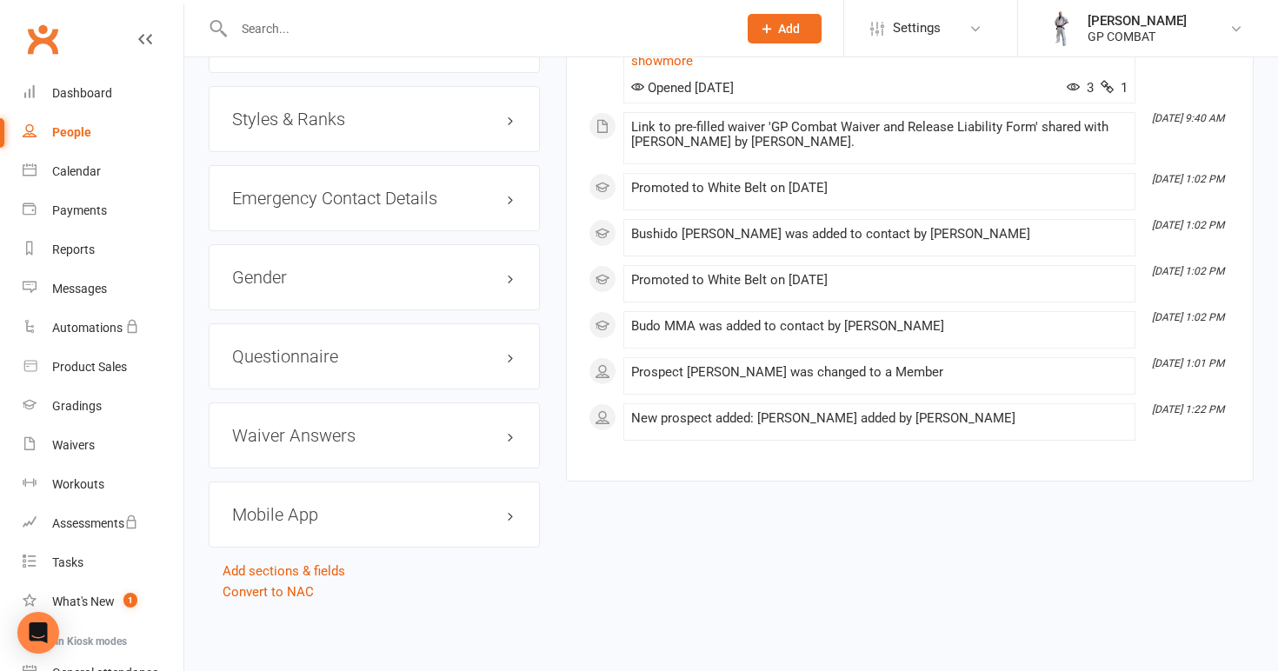
scroll to position [1290, 0]
click at [308, 110] on h3 "Styles & Ranks" at bounding box center [374, 119] width 284 height 19
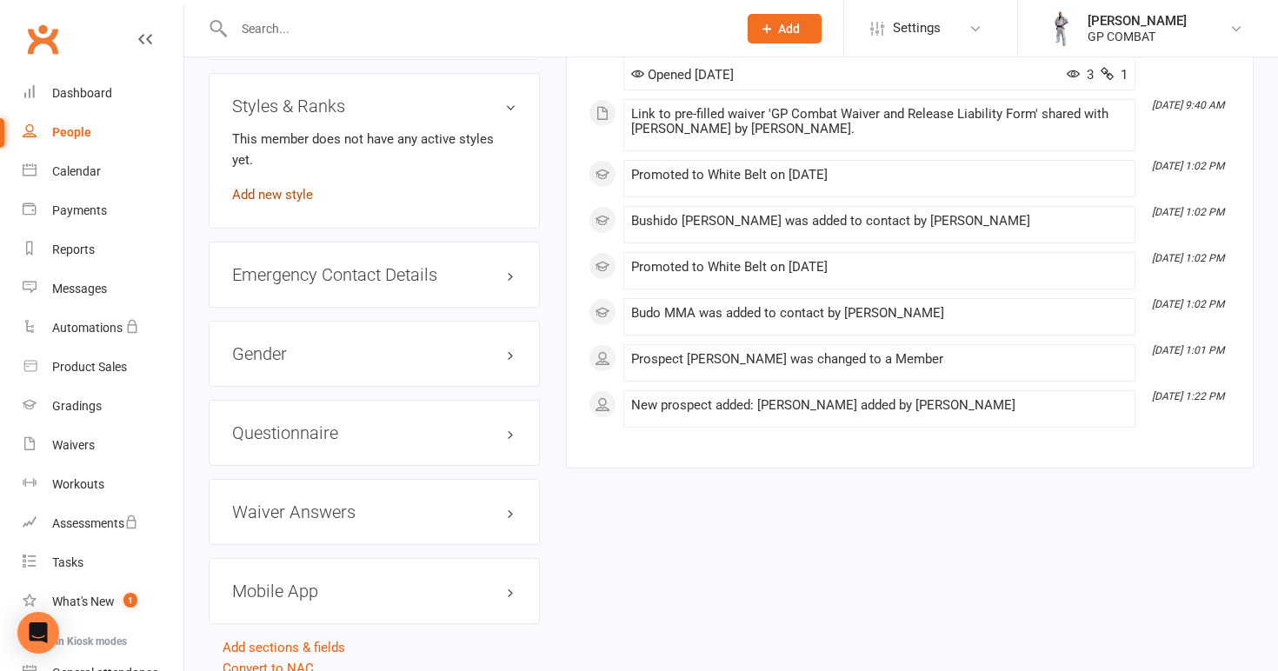
click at [292, 187] on link "Add new style" at bounding box center [272, 195] width 81 height 16
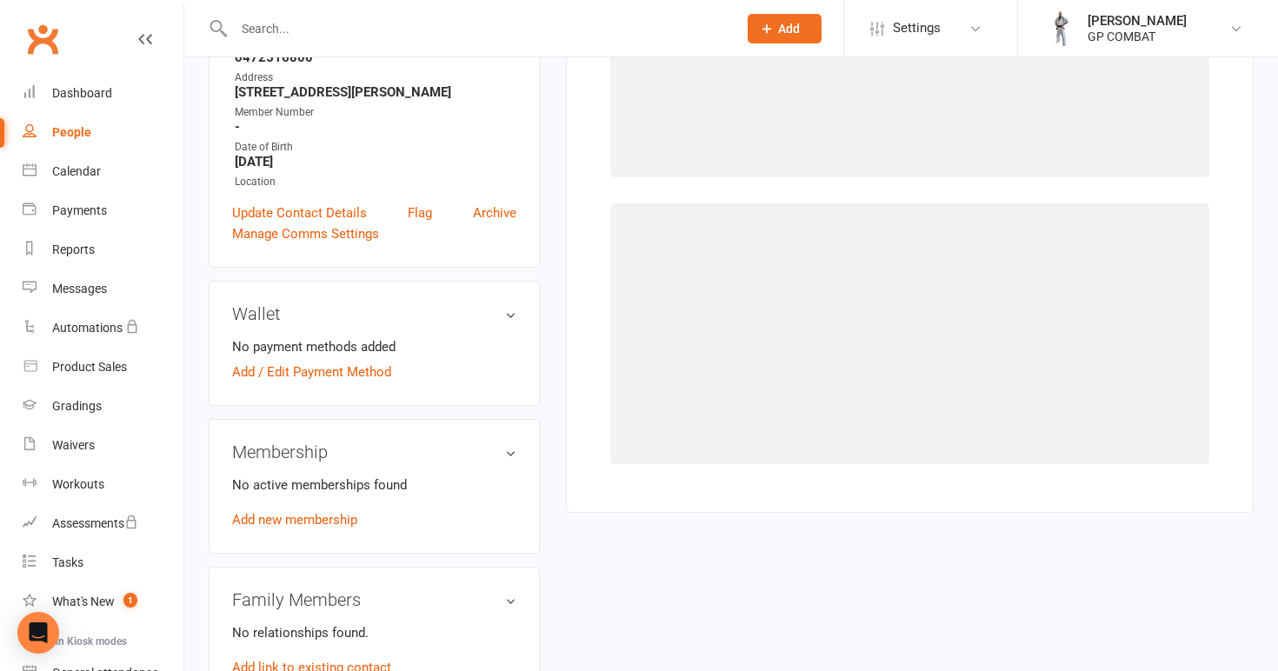
scroll to position [133, 0]
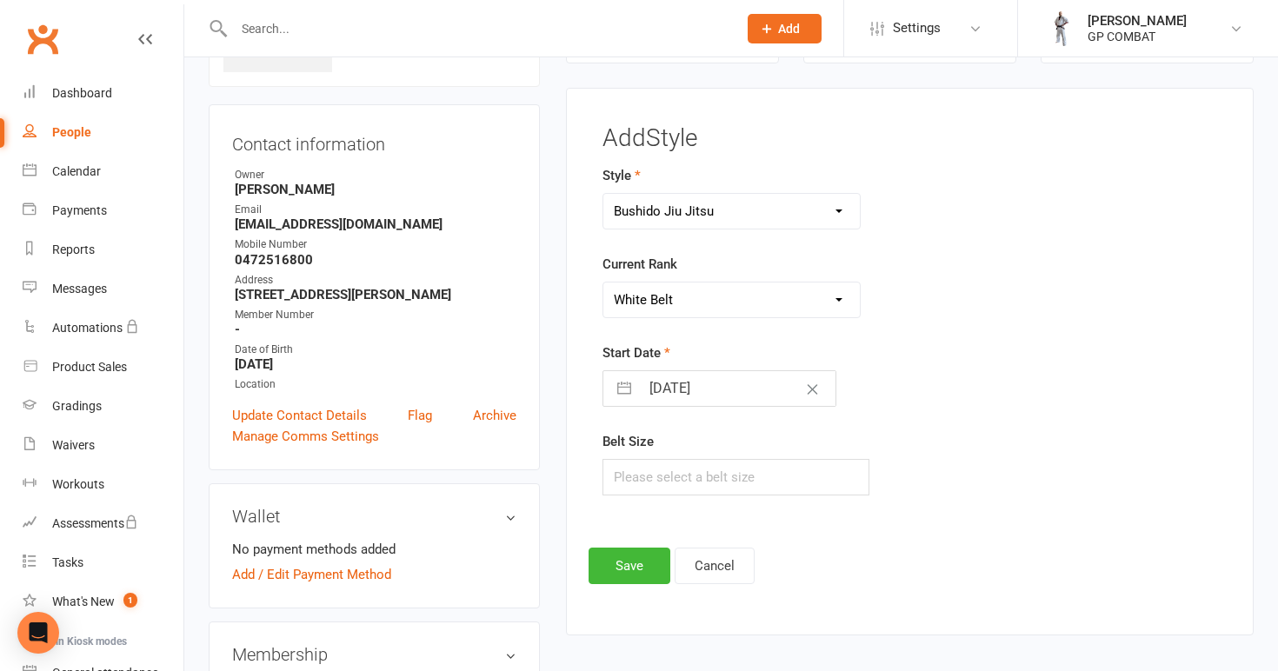
click at [673, 391] on input "[DATE]" at bounding box center [738, 388] width 196 height 35
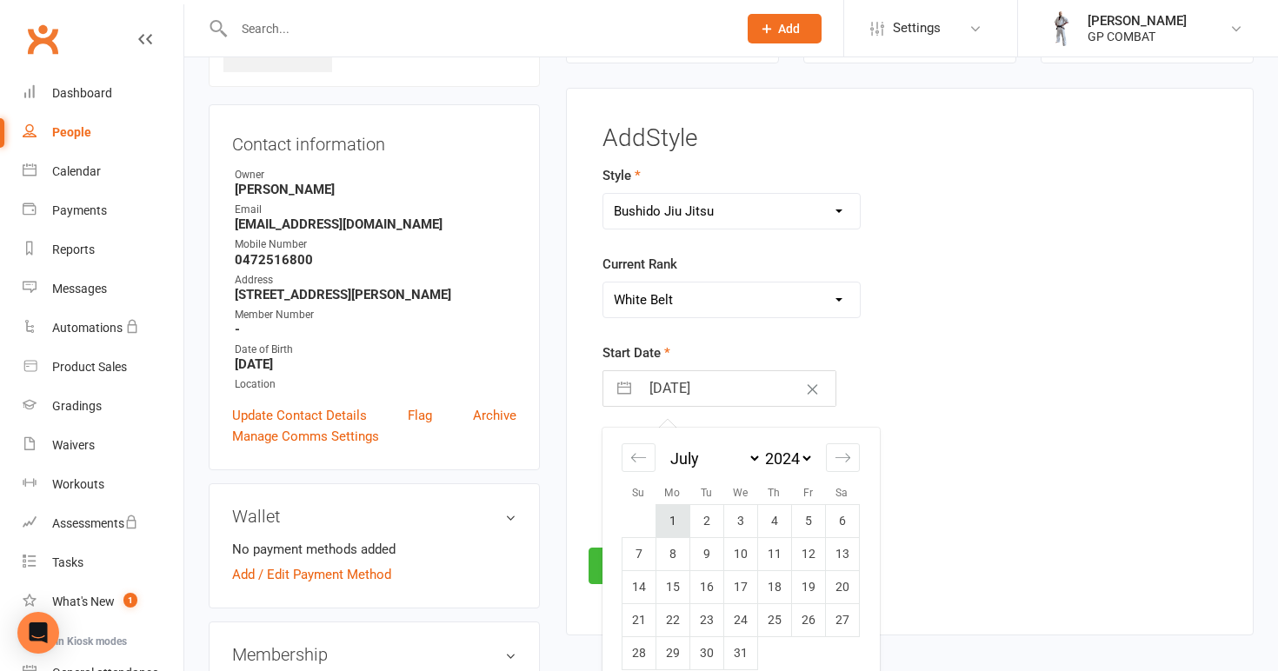
click at [673, 515] on td "1" at bounding box center [672, 521] width 34 height 33
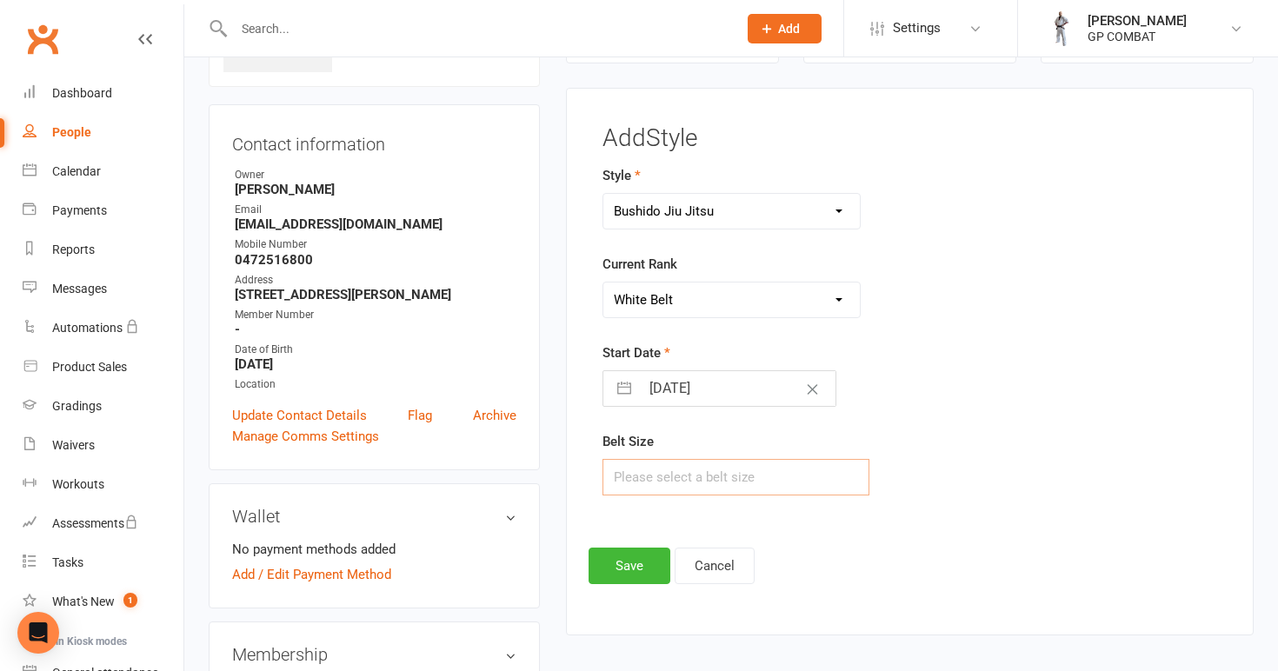
click at [648, 474] on input "text" at bounding box center [736, 477] width 268 height 37
click at [638, 557] on button "Save" at bounding box center [630, 566] width 82 height 37
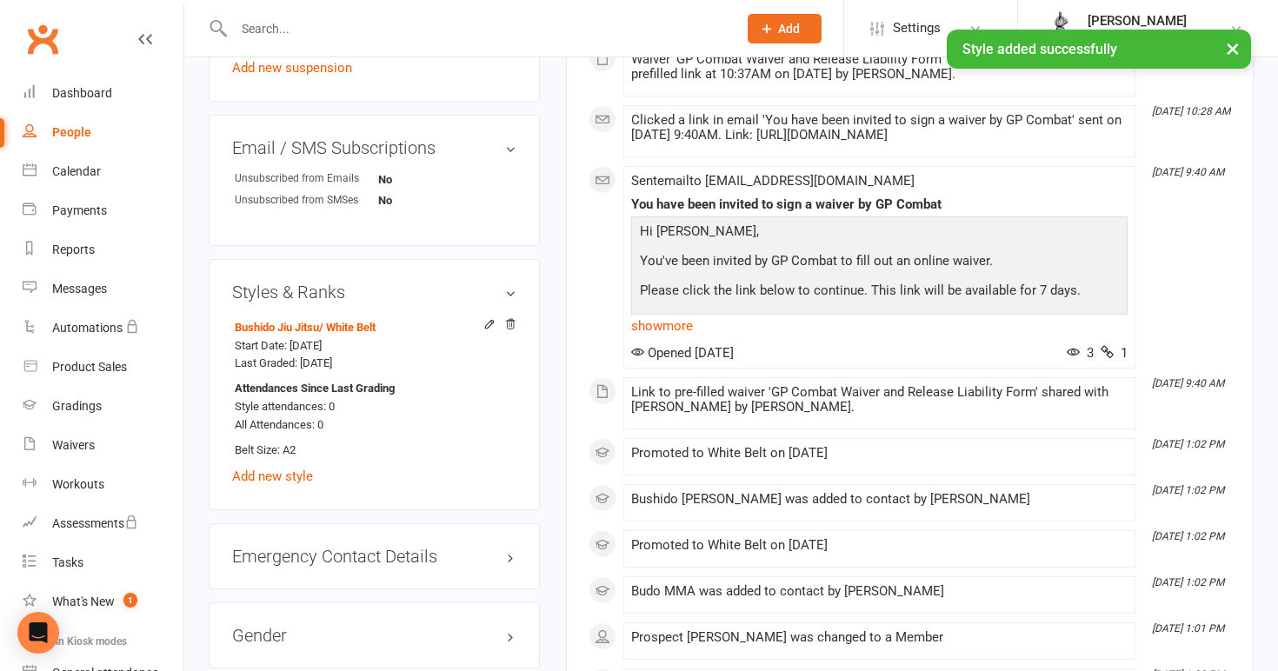
scroll to position [1102, 0]
click at [299, 472] on link "Add new style" at bounding box center [272, 478] width 81 height 16
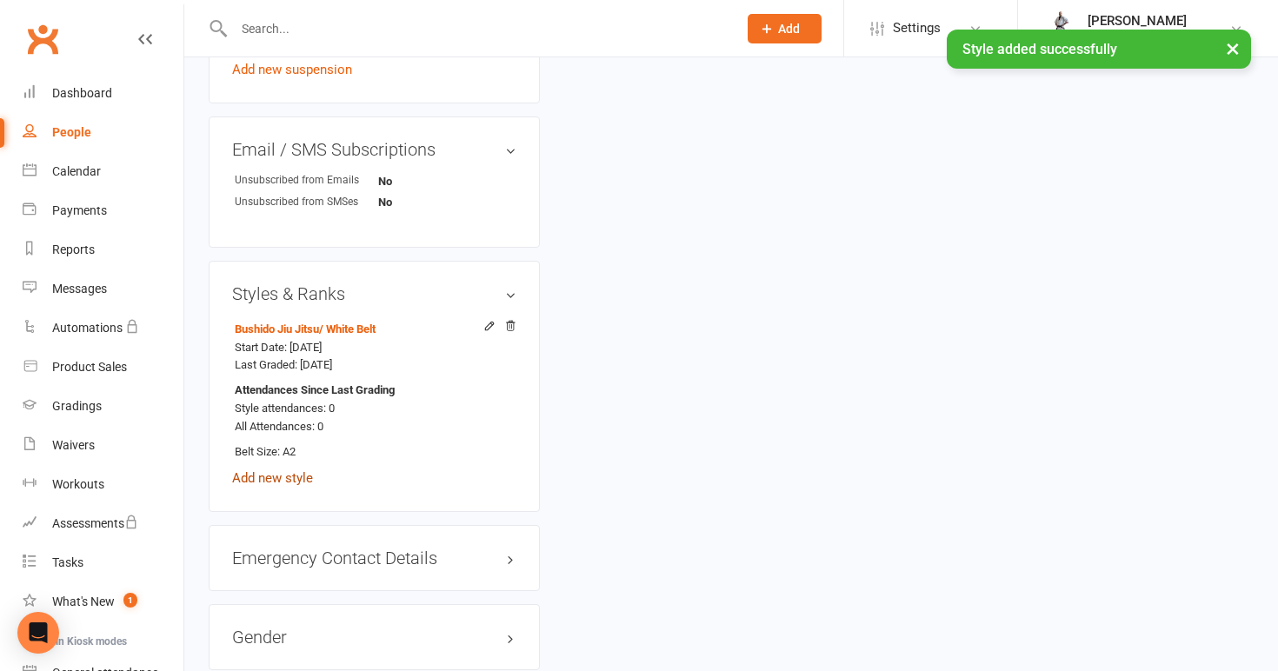
scroll to position [133, 0]
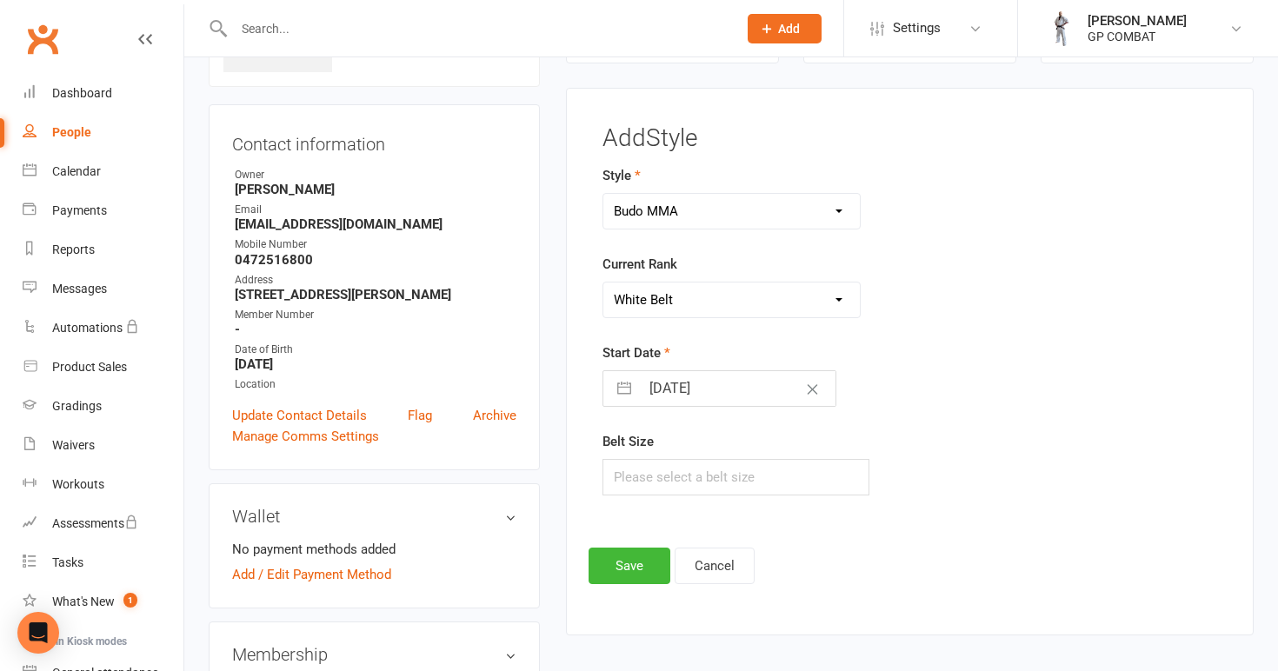
click at [707, 381] on input "[DATE]" at bounding box center [738, 388] width 196 height 35
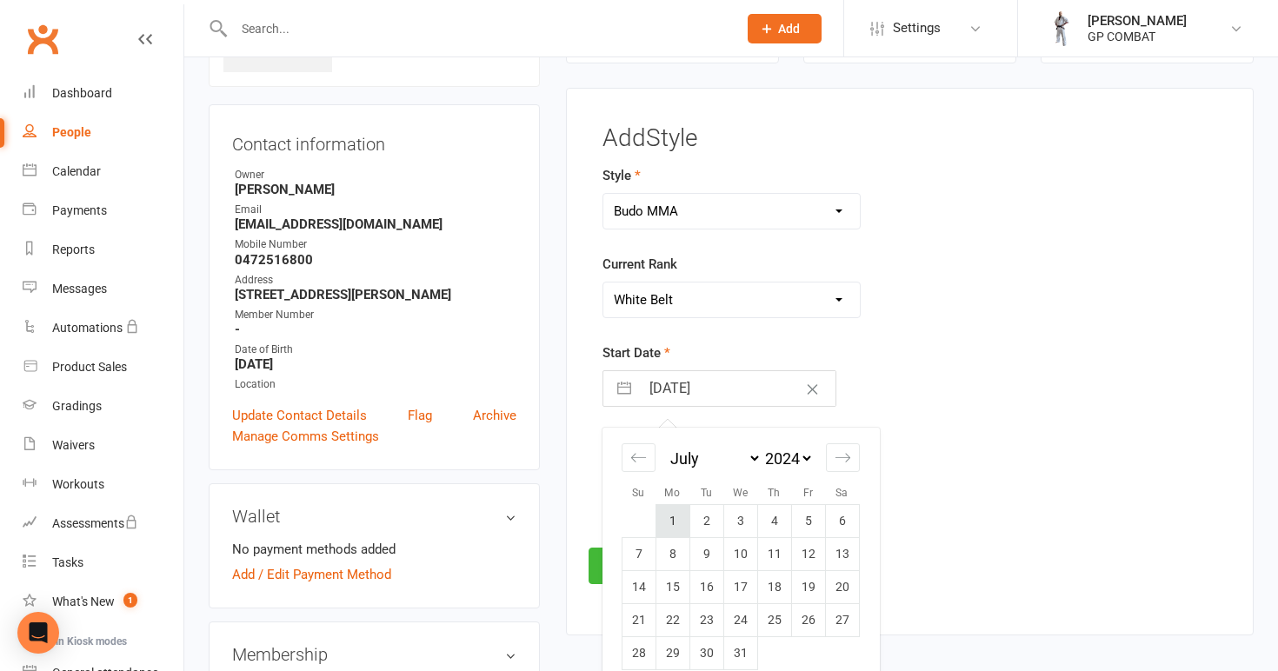
click at [682, 516] on td "1" at bounding box center [672, 521] width 34 height 33
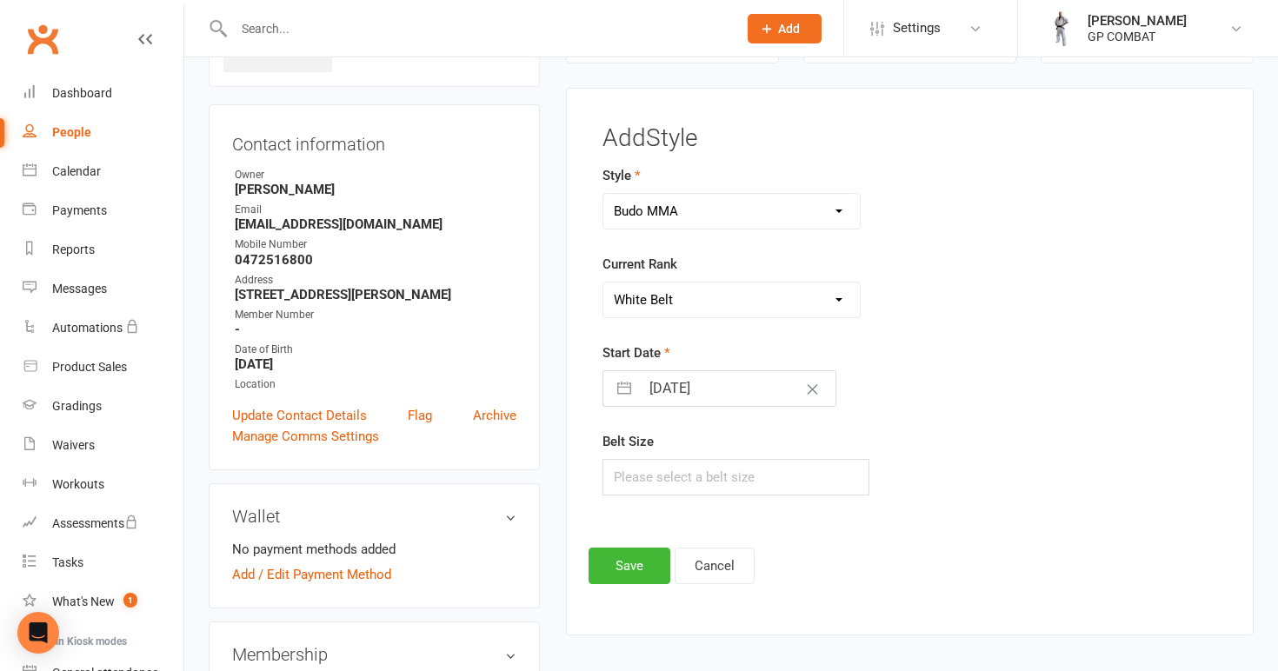
click at [634, 457] on div "Belt Size" at bounding box center [803, 463] width 402 height 64
click at [636, 470] on input "text" at bounding box center [736, 477] width 268 height 37
click at [633, 561] on button "Save" at bounding box center [630, 566] width 82 height 37
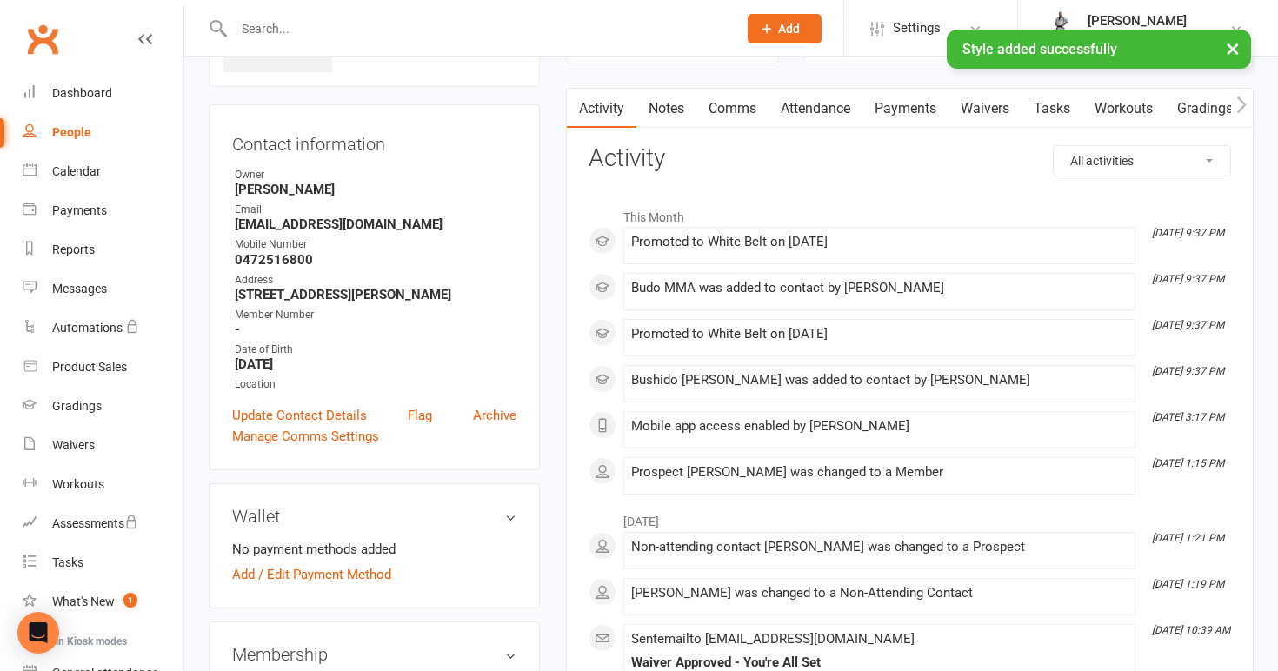
click at [88, 136] on div "People" at bounding box center [71, 132] width 39 height 14
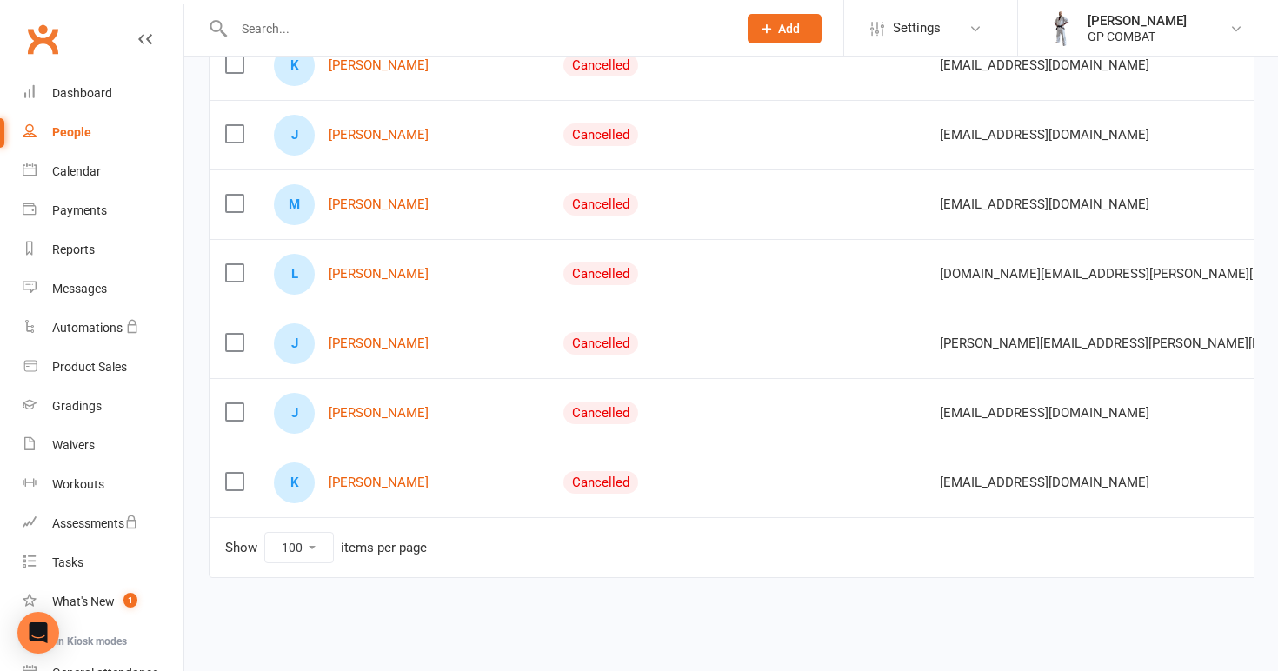
scroll to position [1685, 0]
click at [359, 267] on link "[PERSON_NAME]" at bounding box center [379, 274] width 100 height 15
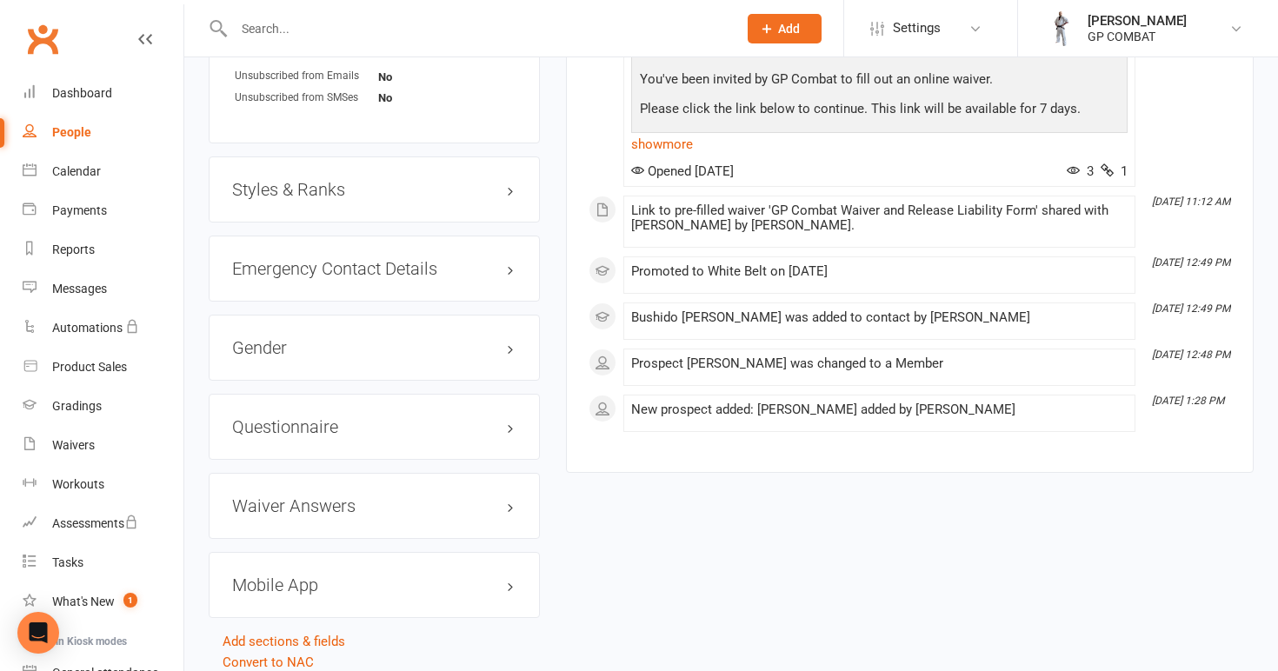
scroll to position [1236, 0]
click at [319, 182] on h3 "Styles & Ranks" at bounding box center [374, 191] width 284 height 19
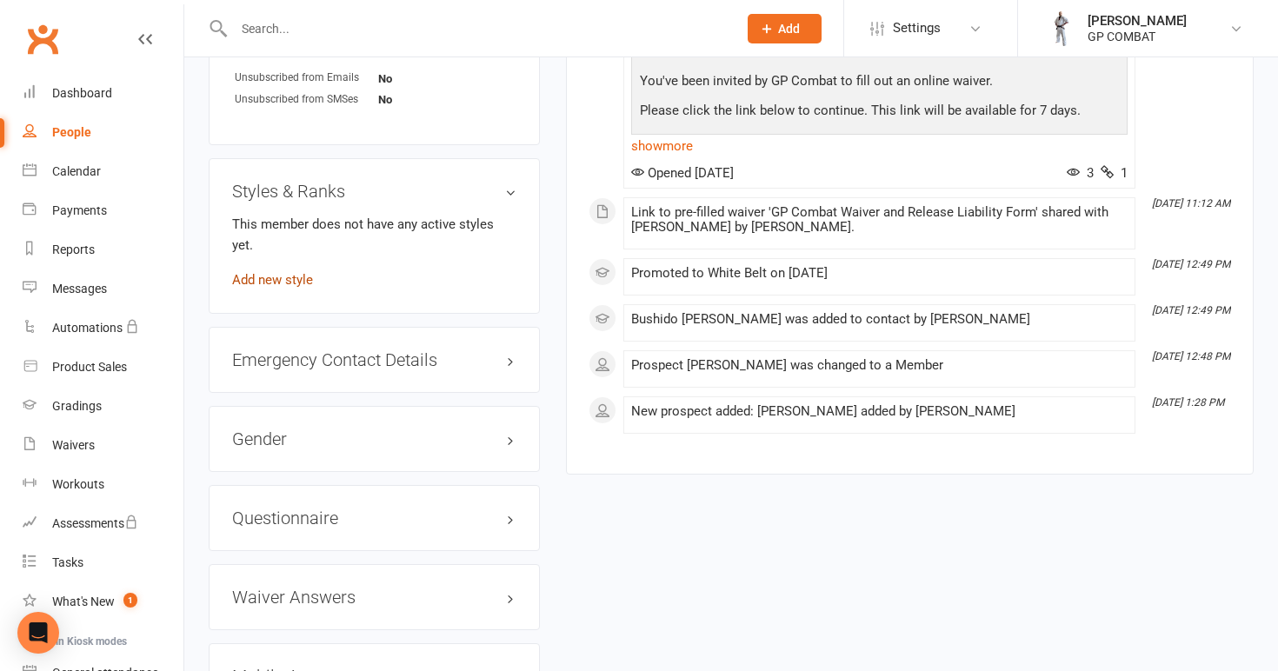
click at [285, 272] on link "Add new style" at bounding box center [272, 280] width 81 height 16
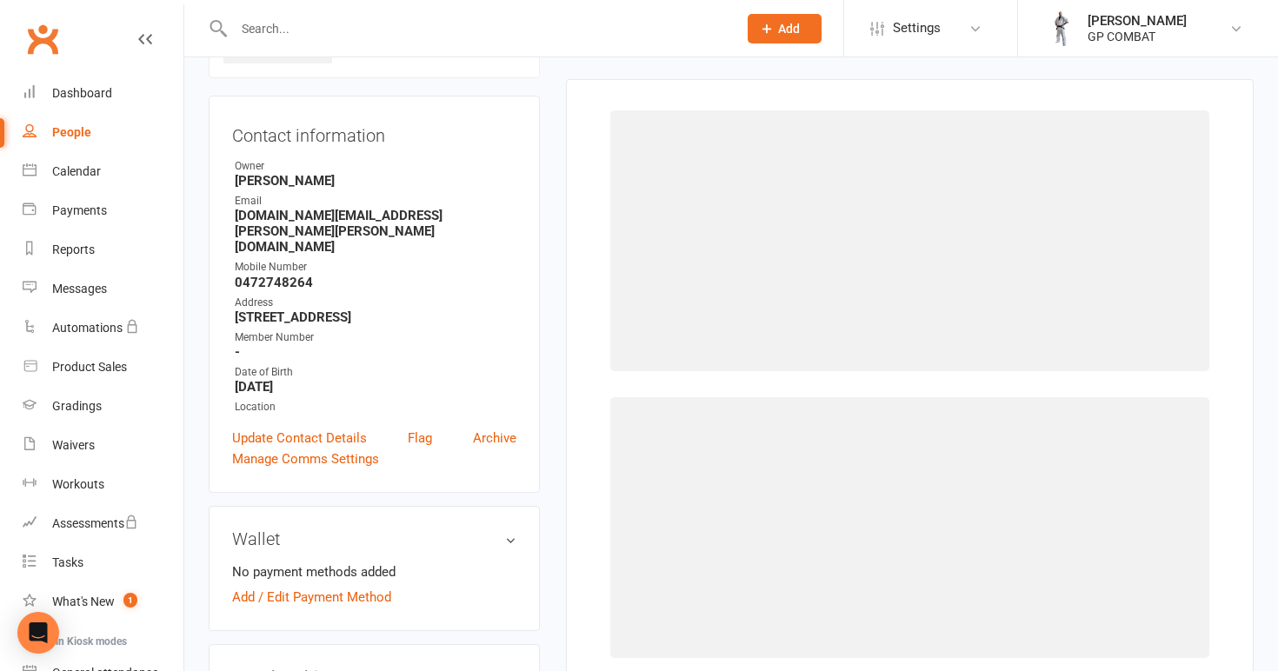
scroll to position [133, 0]
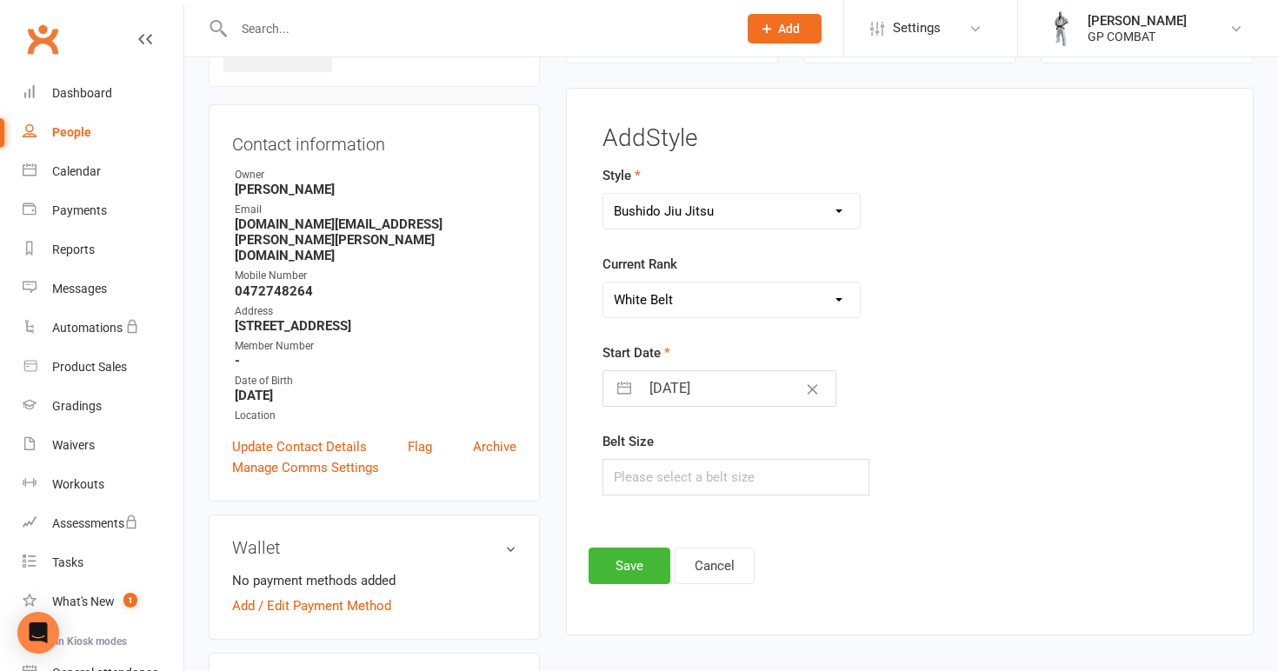
click at [702, 389] on input "[DATE]" at bounding box center [738, 388] width 196 height 35
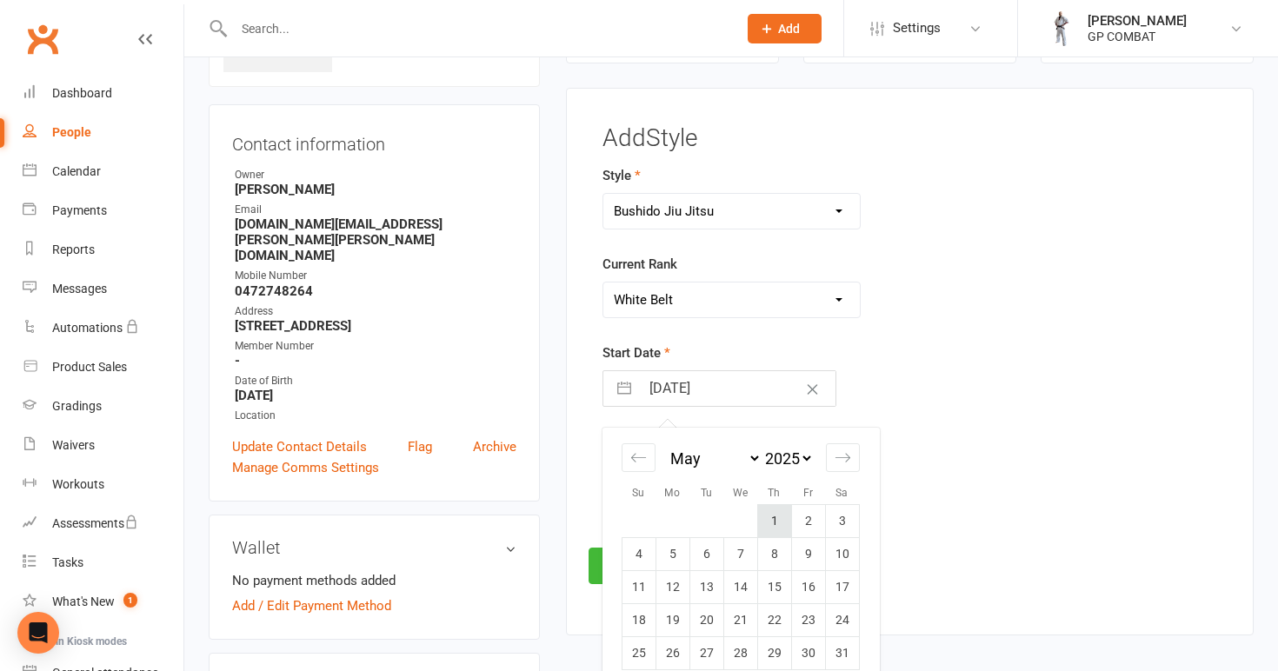
click at [778, 517] on td "1" at bounding box center [774, 521] width 34 height 33
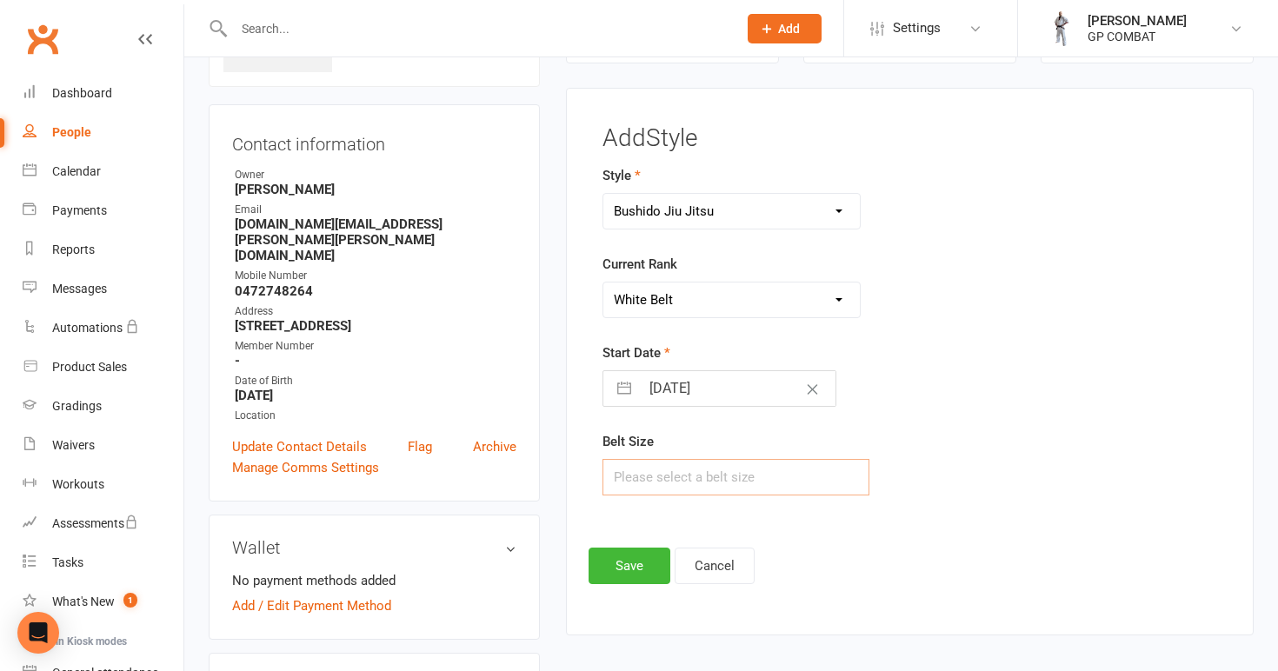
click at [692, 476] on input "text" at bounding box center [736, 477] width 268 height 37
click at [633, 562] on button "Save" at bounding box center [630, 566] width 82 height 37
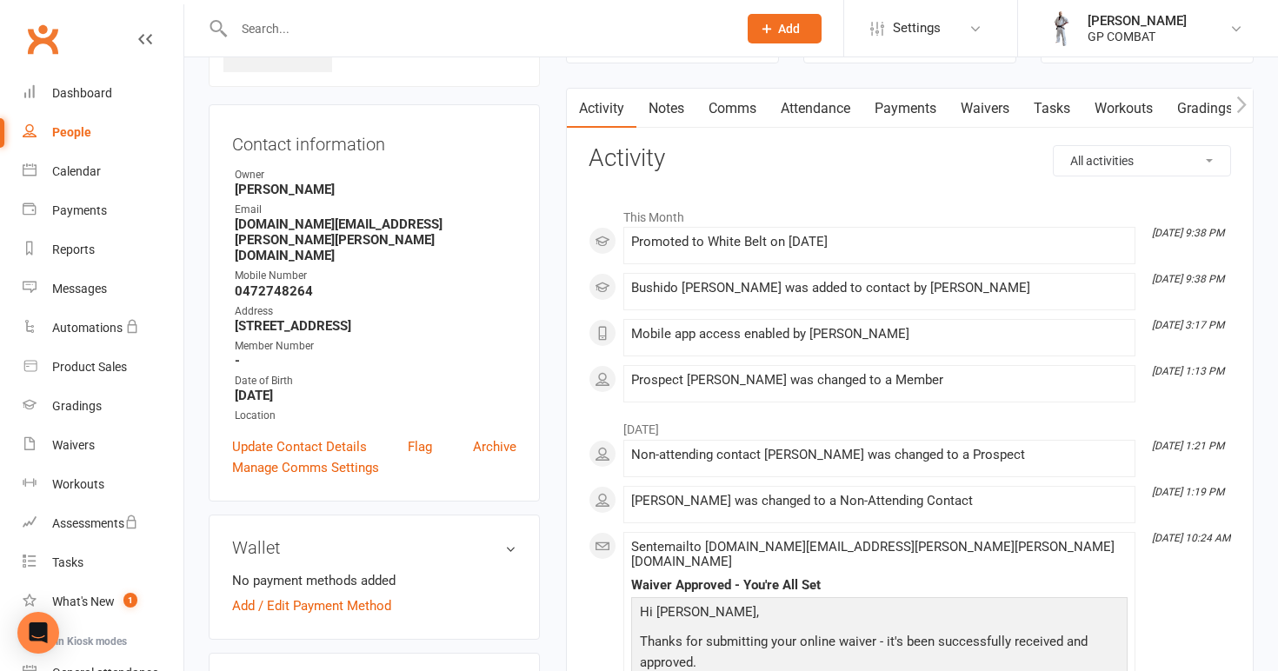
click at [79, 135] on div "People" at bounding box center [71, 132] width 39 height 14
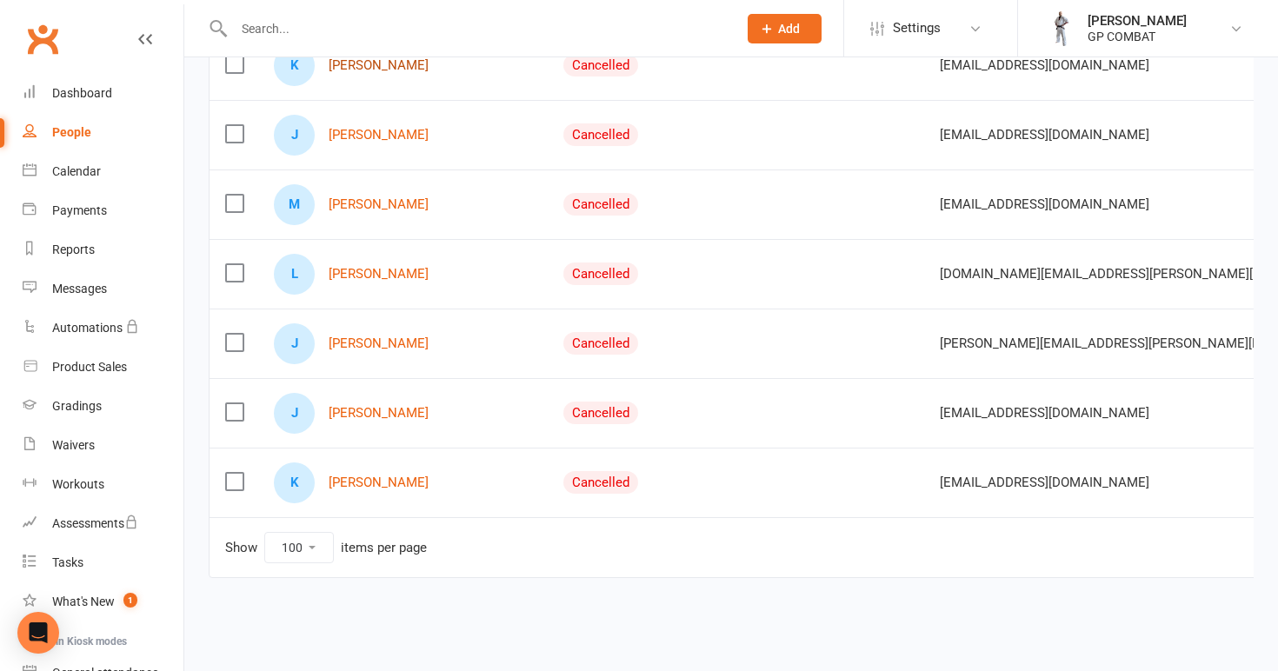
scroll to position [1685, 0]
click at [367, 336] on link "[PERSON_NAME]" at bounding box center [379, 343] width 100 height 15
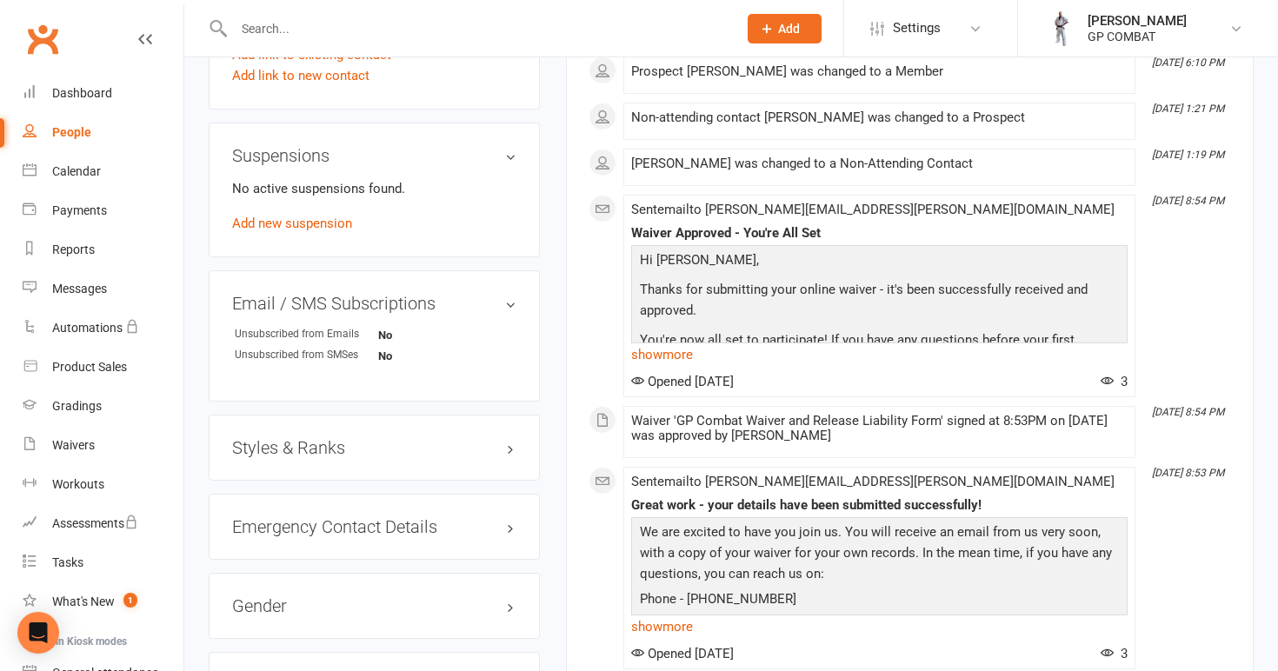
scroll to position [961, 0]
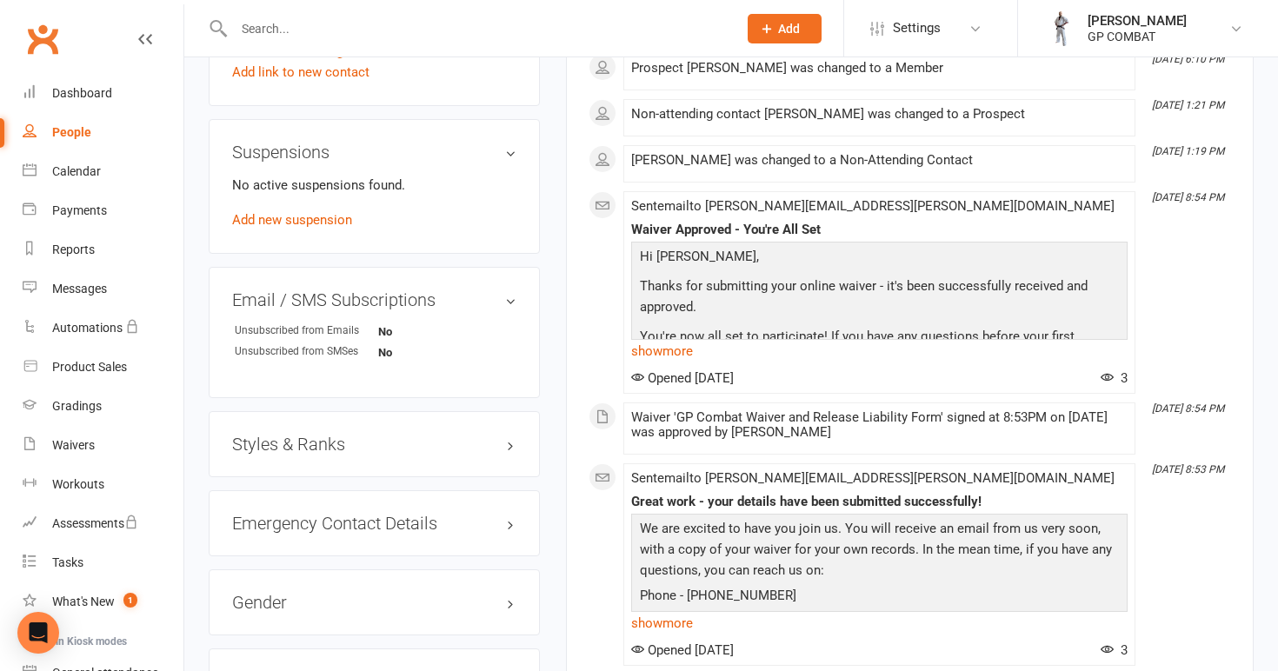
click at [304, 435] on h3 "Styles & Ranks" at bounding box center [374, 444] width 284 height 19
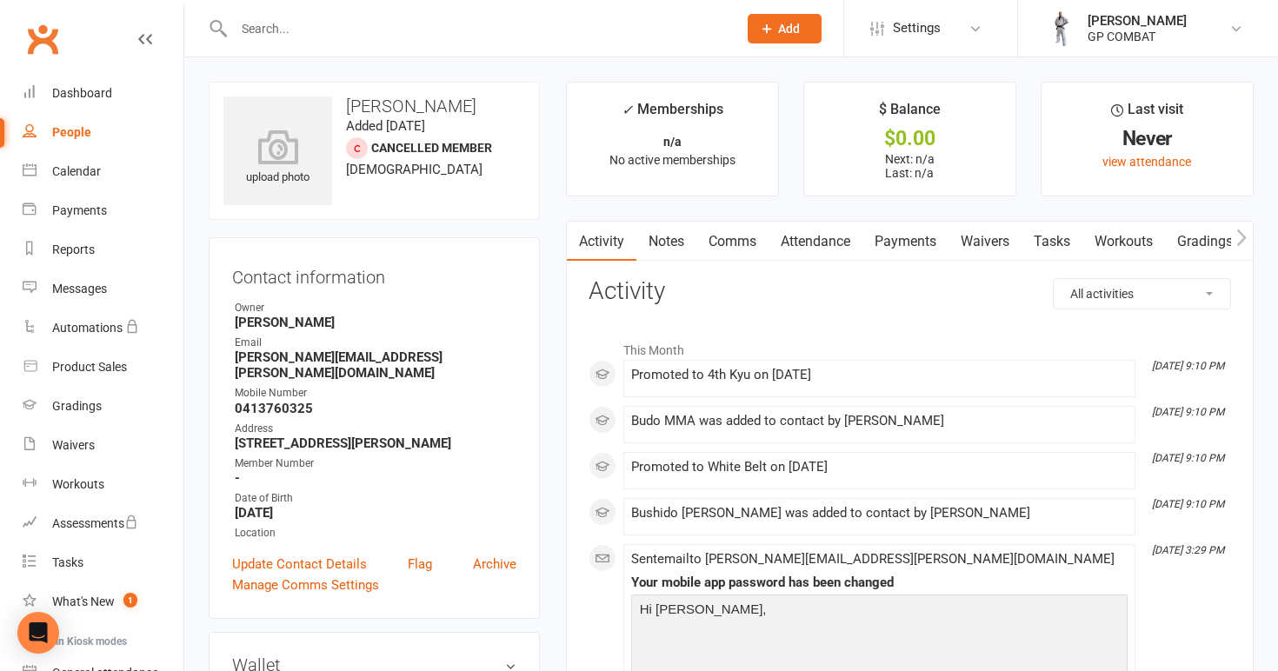
scroll to position [0, 0]
click at [92, 139] on link "People" at bounding box center [103, 132] width 161 height 39
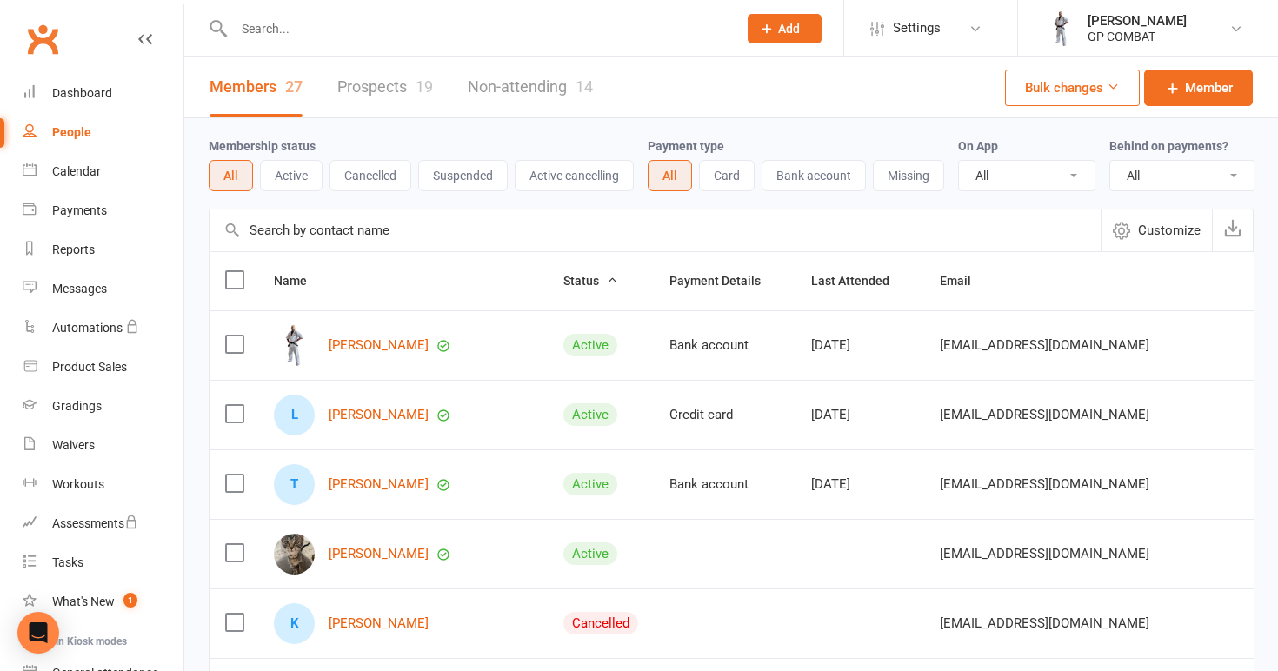
click at [388, 90] on link "Prospects 19" at bounding box center [385, 87] width 96 height 60
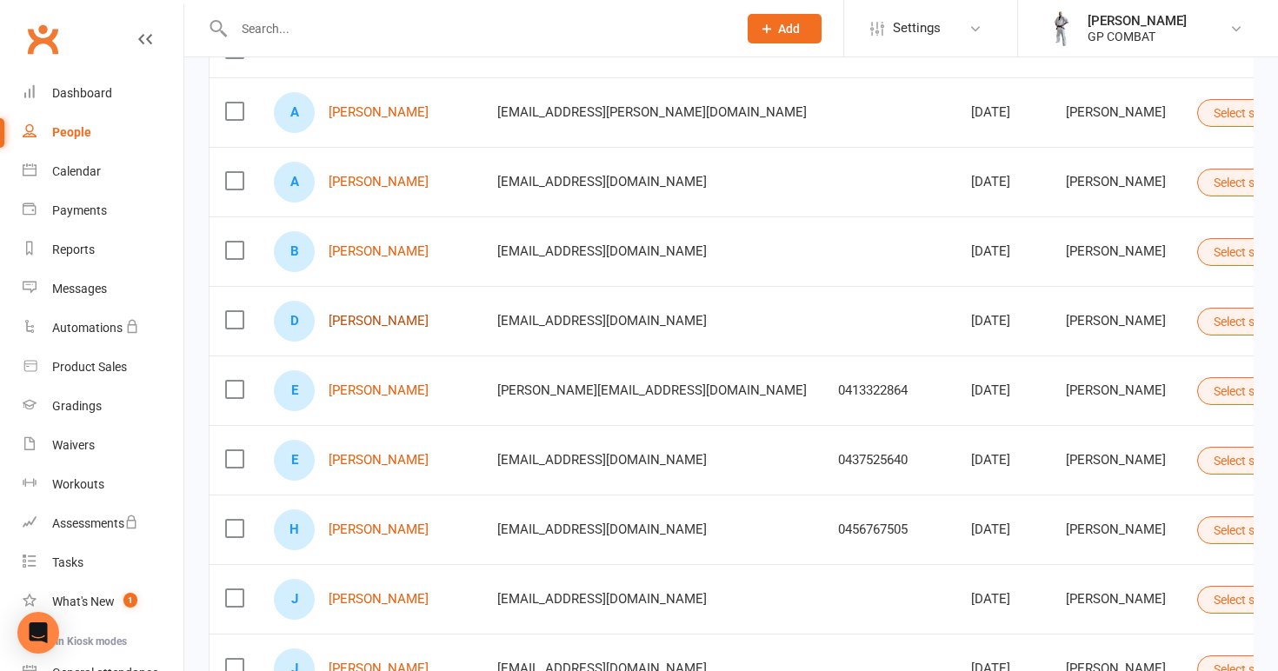
scroll to position [233, 0]
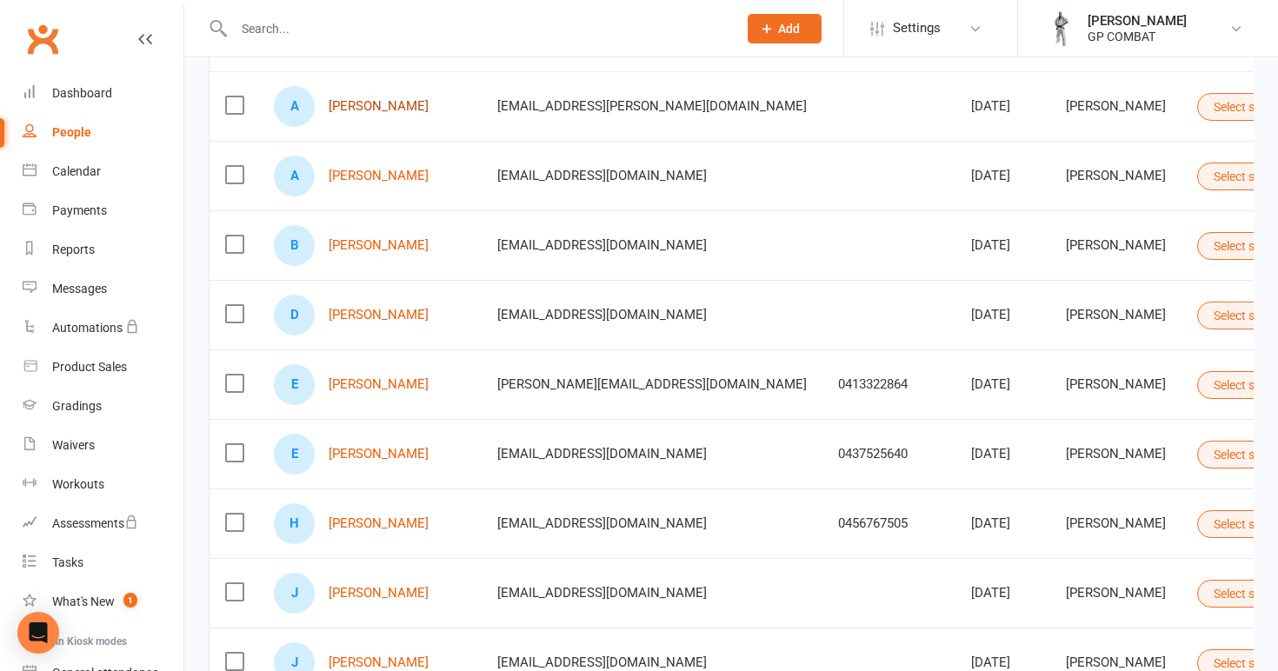
click at [349, 107] on link "[PERSON_NAME]" at bounding box center [379, 106] width 100 height 15
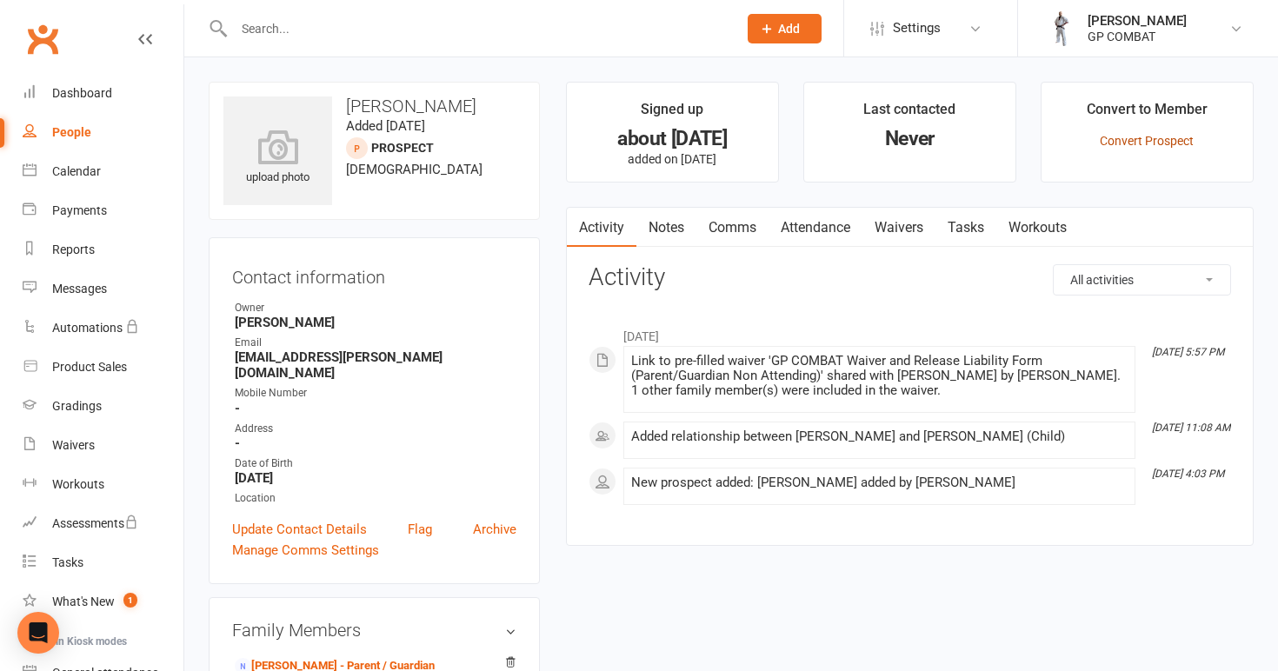
click at [1134, 141] on link "Convert Prospect" at bounding box center [1147, 141] width 94 height 14
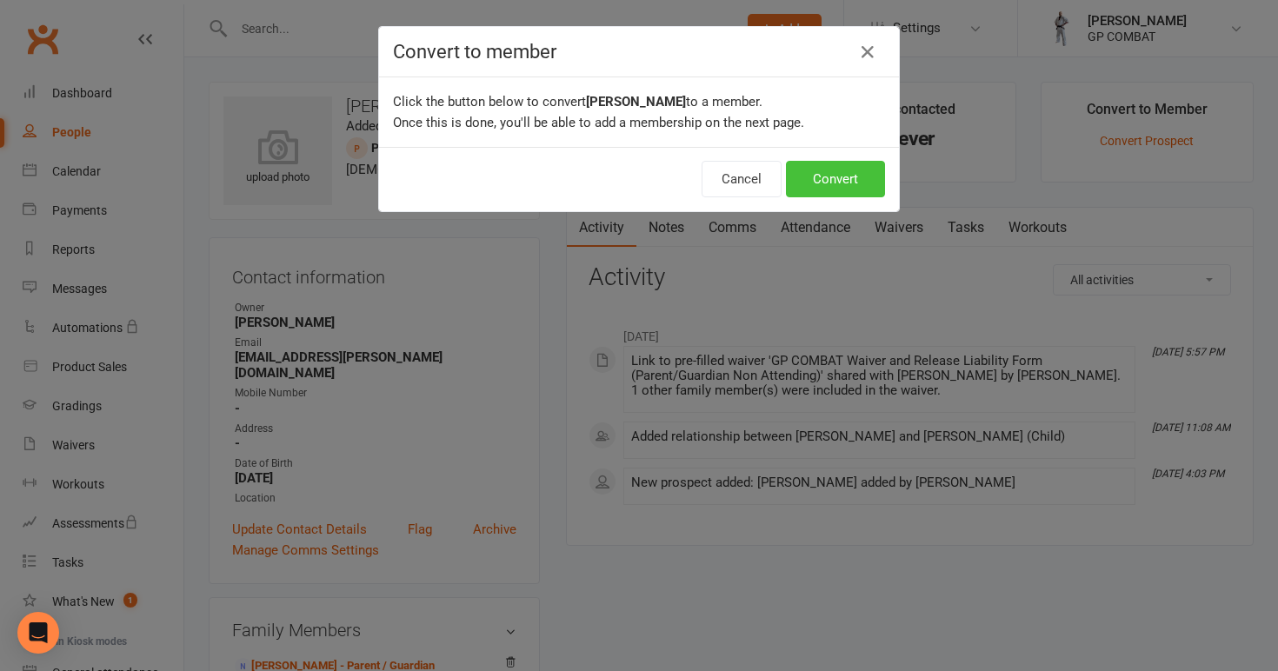
click at [845, 181] on button "Convert" at bounding box center [835, 179] width 99 height 37
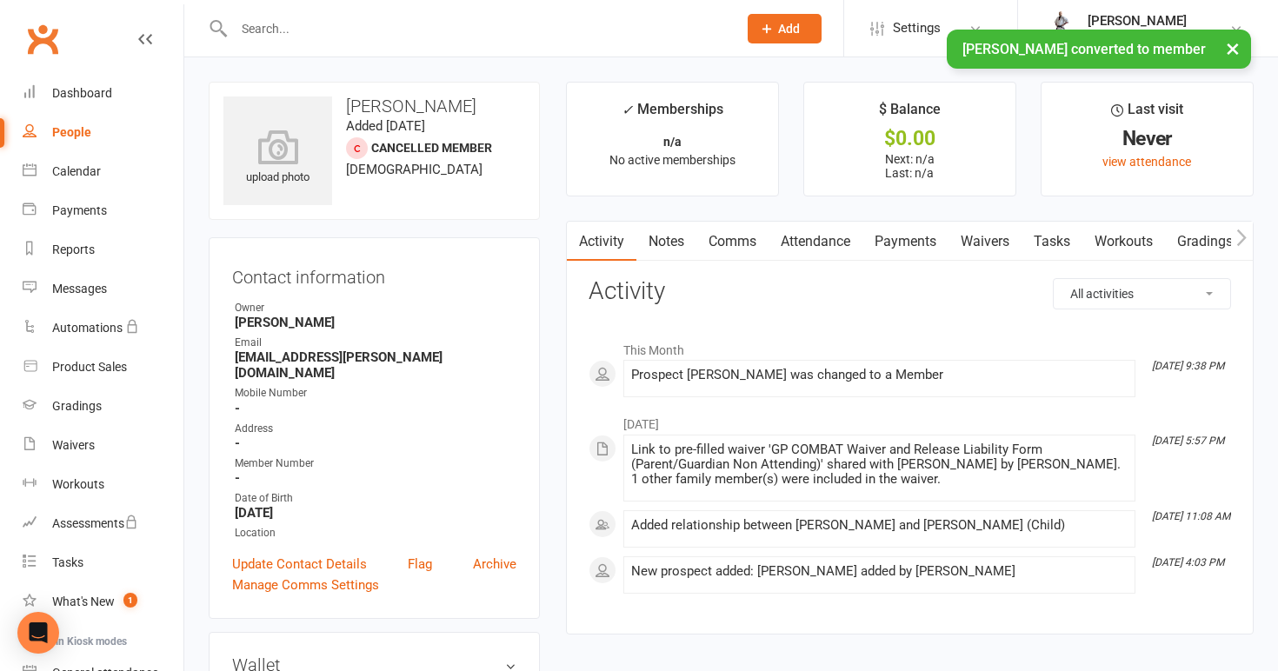
click at [54, 132] on div "People" at bounding box center [71, 132] width 39 height 14
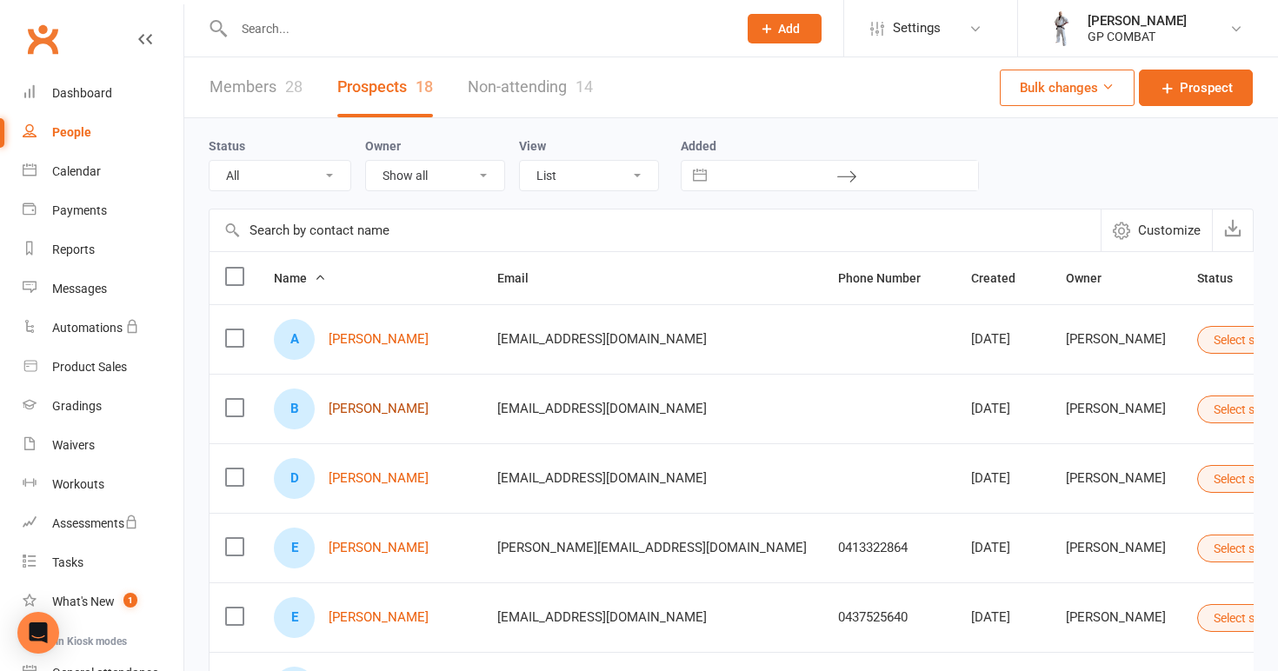
click at [377, 404] on link "[PERSON_NAME]" at bounding box center [379, 409] width 100 height 15
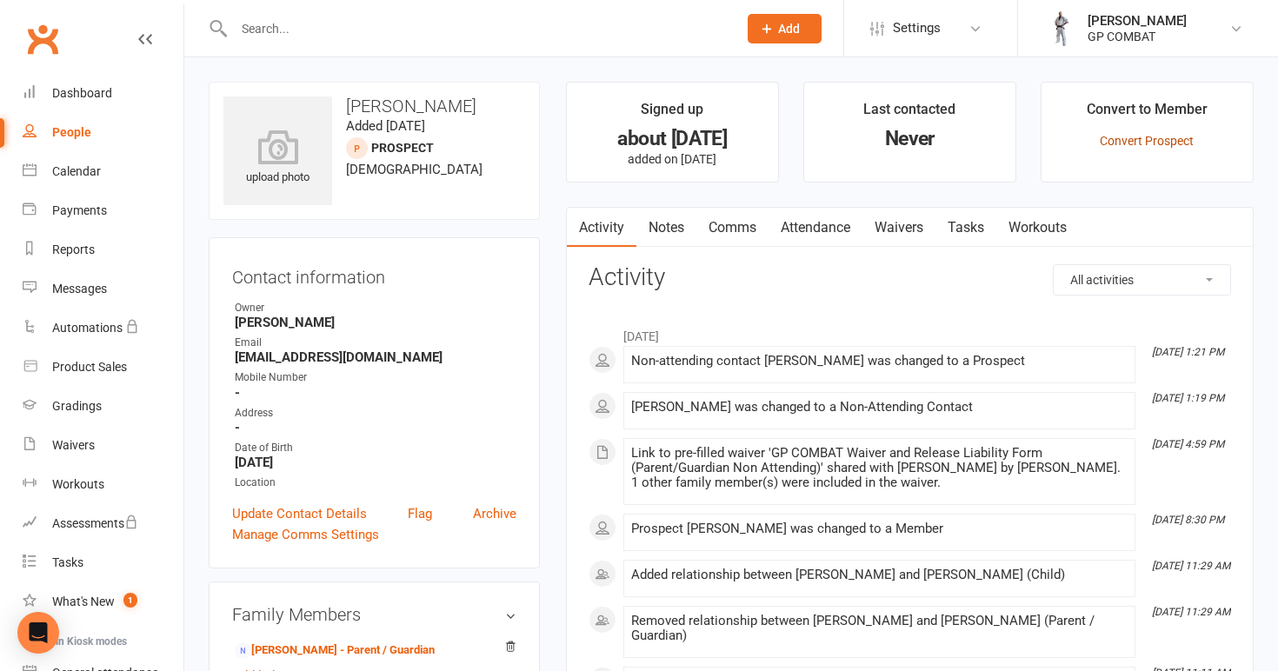
click at [1121, 143] on link "Convert Prospect" at bounding box center [1147, 141] width 94 height 14
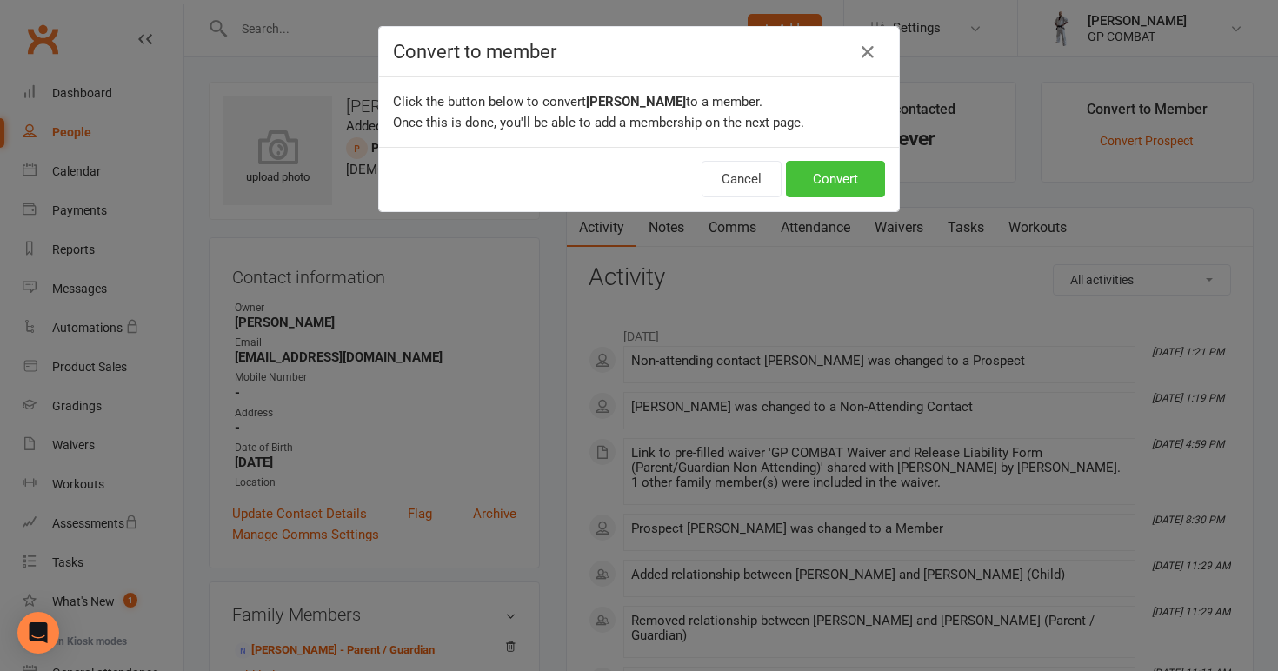
click at [856, 176] on button "Convert" at bounding box center [835, 179] width 99 height 37
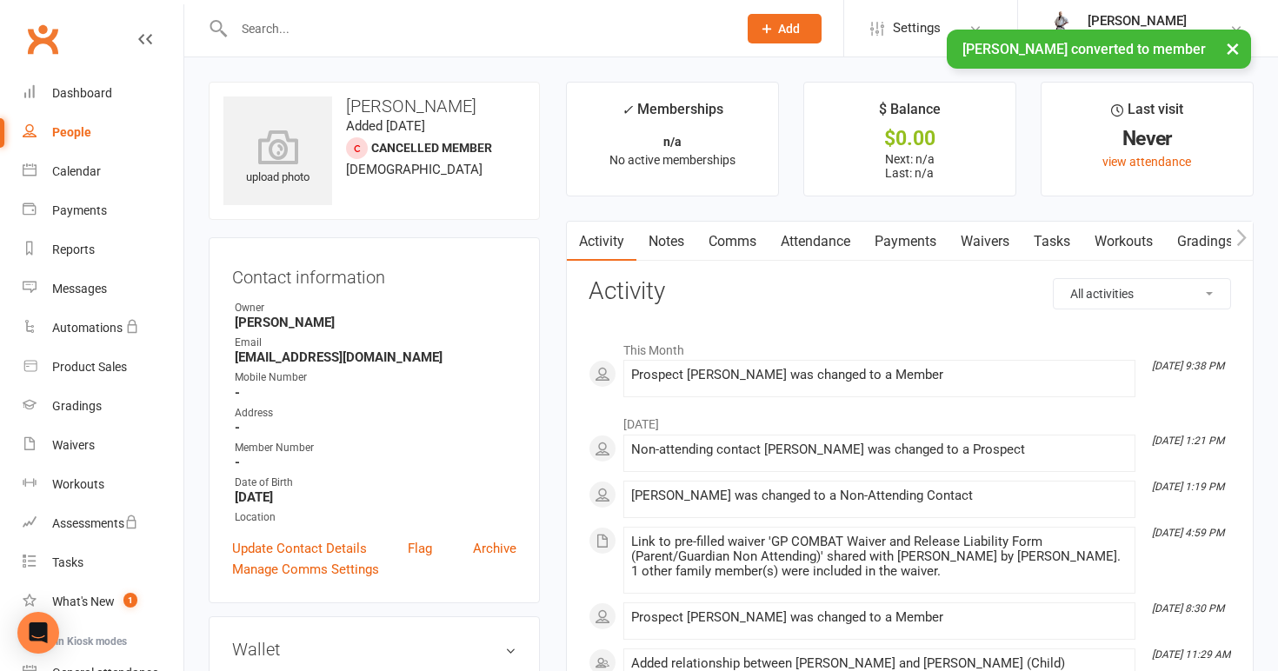
click at [108, 139] on link "People" at bounding box center [103, 132] width 161 height 39
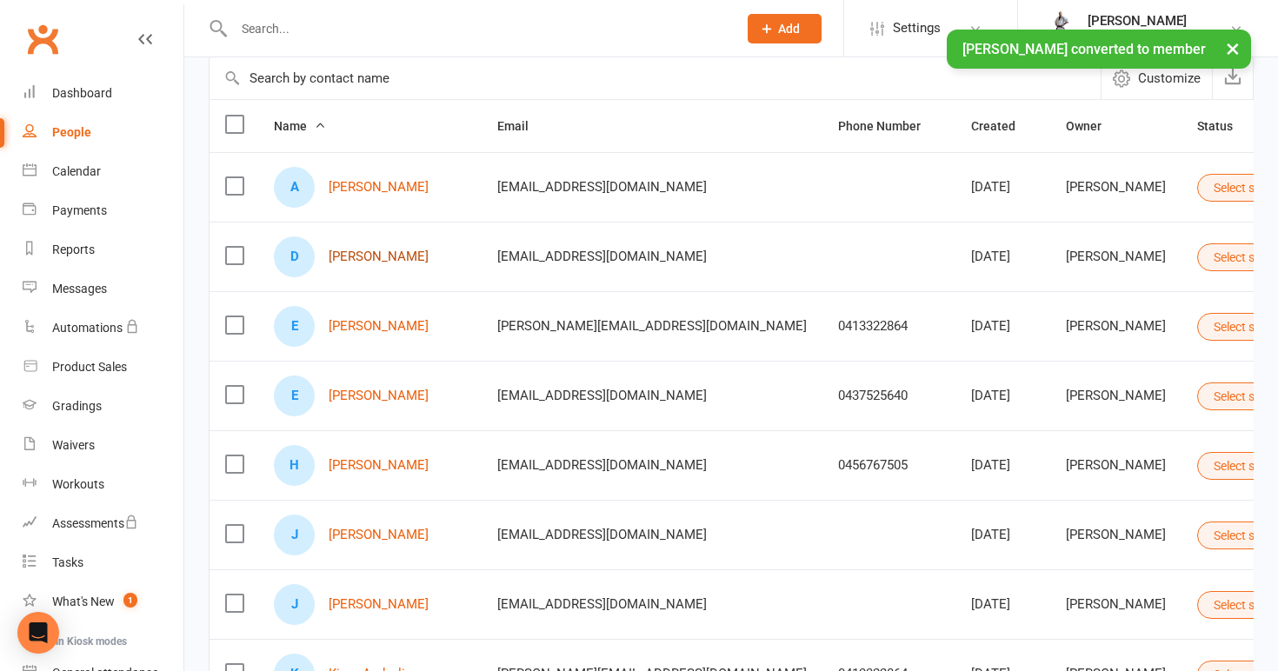
scroll to position [172, 0]
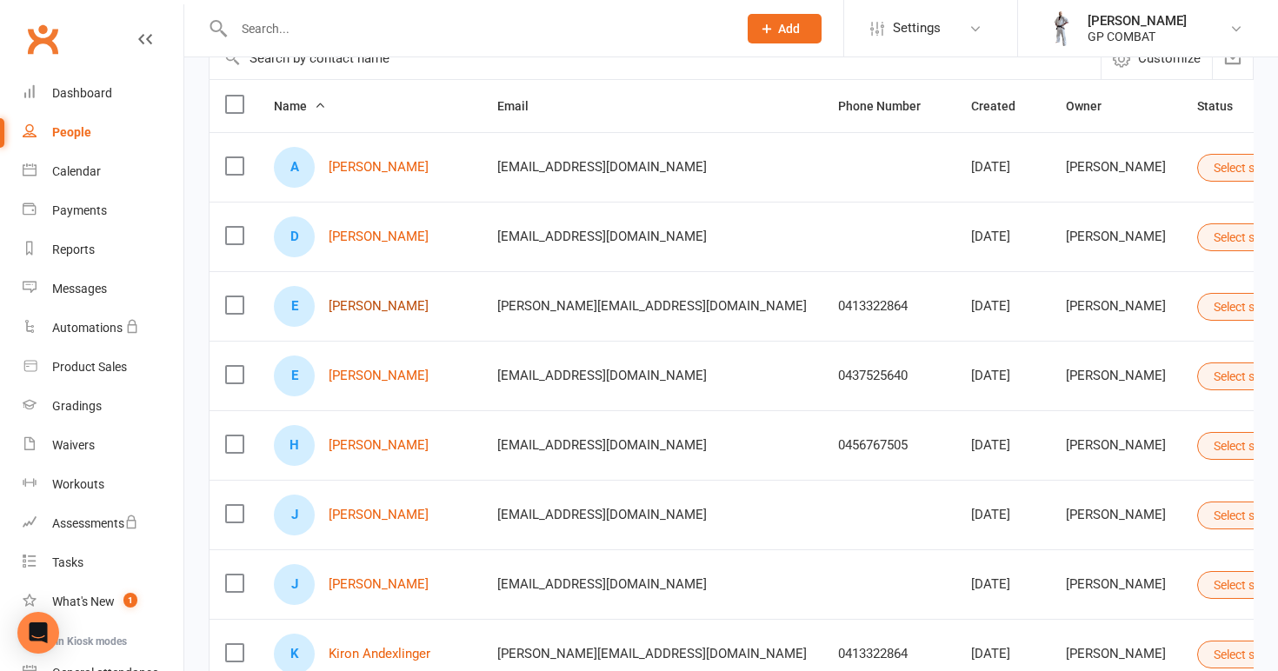
click at [380, 308] on link "[PERSON_NAME]" at bounding box center [379, 306] width 100 height 15
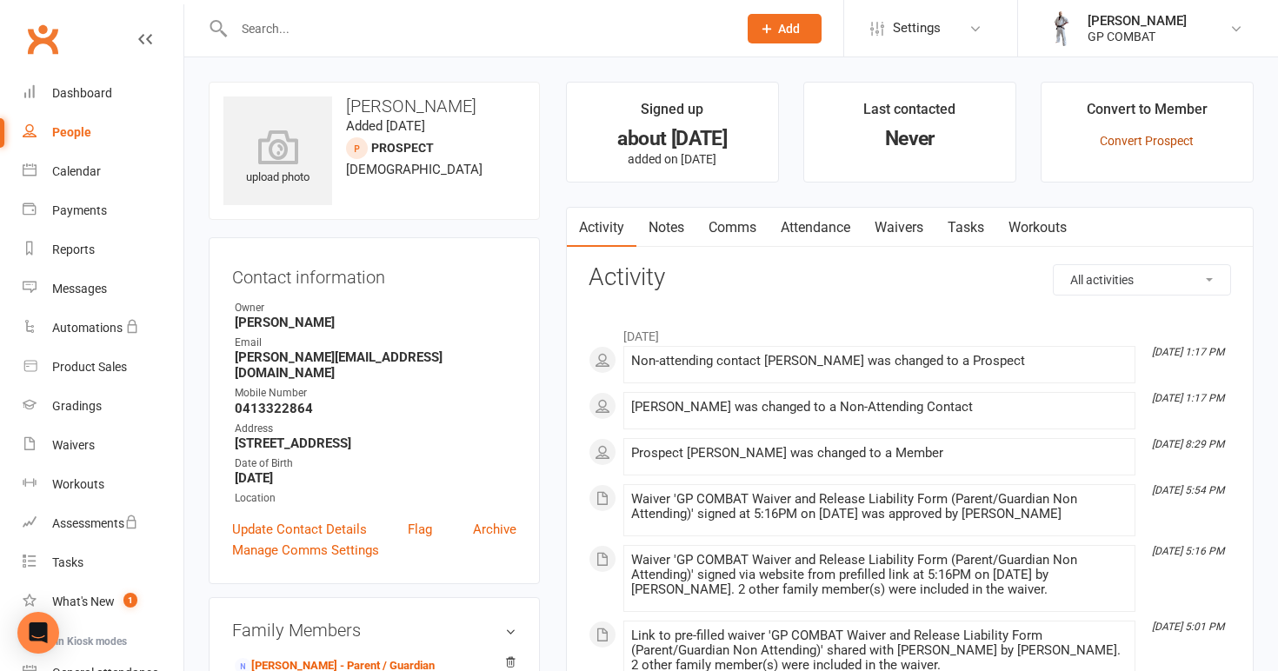
click at [1142, 134] on link "Convert Prospect" at bounding box center [1147, 141] width 94 height 14
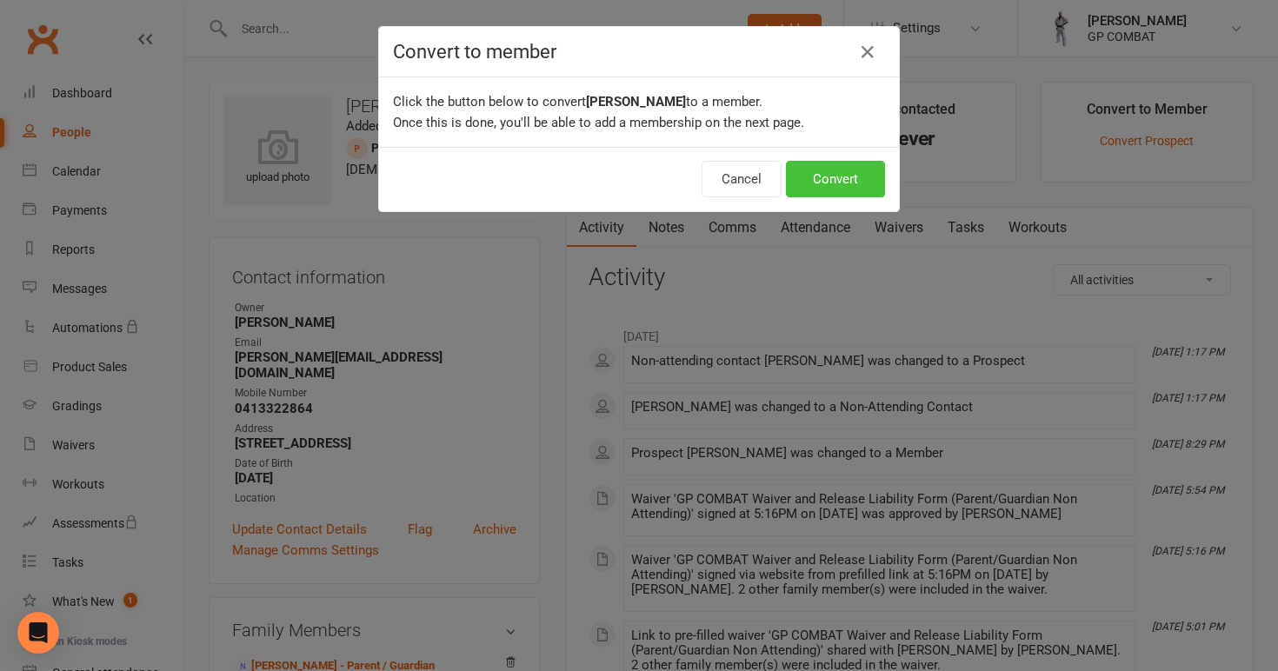
click at [834, 187] on button "Convert" at bounding box center [835, 179] width 99 height 37
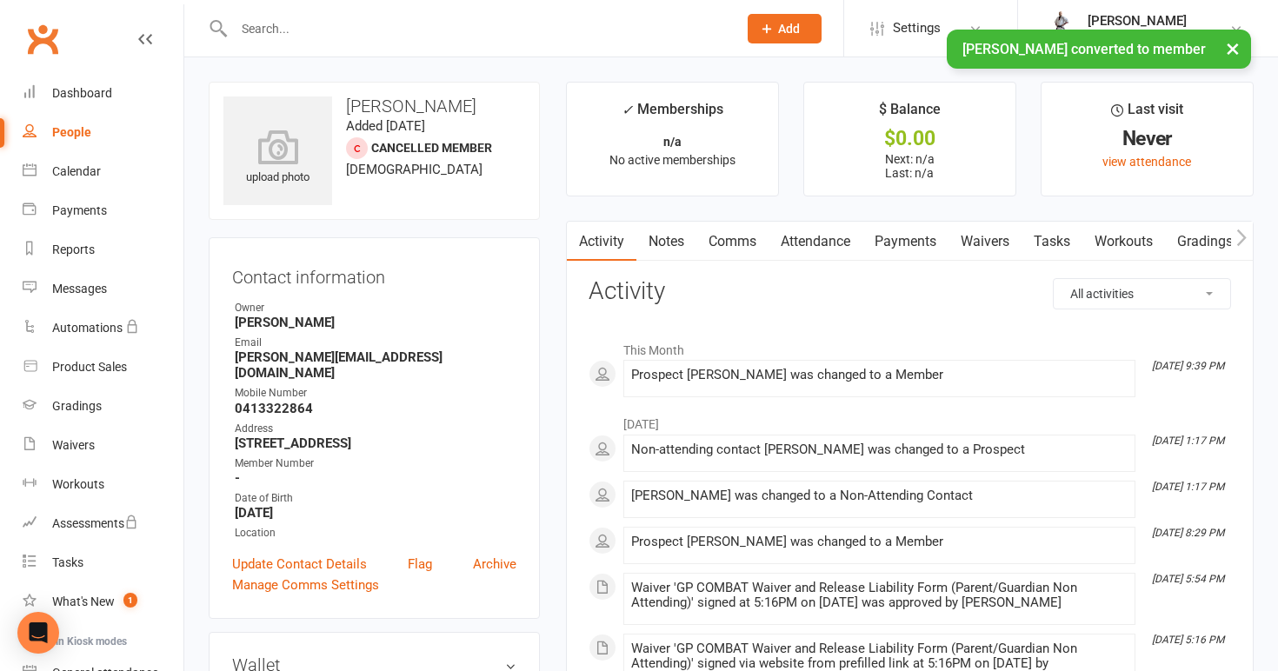
click at [84, 134] on div "People" at bounding box center [71, 132] width 39 height 14
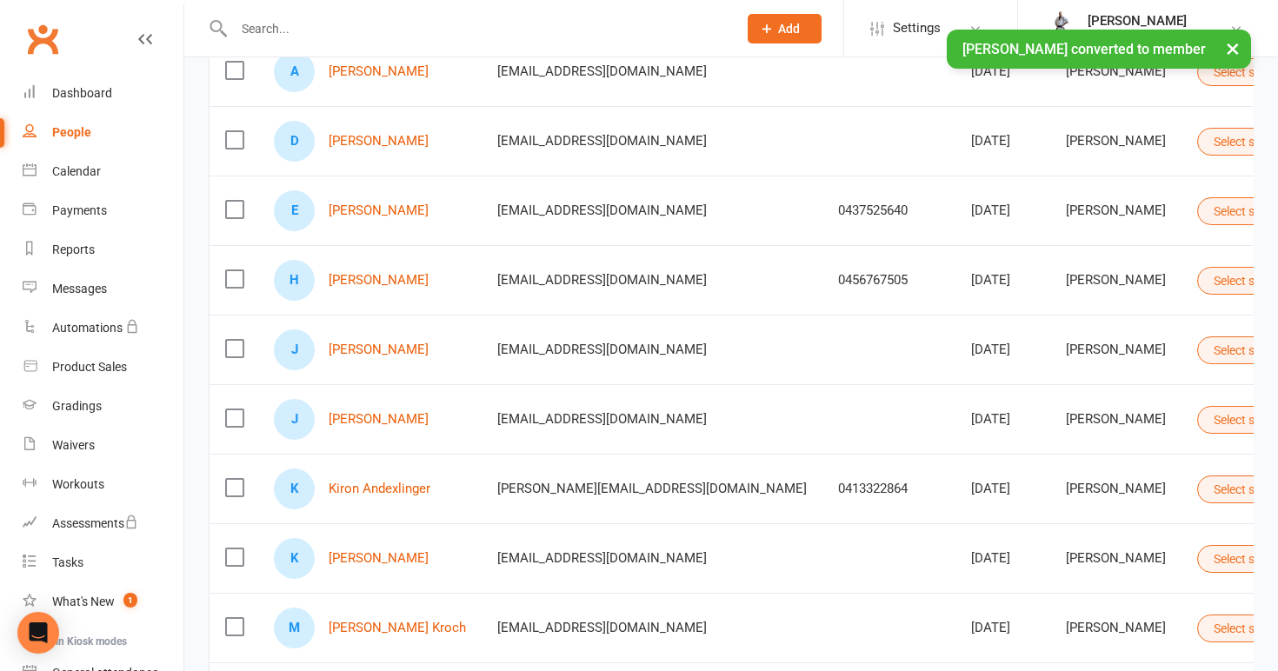
scroll to position [279, 0]
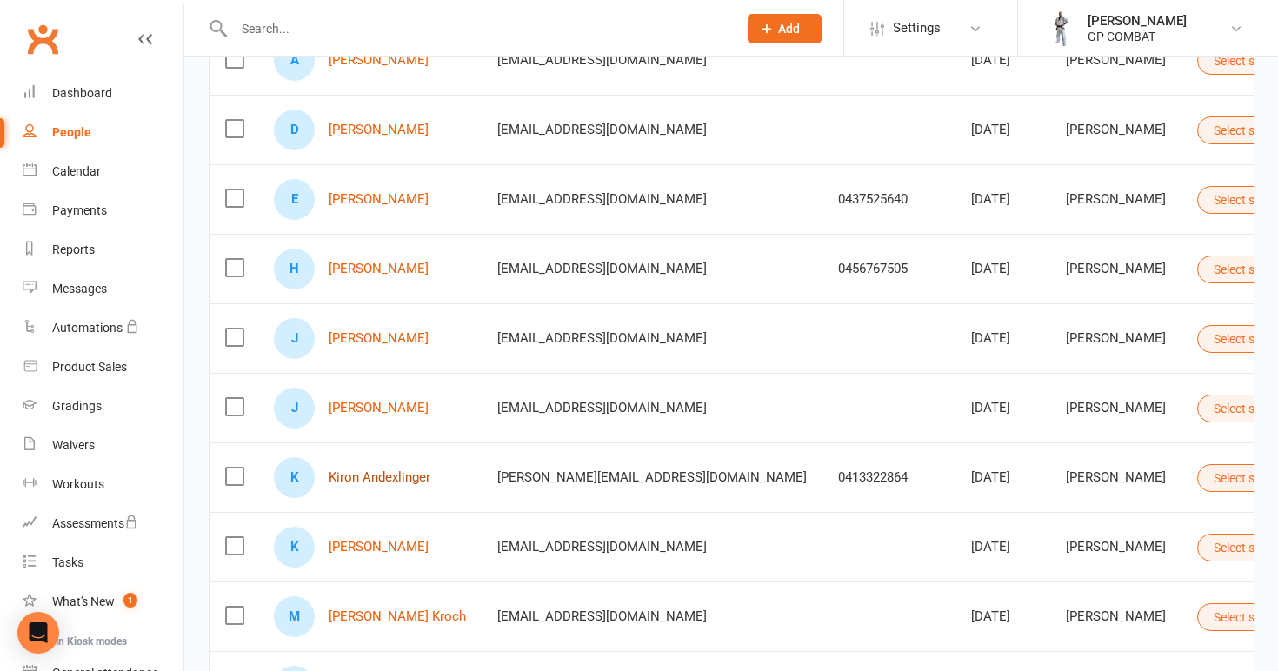
click at [388, 470] on link "Kiron Andexlinger" at bounding box center [380, 477] width 102 height 15
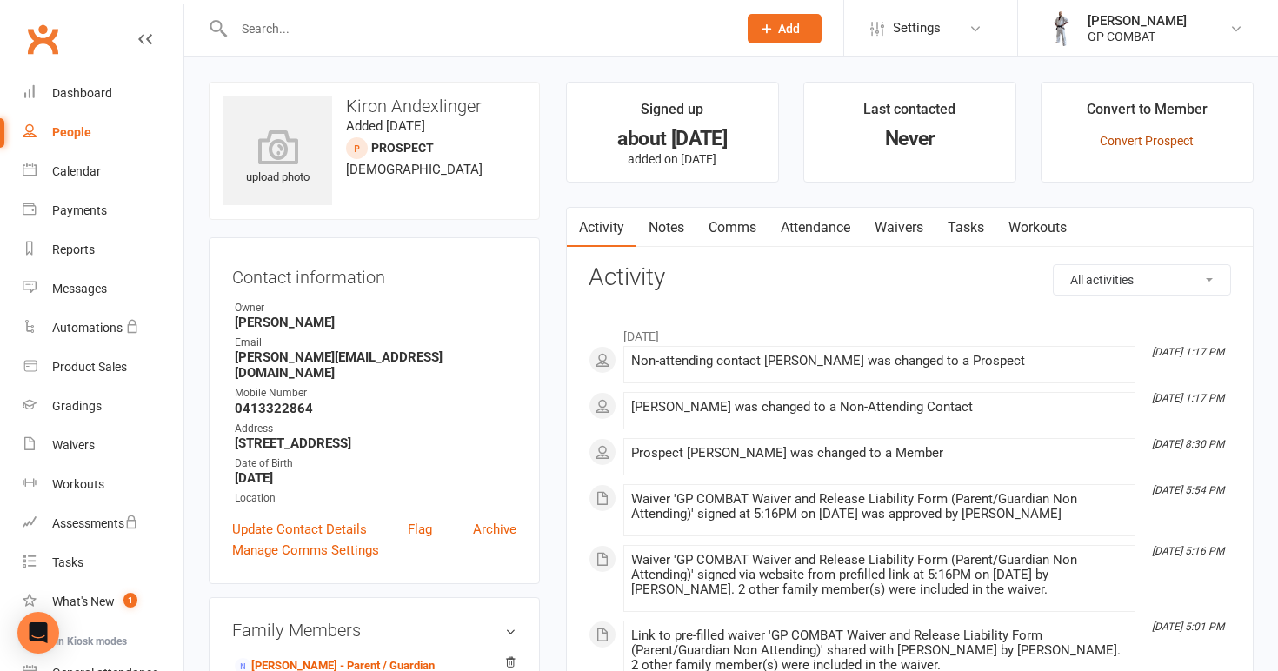
click at [1128, 134] on link "Convert Prospect" at bounding box center [1147, 141] width 94 height 14
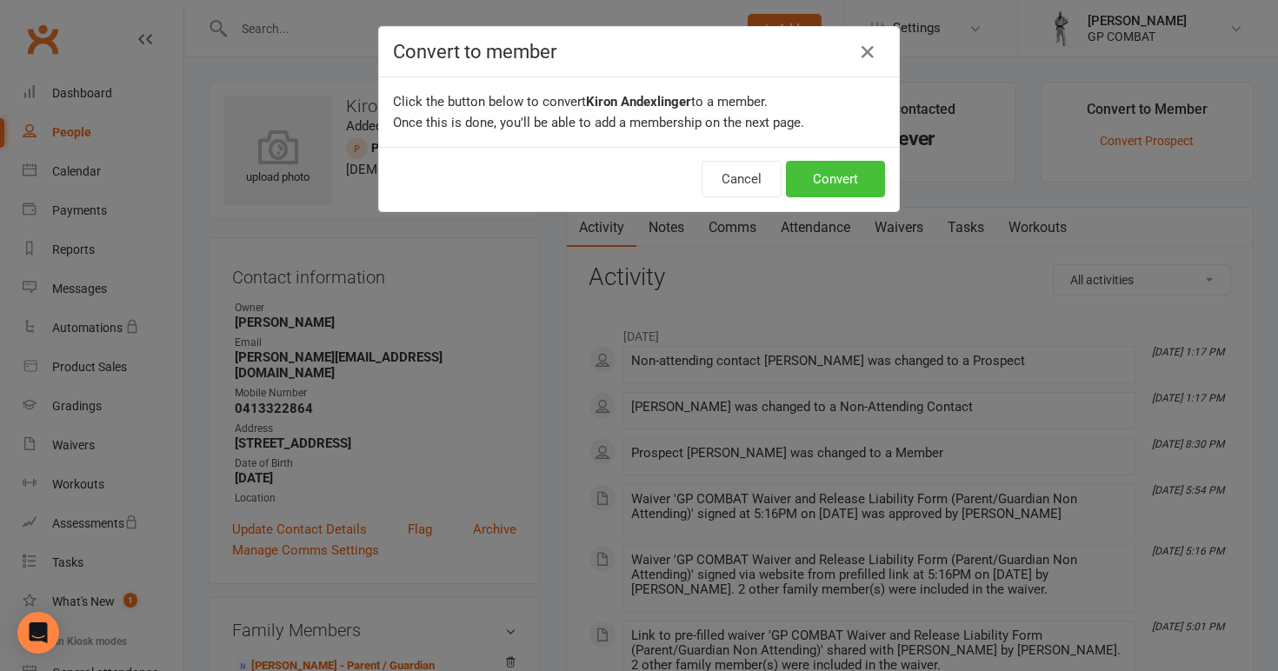
click at [817, 188] on button "Convert" at bounding box center [835, 179] width 99 height 37
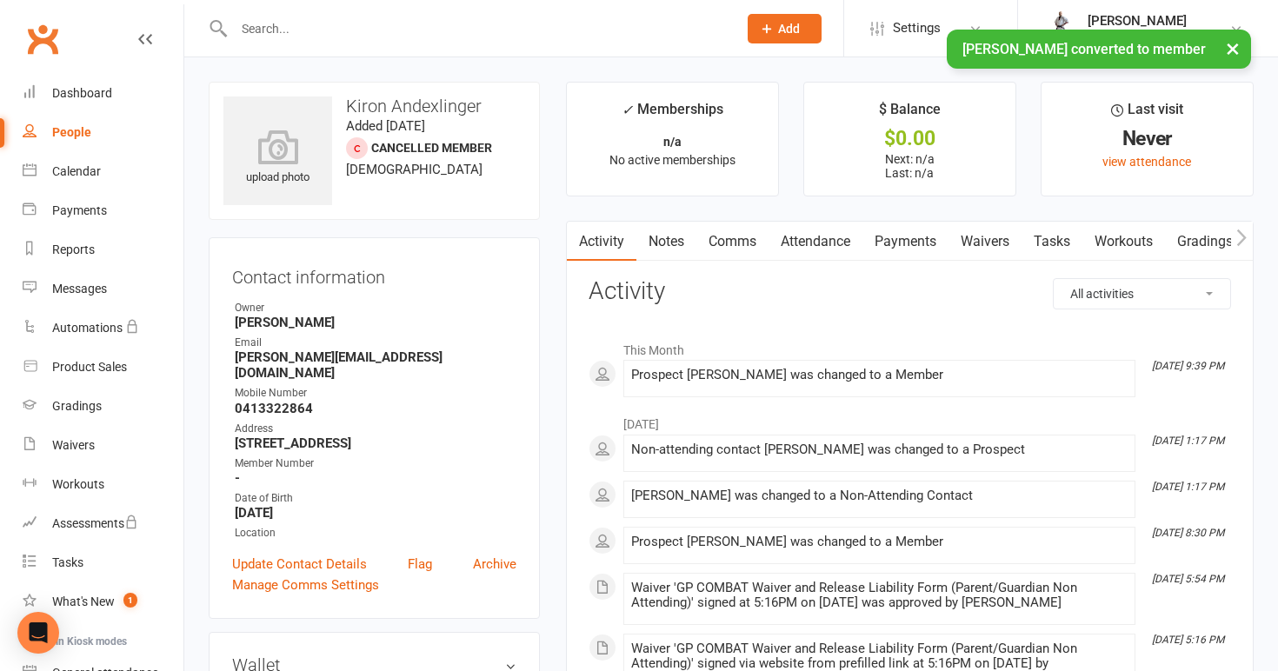
click at [97, 130] on link "People" at bounding box center [103, 132] width 161 height 39
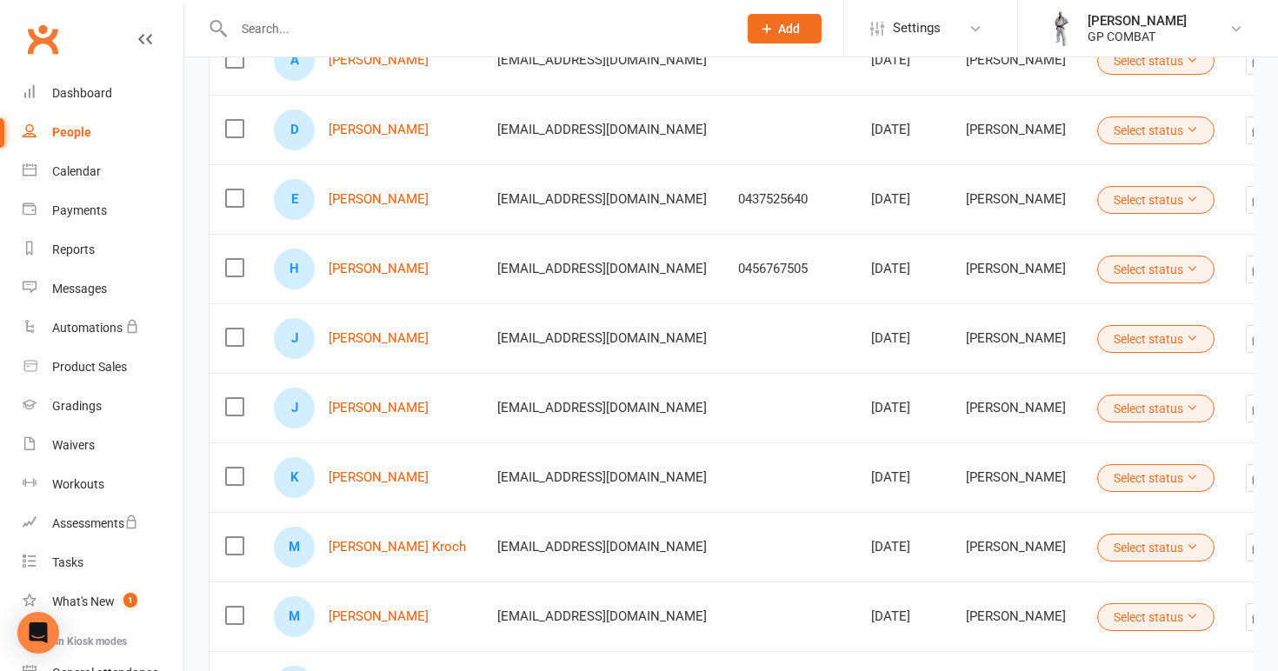
scroll to position [286, 0]
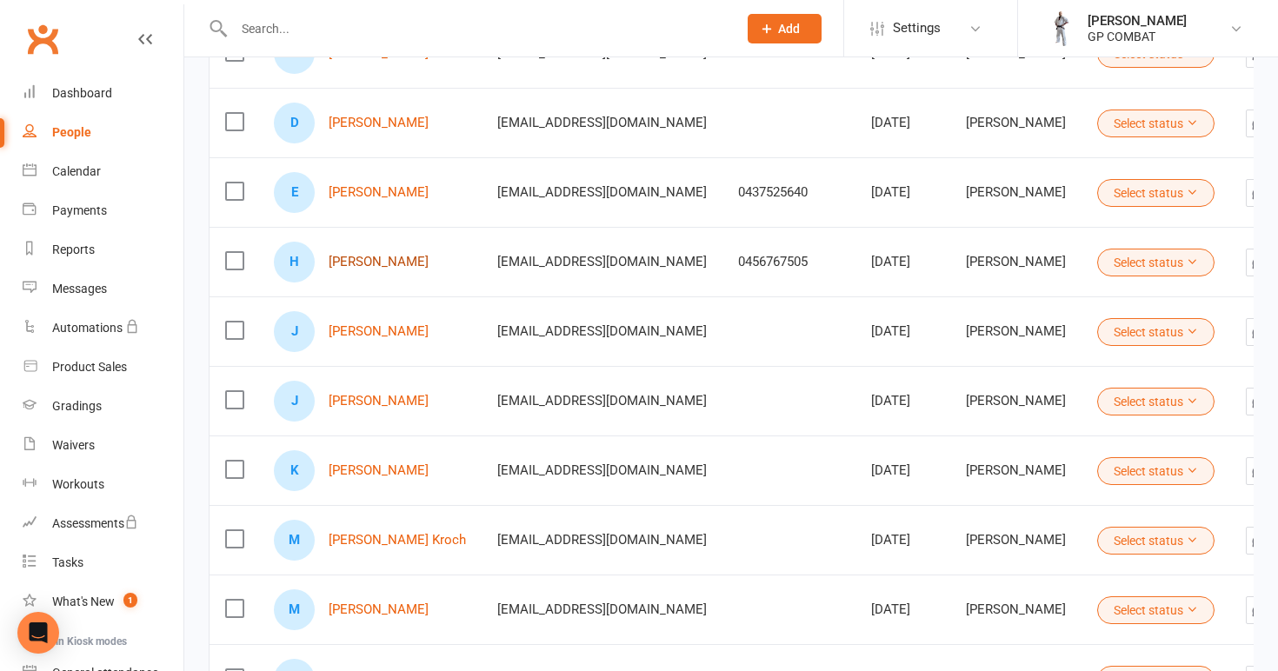
click at [372, 256] on link "[PERSON_NAME]" at bounding box center [379, 262] width 100 height 15
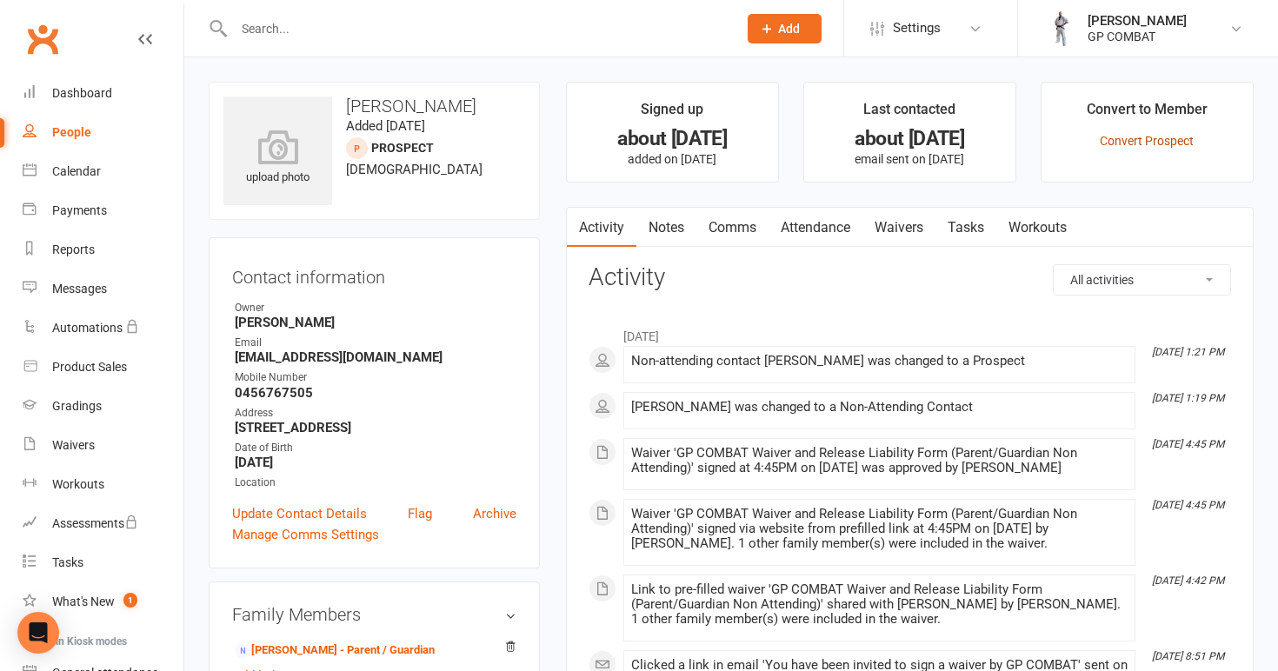
click at [1161, 140] on link "Convert Prospect" at bounding box center [1147, 141] width 94 height 14
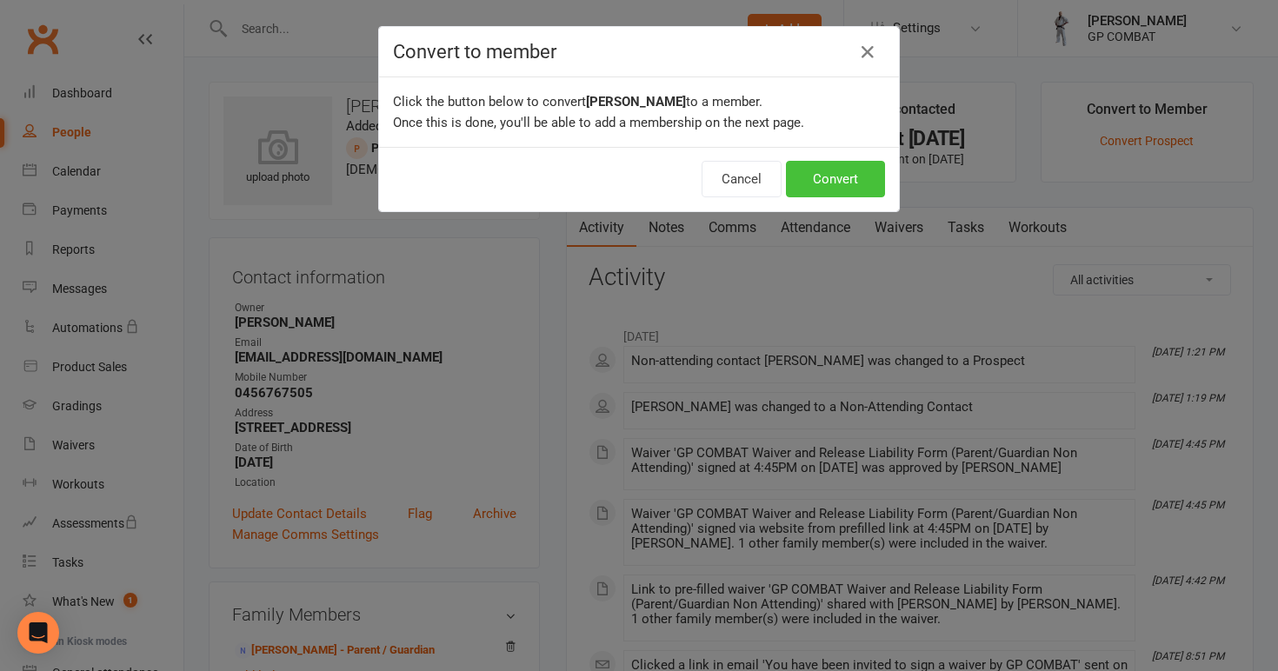
click at [829, 183] on button "Convert" at bounding box center [835, 179] width 99 height 37
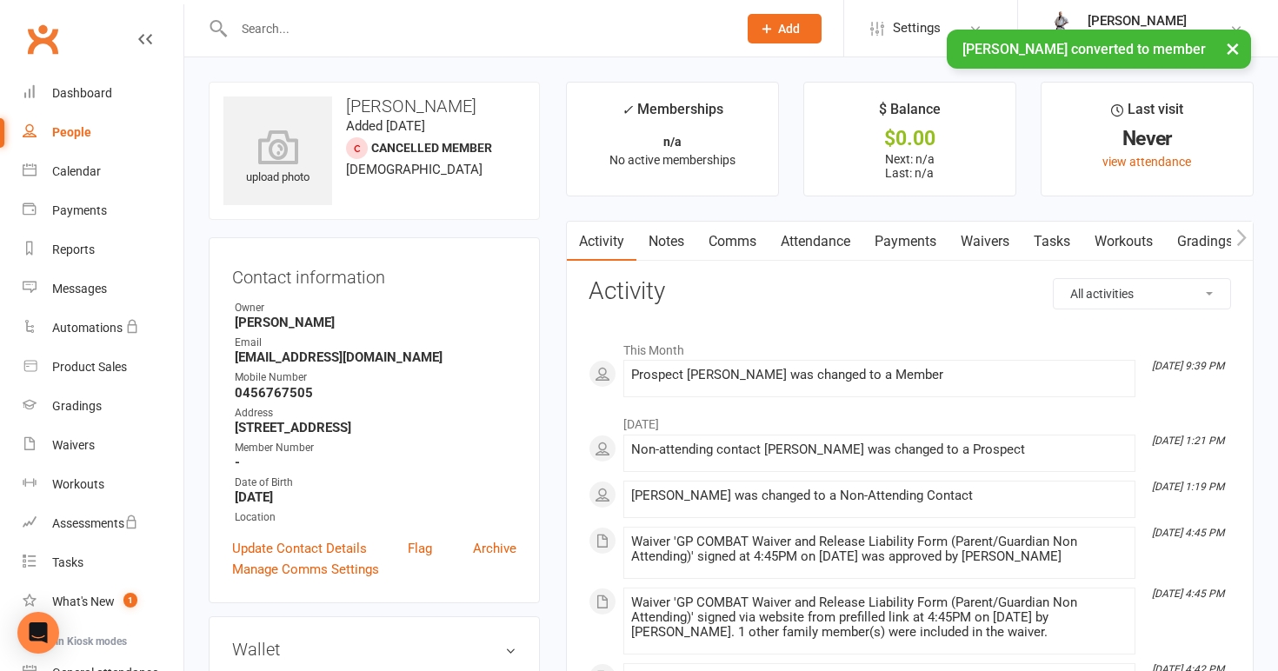
click at [91, 130] on link "People" at bounding box center [103, 132] width 161 height 39
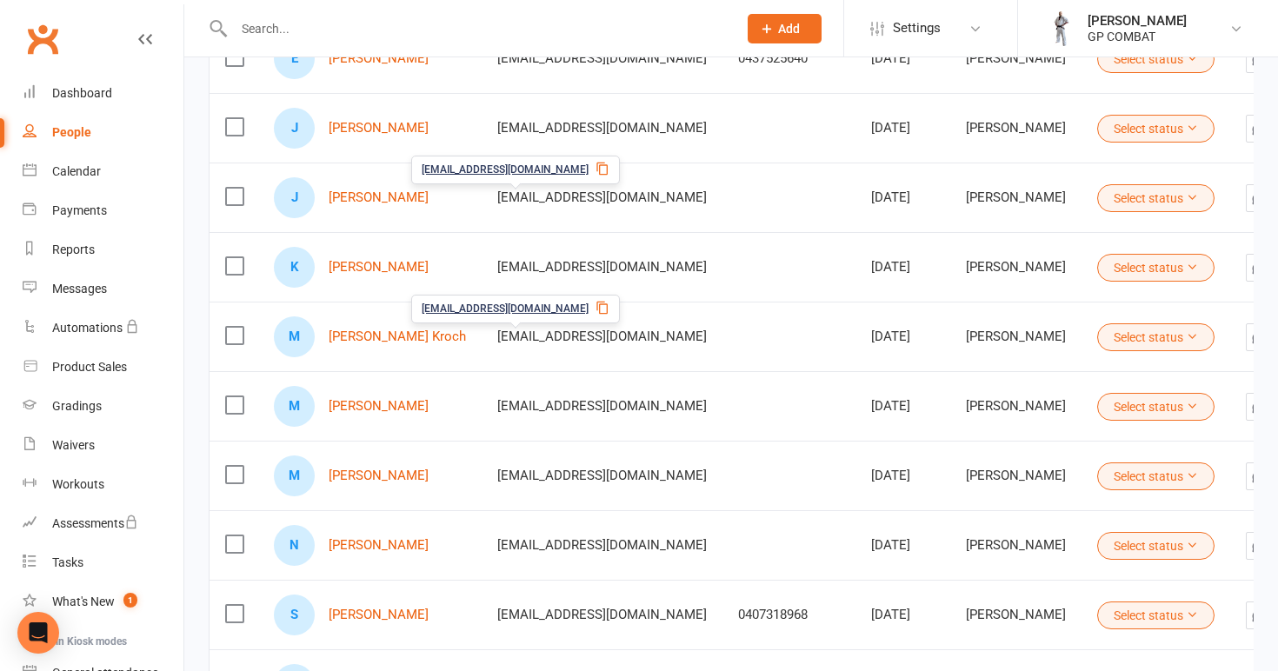
scroll to position [423, 0]
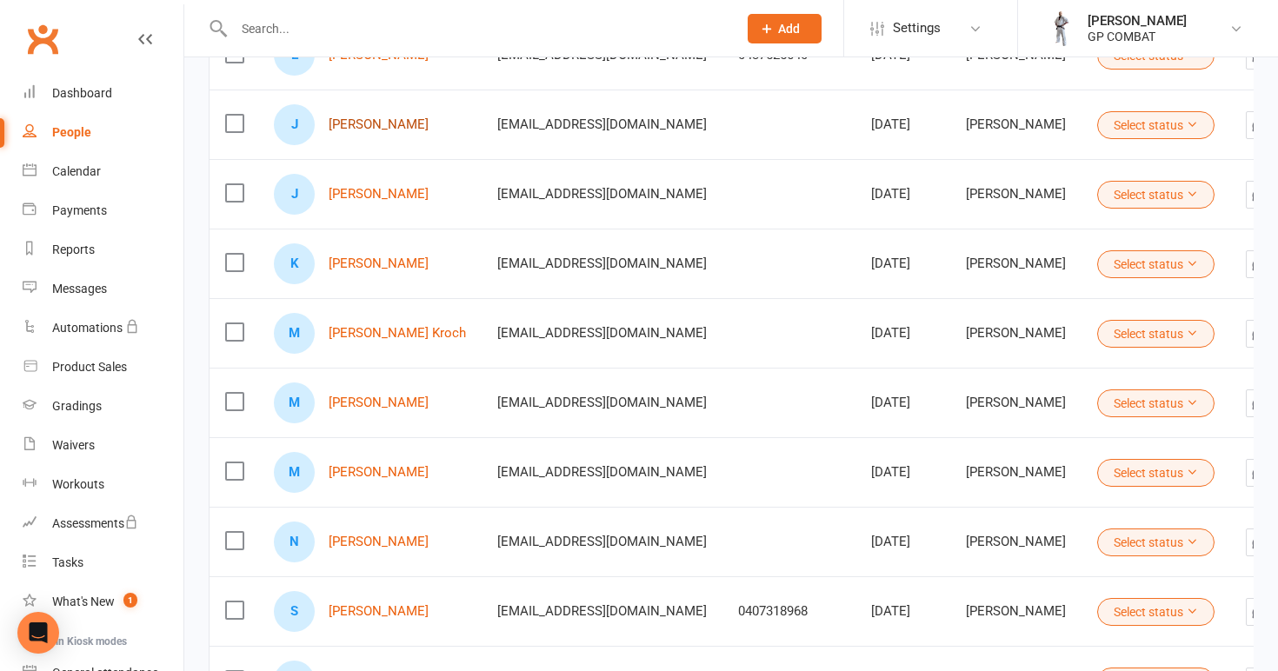
click at [372, 120] on link "[PERSON_NAME]" at bounding box center [379, 124] width 100 height 15
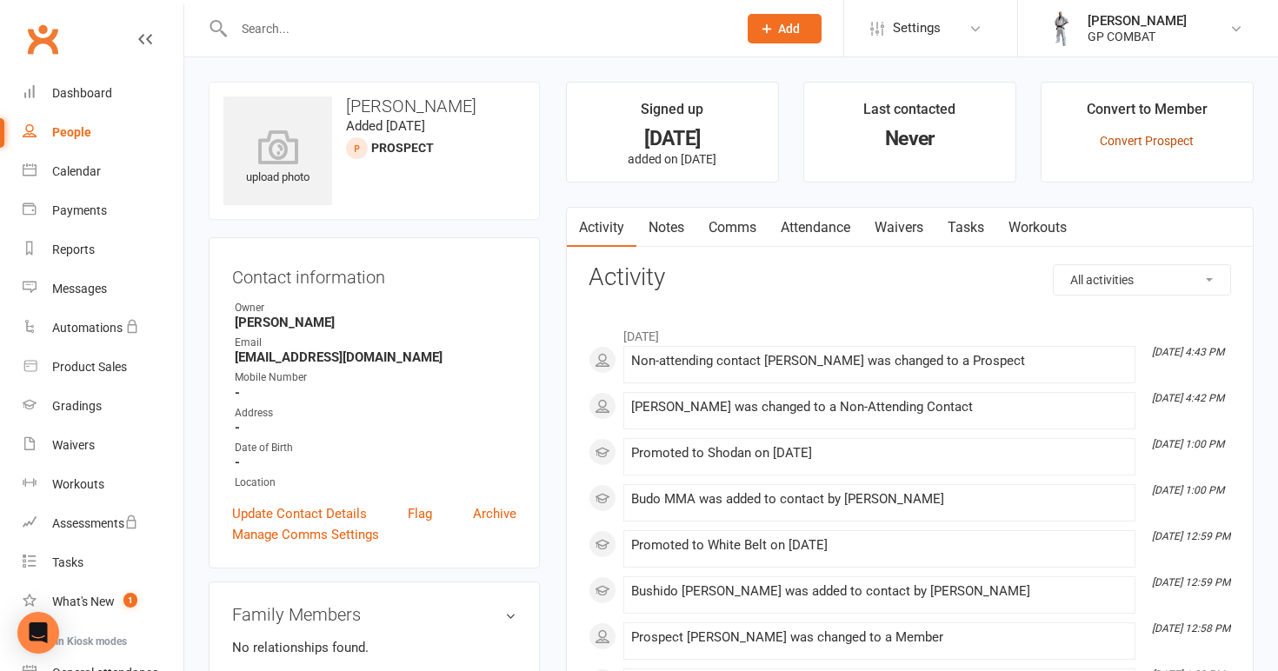
click at [1176, 136] on link "Convert Prospect" at bounding box center [1147, 141] width 94 height 14
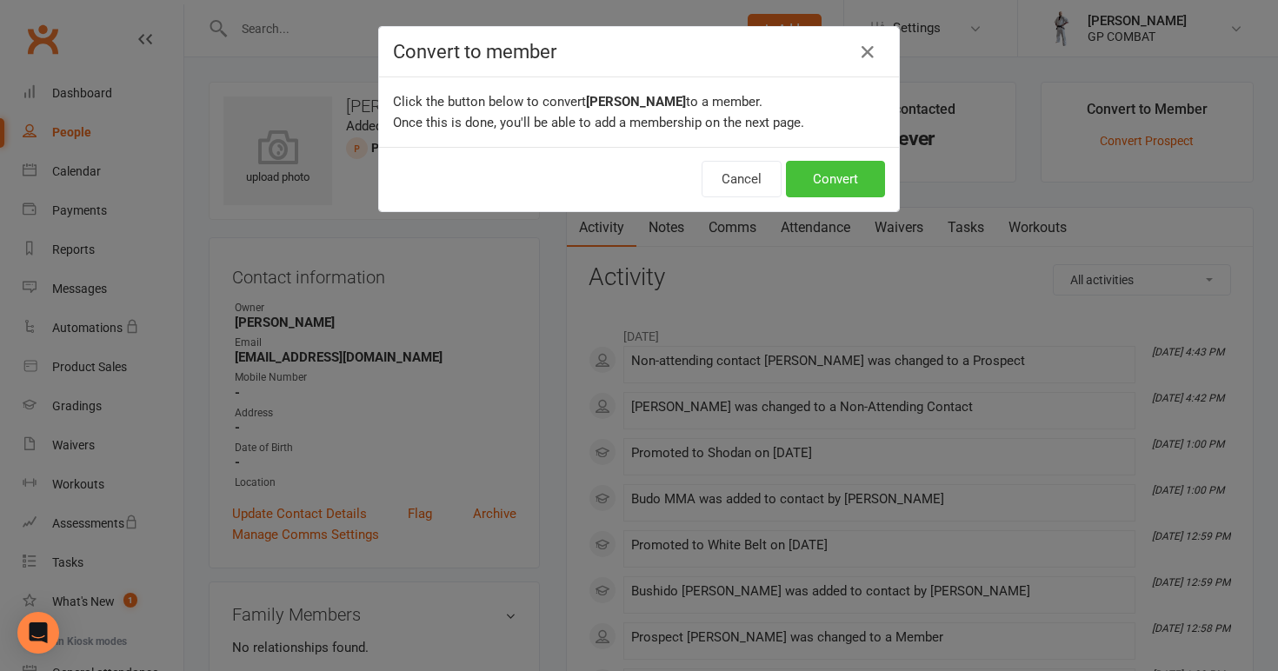
click at [829, 169] on button "Convert" at bounding box center [835, 179] width 99 height 37
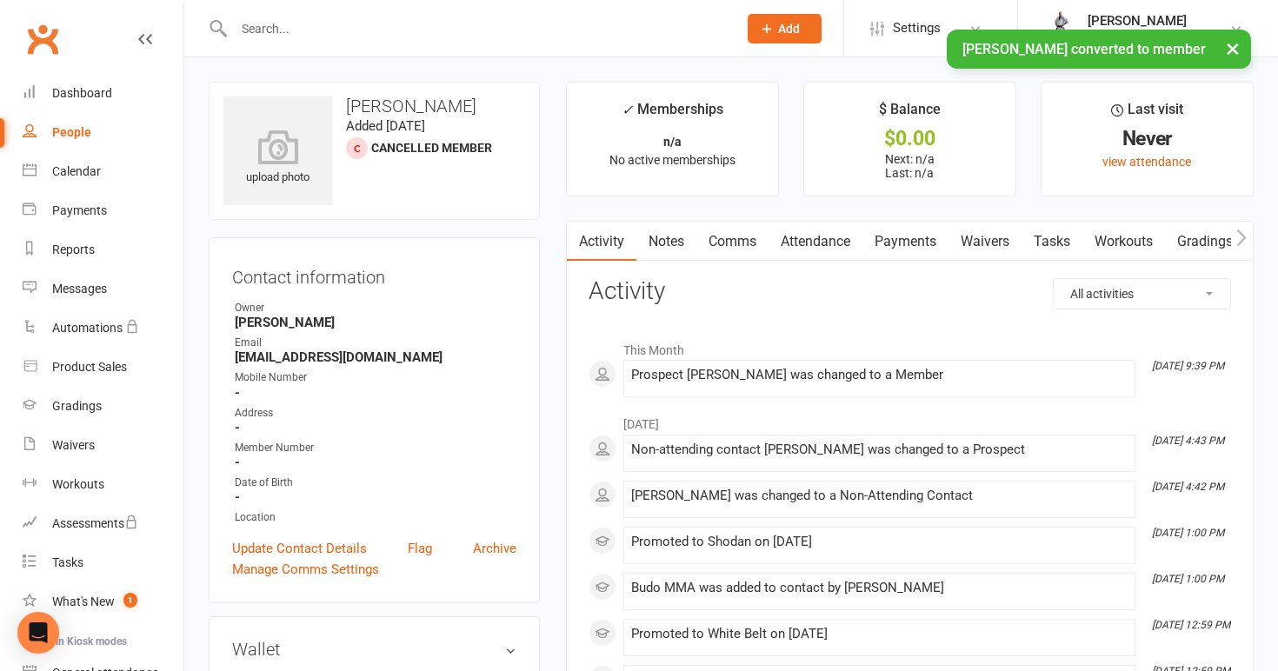
click at [98, 133] on link "People" at bounding box center [103, 132] width 161 height 39
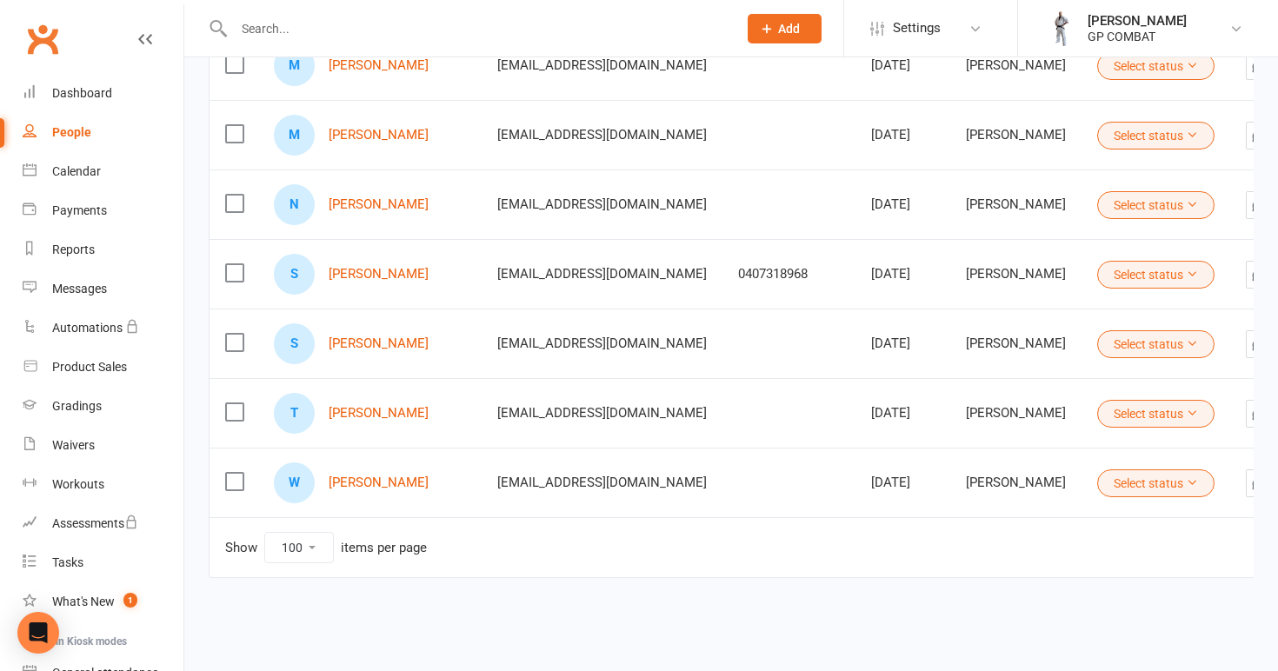
scroll to position [697, 0]
click at [364, 406] on link "[PERSON_NAME]" at bounding box center [379, 413] width 100 height 15
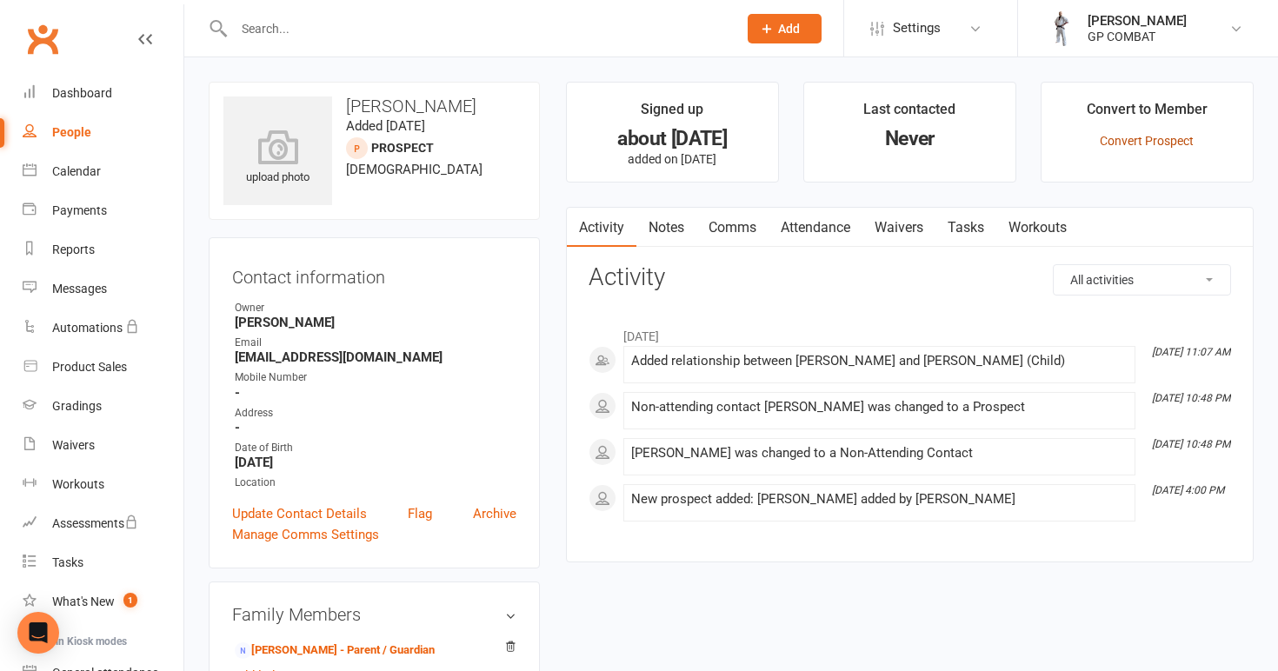
click at [1154, 140] on link "Convert Prospect" at bounding box center [1147, 141] width 94 height 14
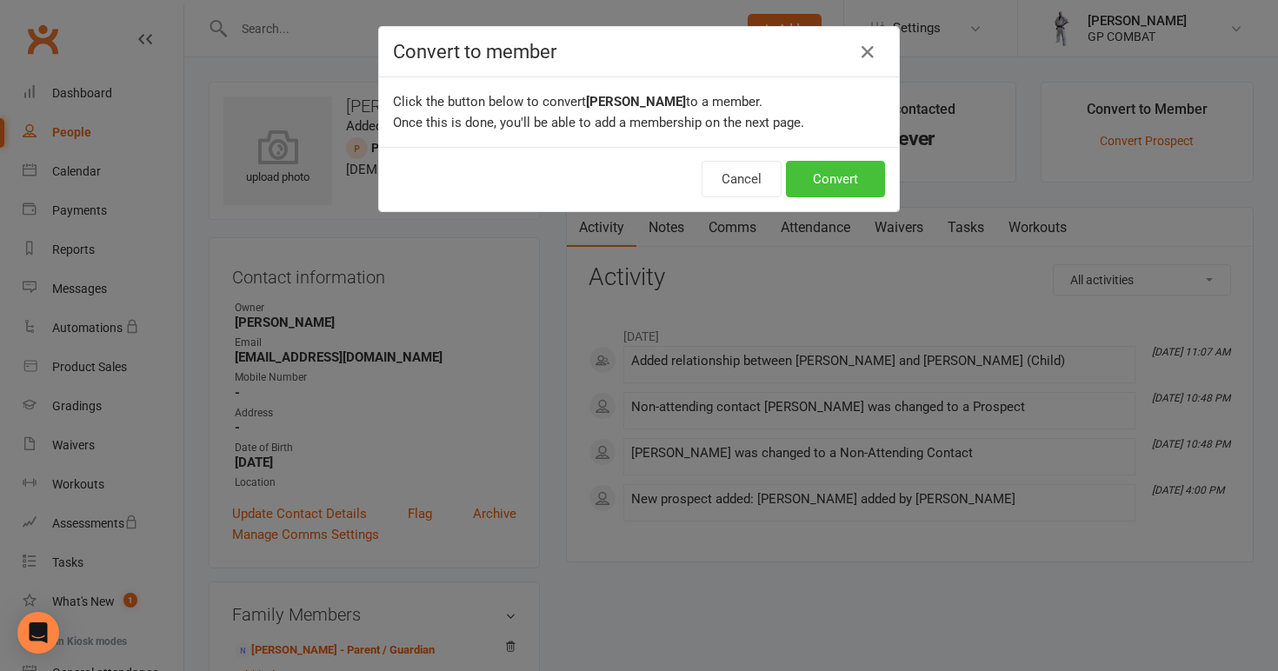
click at [856, 183] on button "Convert" at bounding box center [835, 179] width 99 height 37
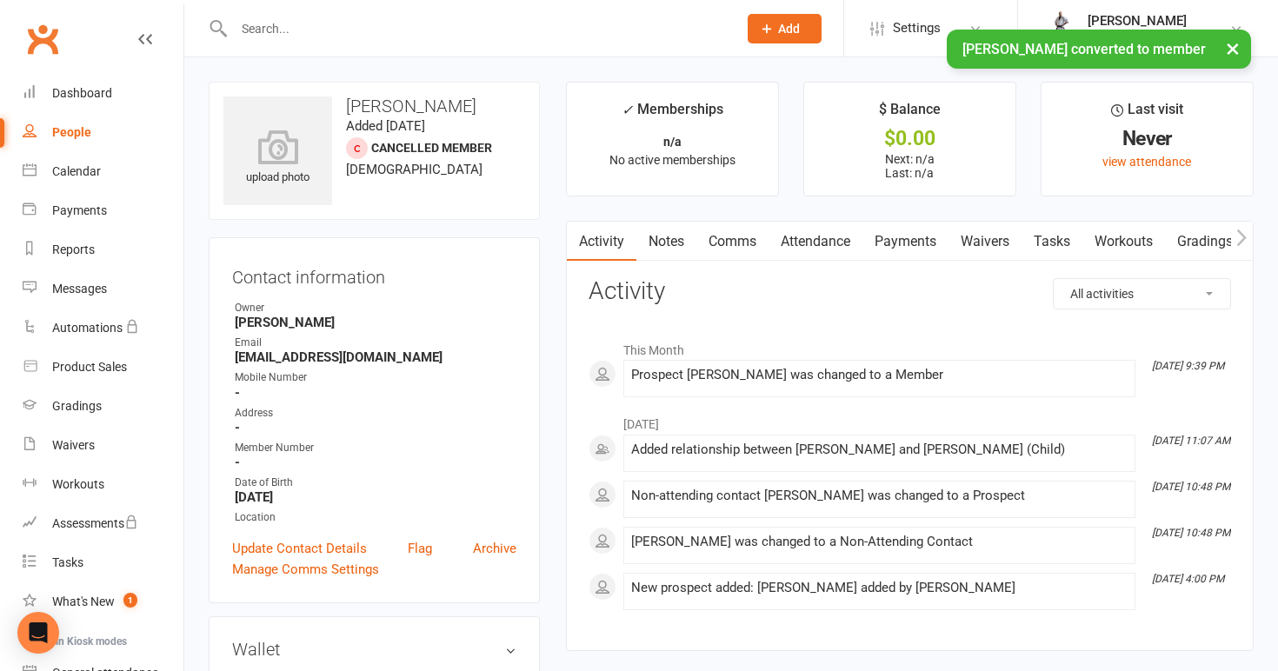
click at [57, 129] on div "People" at bounding box center [71, 132] width 39 height 14
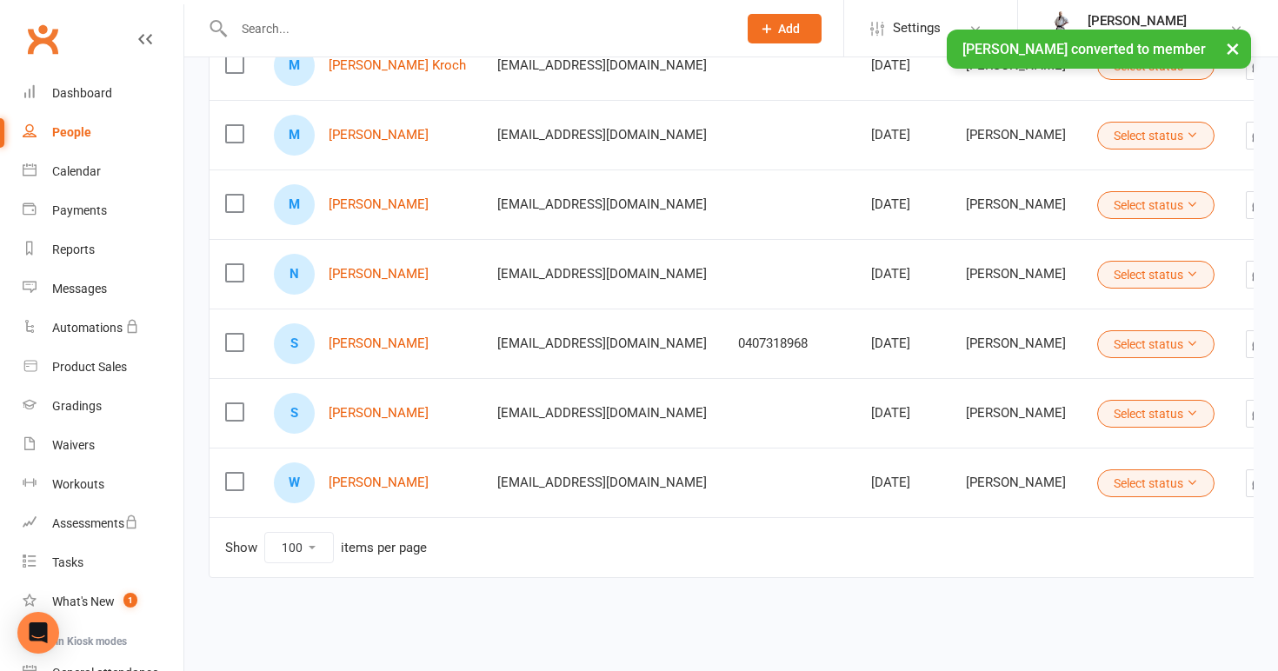
scroll to position [636, 0]
click at [364, 476] on link "[PERSON_NAME]" at bounding box center [379, 483] width 100 height 15
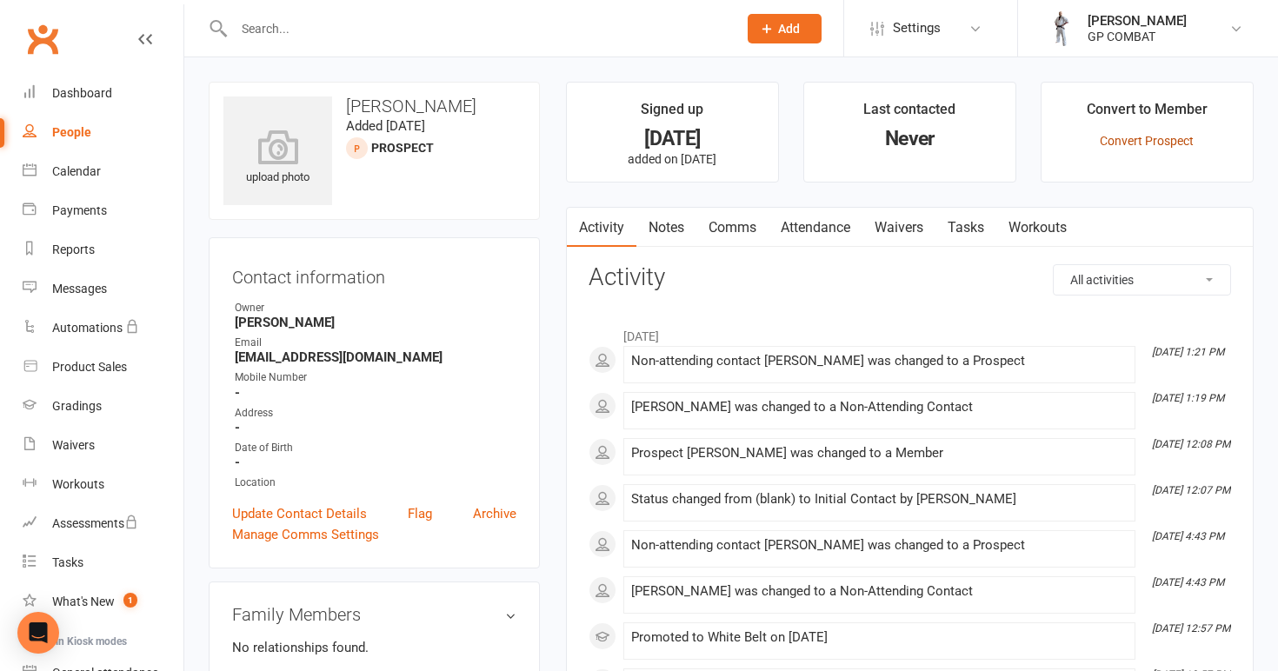
click at [1154, 136] on link "Convert Prospect" at bounding box center [1147, 141] width 94 height 14
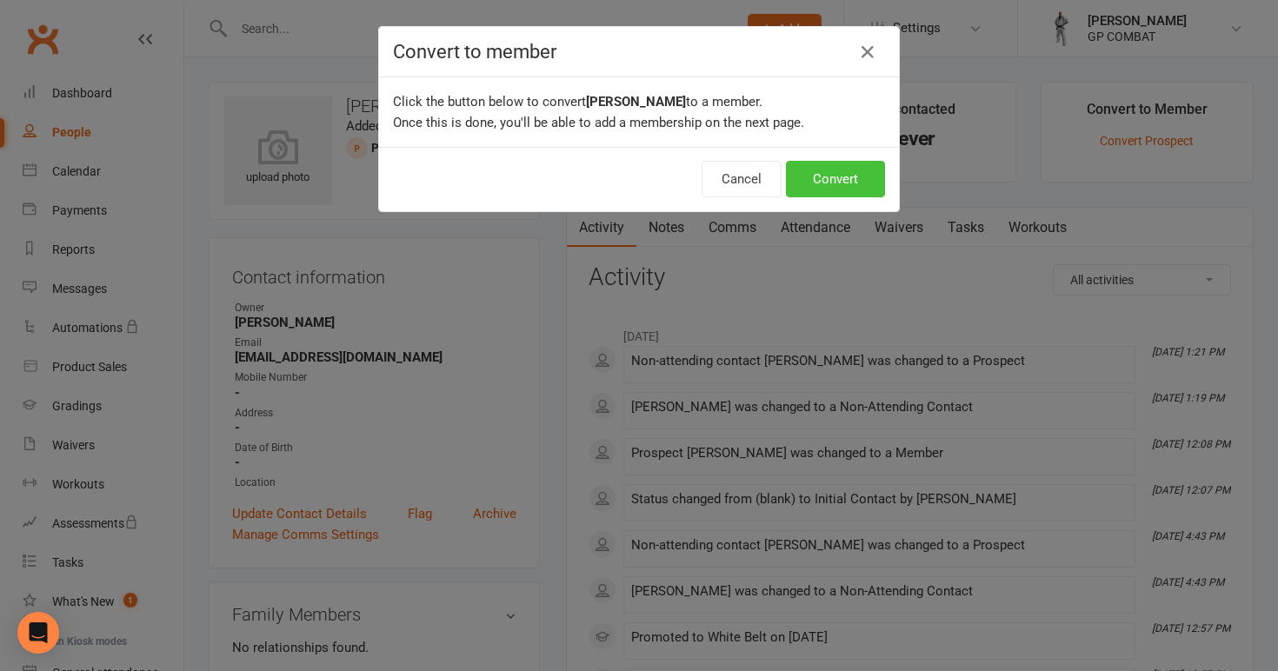
click at [828, 181] on button "Convert" at bounding box center [835, 179] width 99 height 37
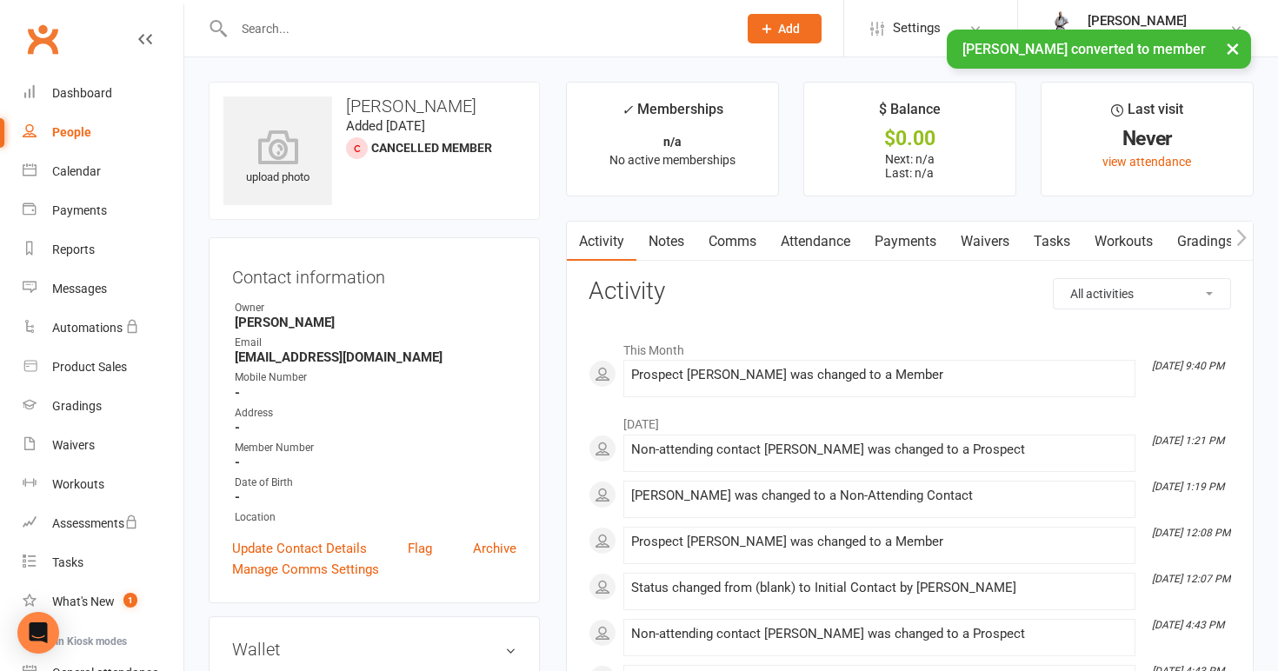
click at [129, 130] on link "People" at bounding box center [103, 132] width 161 height 39
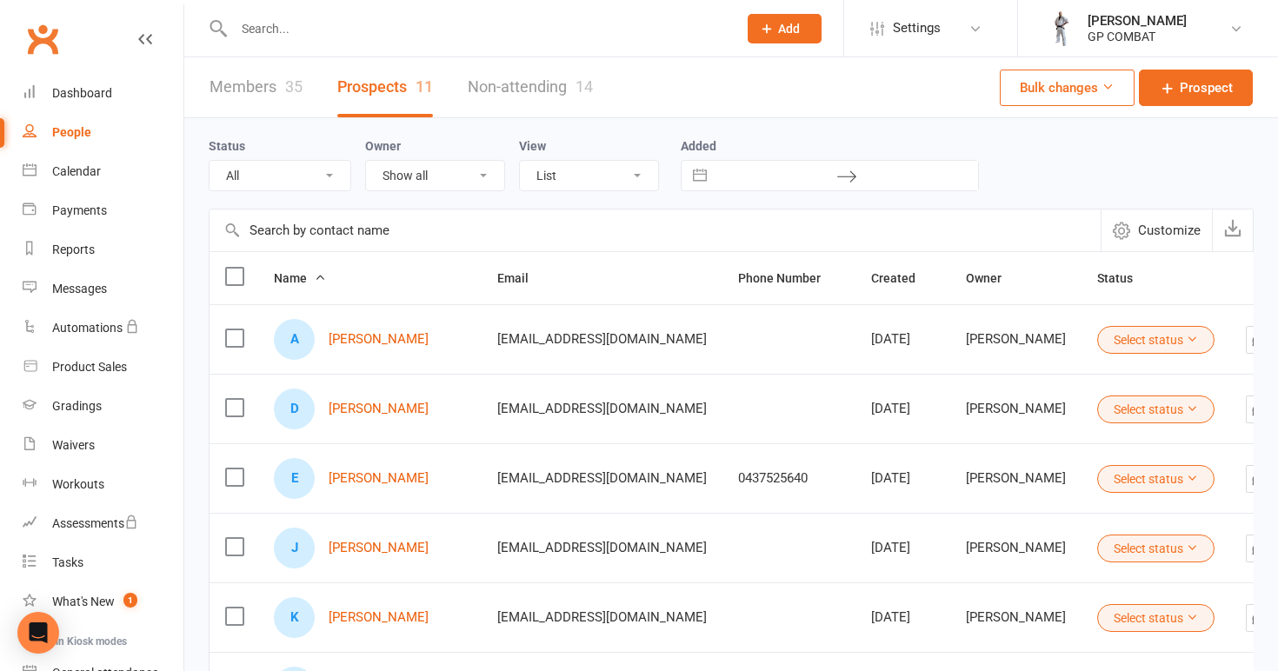
click at [77, 132] on div "People" at bounding box center [71, 132] width 39 height 14
click at [220, 94] on link "Members 35" at bounding box center [256, 87] width 93 height 60
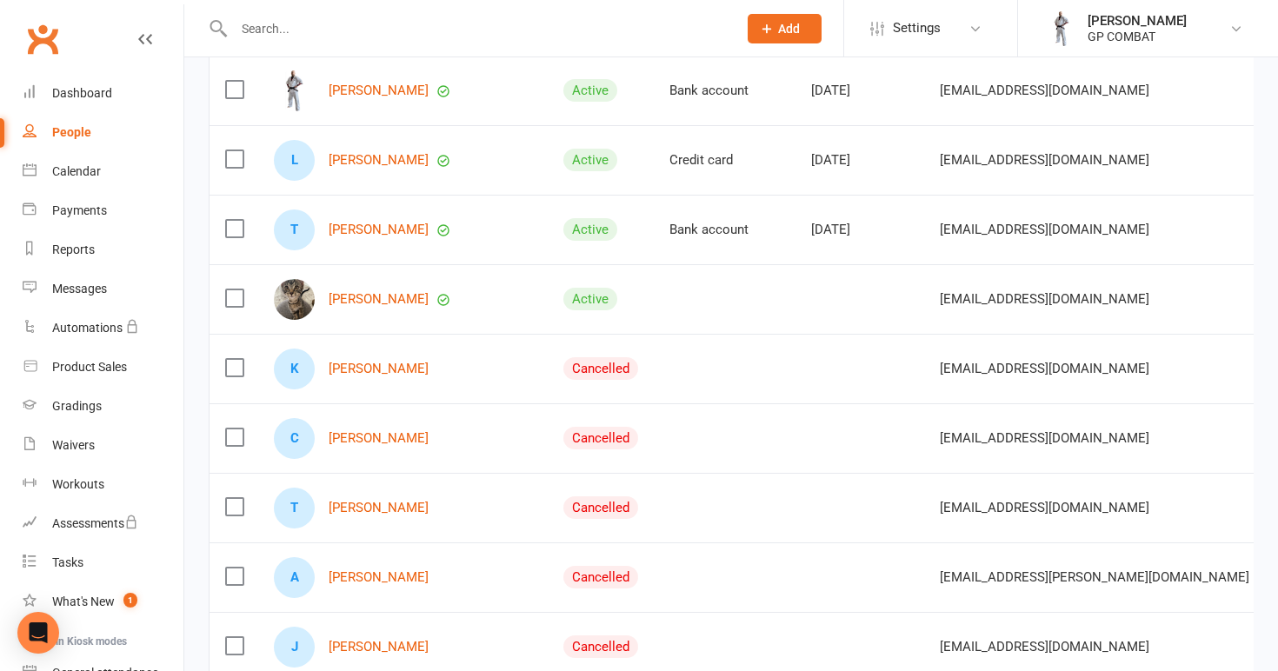
scroll to position [263, 0]
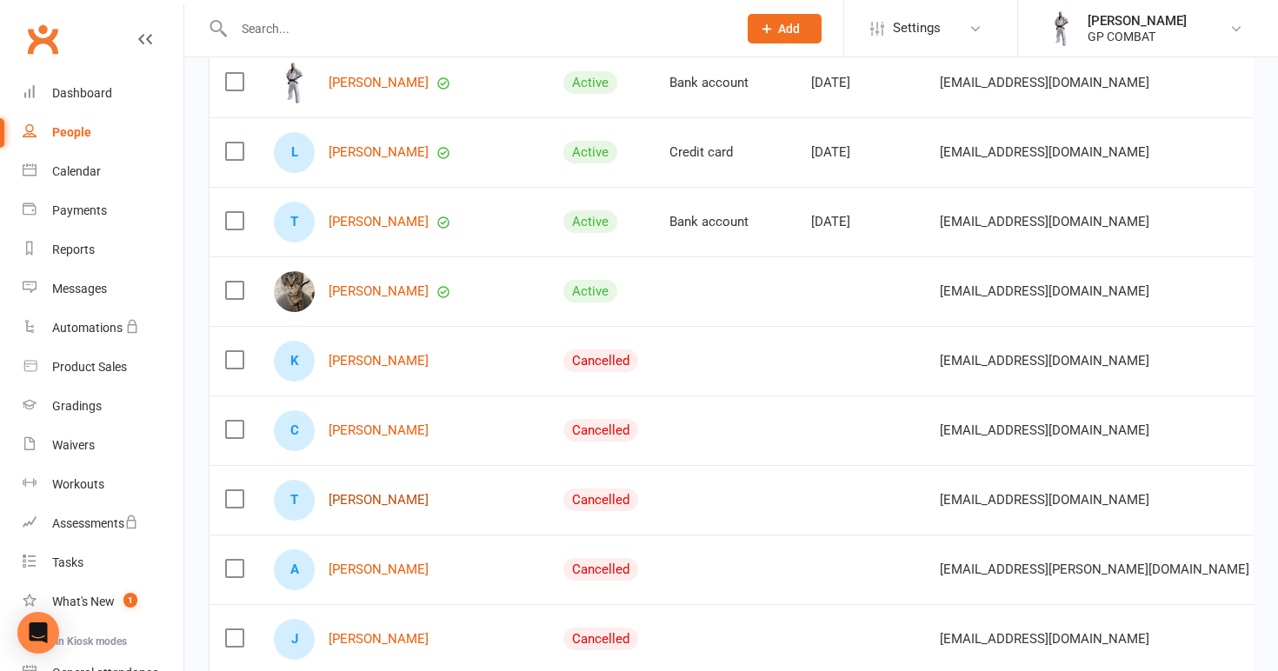
click at [363, 497] on link "[PERSON_NAME]" at bounding box center [379, 500] width 100 height 15
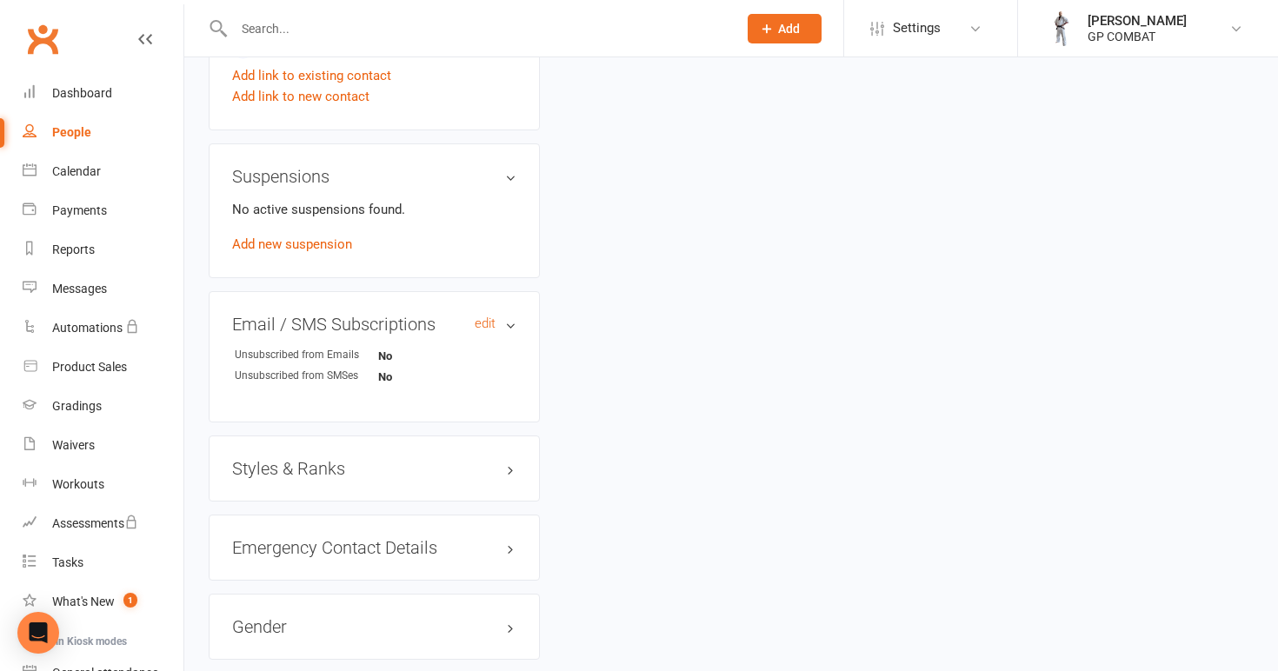
scroll to position [921, 0]
click at [309, 460] on h3 "Styles & Ranks" at bounding box center [374, 469] width 284 height 19
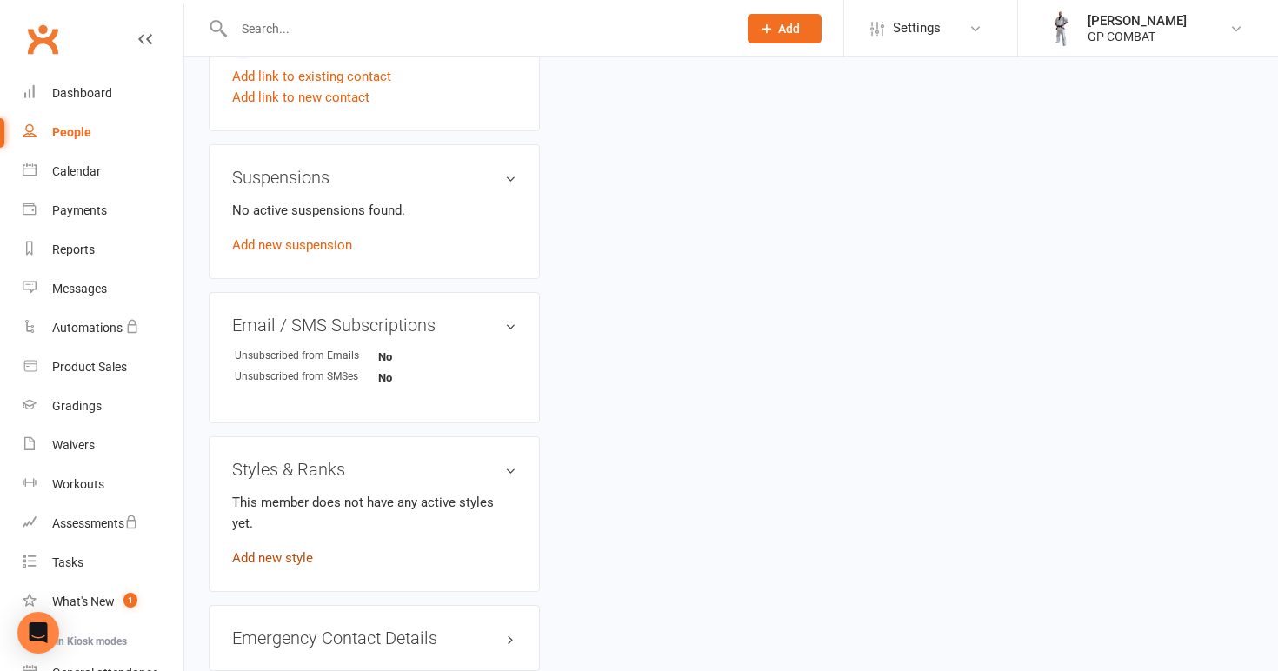
click at [278, 550] on link "Add new style" at bounding box center [272, 558] width 81 height 16
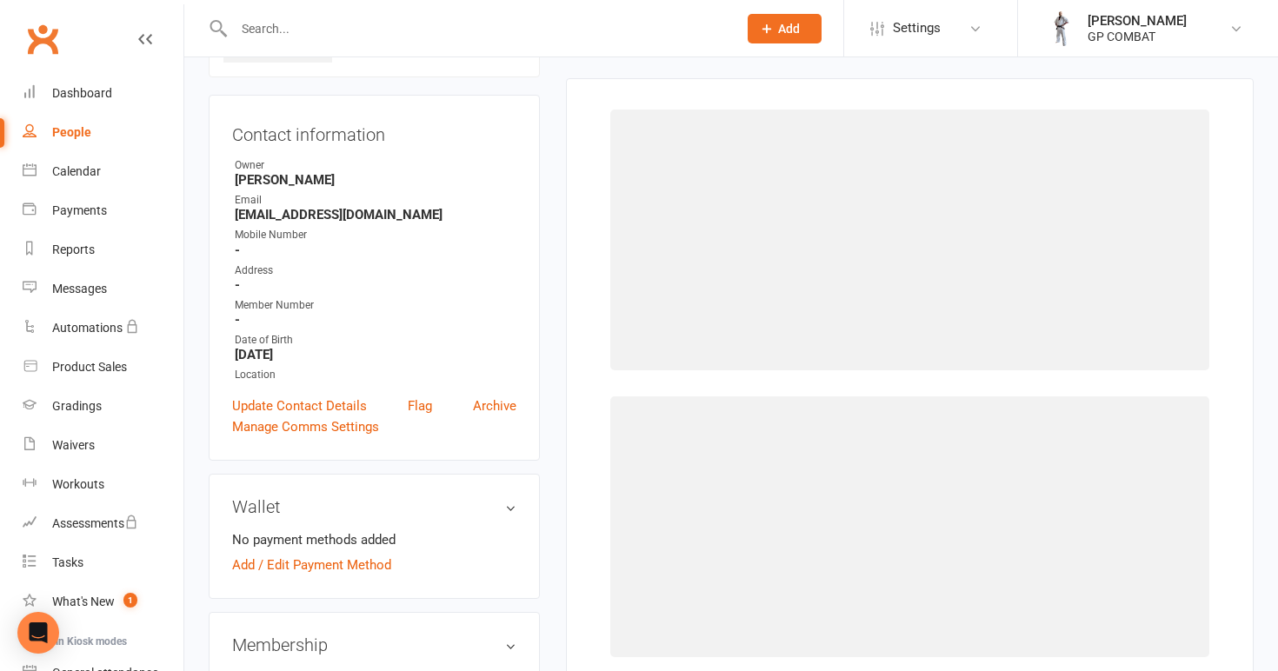
scroll to position [133, 0]
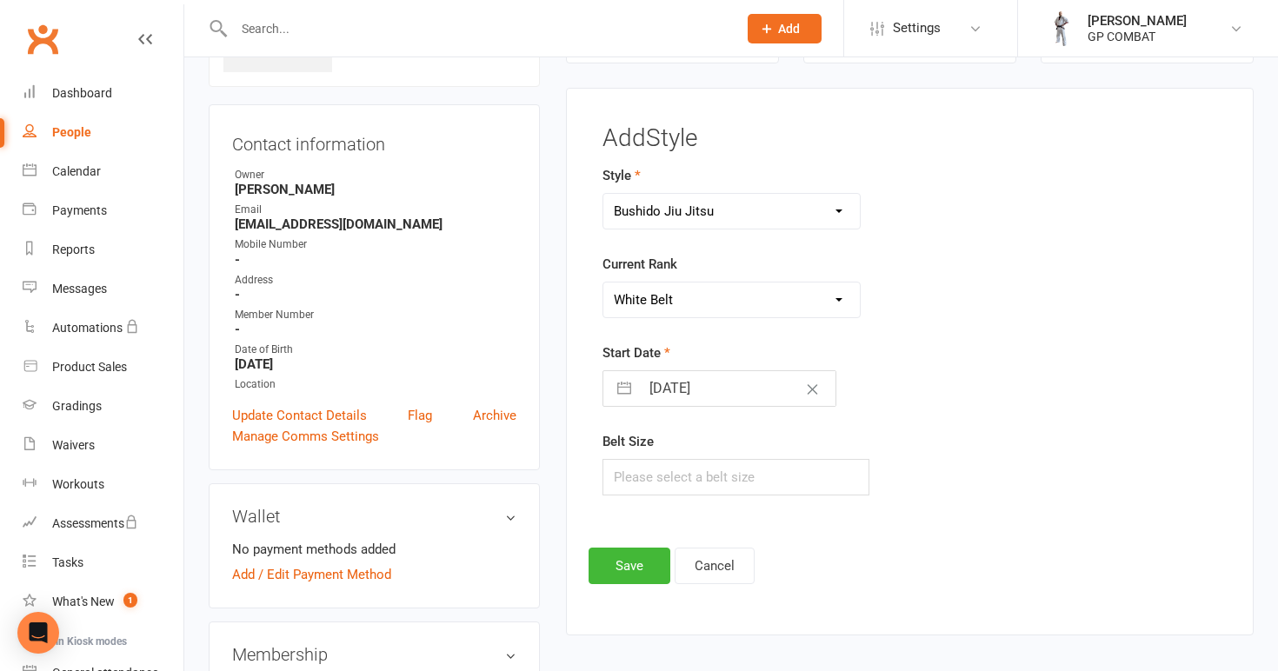
click at [91, 129] on link "People" at bounding box center [103, 132] width 161 height 39
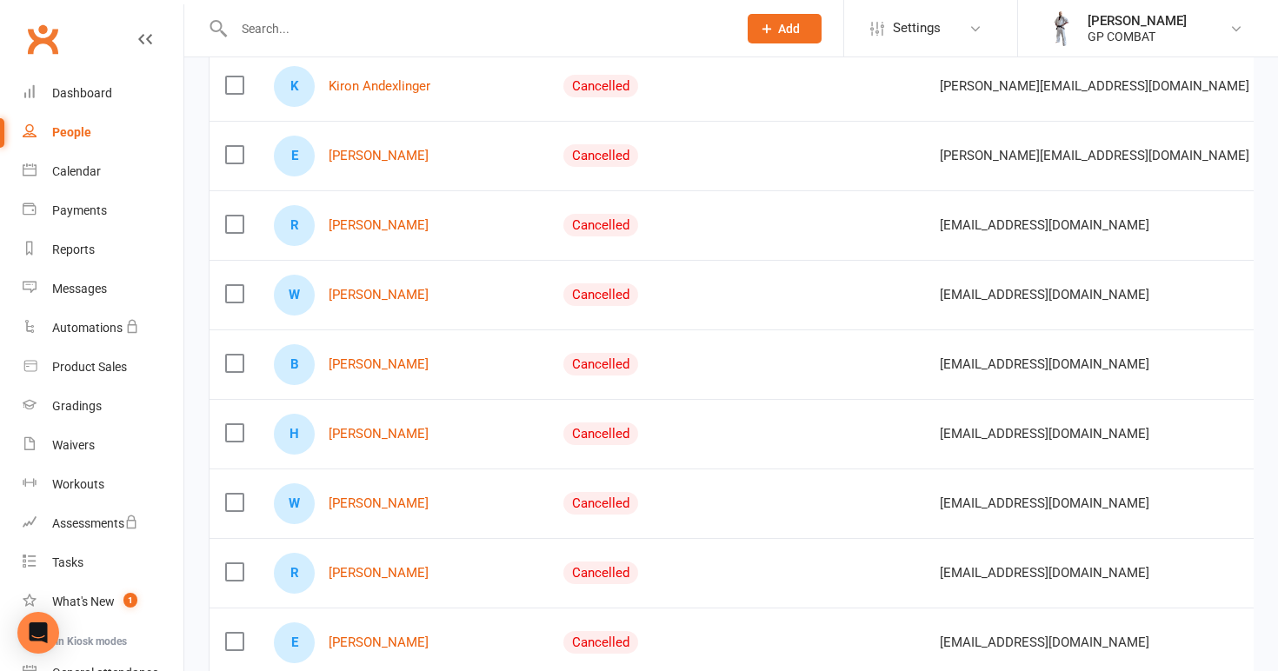
scroll to position [1294, 0]
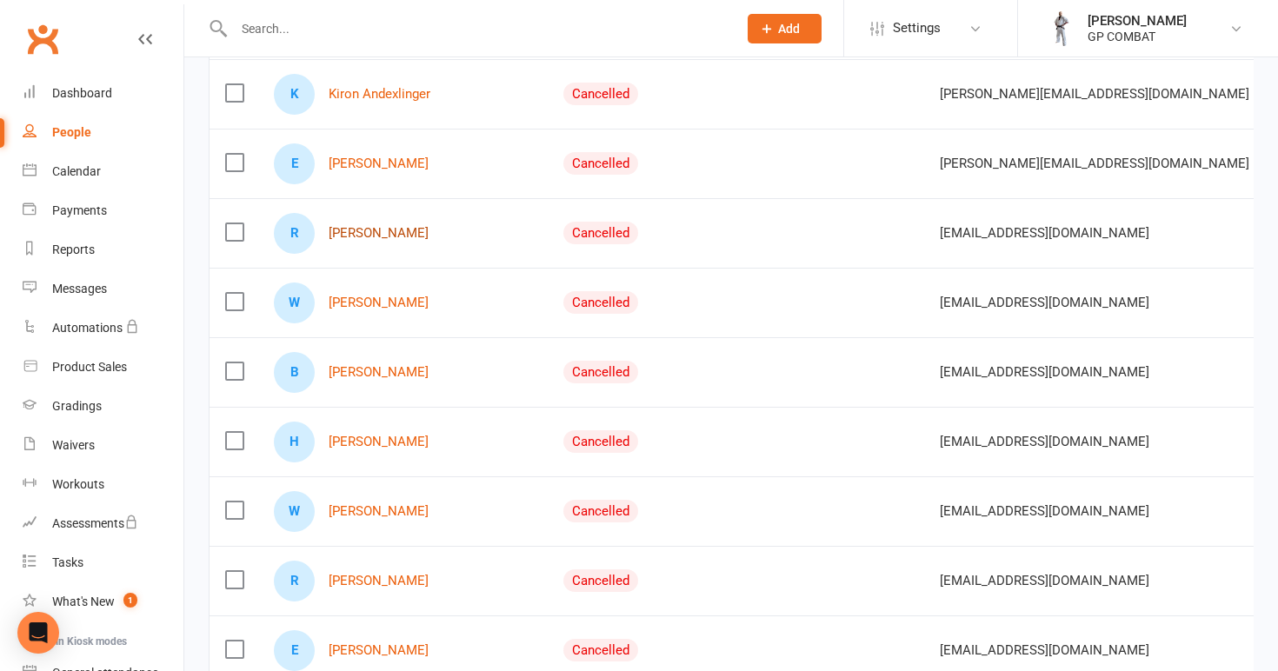
click at [351, 235] on link "[PERSON_NAME]" at bounding box center [379, 233] width 100 height 15
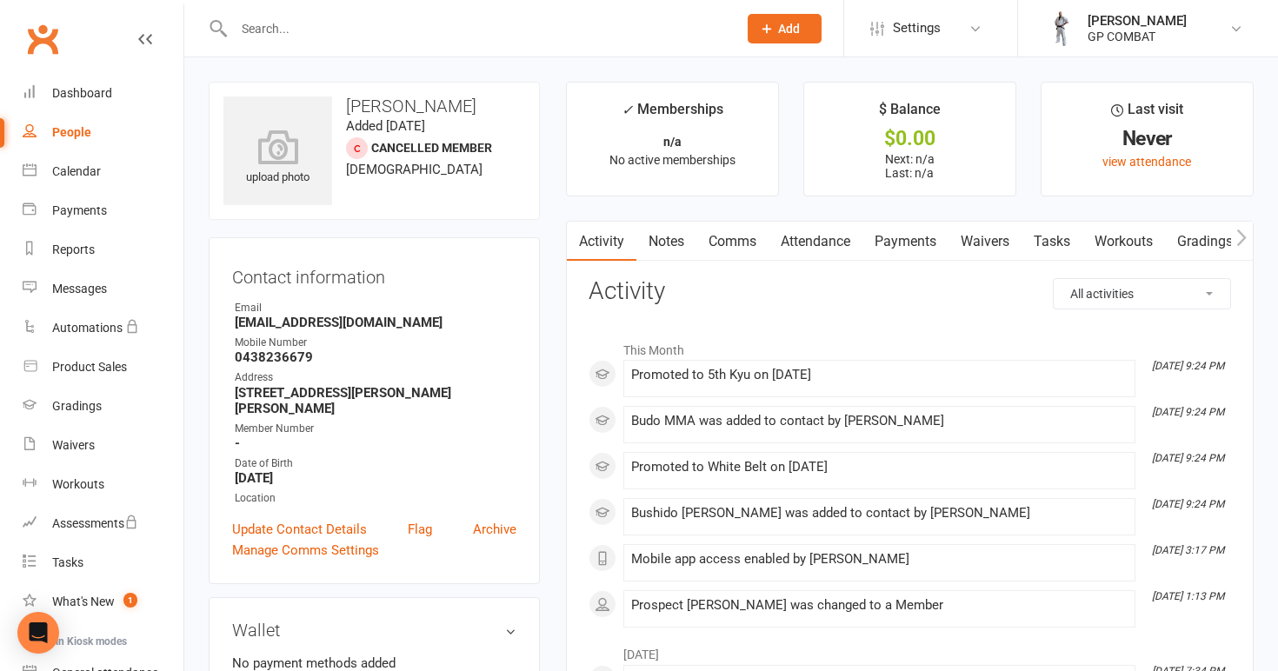
click at [123, 135] on link "People" at bounding box center [103, 132] width 161 height 39
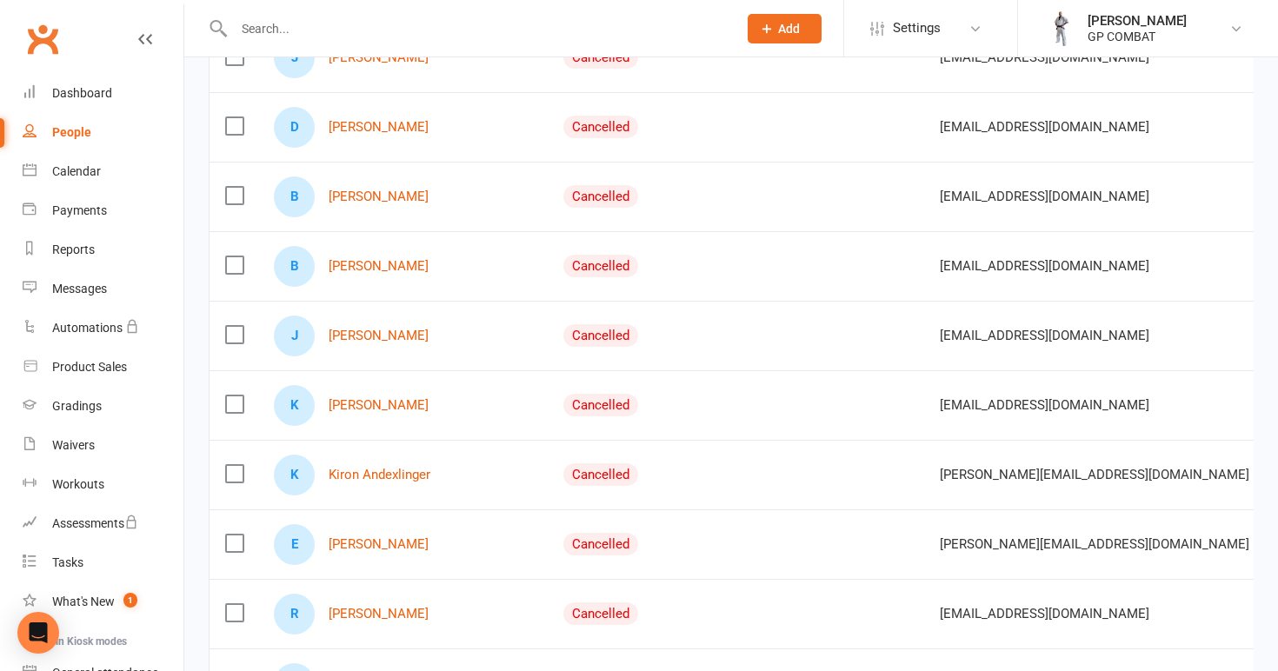
scroll to position [915, 0]
click at [373, 260] on link "[PERSON_NAME]" at bounding box center [379, 264] width 100 height 15
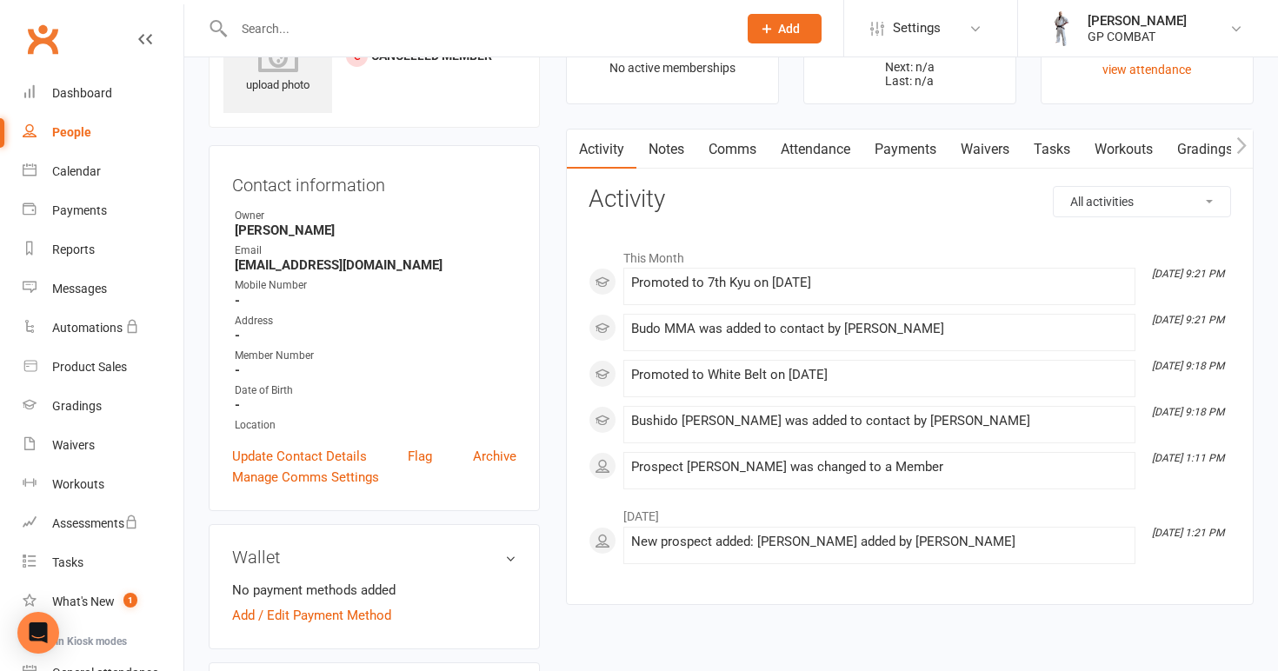
scroll to position [98, 0]
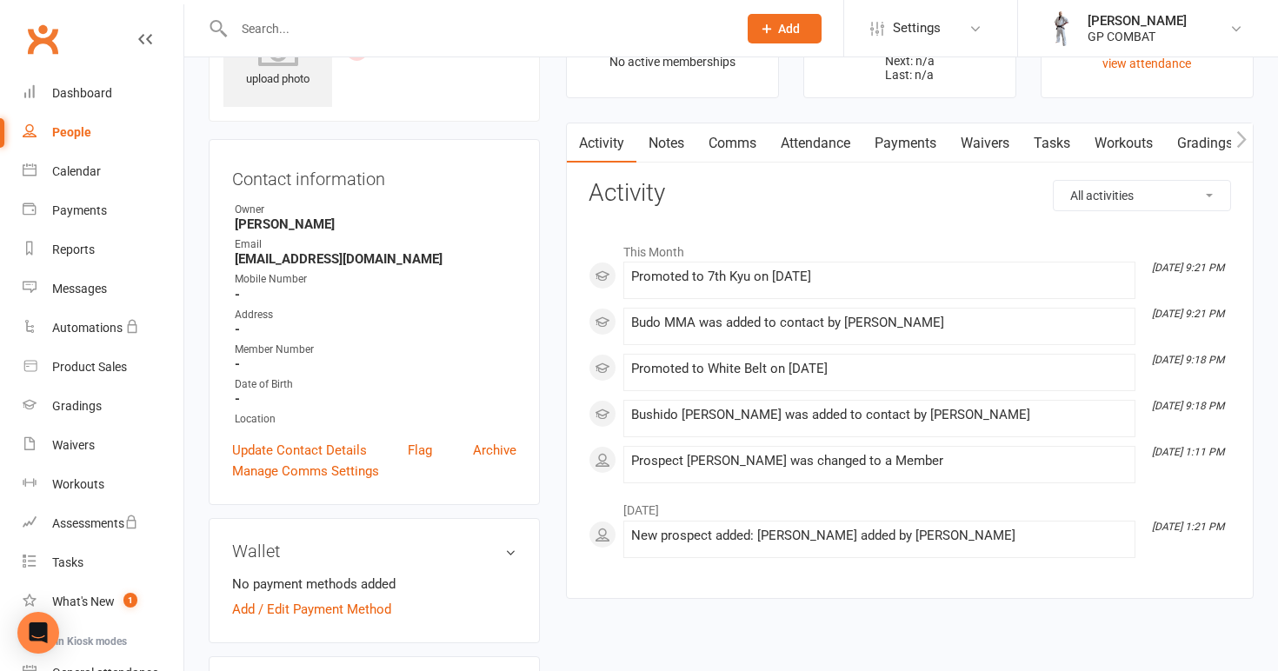
click at [87, 124] on link "People" at bounding box center [103, 132] width 161 height 39
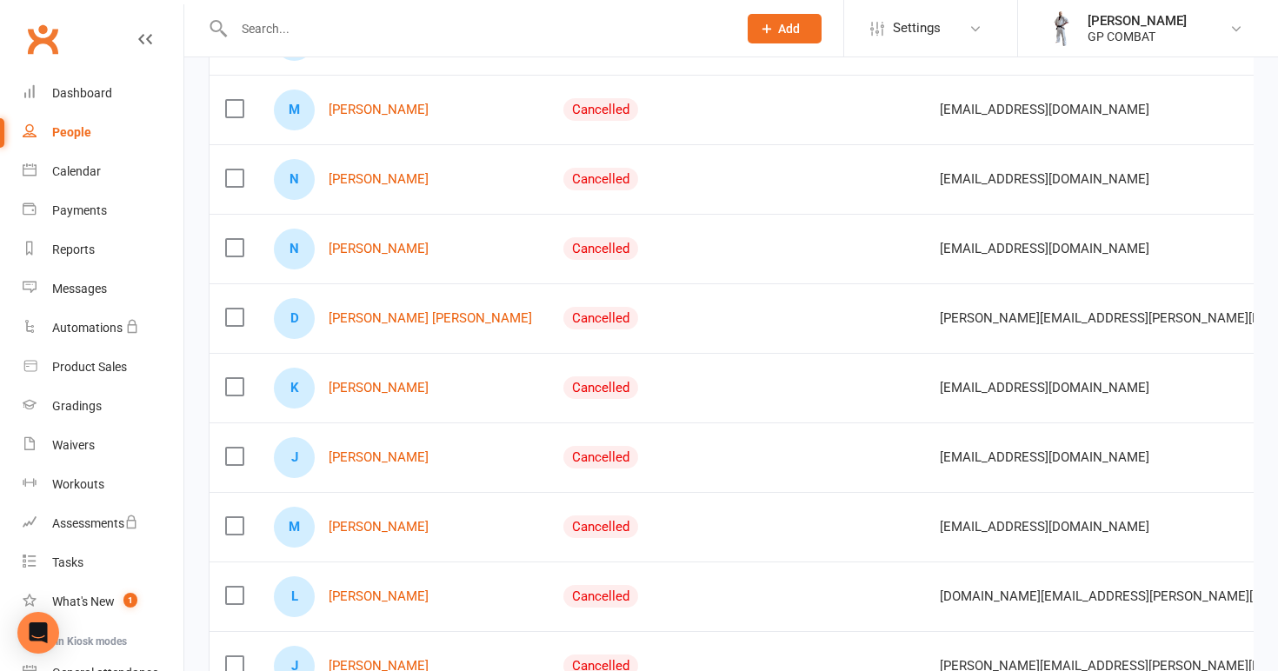
scroll to position [1906, 0]
click at [369, 312] on link "[PERSON_NAME] [PERSON_NAME]" at bounding box center [430, 316] width 203 height 15
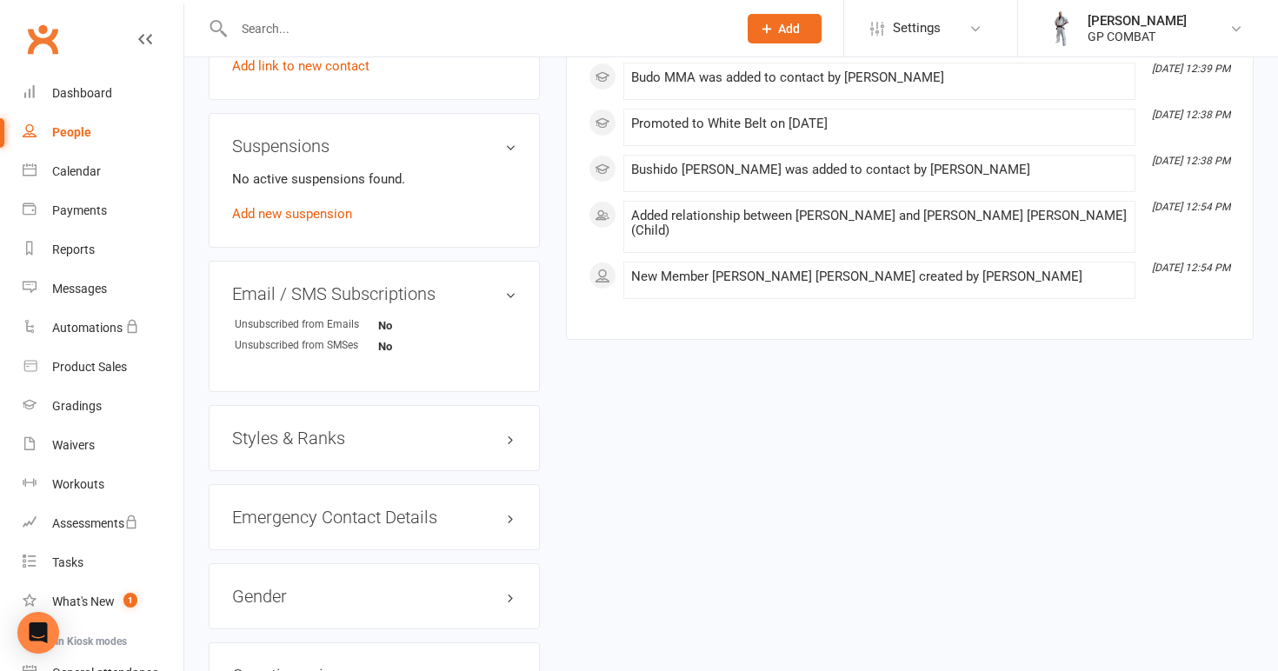
scroll to position [971, 0]
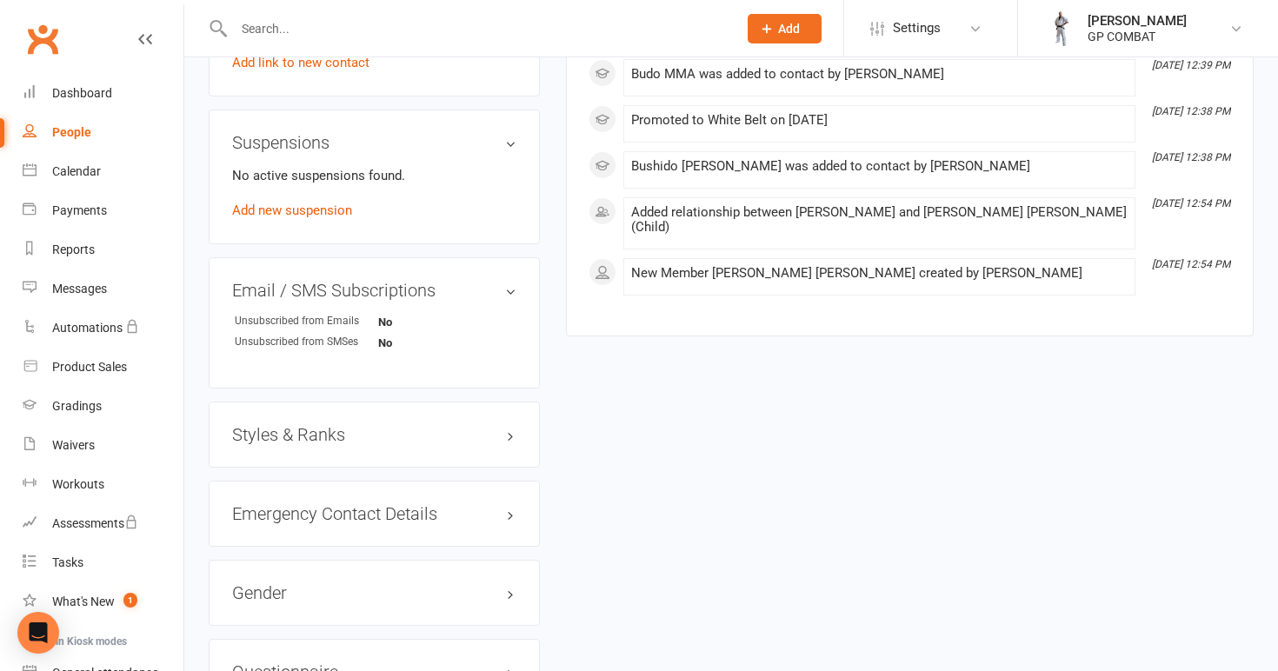
click at [319, 425] on h3 "Styles & Ranks" at bounding box center [374, 434] width 284 height 19
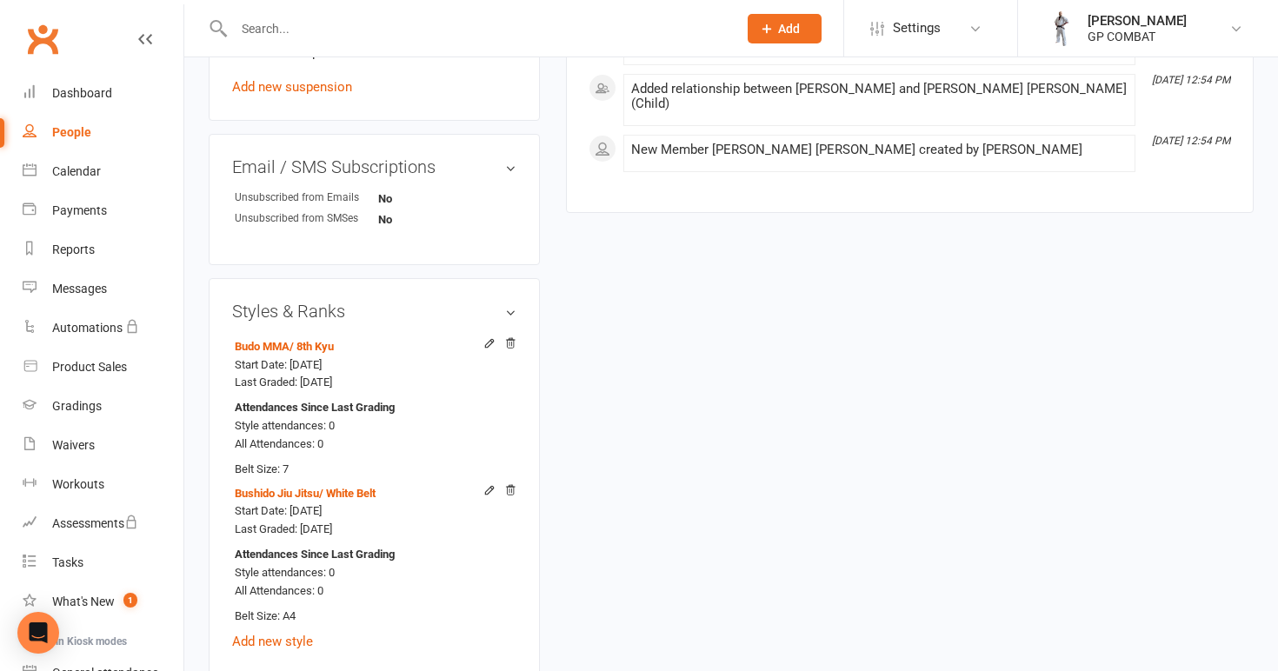
scroll to position [1132, 0]
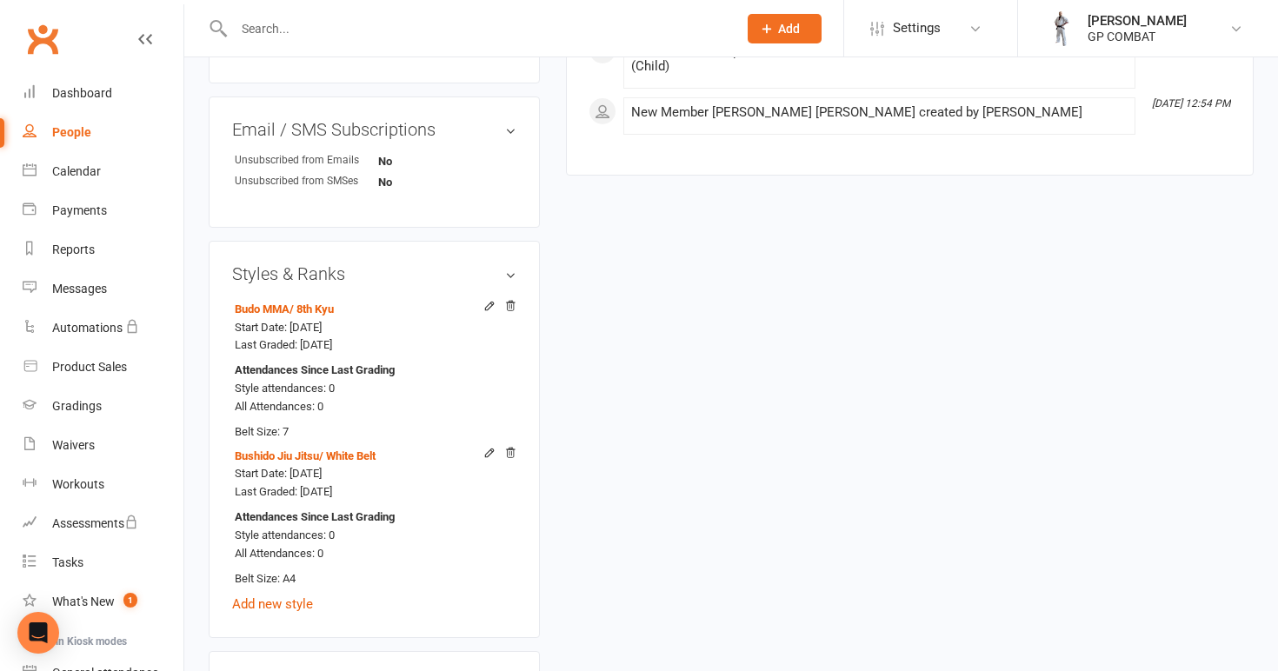
click at [116, 136] on link "People" at bounding box center [103, 132] width 161 height 39
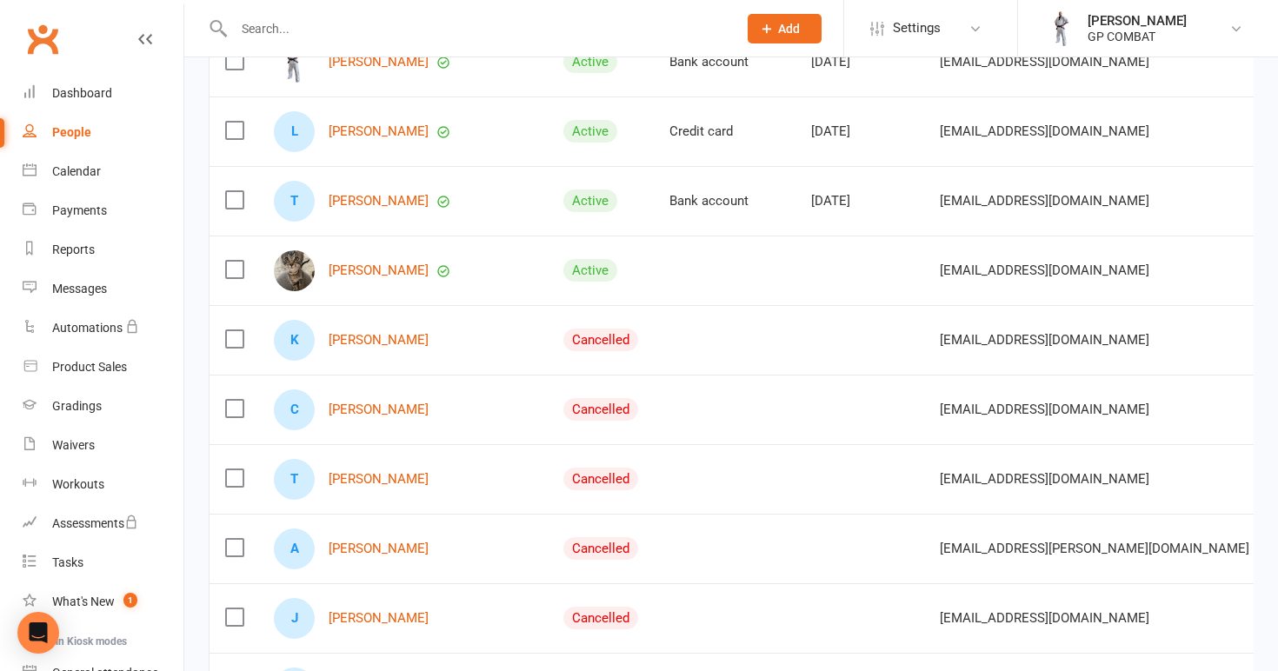
scroll to position [286, 0]
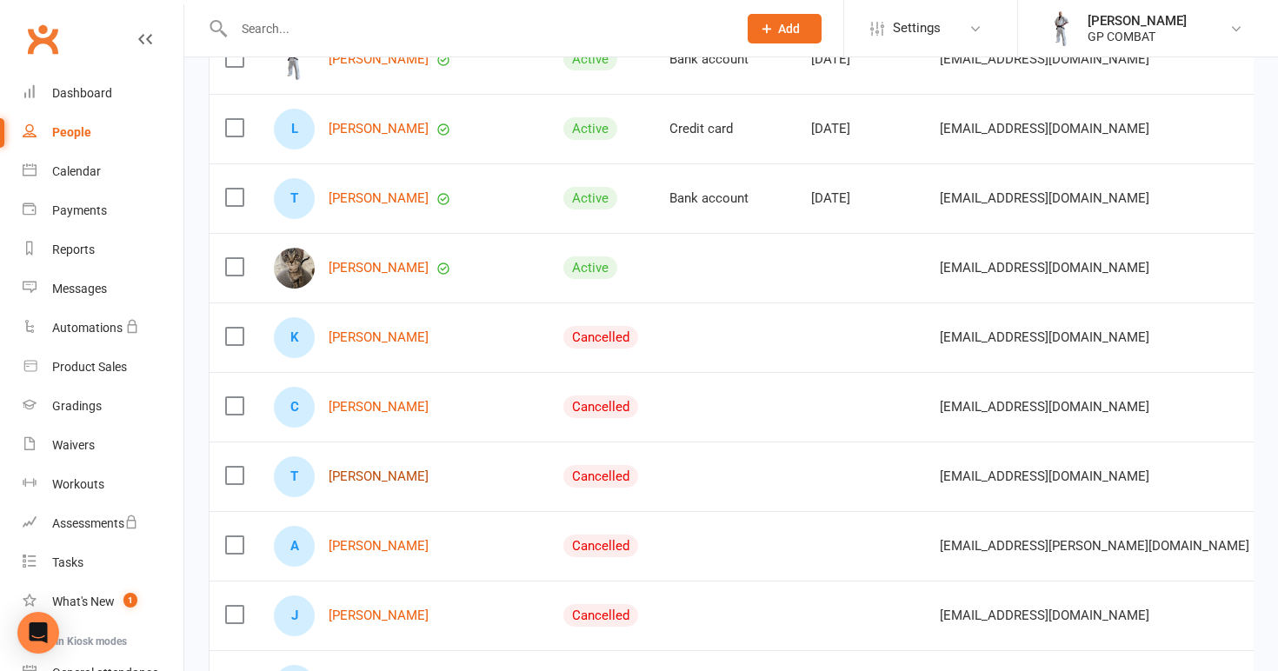
click at [382, 477] on link "[PERSON_NAME]" at bounding box center [379, 476] width 100 height 15
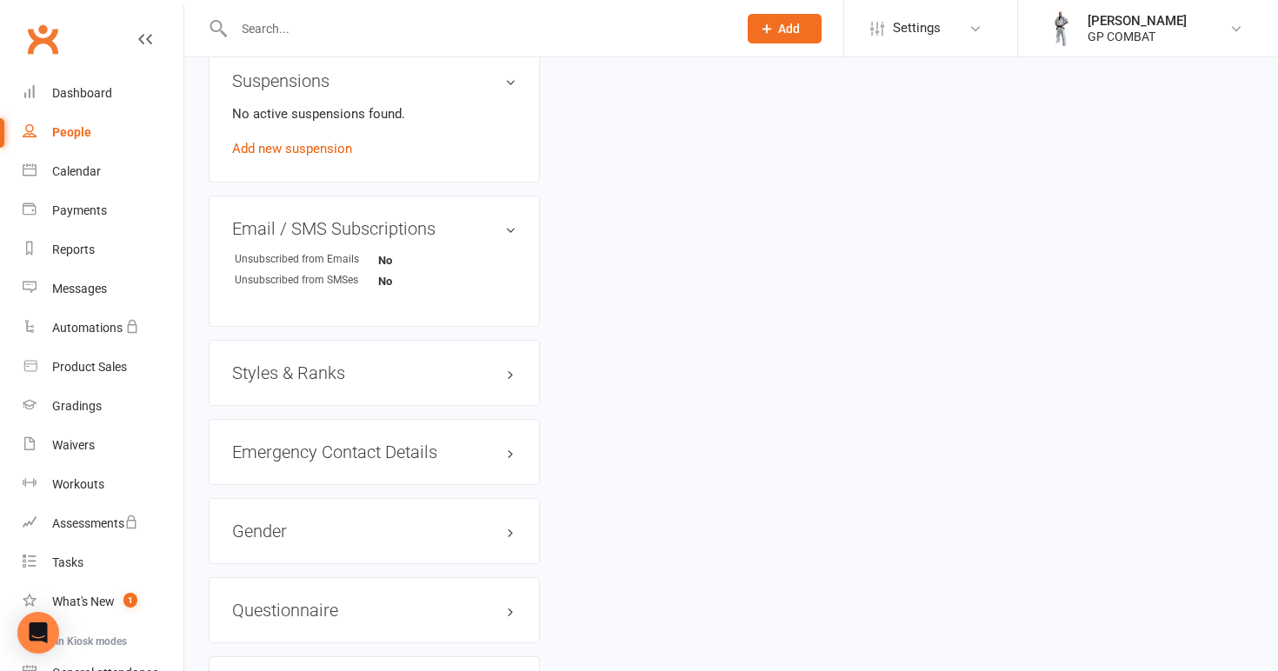
scroll to position [1031, 0]
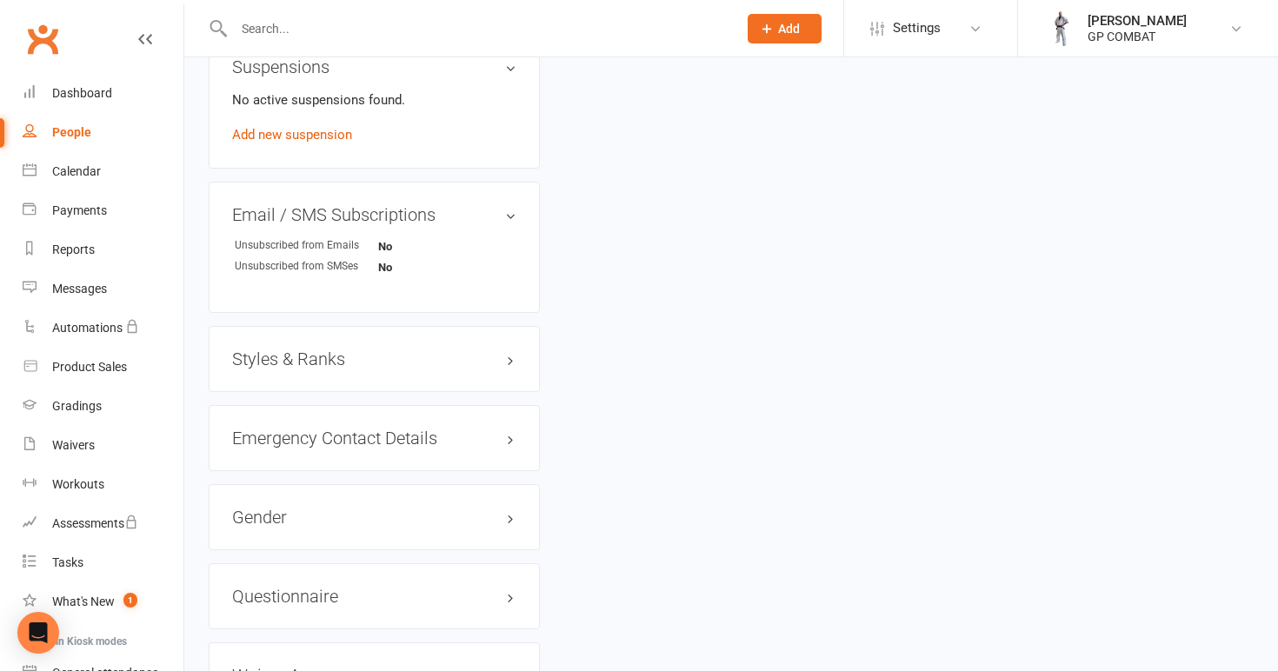
click at [356, 351] on h3 "Styles & Ranks" at bounding box center [374, 358] width 284 height 19
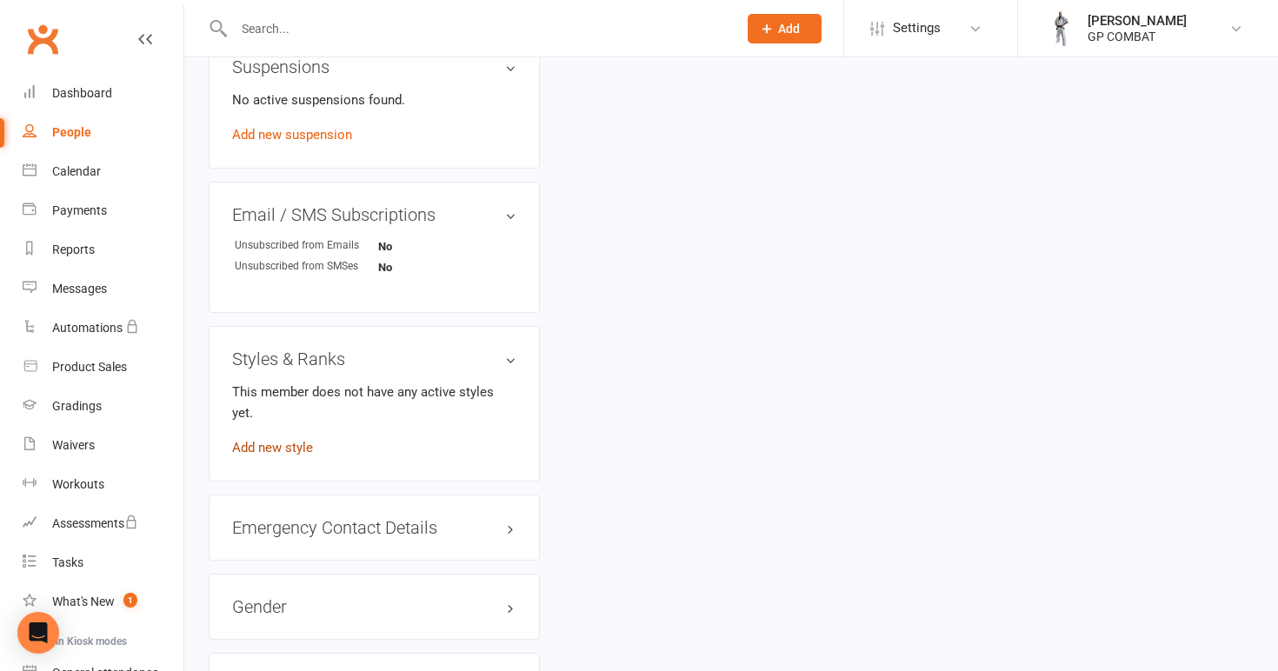
click at [285, 440] on link "Add new style" at bounding box center [272, 448] width 81 height 16
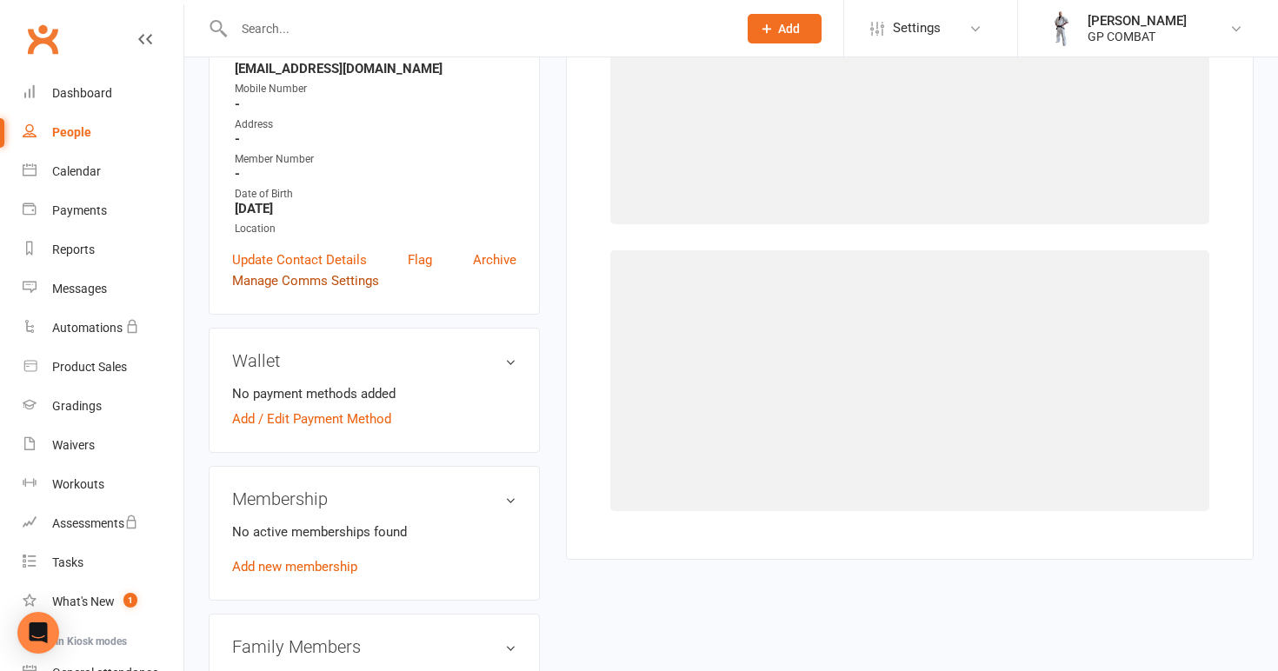
scroll to position [133, 0]
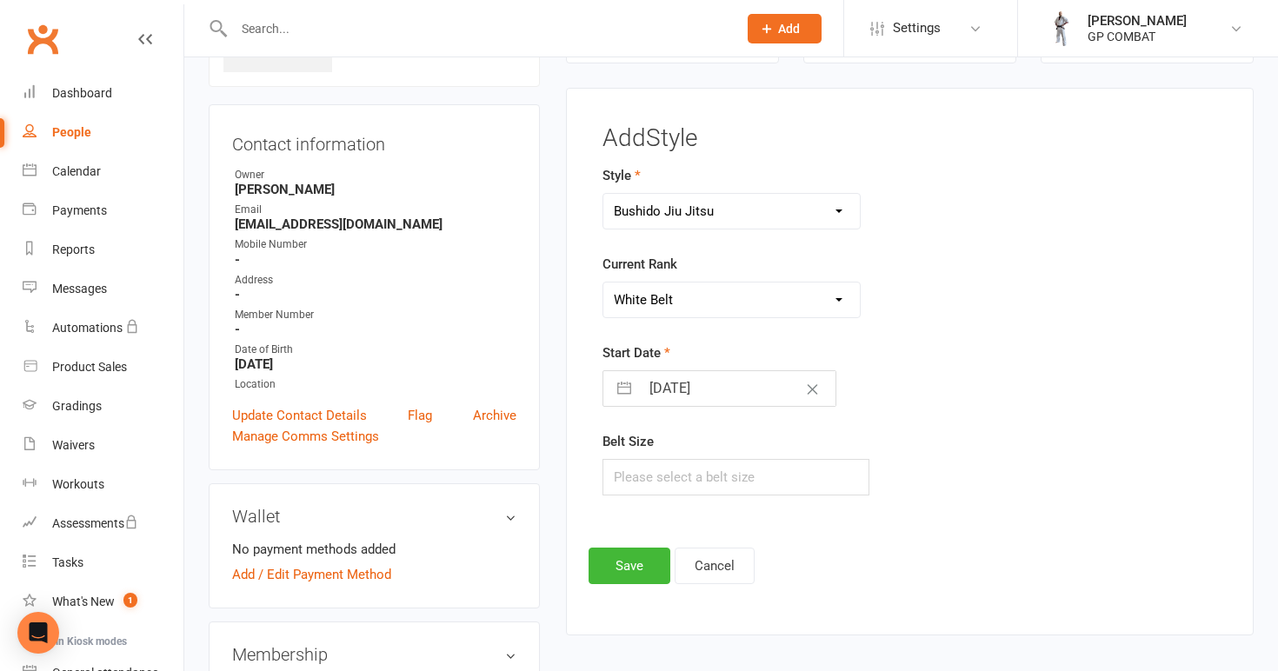
click at [707, 396] on input "[DATE]" at bounding box center [738, 388] width 196 height 35
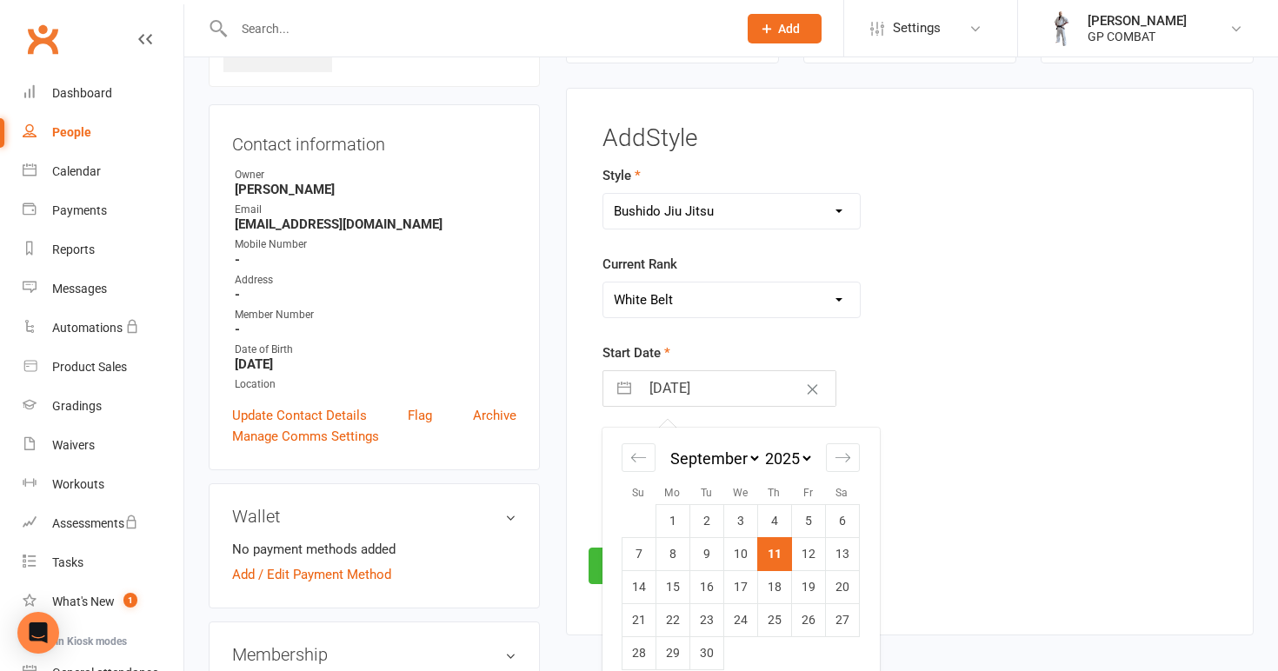
click at [784, 469] on div "2035 2034 2033 2032 2031 2030 2029 2028 2027 2026 2025 2024 2023 2022 2021 2020…" at bounding box center [788, 459] width 52 height 25
click at [839, 515] on td "1" at bounding box center [842, 521] width 34 height 33
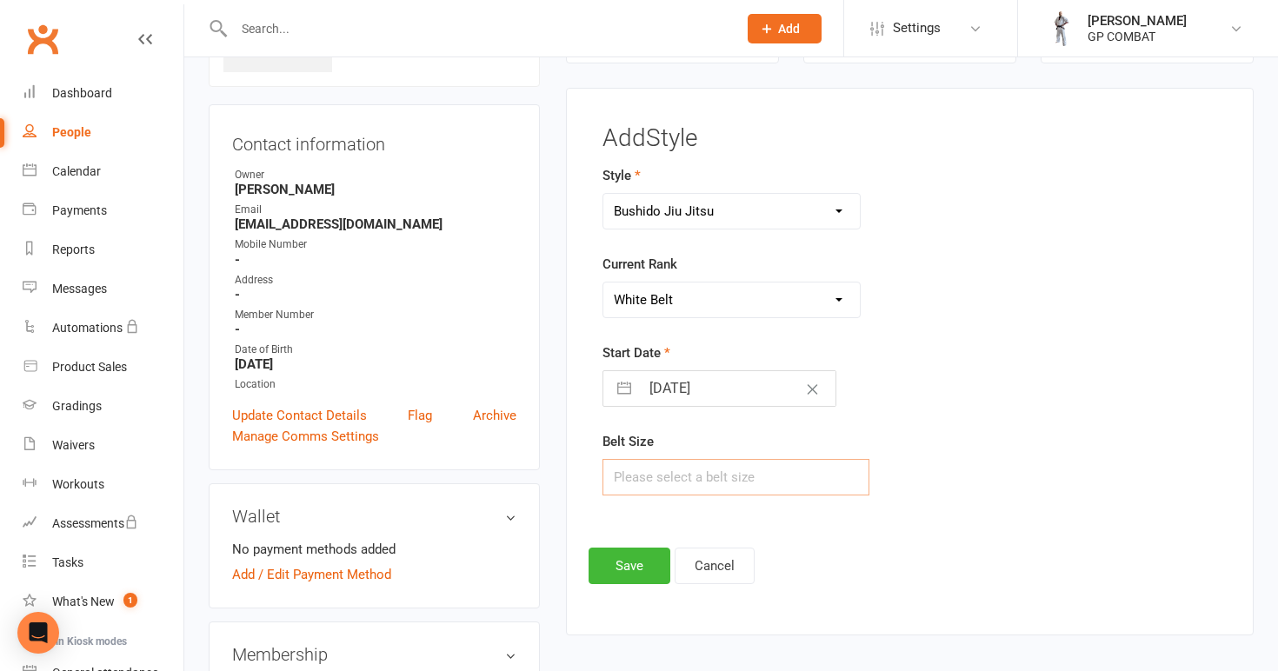
click at [702, 480] on input "text" at bounding box center [736, 477] width 268 height 37
click at [629, 562] on button "Save" at bounding box center [630, 566] width 82 height 37
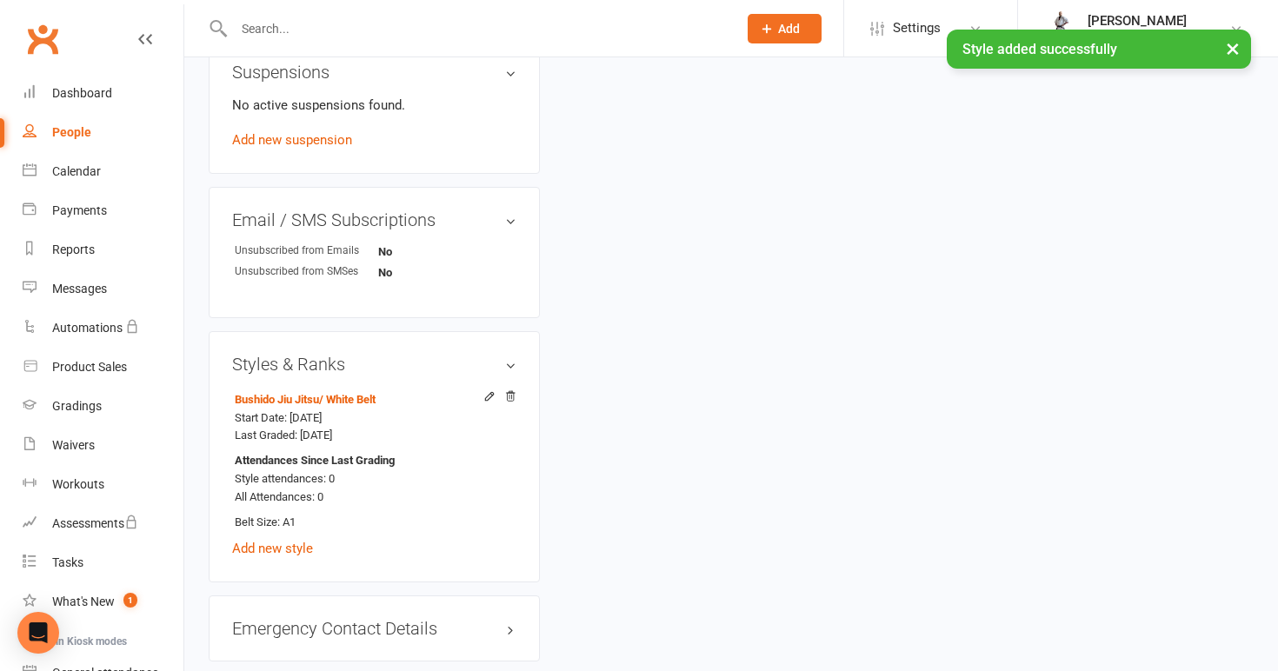
scroll to position [1031, 0]
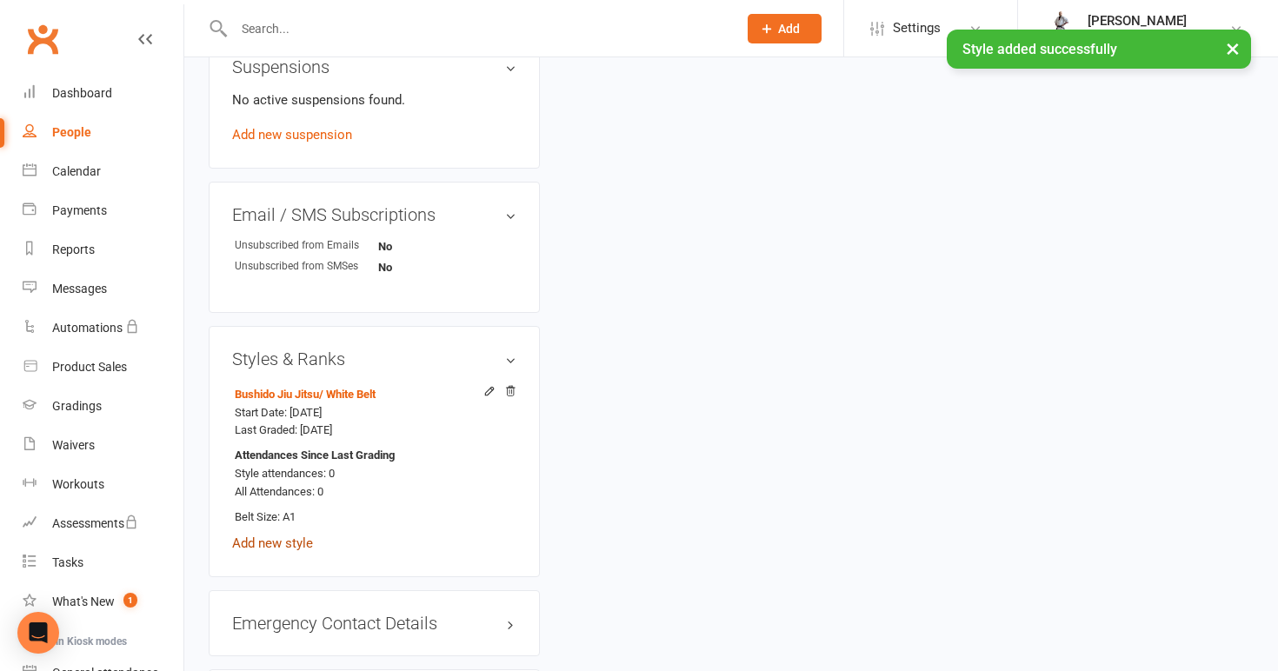
click at [294, 542] on link "Add new style" at bounding box center [272, 543] width 81 height 16
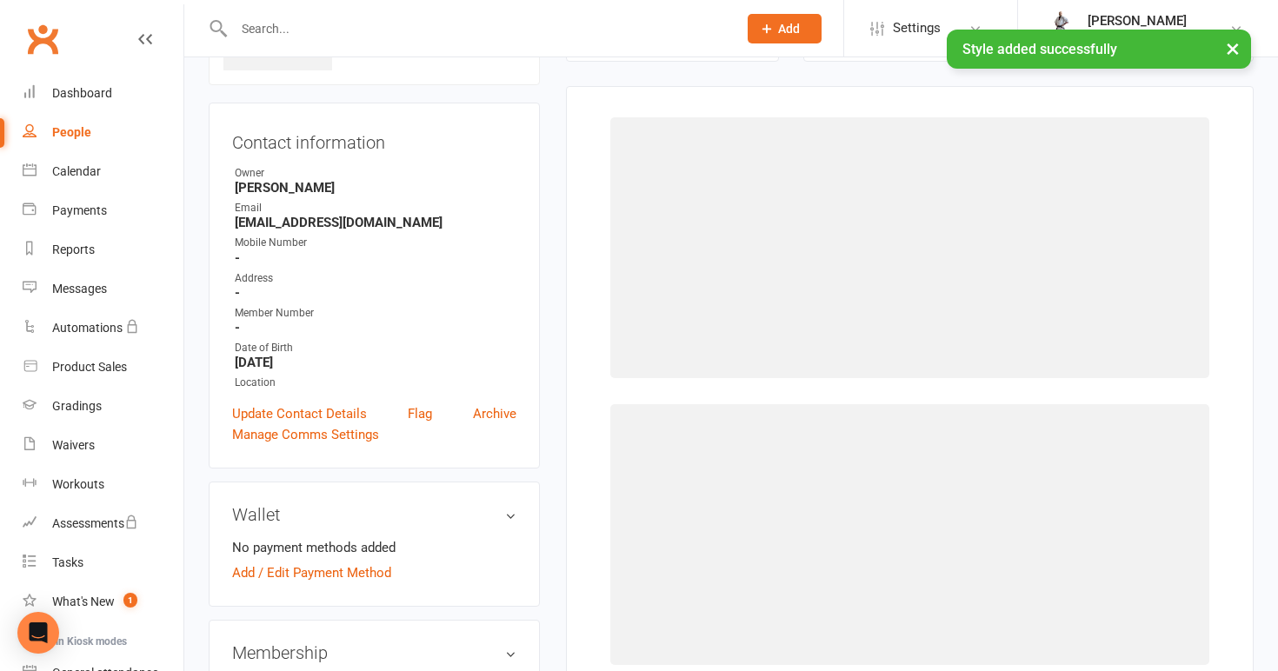
scroll to position [133, 0]
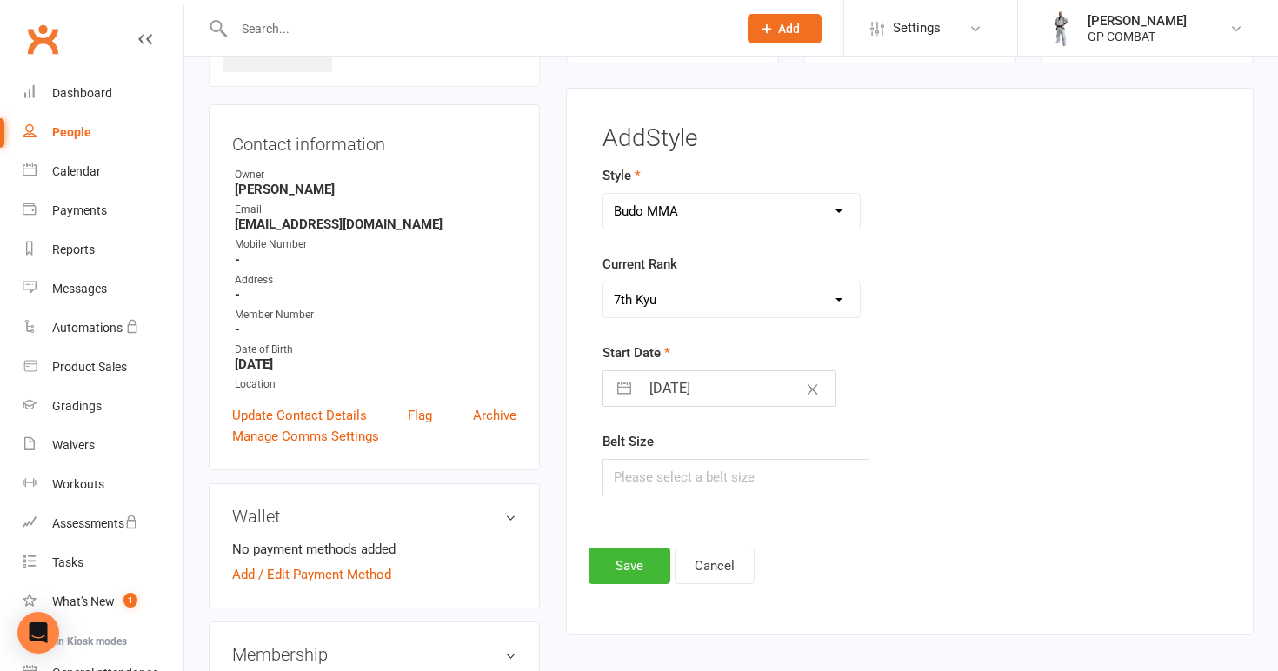
click at [693, 382] on input "[DATE]" at bounding box center [738, 388] width 196 height 35
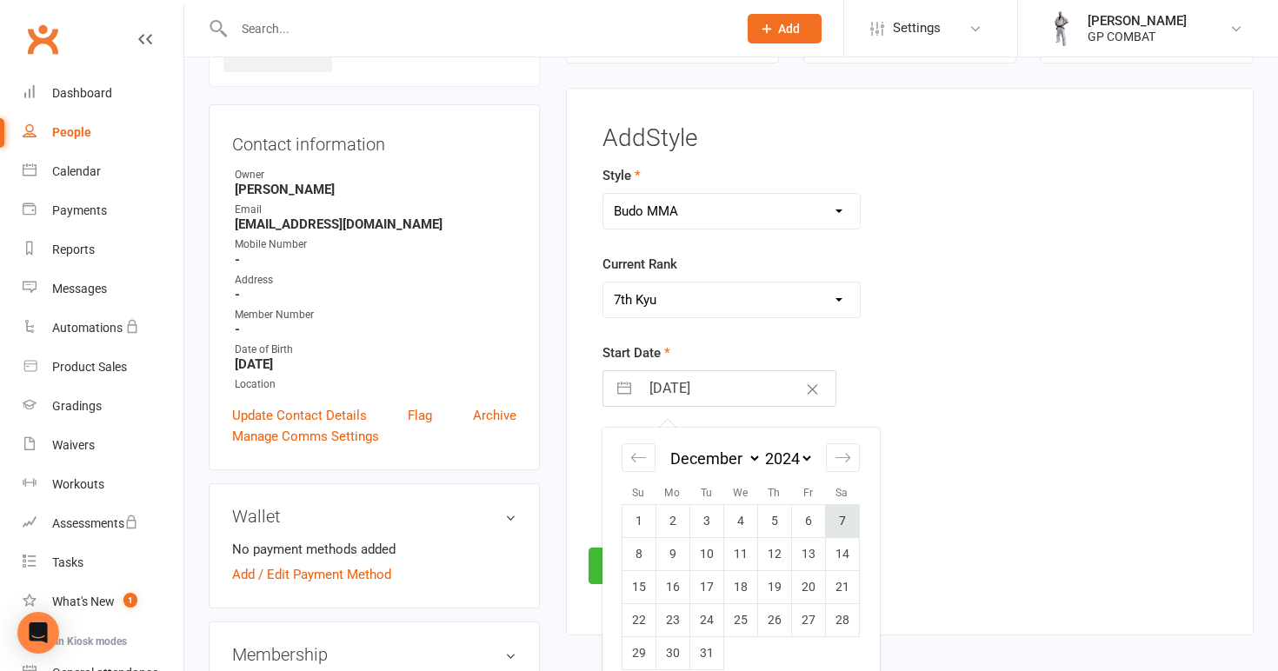
click at [839, 521] on td "7" at bounding box center [842, 521] width 34 height 33
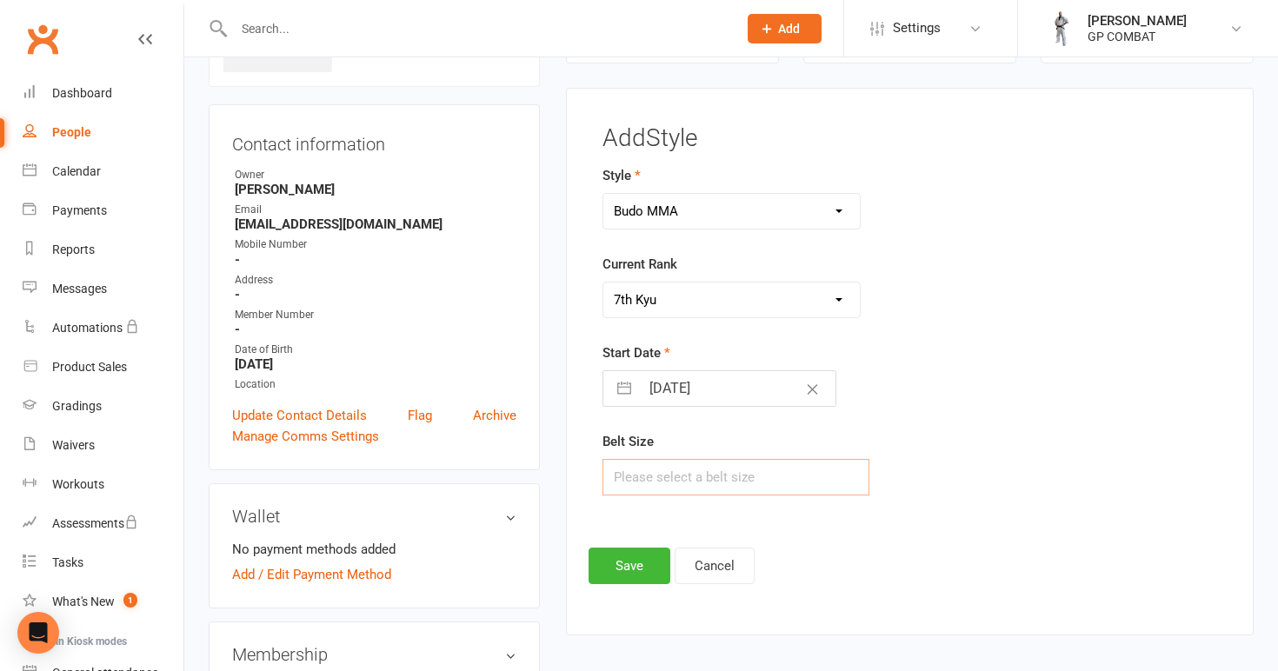
click at [691, 486] on input "text" at bounding box center [736, 477] width 268 height 37
click at [631, 554] on button "Save" at bounding box center [630, 566] width 82 height 37
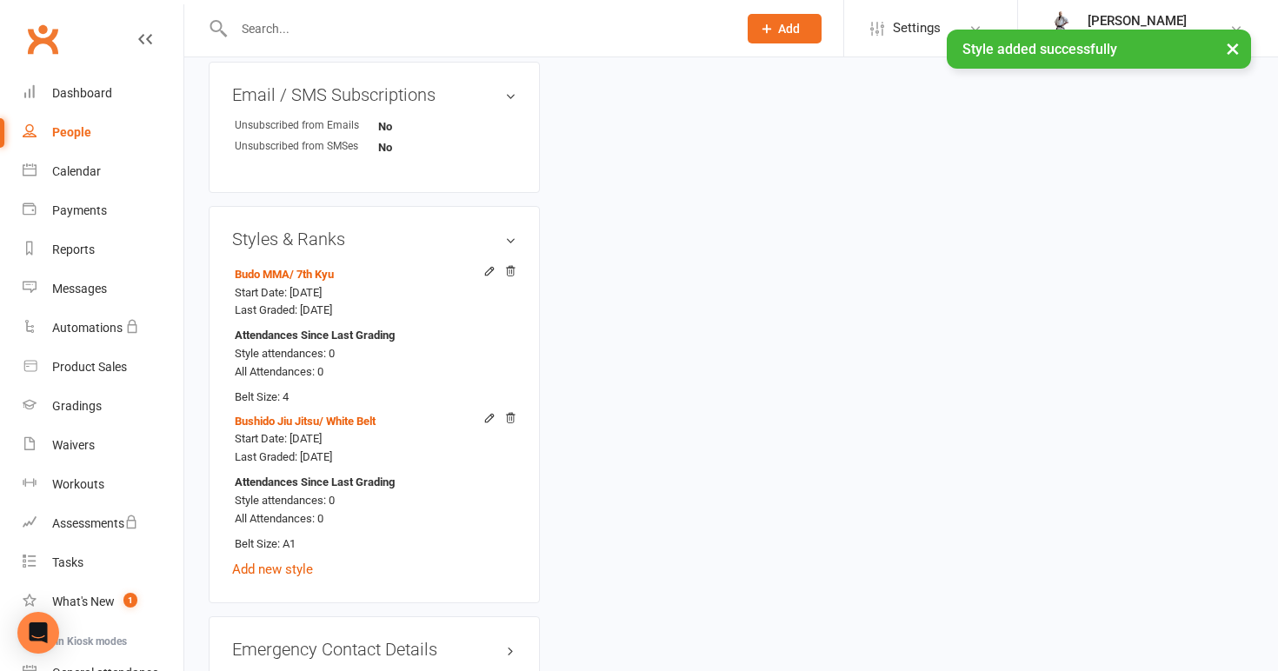
scroll to position [1159, 0]
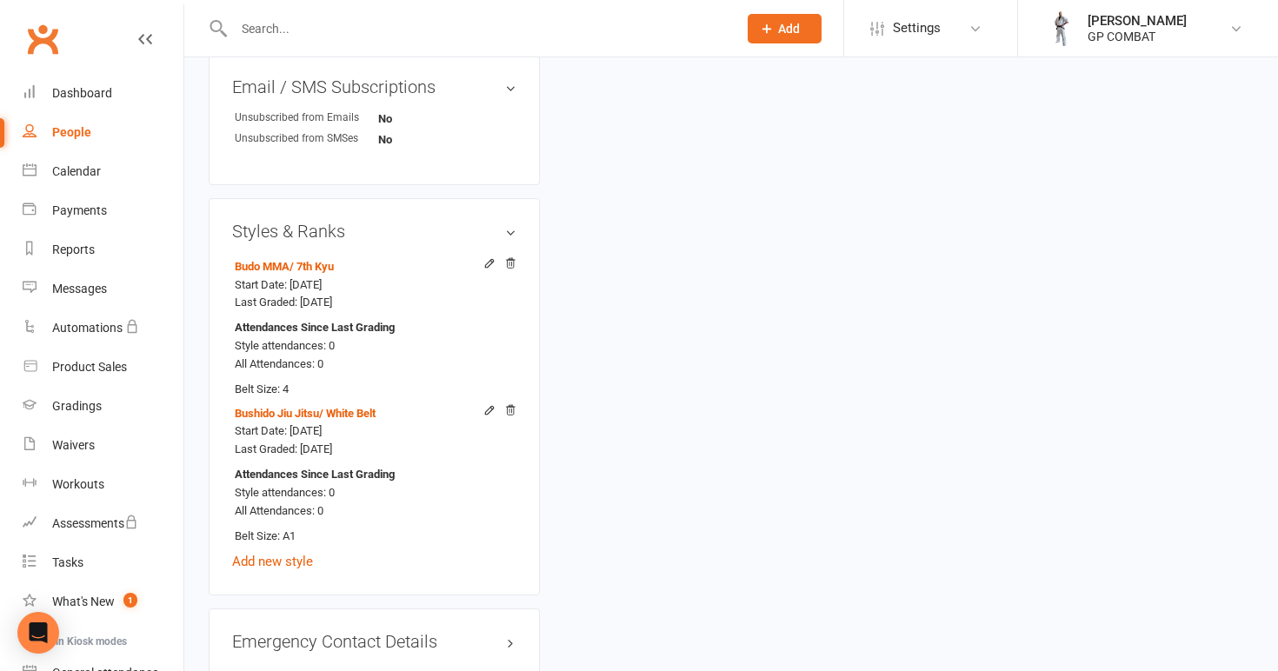
click at [119, 137] on link "People" at bounding box center [103, 132] width 161 height 39
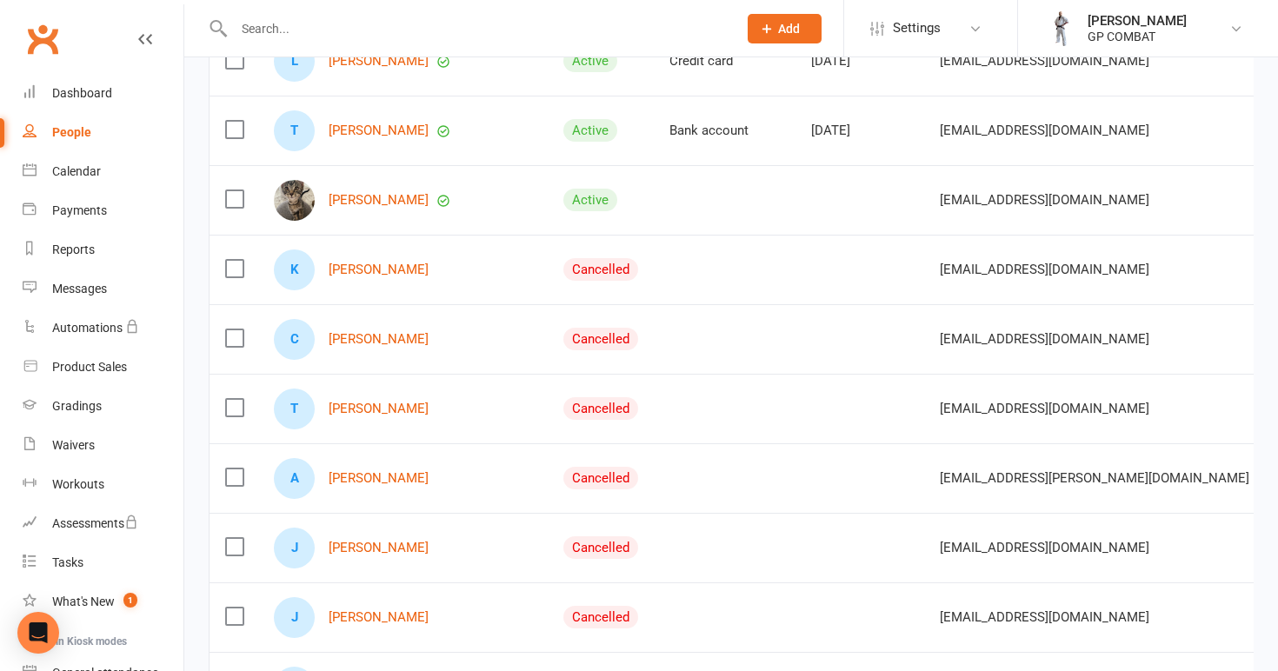
scroll to position [355, 0]
click at [354, 472] on link "[PERSON_NAME]" at bounding box center [379, 477] width 100 height 15
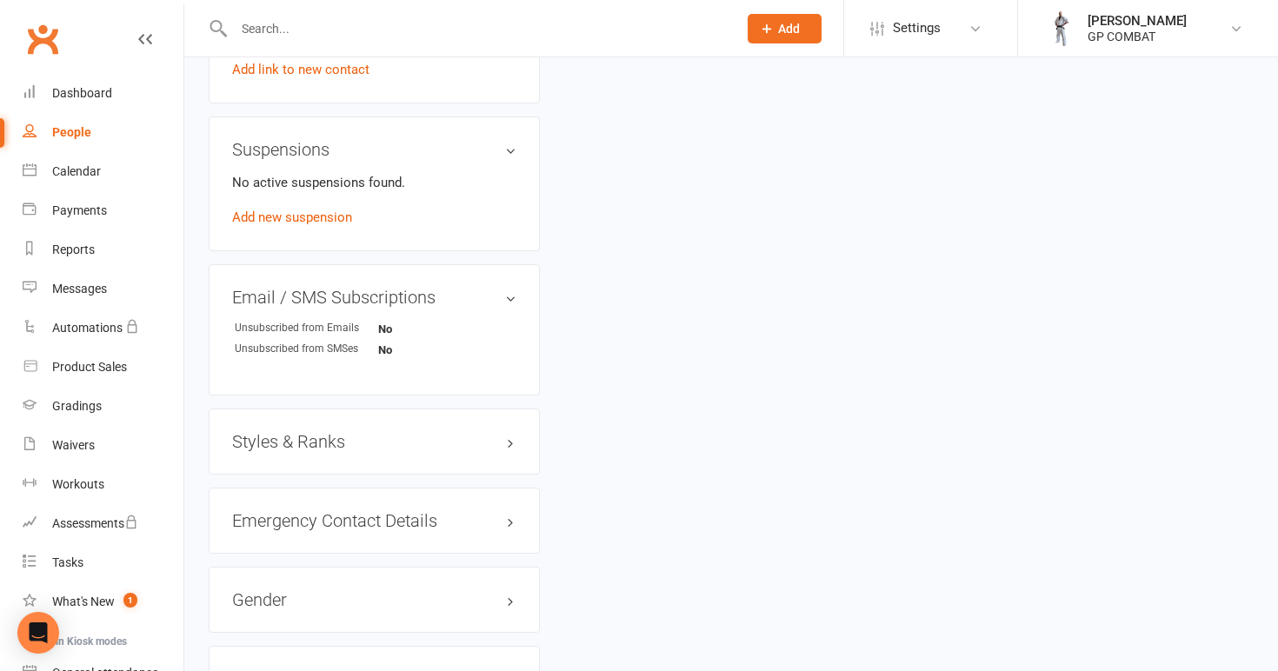
scroll to position [970, 0]
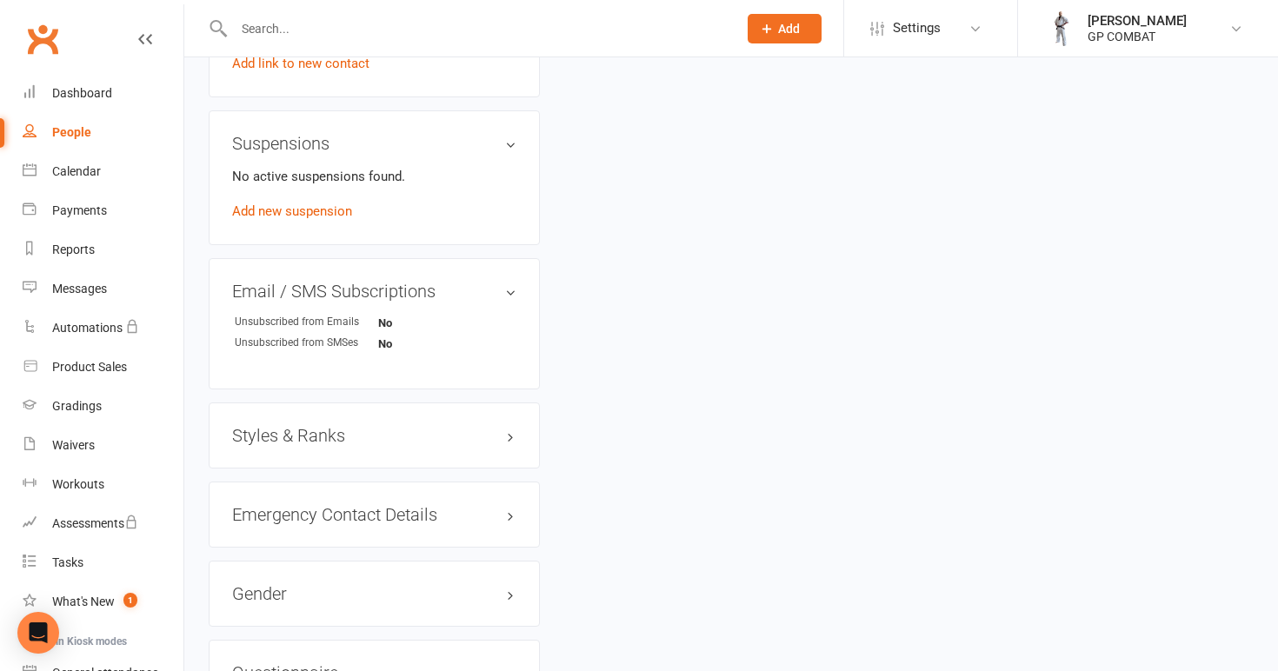
click at [356, 426] on h3 "Styles & Ranks" at bounding box center [374, 435] width 284 height 19
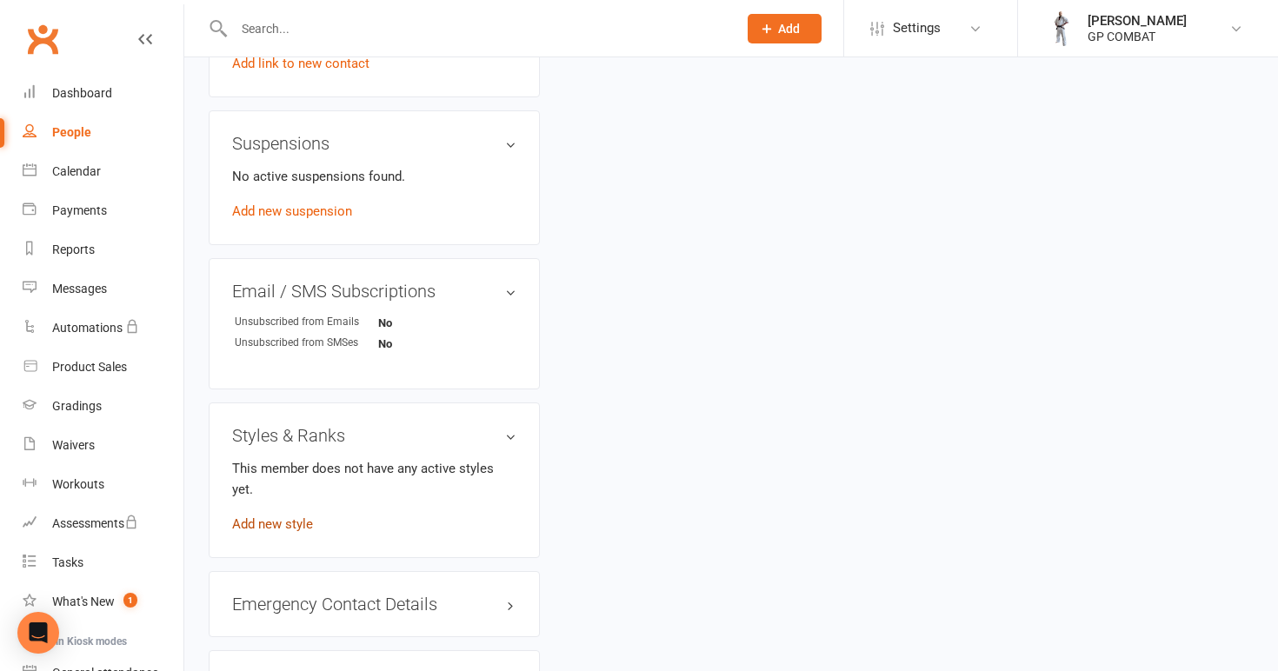
click at [289, 516] on link "Add new style" at bounding box center [272, 524] width 81 height 16
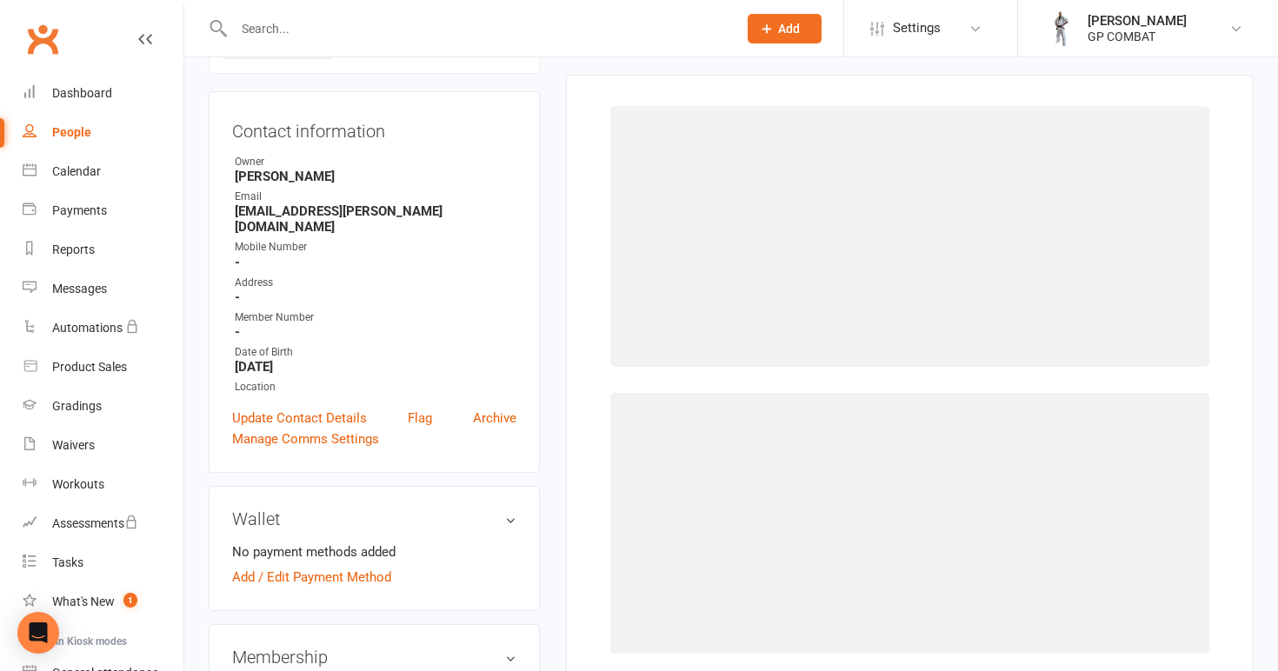
scroll to position [133, 0]
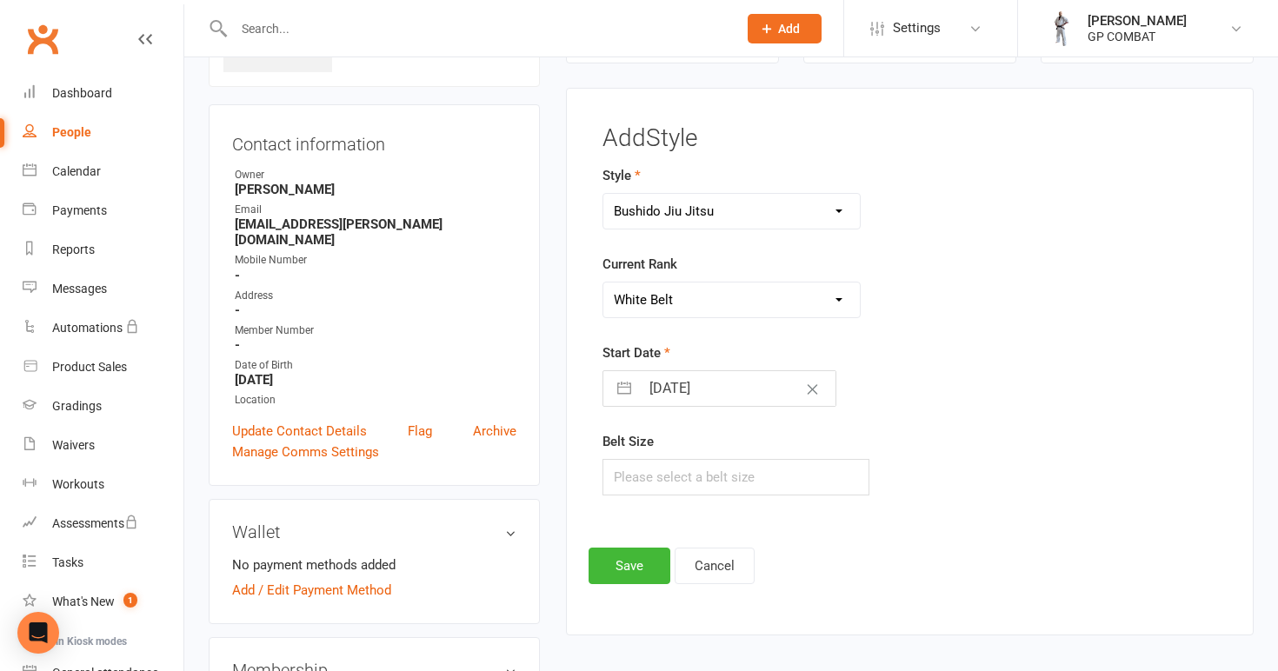
click at [707, 382] on input "[DATE]" at bounding box center [738, 388] width 196 height 35
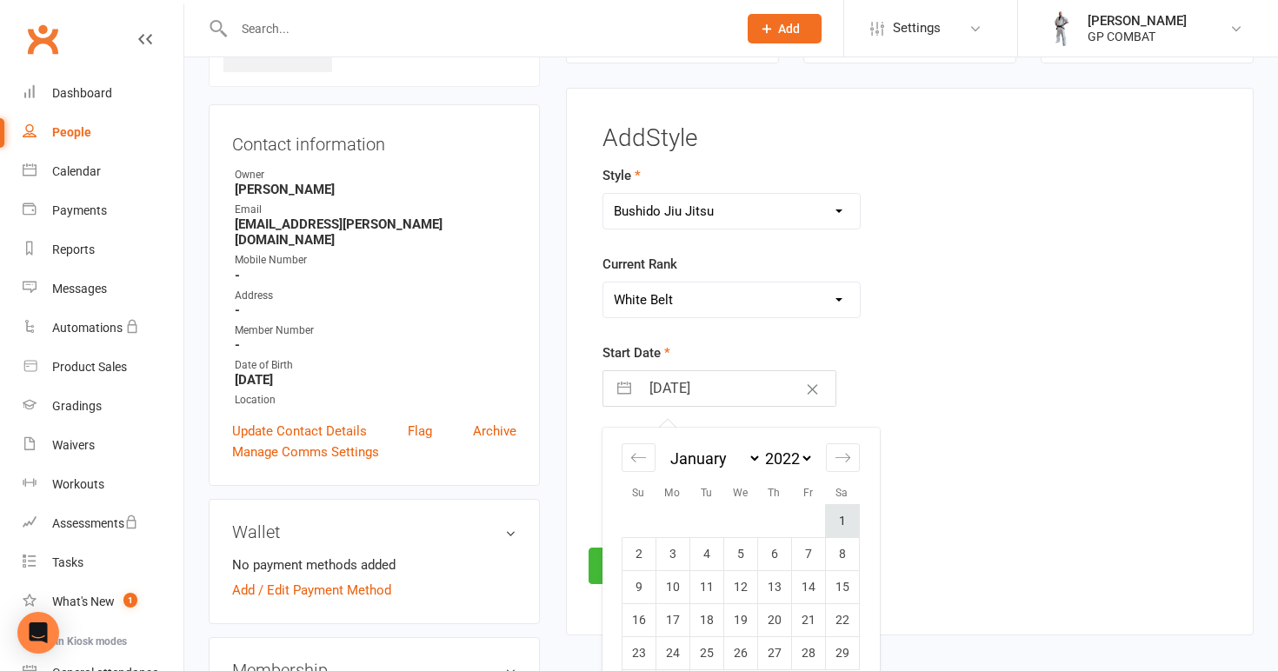
click at [843, 518] on td "1" at bounding box center [842, 521] width 34 height 33
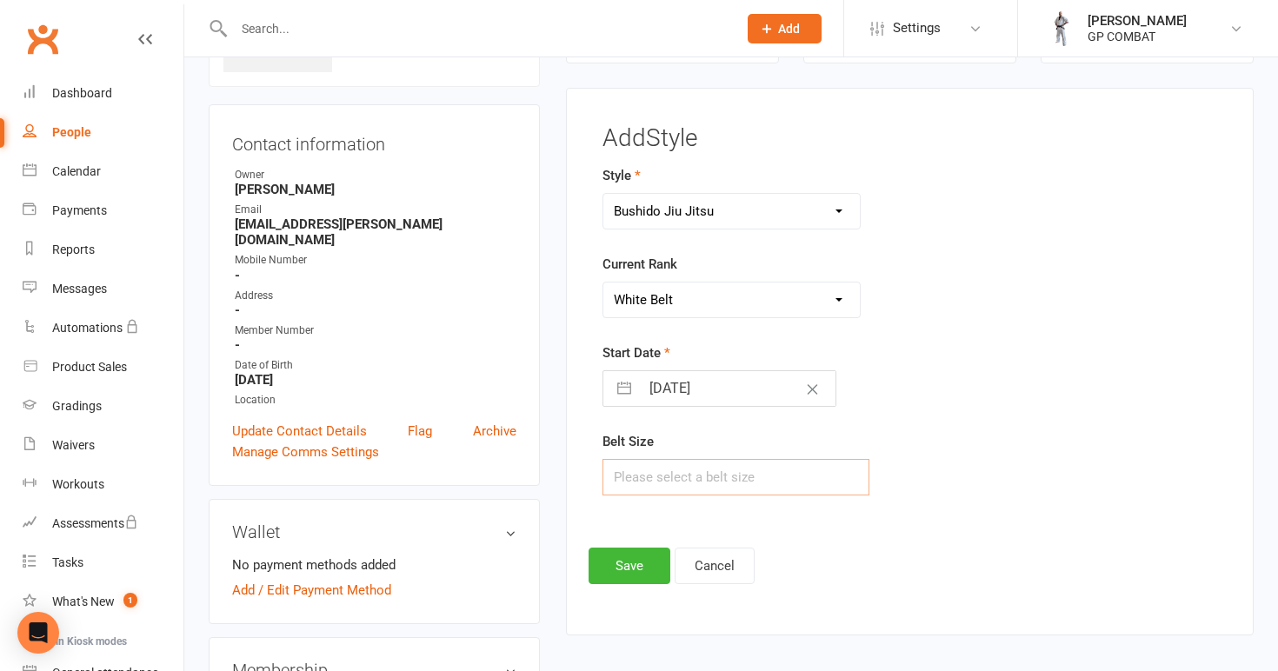
click at [731, 475] on input "text" at bounding box center [736, 477] width 268 height 37
click at [635, 564] on button "Save" at bounding box center [630, 566] width 82 height 37
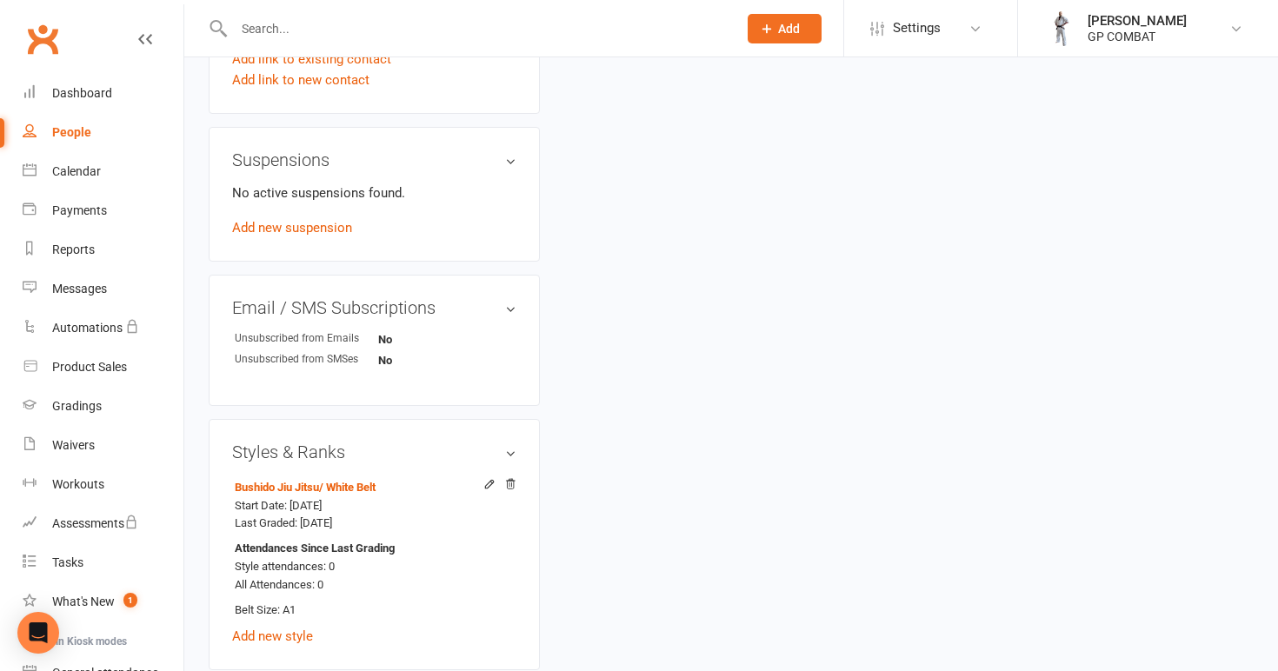
scroll to position [997, 0]
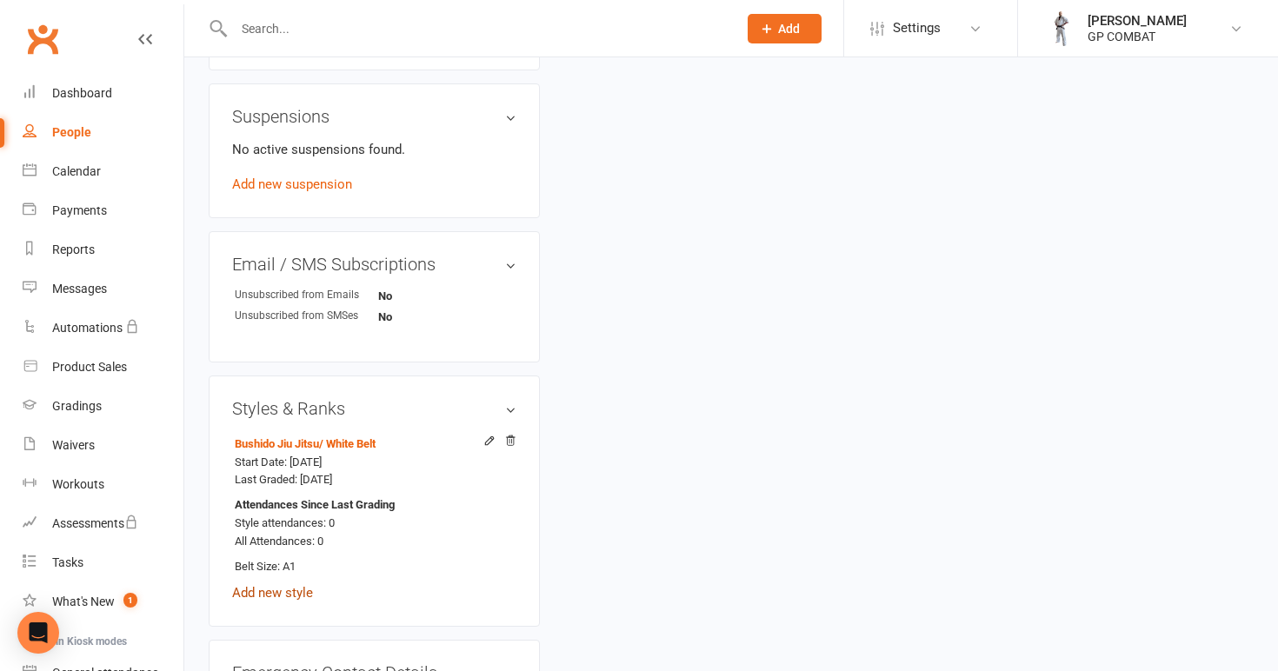
click at [299, 585] on link "Add new style" at bounding box center [272, 593] width 81 height 16
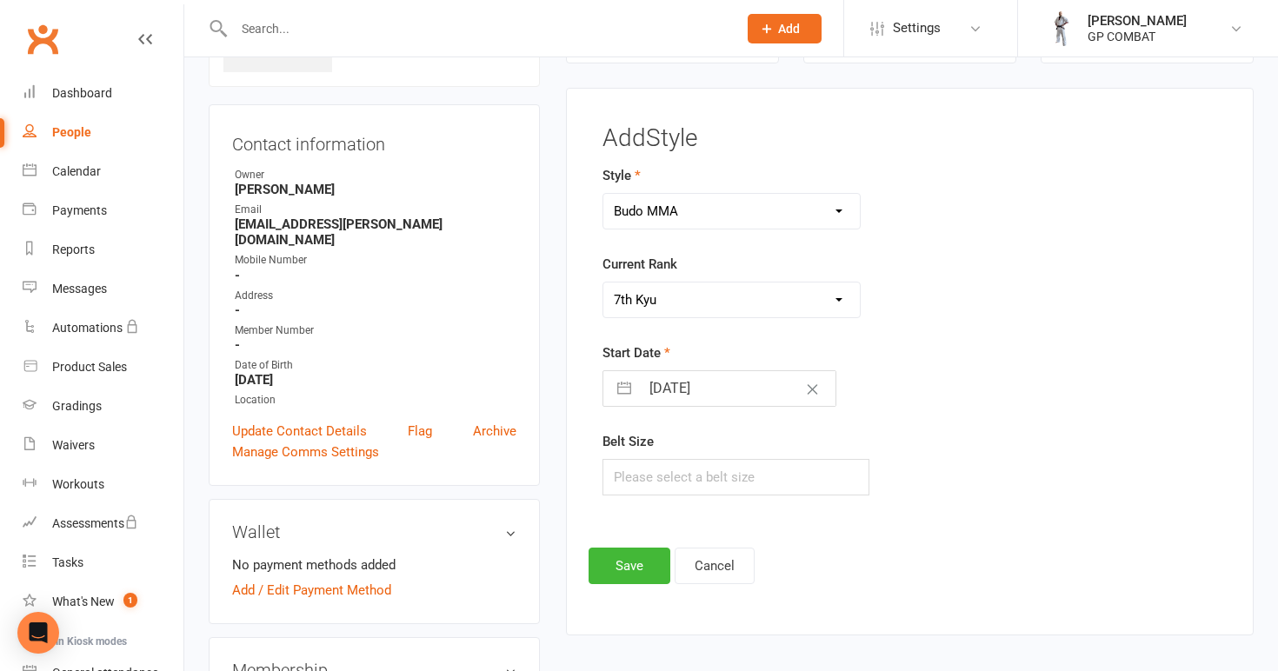
click at [720, 386] on input "[DATE]" at bounding box center [738, 388] width 196 height 35
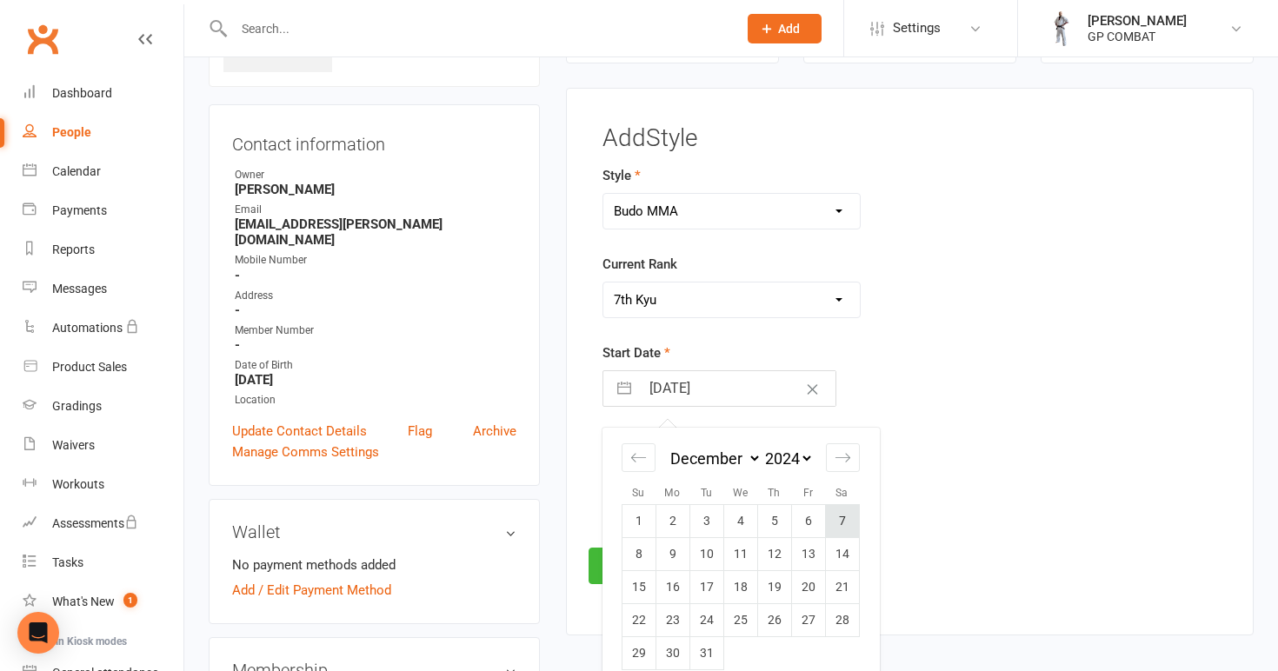
click at [835, 517] on td "7" at bounding box center [842, 521] width 34 height 33
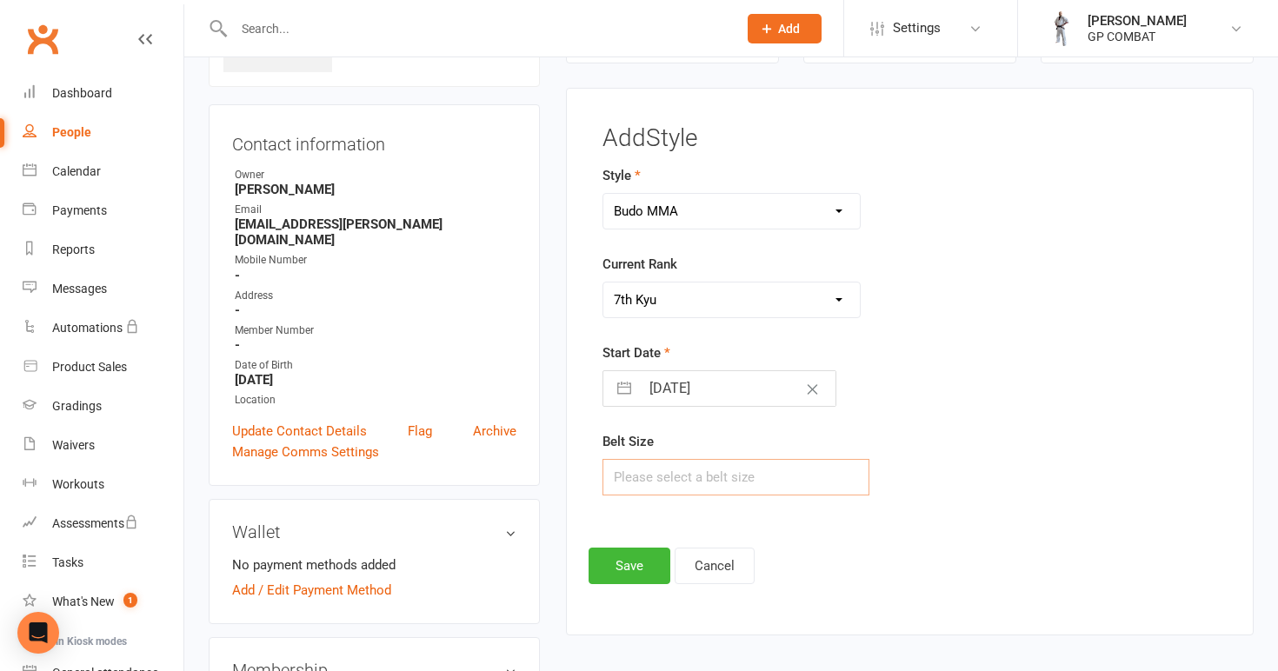
click at [683, 479] on input "text" at bounding box center [736, 477] width 268 height 37
click at [638, 562] on button "Save" at bounding box center [630, 566] width 82 height 37
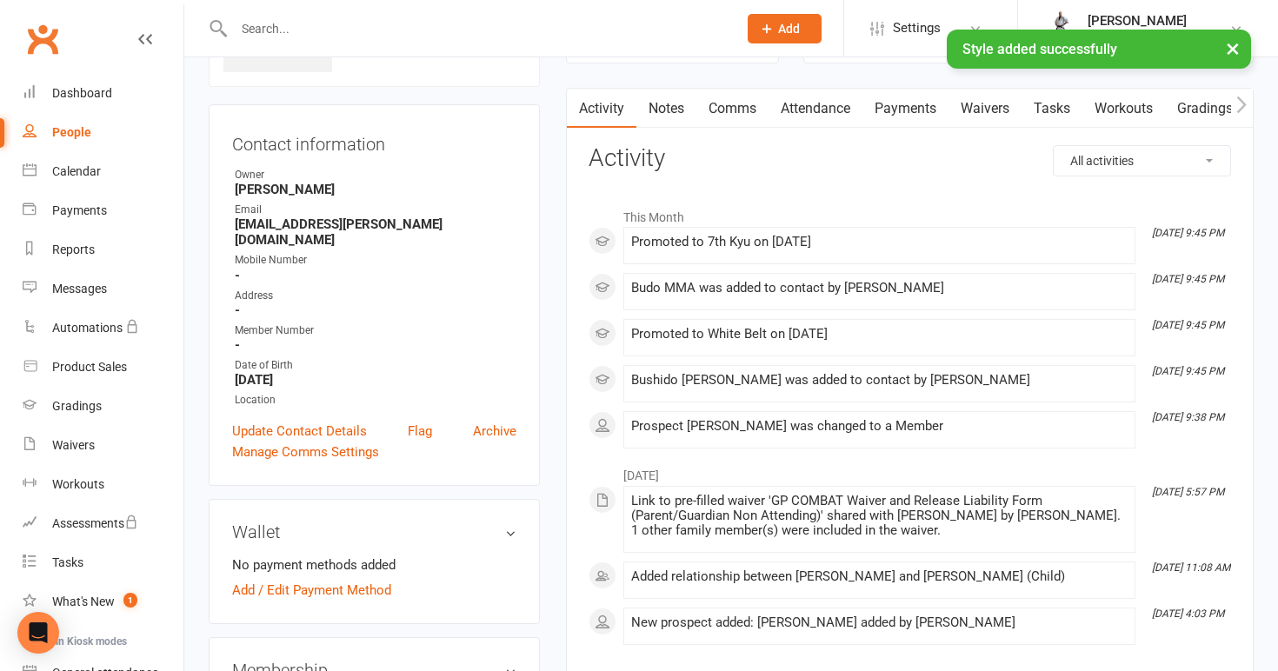
click at [131, 139] on link "People" at bounding box center [103, 132] width 161 height 39
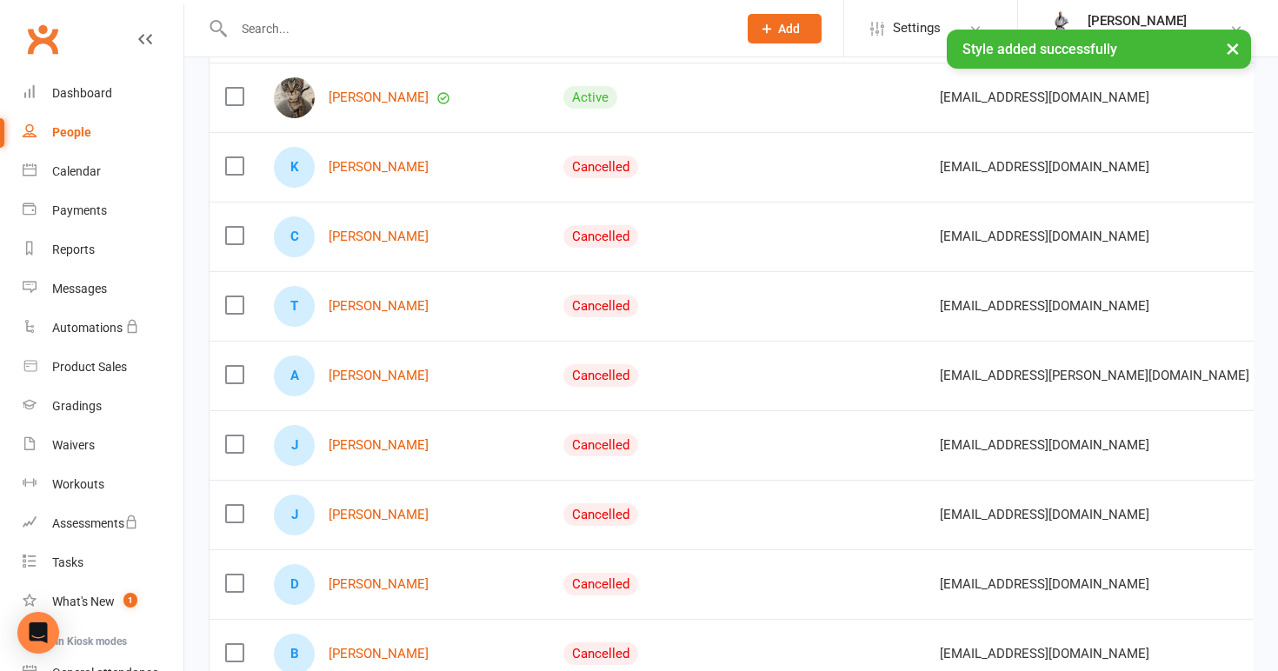
scroll to position [473, 0]
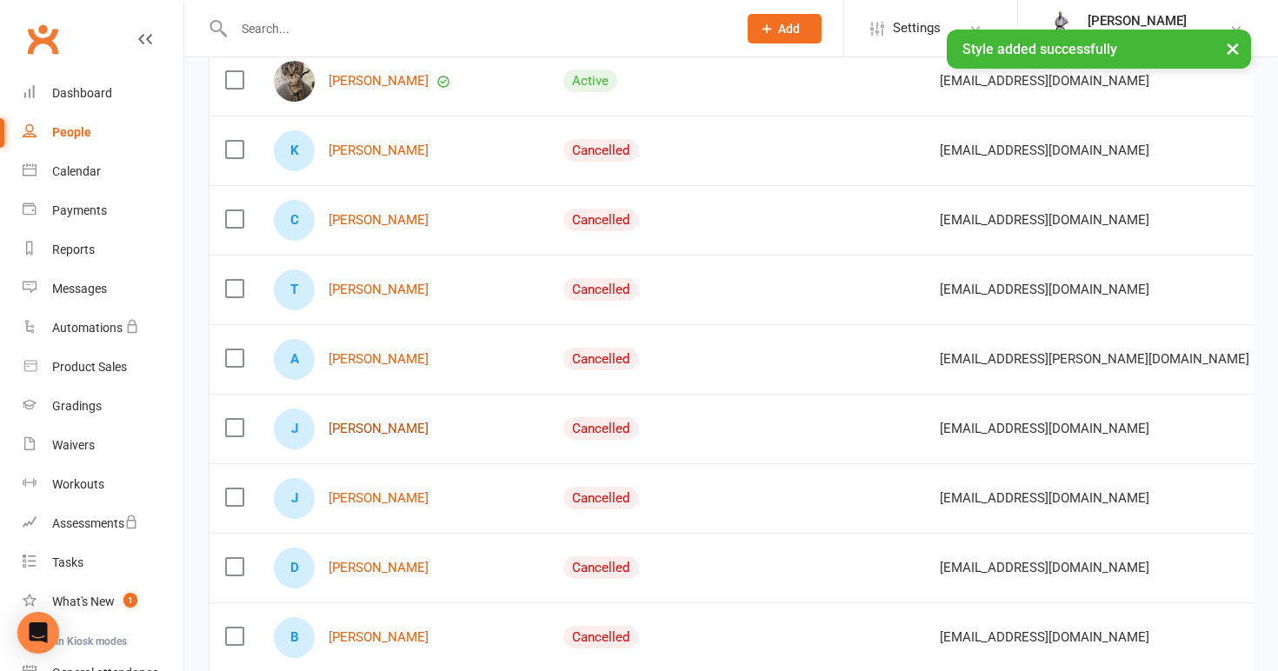
click at [380, 422] on link "[PERSON_NAME]" at bounding box center [379, 429] width 100 height 15
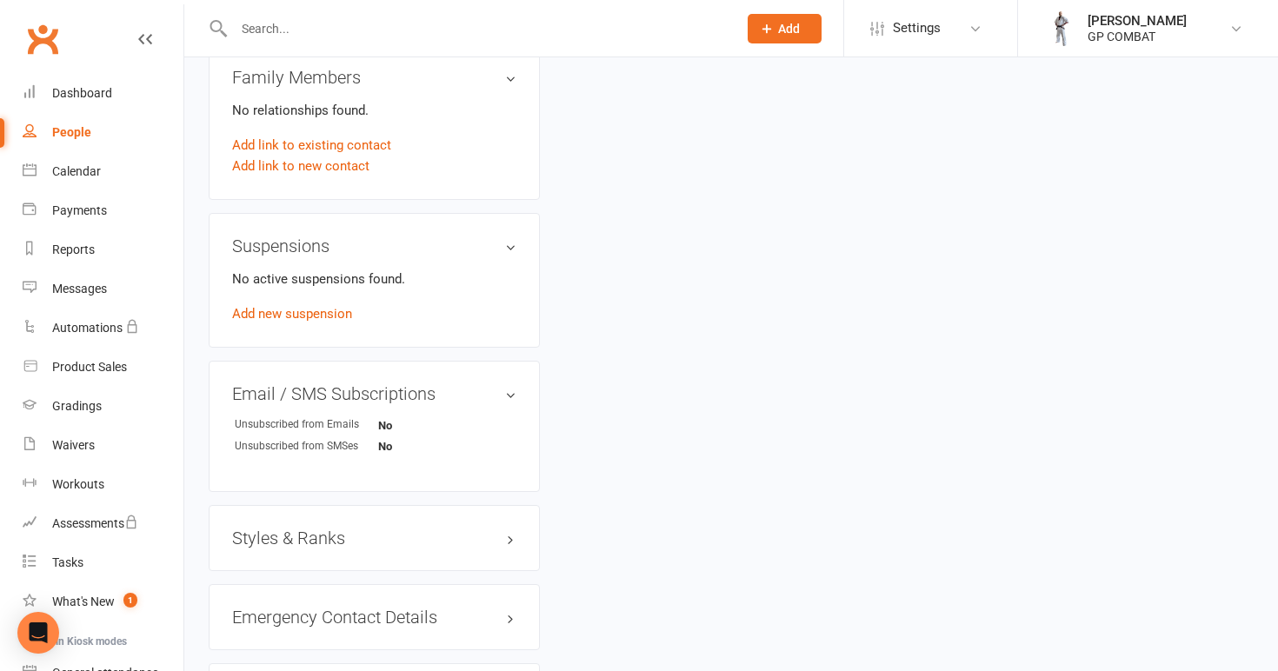
scroll to position [1057, 0]
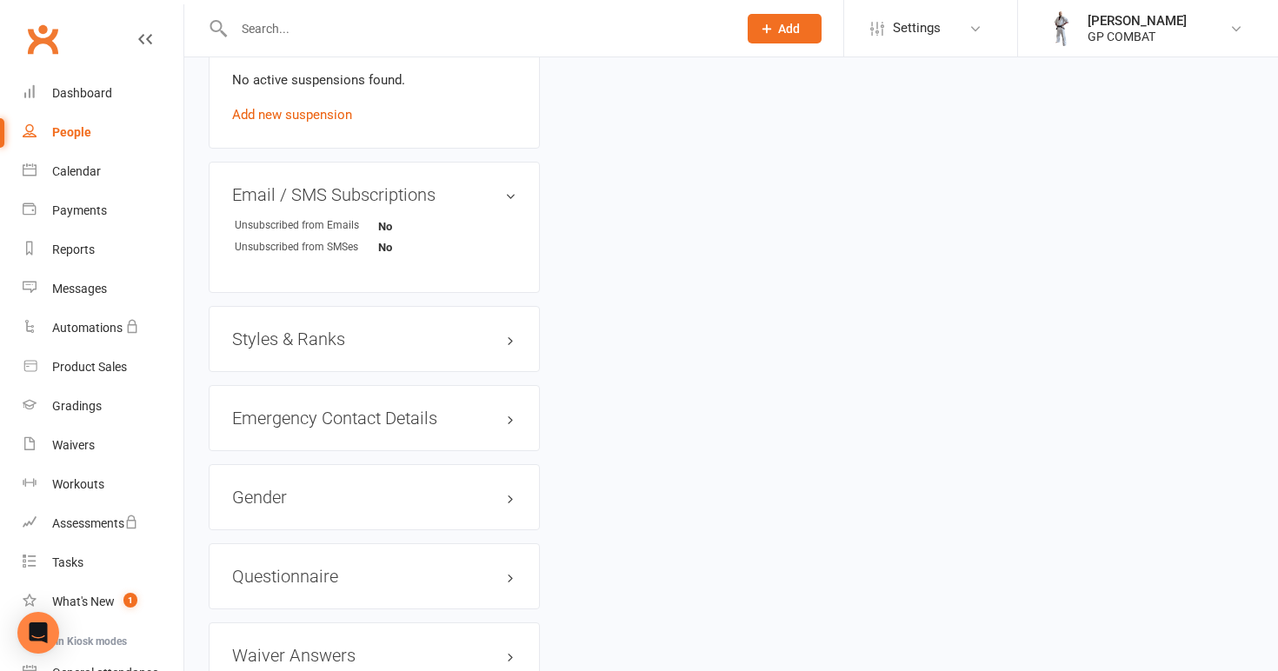
click at [299, 339] on h3 "Styles & Ranks" at bounding box center [374, 338] width 284 height 19
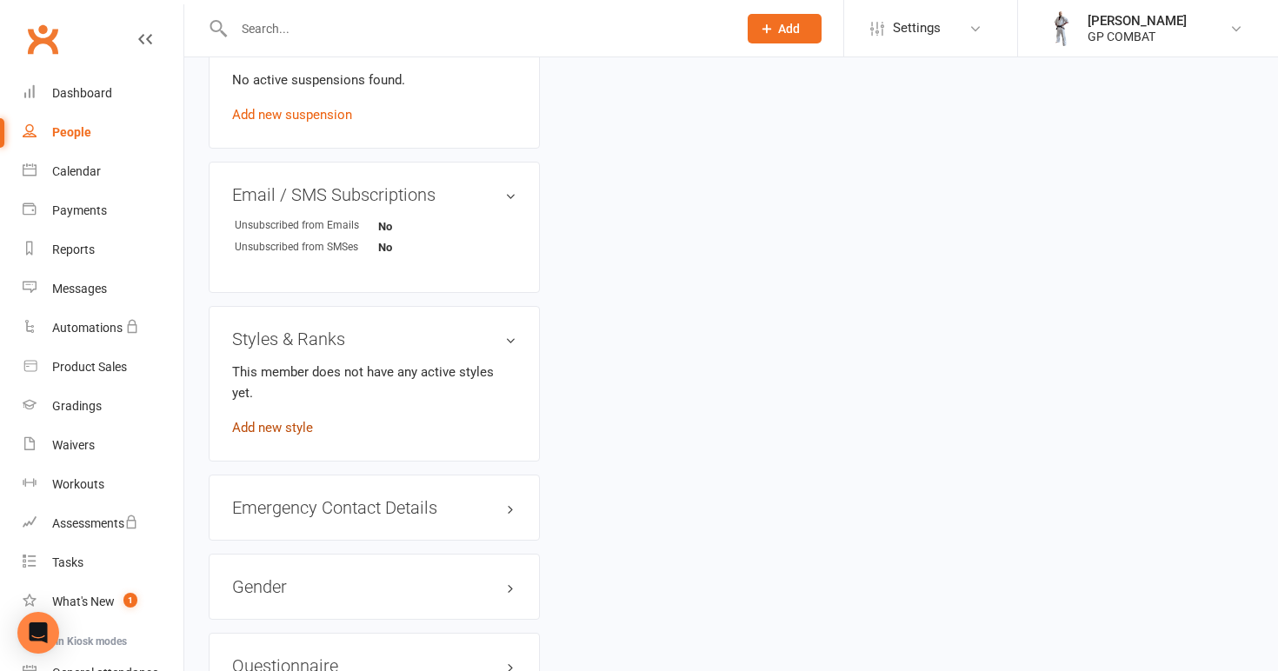
click at [297, 420] on link "Add new style" at bounding box center [272, 428] width 81 height 16
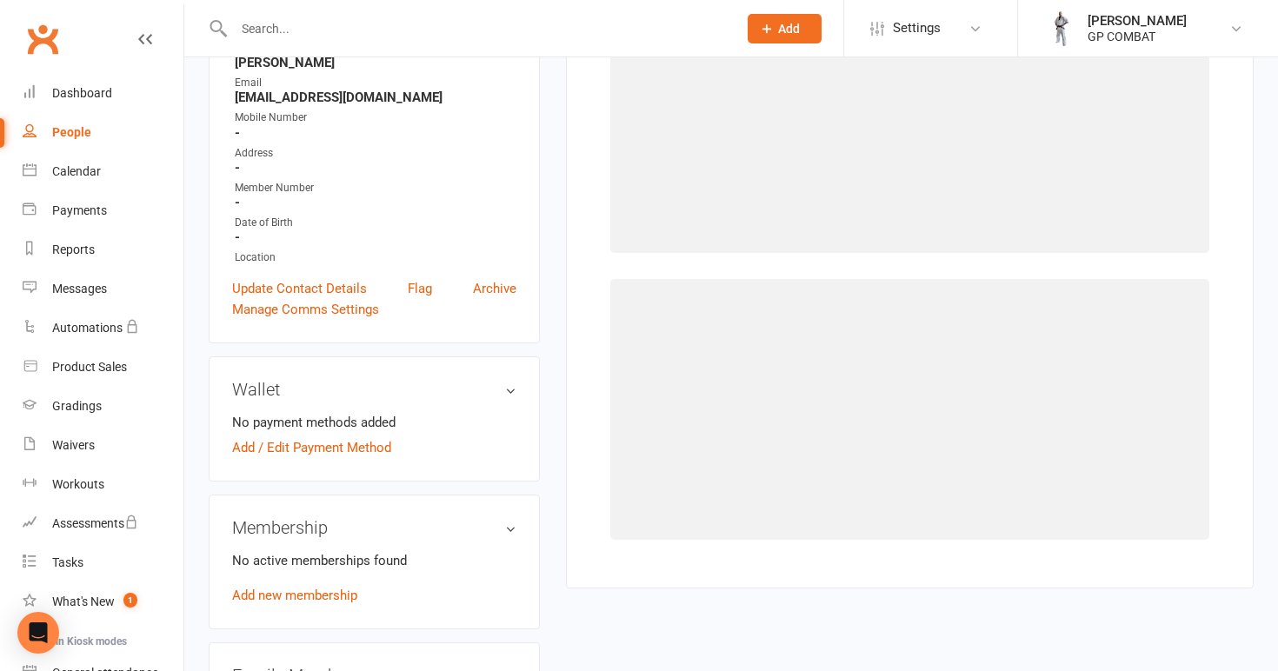
scroll to position [133, 0]
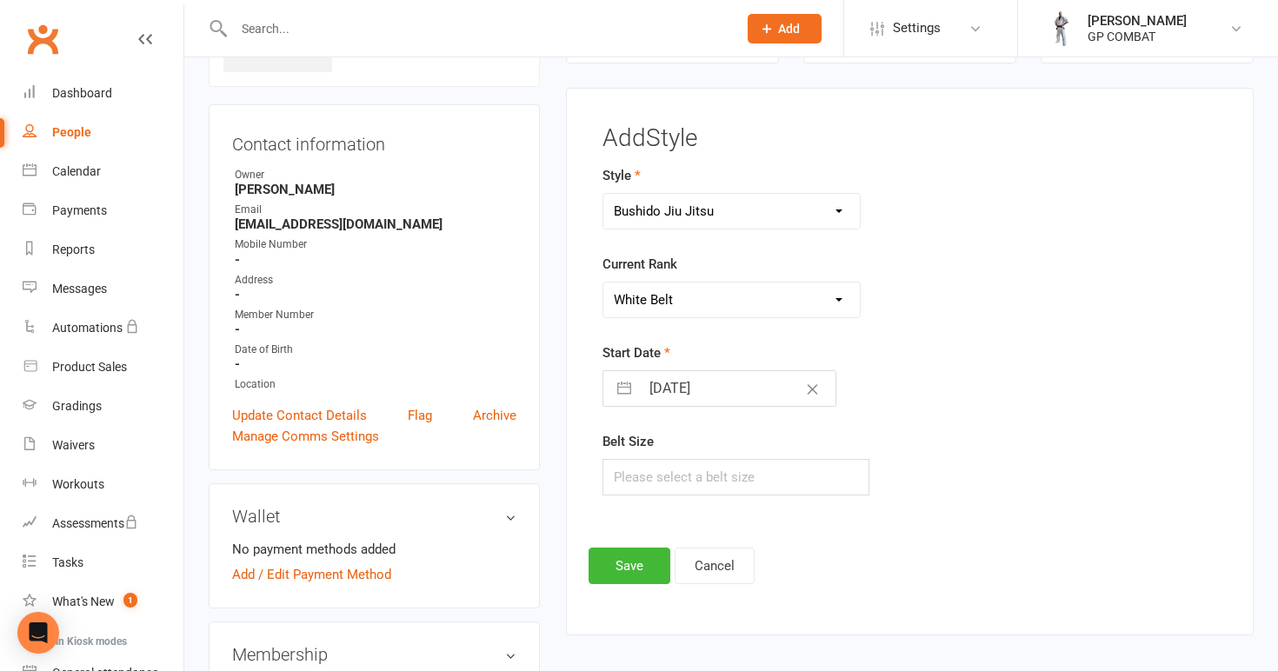
click at [703, 382] on input "[DATE]" at bounding box center [738, 388] width 196 height 35
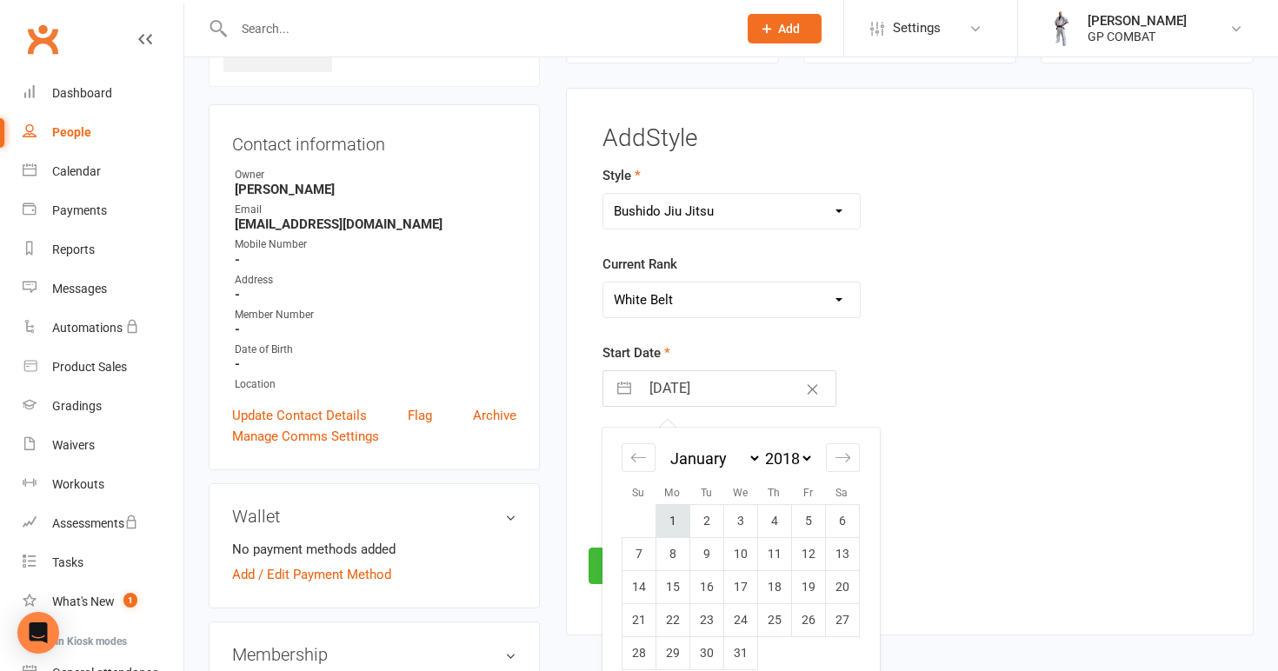
click at [677, 509] on td "1" at bounding box center [672, 521] width 34 height 33
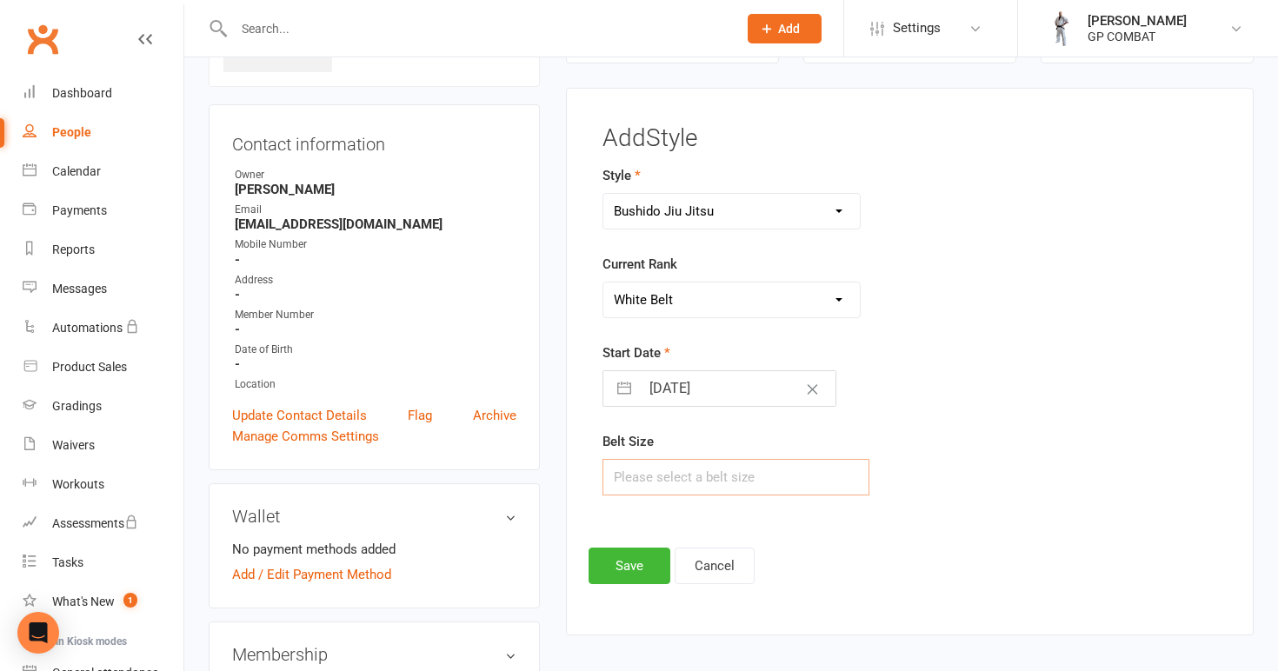
click at [667, 473] on input "text" at bounding box center [736, 477] width 268 height 37
click at [629, 573] on button "Save" at bounding box center [630, 566] width 82 height 37
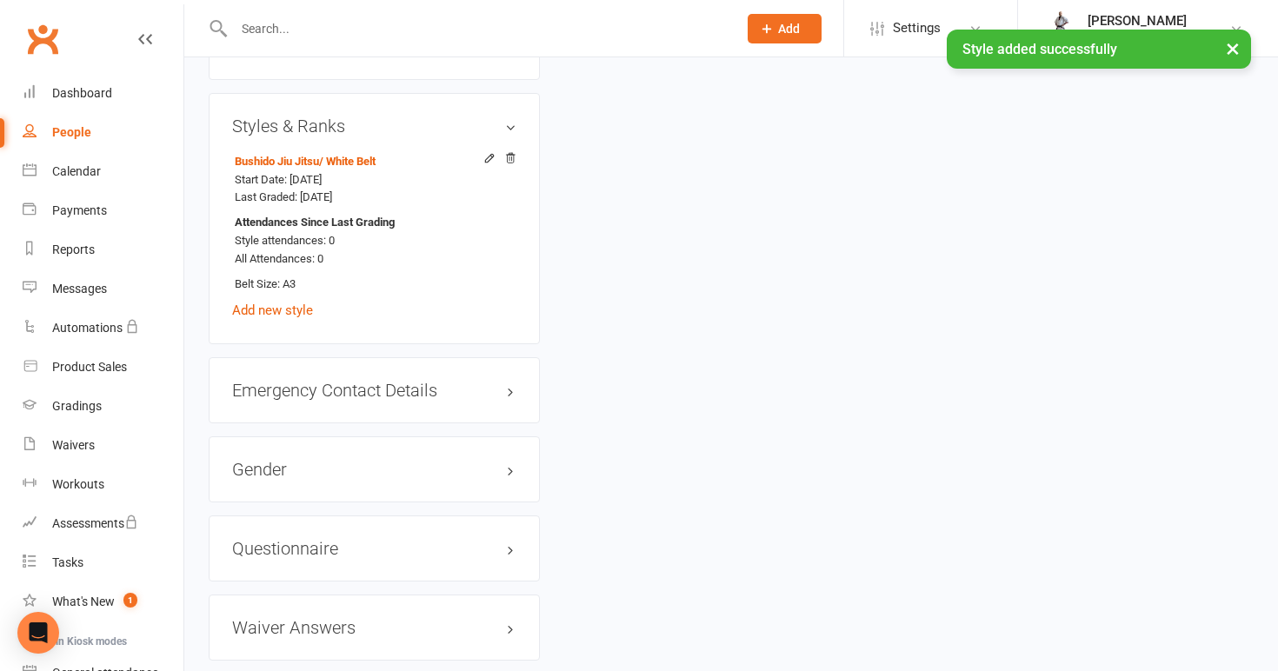
scroll to position [1274, 0]
click at [281, 300] on link "Add new style" at bounding box center [272, 307] width 81 height 16
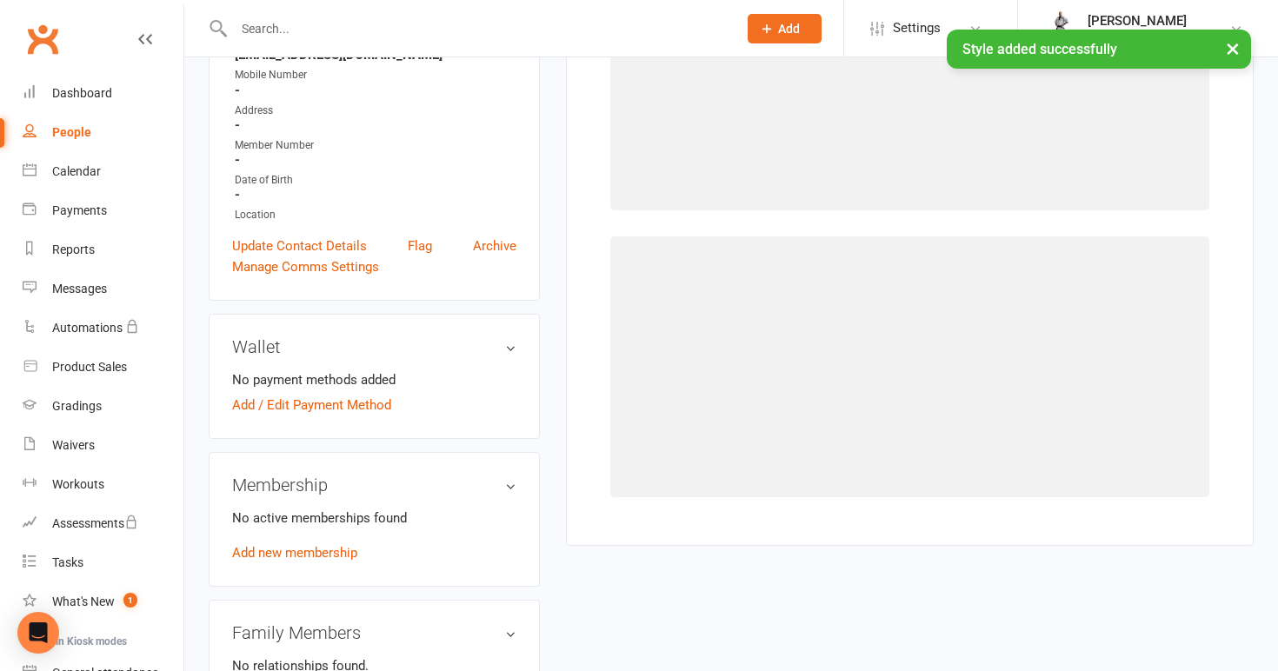
scroll to position [133, 0]
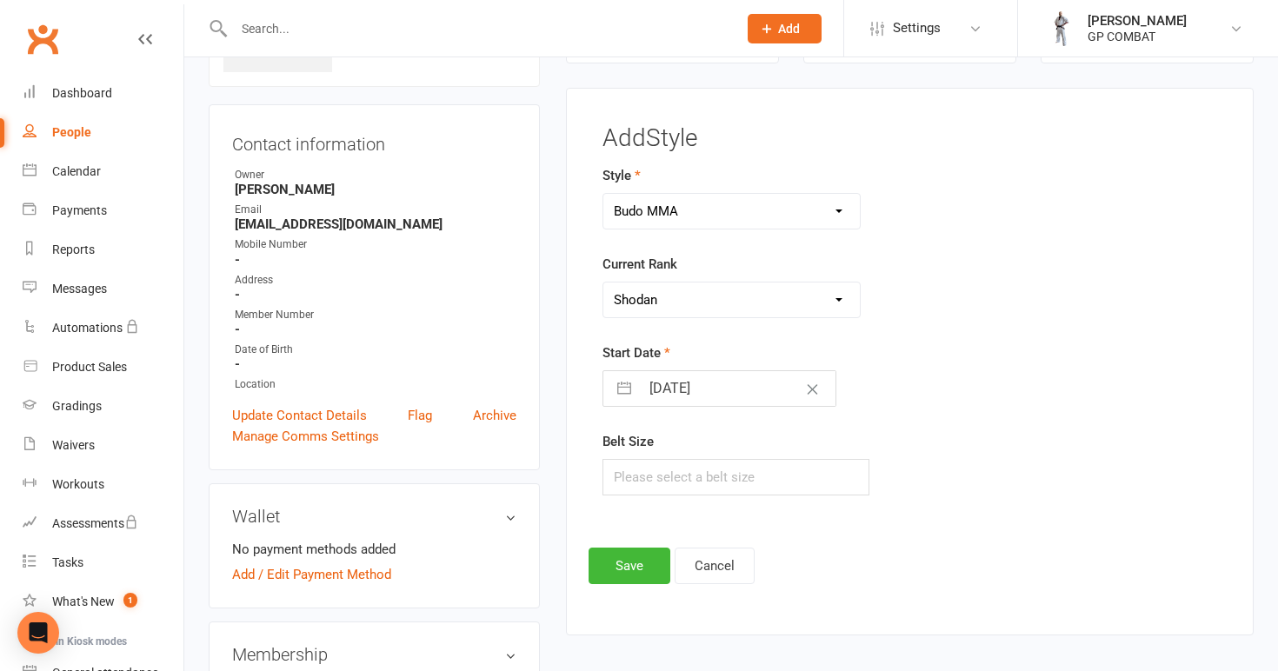
click at [699, 391] on input "[DATE]" at bounding box center [738, 388] width 196 height 35
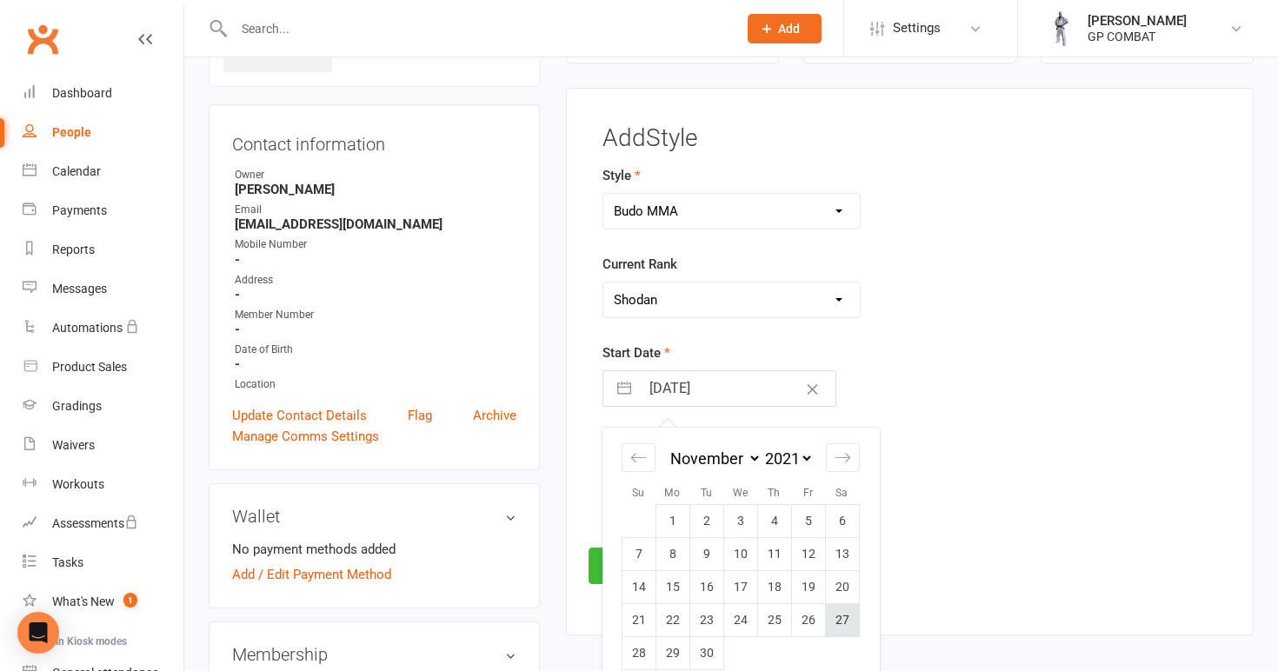
click at [835, 616] on td "27" at bounding box center [842, 620] width 34 height 33
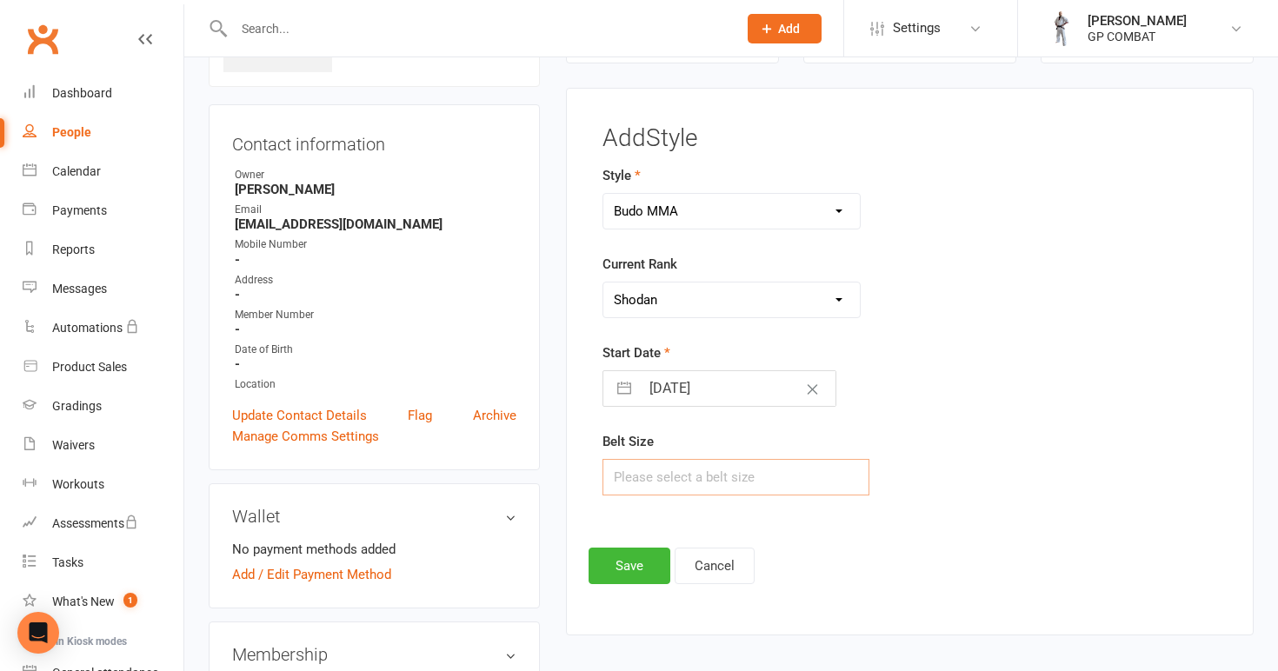
click at [662, 483] on input "text" at bounding box center [736, 477] width 268 height 37
click at [624, 566] on button "Save" at bounding box center [630, 566] width 82 height 37
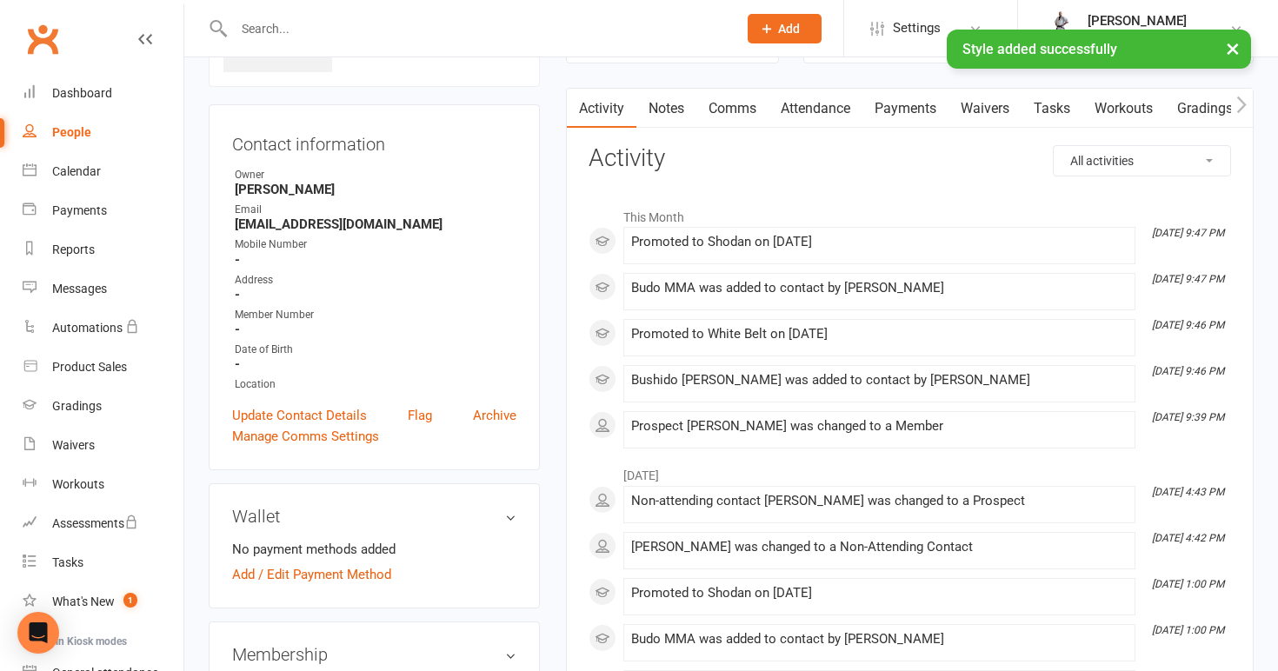
click at [128, 139] on link "People" at bounding box center [103, 132] width 161 height 39
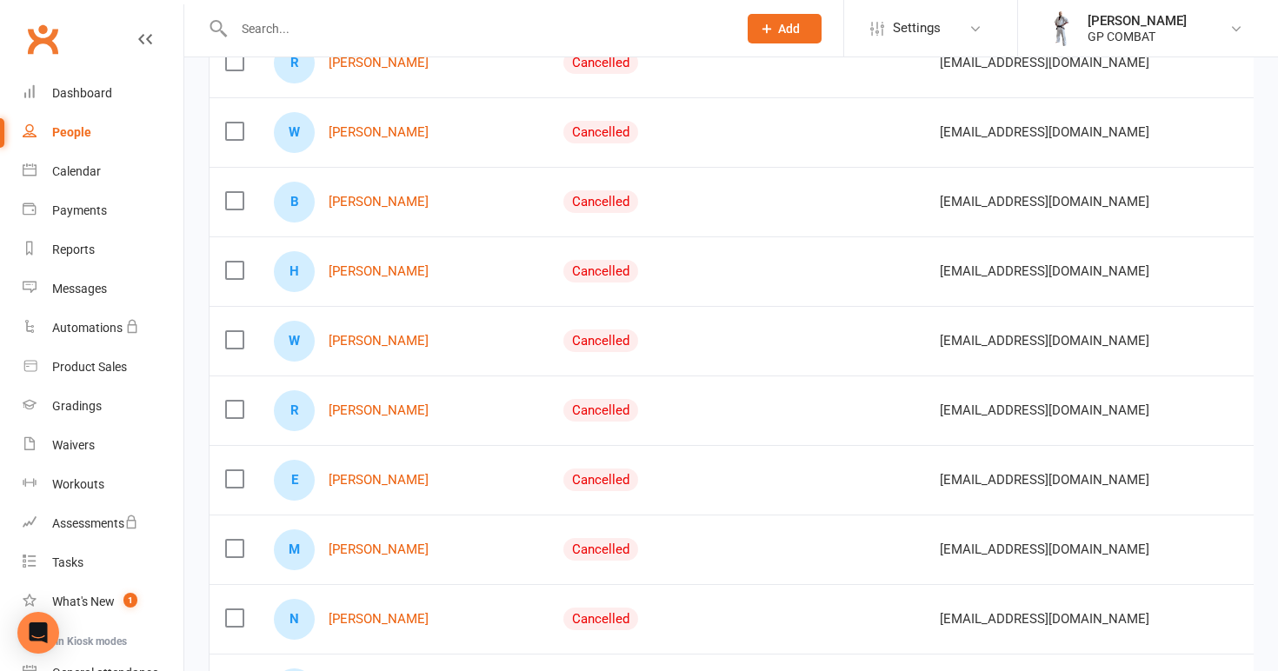
scroll to position [1463, 0]
click at [363, 338] on link "[PERSON_NAME]" at bounding box center [379, 343] width 100 height 15
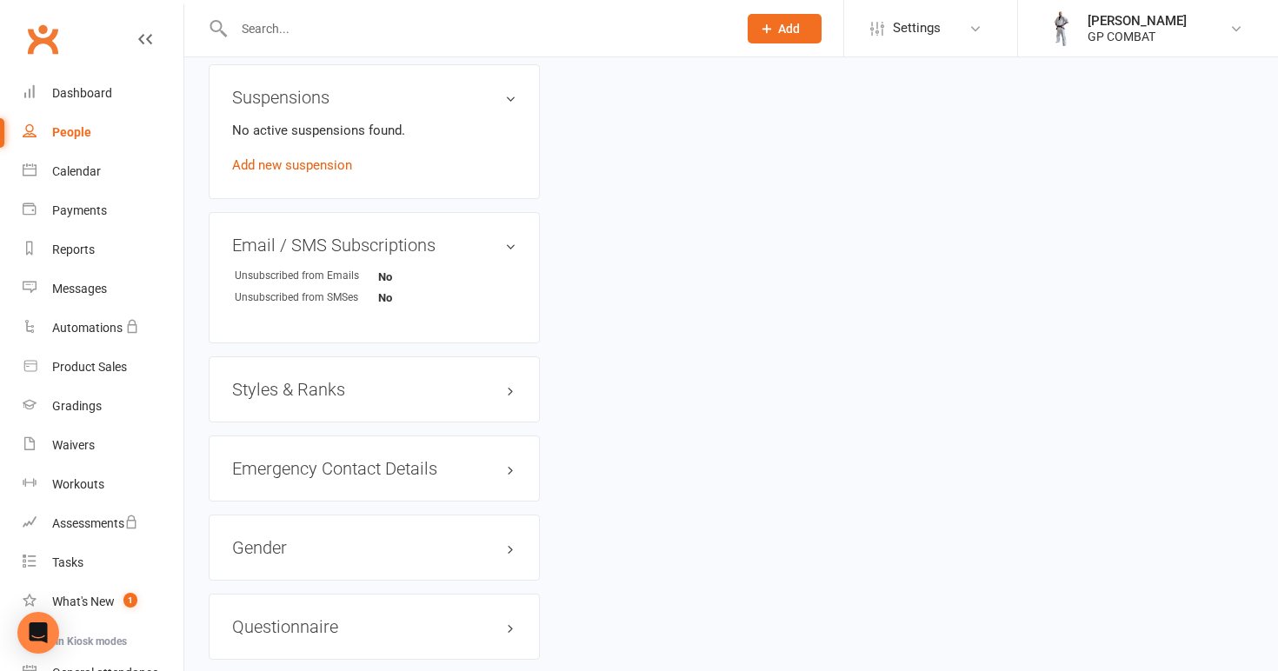
scroll to position [1028, 0]
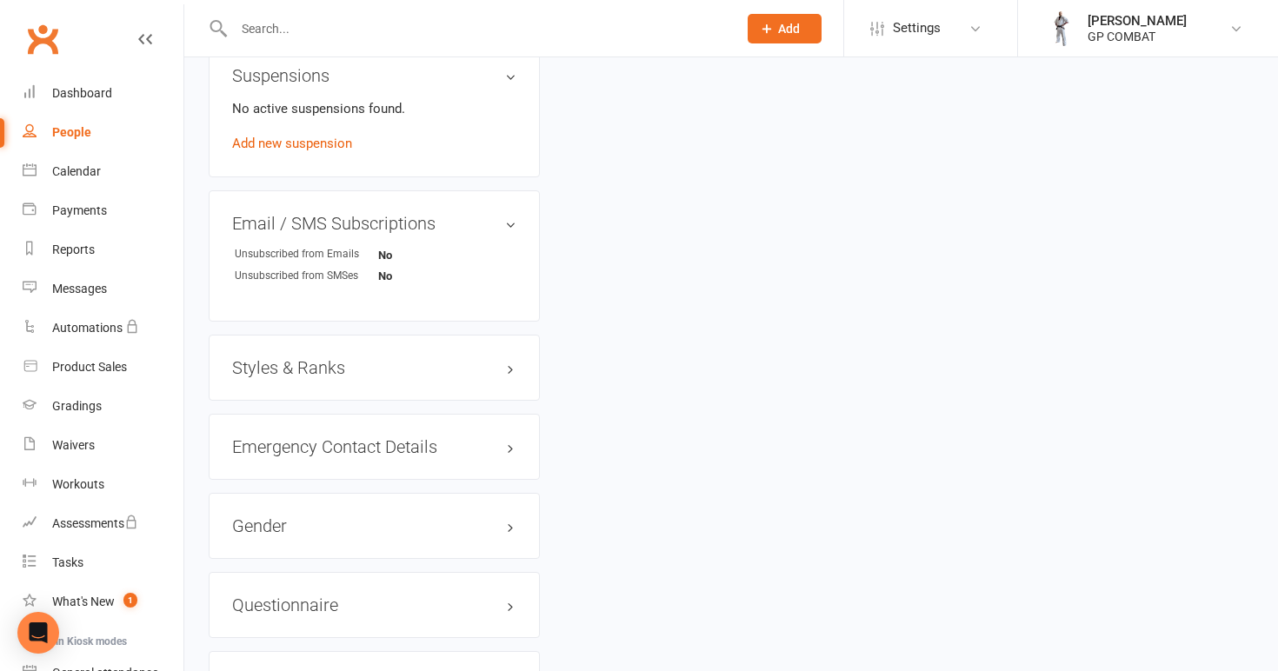
click at [297, 362] on h3 "Styles & Ranks" at bounding box center [374, 367] width 284 height 19
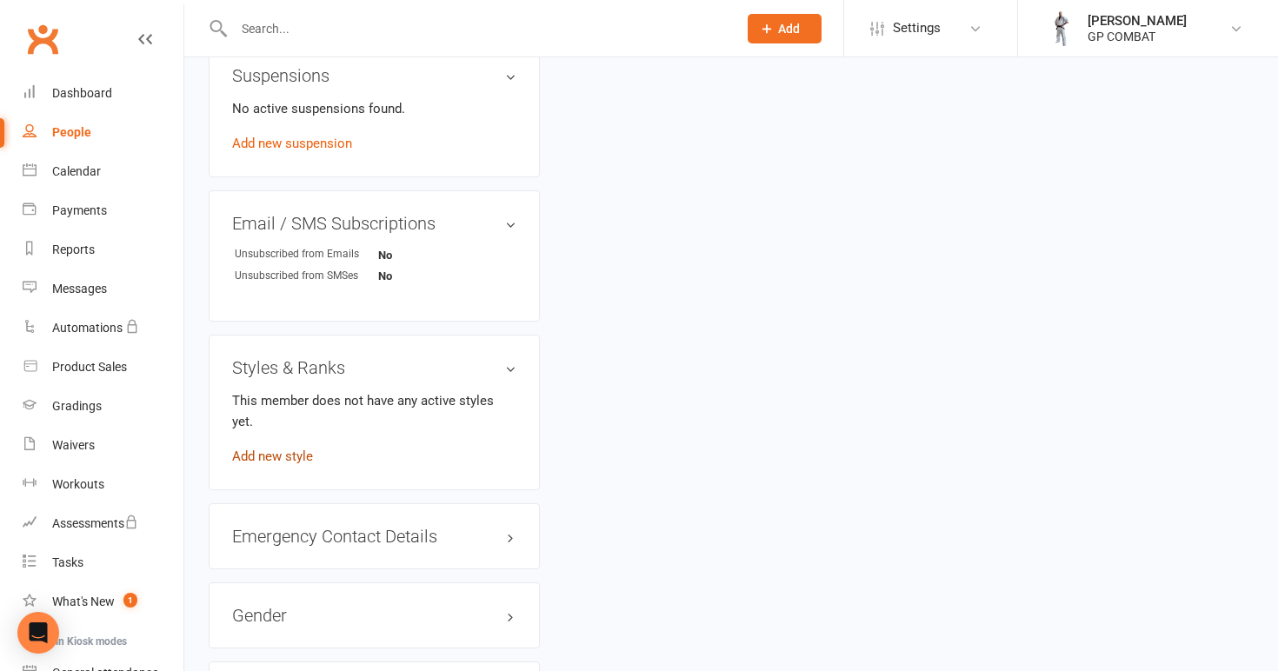
click at [282, 449] on link "Add new style" at bounding box center [272, 457] width 81 height 16
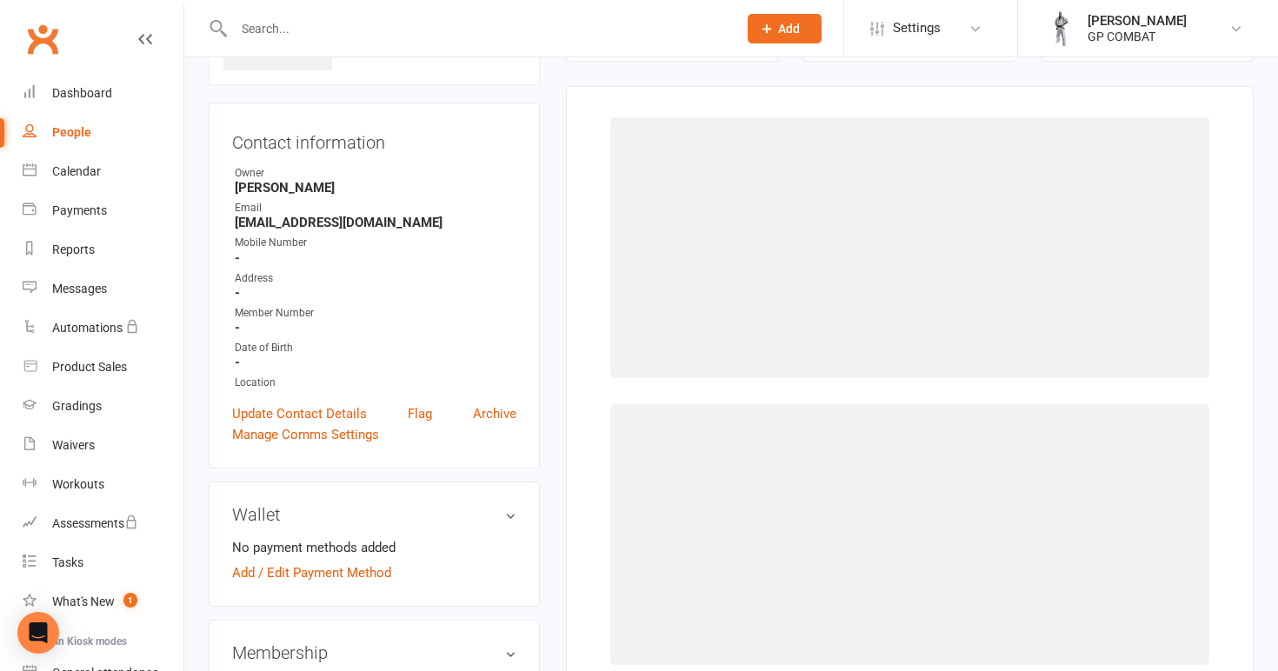
scroll to position [133, 0]
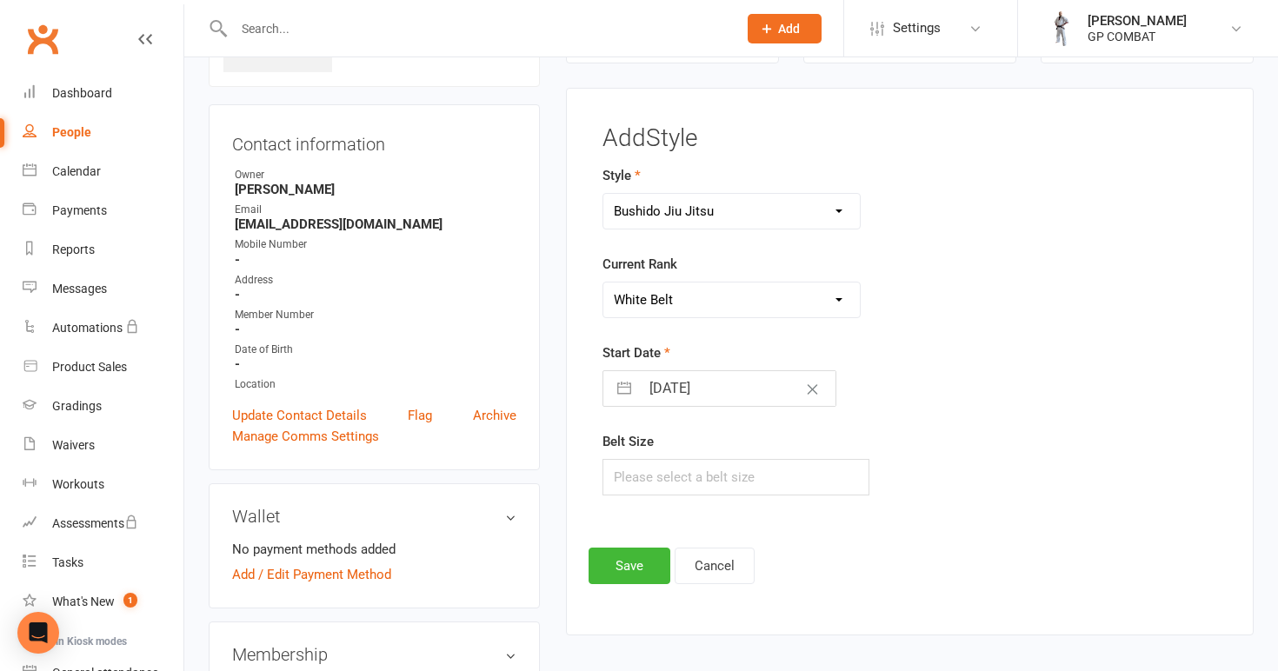
click at [689, 382] on input "[DATE]" at bounding box center [738, 388] width 196 height 35
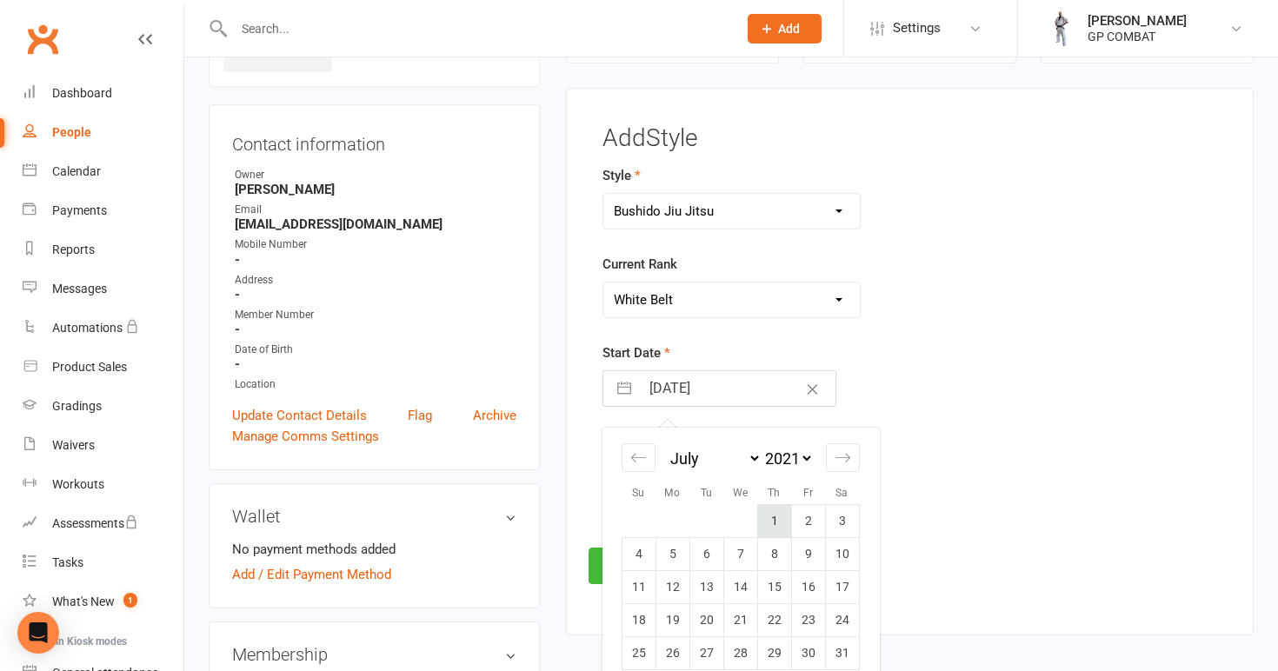
click at [773, 522] on td "1" at bounding box center [774, 521] width 34 height 33
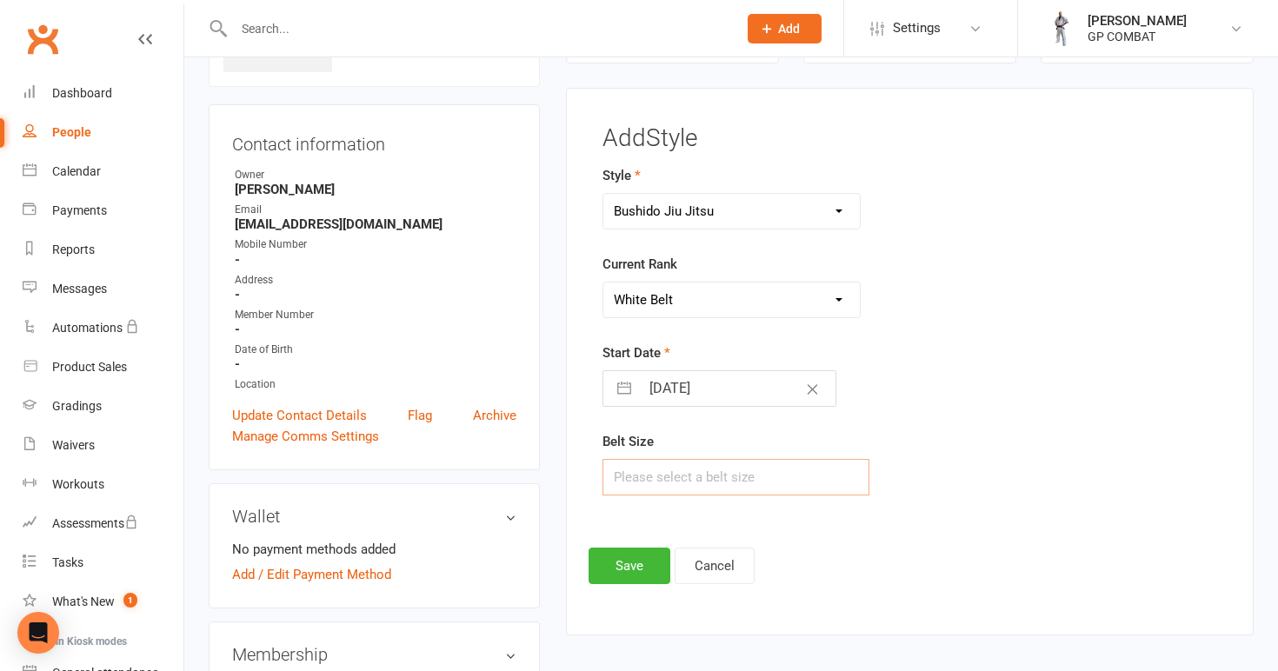
click at [681, 482] on input "text" at bounding box center [736, 477] width 268 height 37
click at [634, 559] on button "Save" at bounding box center [630, 566] width 82 height 37
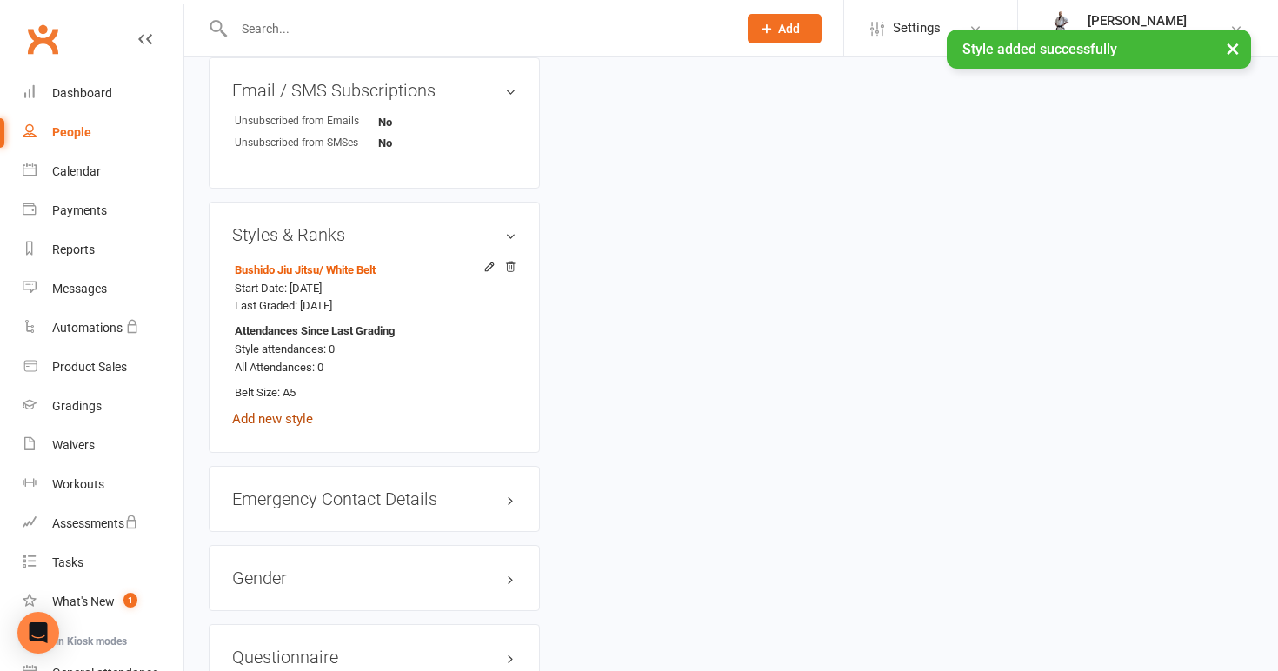
click at [296, 412] on link "Add new style" at bounding box center [272, 419] width 81 height 16
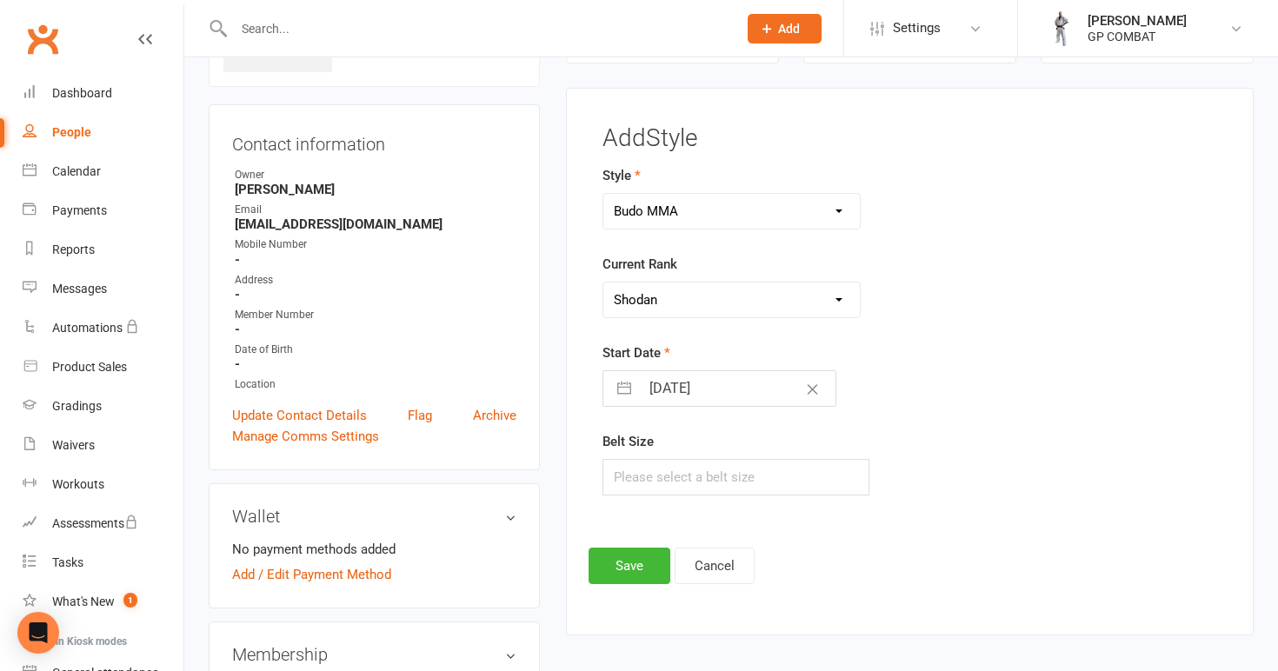
click at [689, 390] on input "[DATE]" at bounding box center [738, 388] width 196 height 35
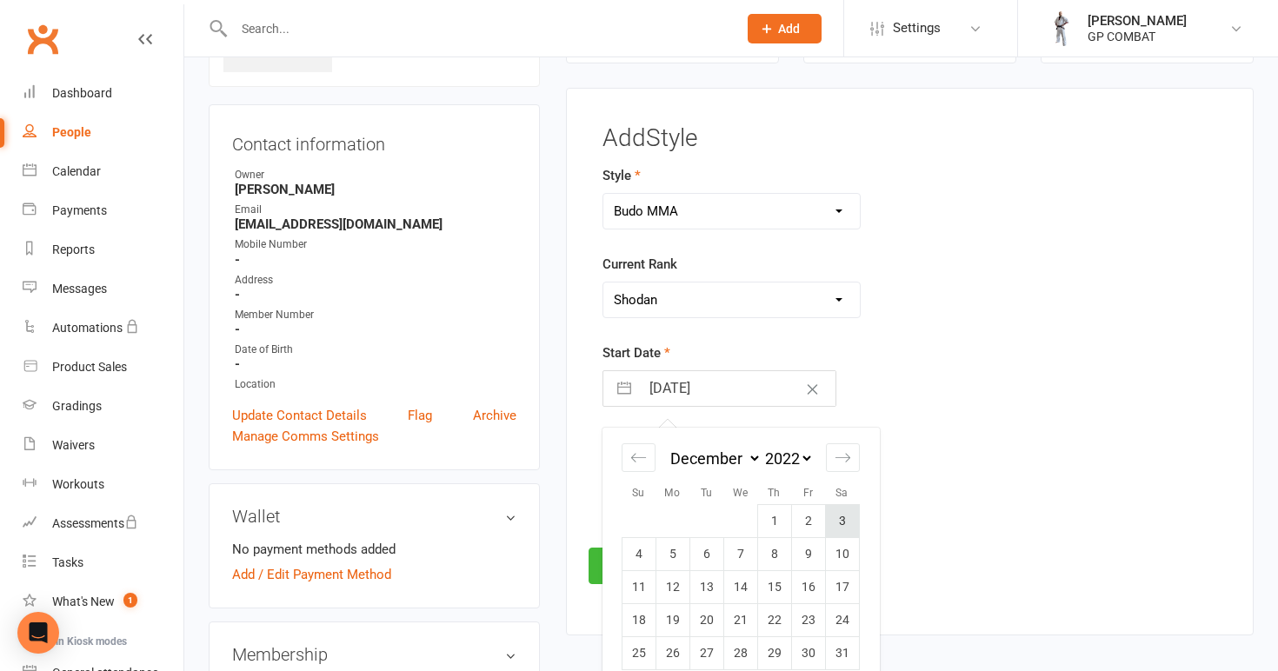
click at [839, 519] on td "3" at bounding box center [842, 521] width 34 height 33
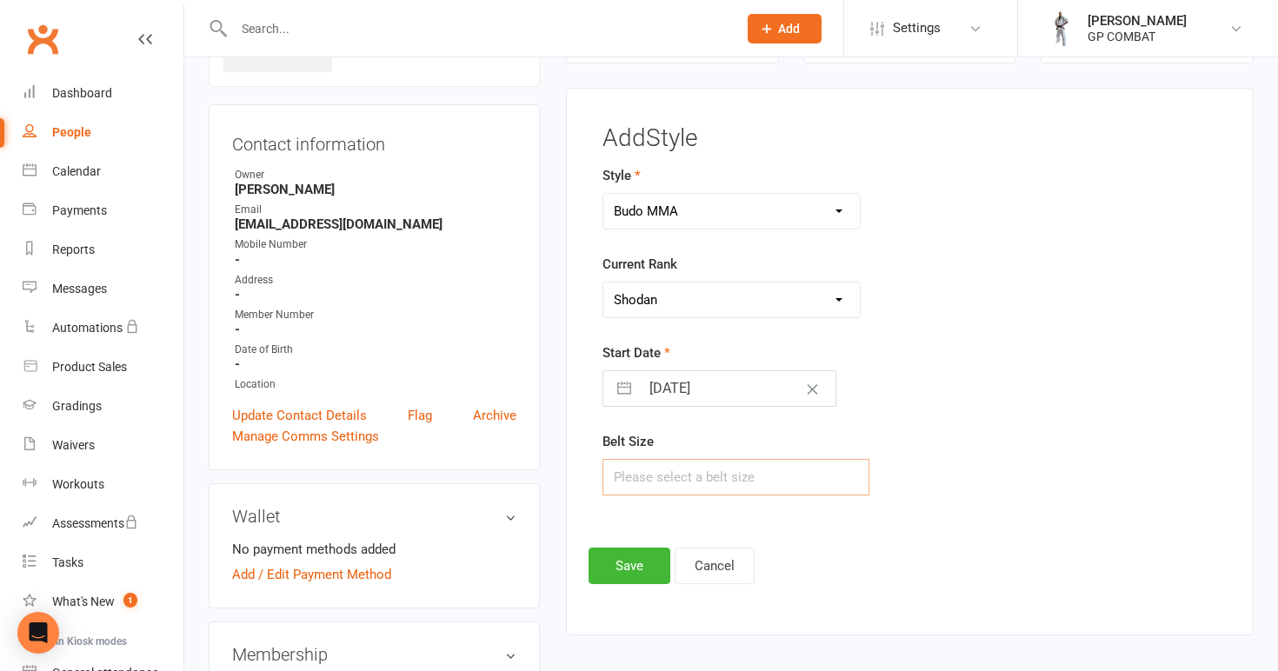
click at [652, 475] on input "text" at bounding box center [736, 477] width 268 height 37
click at [632, 568] on button "Save" at bounding box center [630, 566] width 82 height 37
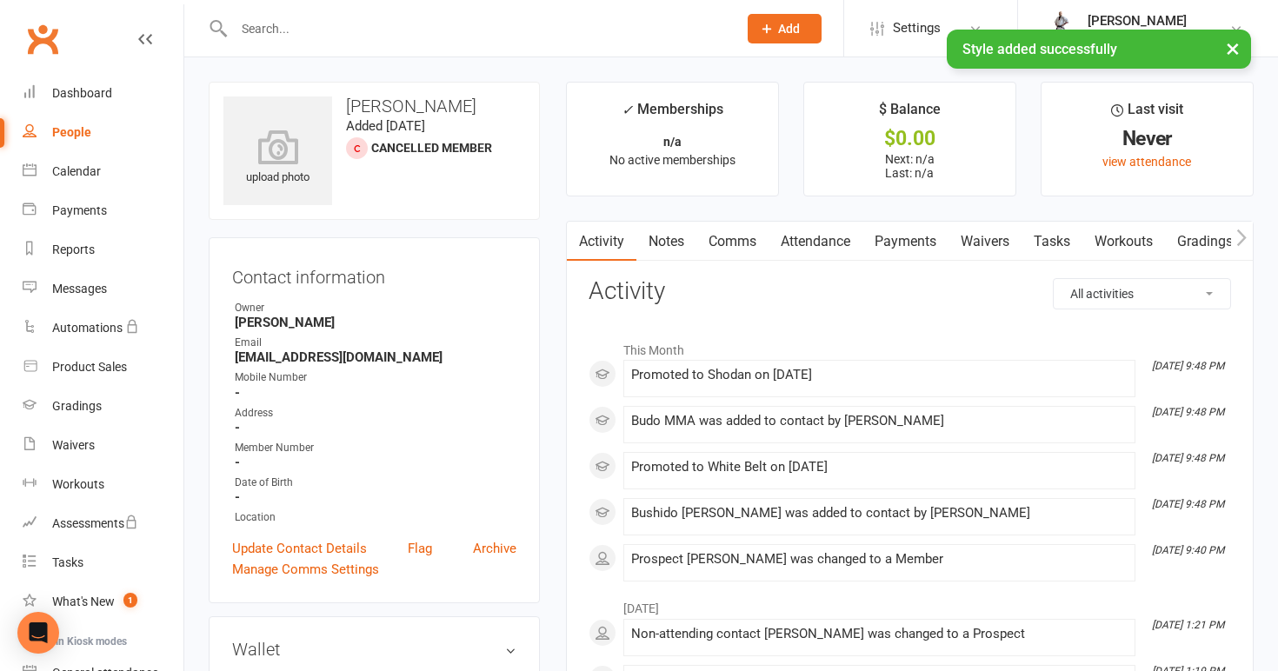
scroll to position [0, 0]
click at [88, 124] on link "People" at bounding box center [103, 132] width 161 height 39
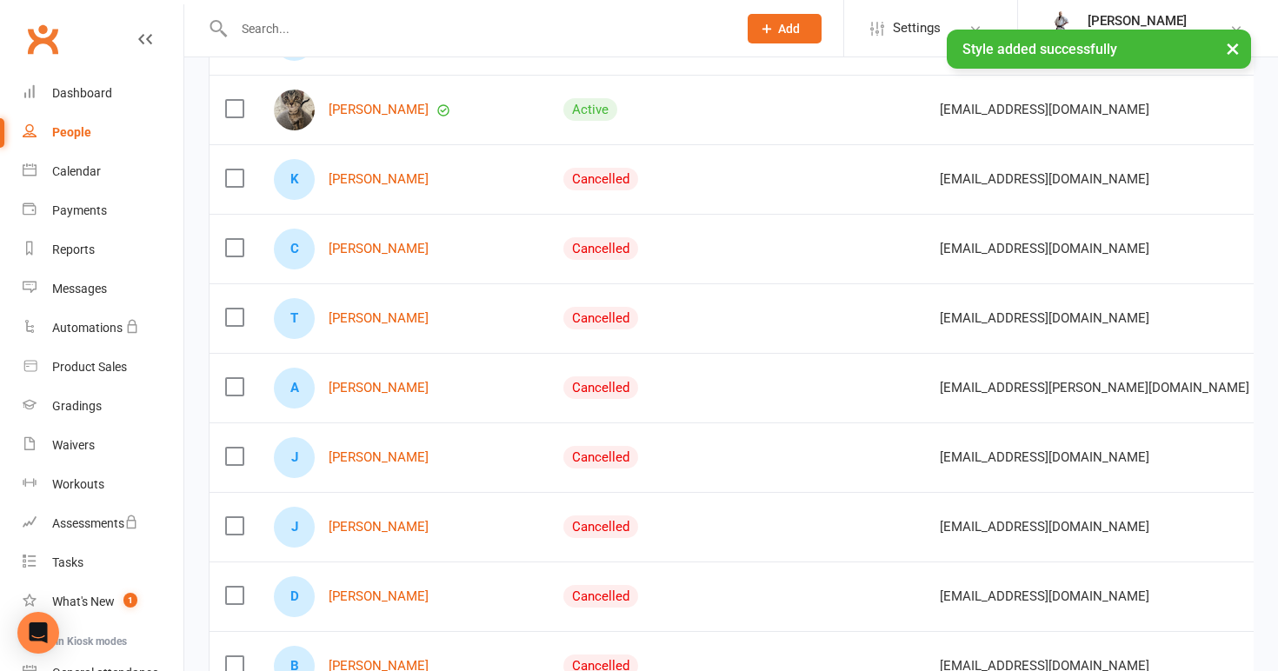
scroll to position [472, 0]
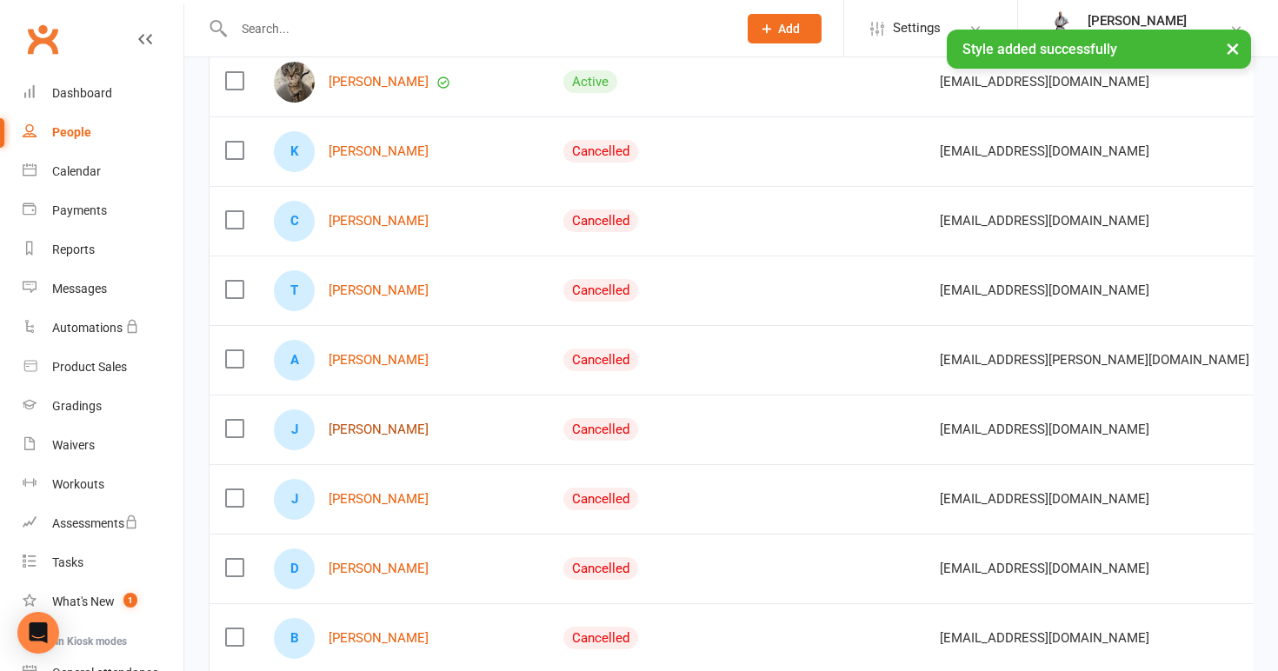
click at [362, 427] on link "[PERSON_NAME]" at bounding box center [379, 429] width 100 height 15
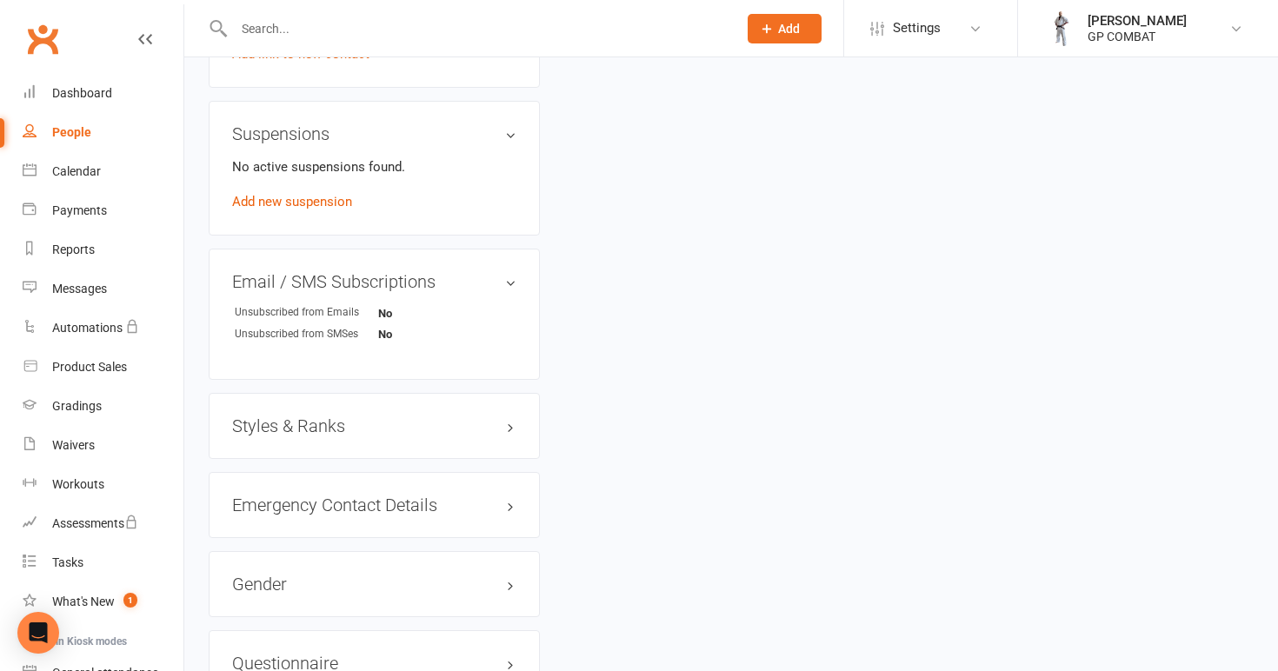
scroll to position [975, 0]
click at [343, 420] on h3 "Styles & Ranks" at bounding box center [374, 421] width 284 height 19
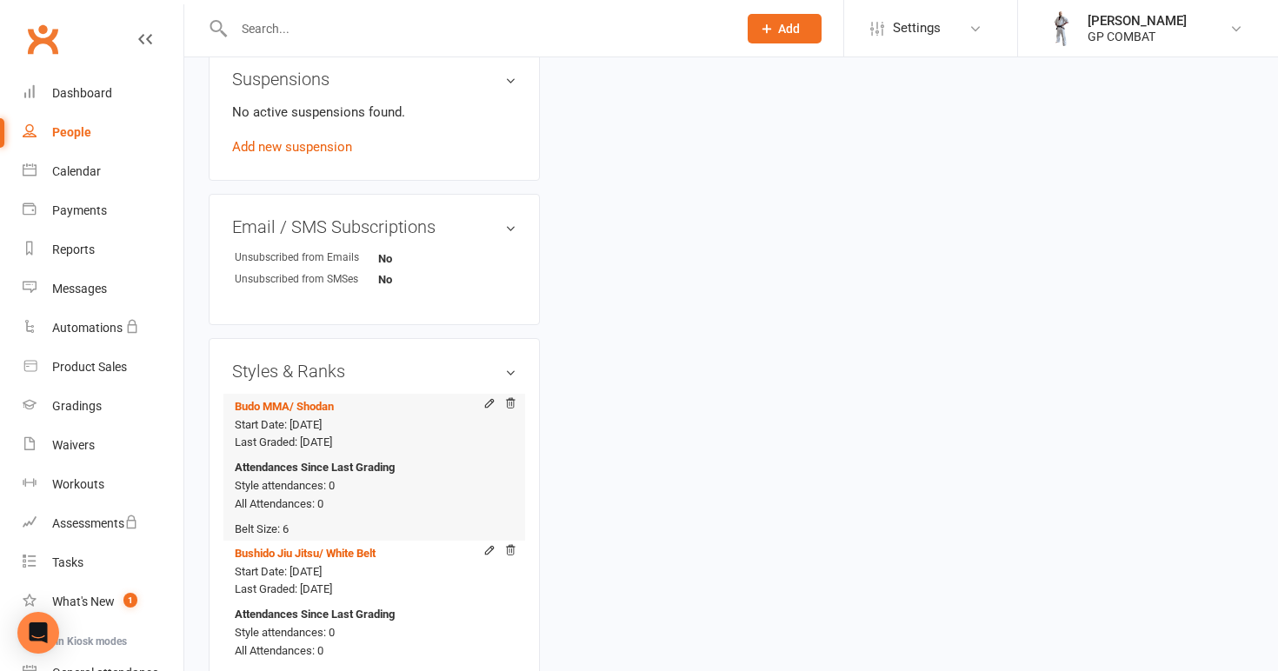
scroll to position [1033, 0]
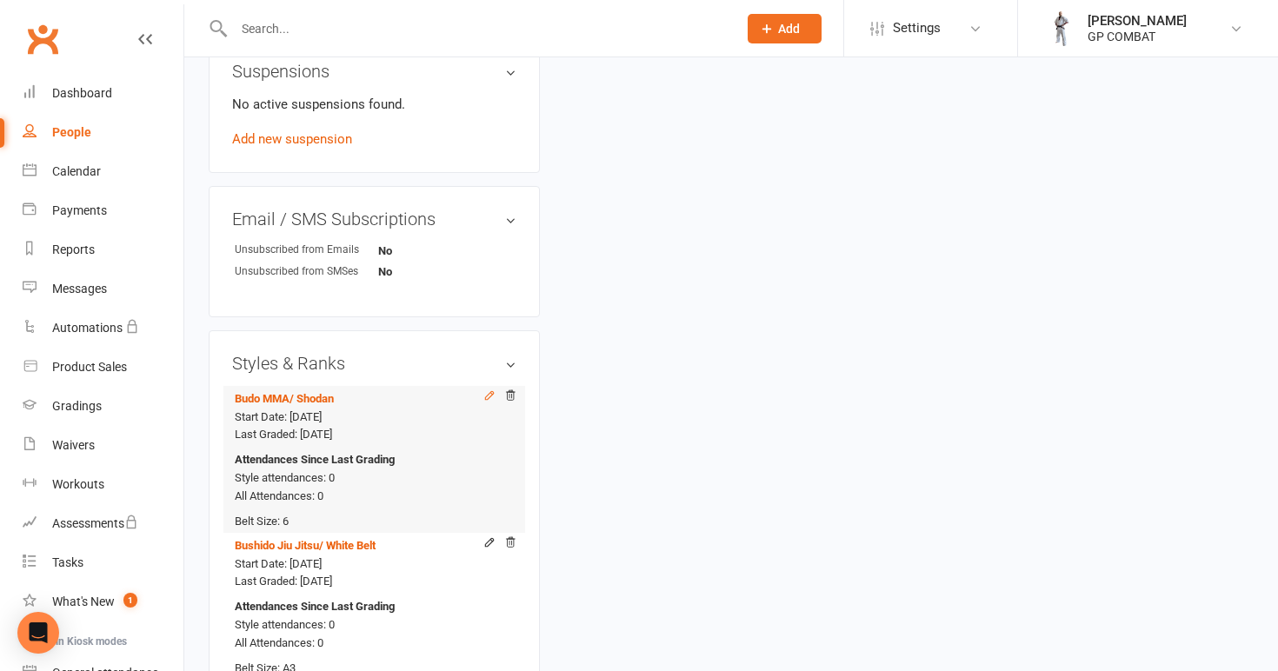
click at [487, 396] on icon at bounding box center [489, 395] width 12 height 12
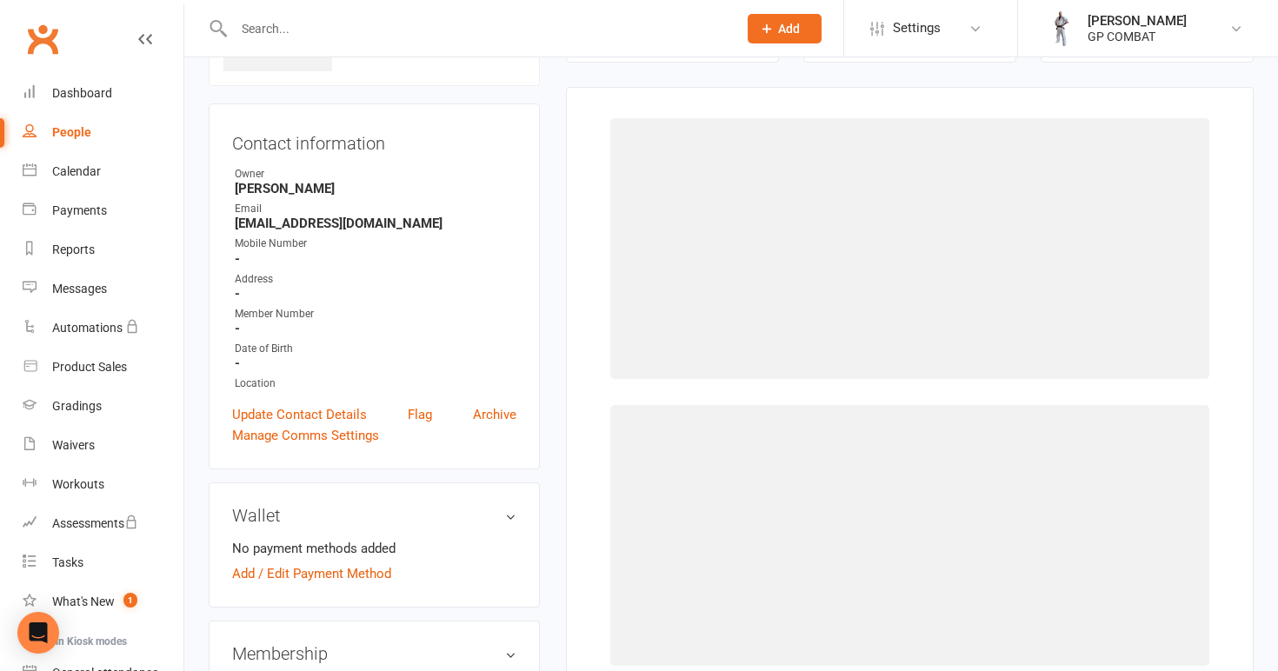
scroll to position [133, 0]
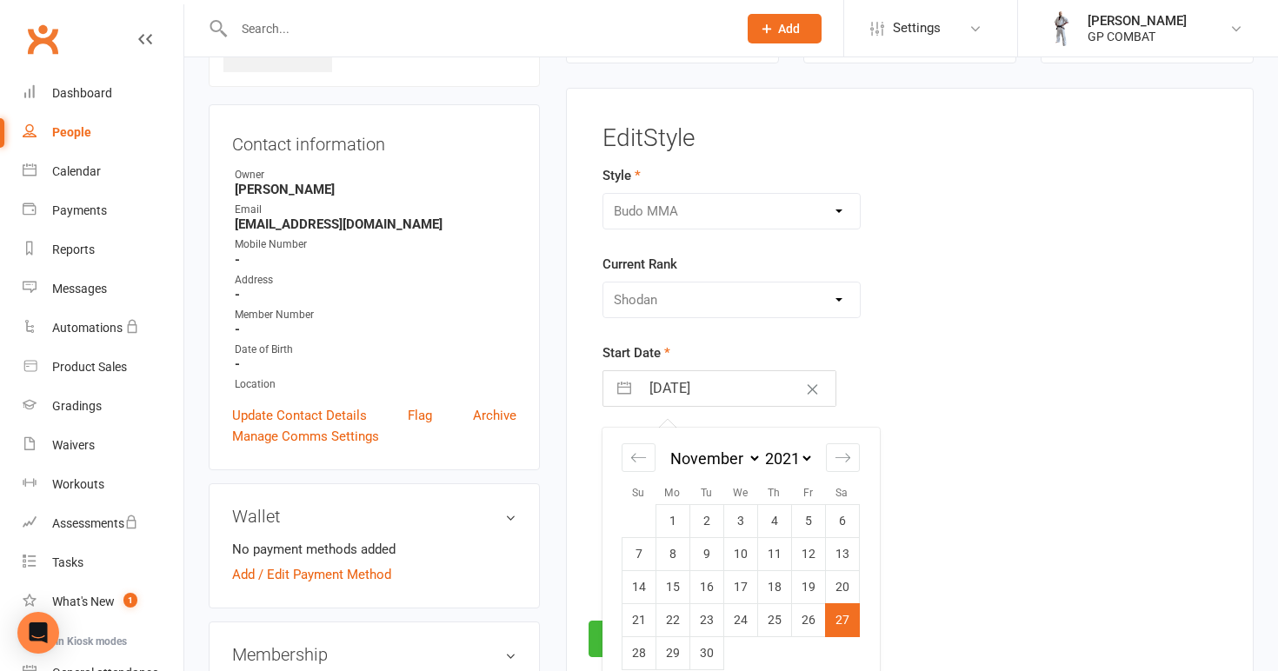
click at [733, 387] on input "[DATE]" at bounding box center [738, 388] width 196 height 35
click at [842, 525] on td "3" at bounding box center [842, 521] width 34 height 33
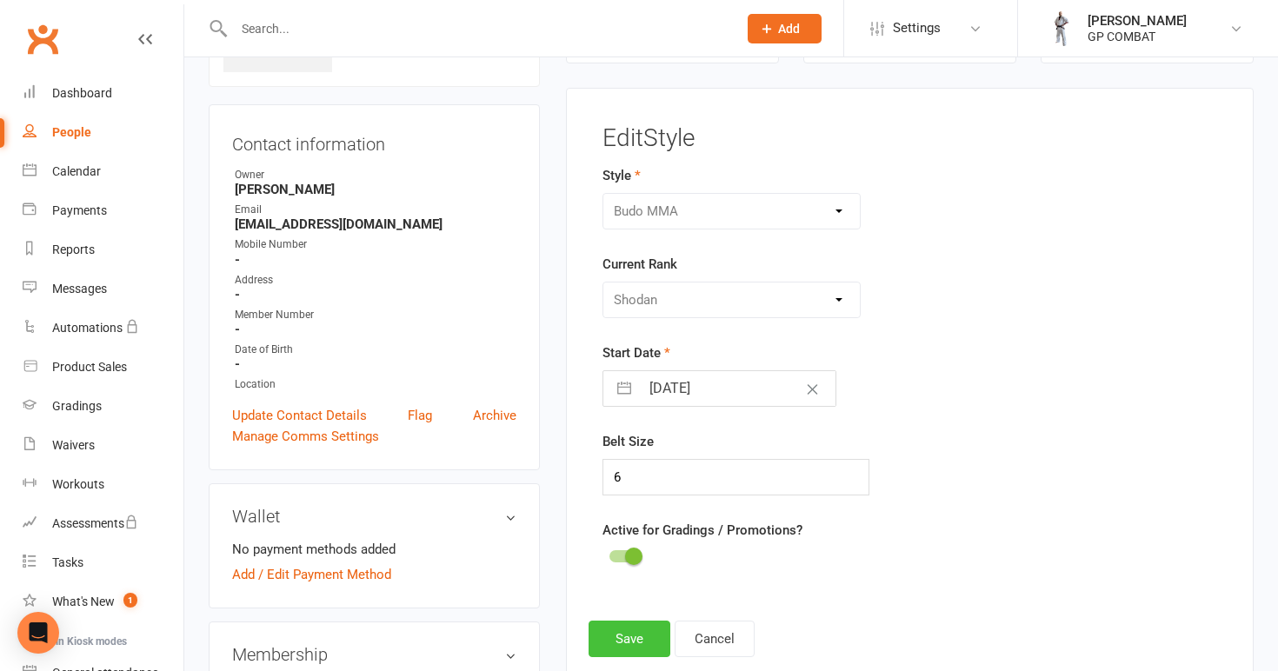
click at [635, 640] on button "Save" at bounding box center [630, 639] width 82 height 37
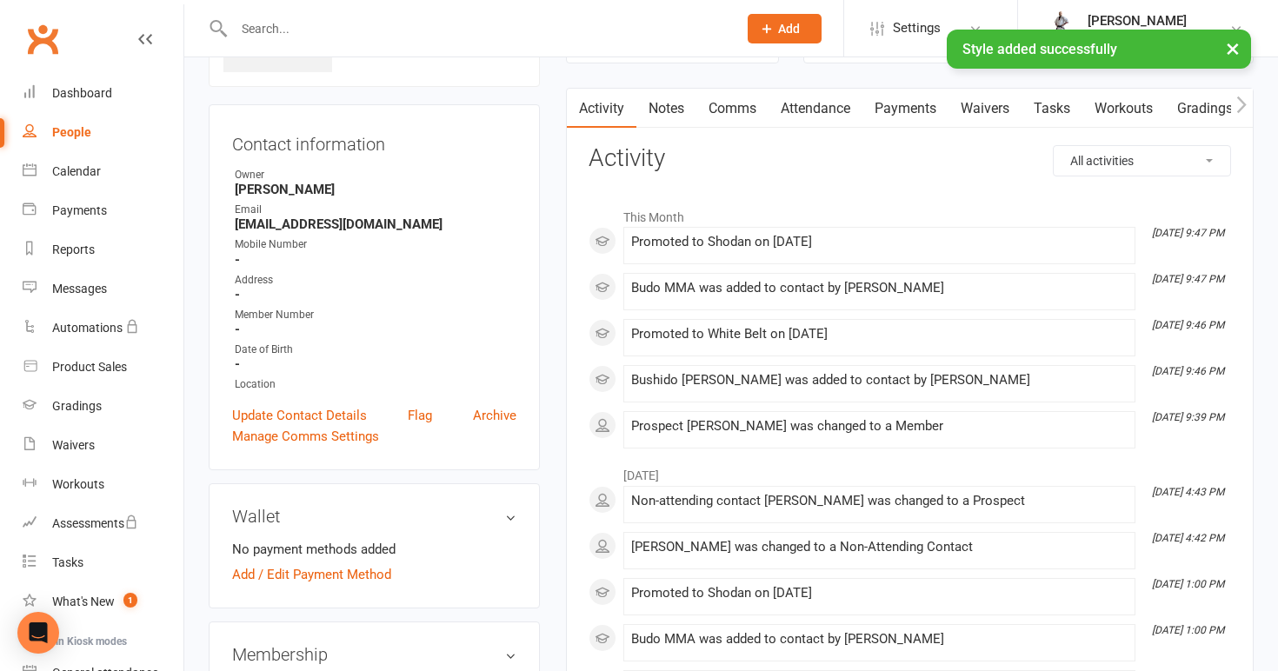
click at [74, 123] on link "People" at bounding box center [103, 132] width 161 height 39
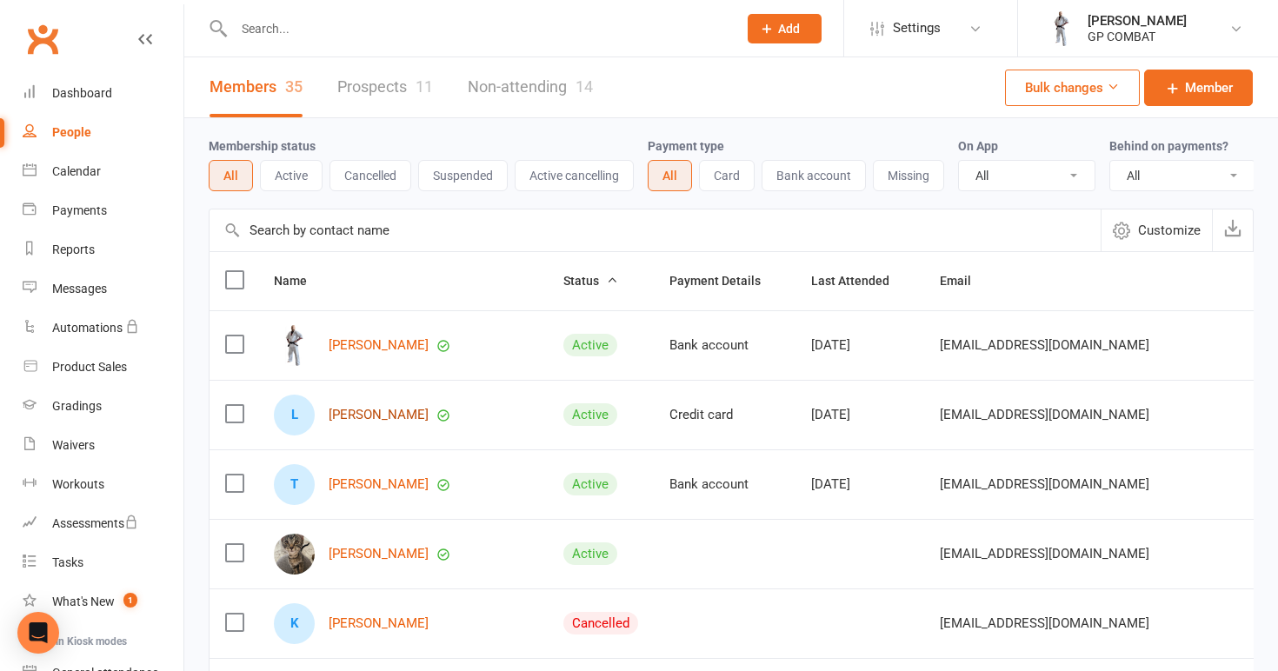
click at [363, 409] on link "[PERSON_NAME]" at bounding box center [379, 415] width 100 height 15
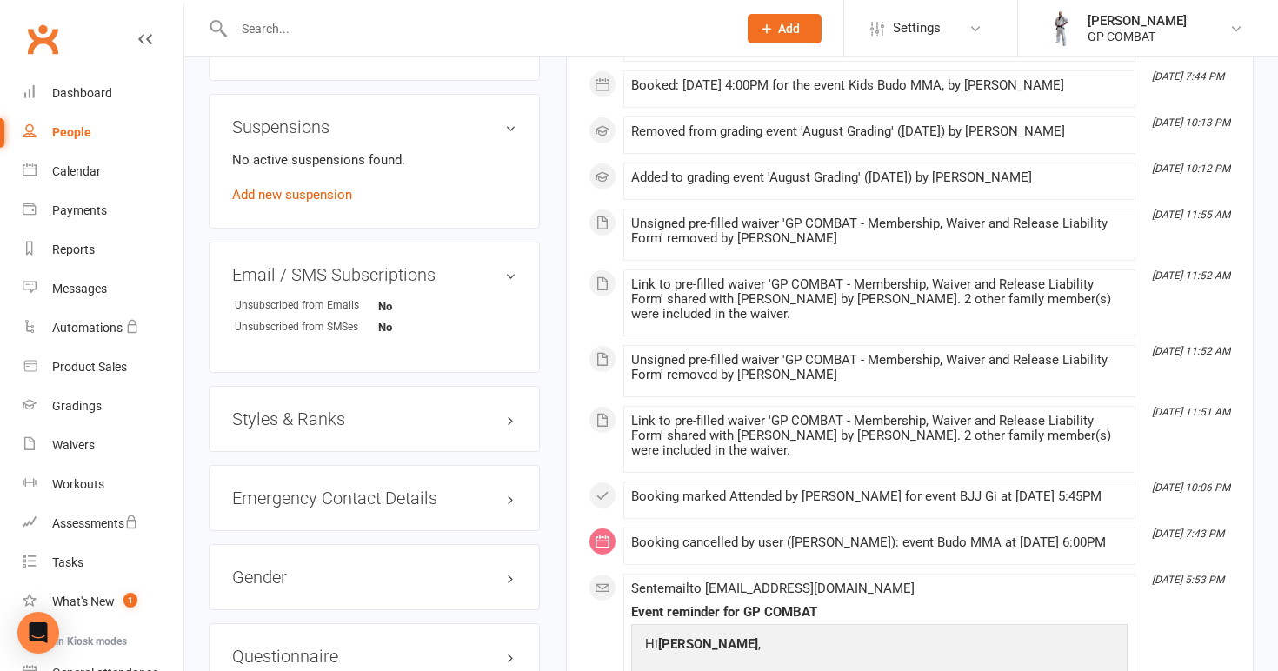
scroll to position [1115, 0]
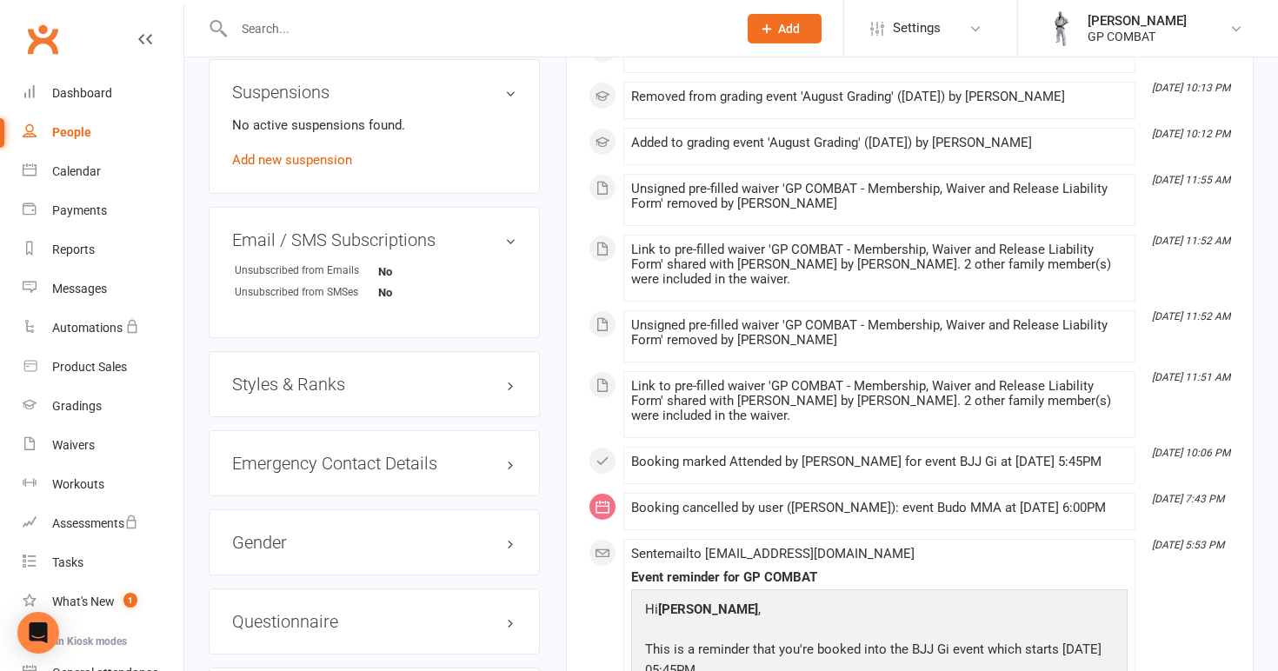
click at [315, 380] on h3 "Styles & Ranks" at bounding box center [374, 384] width 284 height 19
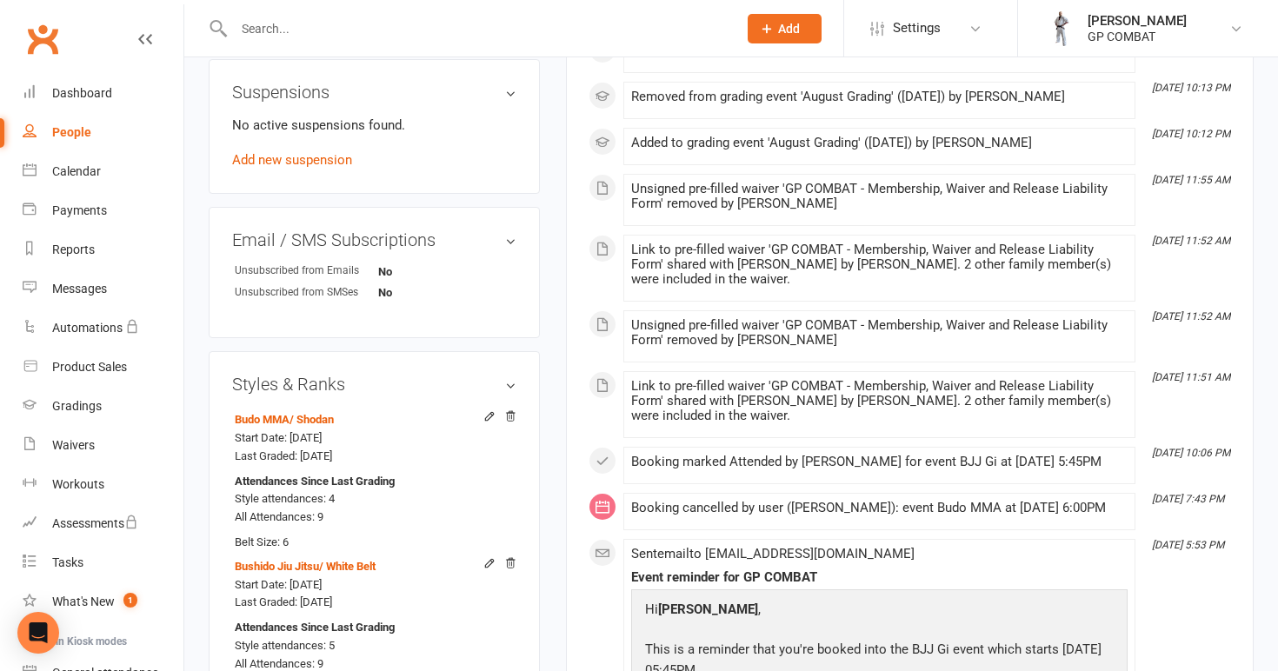
click at [81, 130] on div "People" at bounding box center [71, 132] width 39 height 14
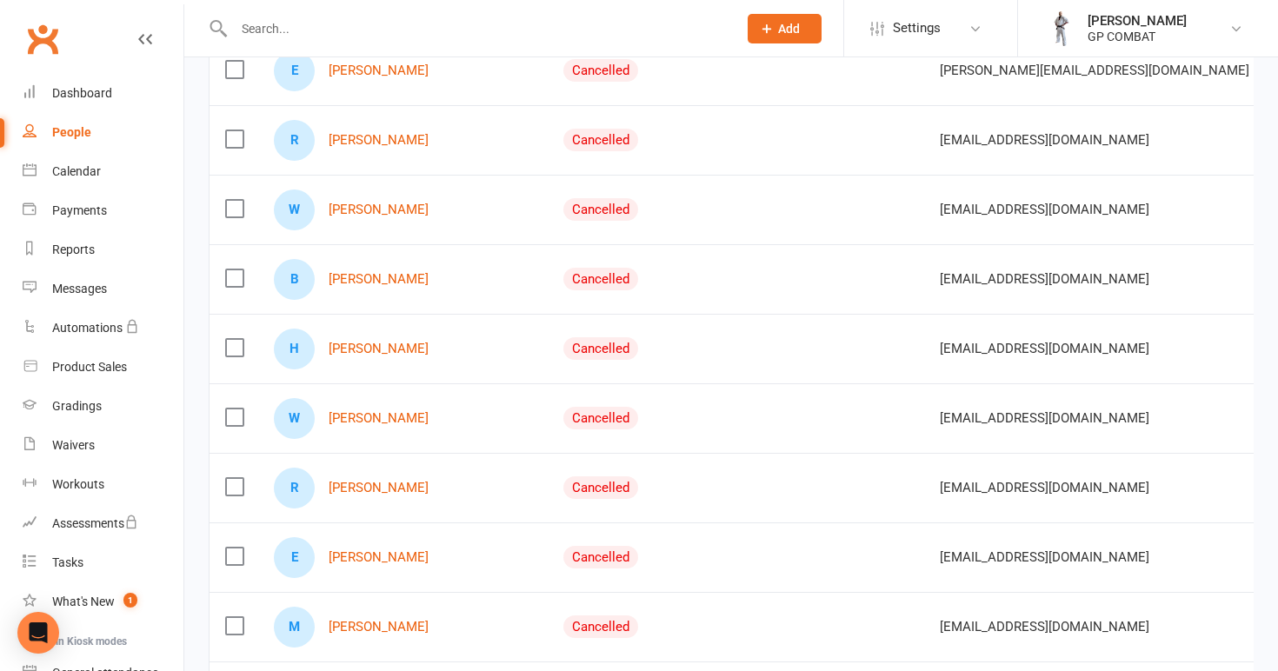
scroll to position [1391, 0]
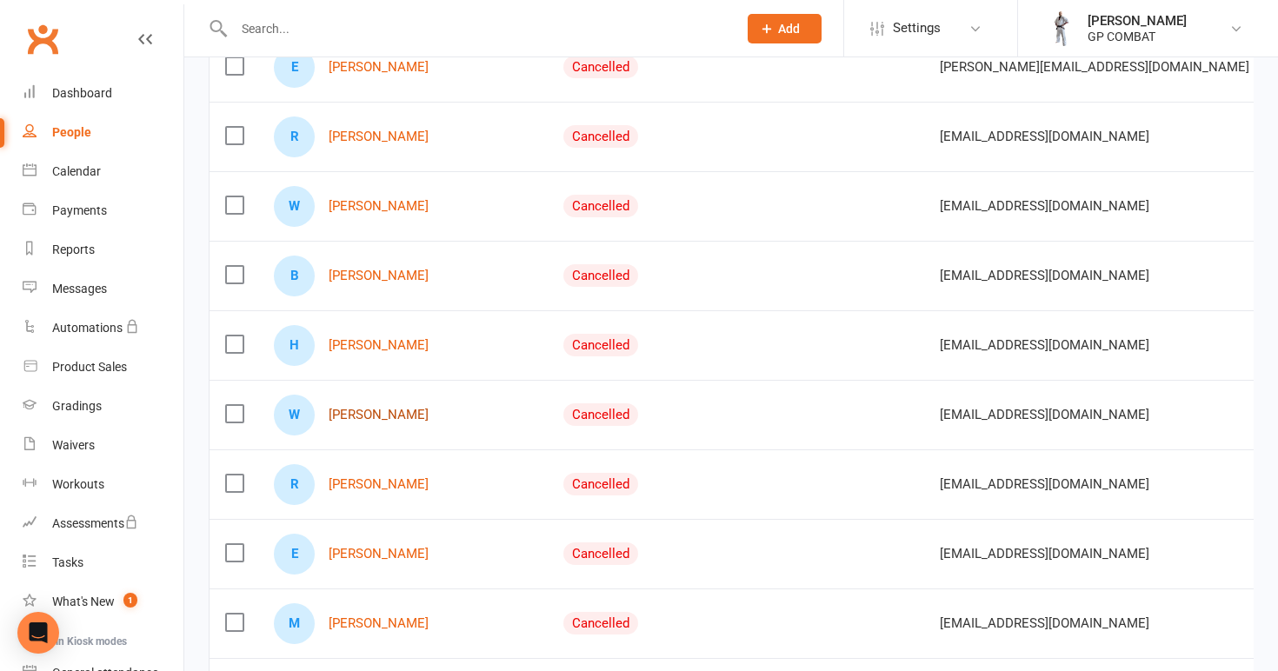
click at [370, 417] on link "[PERSON_NAME]" at bounding box center [379, 415] width 100 height 15
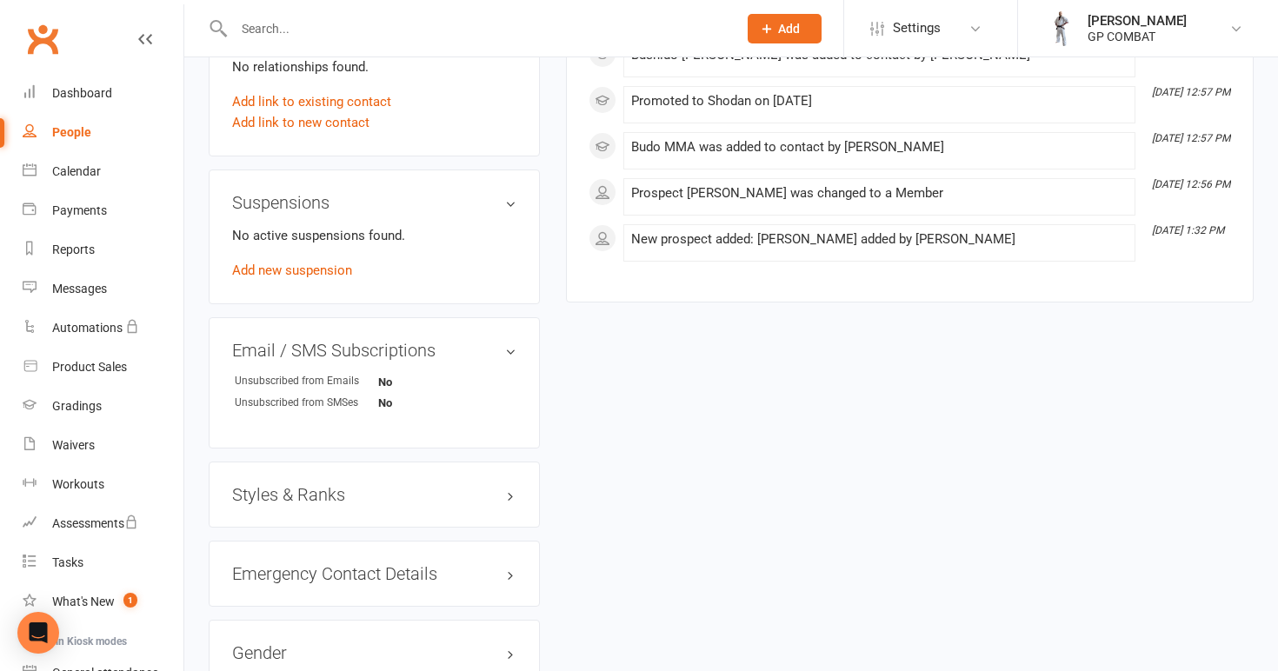
scroll to position [906, 0]
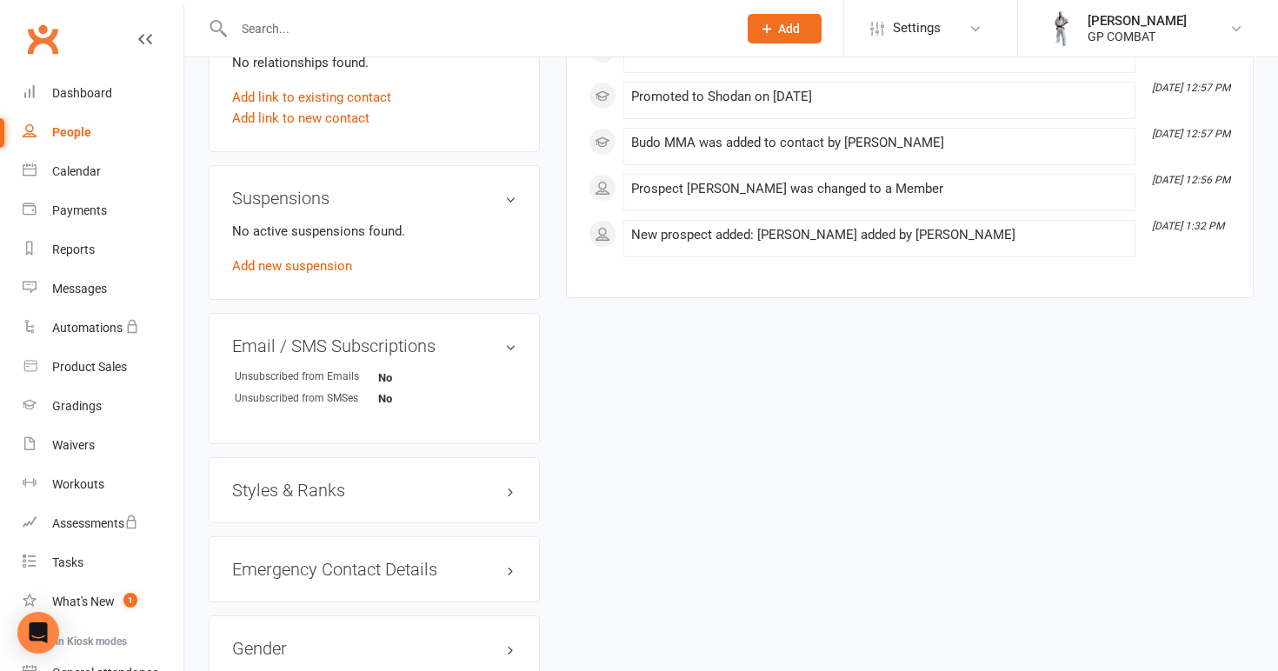
click at [354, 484] on h3 "Styles & Ranks" at bounding box center [374, 490] width 284 height 19
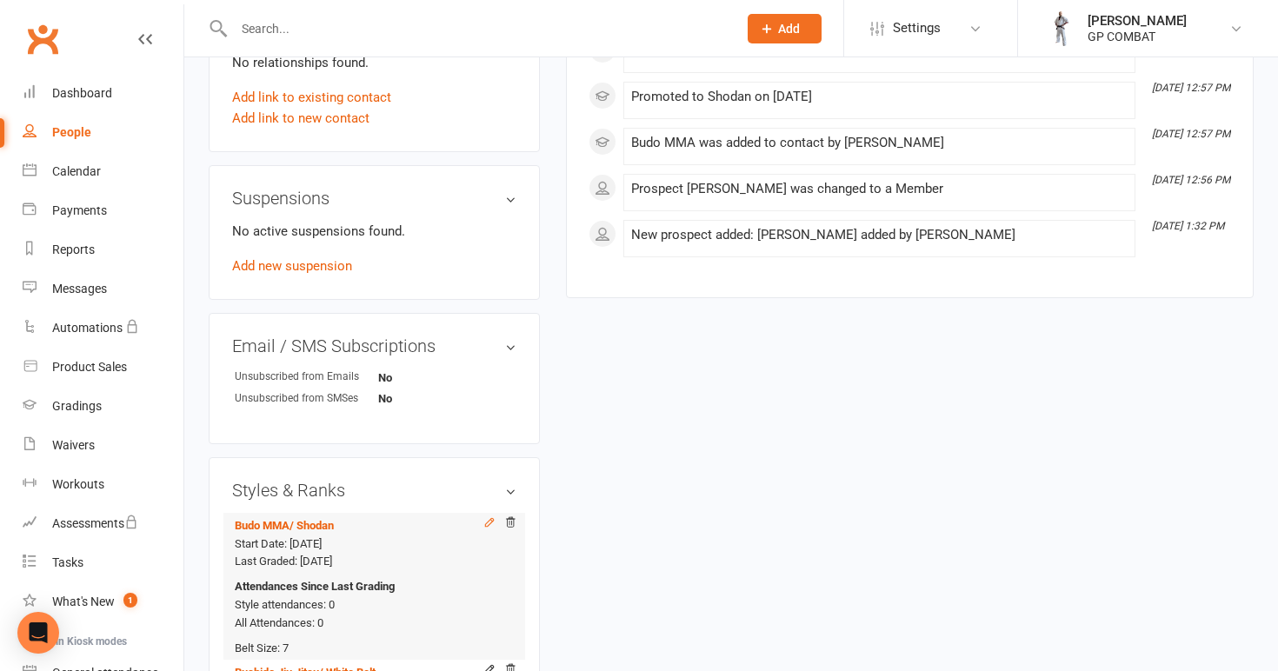
click at [491, 523] on icon at bounding box center [489, 522] width 12 height 12
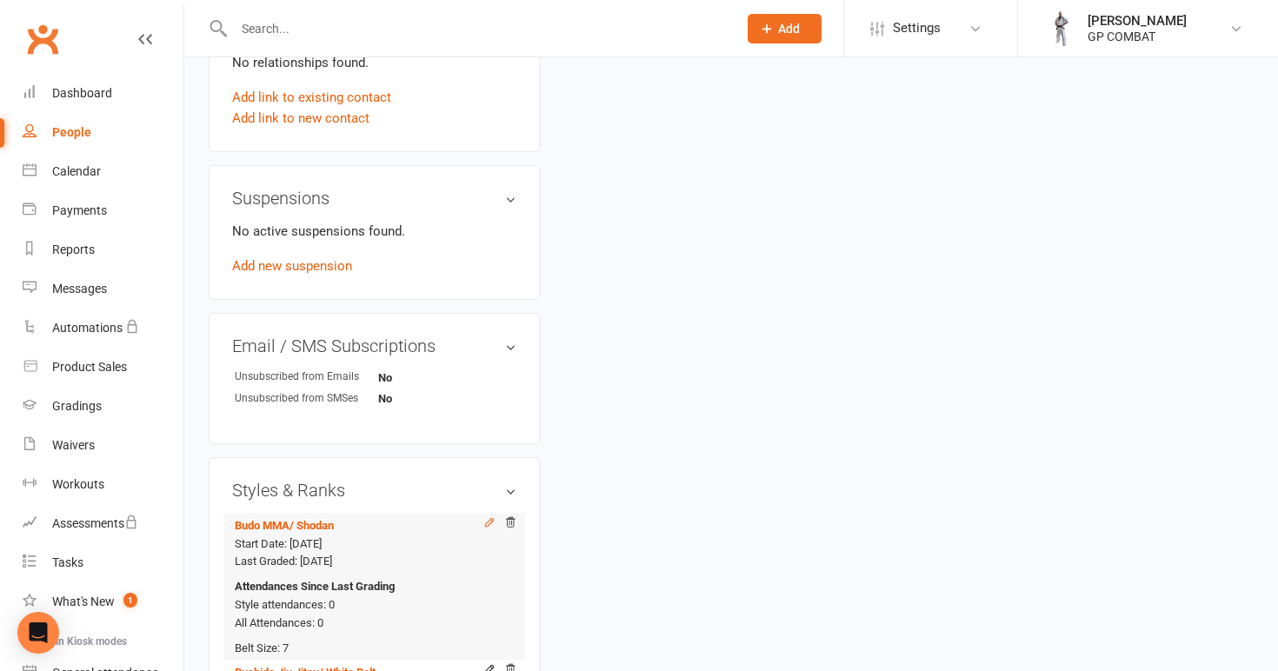
scroll to position [133, 0]
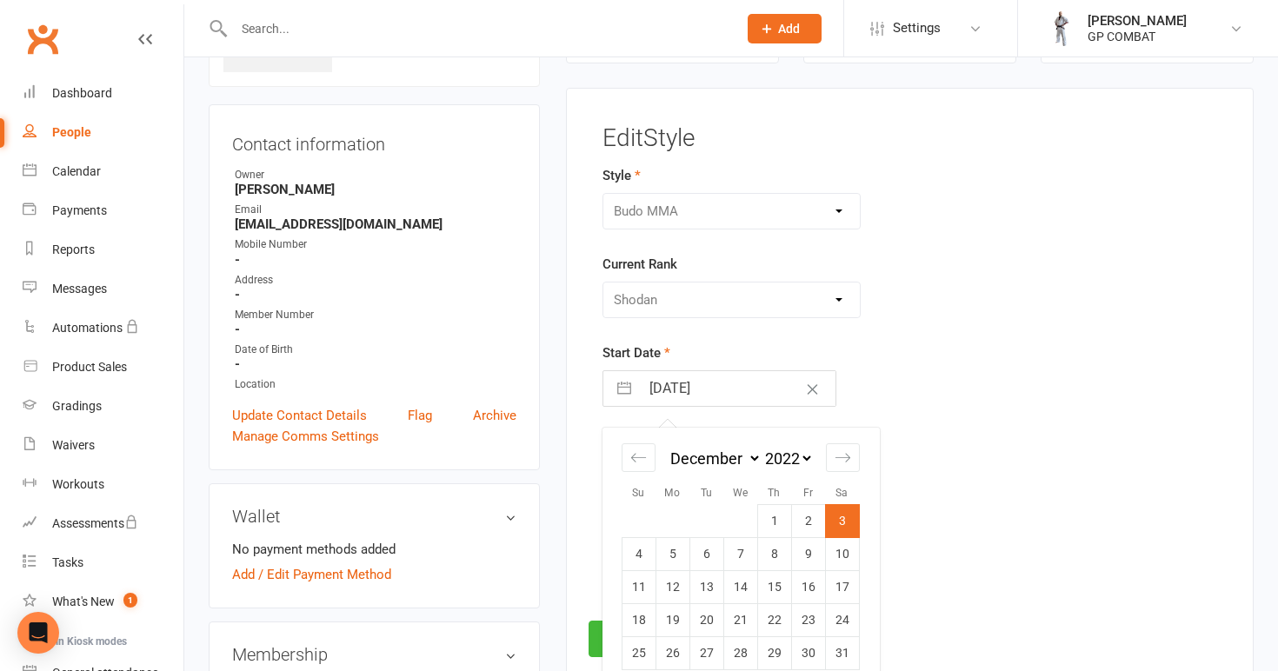
click at [747, 386] on input "[DATE]" at bounding box center [738, 388] width 196 height 35
click at [841, 615] on td "27" at bounding box center [842, 620] width 34 height 33
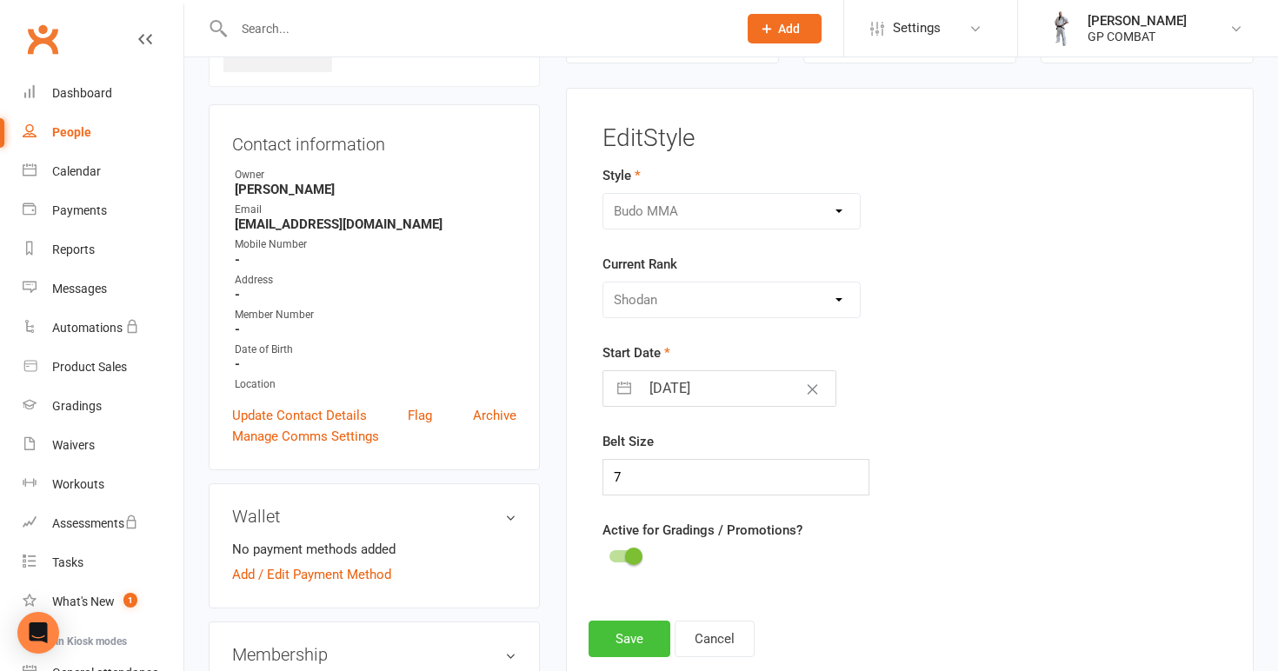
click at [616, 636] on button "Save" at bounding box center [630, 639] width 82 height 37
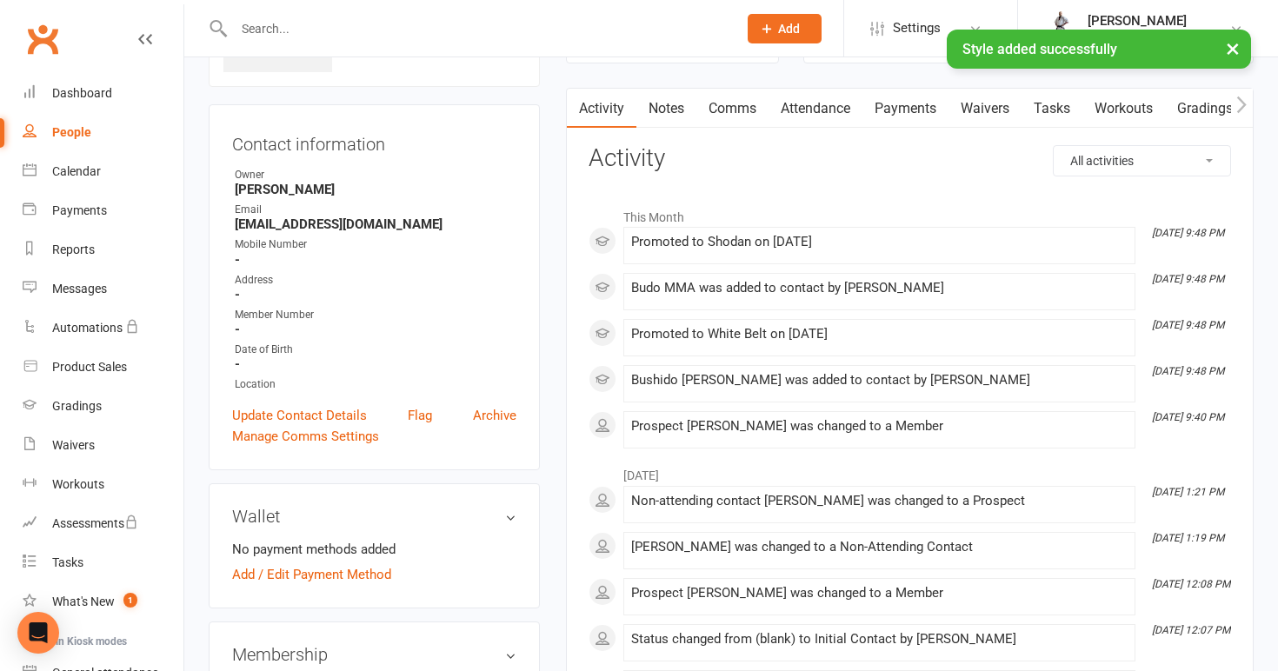
click at [92, 130] on link "People" at bounding box center [103, 132] width 161 height 39
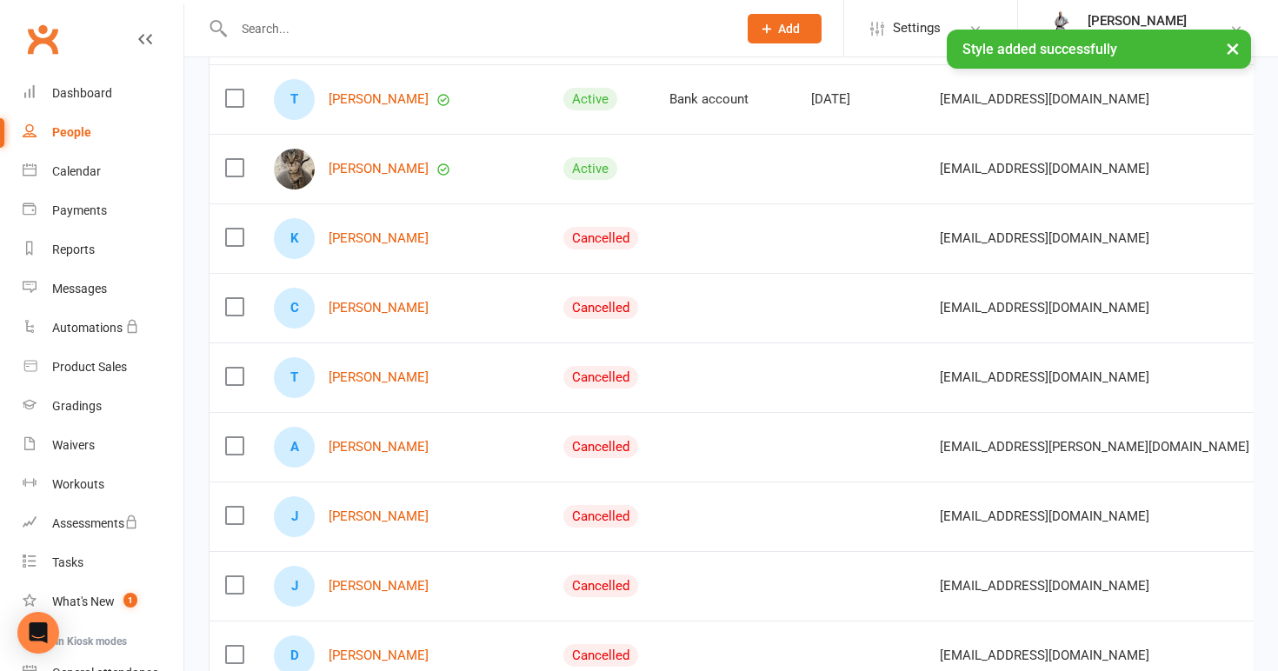
scroll to position [395, 0]
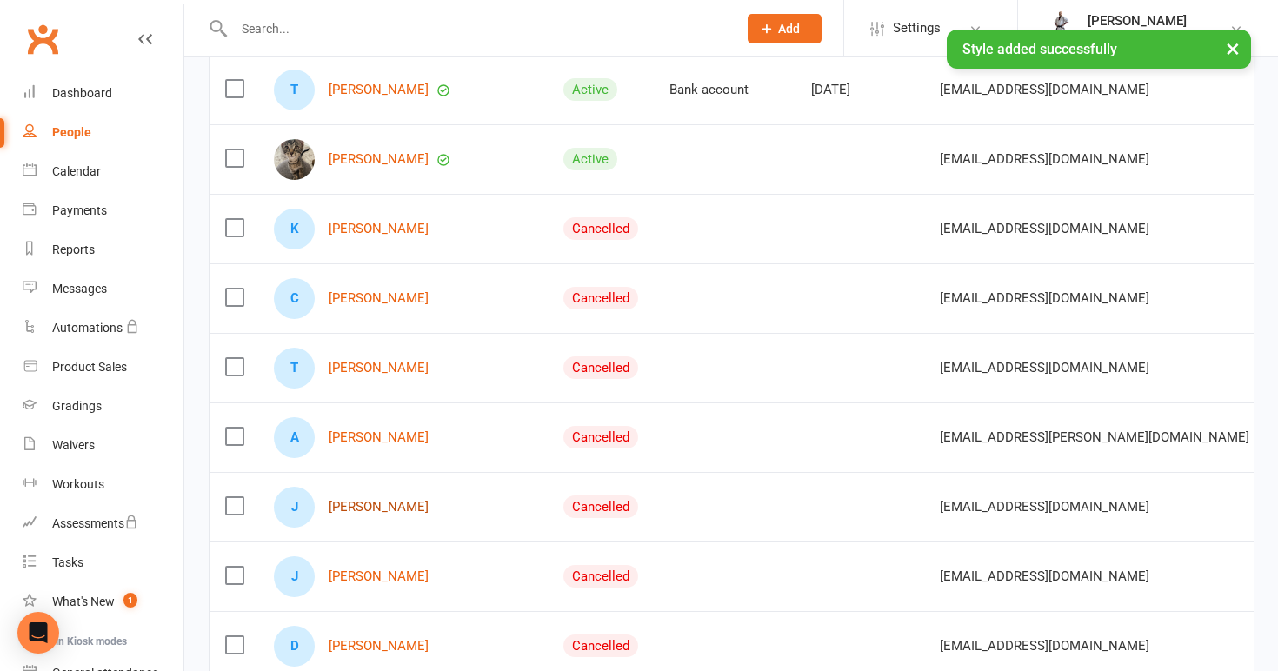
click at [365, 506] on link "[PERSON_NAME]" at bounding box center [379, 507] width 100 height 15
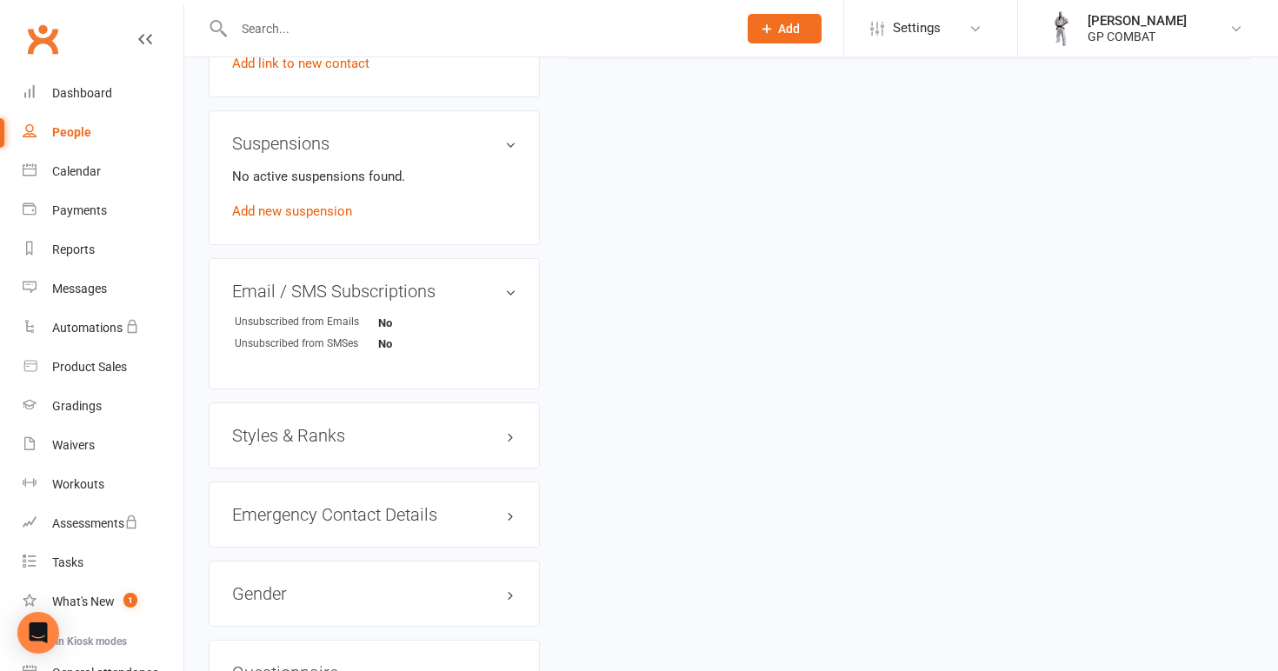
scroll to position [968, 0]
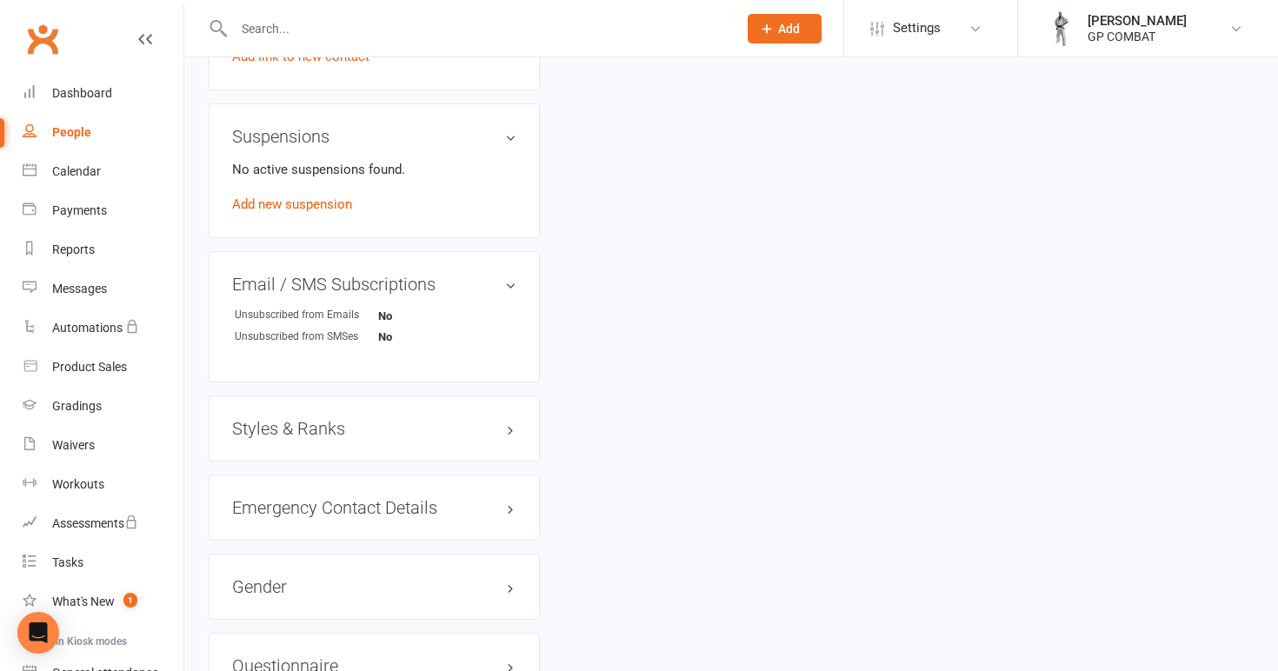
click at [429, 430] on h3 "Styles & Ranks" at bounding box center [374, 428] width 284 height 19
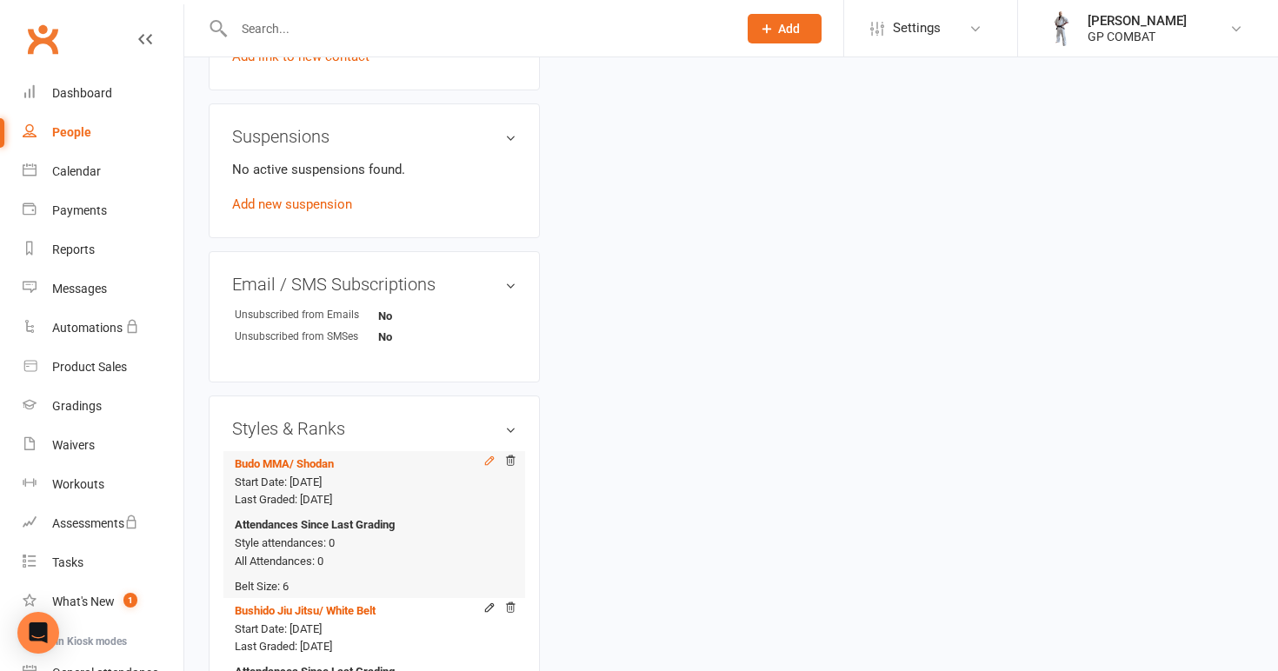
click at [489, 461] on icon at bounding box center [489, 460] width 8 height 8
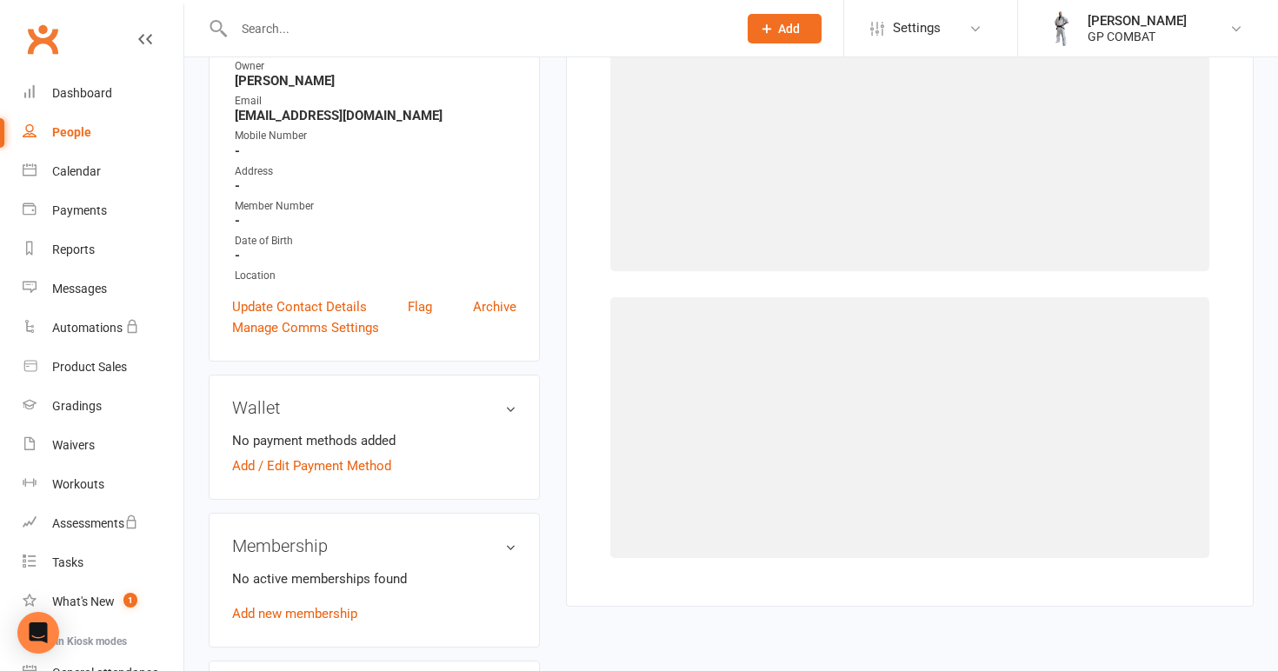
scroll to position [133, 0]
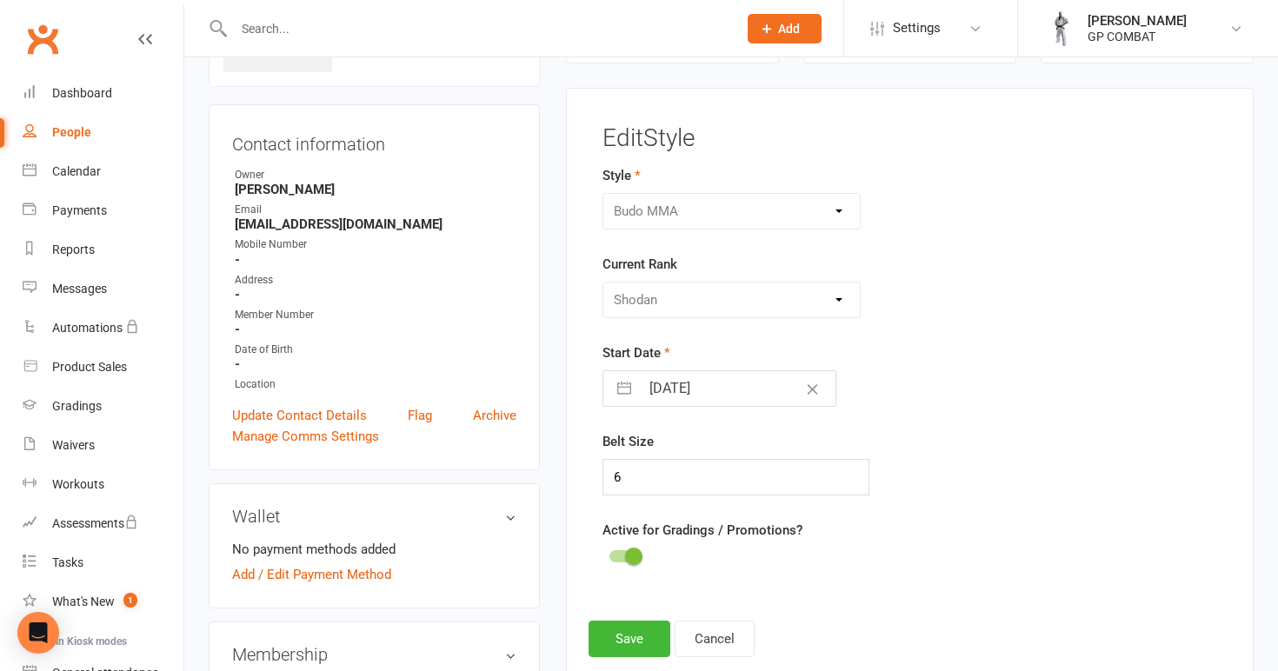
click at [728, 380] on input "[DATE]" at bounding box center [738, 388] width 196 height 35
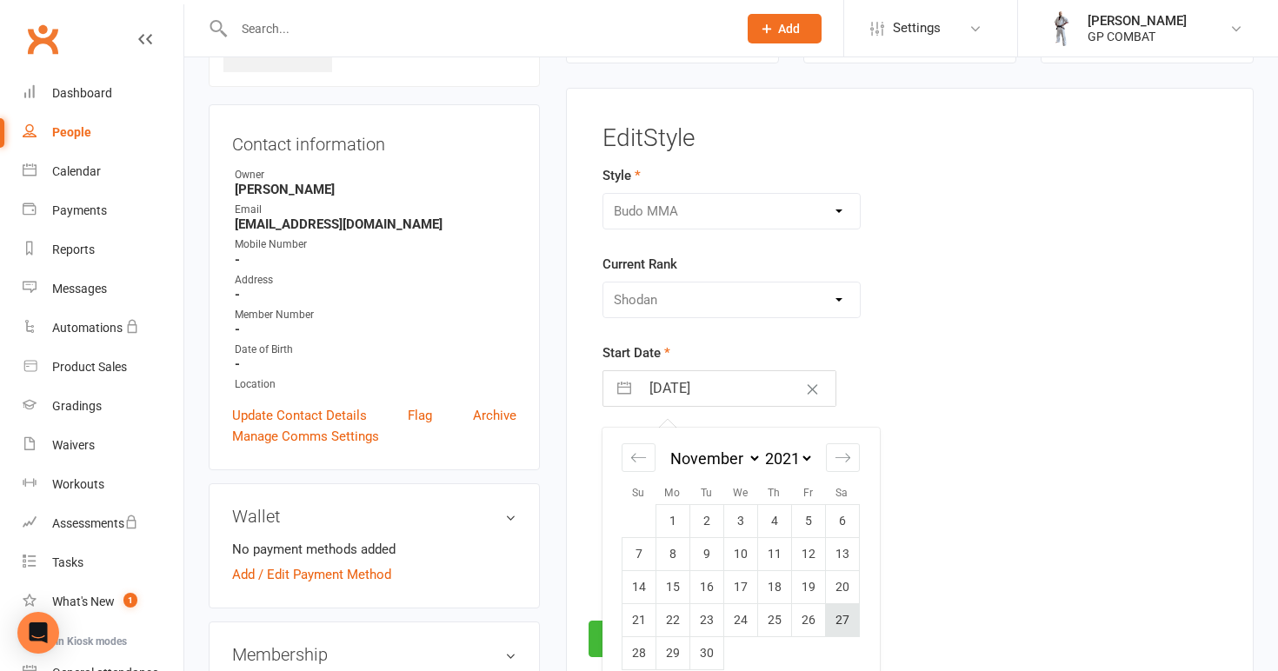
click at [841, 619] on td "27" at bounding box center [842, 620] width 34 height 33
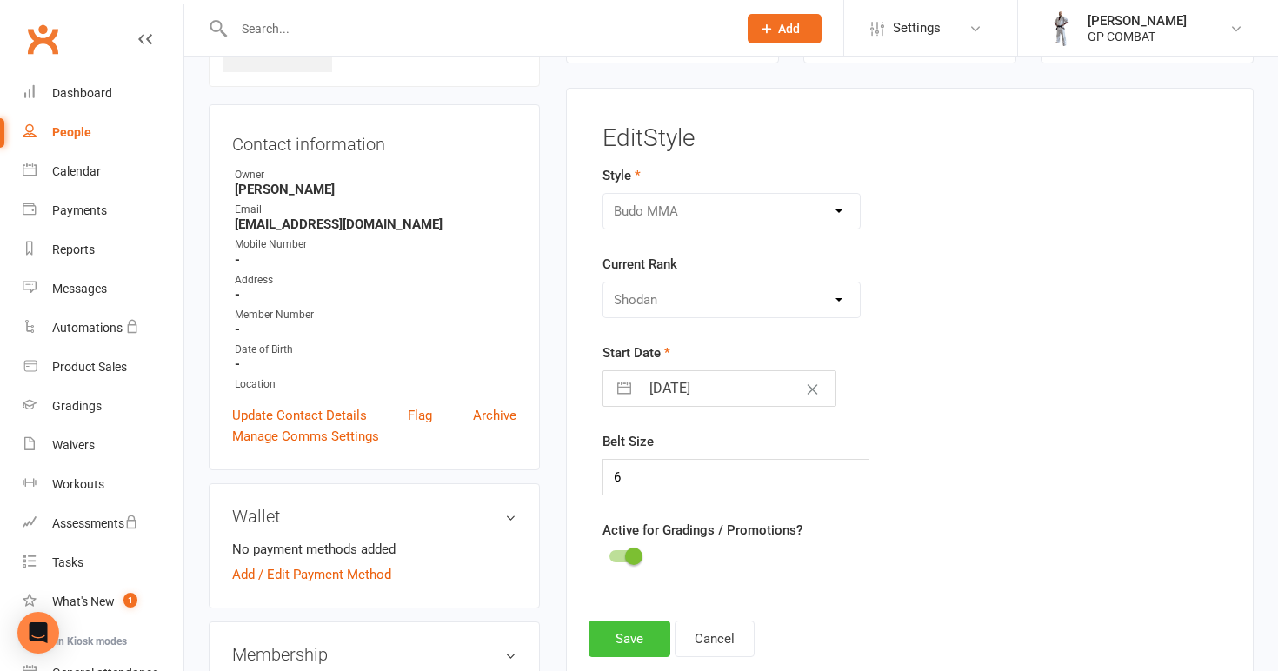
click at [630, 642] on button "Save" at bounding box center [630, 639] width 82 height 37
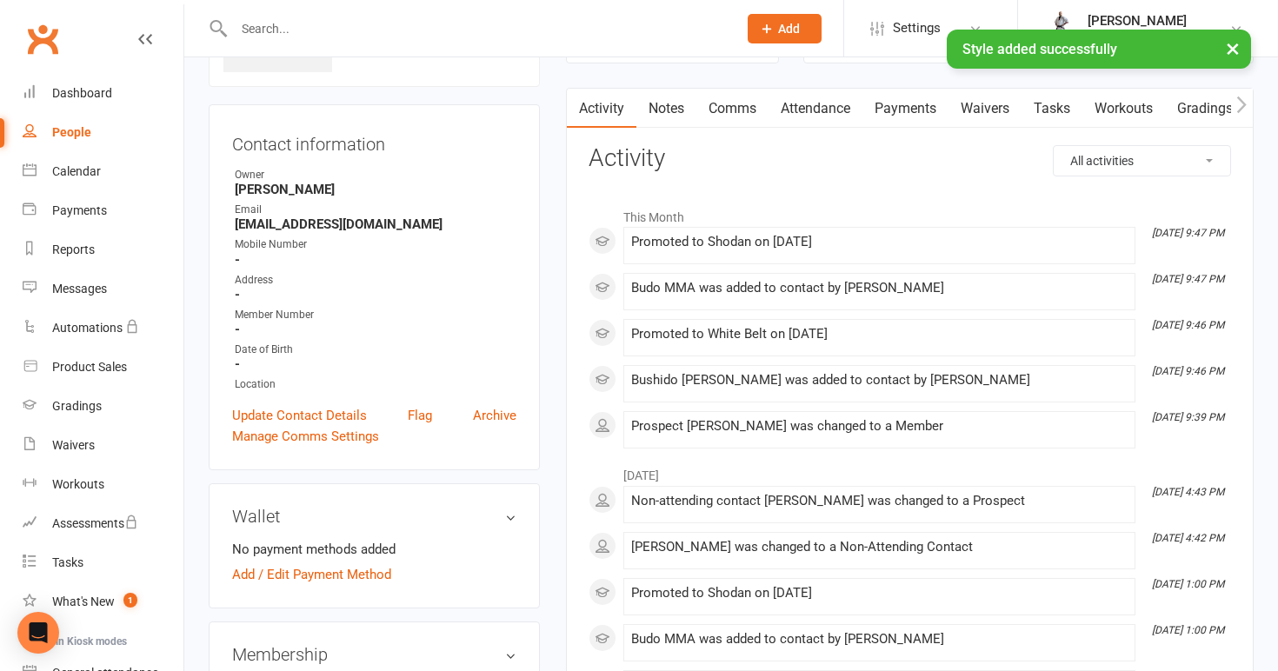
click at [94, 134] on link "People" at bounding box center [103, 132] width 161 height 39
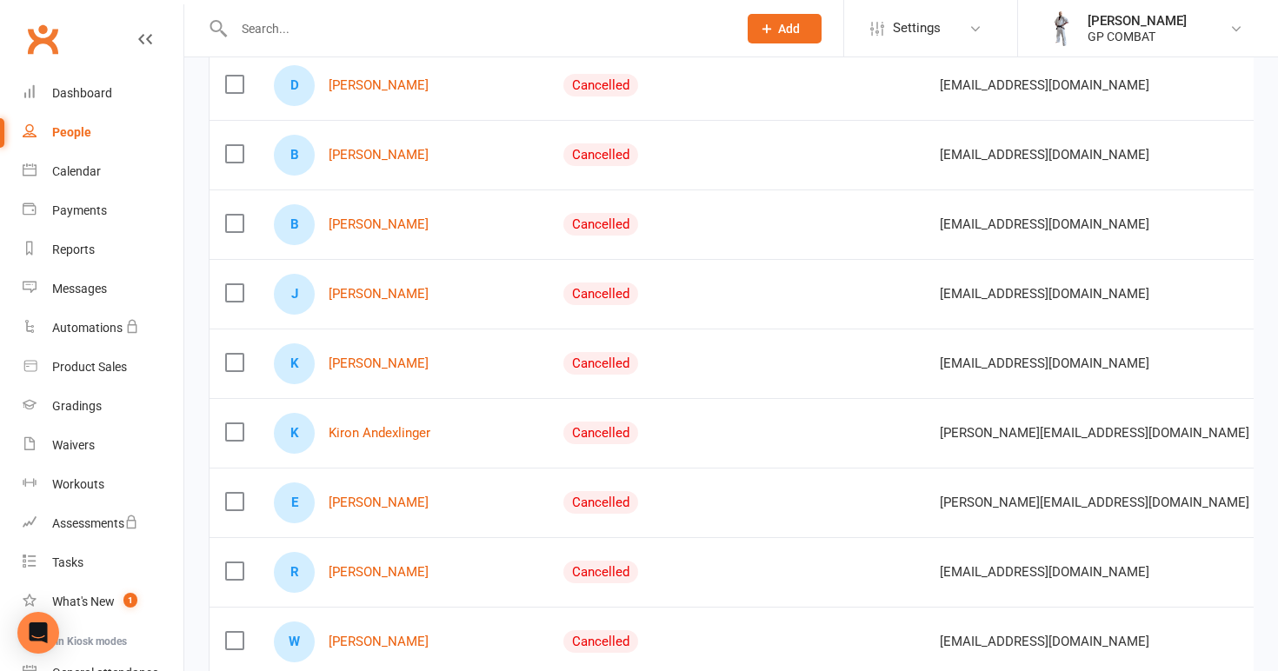
scroll to position [975, 0]
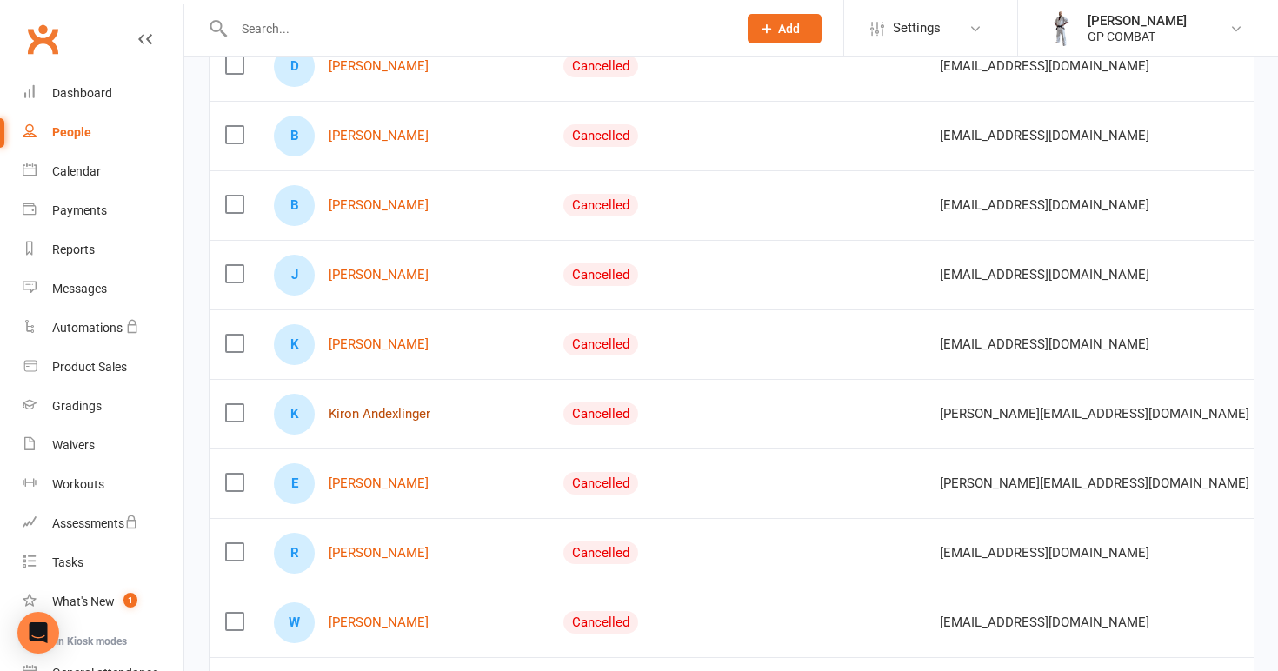
click at [379, 407] on link "Kiron Andexlinger" at bounding box center [380, 414] width 102 height 15
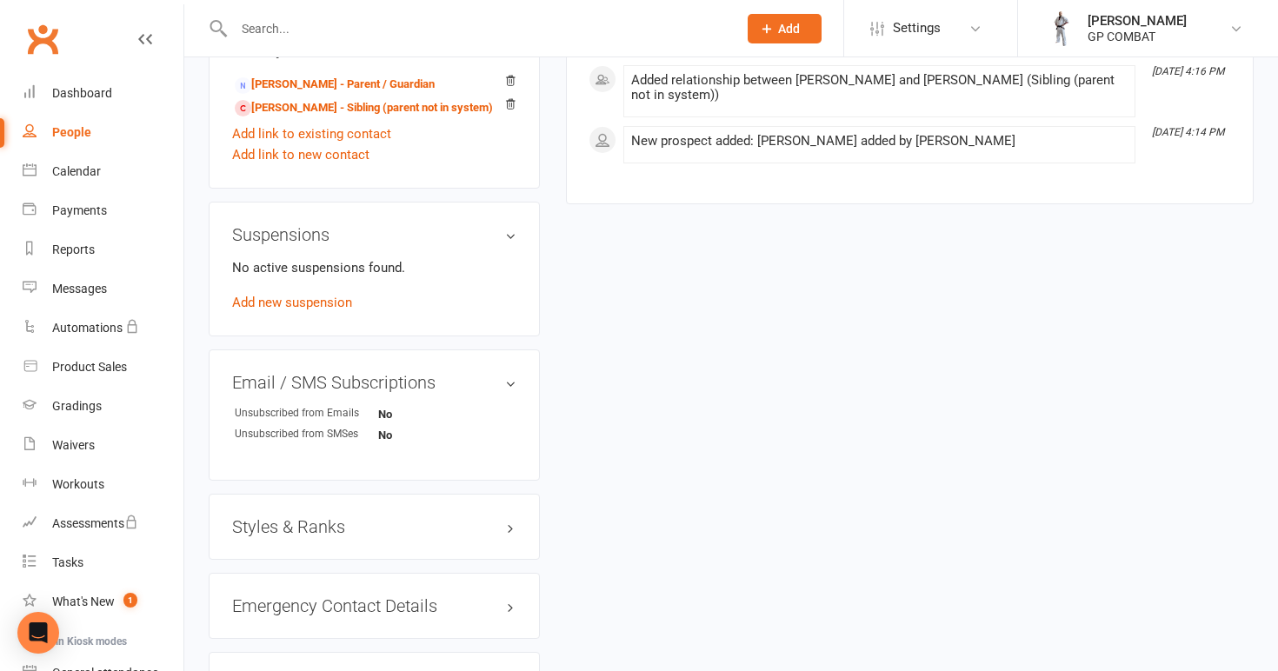
scroll to position [903, 0]
click at [336, 516] on h3 "Styles & Ranks" at bounding box center [374, 525] width 284 height 19
click at [276, 607] on link "Add new style" at bounding box center [272, 615] width 81 height 16
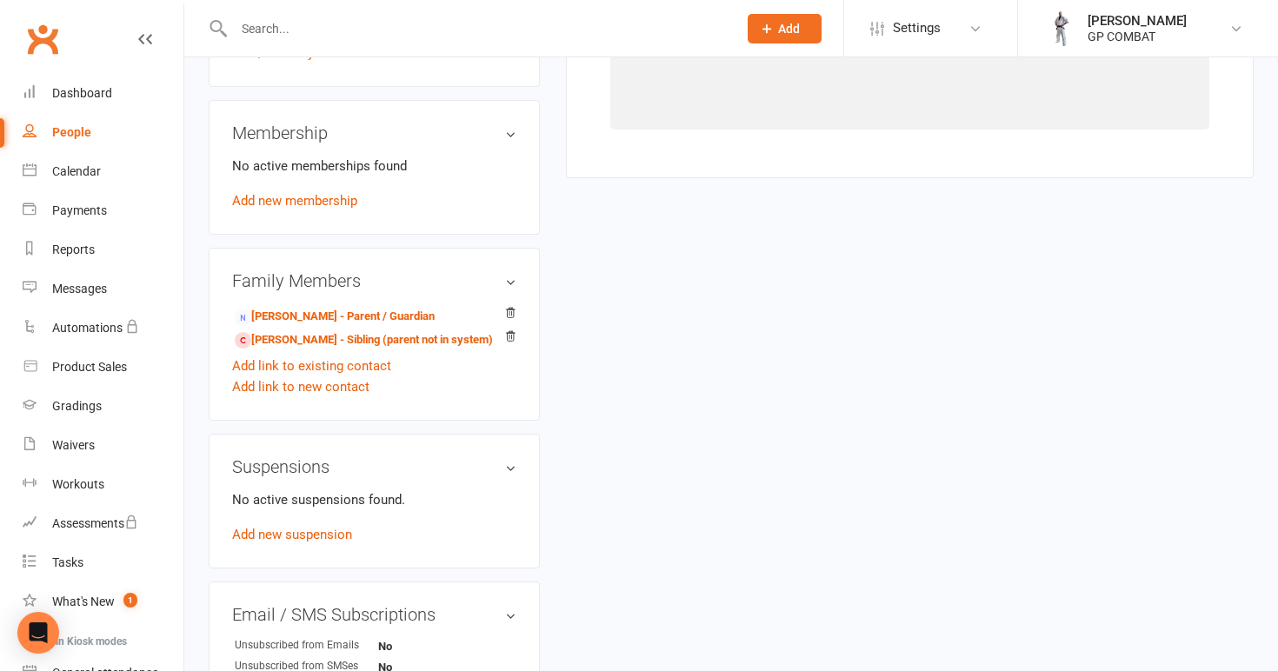
scroll to position [133, 0]
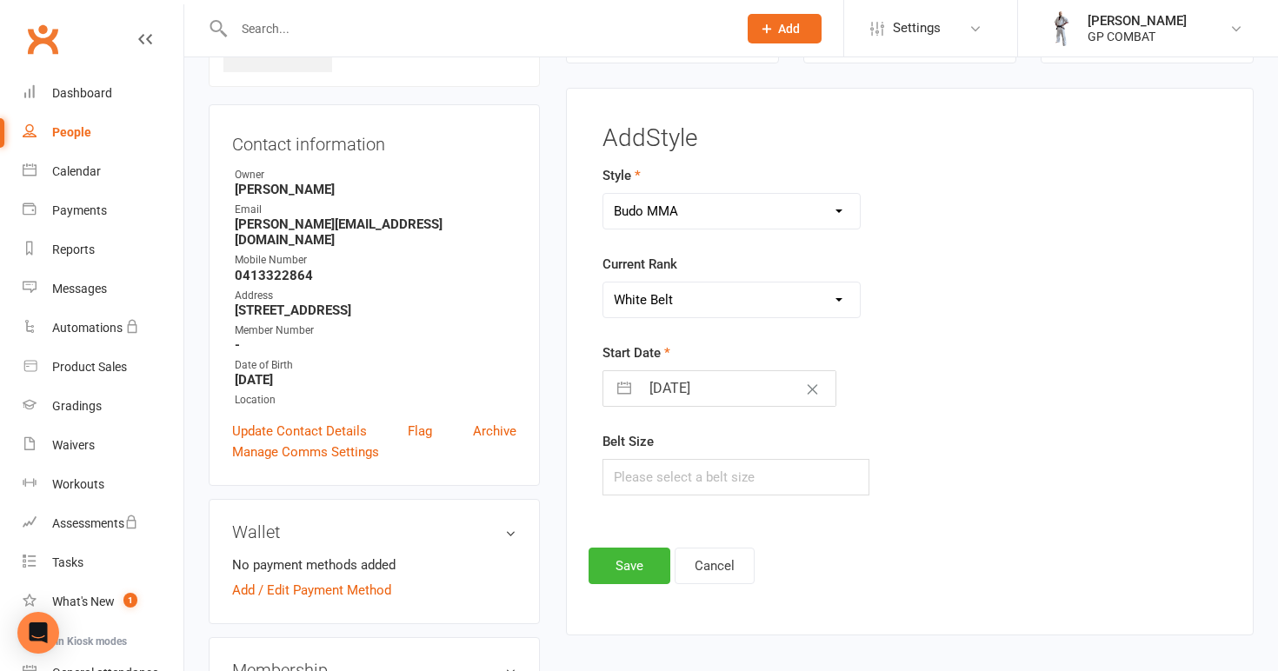
click at [688, 382] on input "[DATE]" at bounding box center [738, 388] width 196 height 35
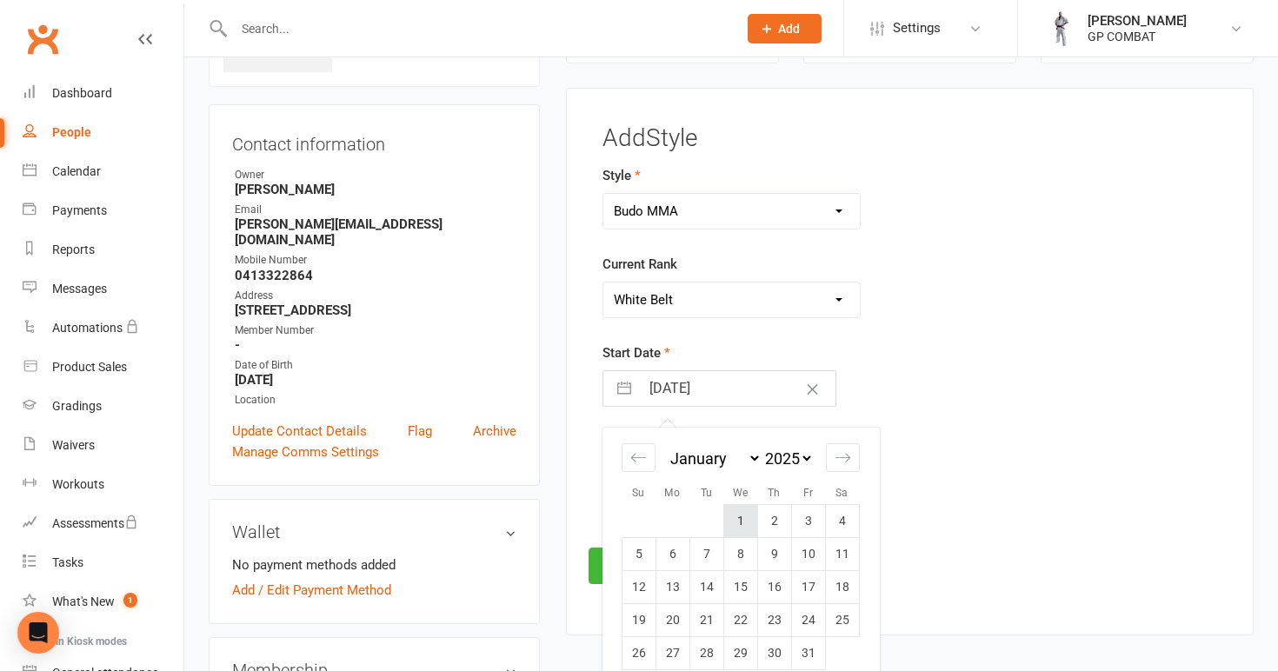
click at [741, 522] on td "1" at bounding box center [740, 521] width 34 height 33
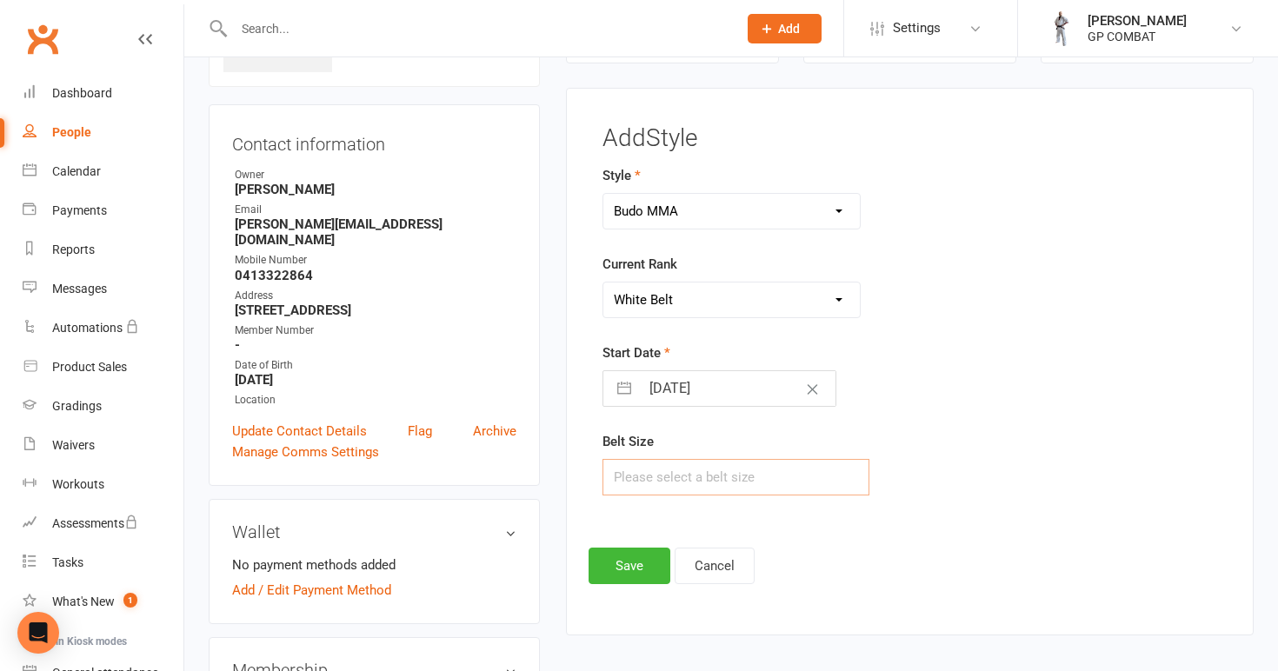
click at [688, 475] on input "text" at bounding box center [736, 477] width 268 height 37
click at [624, 558] on button "Save" at bounding box center [630, 566] width 82 height 37
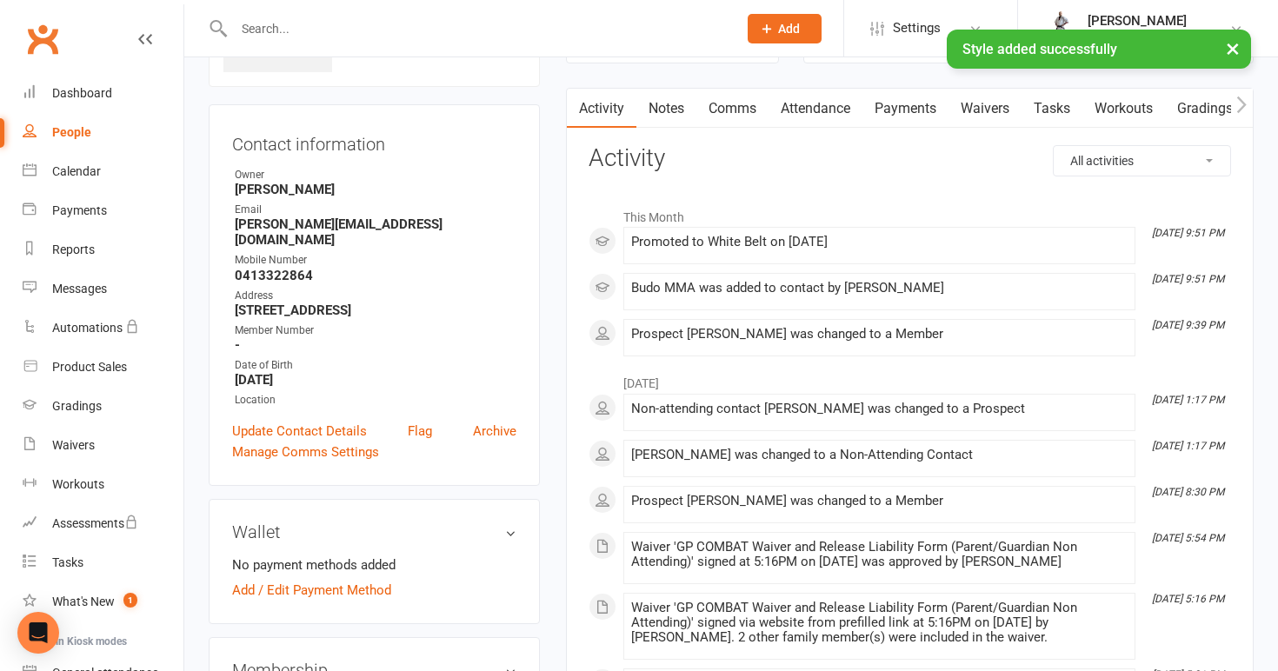
click at [86, 132] on div "People" at bounding box center [71, 132] width 39 height 14
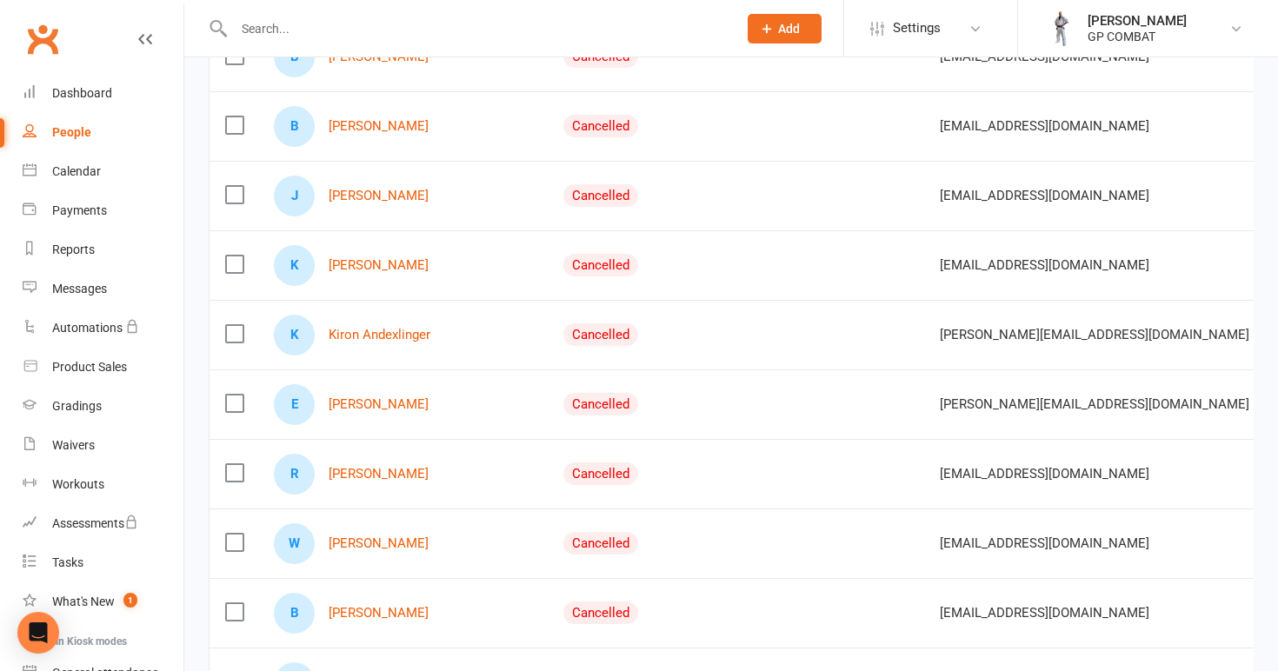
scroll to position [1054, 0]
click at [365, 408] on link "[PERSON_NAME]" at bounding box center [379, 404] width 100 height 15
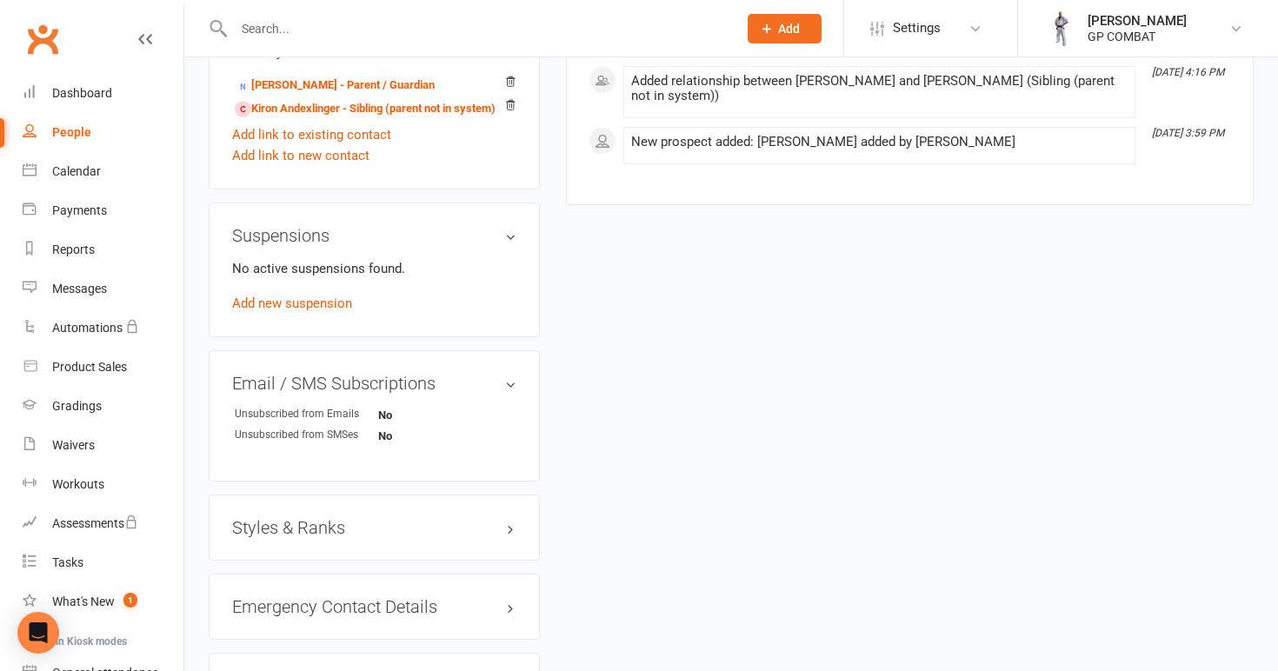
scroll to position [909, 0]
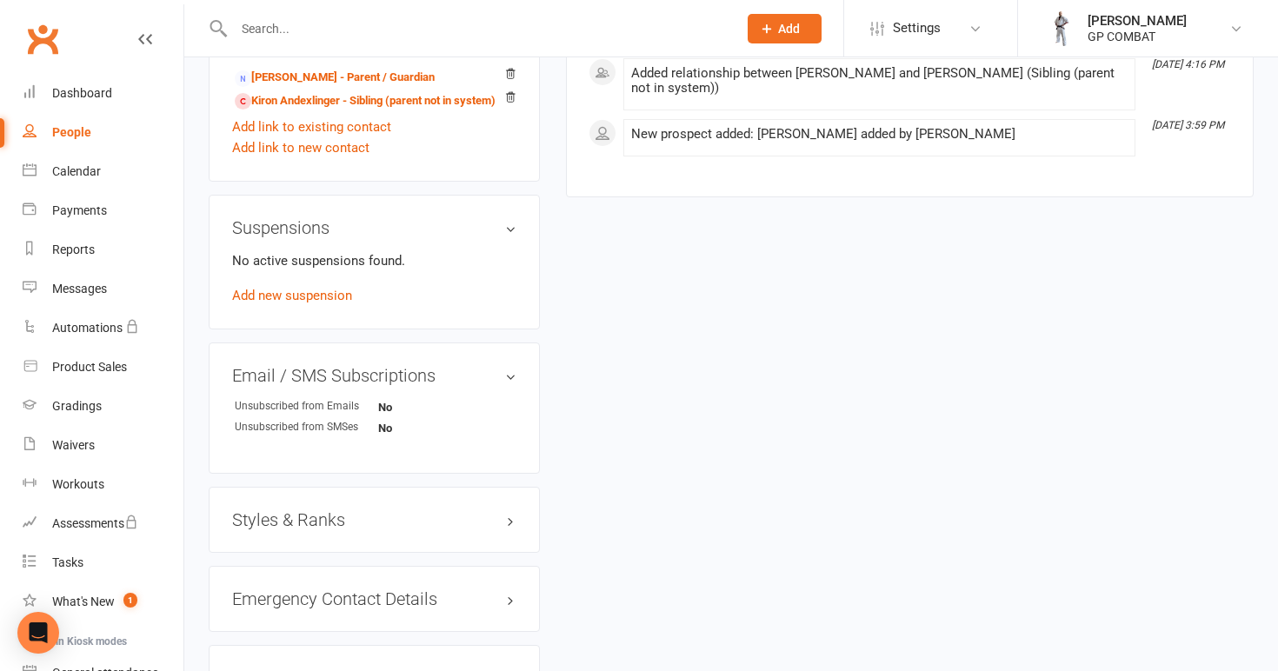
click at [495, 510] on h3 "Styles & Ranks" at bounding box center [374, 519] width 284 height 19
click at [291, 582] on div "Styles & Ranks This member does not have any active styles yet. Add new style" at bounding box center [374, 565] width 331 height 156
click at [291, 601] on link "Add new style" at bounding box center [272, 609] width 81 height 16
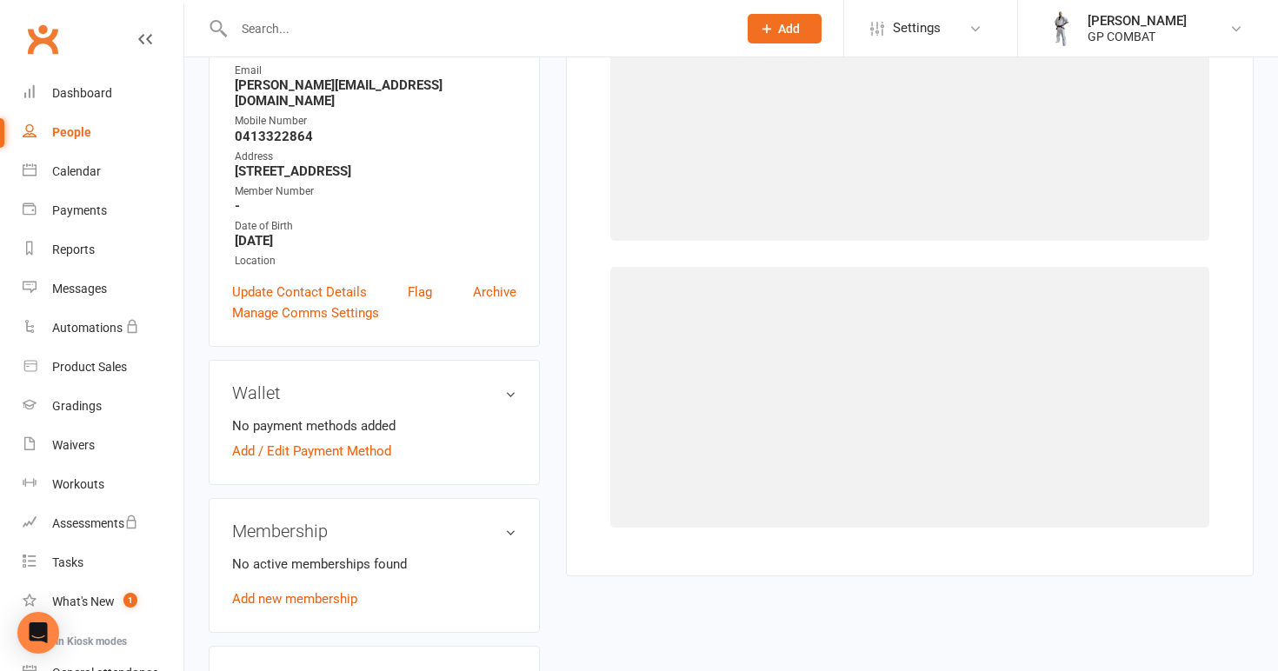
scroll to position [133, 0]
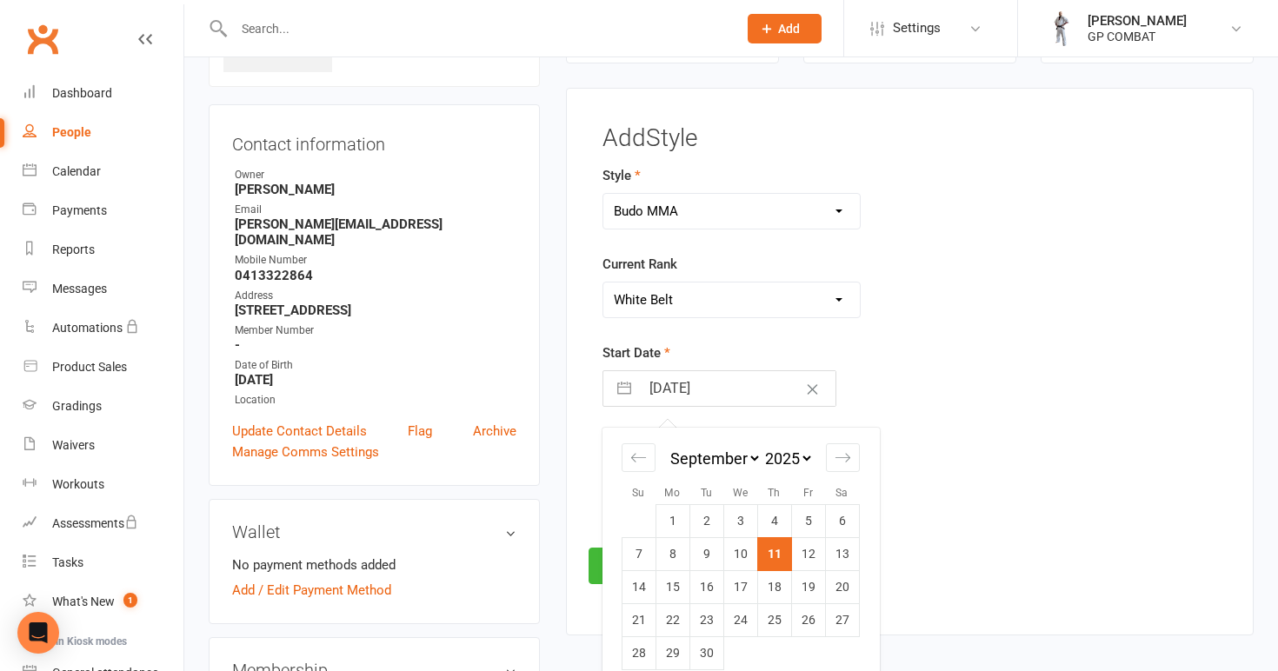
click at [753, 387] on input "[DATE]" at bounding box center [738, 388] width 196 height 35
click at [741, 516] on td "1" at bounding box center [740, 521] width 34 height 33
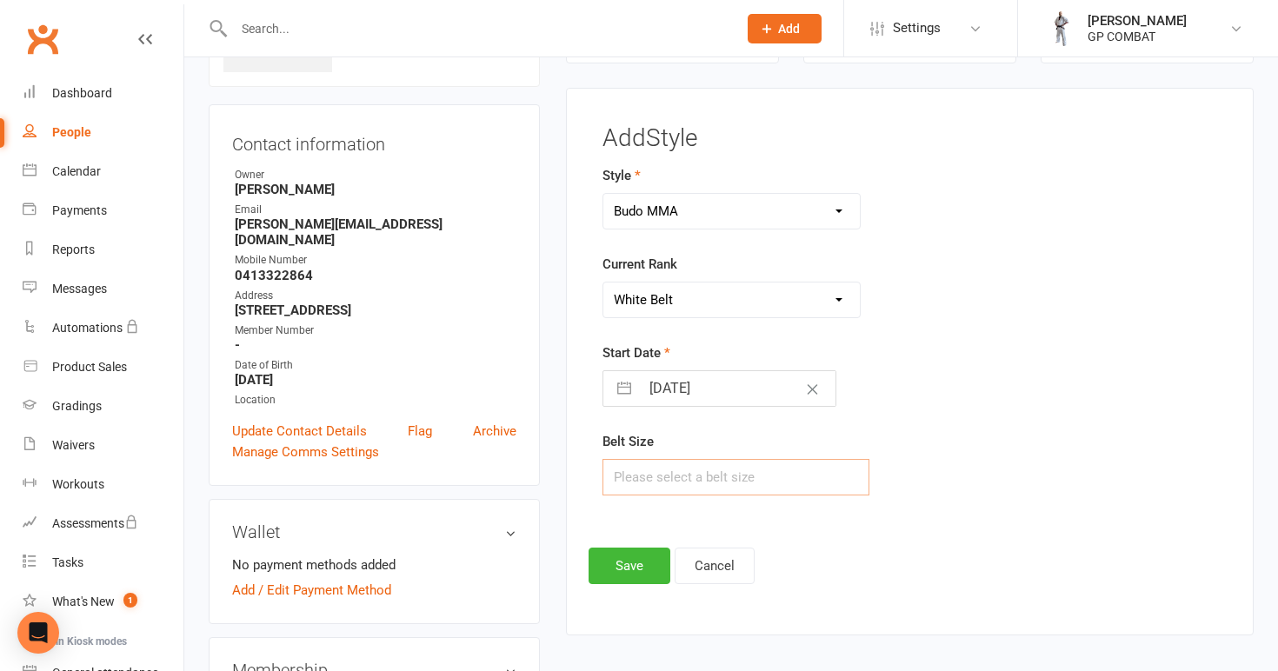
click at [668, 476] on input "text" at bounding box center [736, 477] width 268 height 37
click at [637, 562] on button "Save" at bounding box center [630, 566] width 82 height 37
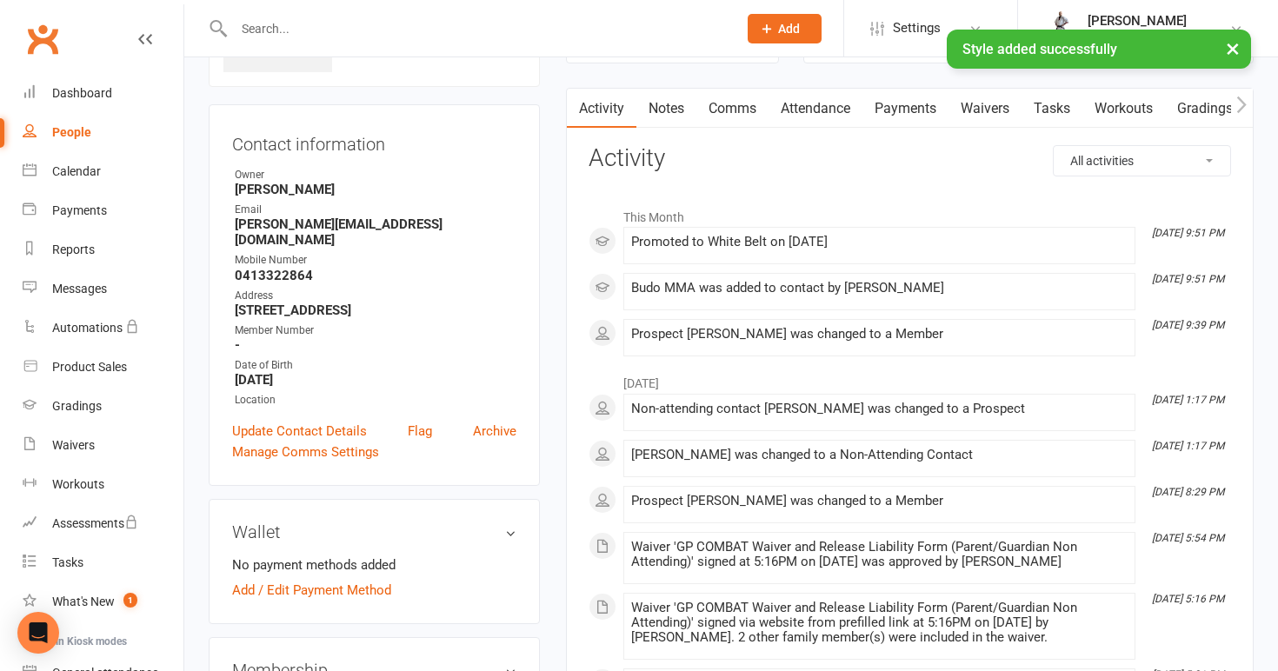
click at [126, 129] on link "People" at bounding box center [103, 132] width 161 height 39
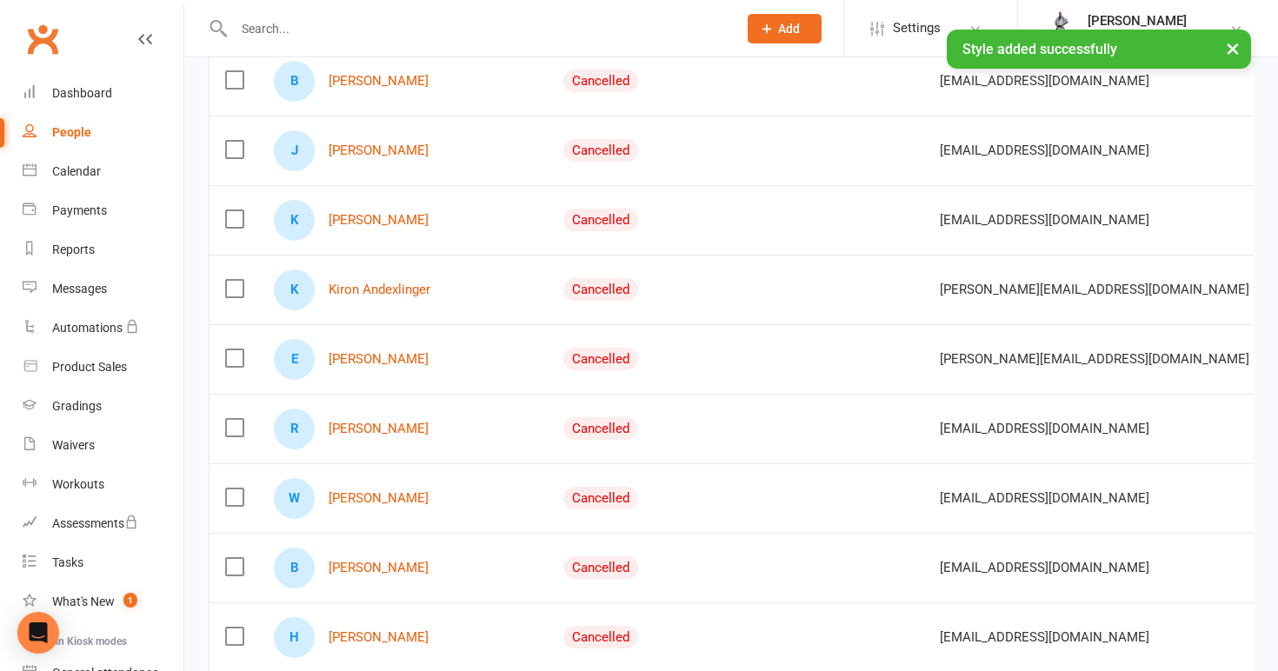
scroll to position [1103, 0]
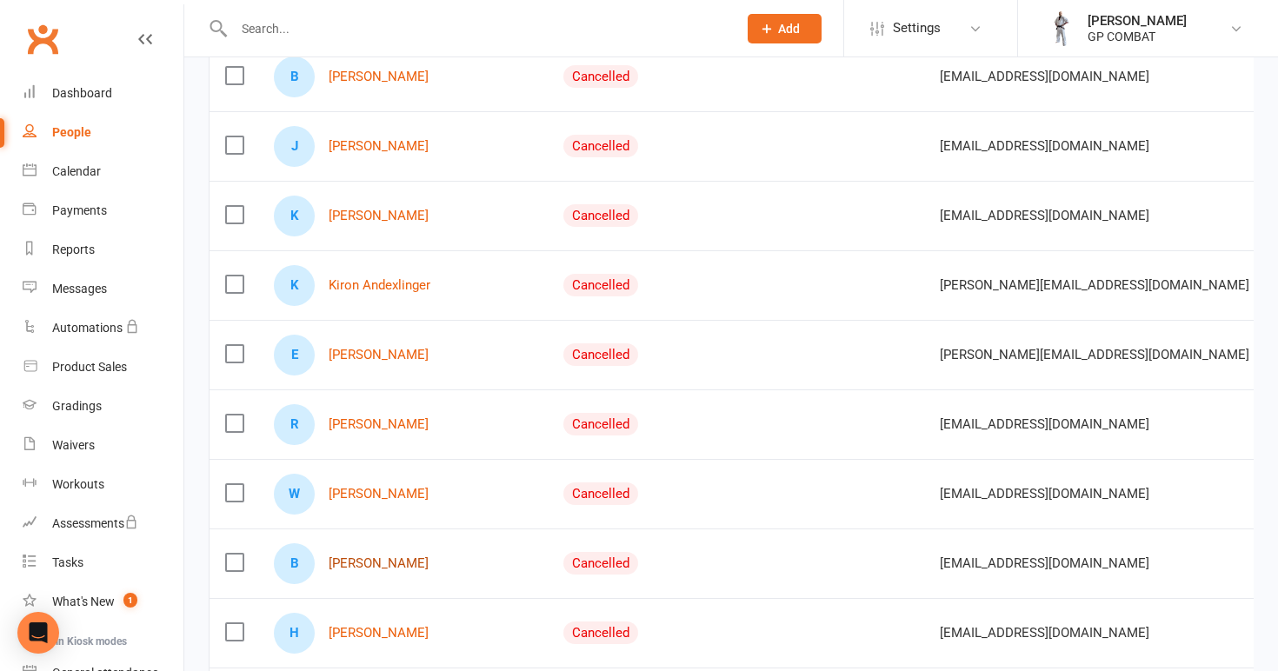
click at [387, 563] on link "[PERSON_NAME]" at bounding box center [379, 563] width 100 height 15
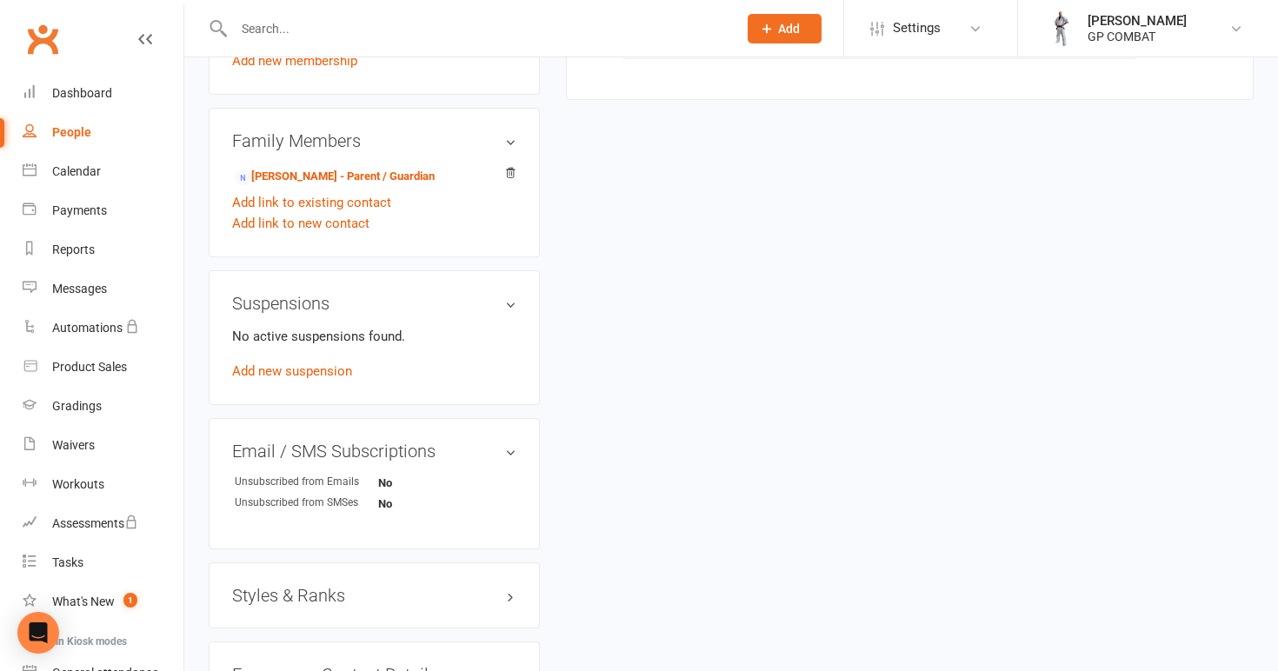
scroll to position [795, 0]
click at [332, 592] on h3 "Styles & Ranks" at bounding box center [374, 594] width 284 height 19
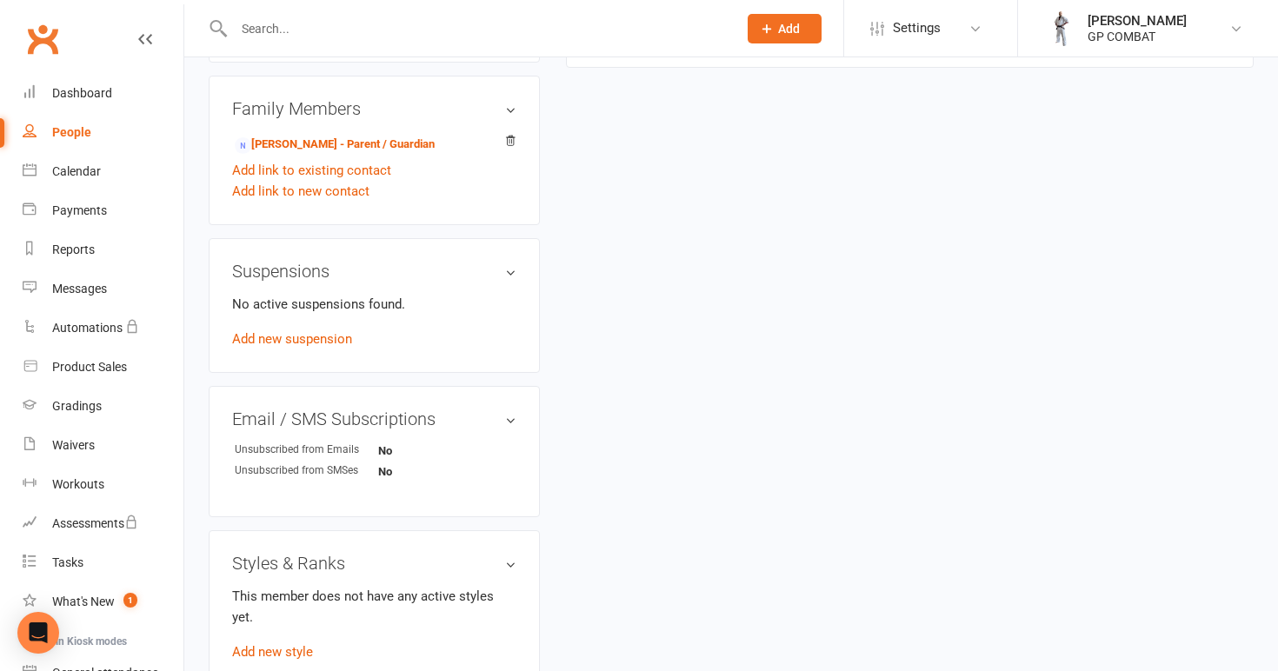
scroll to position [835, 0]
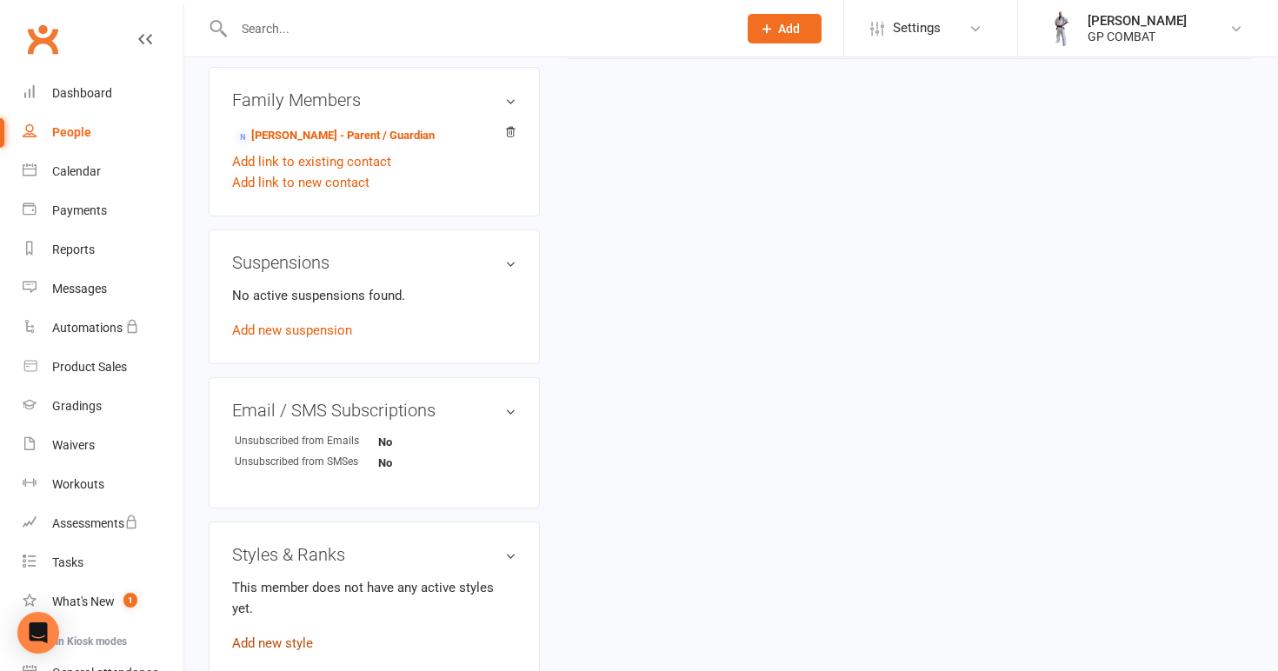
click at [304, 635] on link "Add new style" at bounding box center [272, 643] width 81 height 16
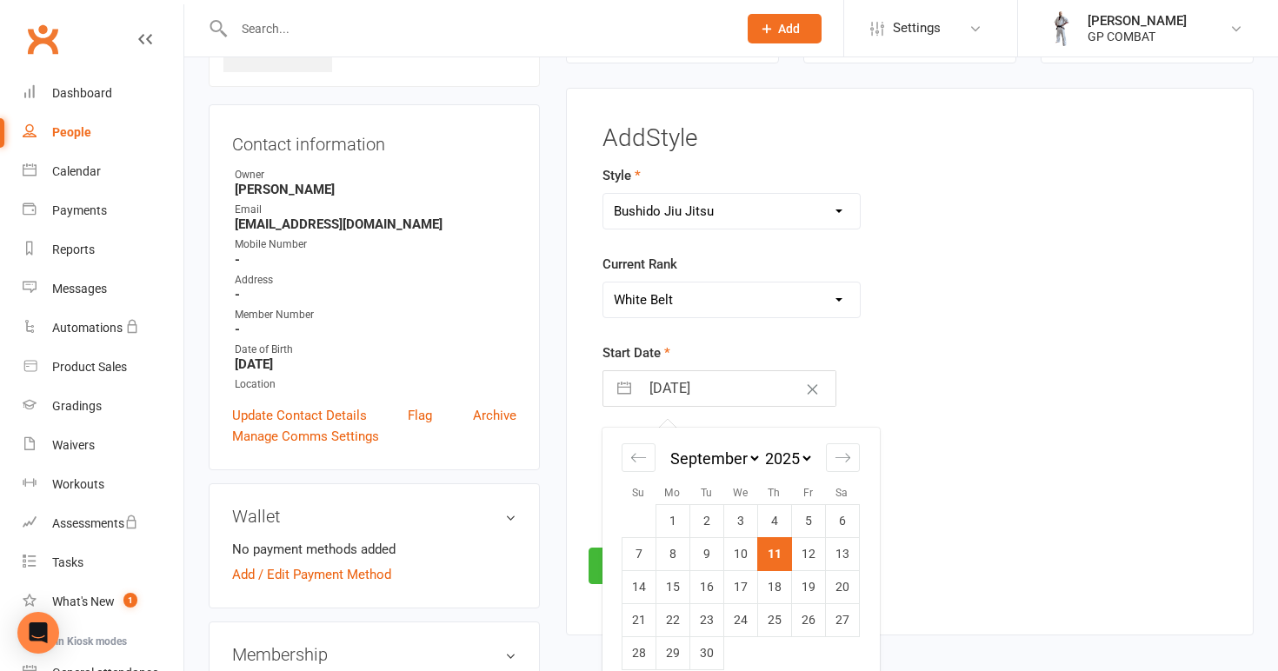
click at [742, 391] on input "[DATE]" at bounding box center [738, 388] width 196 height 35
click at [648, 516] on td "1" at bounding box center [639, 521] width 34 height 33
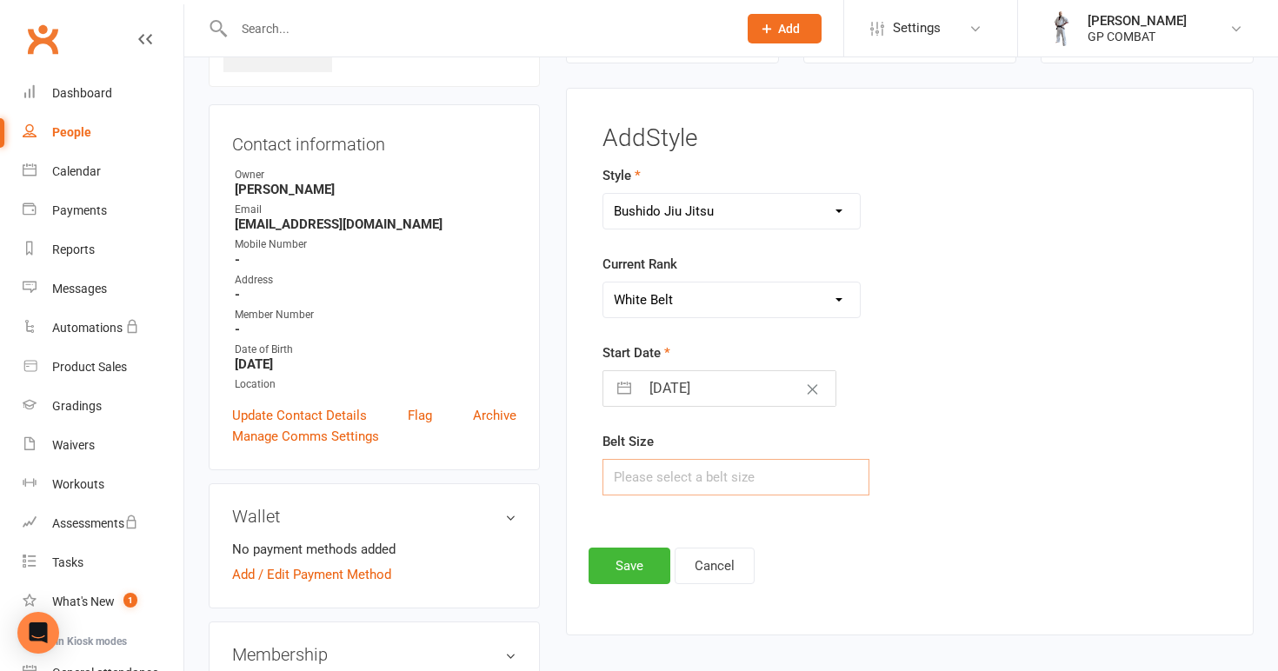
click at [686, 477] on input "text" at bounding box center [736, 477] width 268 height 37
click at [635, 569] on button "Save" at bounding box center [630, 566] width 82 height 37
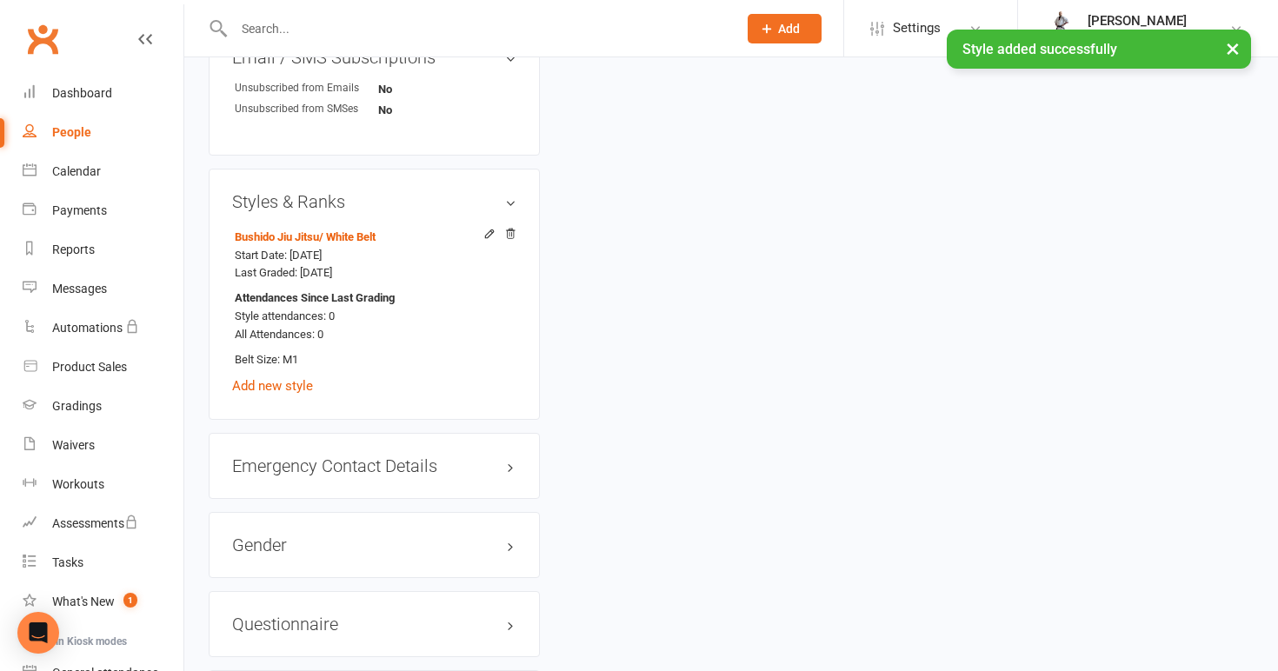
scroll to position [1190, 0]
click at [291, 376] on link "Add new style" at bounding box center [272, 384] width 81 height 16
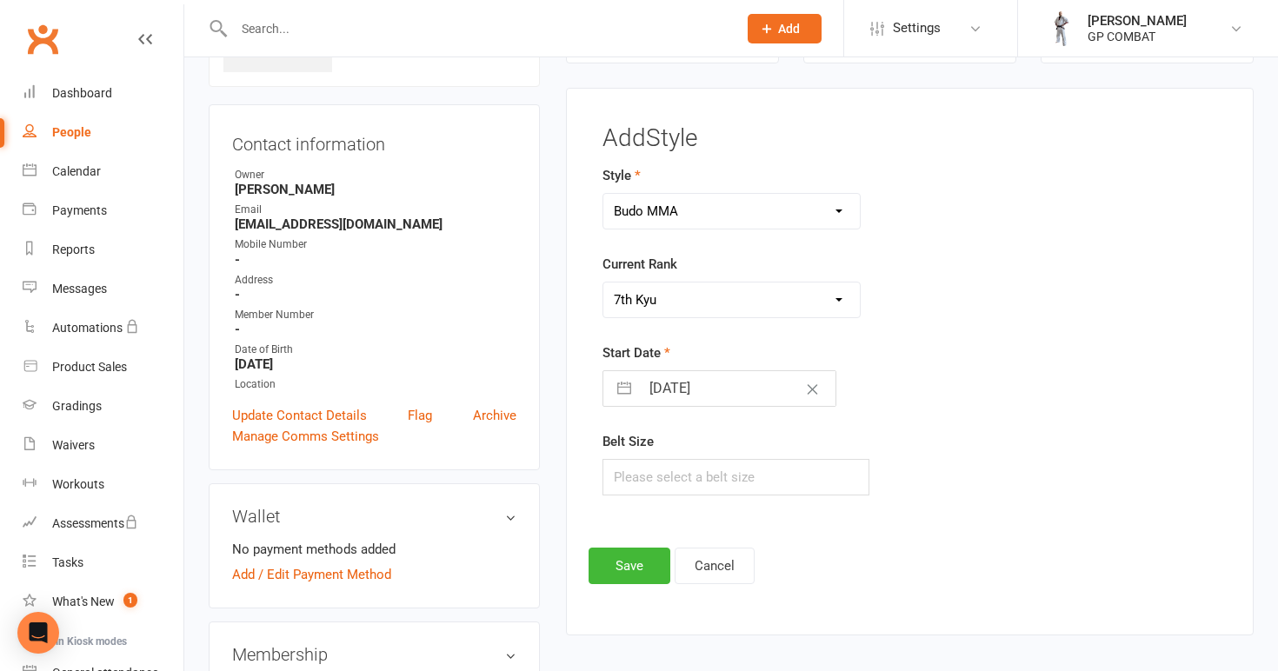
click at [722, 386] on input "[DATE]" at bounding box center [738, 388] width 196 height 35
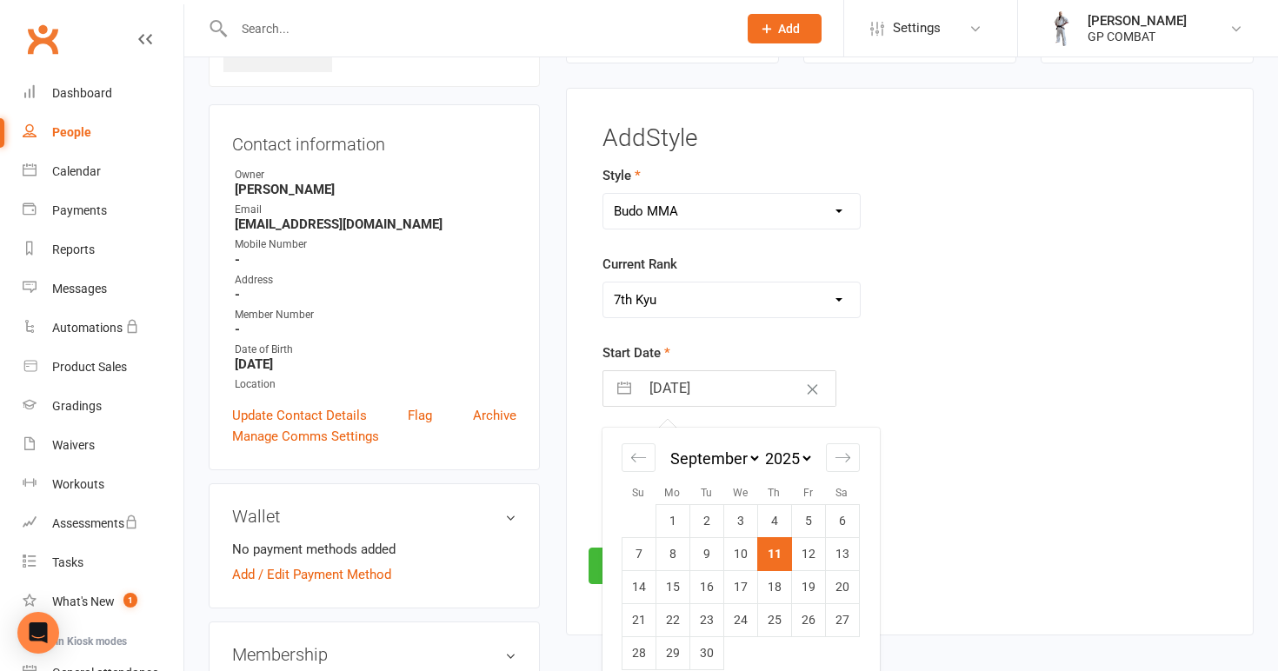
click at [744, 391] on input "[DATE]" at bounding box center [738, 388] width 196 height 35
click at [835, 527] on td "7" at bounding box center [842, 521] width 34 height 33
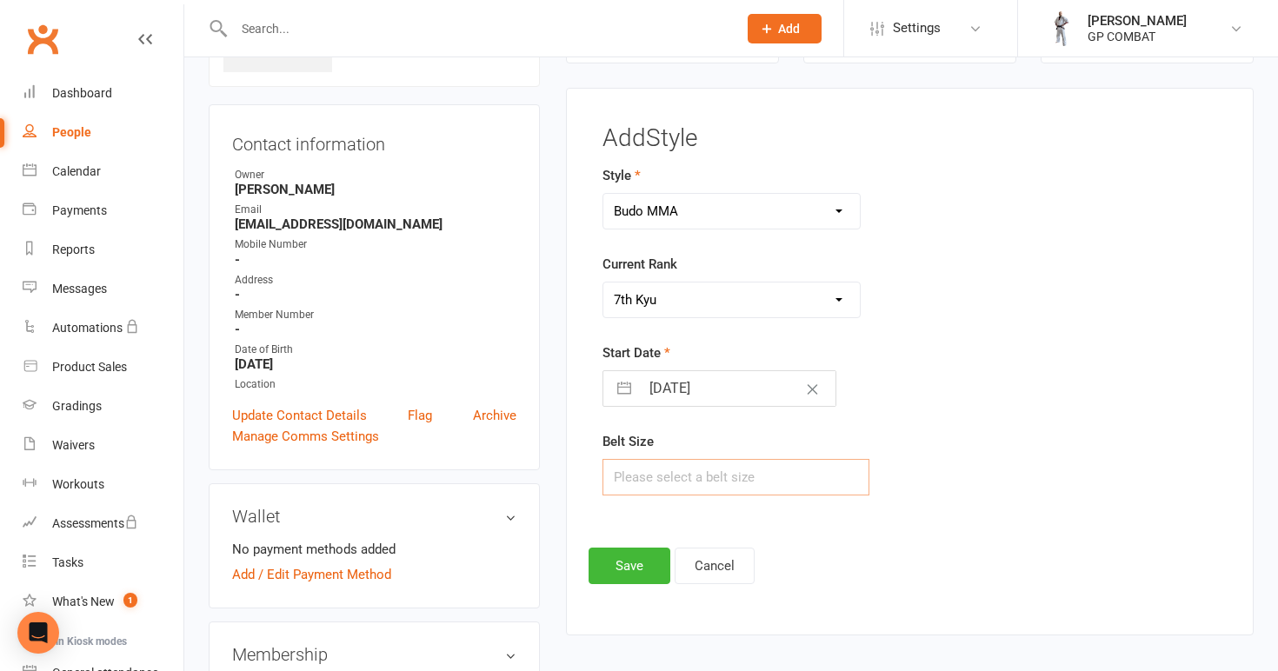
click at [684, 471] on input "text" at bounding box center [736, 477] width 268 height 37
click at [639, 562] on button "Save" at bounding box center [630, 566] width 82 height 37
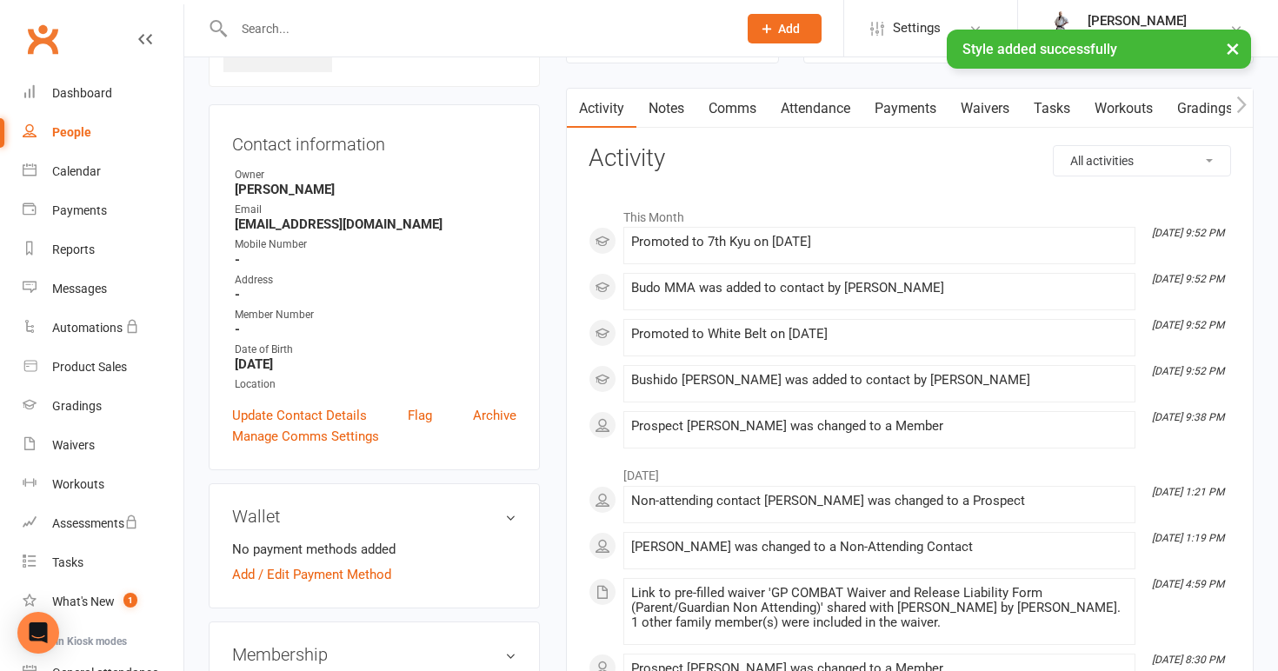
click at [103, 132] on link "People" at bounding box center [103, 132] width 161 height 39
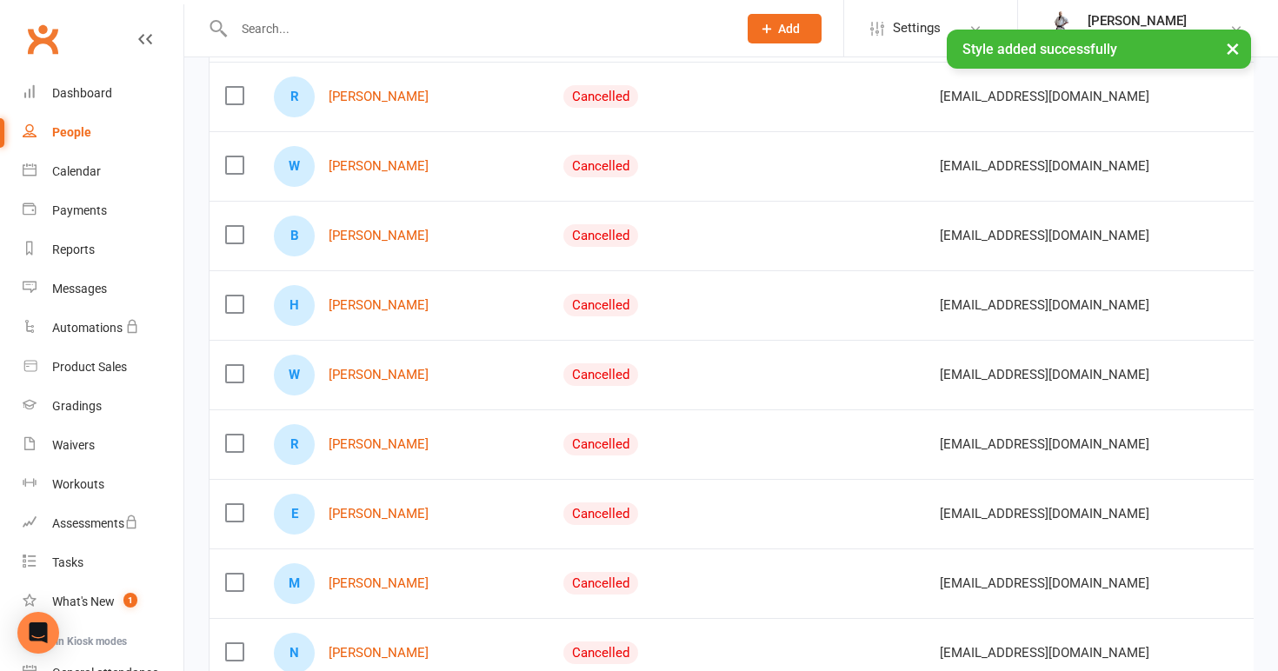
scroll to position [1433, 0]
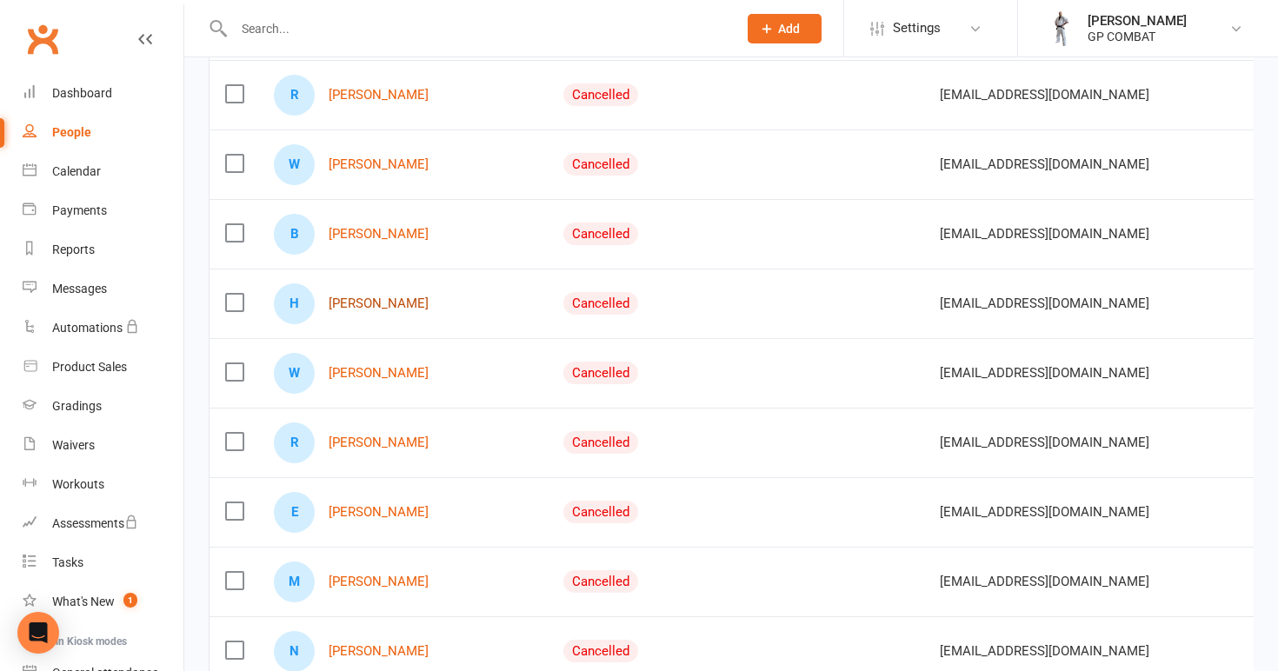
click at [363, 309] on link "[PERSON_NAME]" at bounding box center [379, 303] width 100 height 15
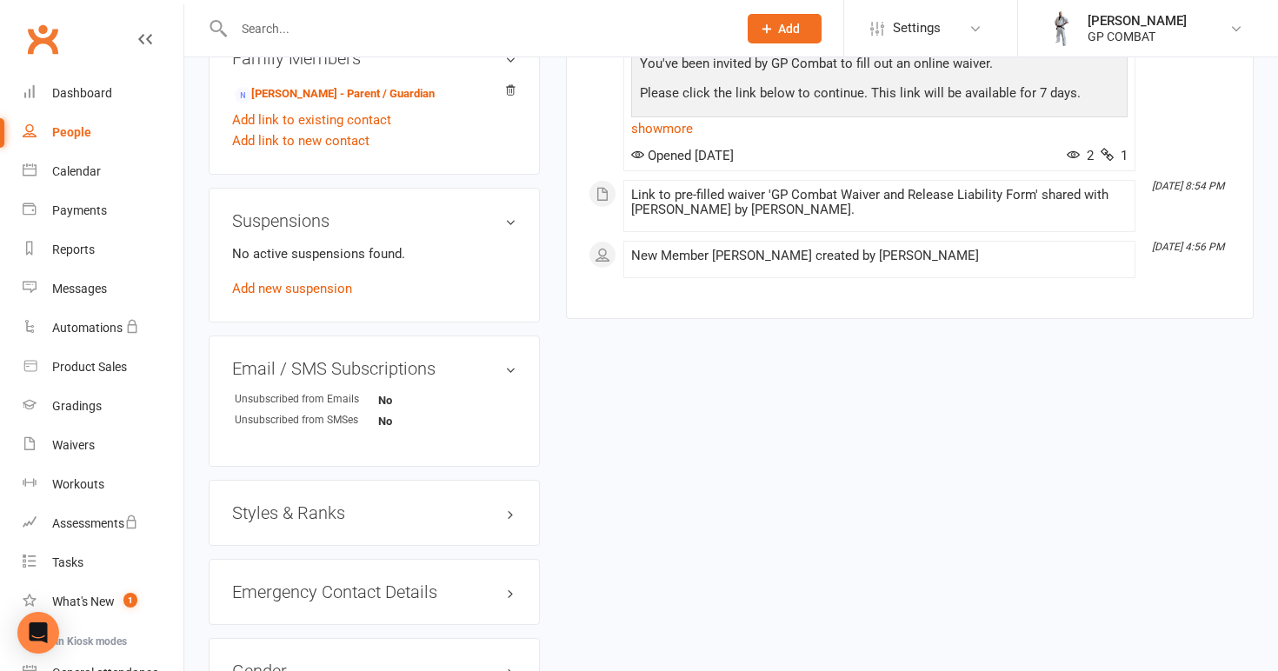
scroll to position [875, 0]
click at [319, 522] on h3 "Styles & Ranks" at bounding box center [374, 514] width 284 height 19
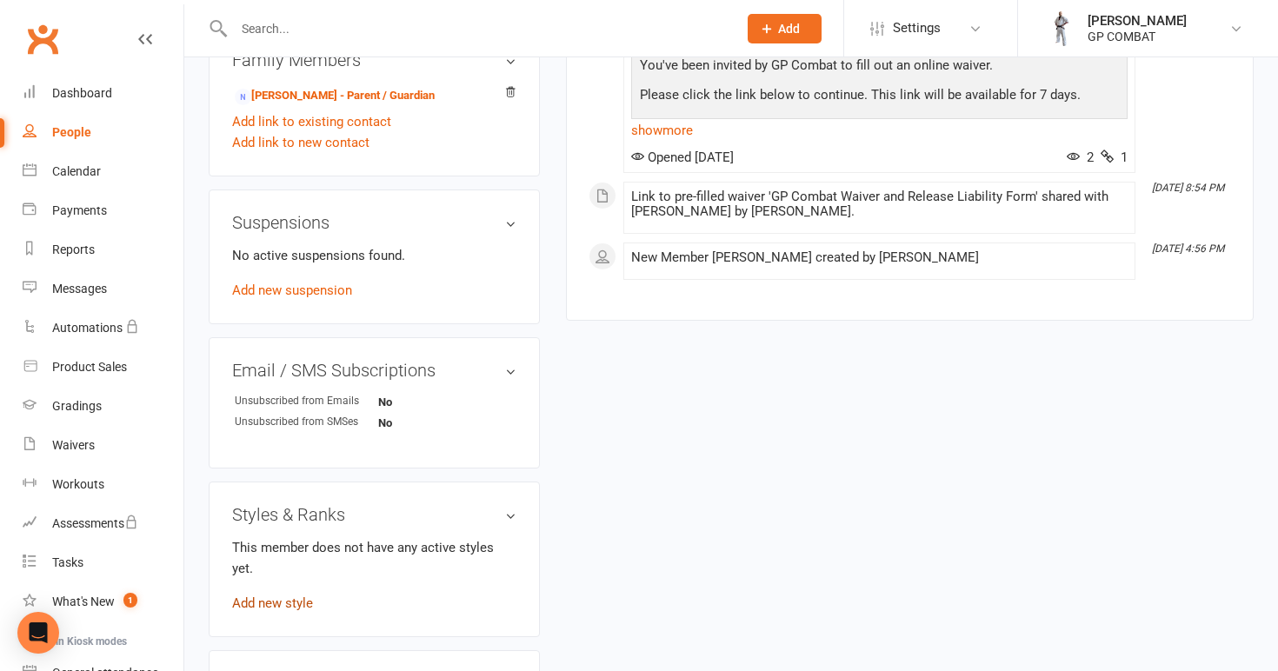
click at [287, 595] on link "Add new style" at bounding box center [272, 603] width 81 height 16
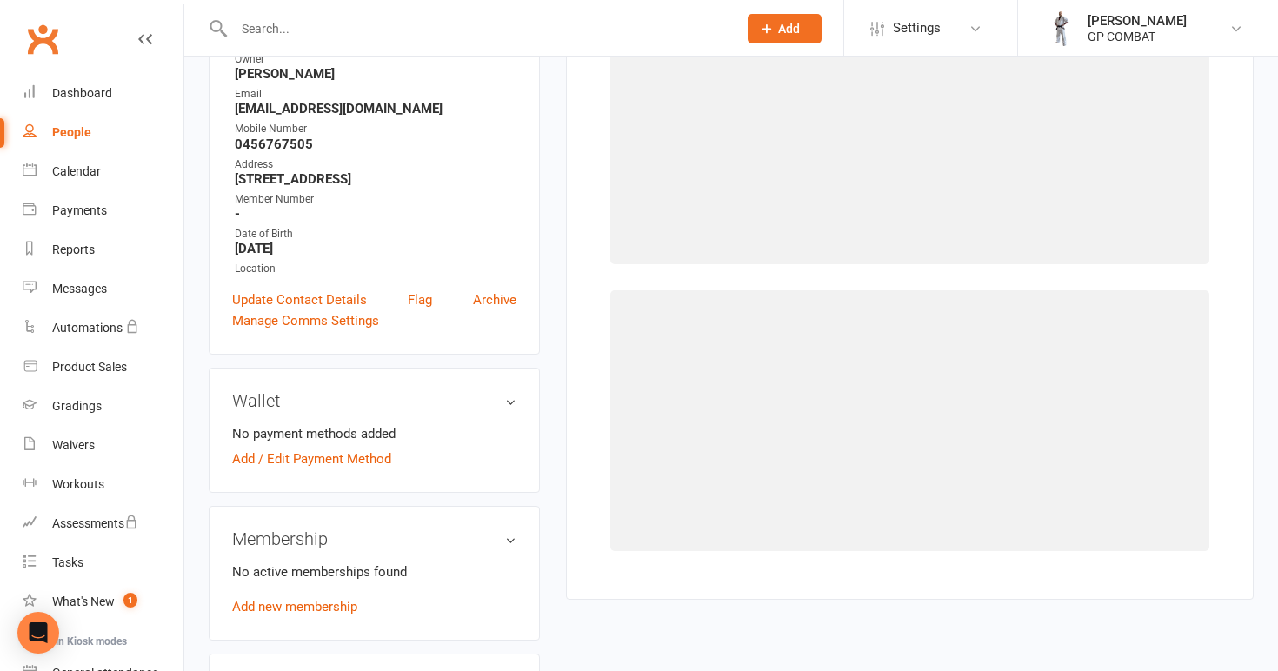
scroll to position [133, 0]
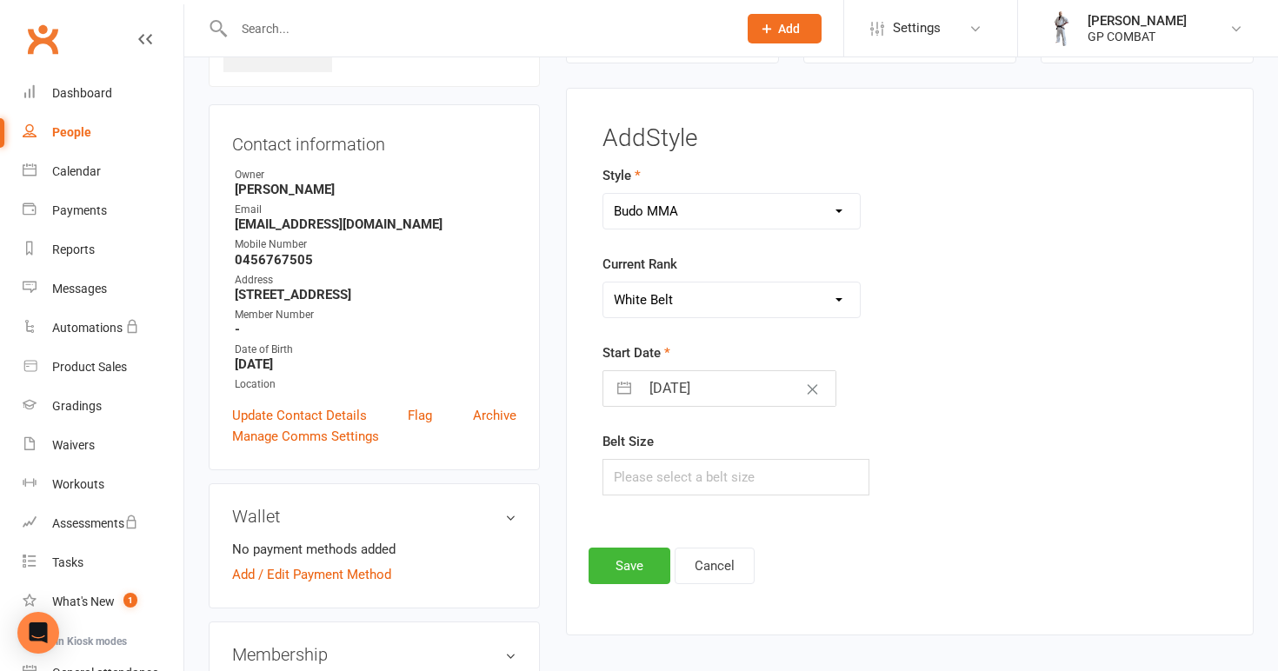
click at [731, 379] on input "[DATE]" at bounding box center [738, 388] width 196 height 35
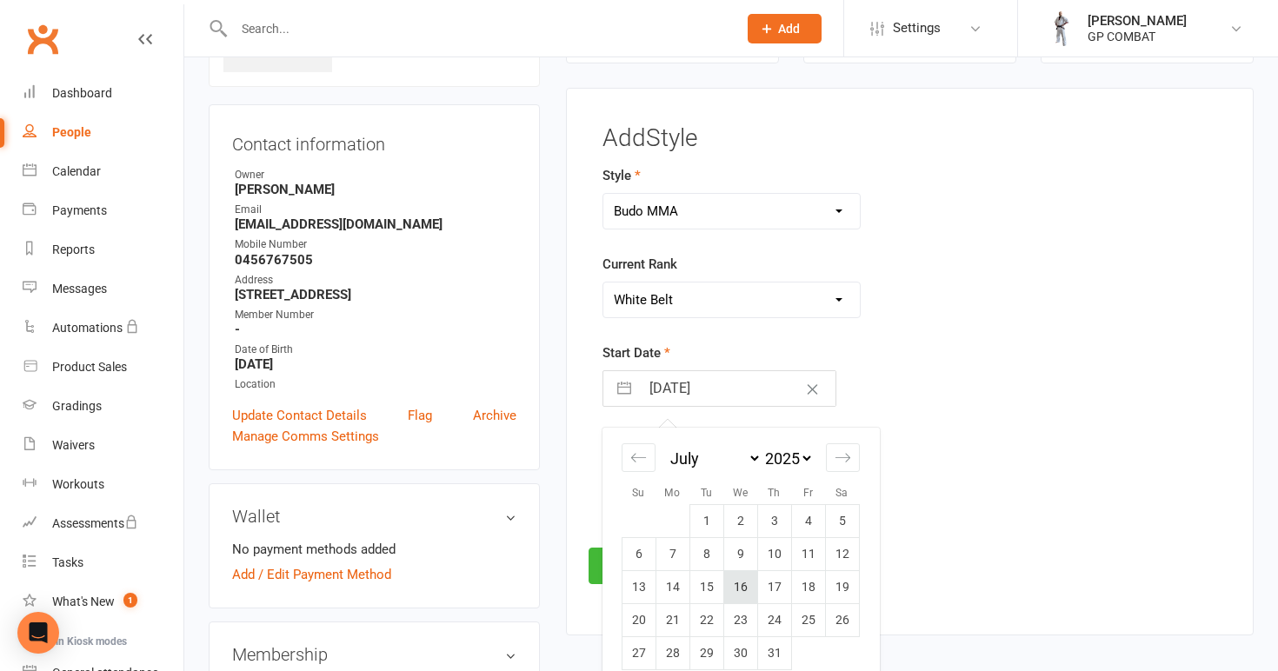
click at [735, 582] on td "16" at bounding box center [740, 587] width 34 height 33
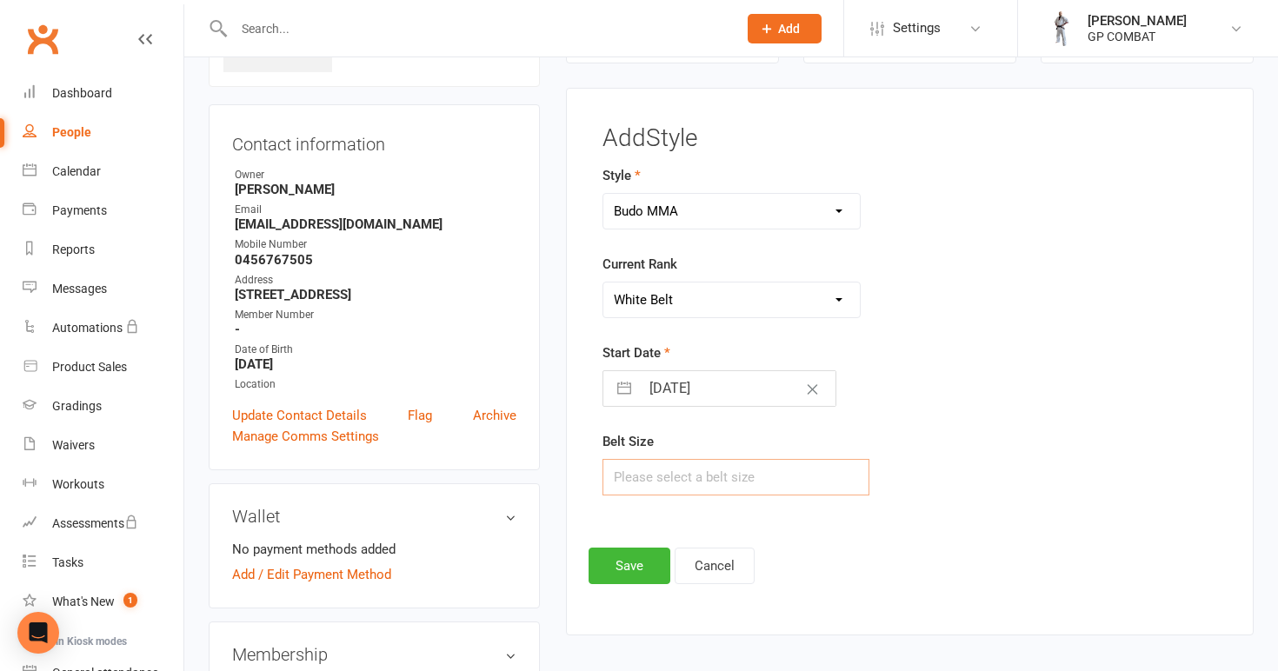
click at [700, 480] on input "text" at bounding box center [736, 477] width 268 height 37
click at [629, 566] on button "Save" at bounding box center [630, 566] width 82 height 37
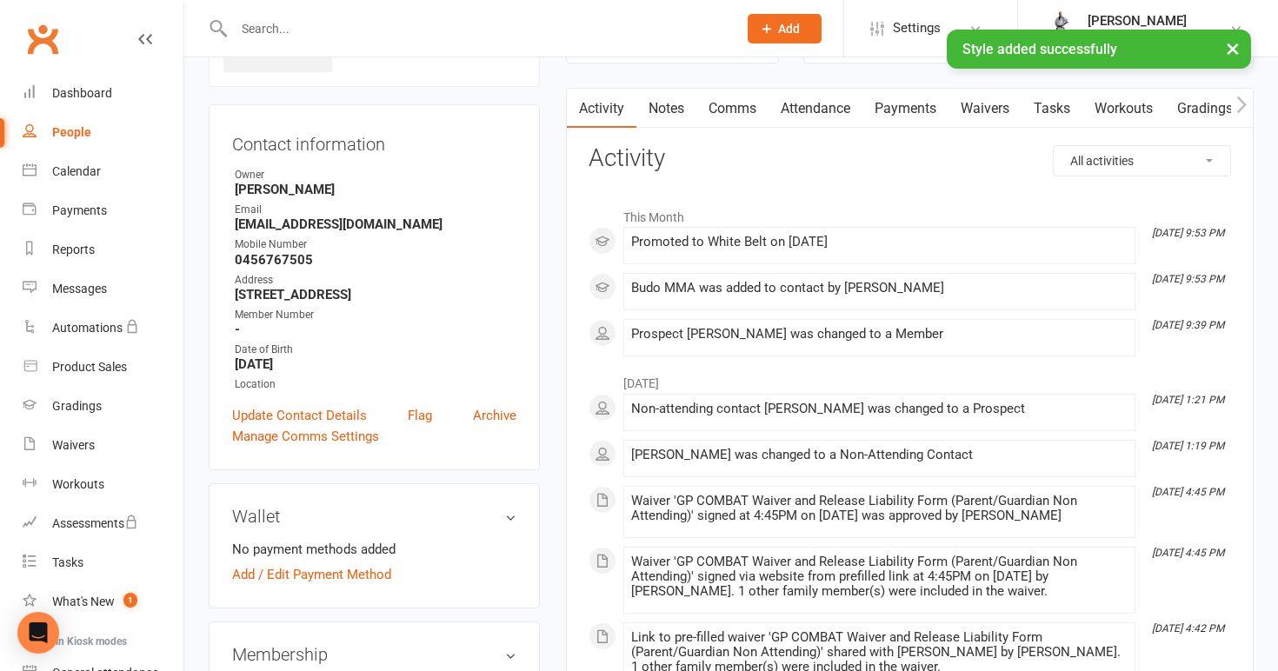
click at [109, 137] on link "People" at bounding box center [103, 132] width 161 height 39
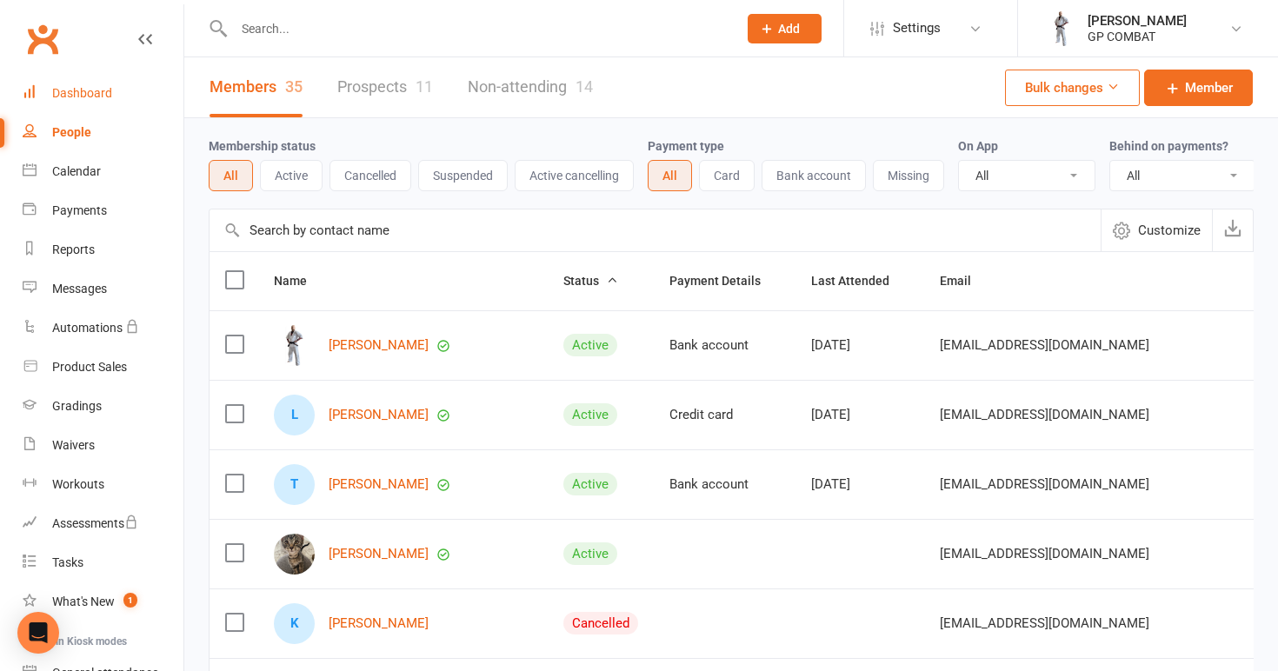
click at [92, 98] on div "Dashboard" at bounding box center [82, 93] width 60 height 14
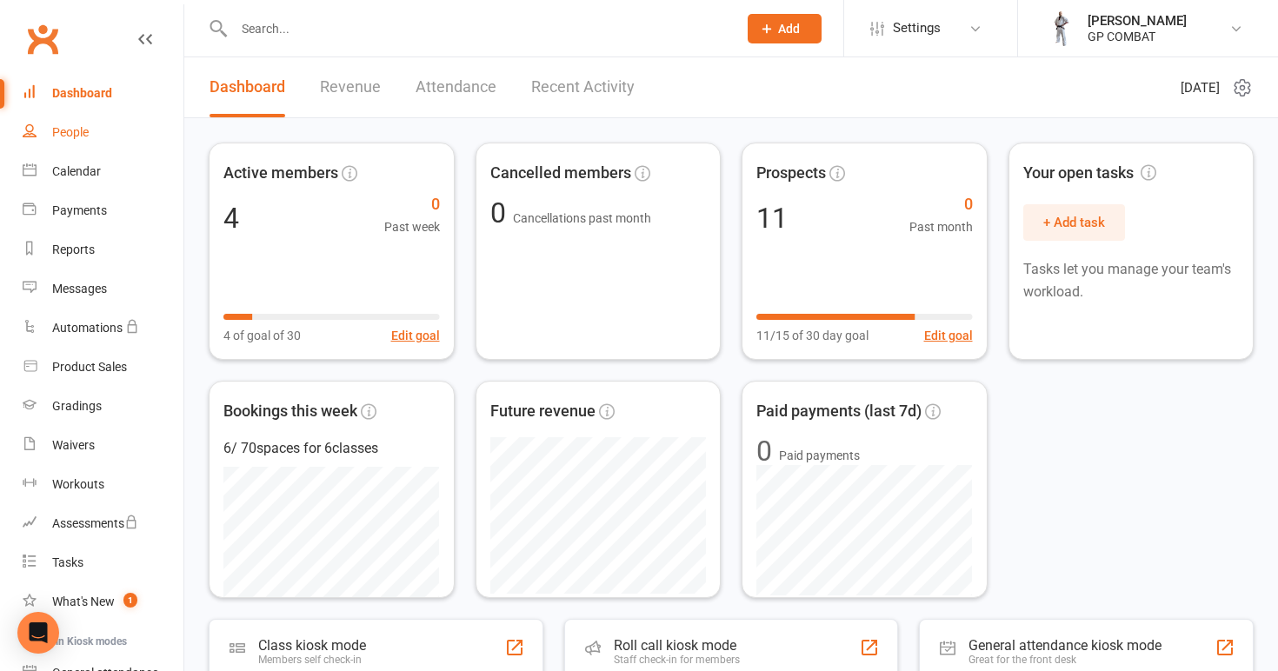
click at [90, 130] on link "People" at bounding box center [103, 132] width 161 height 39
